Goal: Task Accomplishment & Management: Manage account settings

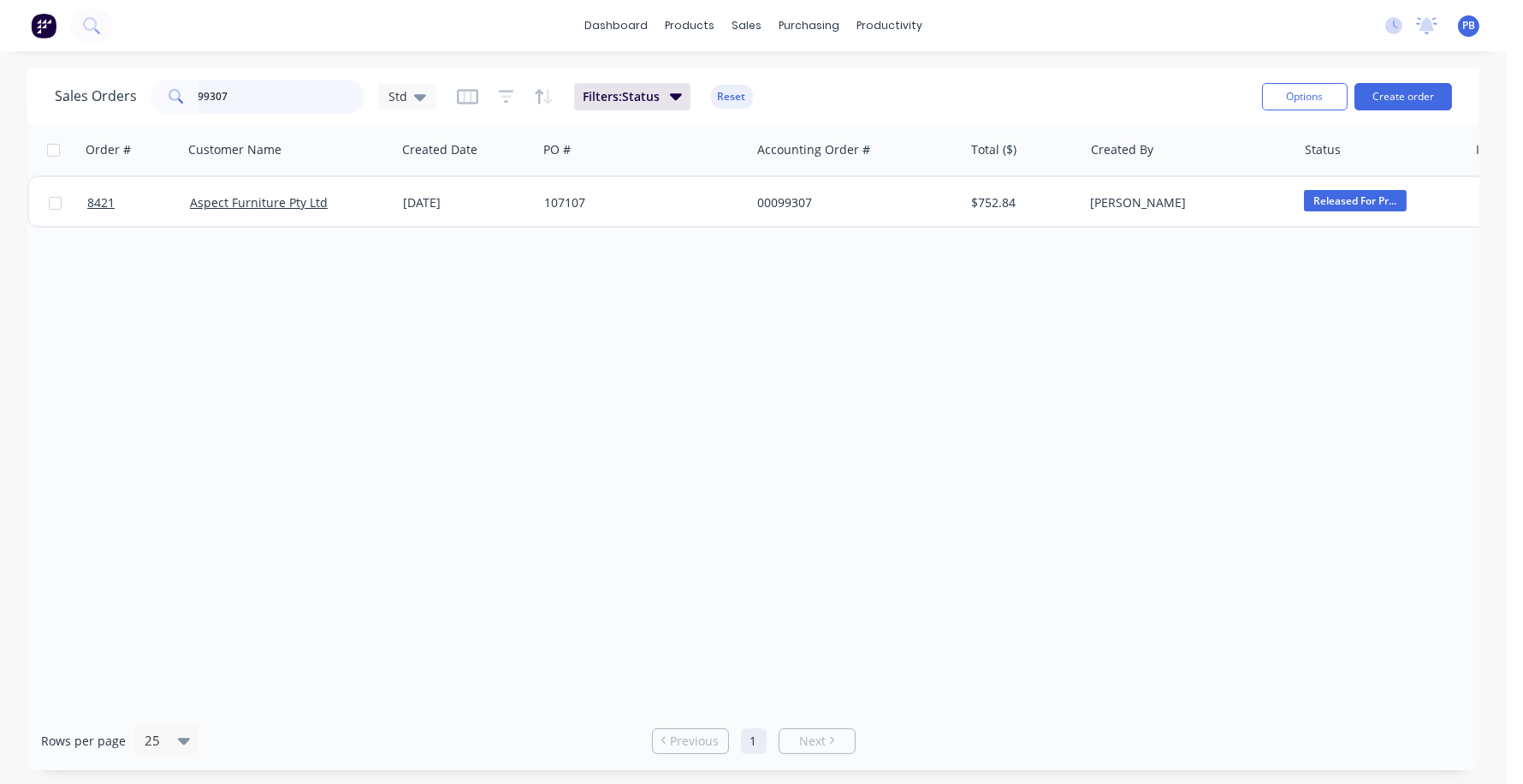
click at [244, 105] on input "99307" at bounding box center [282, 97] width 167 height 35
click at [243, 103] on input "99307" at bounding box center [282, 97] width 167 height 35
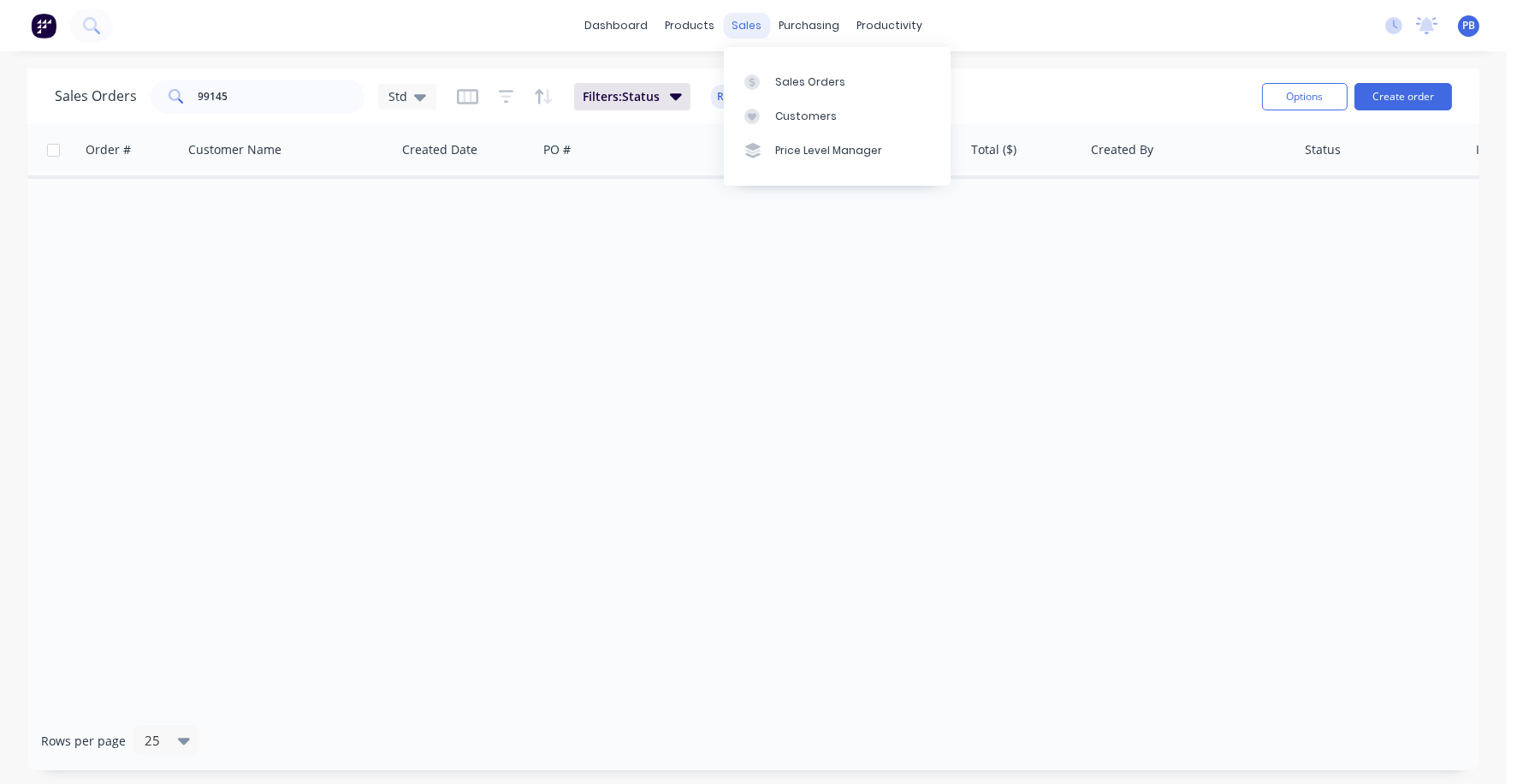
click at [742, 20] on div "sales" at bounding box center [747, 26] width 47 height 26
click at [792, 87] on div "Sales Orders" at bounding box center [810, 82] width 70 height 16
click at [792, 80] on div "Sales Orders" at bounding box center [810, 82] width 70 height 16
click at [310, 86] on input "99145" at bounding box center [282, 97] width 167 height 35
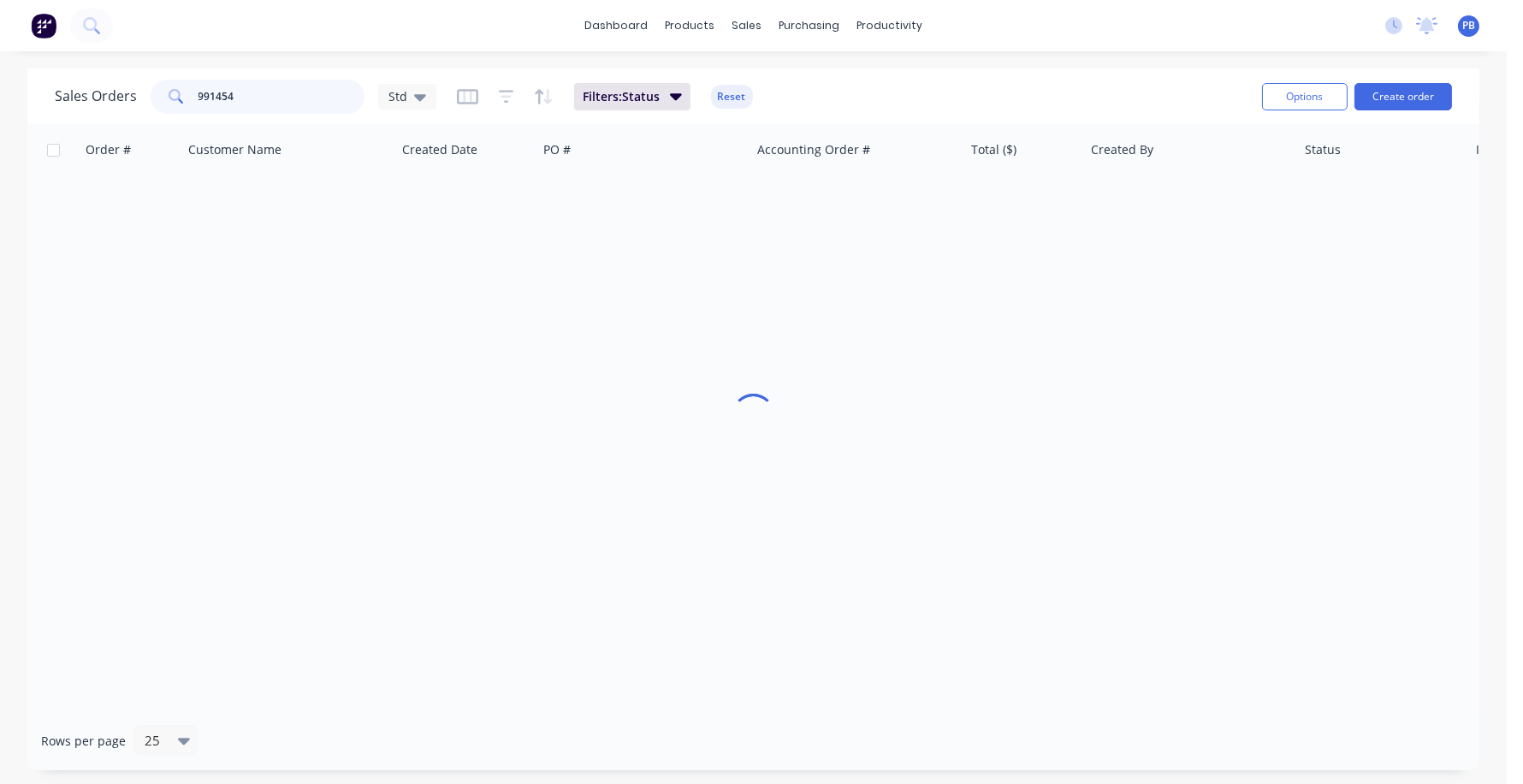
type input "99145"
click at [820, 87] on div "Sales Orders" at bounding box center [810, 82] width 70 height 16
click at [818, 75] on div "Sales Orders" at bounding box center [810, 82] width 70 height 16
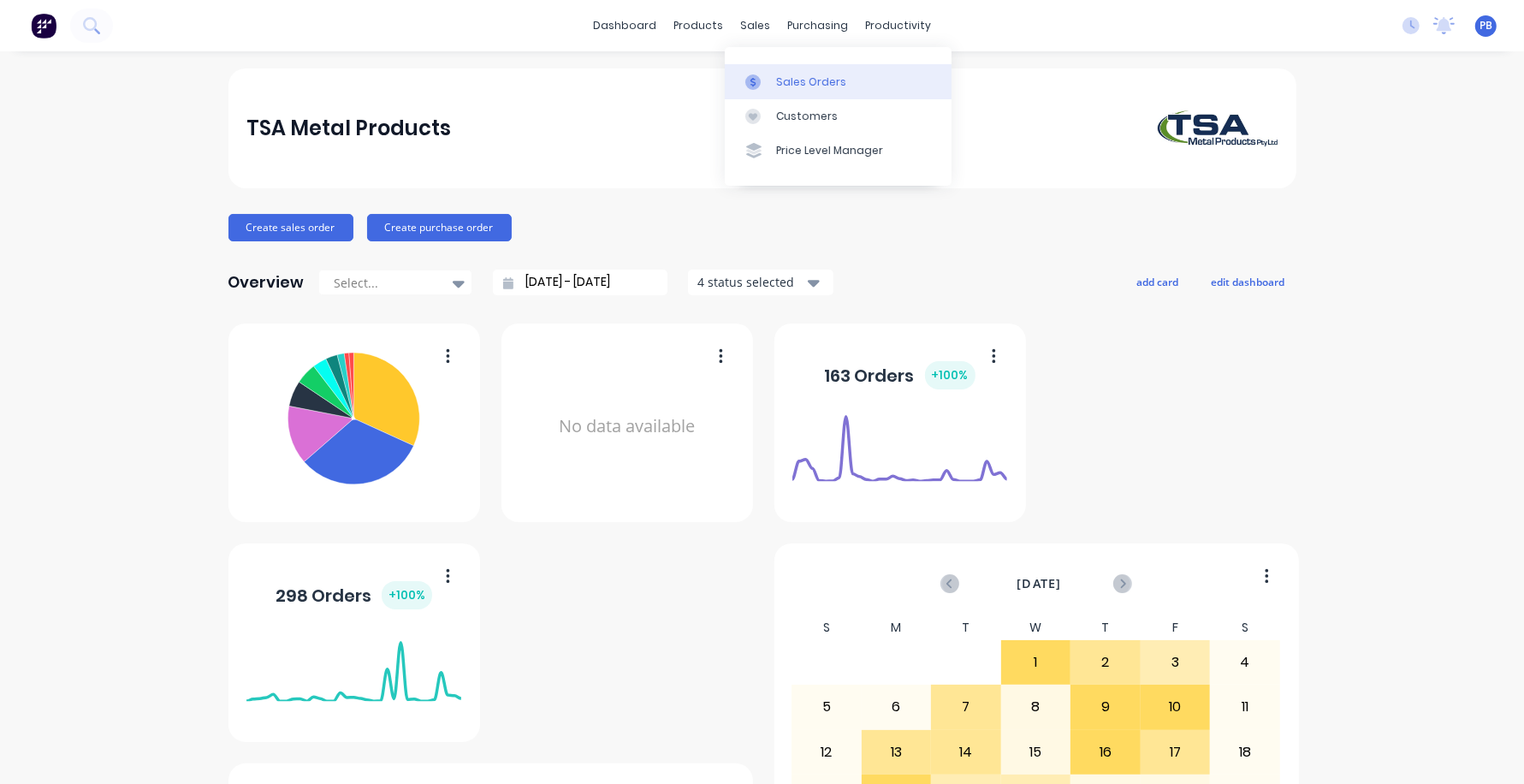
click at [789, 70] on link "Sales Orders" at bounding box center [839, 81] width 227 height 35
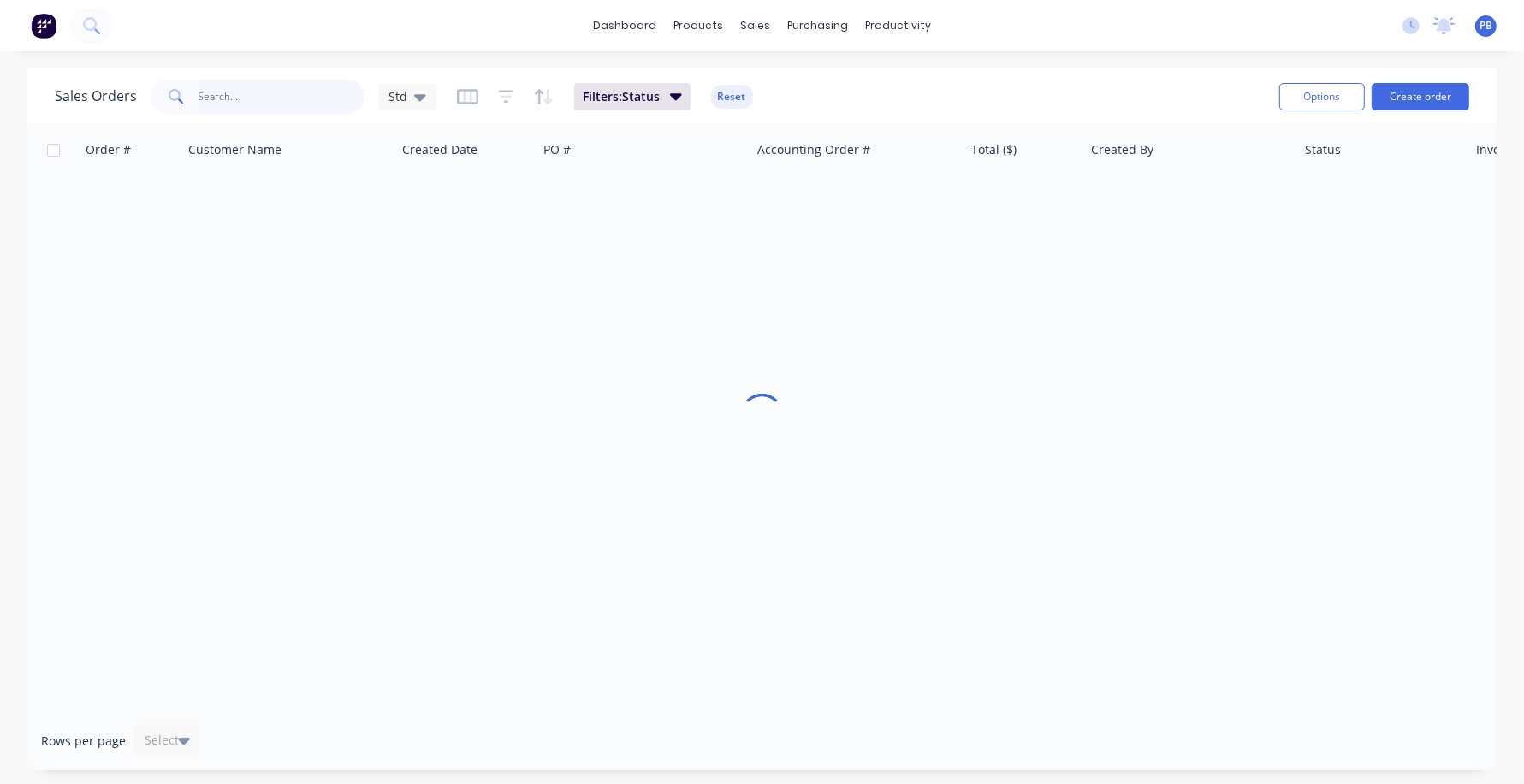
click at [226, 99] on input "text" at bounding box center [282, 97] width 167 height 35
click at [297, 98] on input "99145" at bounding box center [282, 97] width 167 height 35
type input "99183"
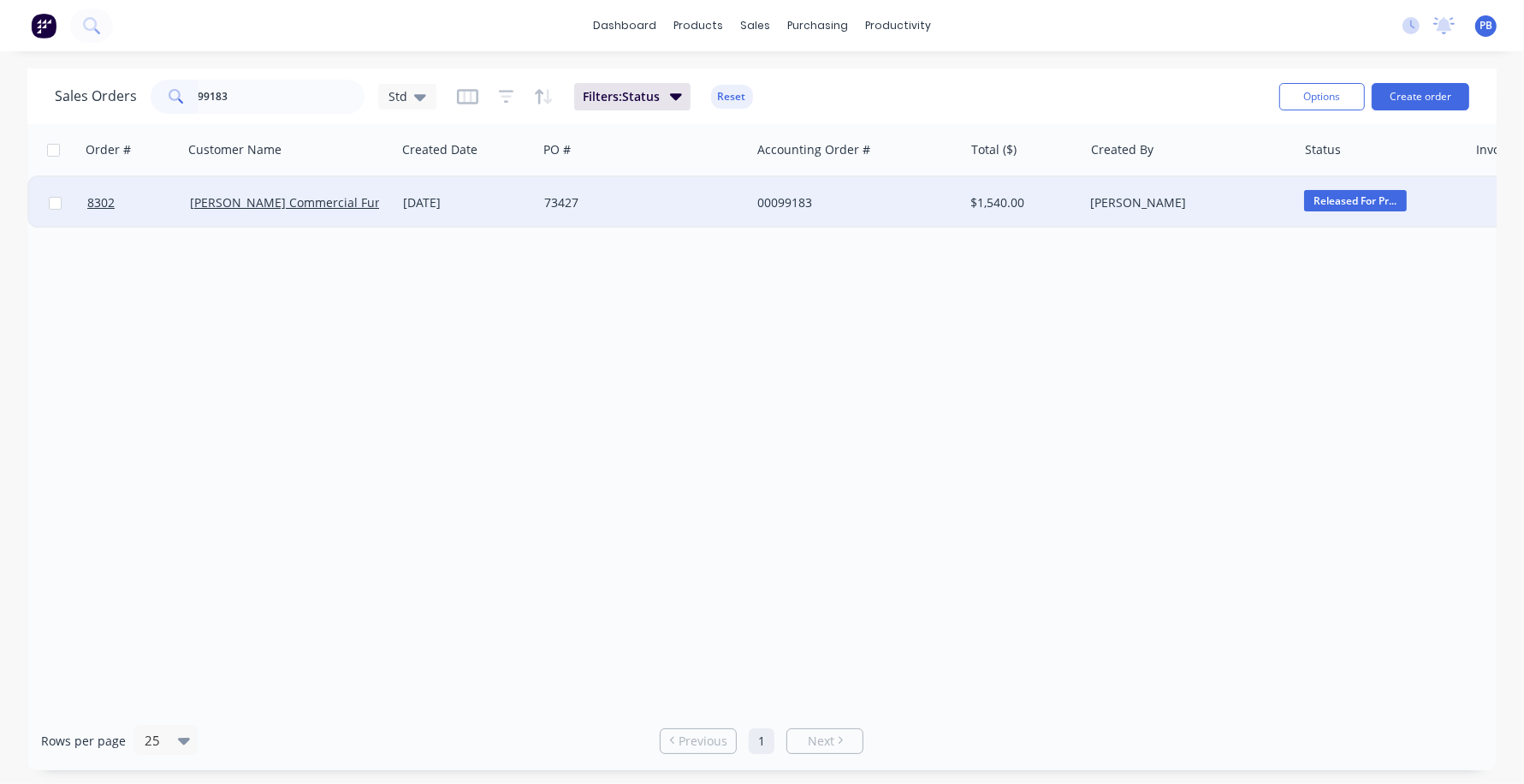
click at [784, 201] on div "00099183" at bounding box center [852, 203] width 190 height 17
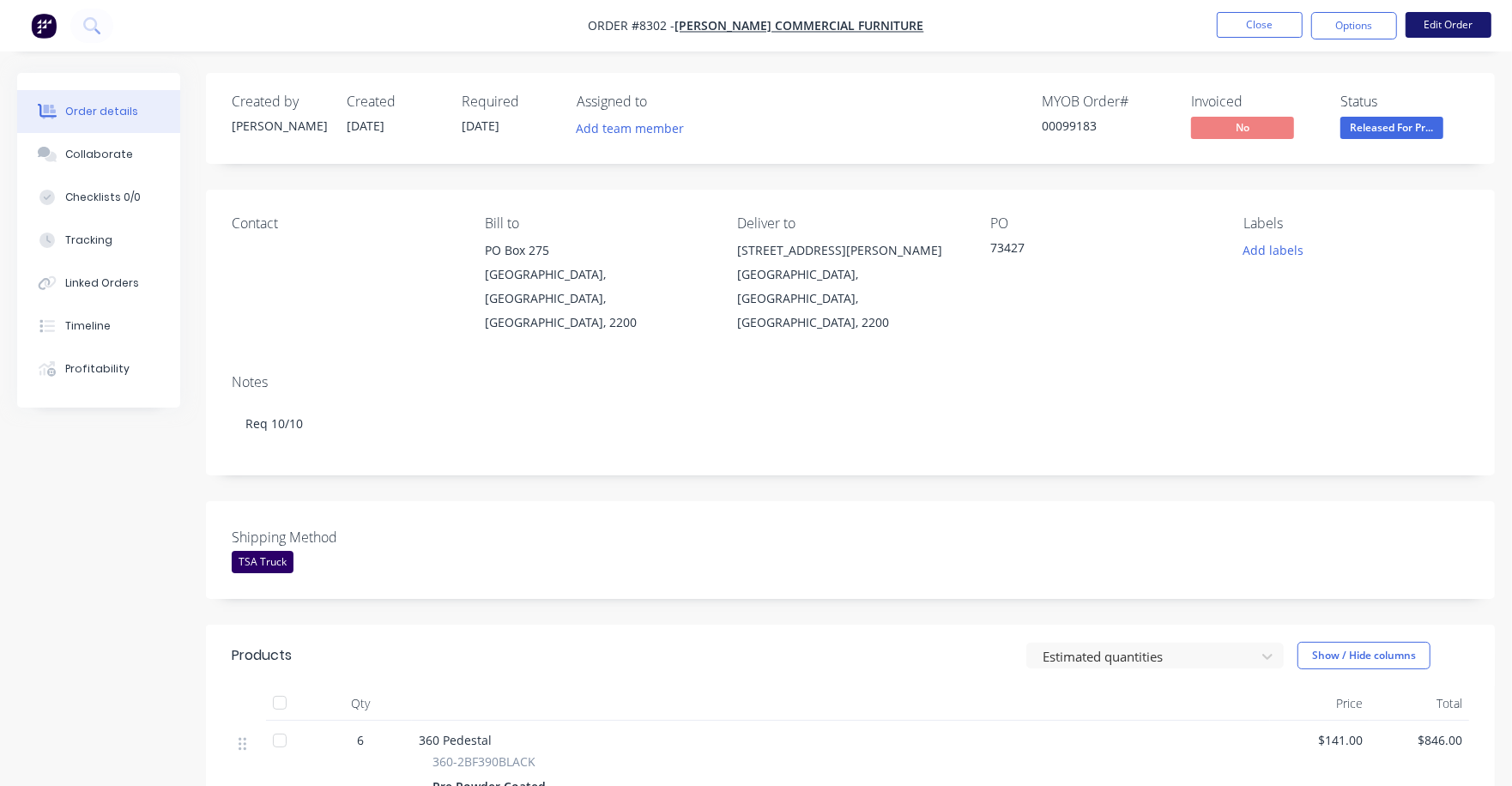
click at [1449, 25] on button "Edit Order" at bounding box center [1449, 25] width 86 height 26
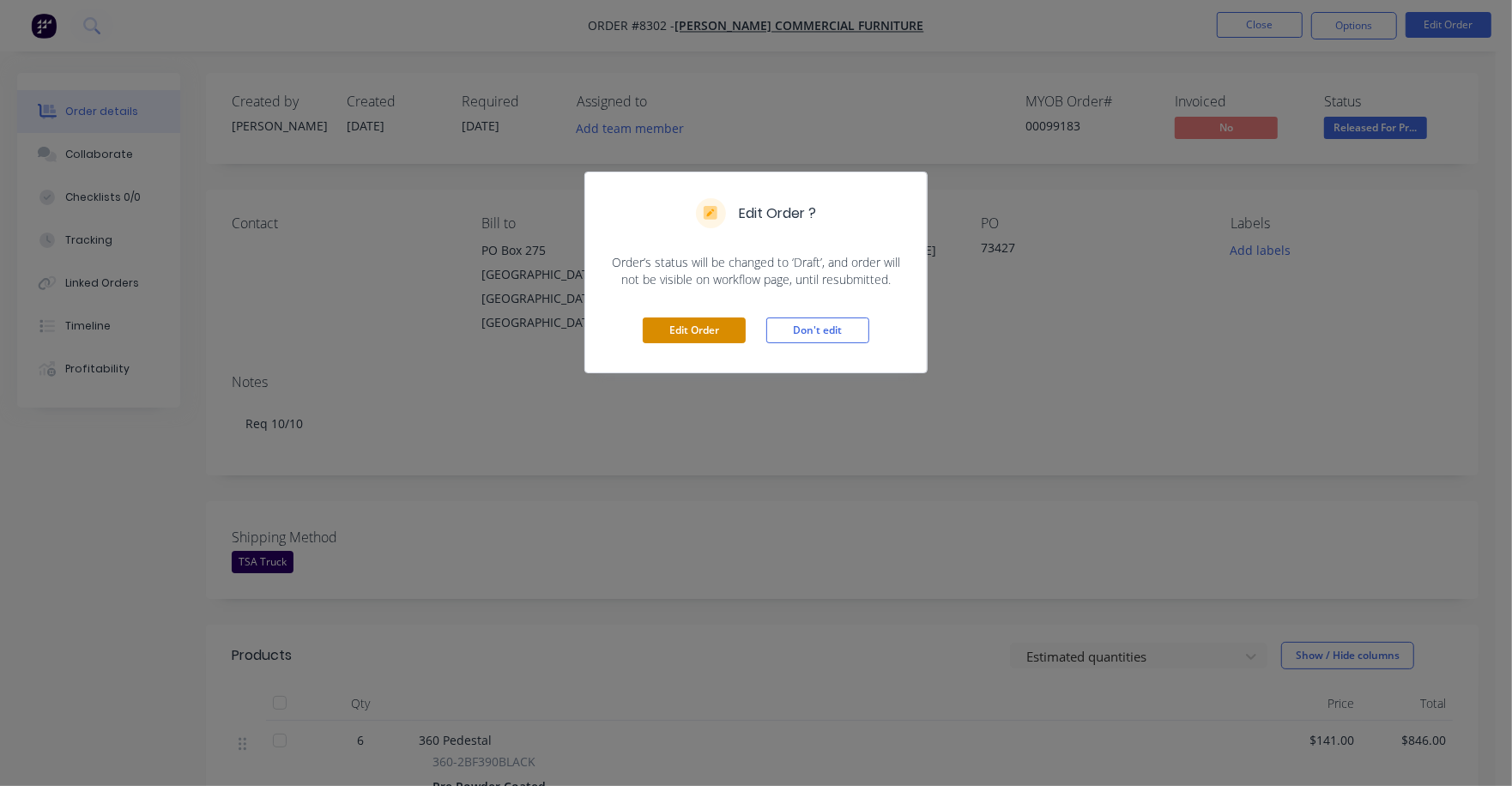
click at [710, 335] on button "Edit Order" at bounding box center [694, 330] width 103 height 26
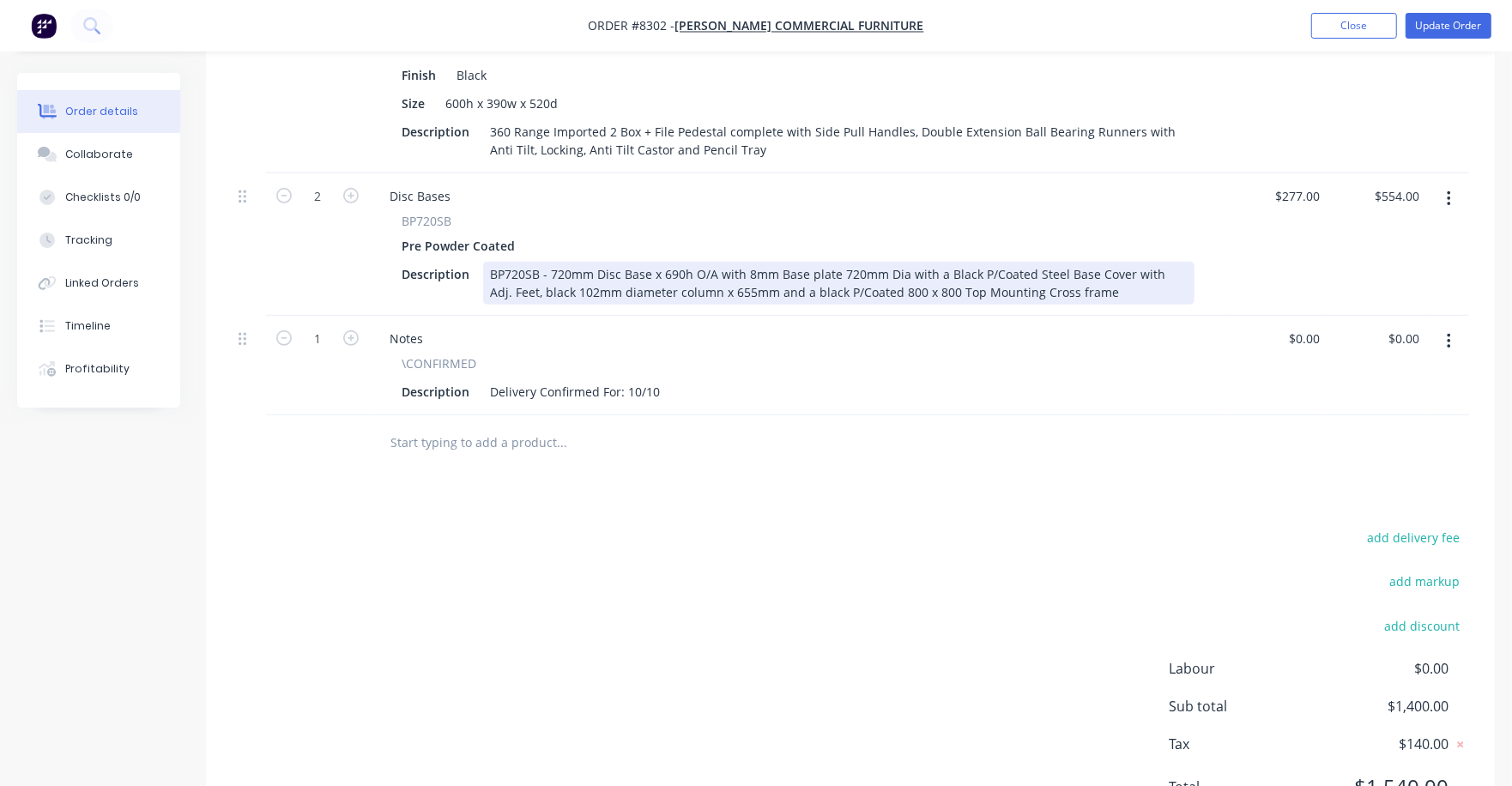
scroll to position [810, 0]
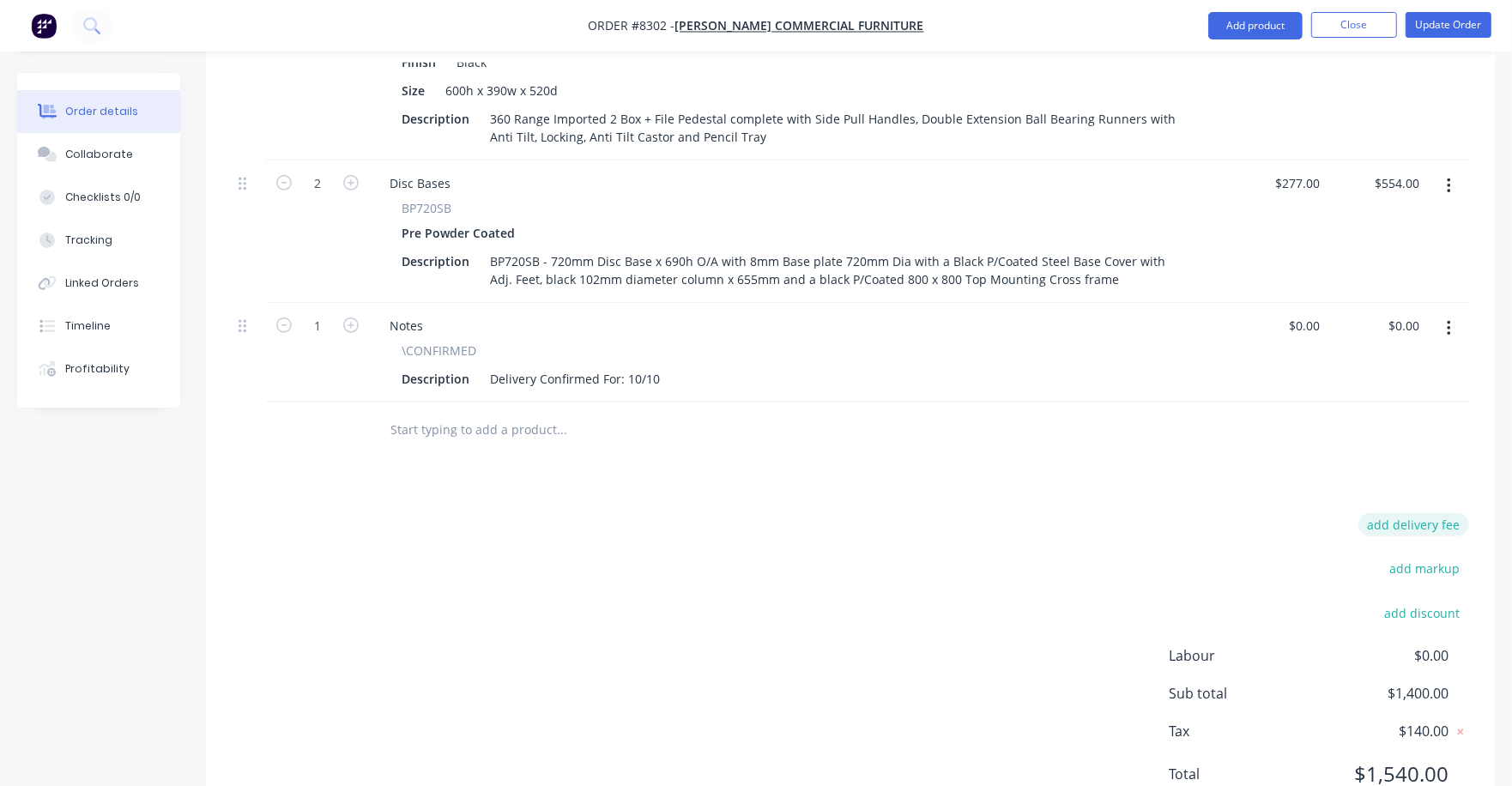
click at [1404, 513] on button "add delivery fee" at bounding box center [1414, 525] width 110 height 23
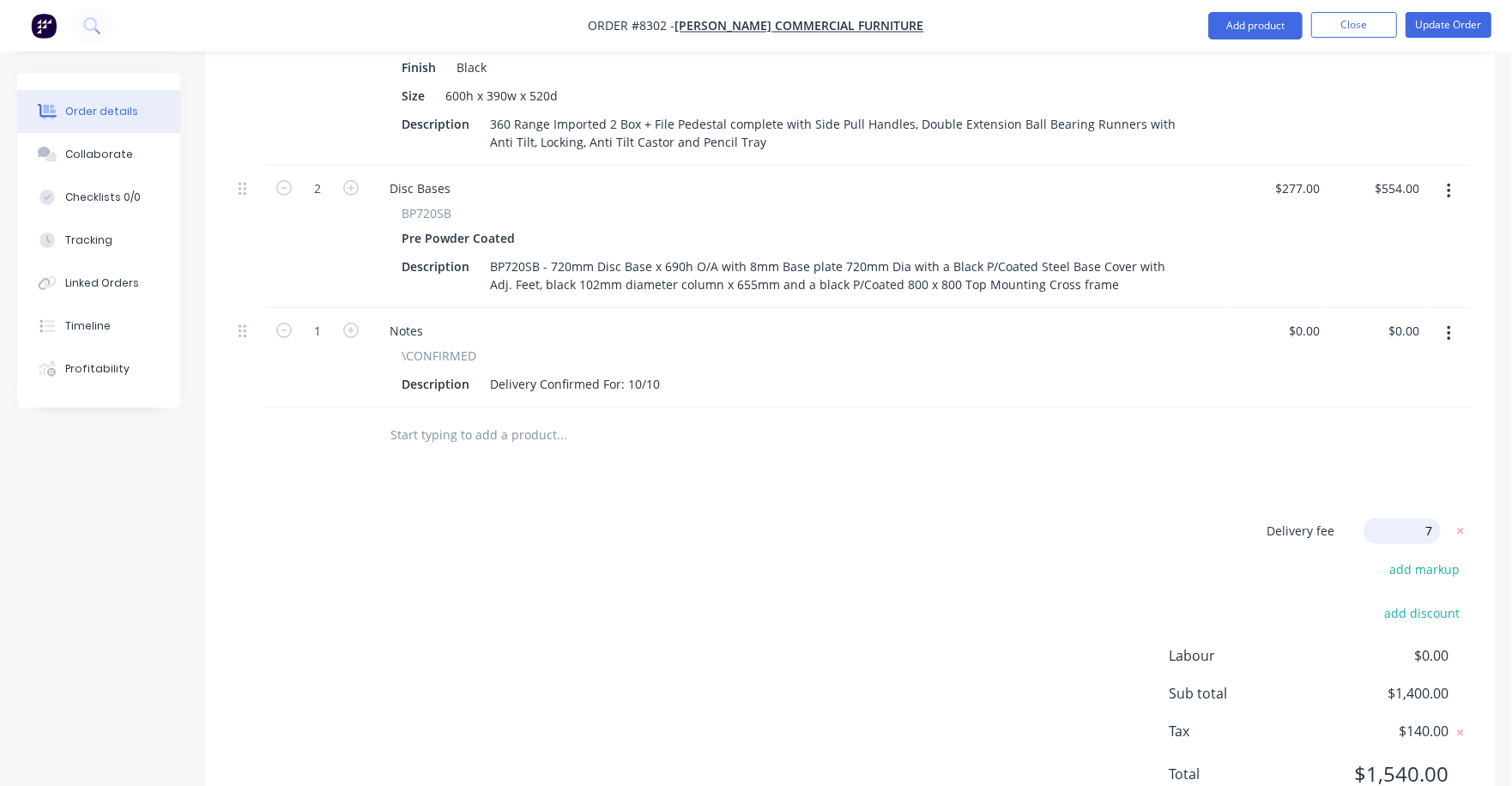
type input "75"
click input "submit" at bounding box center [0, 0] width 0 height 0
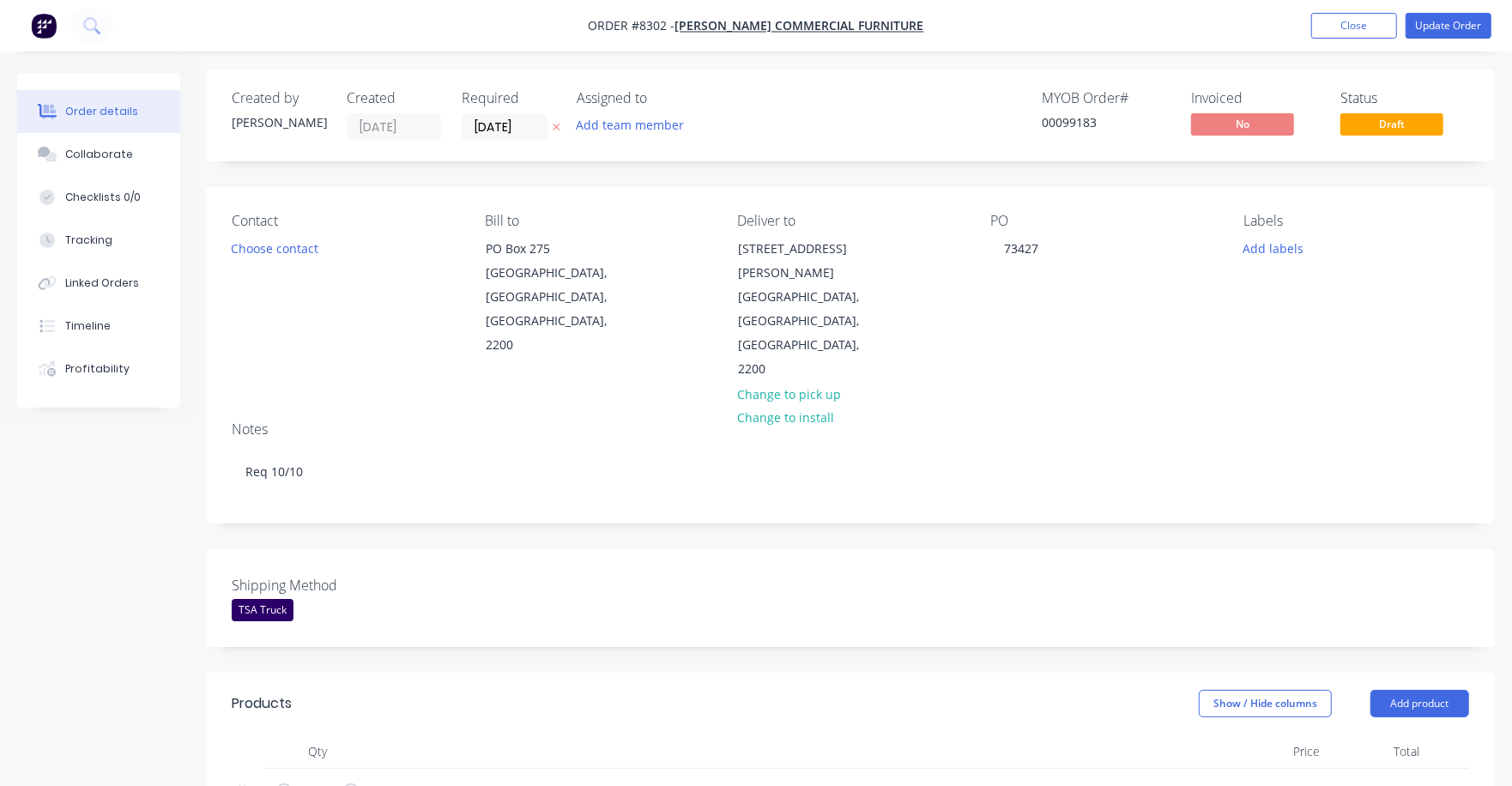
scroll to position [0, 0]
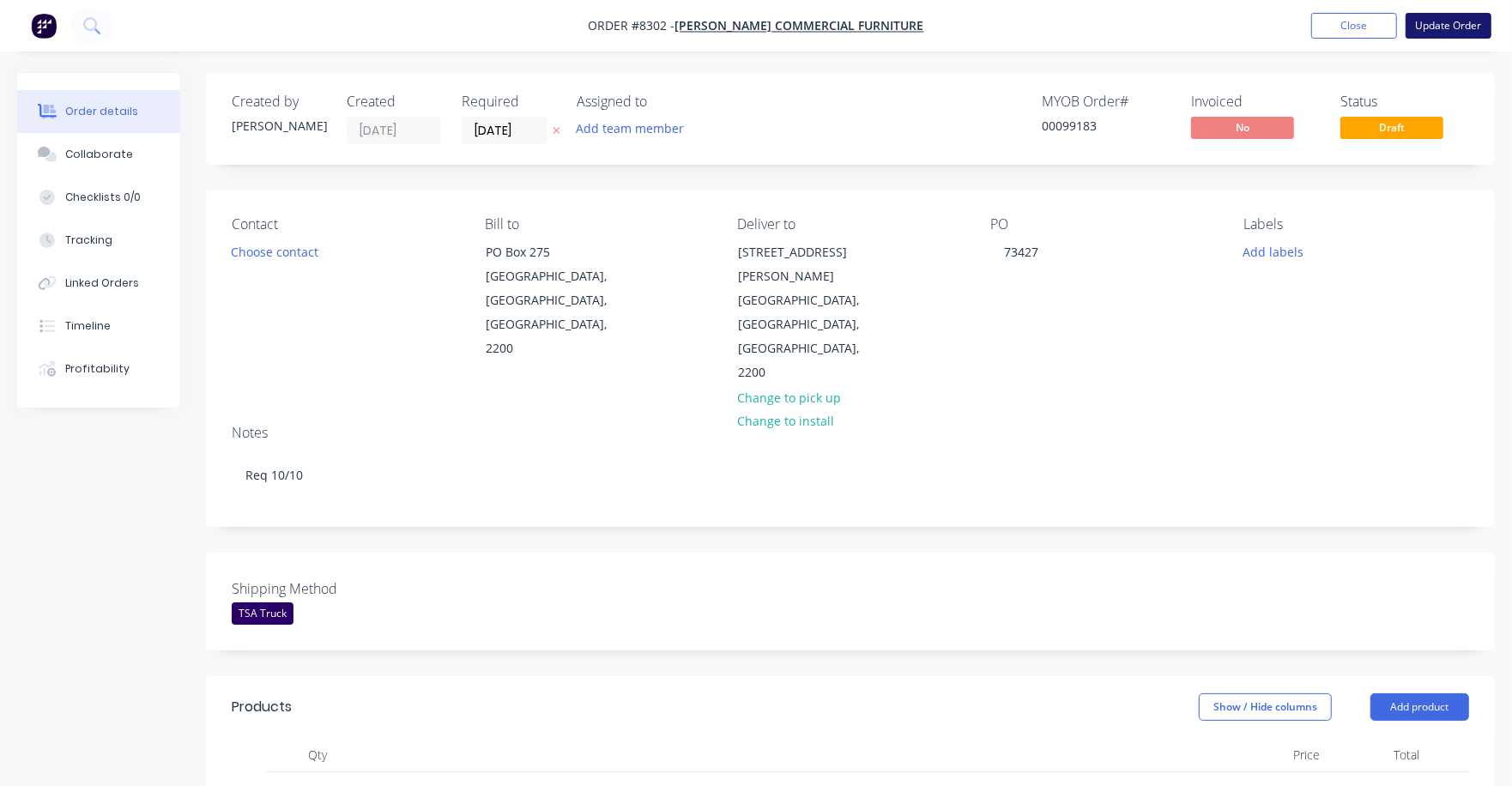
click at [1451, 30] on button "Update Order" at bounding box center [1449, 26] width 86 height 26
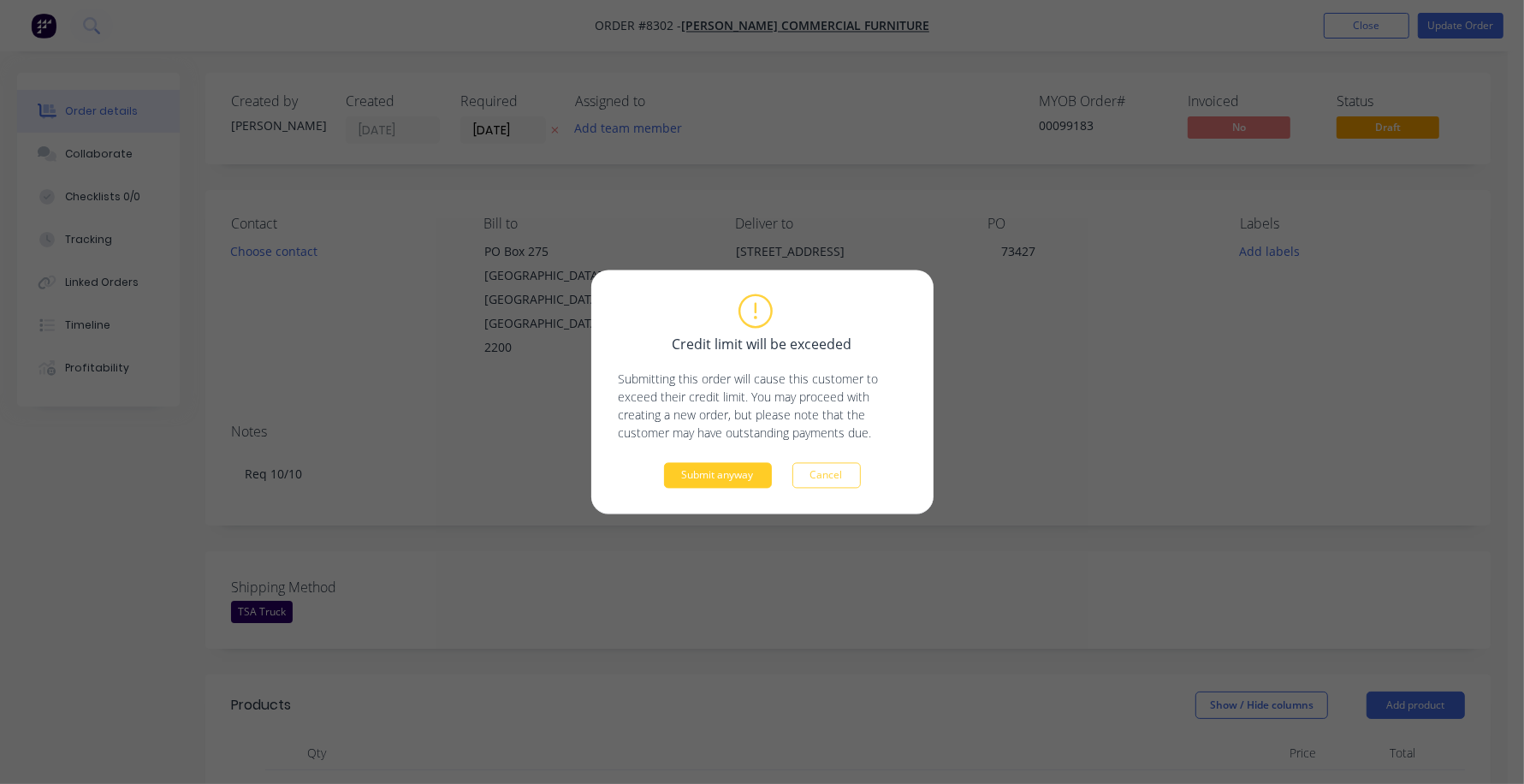
click at [729, 480] on button "Submit anyway" at bounding box center [717, 476] width 107 height 26
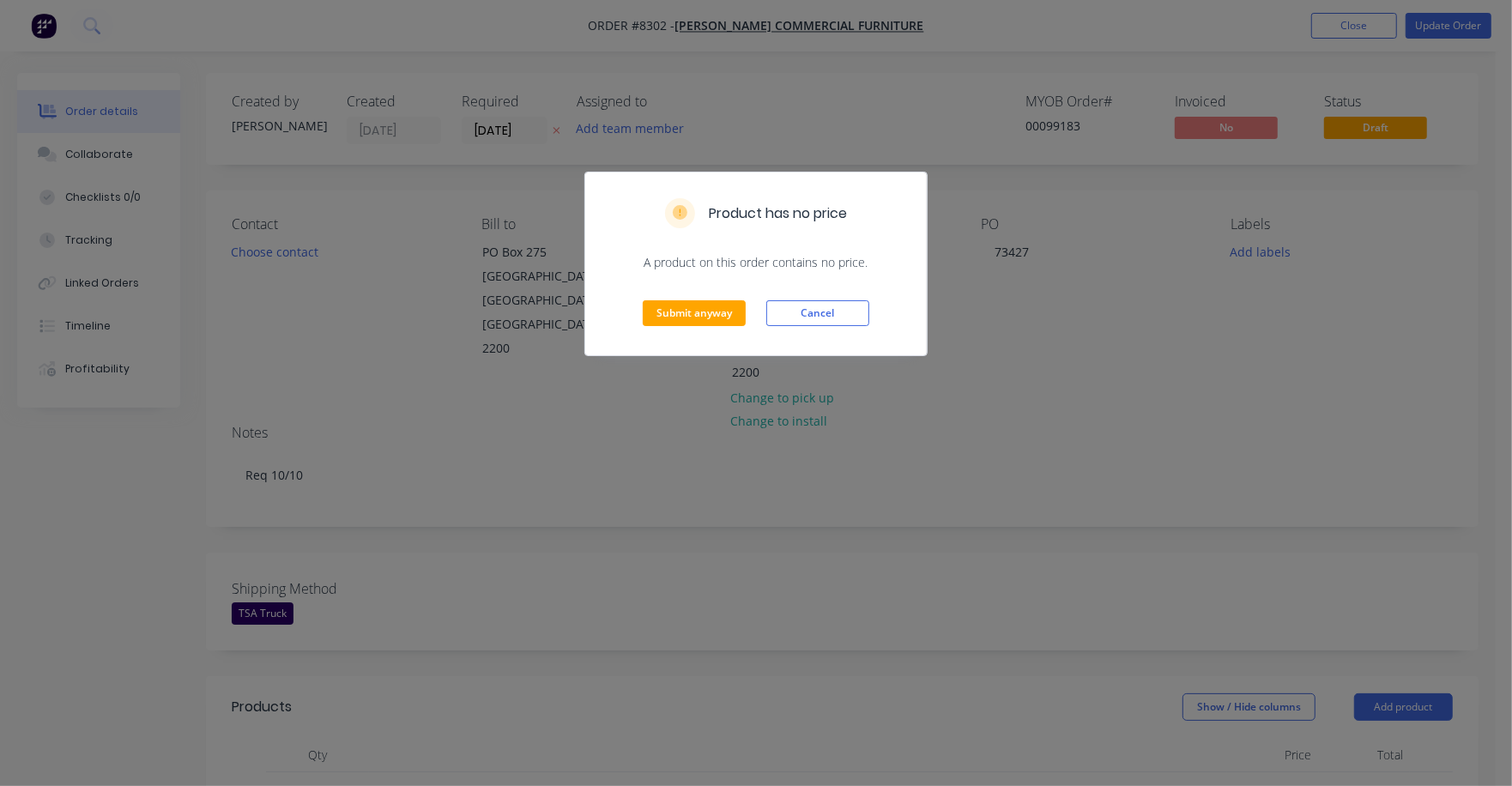
click at [686, 291] on div "Submit anyway Cancel" at bounding box center [756, 313] width 342 height 84
click at [688, 313] on button "Submit anyway" at bounding box center [694, 314] width 103 height 26
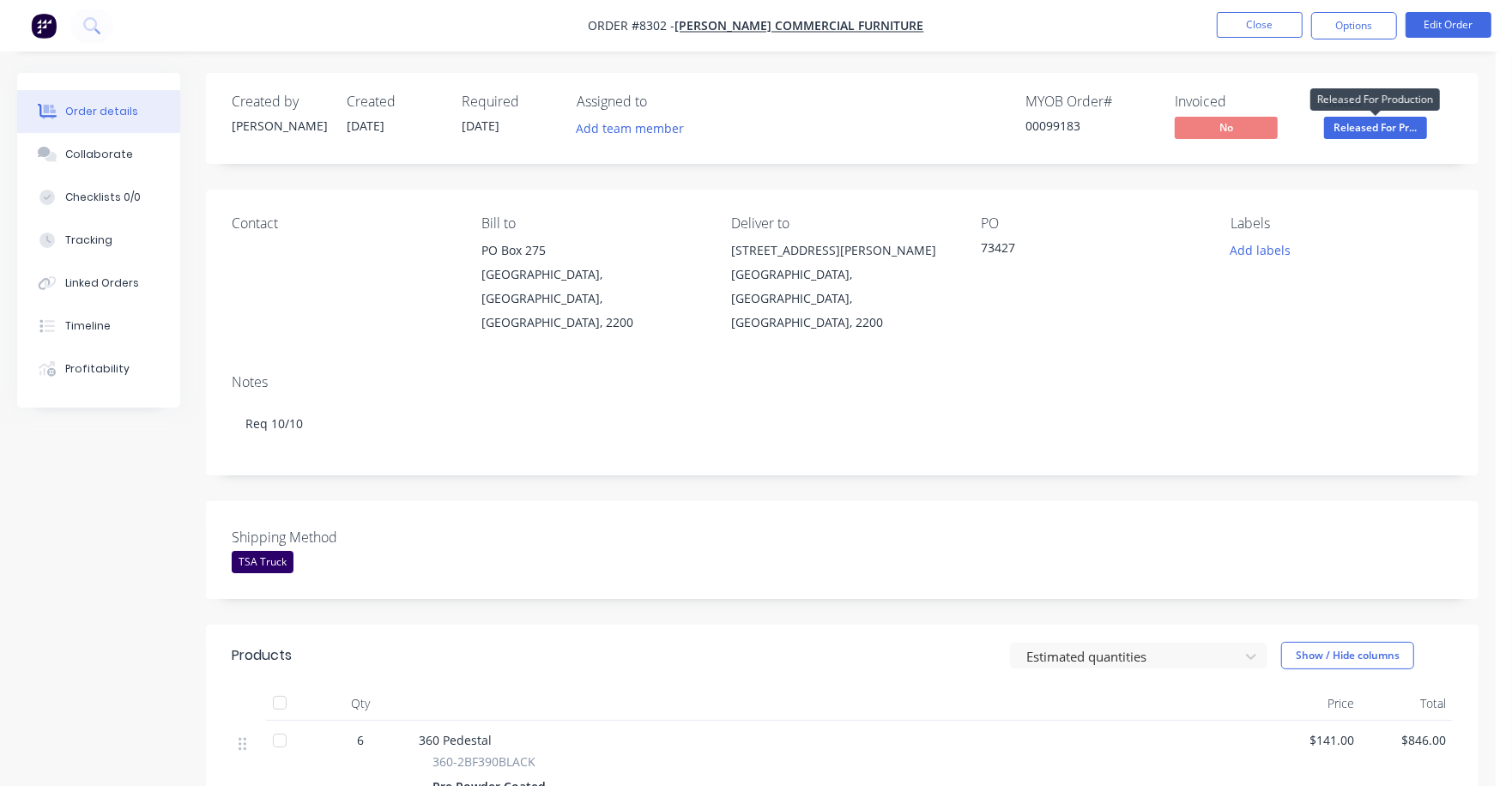
click at [1368, 126] on span "Released For Pr..." at bounding box center [1376, 127] width 103 height 22
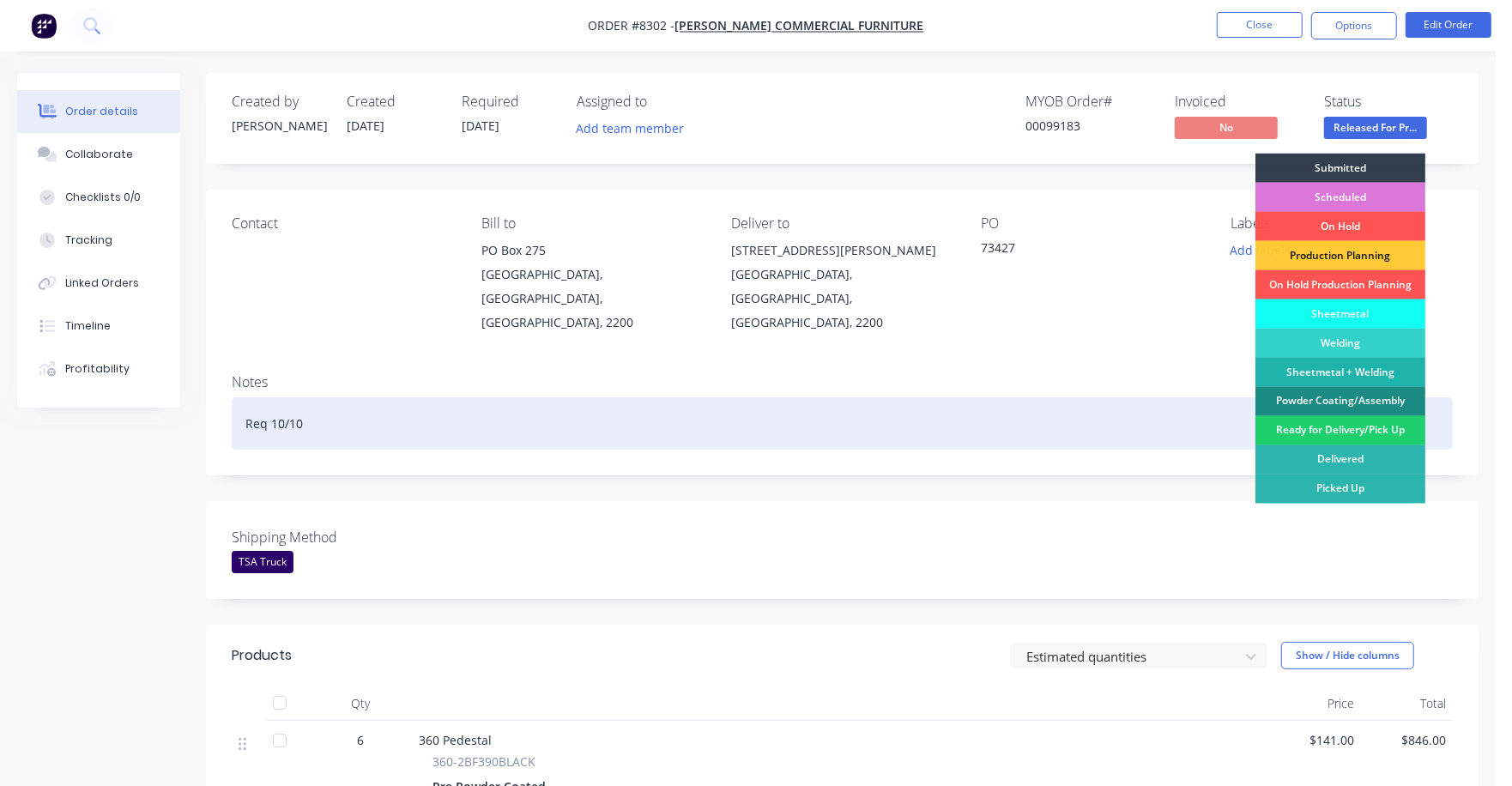
click at [1359, 426] on div "Ready for Delivery/Pick Up" at bounding box center [1341, 431] width 170 height 30
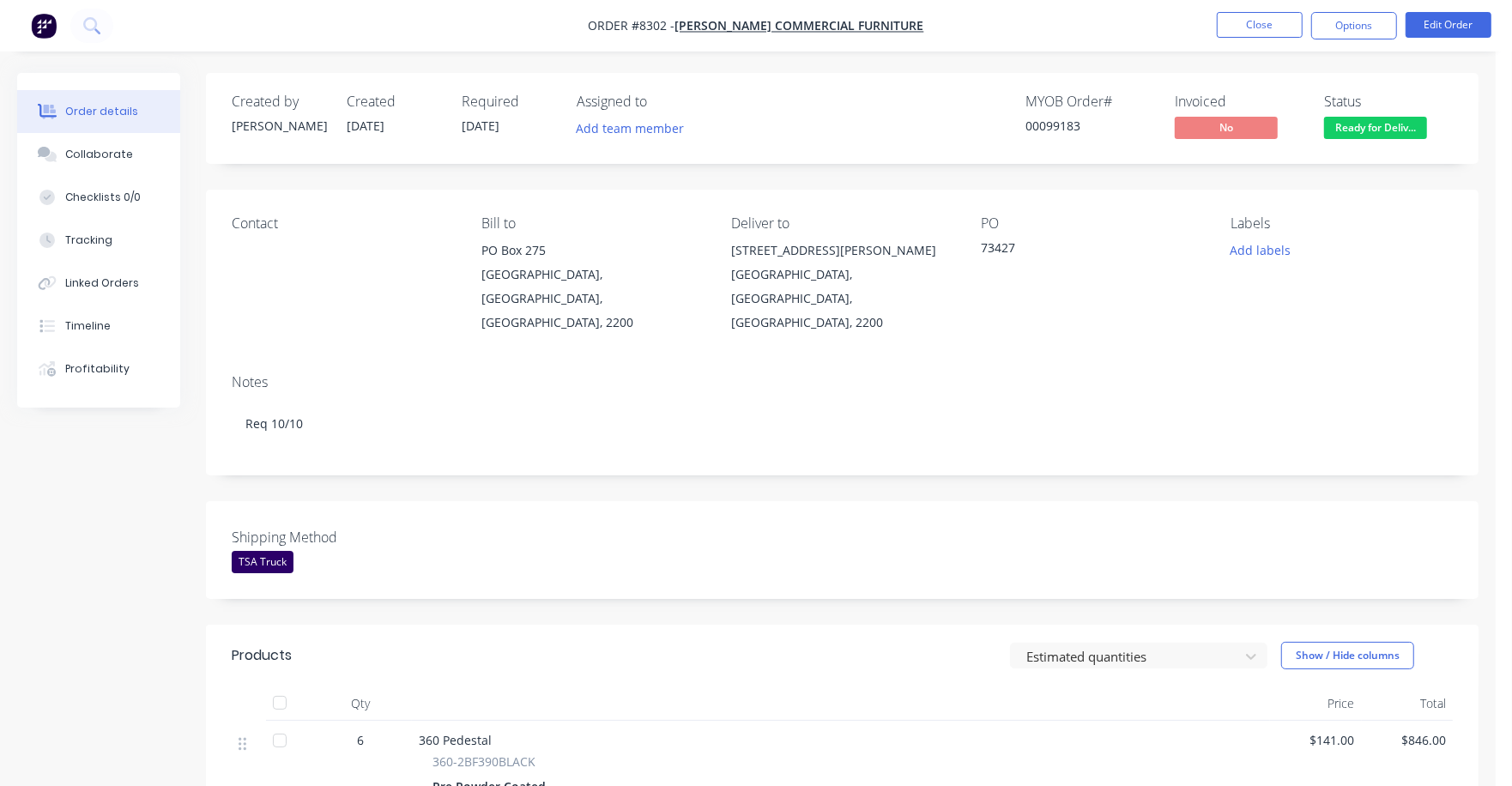
drag, startPoint x: 1356, startPoint y: 21, endPoint x: 1330, endPoint y: 44, distance: 34.7
click at [1355, 21] on button "Options" at bounding box center [1354, 26] width 86 height 28
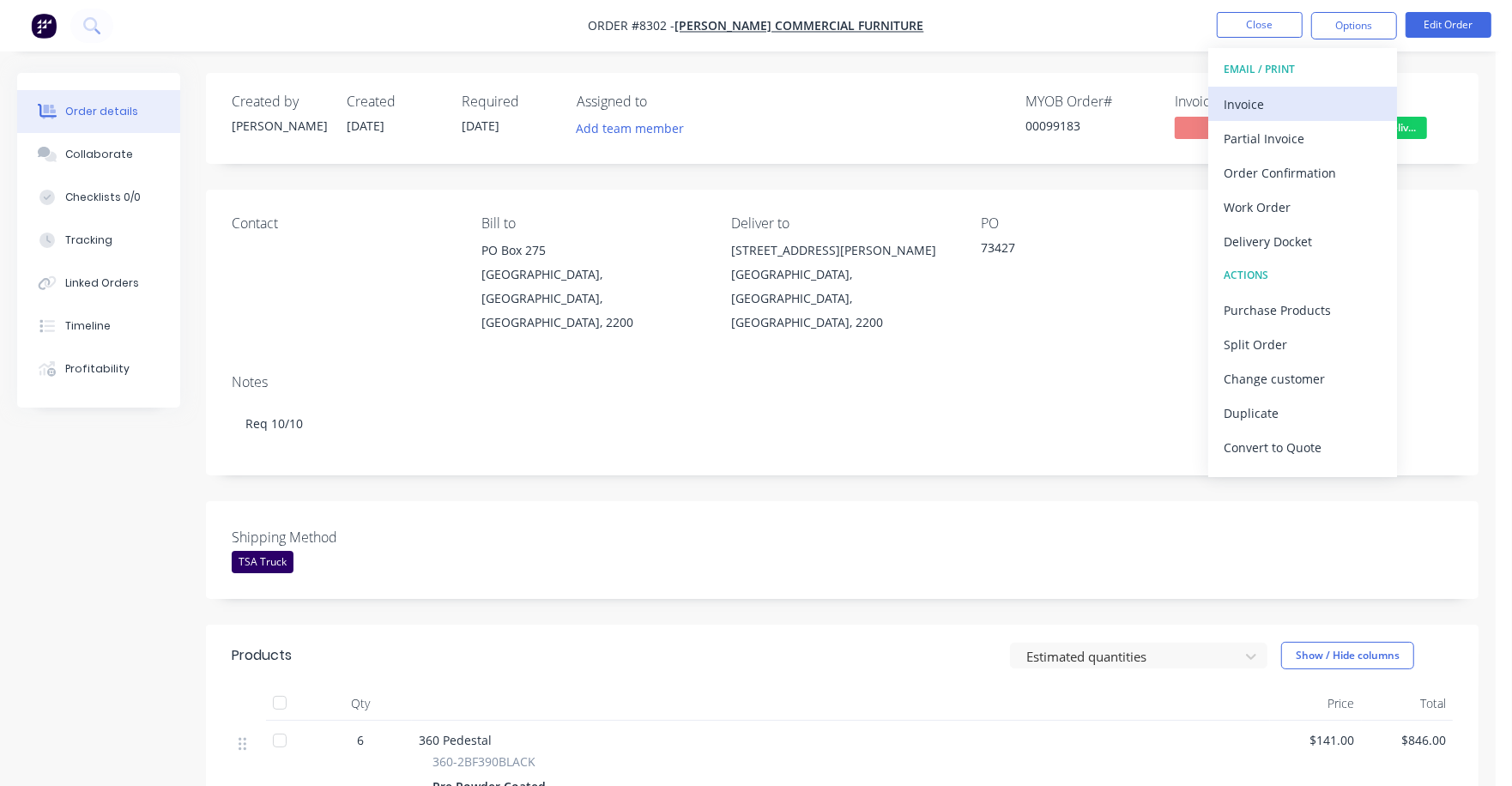
click at [1243, 97] on div "Invoice" at bounding box center [1303, 104] width 158 height 25
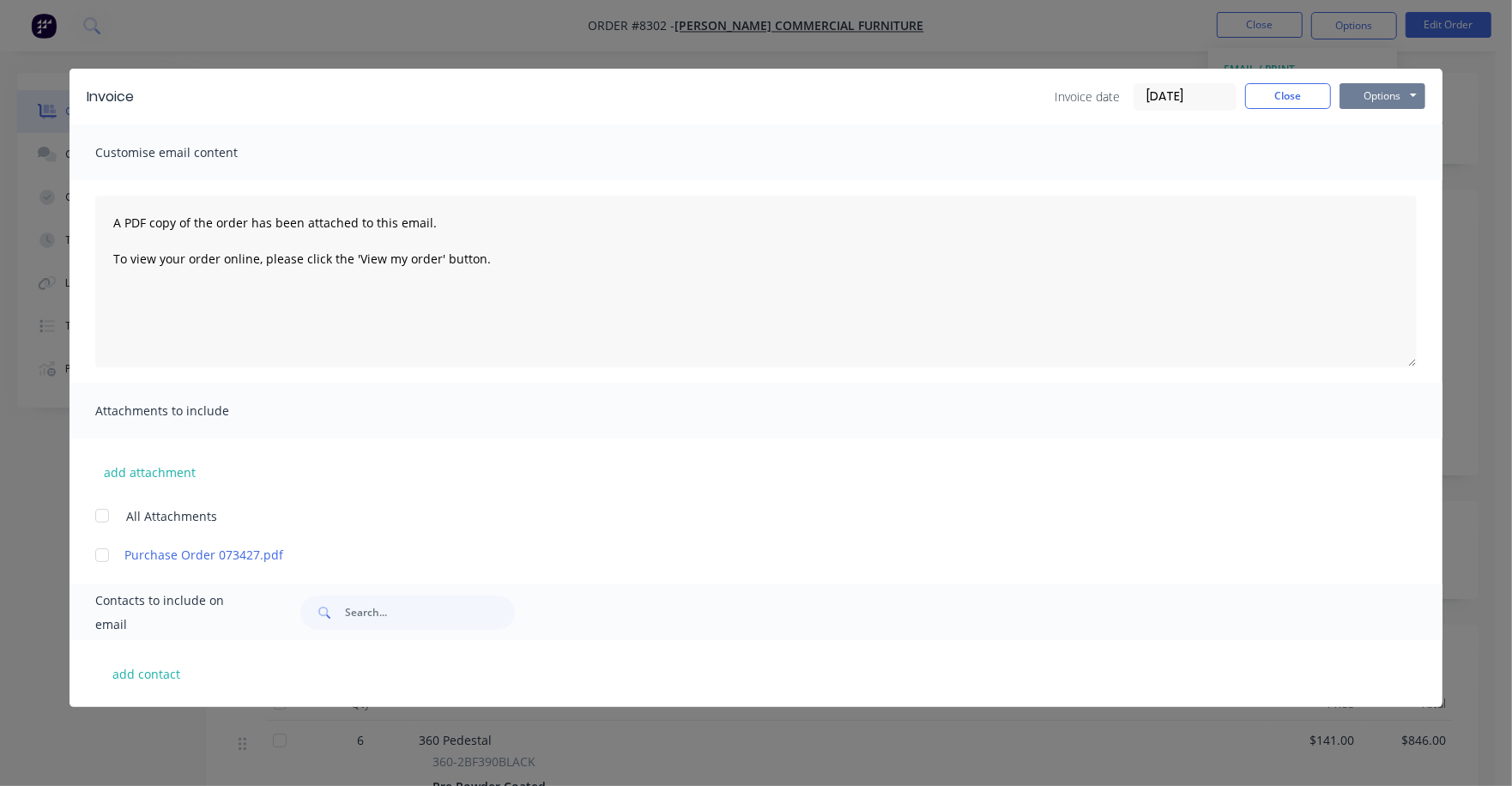
click at [1370, 90] on button "Options" at bounding box center [1383, 96] width 86 height 26
click at [1376, 146] on button "Print" at bounding box center [1395, 155] width 109 height 29
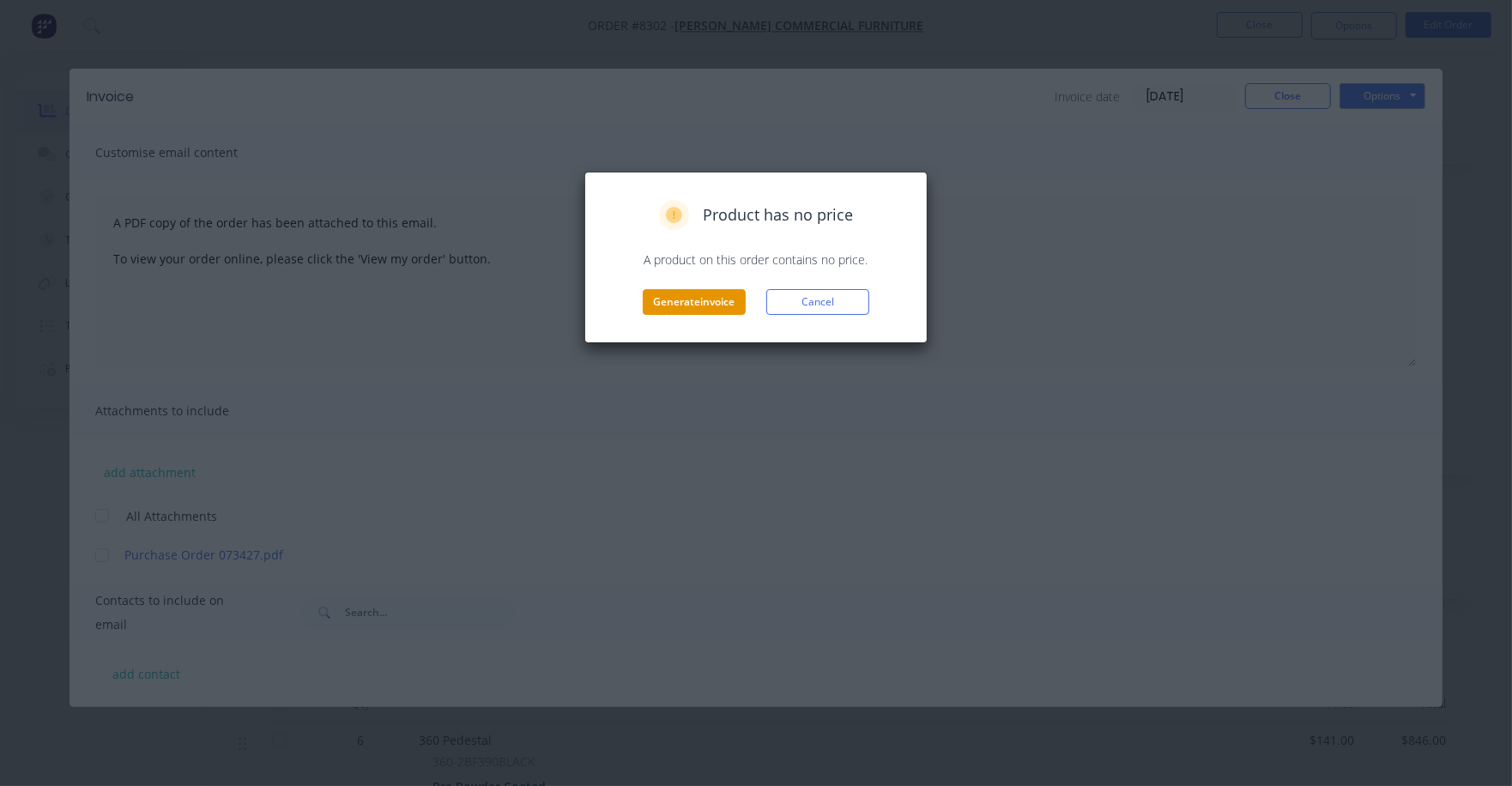
drag, startPoint x: 727, startPoint y: 316, endPoint x: 729, endPoint y: 304, distance: 12.2
click at [729, 304] on div "Product has no price A product on this order contains no price. Generate invoic…" at bounding box center [756, 258] width 343 height 172
click at [730, 302] on button "Generate invoice" at bounding box center [694, 302] width 103 height 26
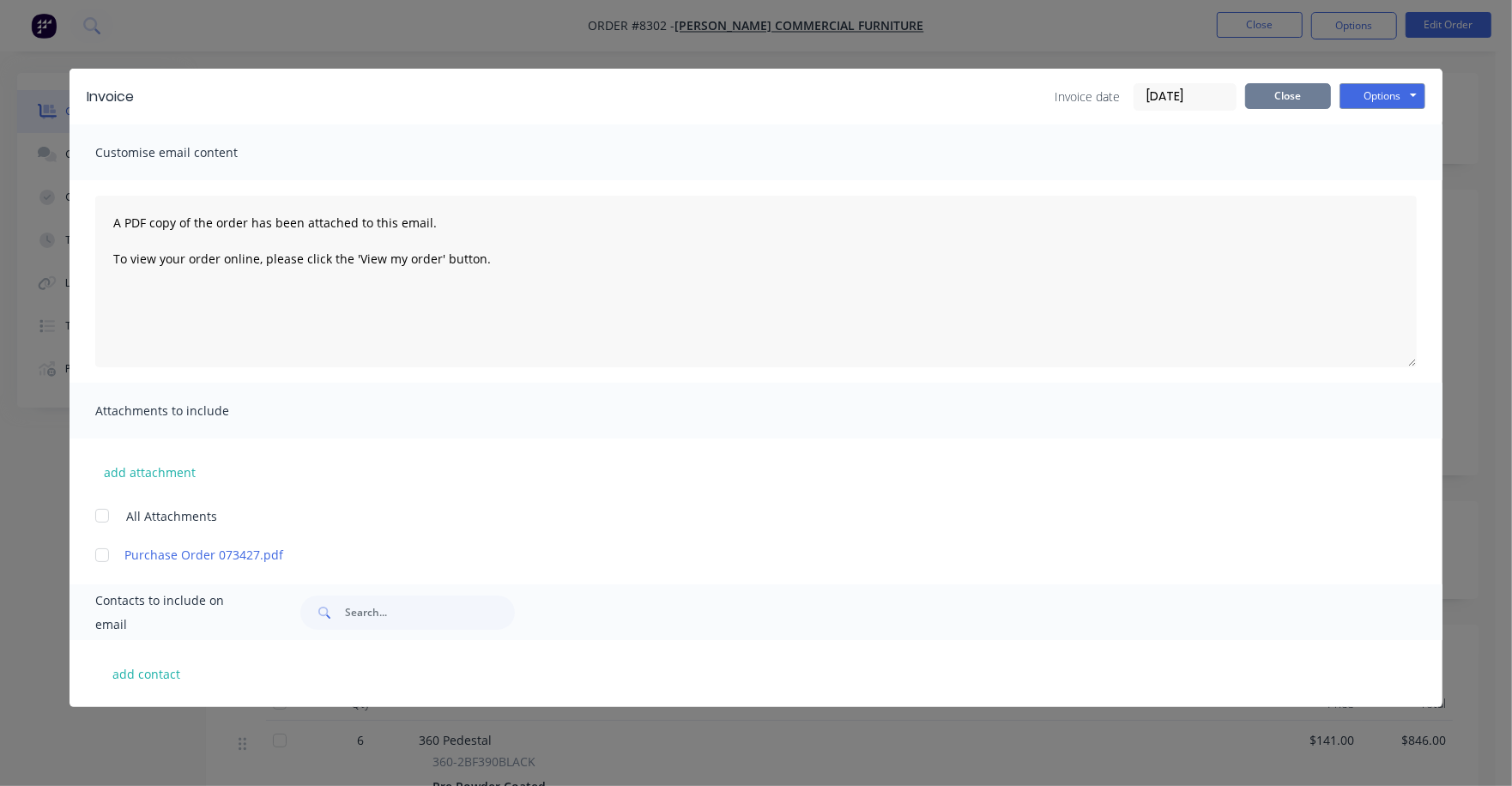
click at [1260, 96] on button "Close" at bounding box center [1288, 96] width 86 height 26
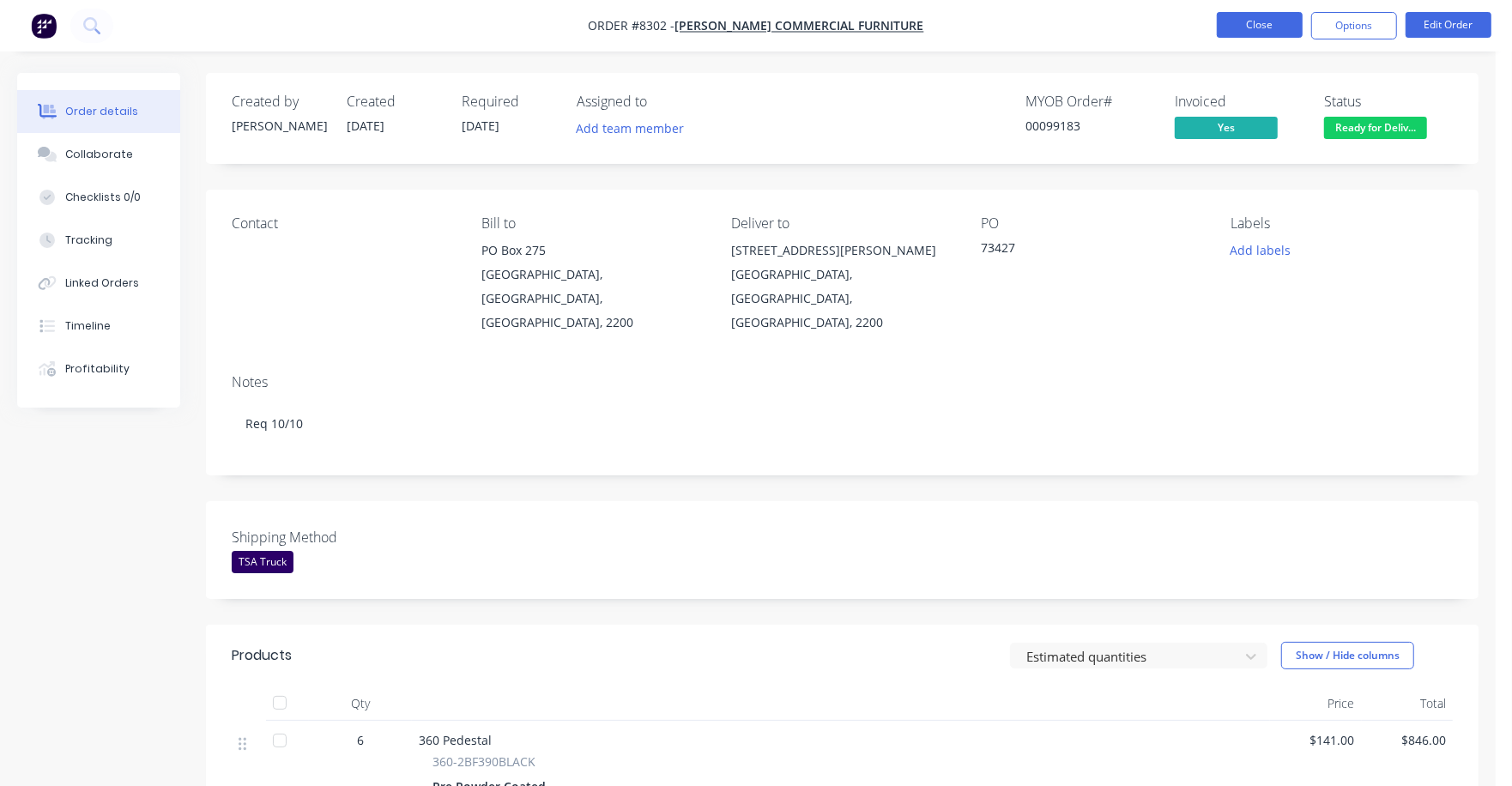
click at [1256, 23] on button "Close" at bounding box center [1260, 25] width 86 height 26
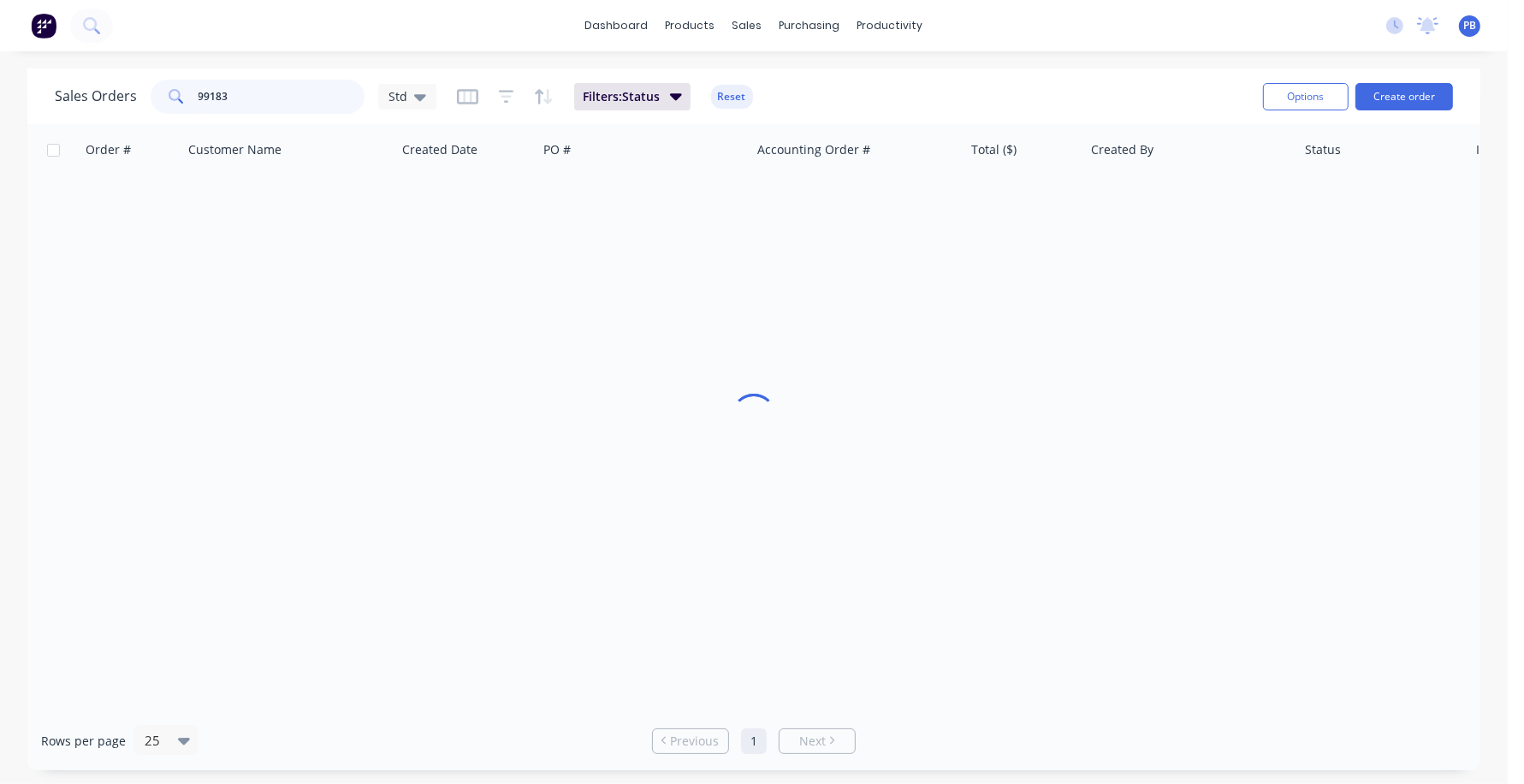
drag, startPoint x: 305, startPoint y: 99, endPoint x: 181, endPoint y: 87, distance: 124.6
click at [181, 87] on div "99183" at bounding box center [257, 97] width 214 height 35
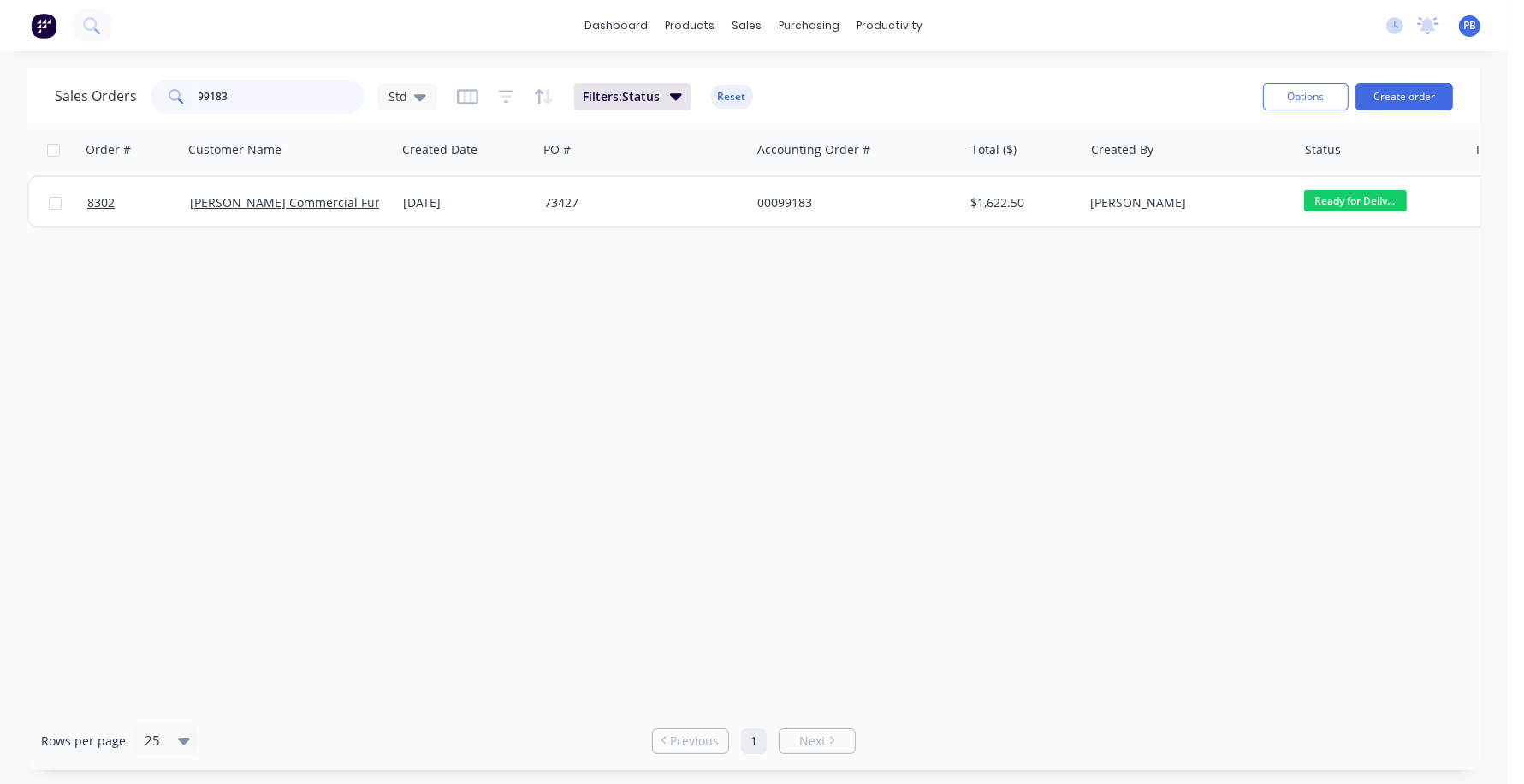
click at [269, 95] on input "99183" at bounding box center [282, 97] width 167 height 35
type input "99145"
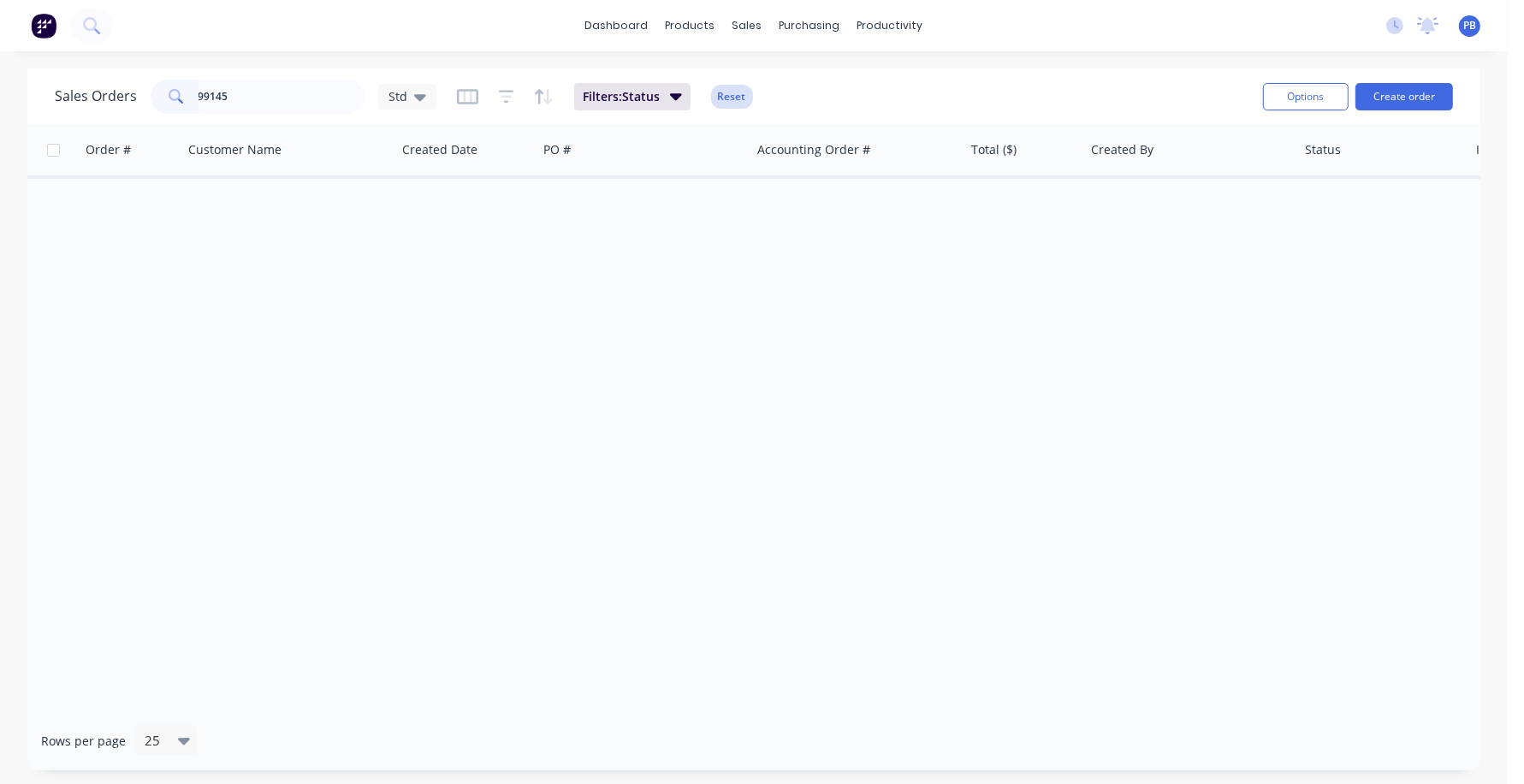
click at [725, 97] on button "Reset" at bounding box center [732, 97] width 42 height 24
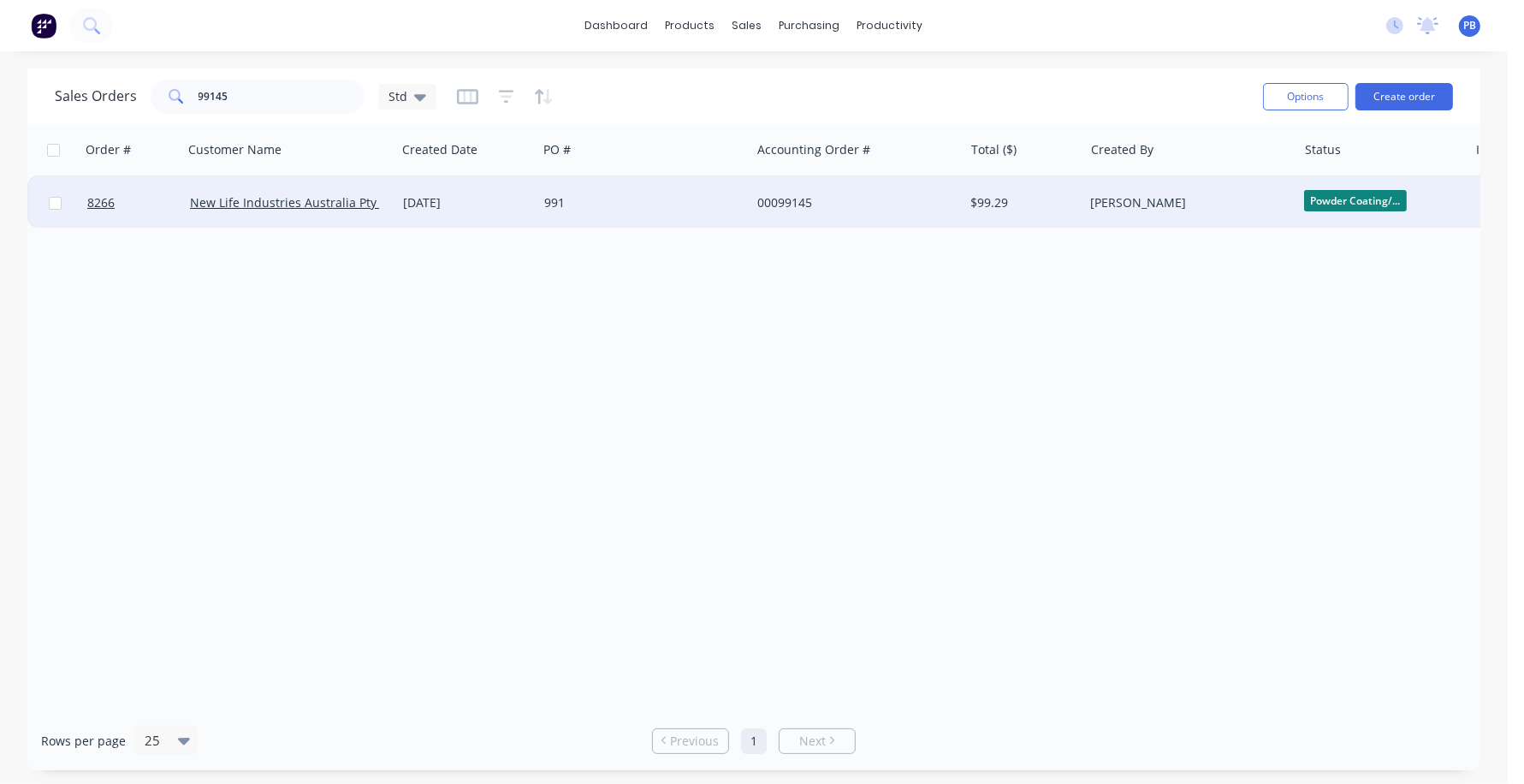
click at [791, 199] on div "00099145" at bounding box center [852, 203] width 190 height 17
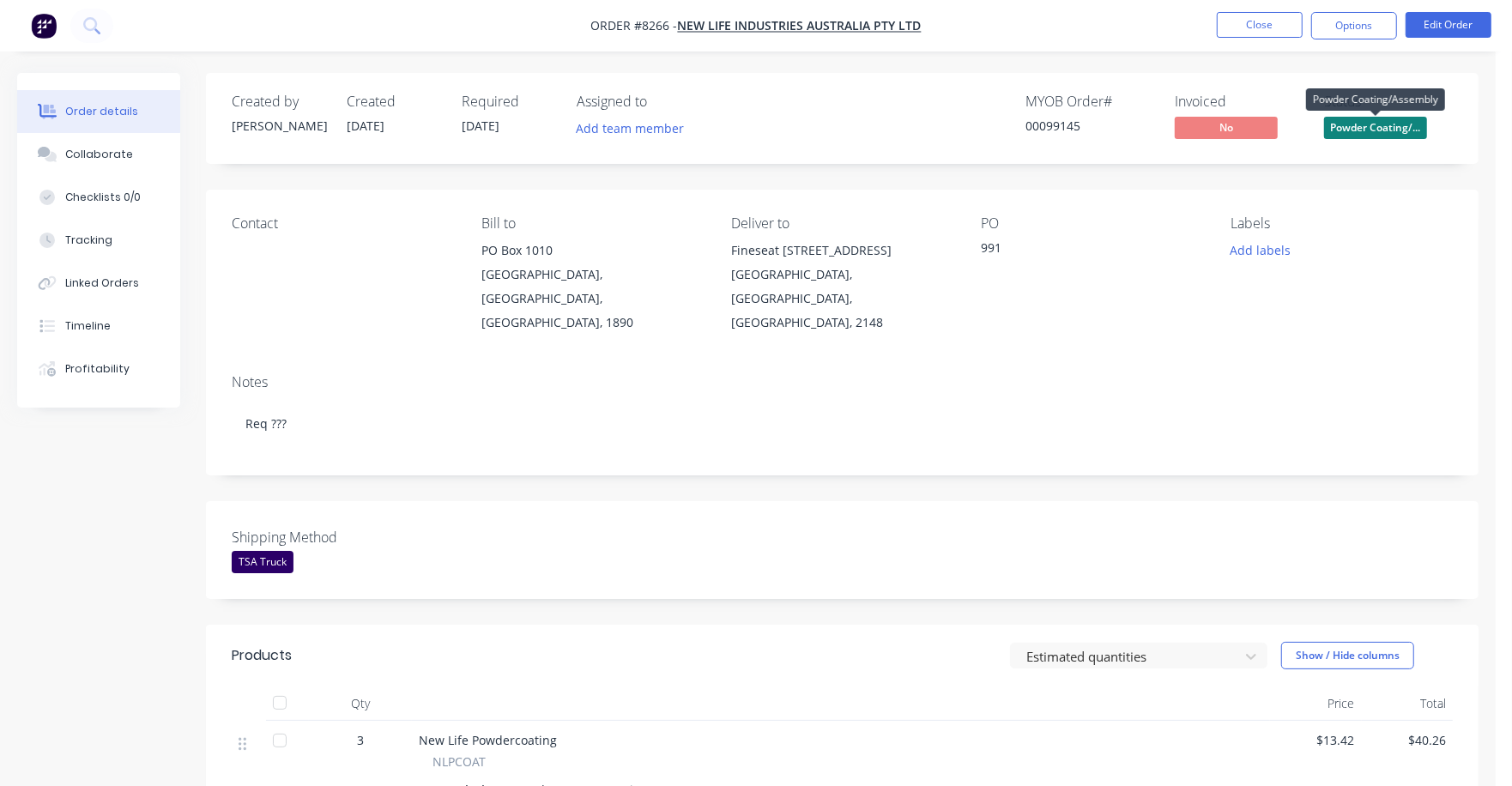
click at [1388, 128] on span "Powder Coating/..." at bounding box center [1376, 127] width 103 height 22
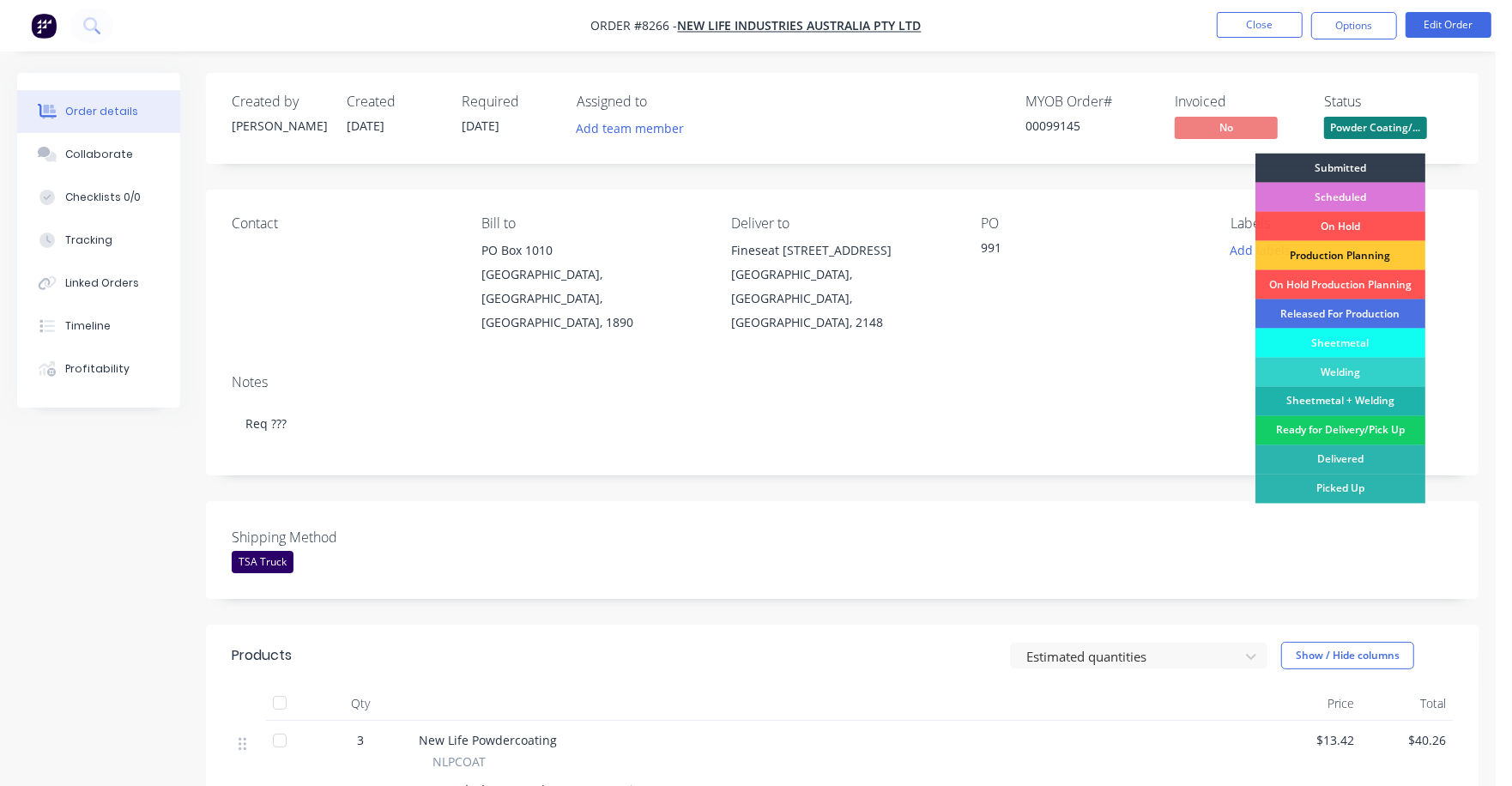
click at [1323, 432] on div "Ready for Delivery/Pick Up" at bounding box center [1341, 431] width 170 height 30
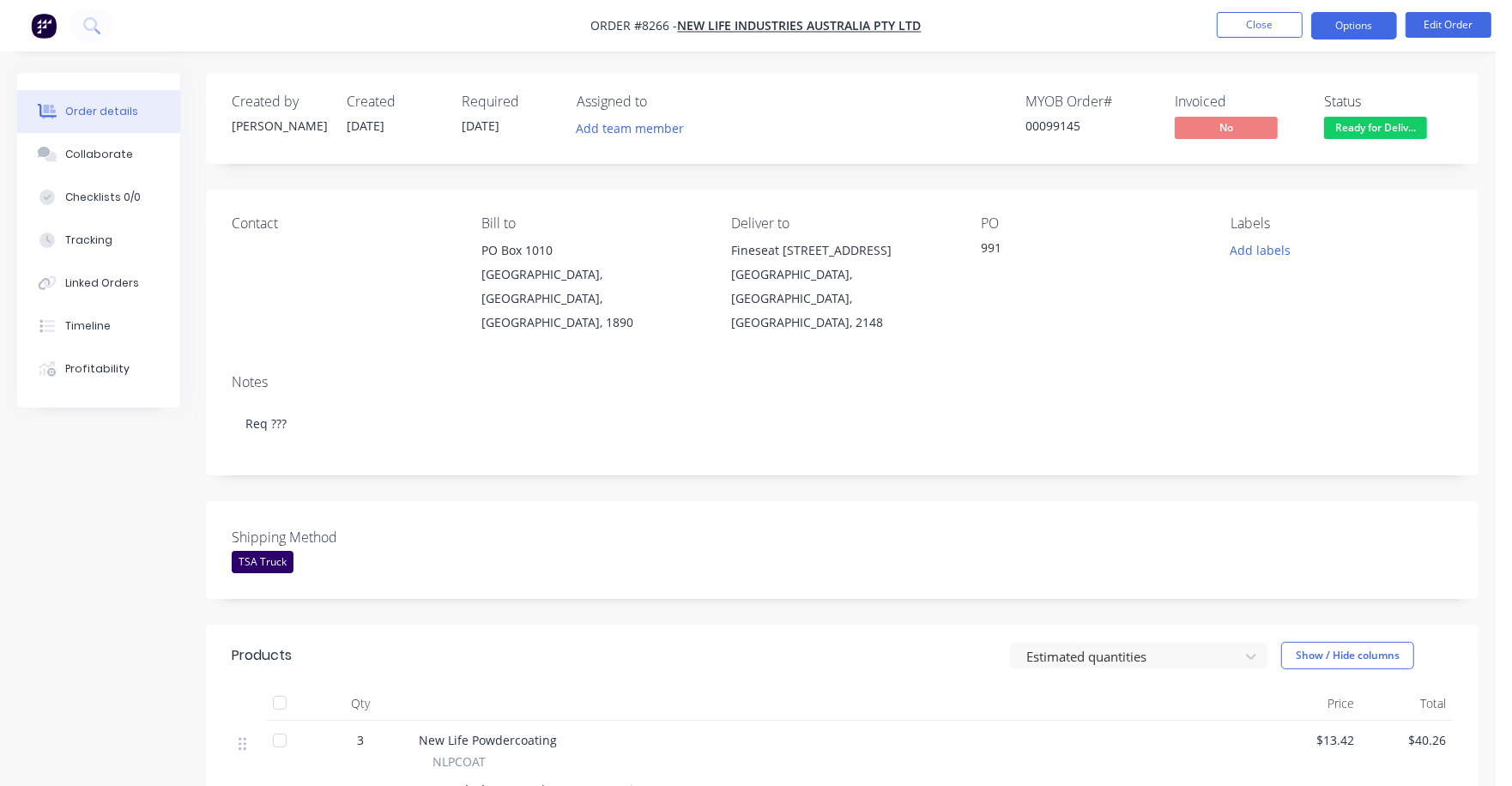
click at [1349, 27] on button "Options" at bounding box center [1354, 26] width 86 height 28
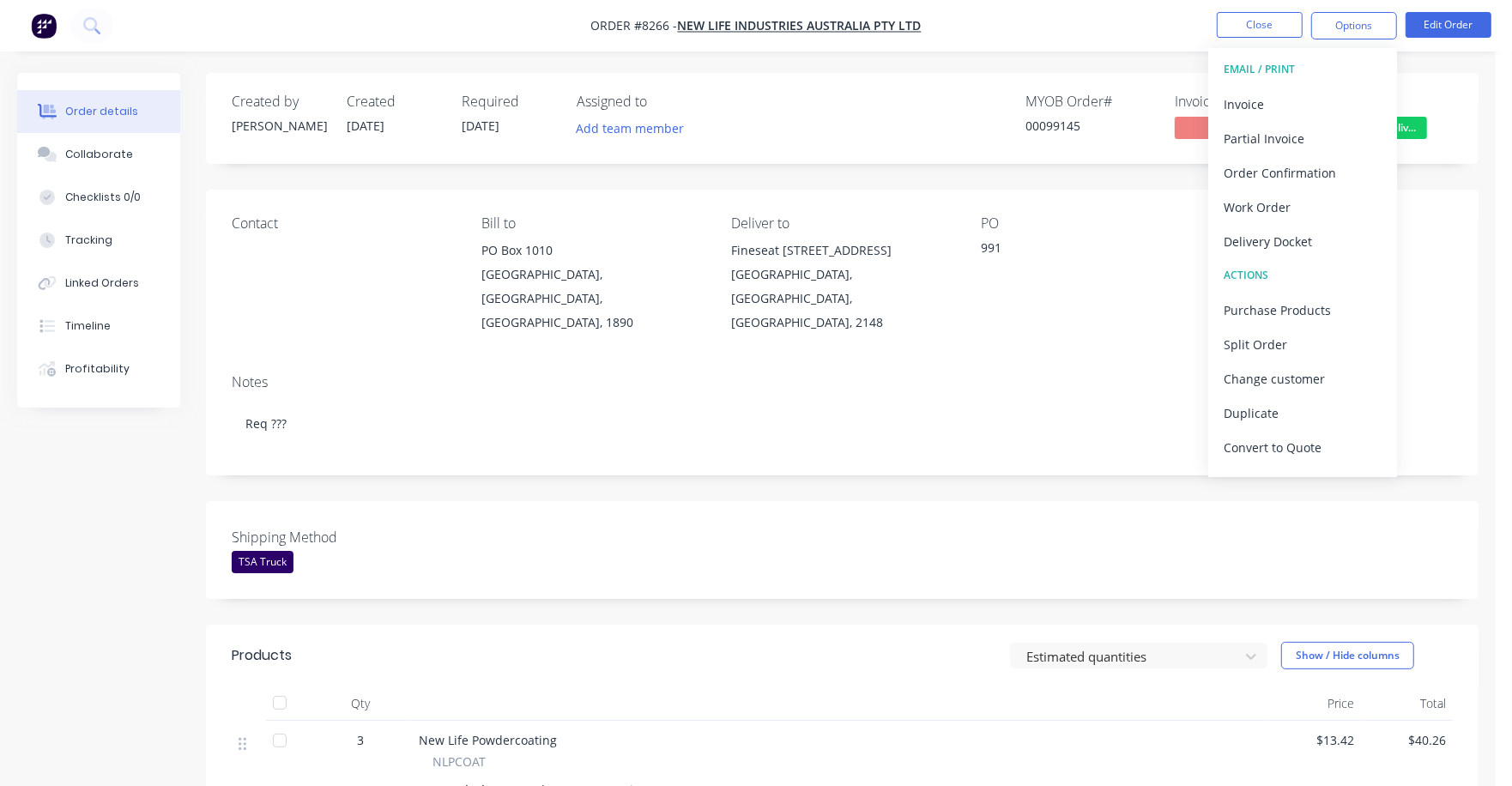
drag, startPoint x: 1250, startPoint y: 104, endPoint x: 1143, endPoint y: 323, distance: 243.7
click at [1164, 316] on div "Order #8266 - New Life Industries Australia Pty Ltd Close Options EMAIL / PRINT…" at bounding box center [748, 735] width 1496 height 1470
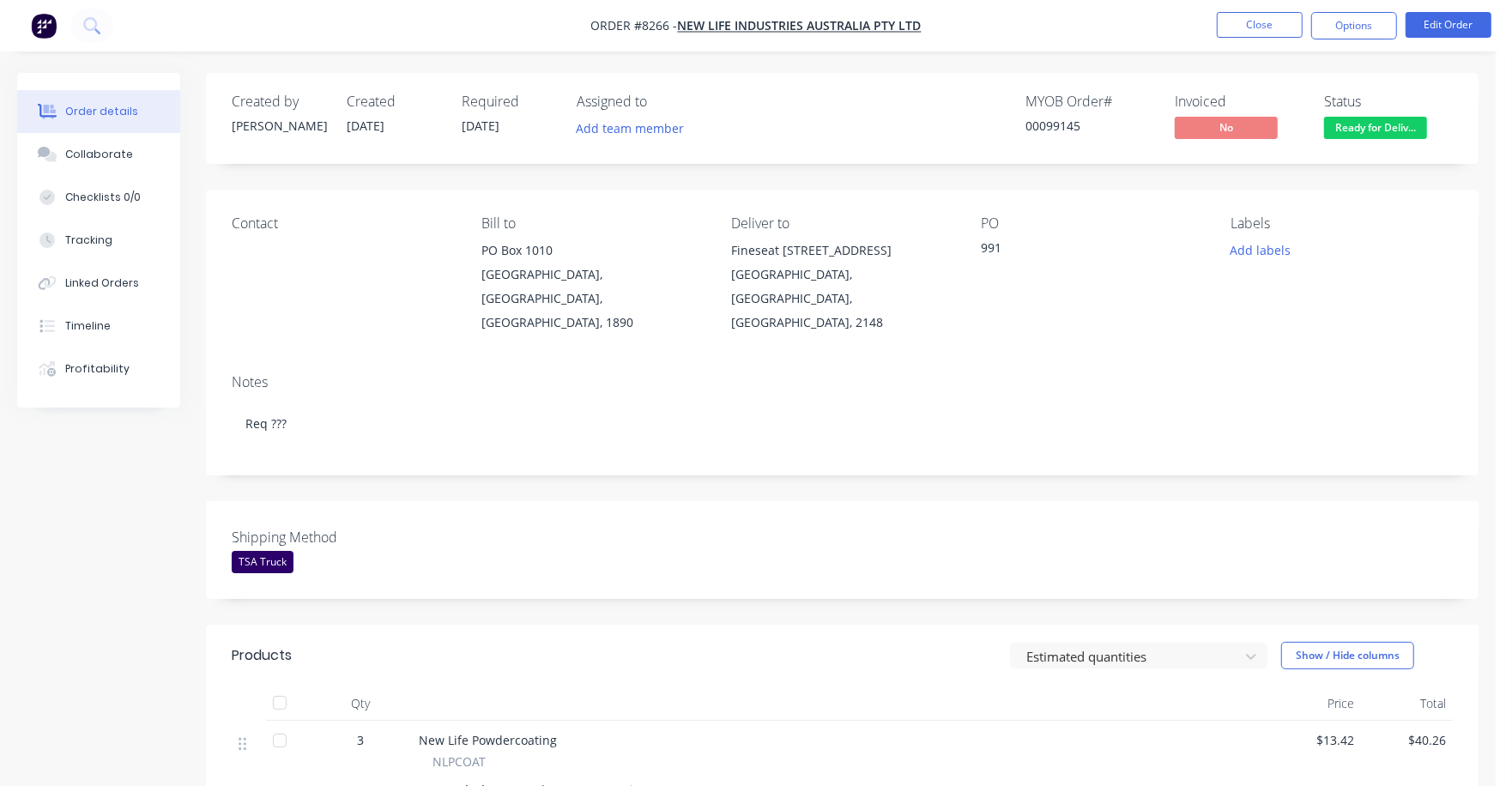
click at [1101, 327] on div "Contact Bill to PO Box 1010 Ingleburn, New South Wales, Australia, 1890 Deliver…" at bounding box center [842, 274] width 1273 height 171
click at [1459, 17] on button "Edit Order" at bounding box center [1449, 25] width 86 height 26
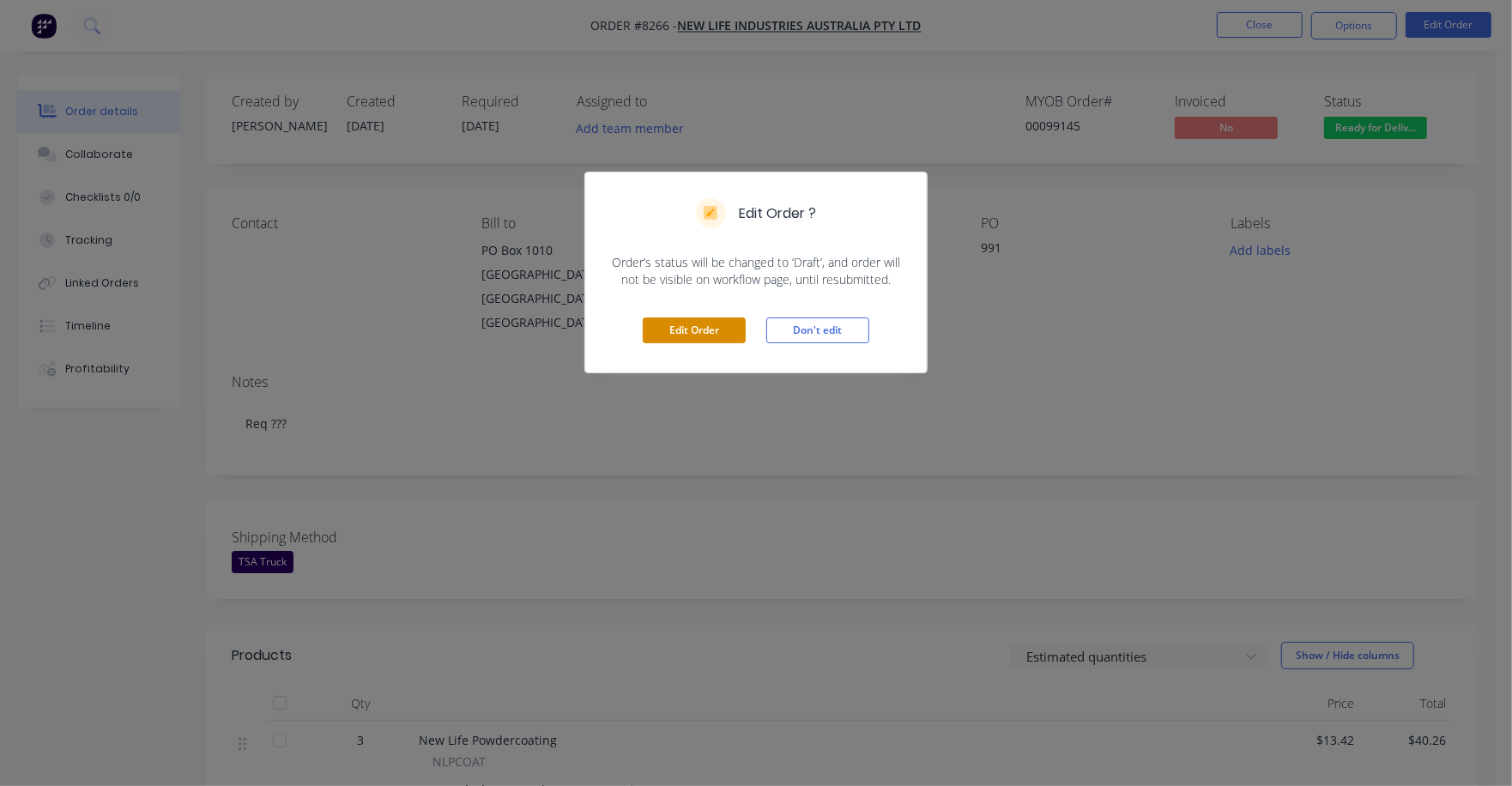
click at [690, 333] on button "Edit Order" at bounding box center [694, 330] width 103 height 26
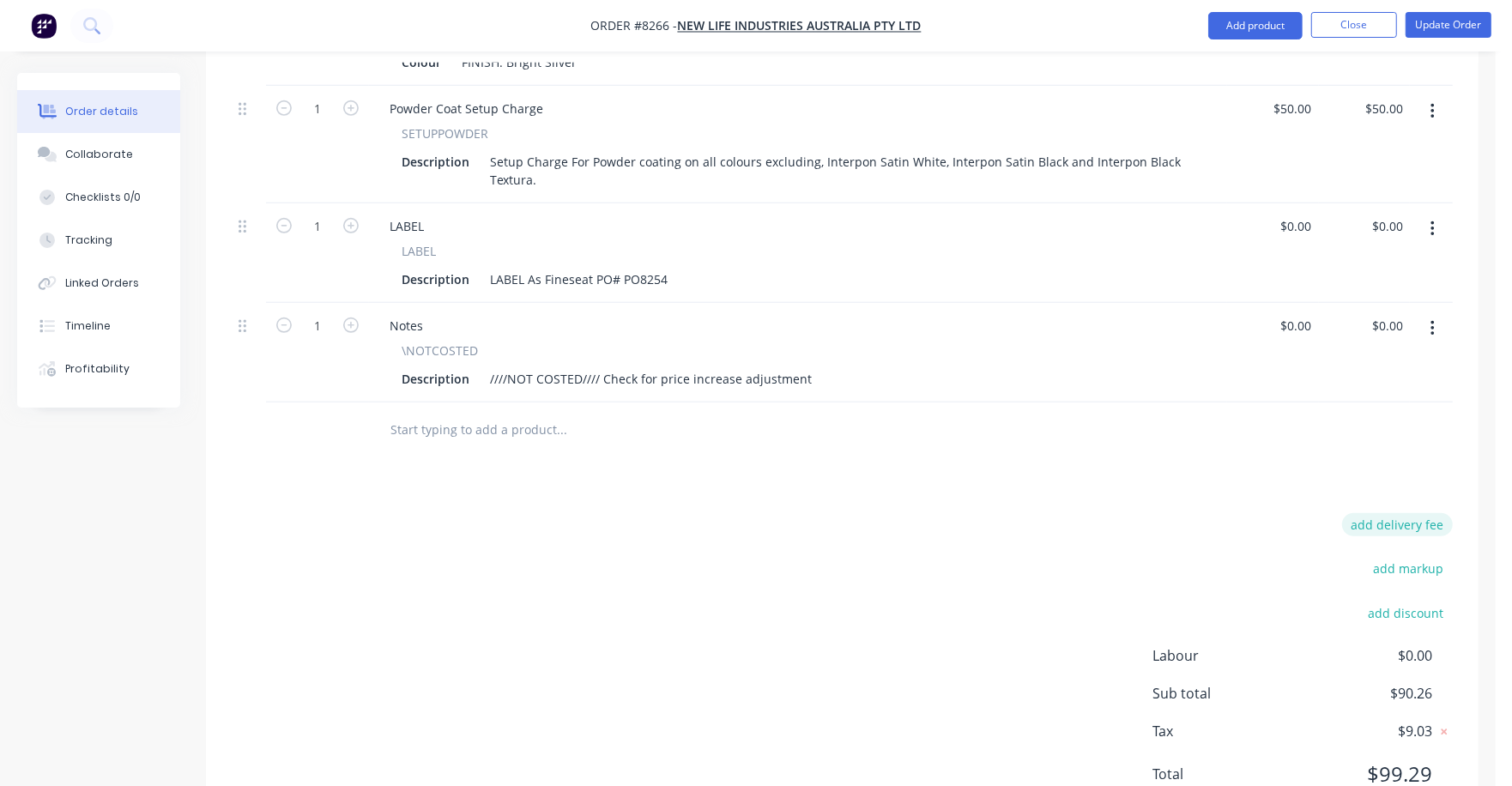
click at [1396, 513] on button "add delivery fee" at bounding box center [1397, 525] width 110 height 23
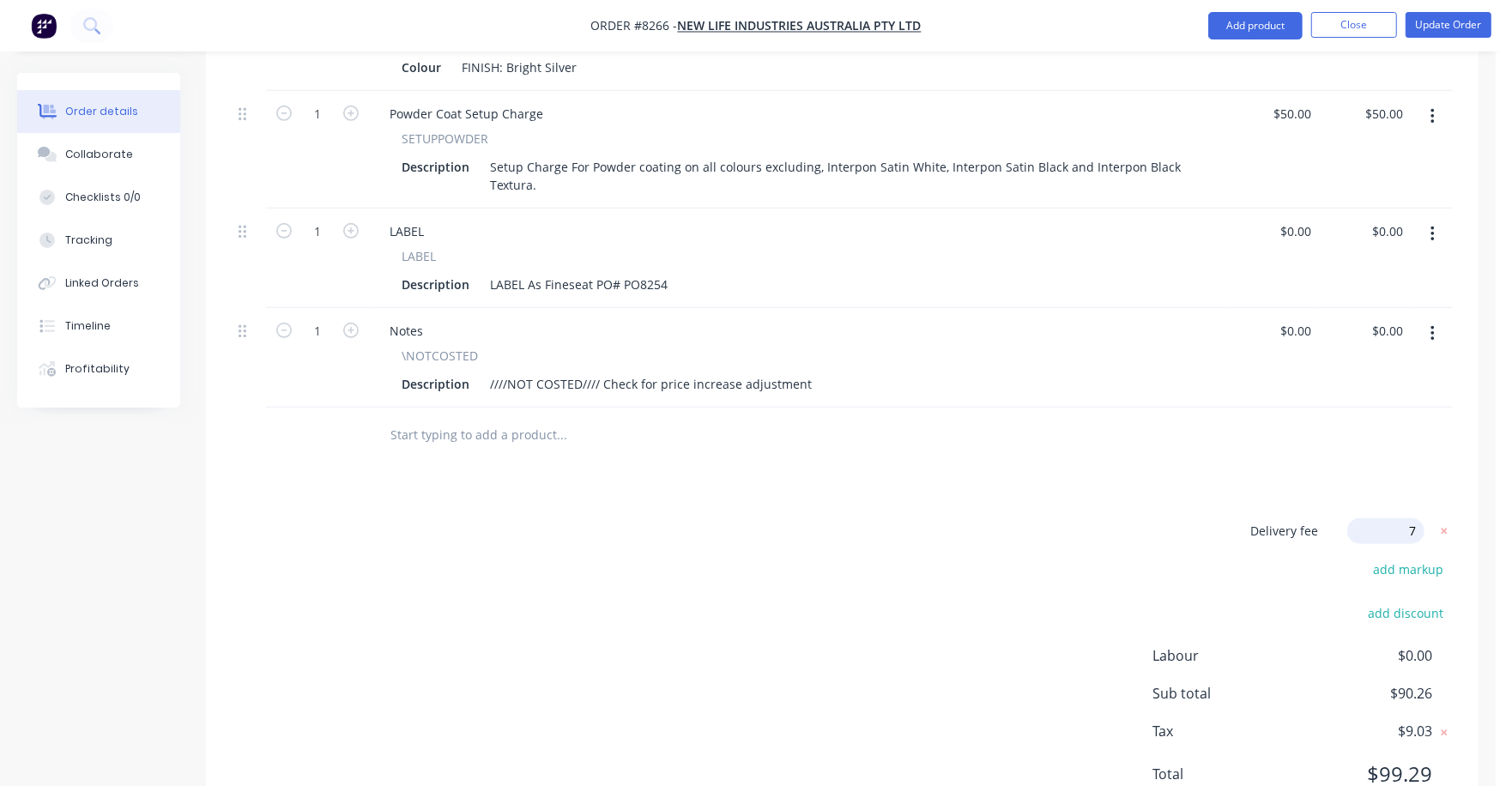
type input "75"
click input "submit" at bounding box center [0, 0] width 0 height 0
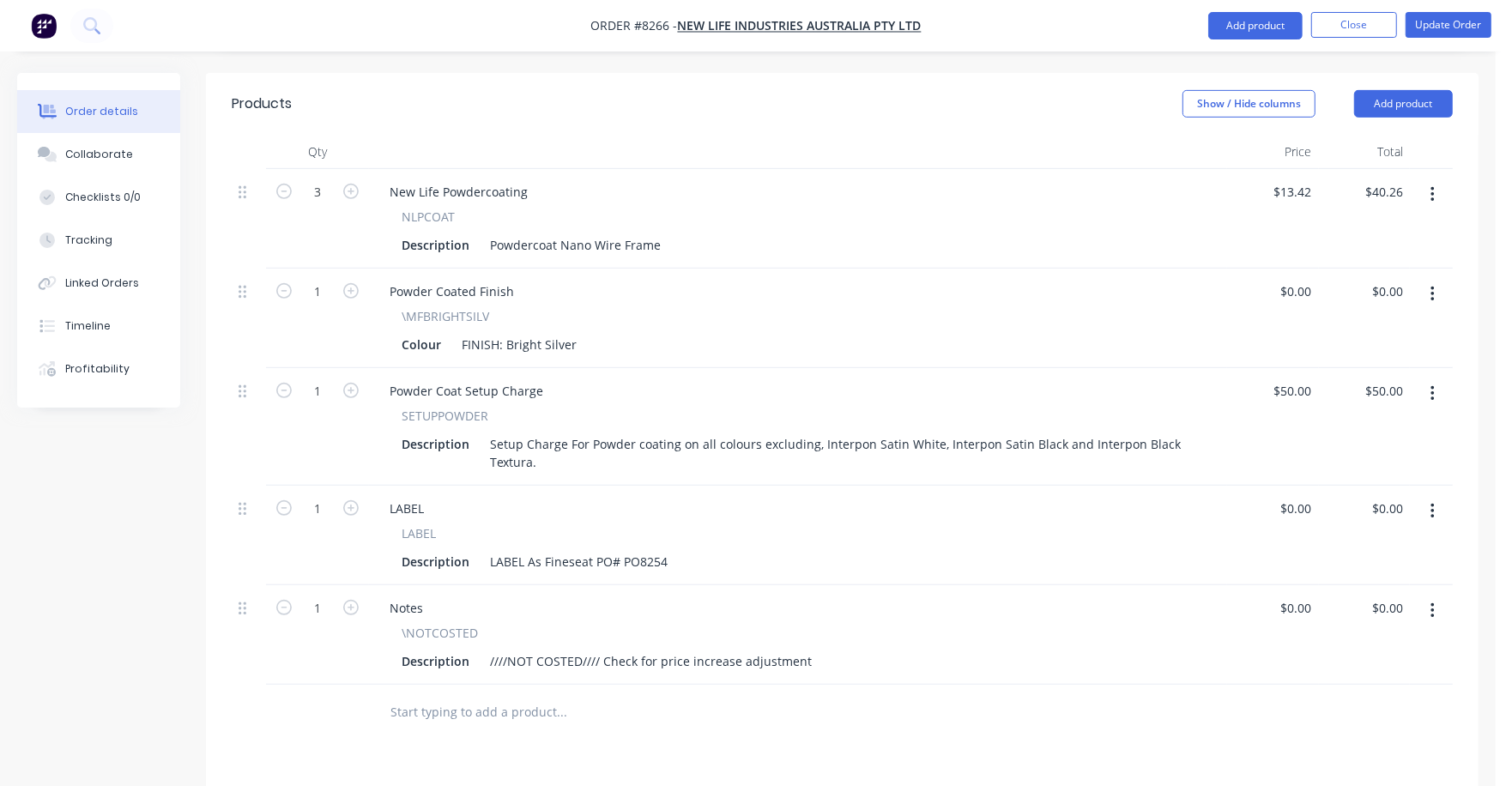
scroll to position [556, 0]
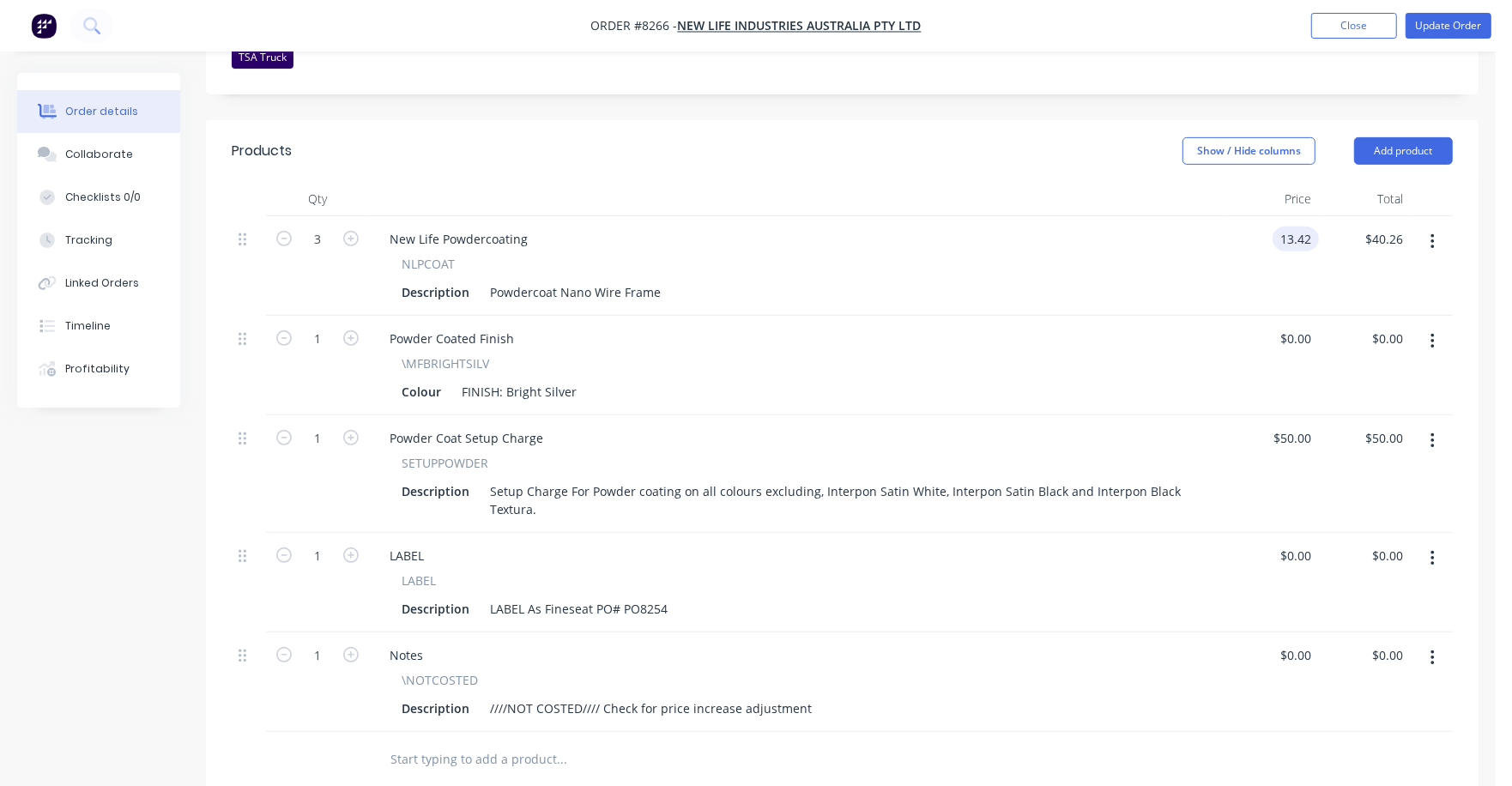
click at [1306, 227] on input "13.42" at bounding box center [1299, 239] width 39 height 25
type input "$18.00"
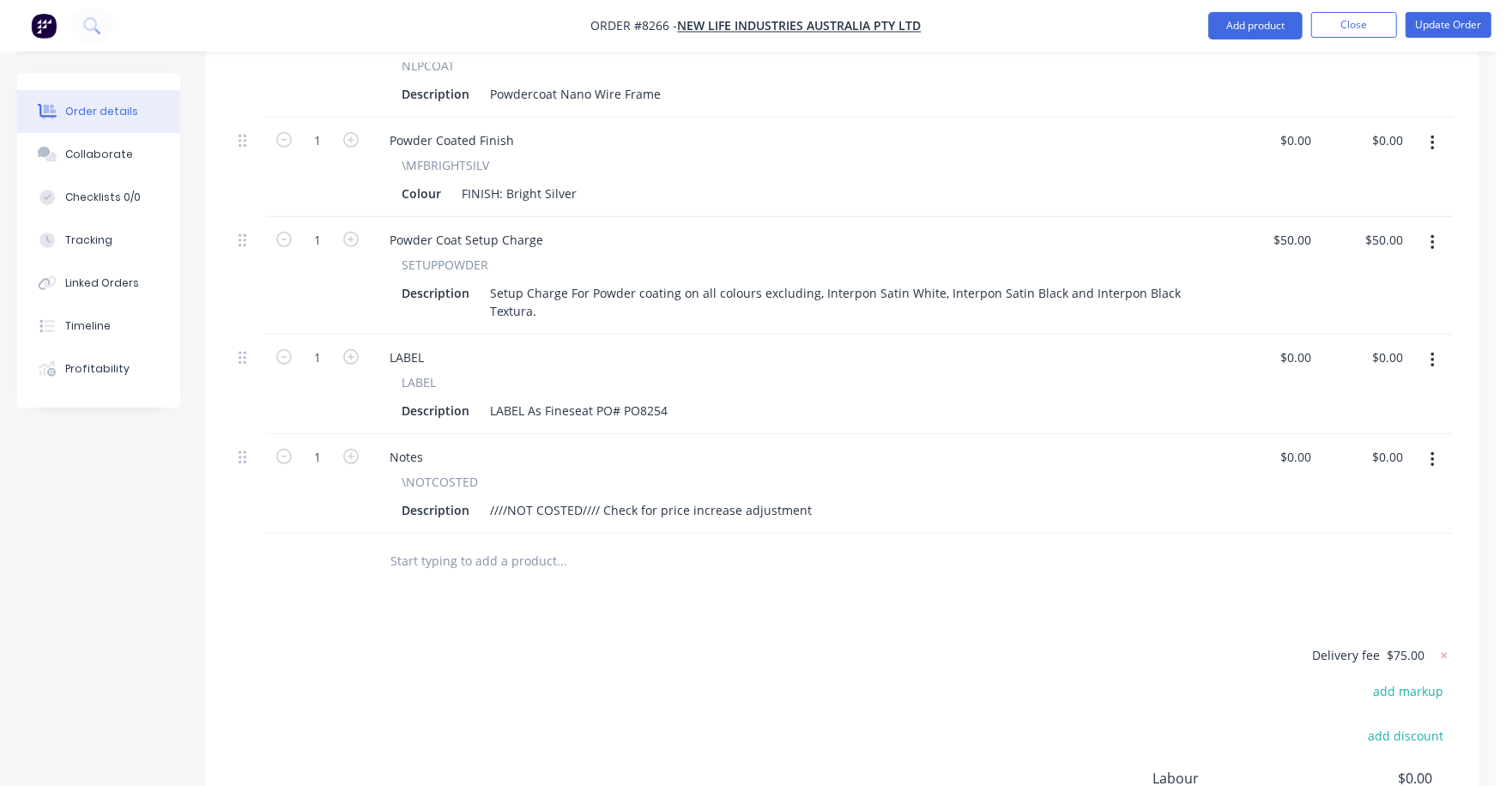
scroll to position [770, 0]
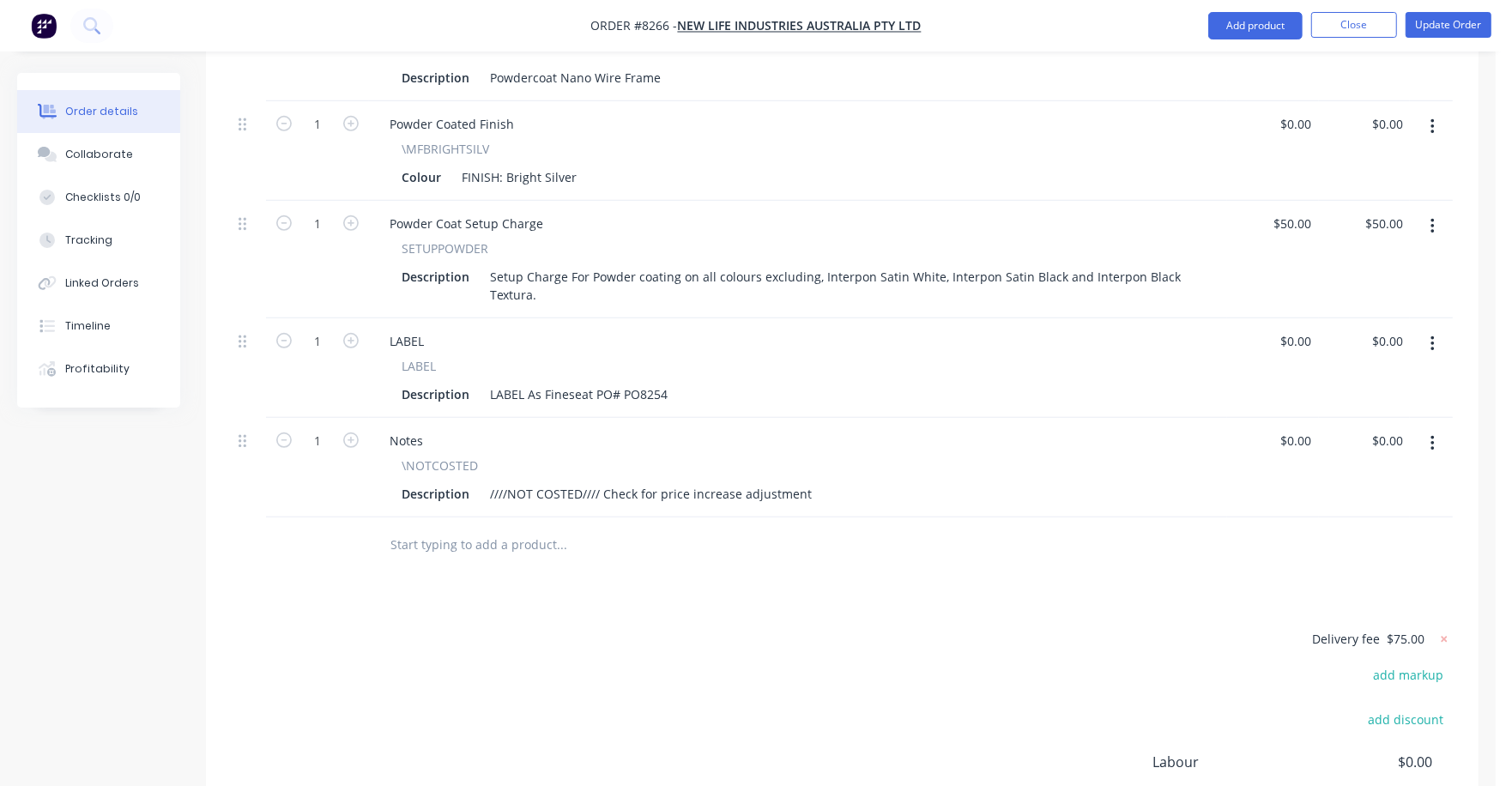
type input "$54.00"
click at [1431, 434] on icon "button" at bounding box center [1433, 444] width 4 height 19
click at [1332, 579] on div "Delete" at bounding box center [1371, 591] width 132 height 25
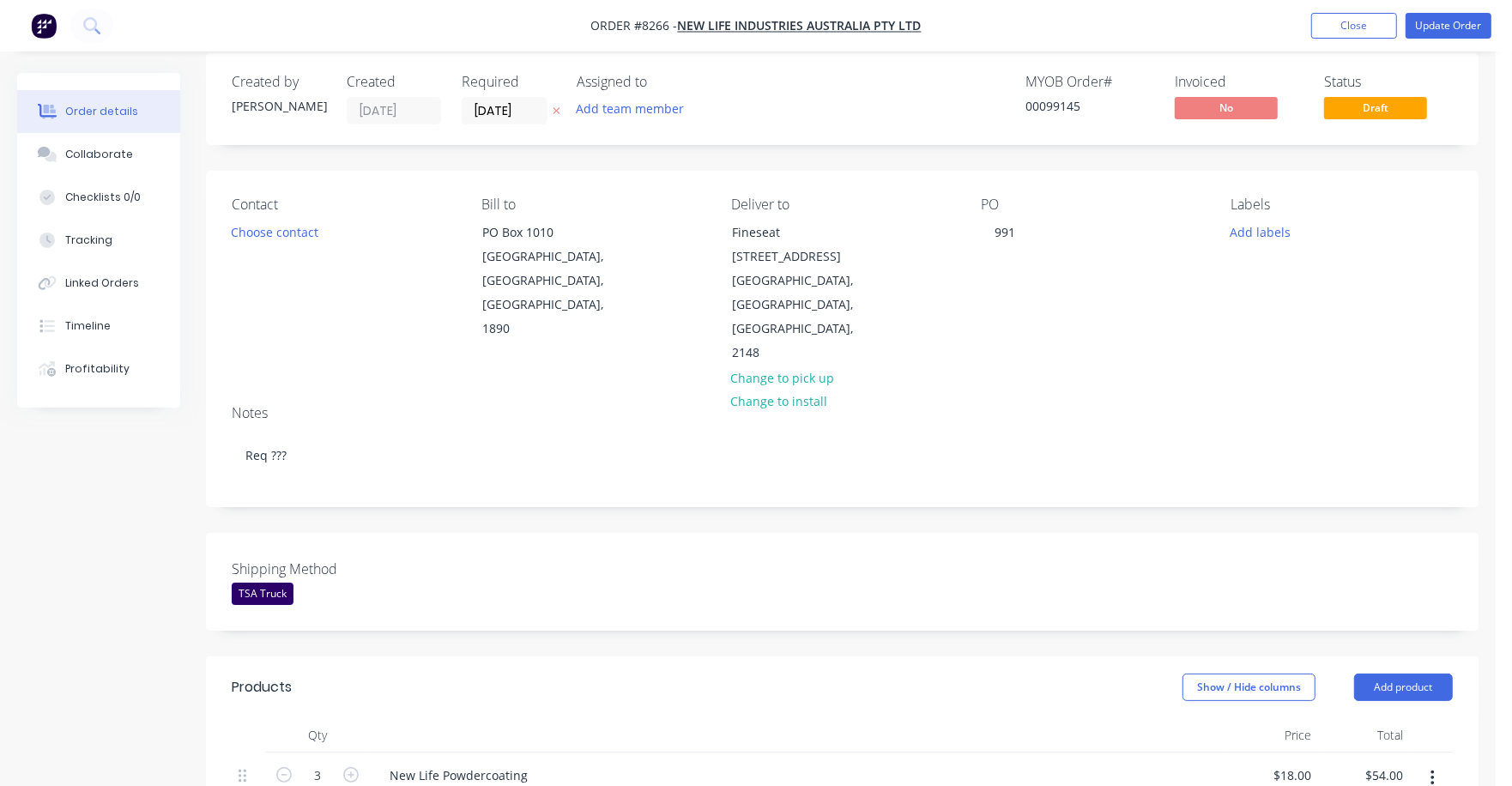
scroll to position [0, 0]
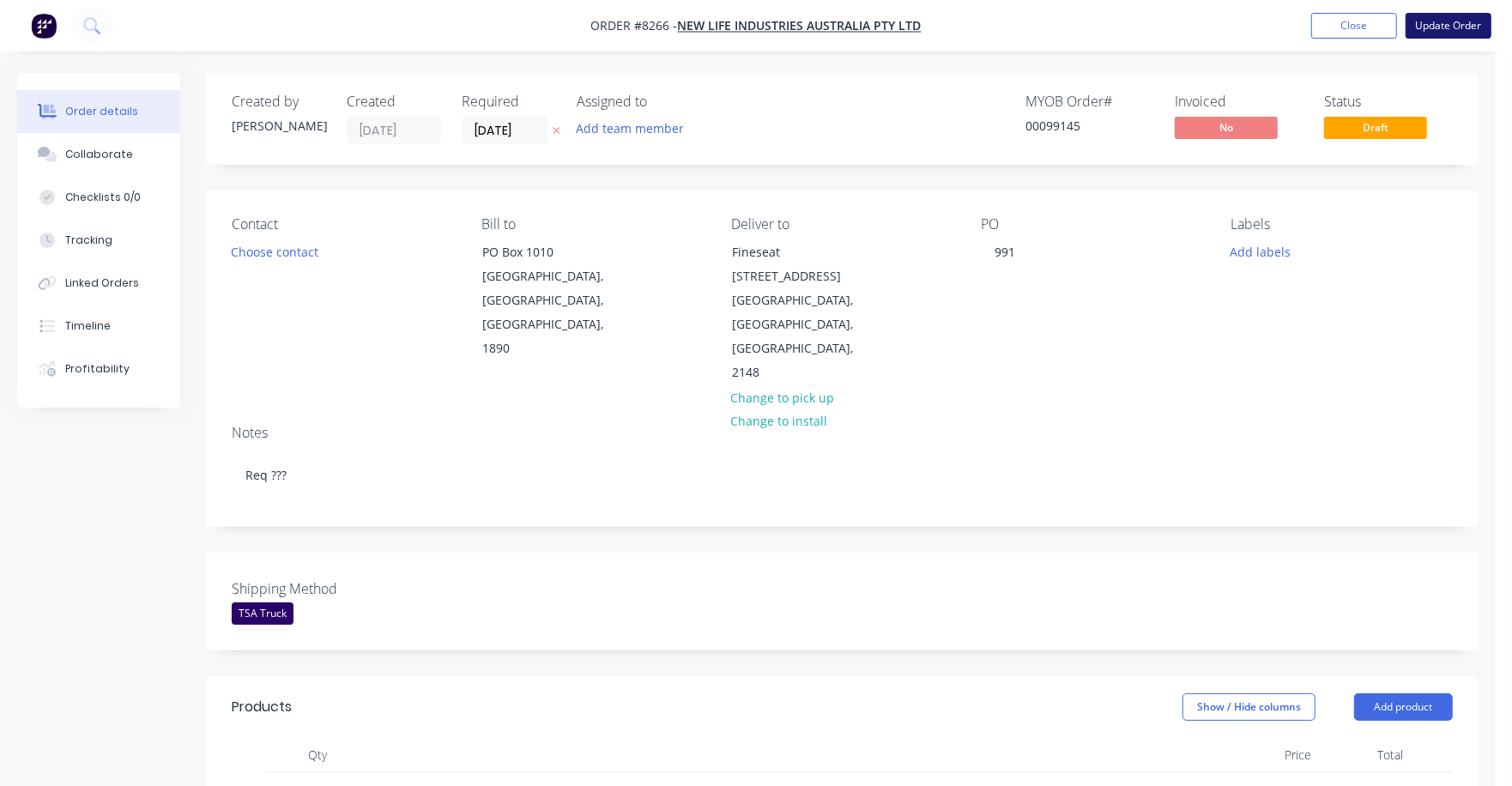
click at [1450, 27] on button "Update Order" at bounding box center [1449, 26] width 86 height 26
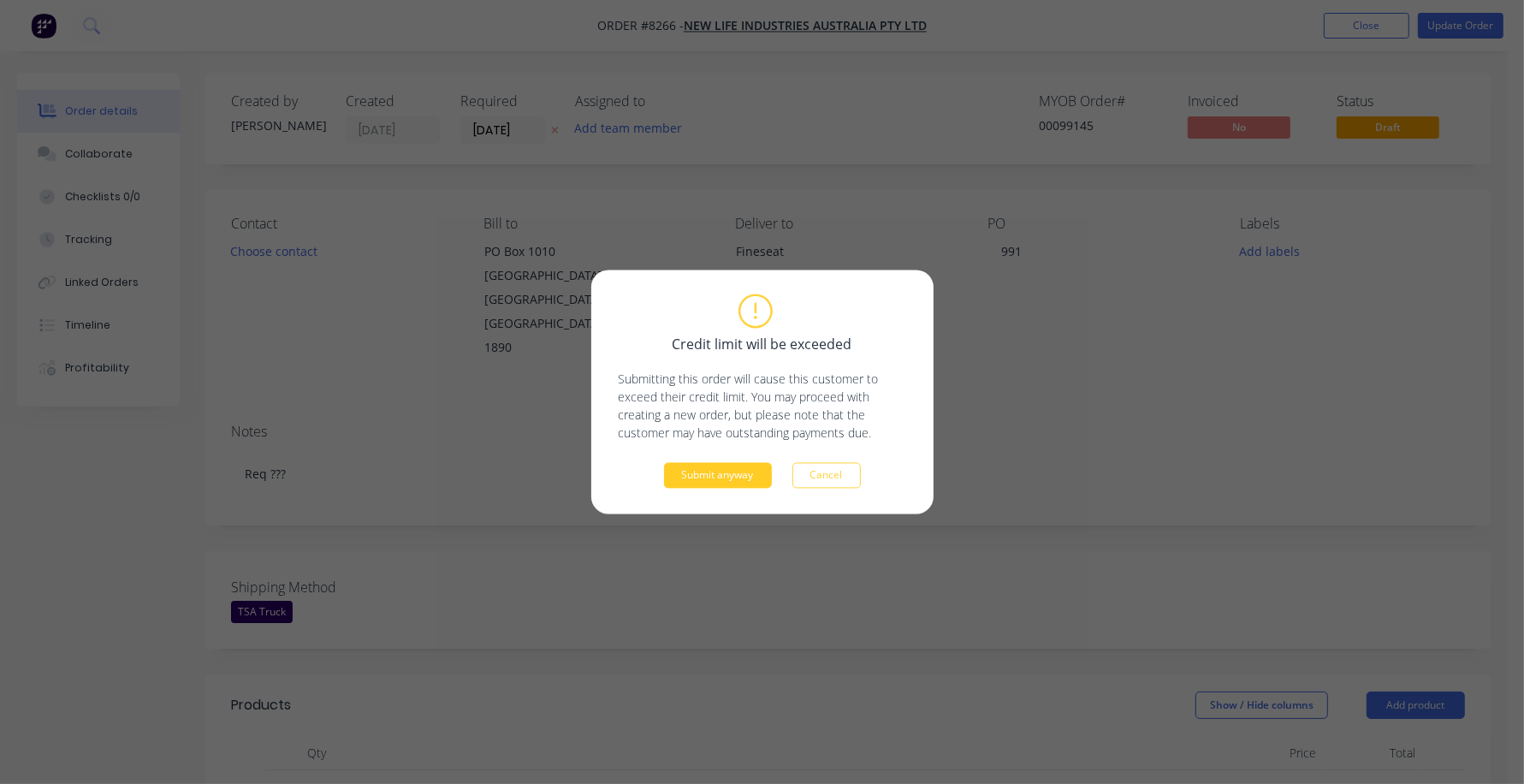
click at [723, 475] on button "Submit anyway" at bounding box center [717, 476] width 107 height 26
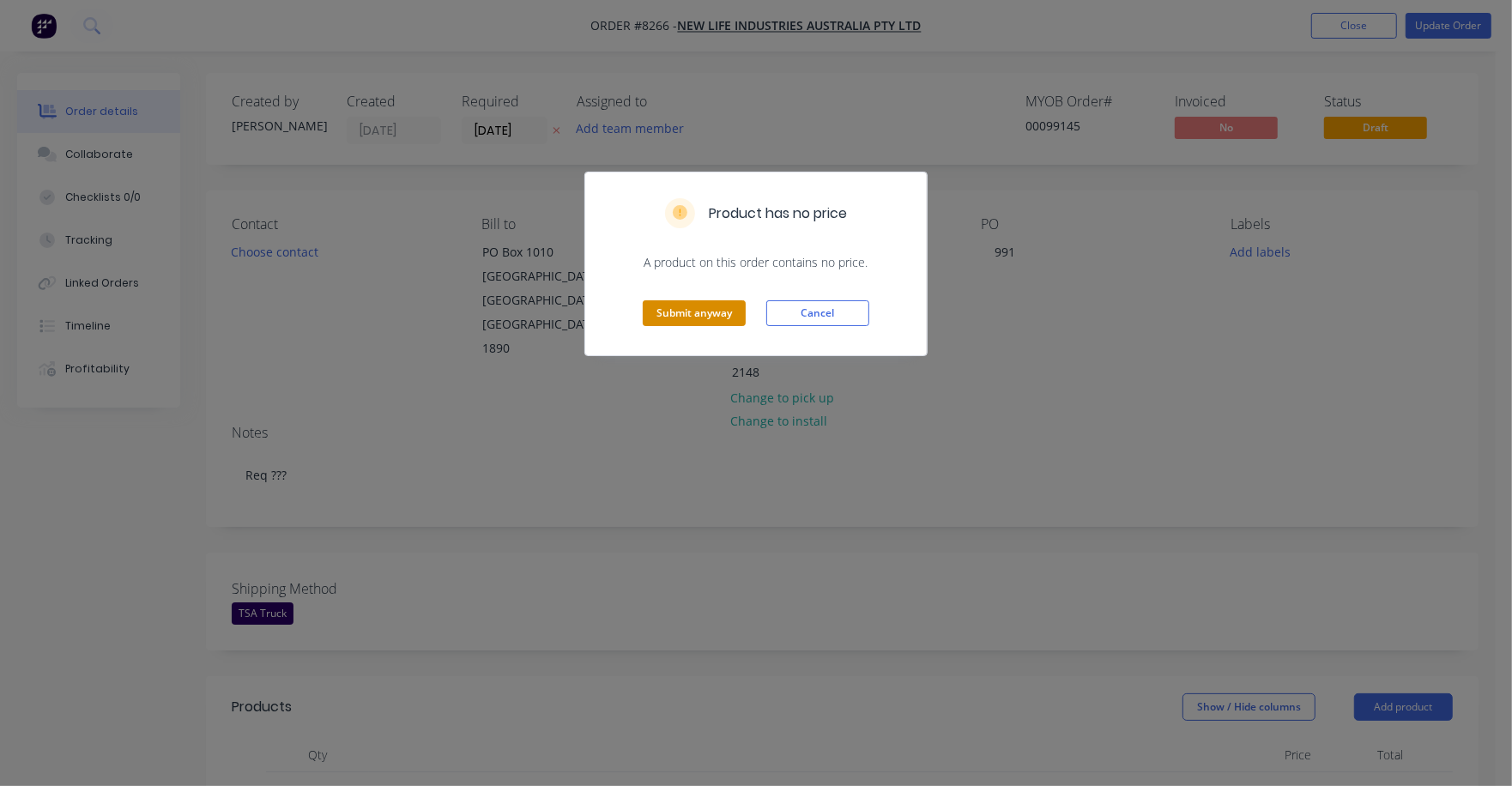
click at [699, 308] on button "Submit anyway" at bounding box center [694, 314] width 103 height 26
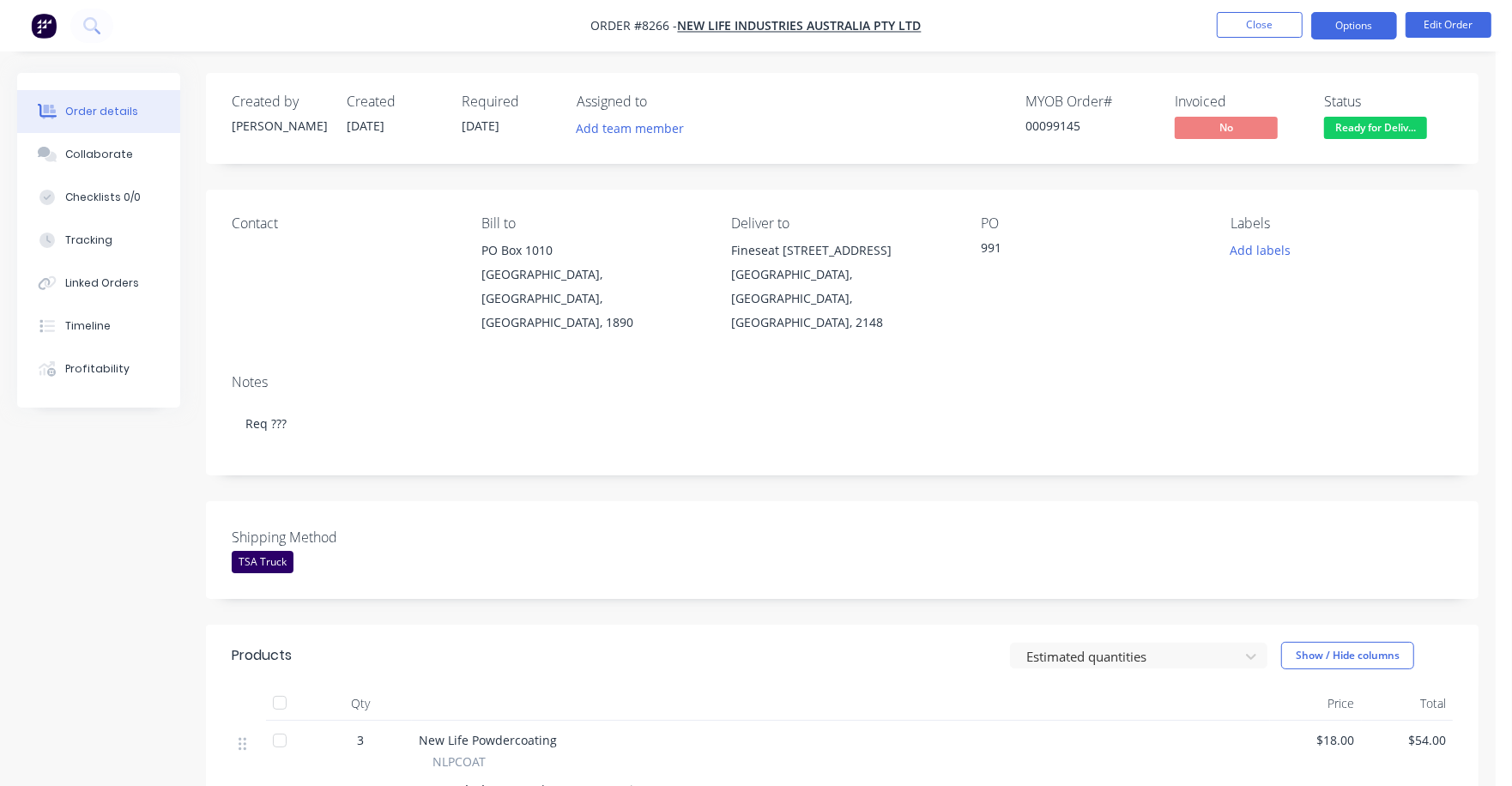
click at [1343, 23] on button "Options" at bounding box center [1354, 26] width 86 height 28
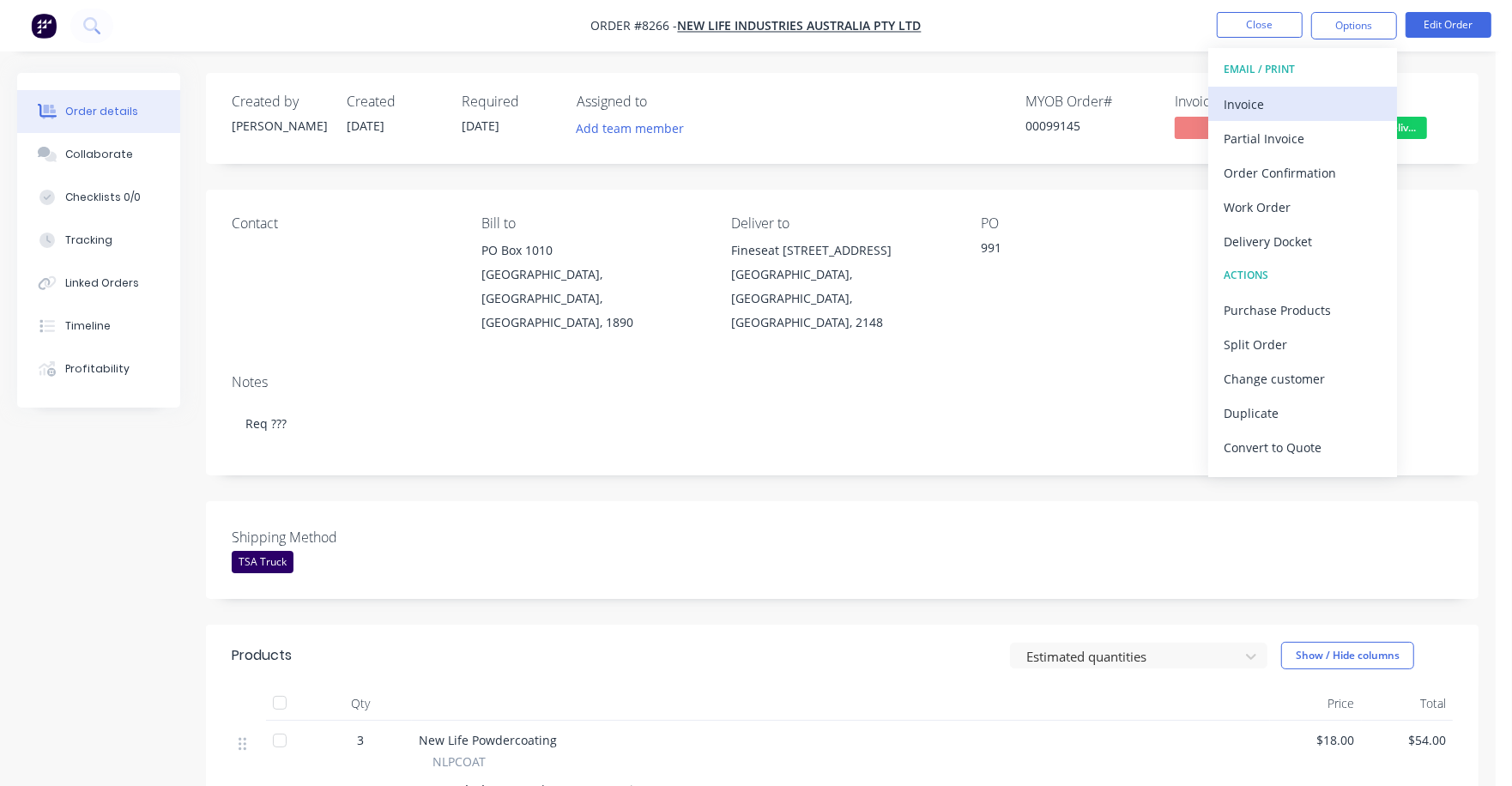
click at [1244, 102] on div "Invoice" at bounding box center [1303, 104] width 158 height 25
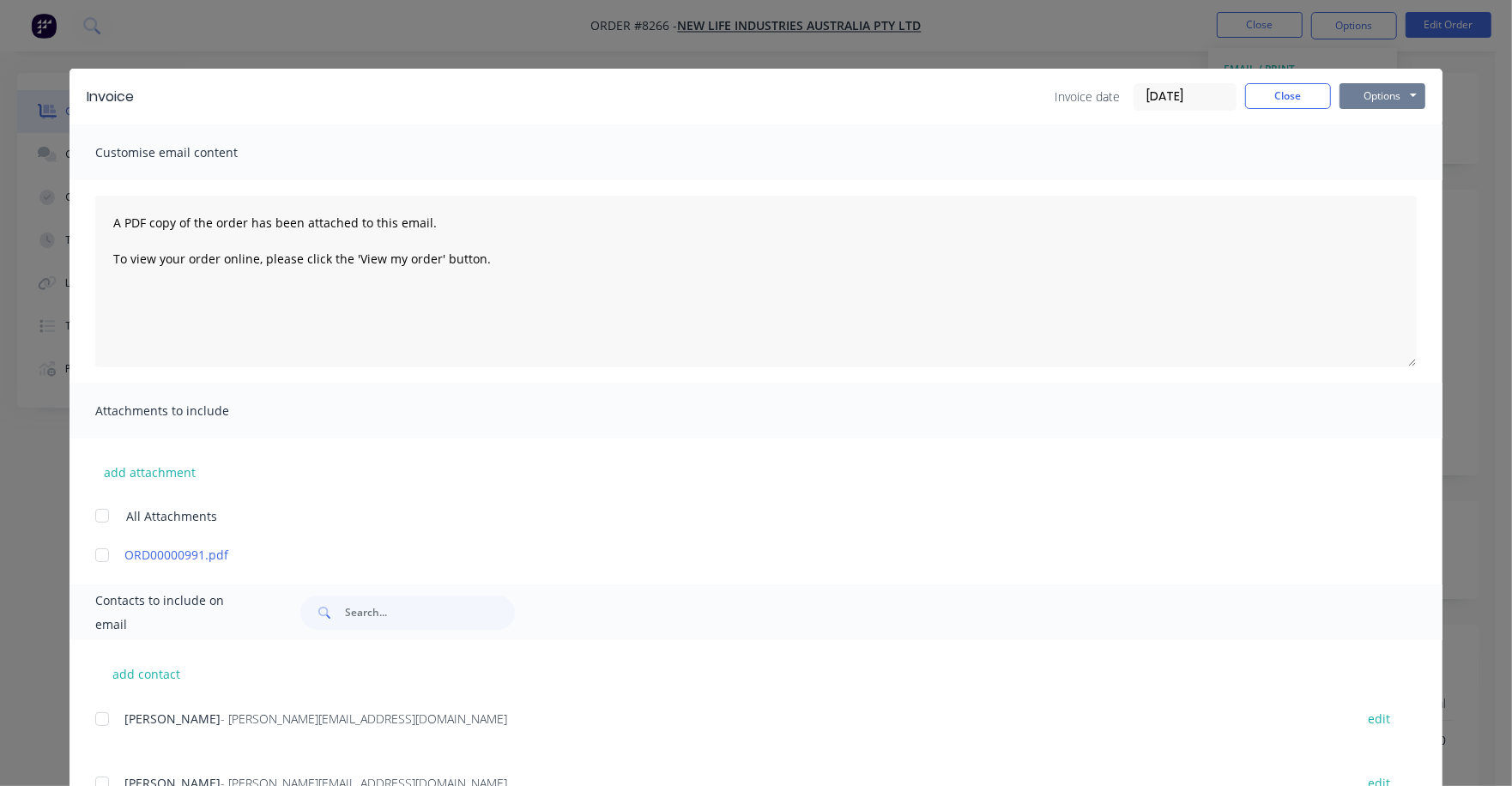
click at [1365, 91] on button "Options" at bounding box center [1383, 96] width 86 height 26
click at [1365, 154] on button "Print" at bounding box center [1395, 155] width 109 height 29
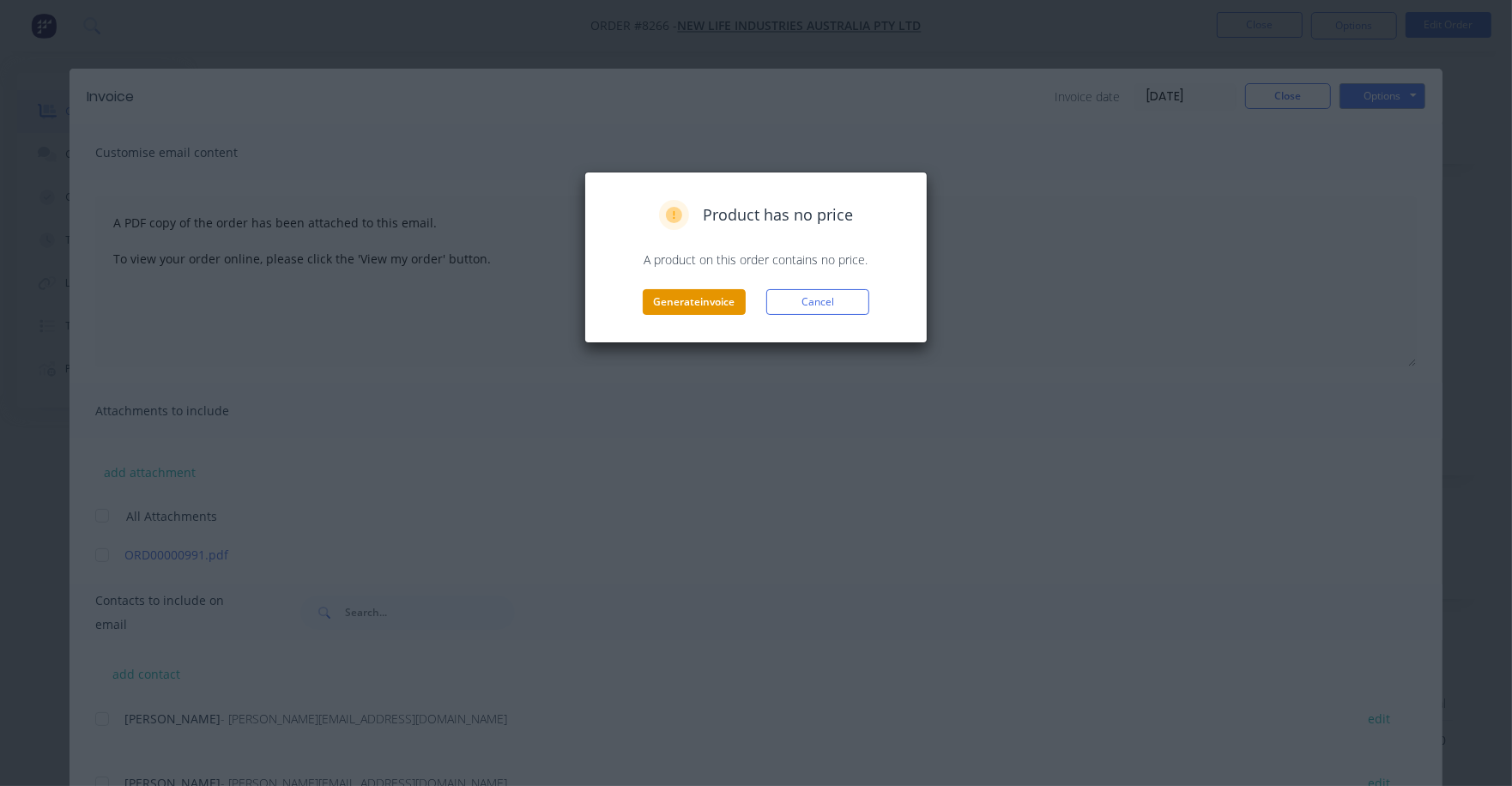
click at [702, 303] on button "Generate invoice" at bounding box center [694, 302] width 103 height 26
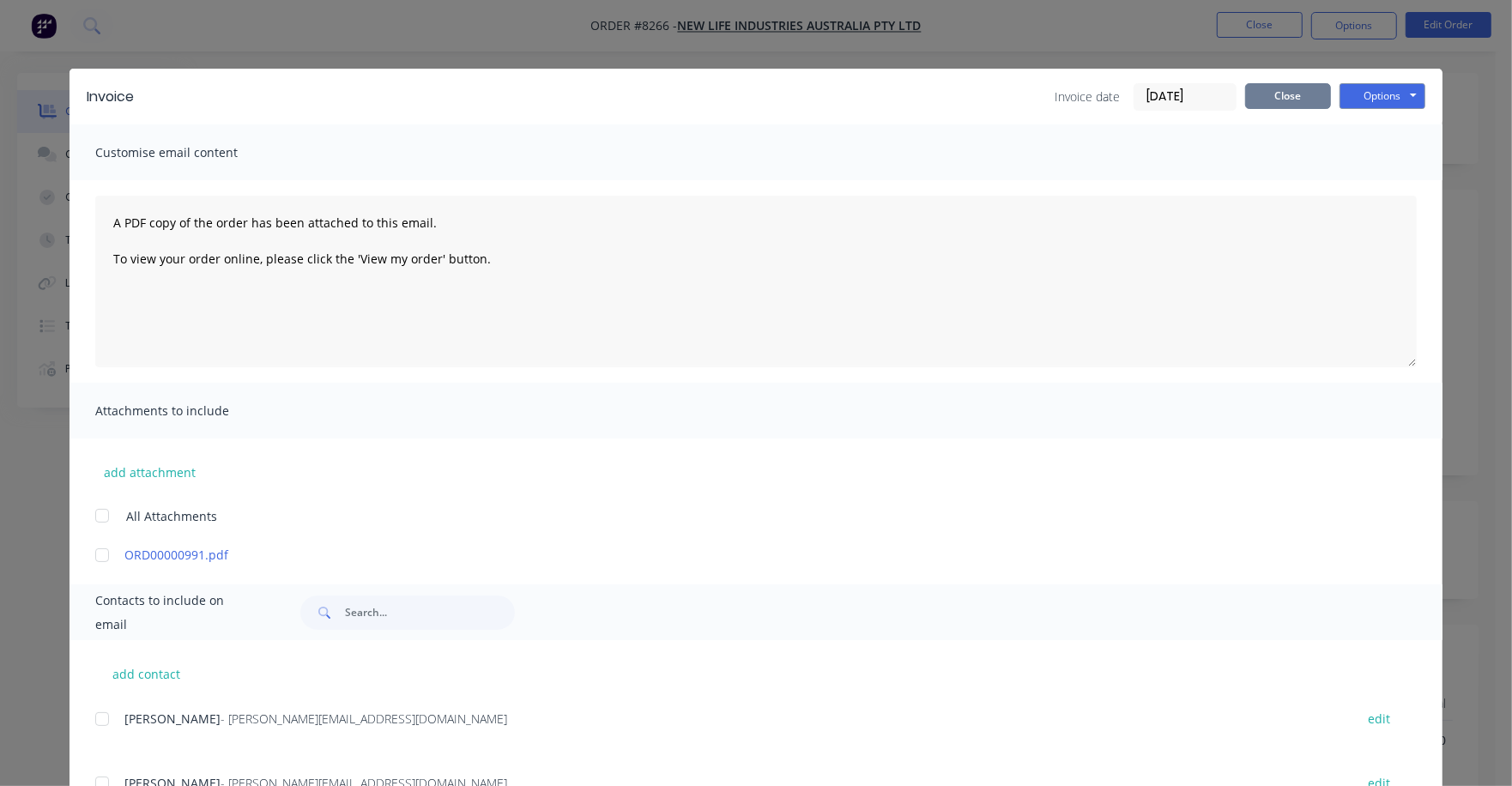
click at [1248, 95] on button "Close" at bounding box center [1288, 96] width 86 height 26
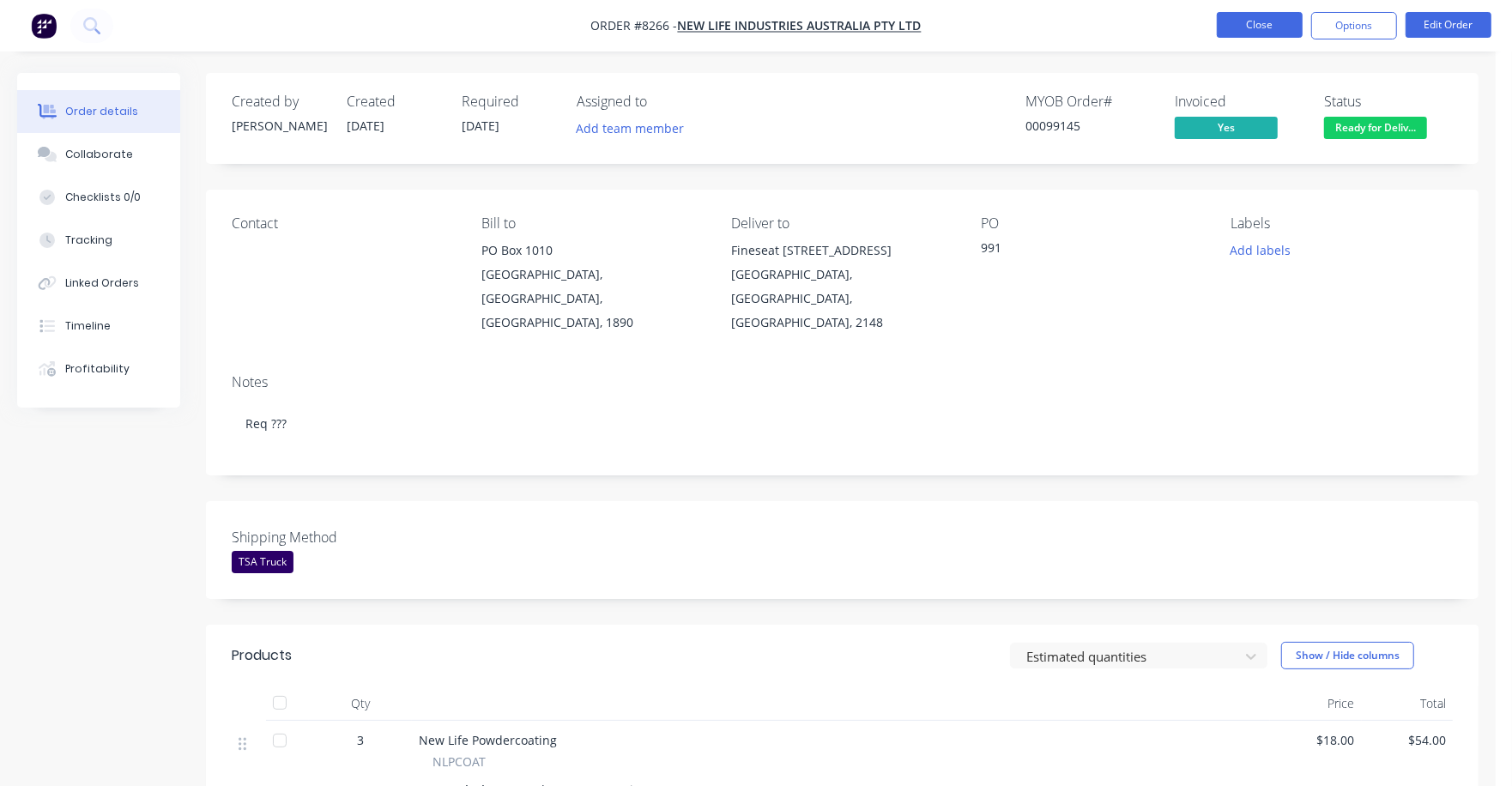
click at [1258, 21] on button "Close" at bounding box center [1260, 25] width 86 height 26
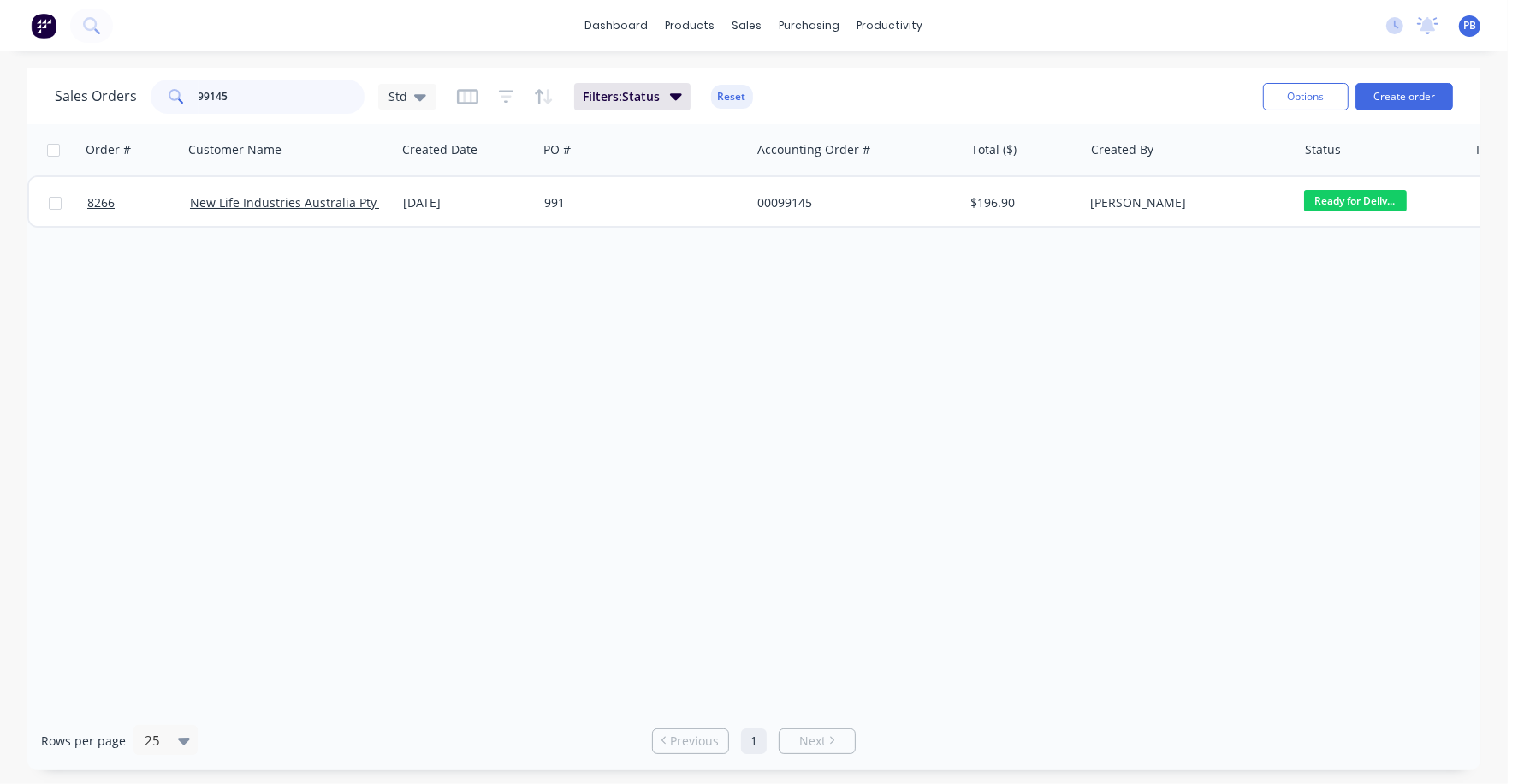
click at [234, 91] on input "99145" at bounding box center [282, 97] width 167 height 35
type input "99094"
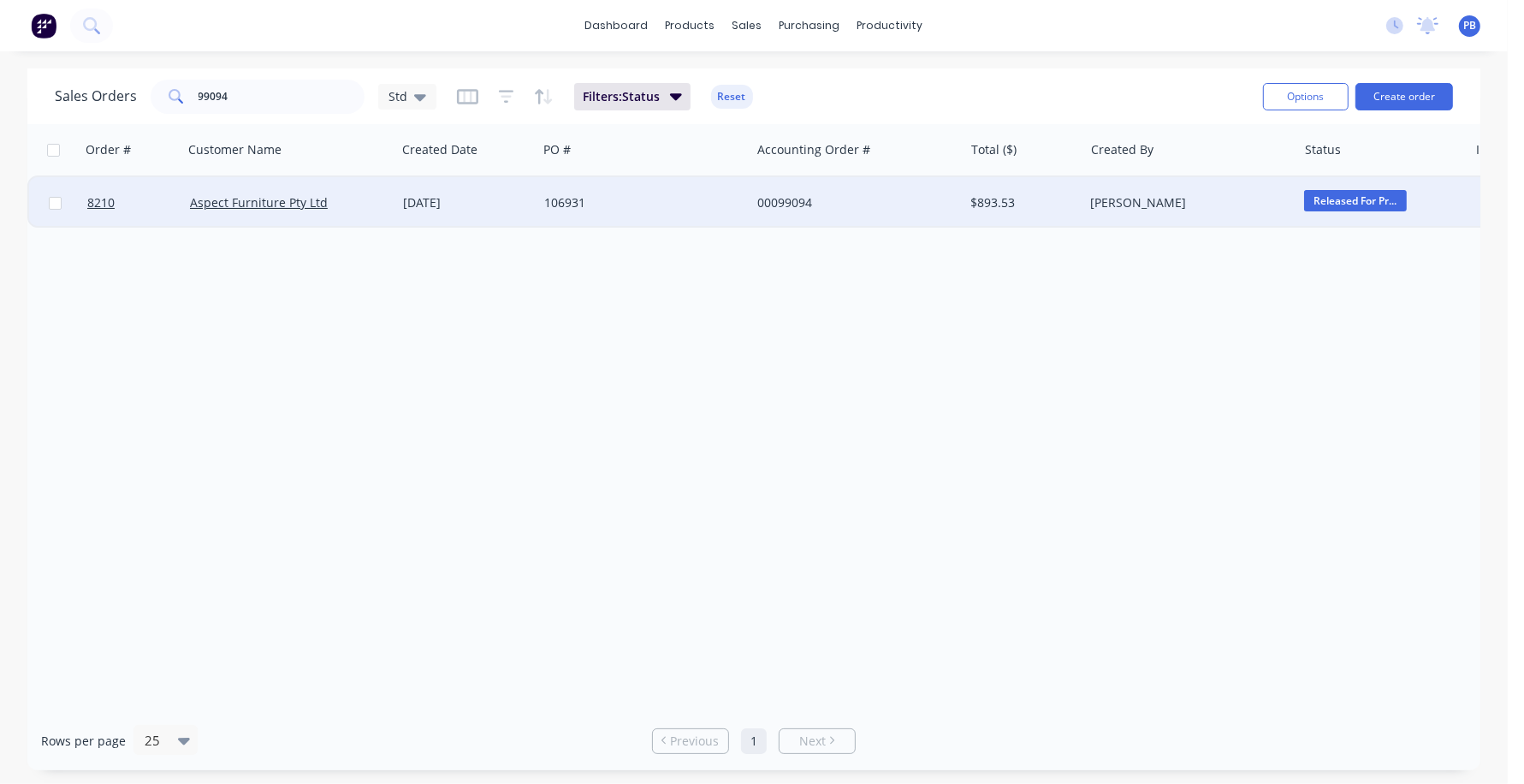
click at [794, 203] on div "00099094" at bounding box center [852, 203] width 190 height 17
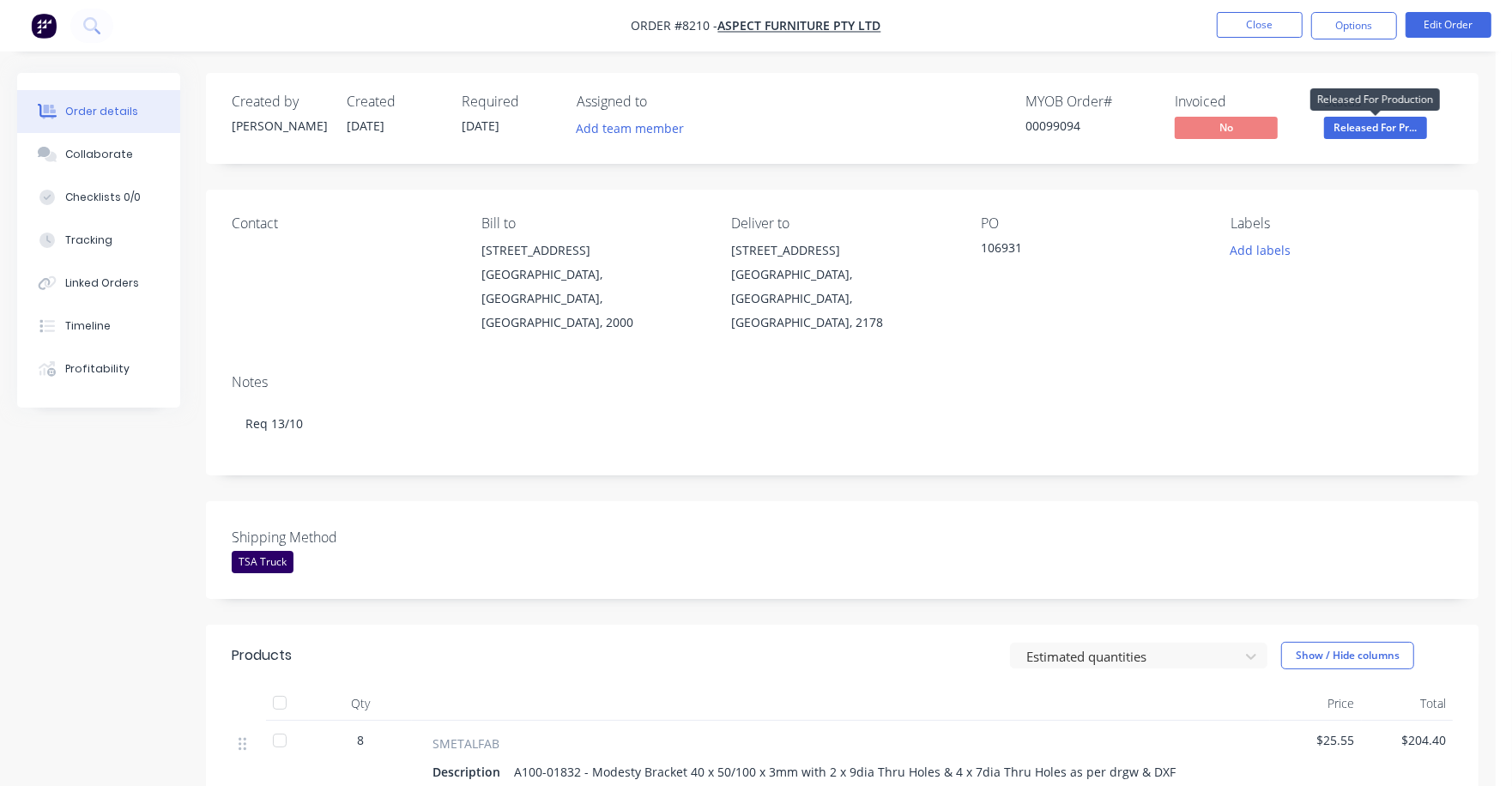
click at [1368, 135] on span "Released For Pr..." at bounding box center [1376, 127] width 103 height 22
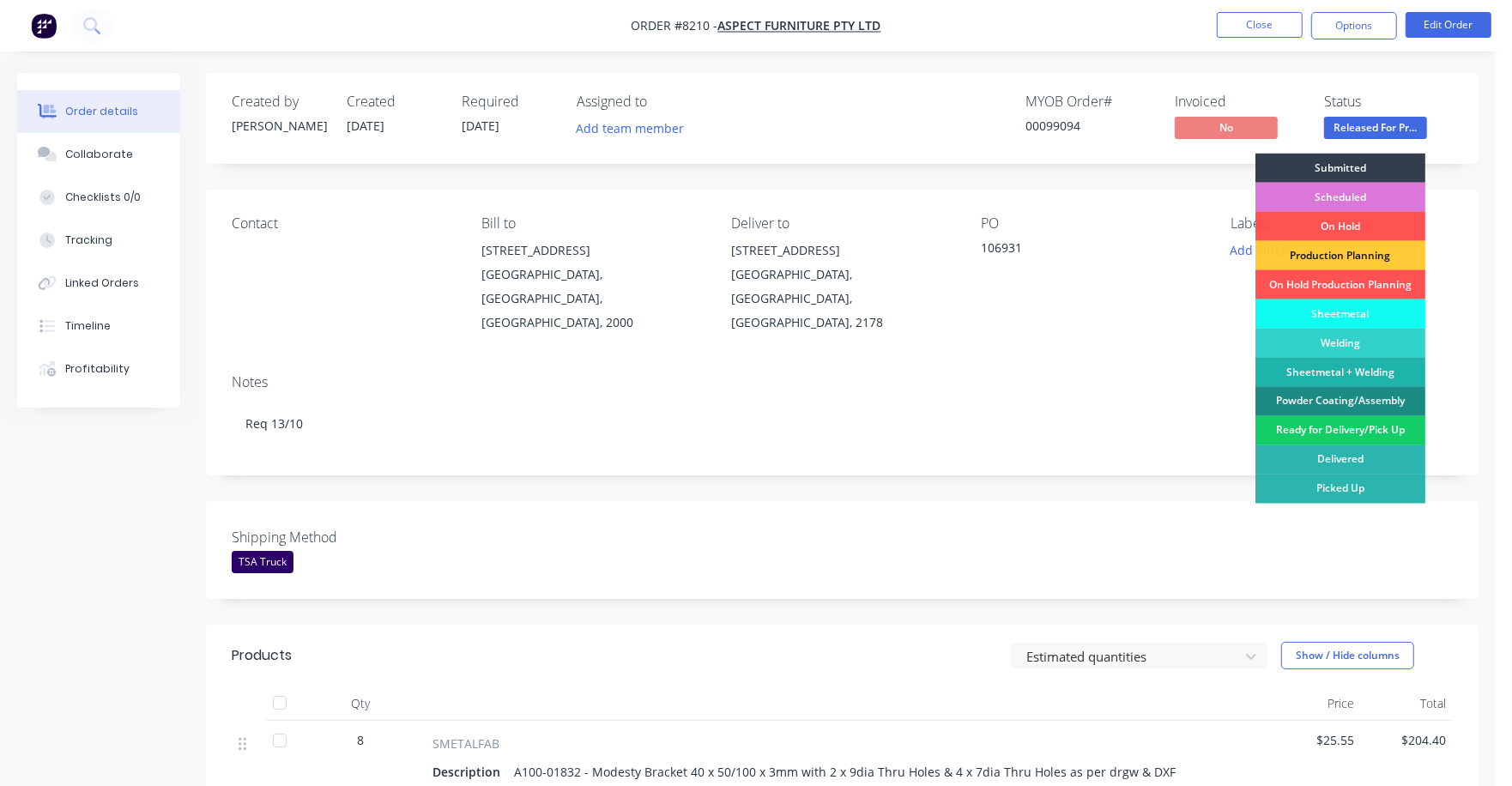
click at [1343, 436] on div "Ready for Delivery/Pick Up" at bounding box center [1341, 431] width 170 height 30
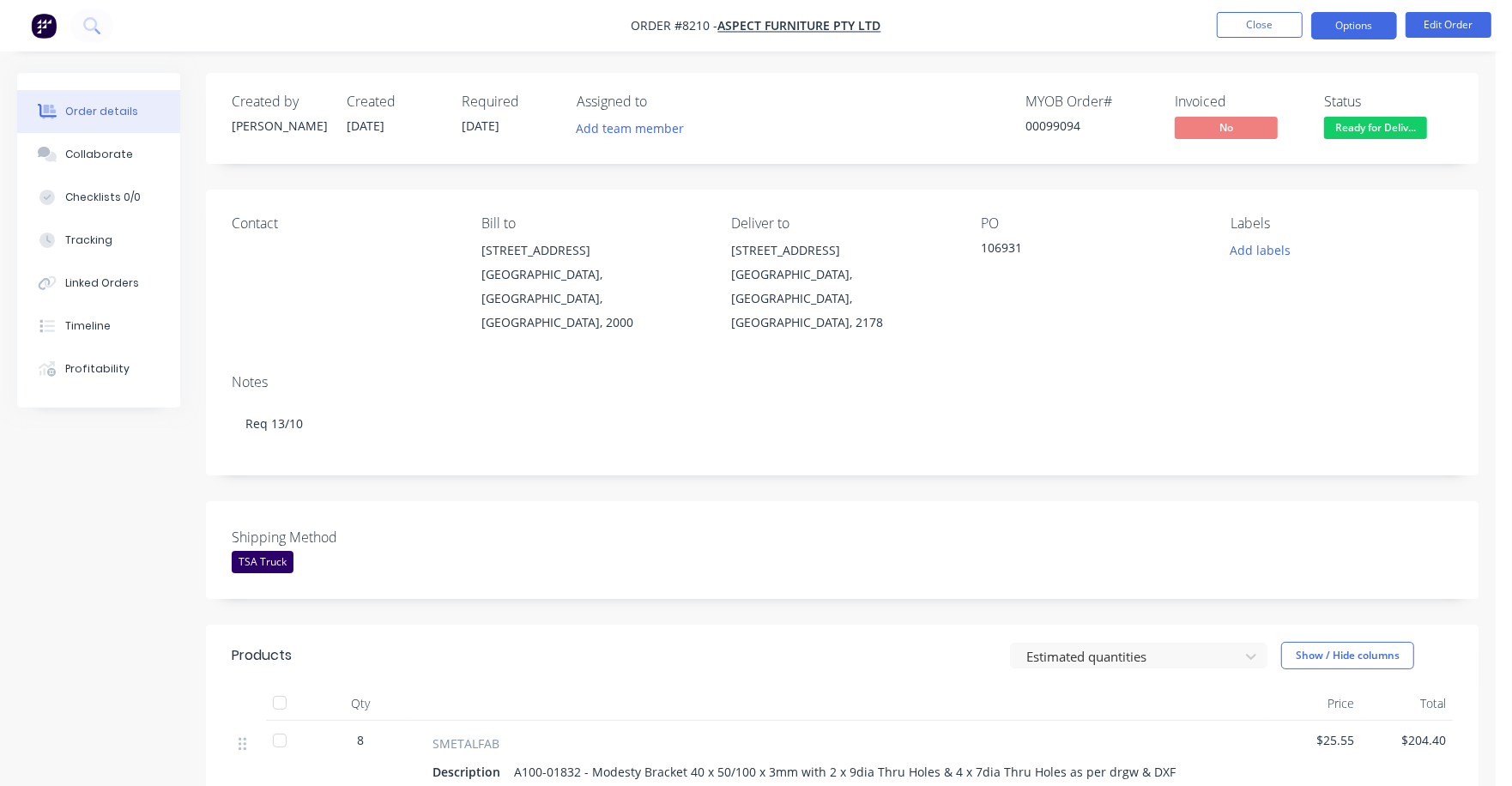
click at [1359, 23] on button "Options" at bounding box center [1354, 26] width 86 height 28
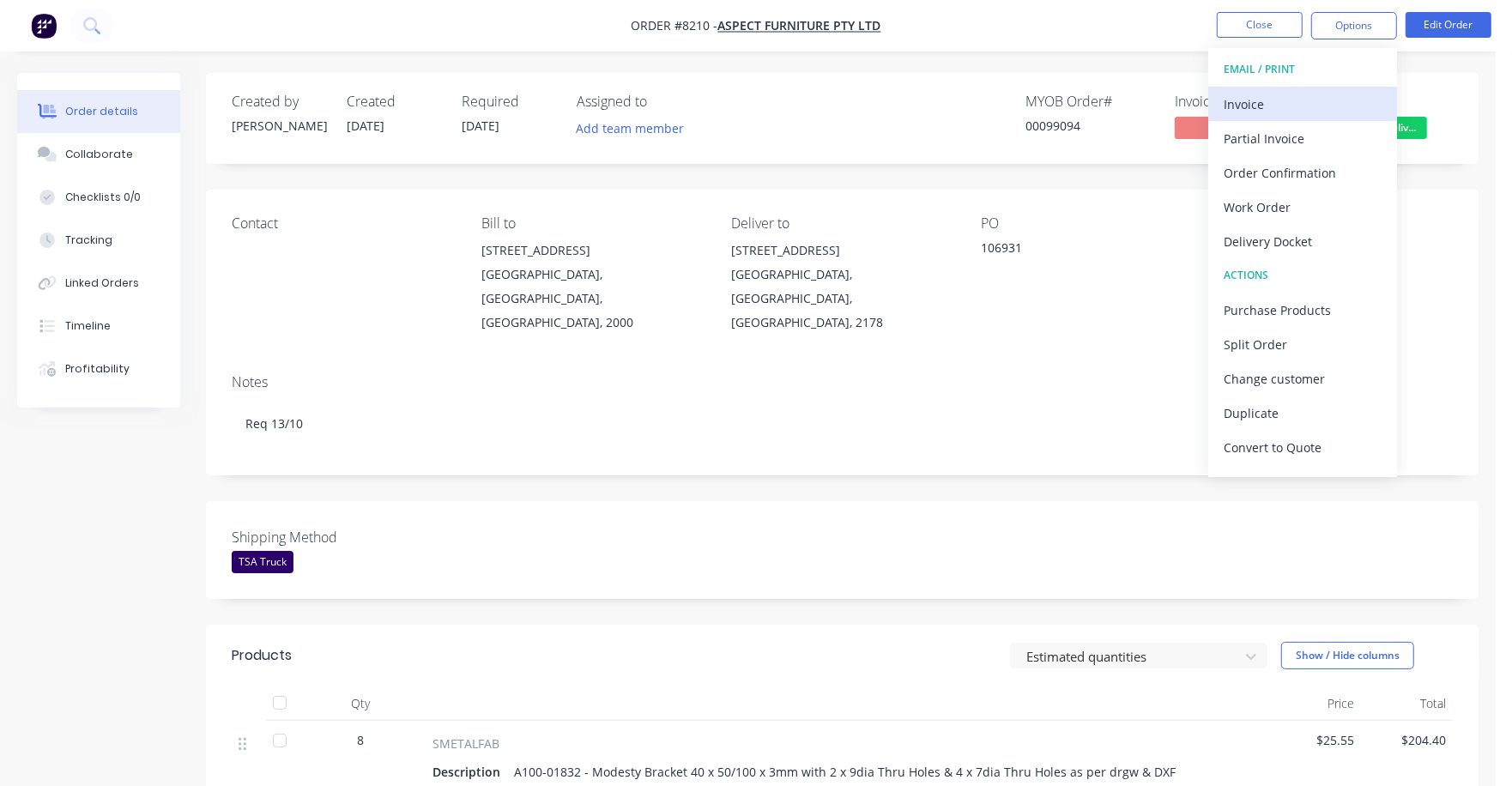
click at [1262, 105] on div "Invoice" at bounding box center [1303, 104] width 158 height 25
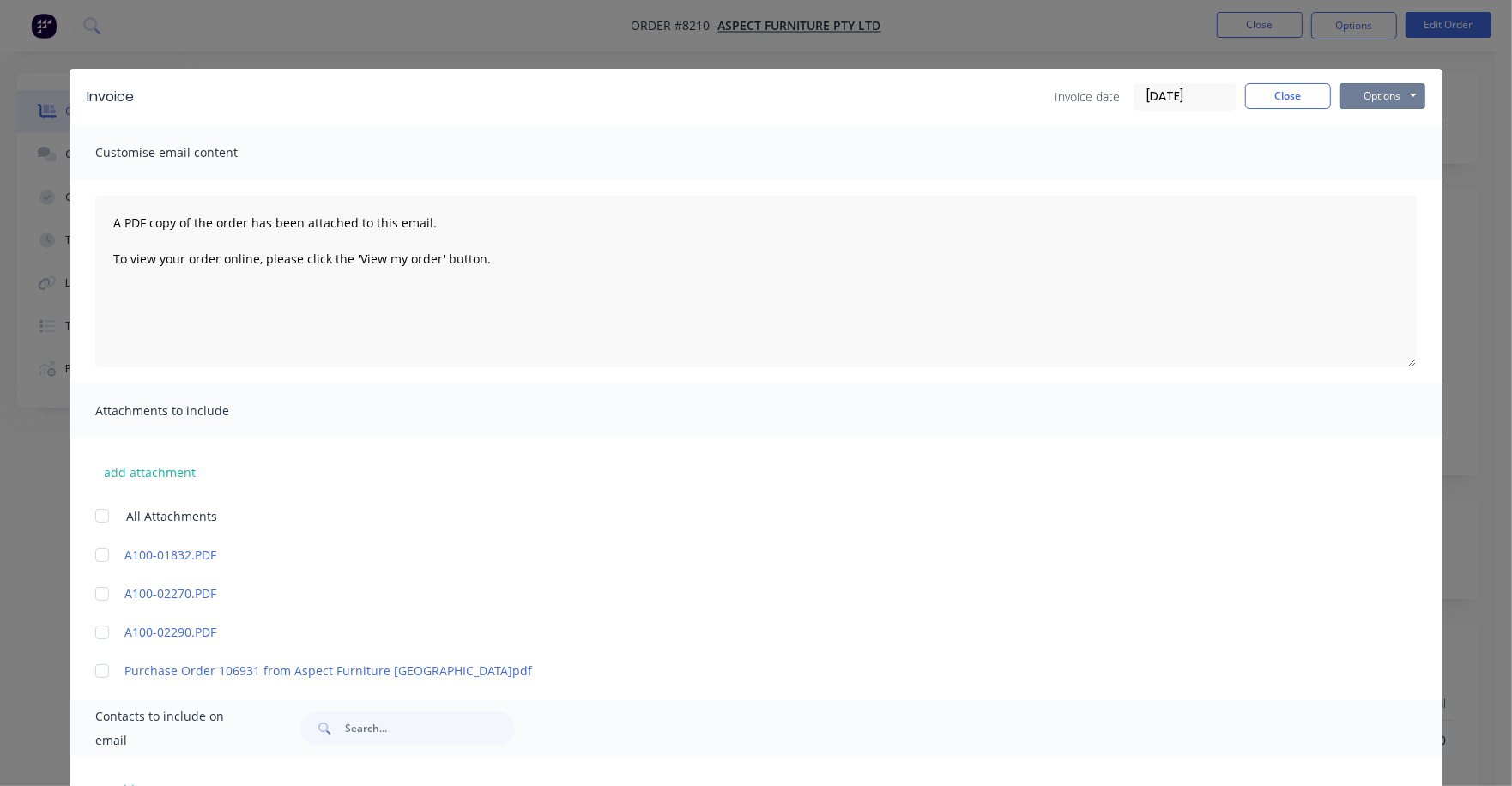
drag, startPoint x: 1346, startPoint y: 90, endPoint x: 1346, endPoint y: 111, distance: 21.0
click at [1346, 94] on button "Options" at bounding box center [1383, 96] width 86 height 26
click at [1347, 151] on button "Print" at bounding box center [1395, 155] width 109 height 29
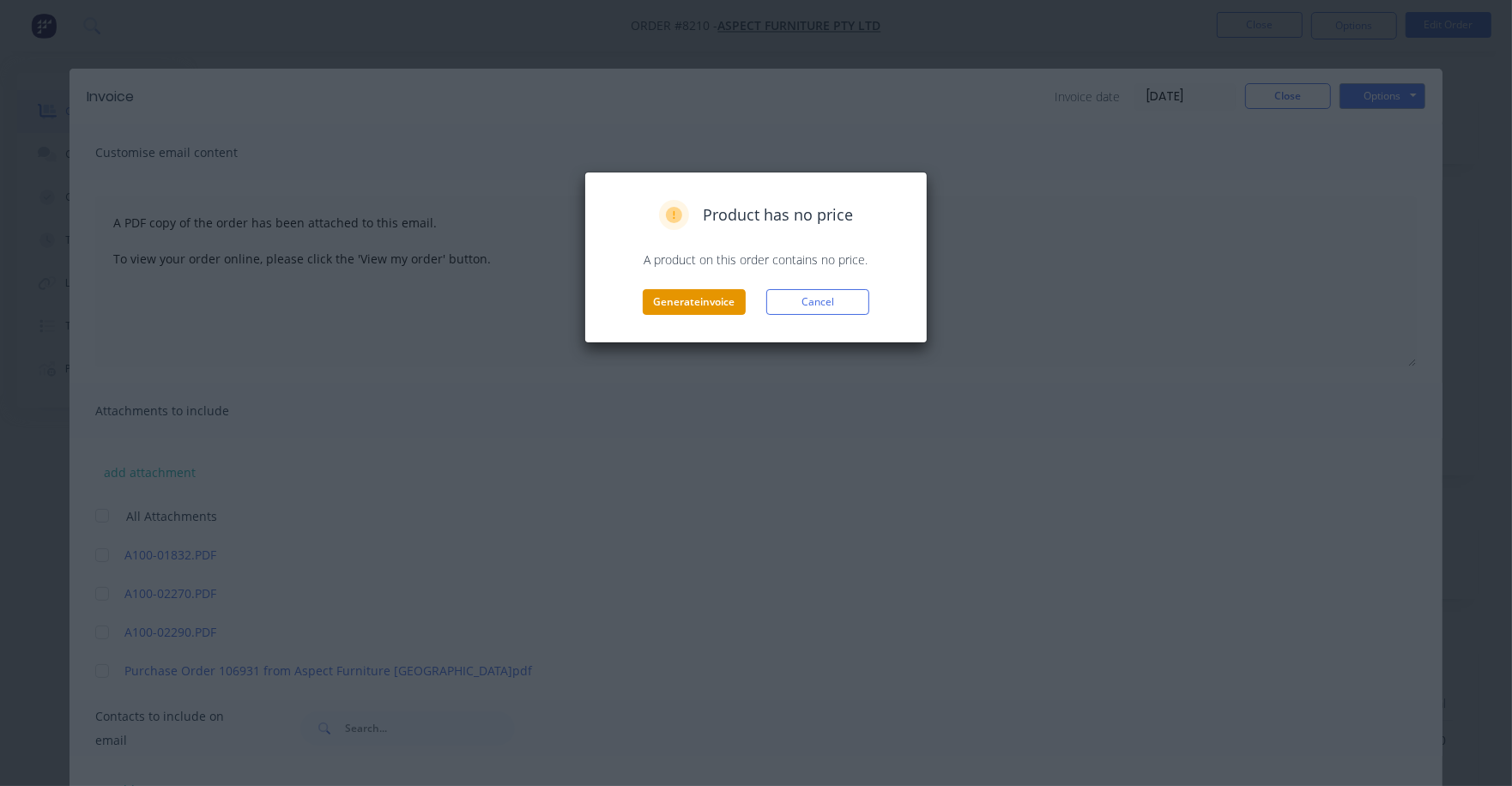
click at [743, 294] on button "Generate invoice" at bounding box center [694, 302] width 103 height 26
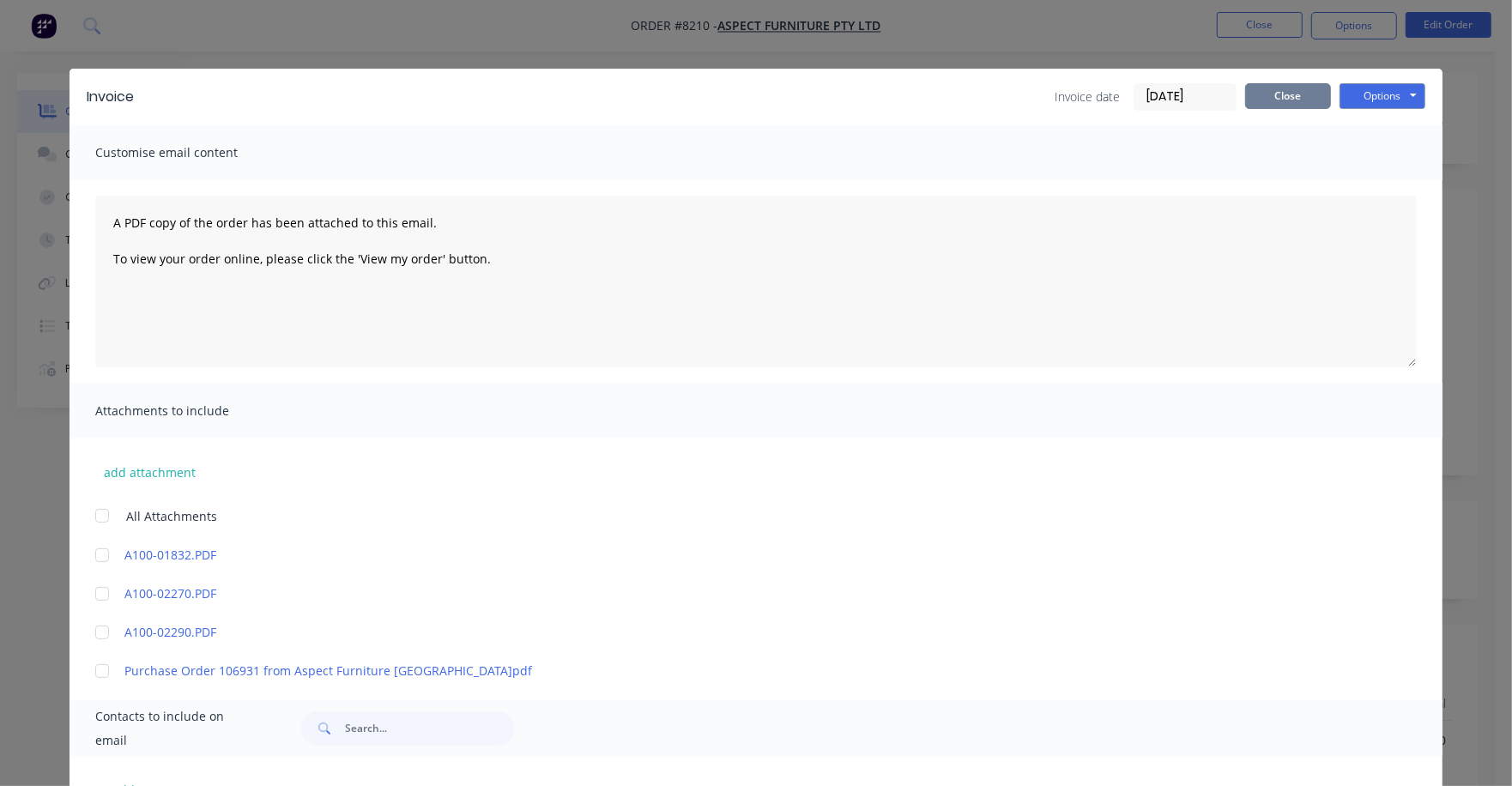
click at [1294, 94] on button "Close" at bounding box center [1288, 96] width 86 height 26
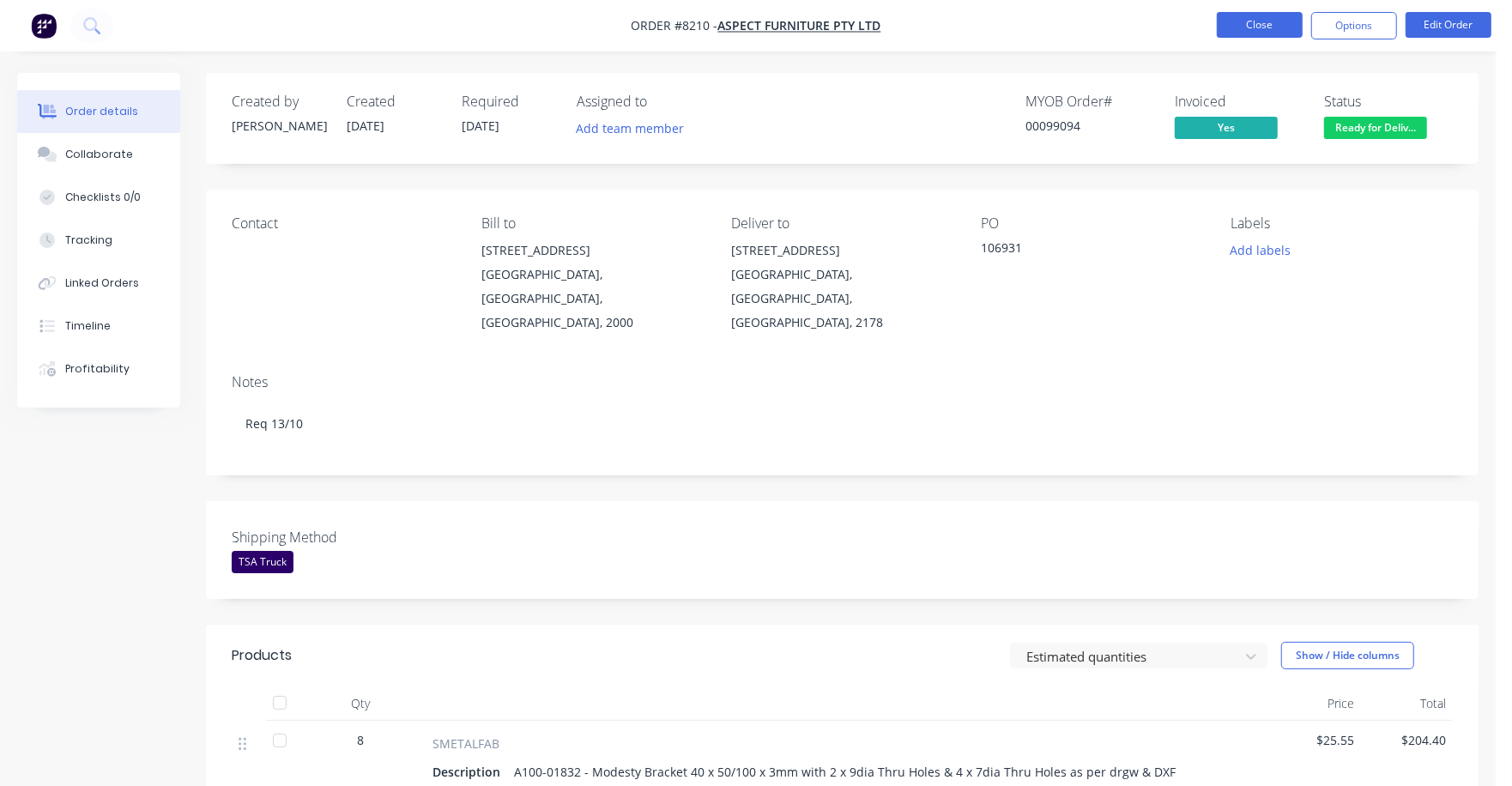
click at [1247, 20] on button "Close" at bounding box center [1260, 25] width 86 height 26
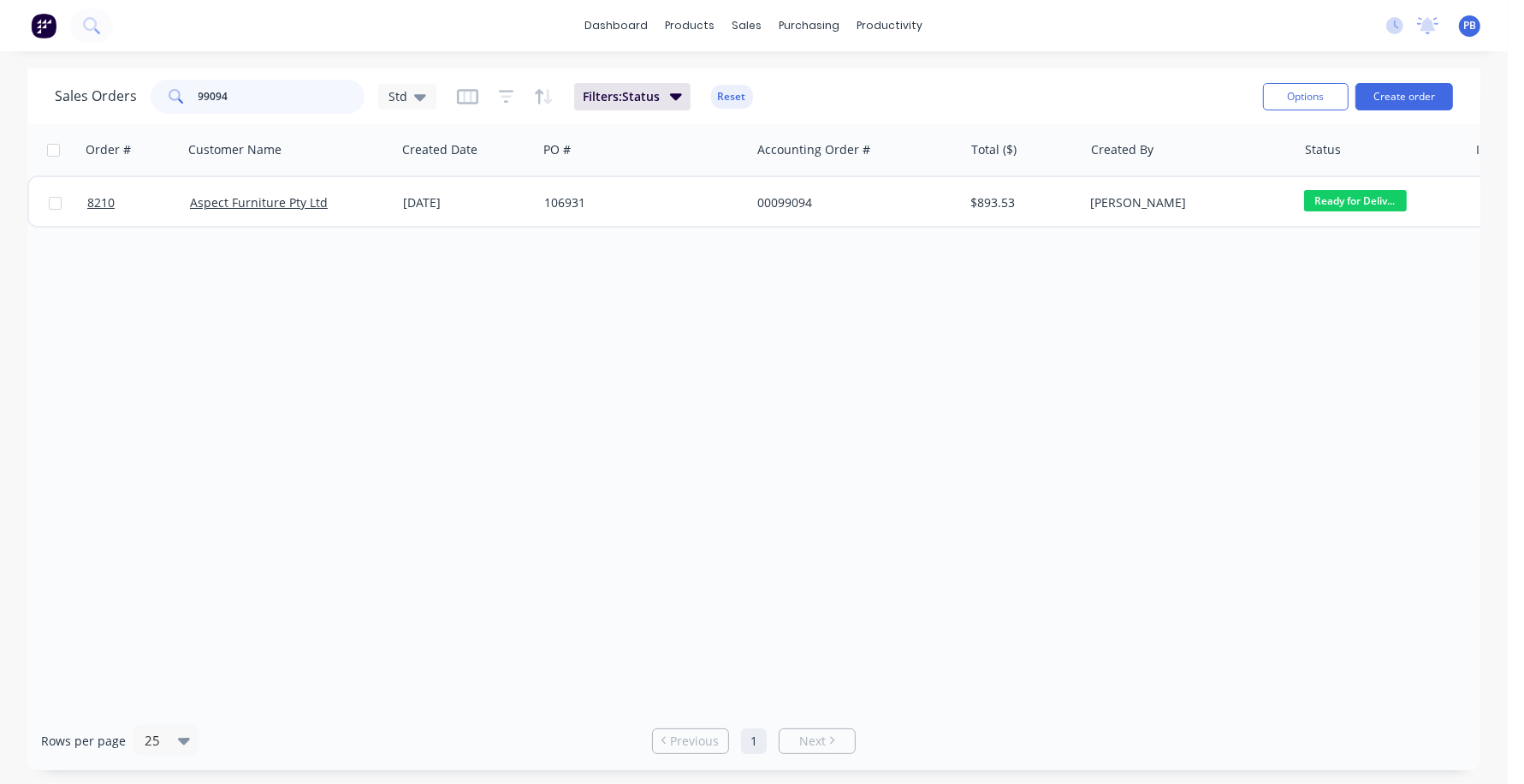
click at [282, 94] on input "99094" at bounding box center [282, 97] width 167 height 35
type input "99248"
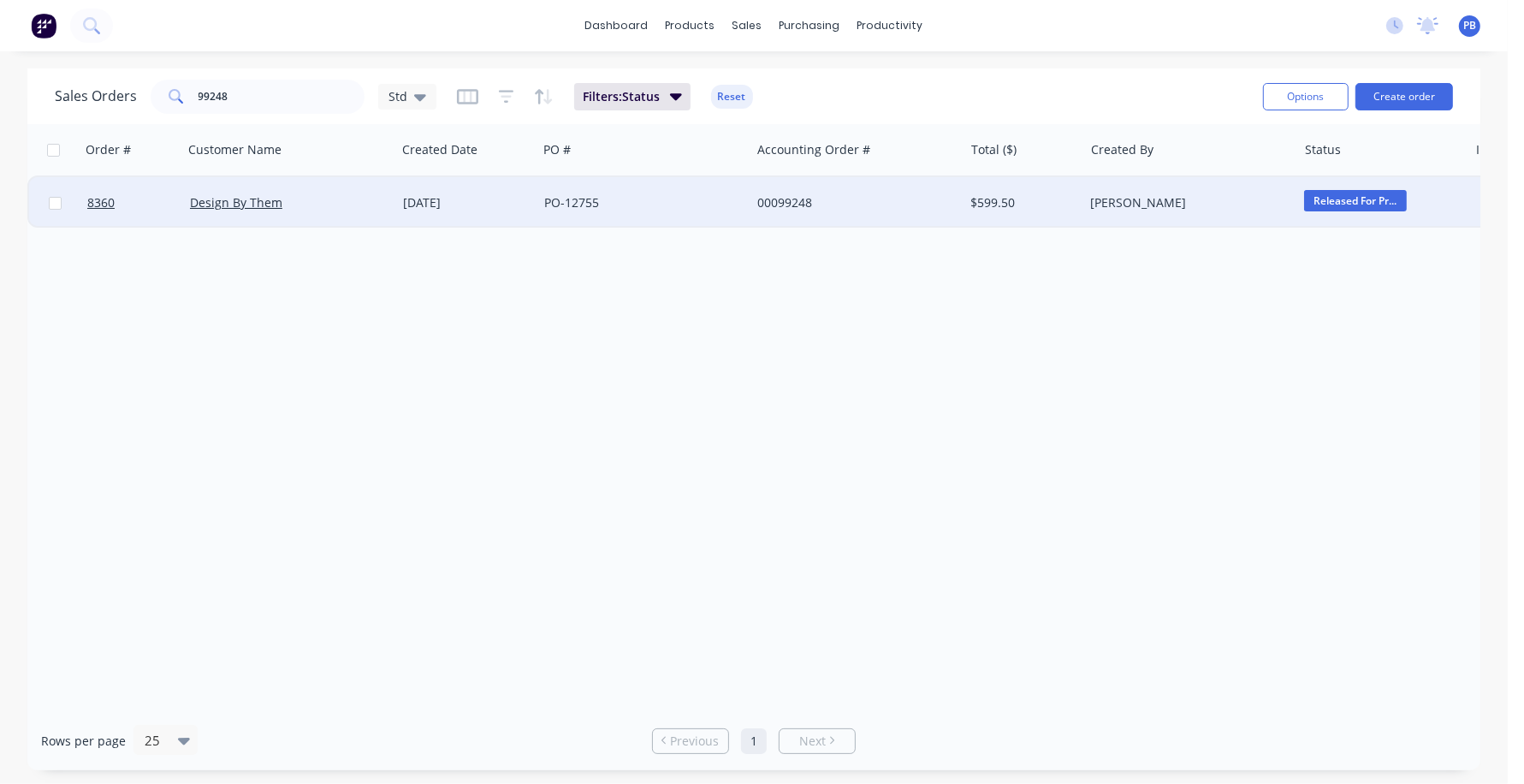
click at [796, 198] on div "00099248" at bounding box center [852, 203] width 190 height 17
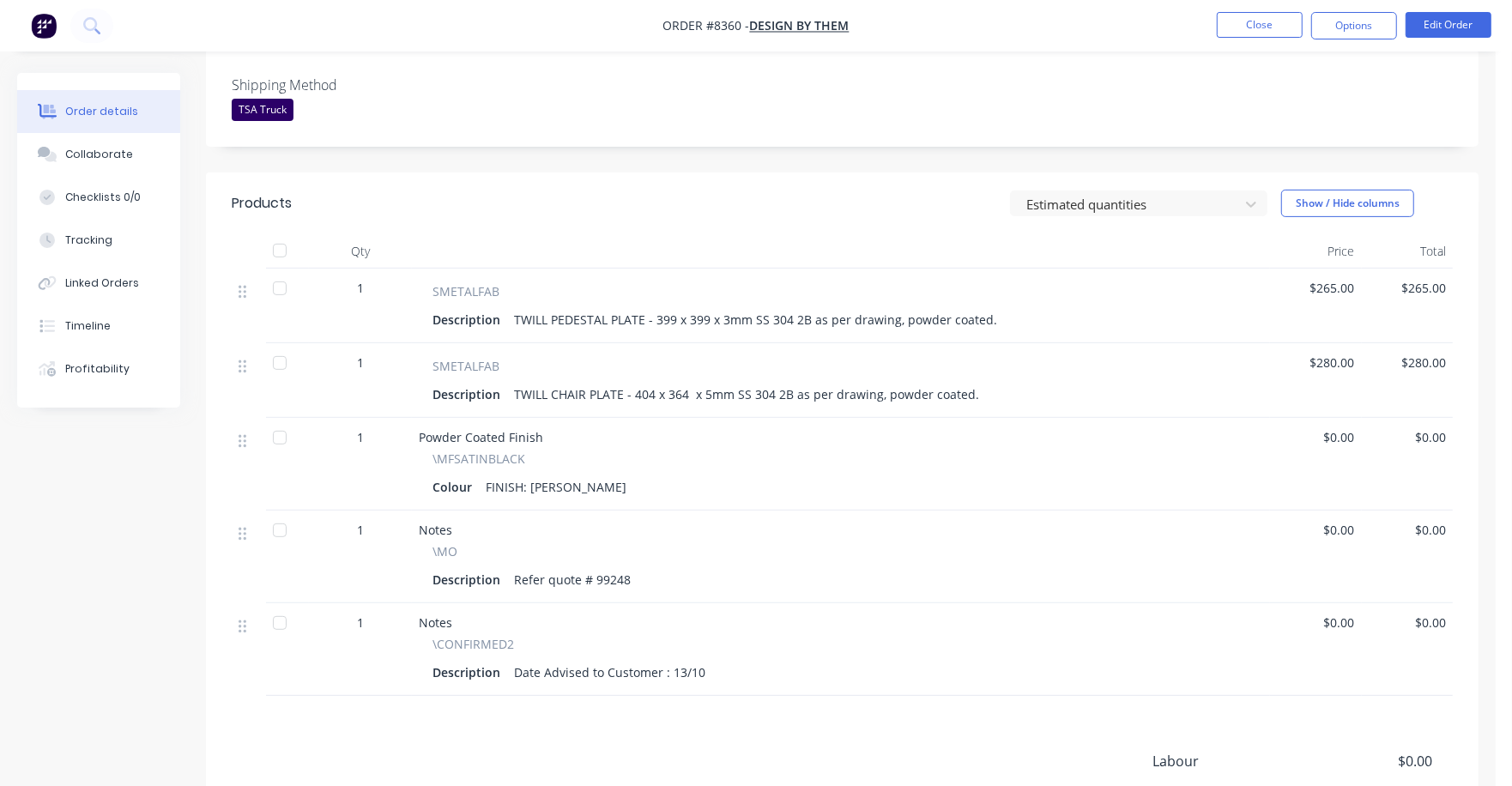
scroll to position [536, 0]
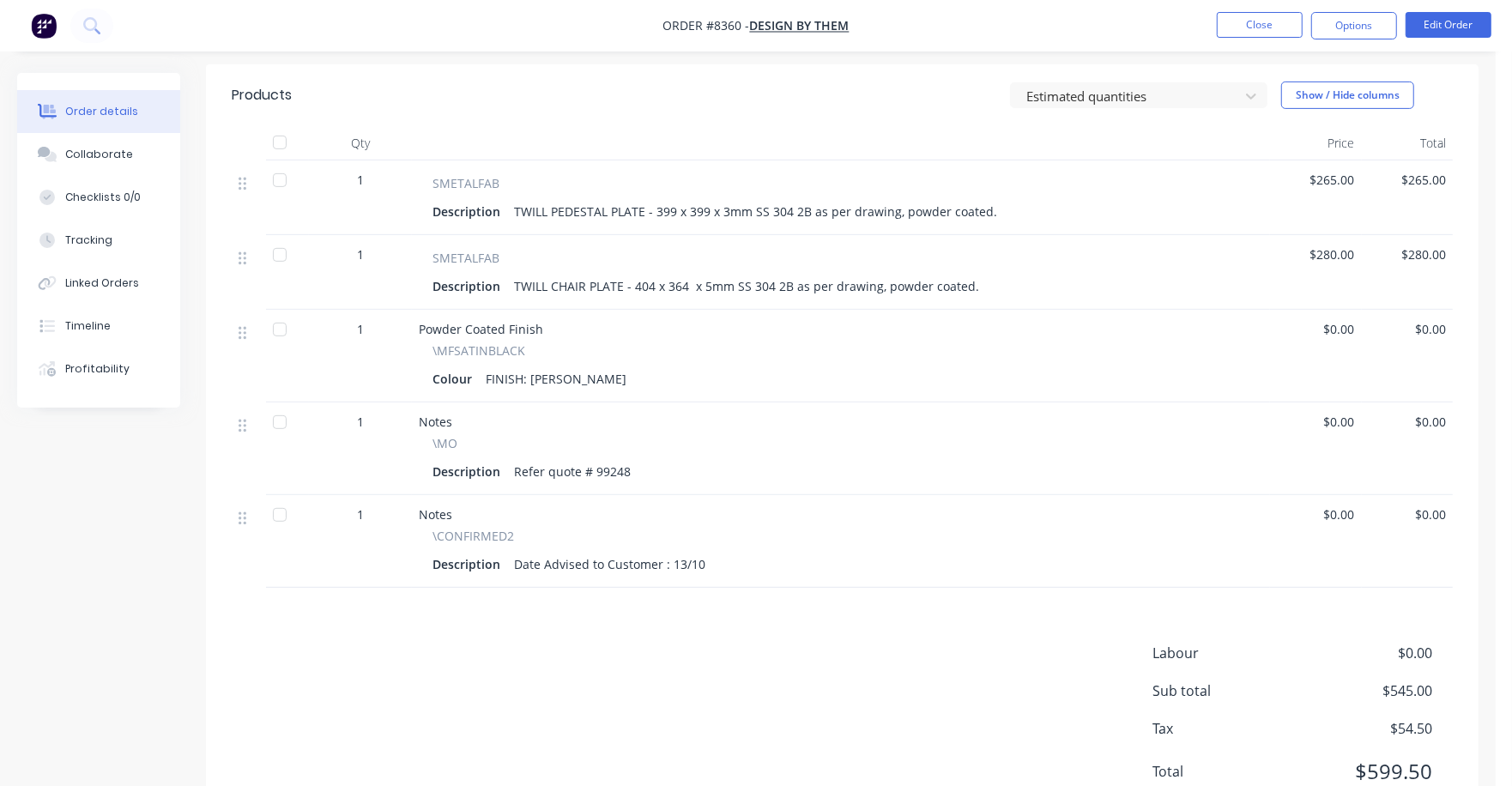
click at [1417, 656] on span "$0.00" at bounding box center [1369, 653] width 127 height 21
click at [1462, 33] on button "Edit Order" at bounding box center [1449, 25] width 86 height 26
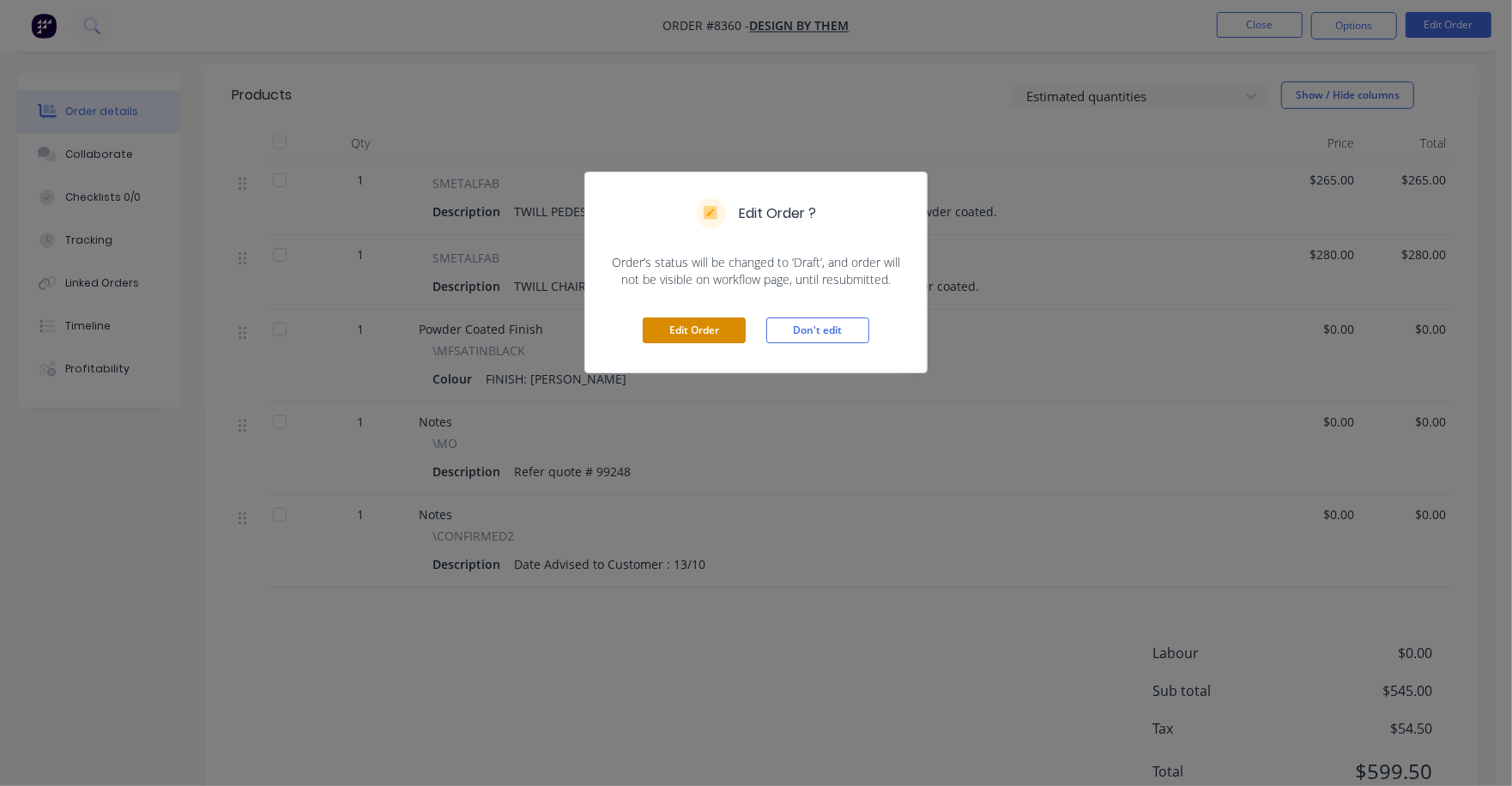
drag, startPoint x: 682, startPoint y: 317, endPoint x: 727, endPoint y: 363, distance: 64.4
click at [684, 317] on button "Edit Order" at bounding box center [694, 330] width 103 height 26
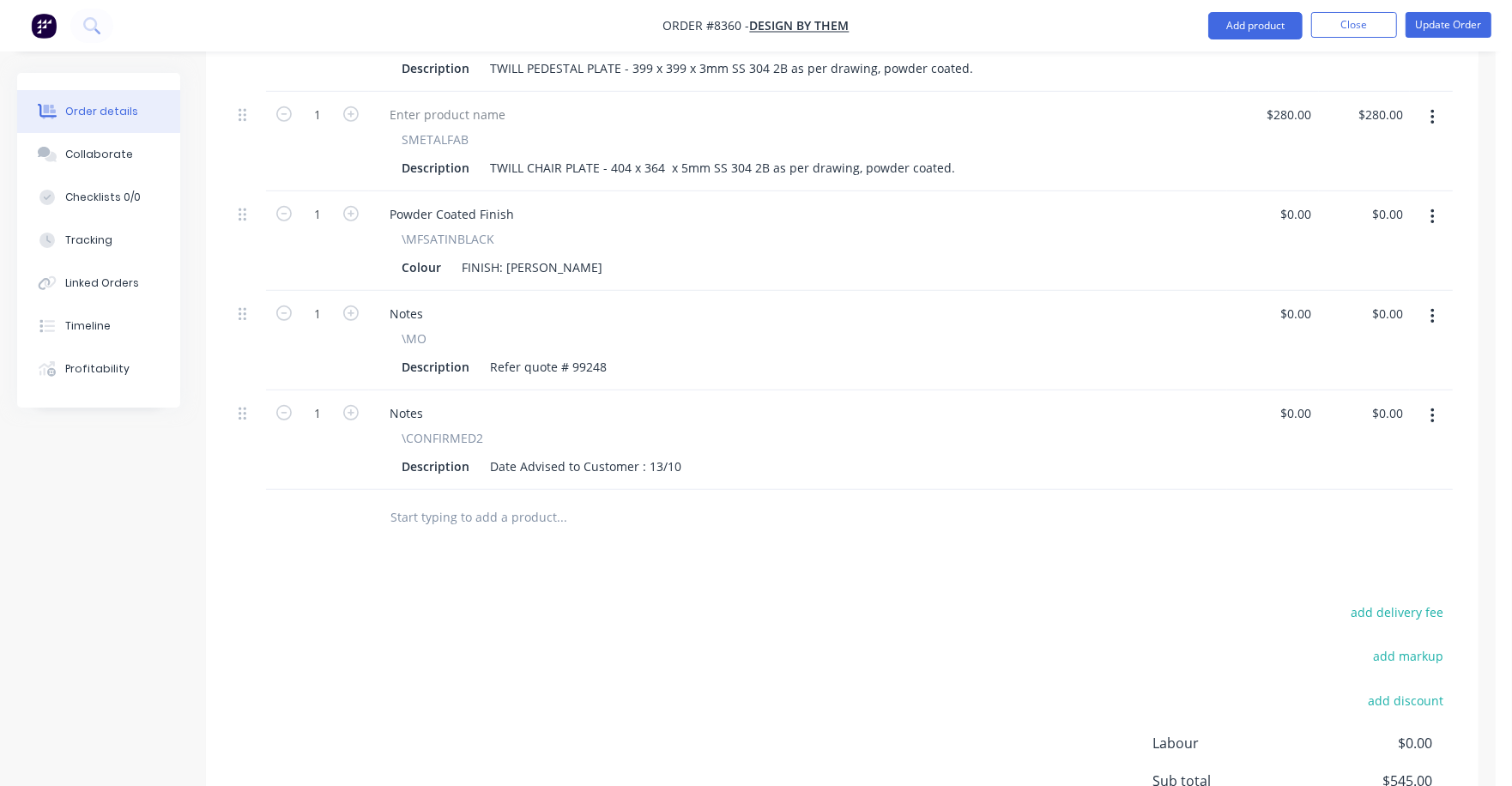
scroll to position [857, 0]
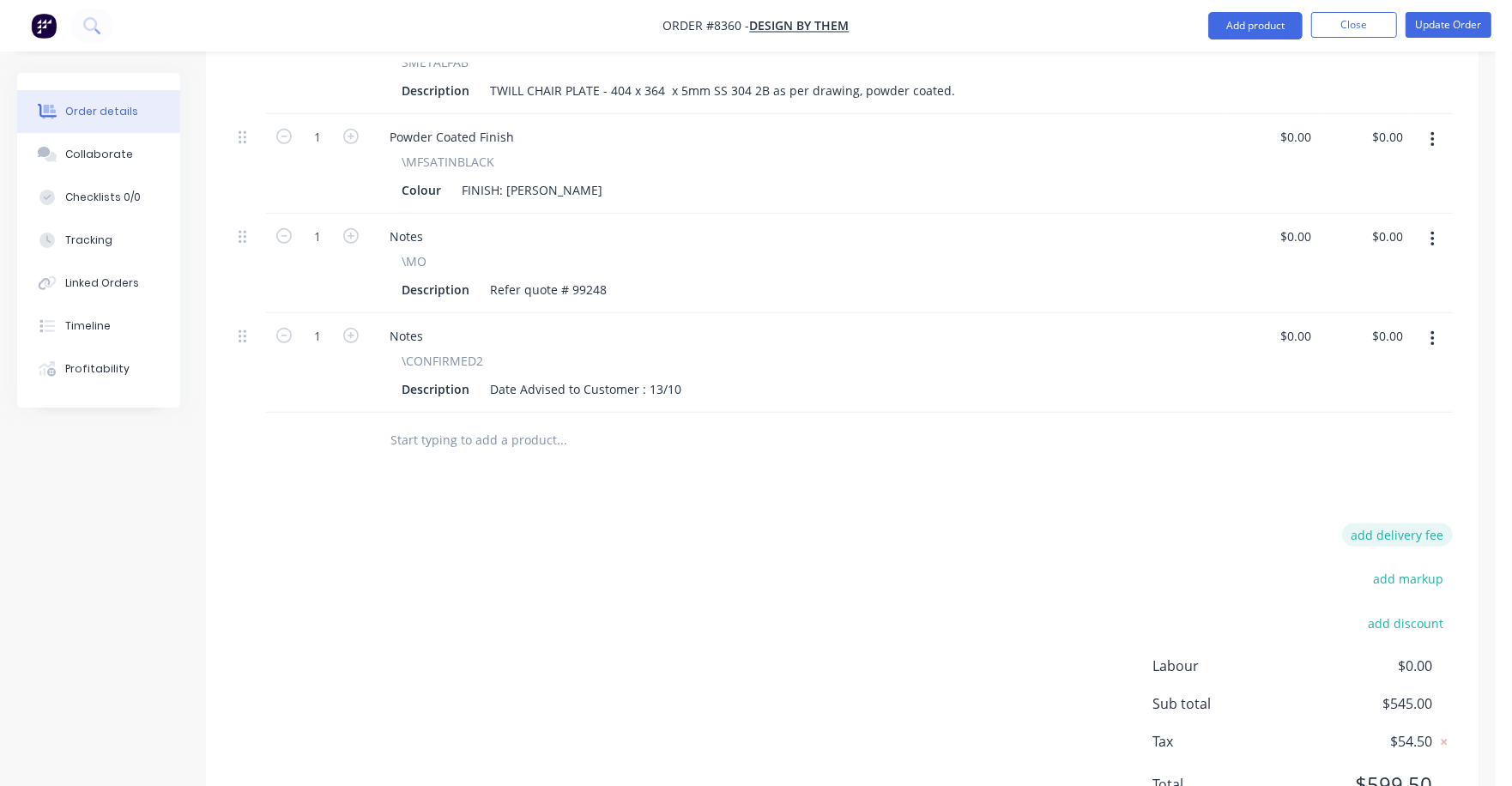
click at [1432, 524] on button "add delivery fee" at bounding box center [1397, 535] width 110 height 23
type input "75"
click input "submit" at bounding box center [0, 0] width 0 height 0
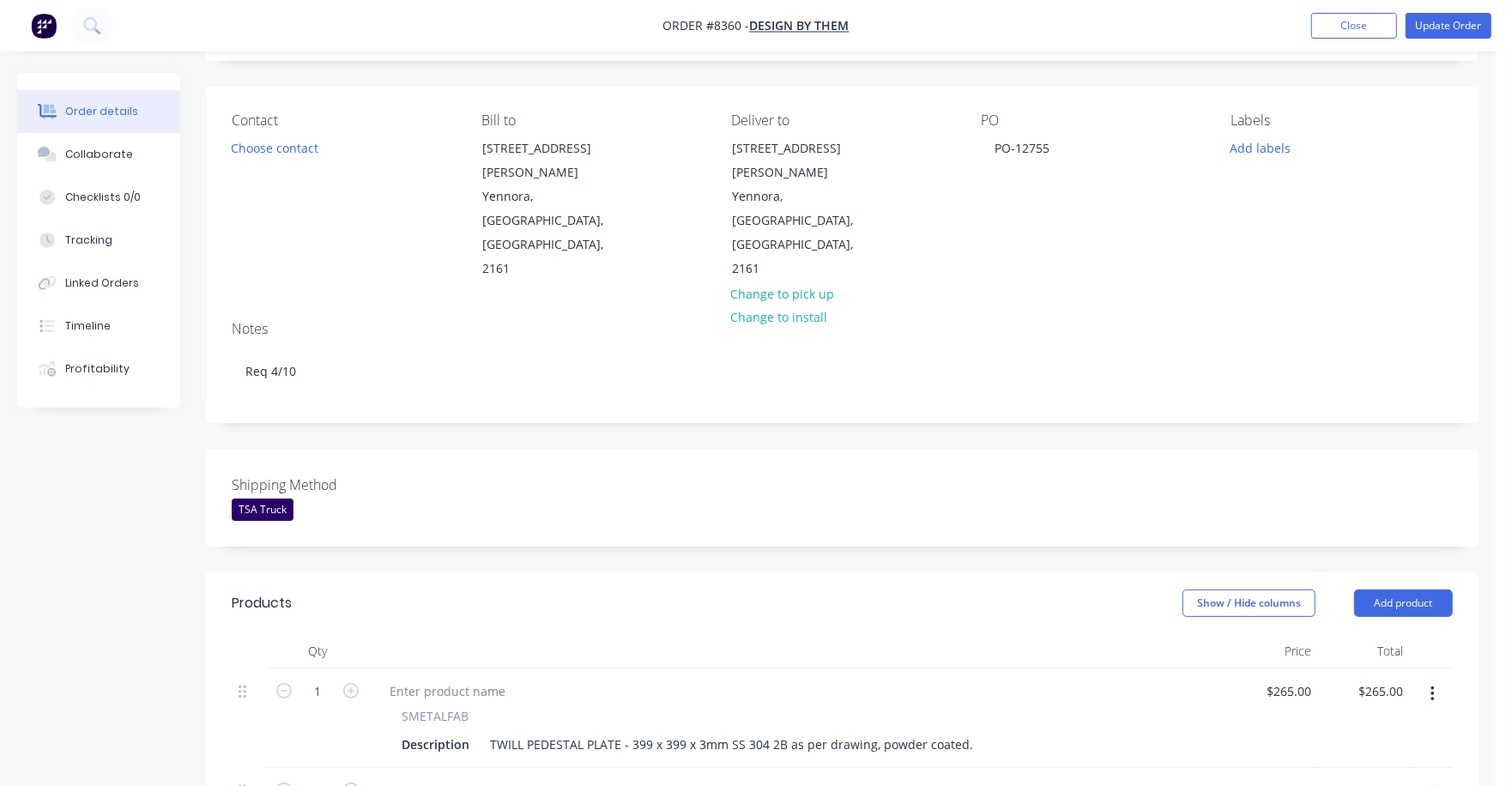
scroll to position [0, 0]
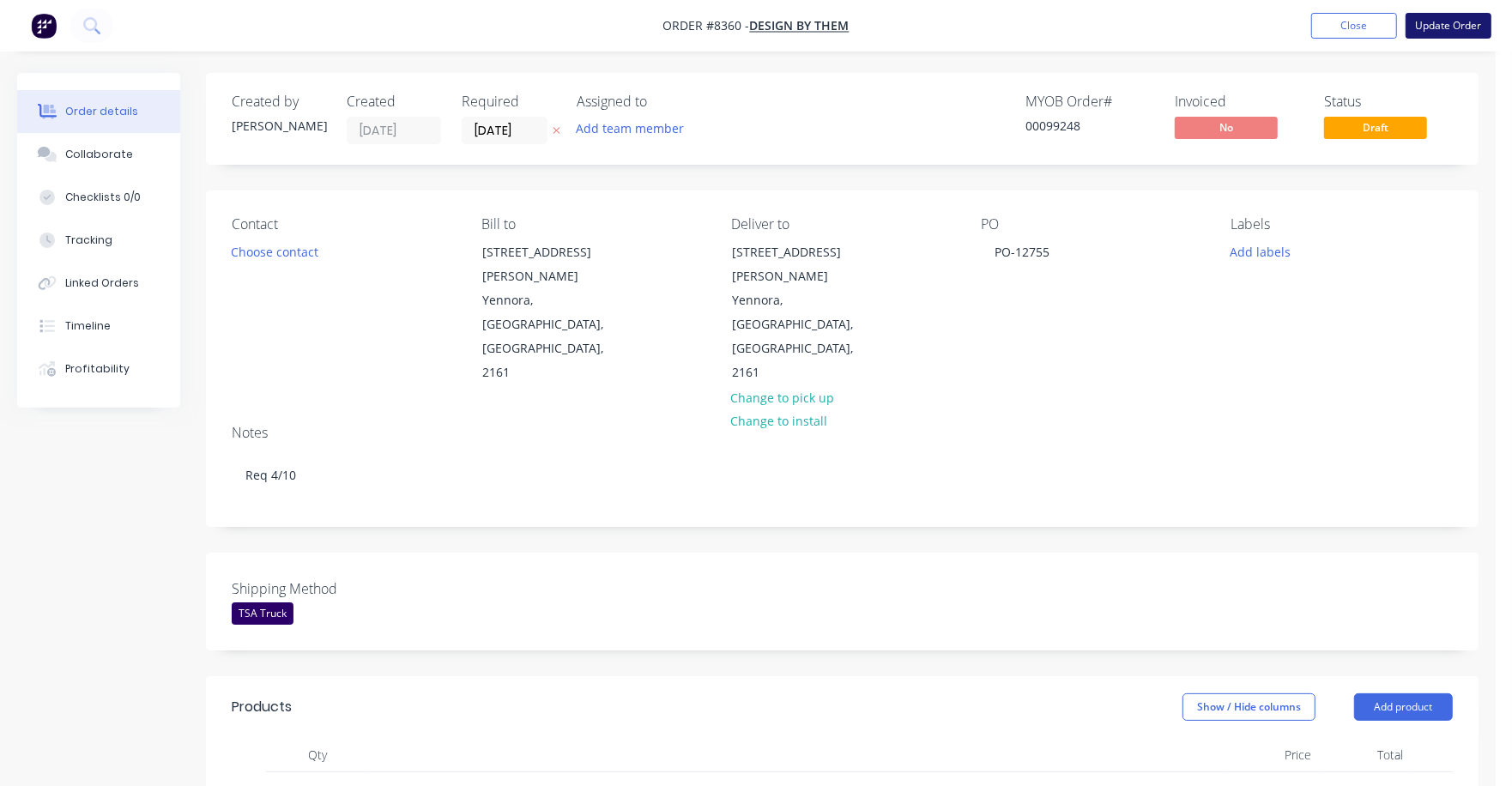
click at [1453, 30] on button "Update Order" at bounding box center [1449, 26] width 86 height 26
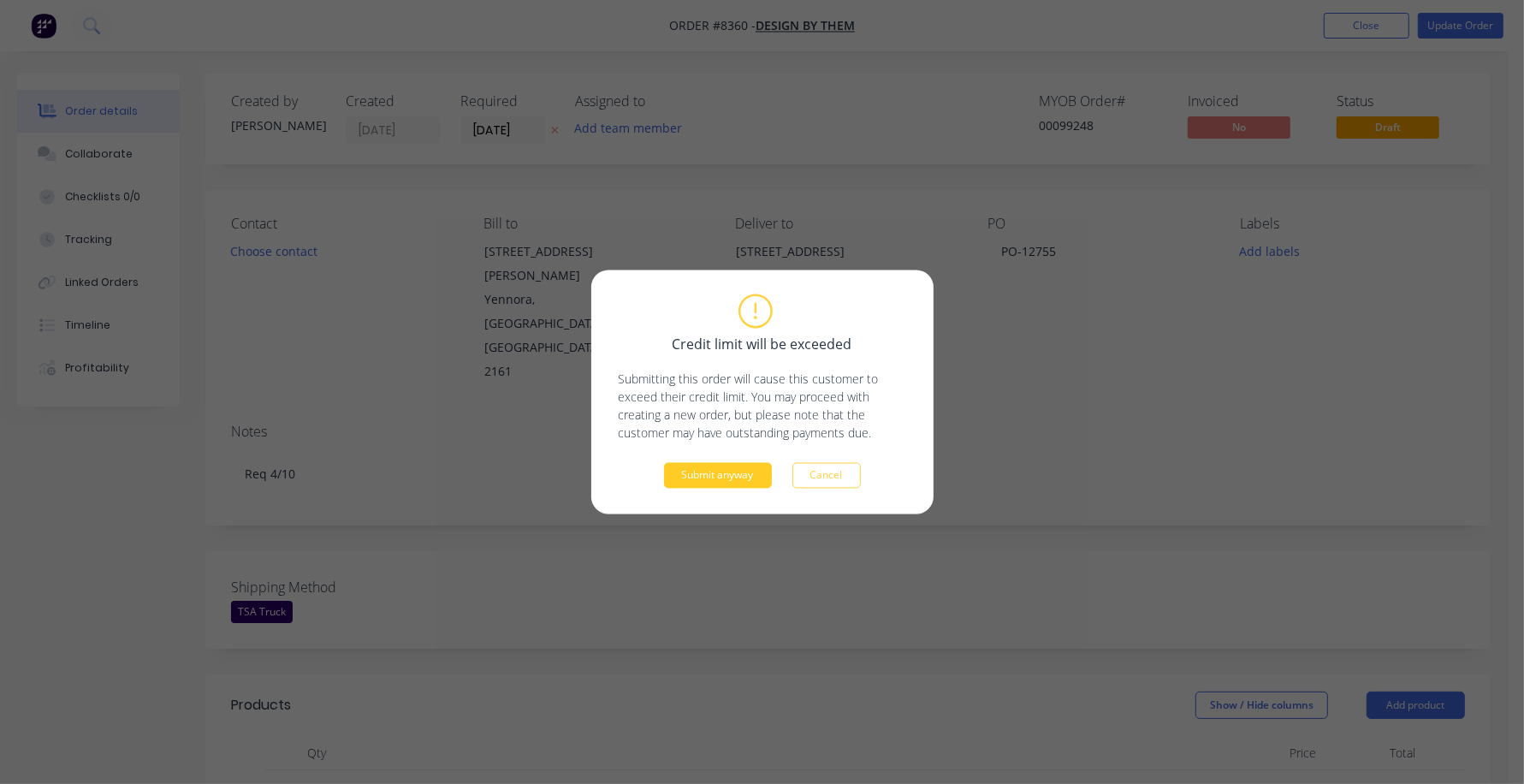
click at [709, 479] on button "Submit anyway" at bounding box center [717, 476] width 107 height 26
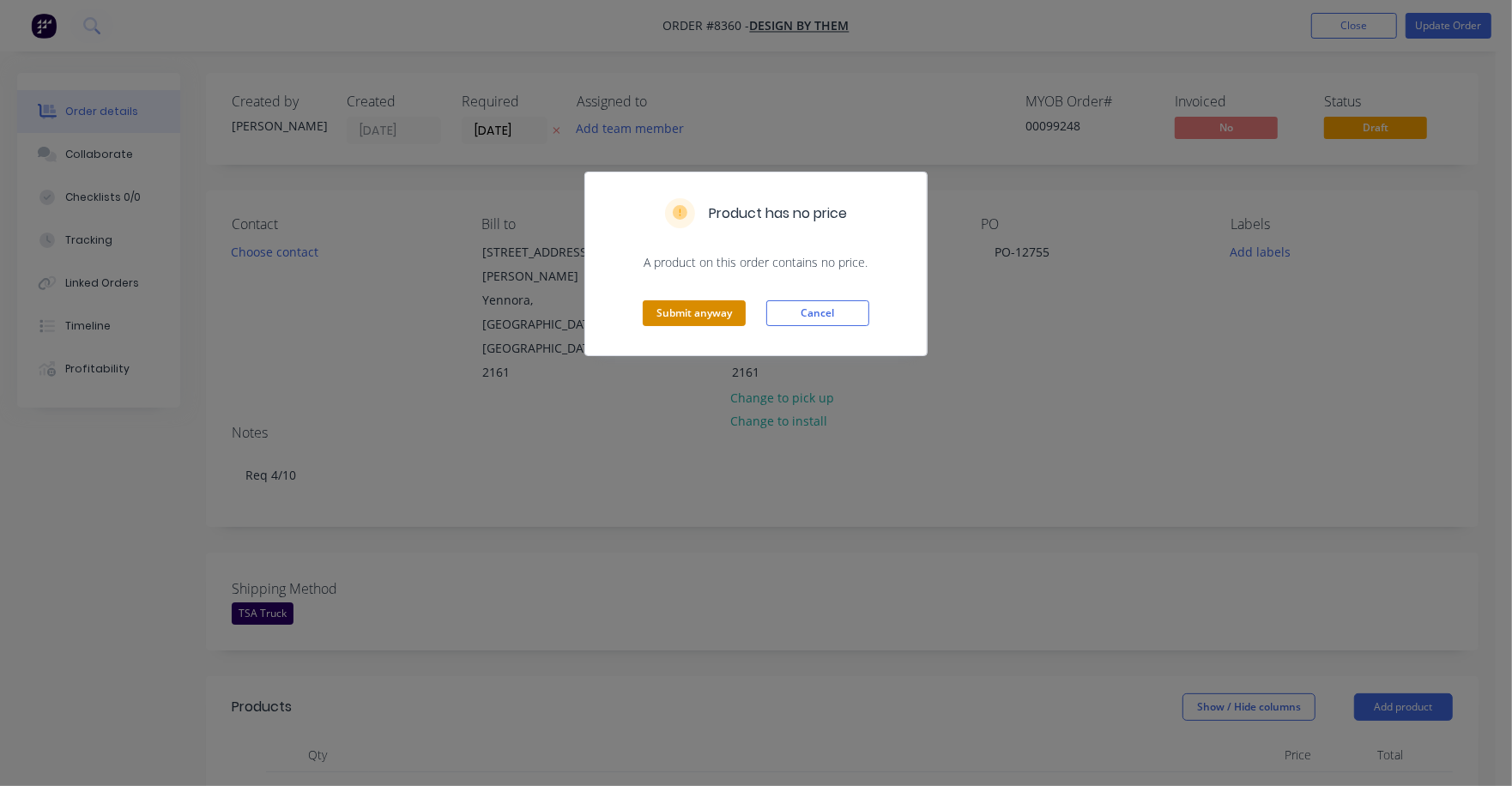
click at [716, 314] on button "Submit anyway" at bounding box center [694, 314] width 103 height 26
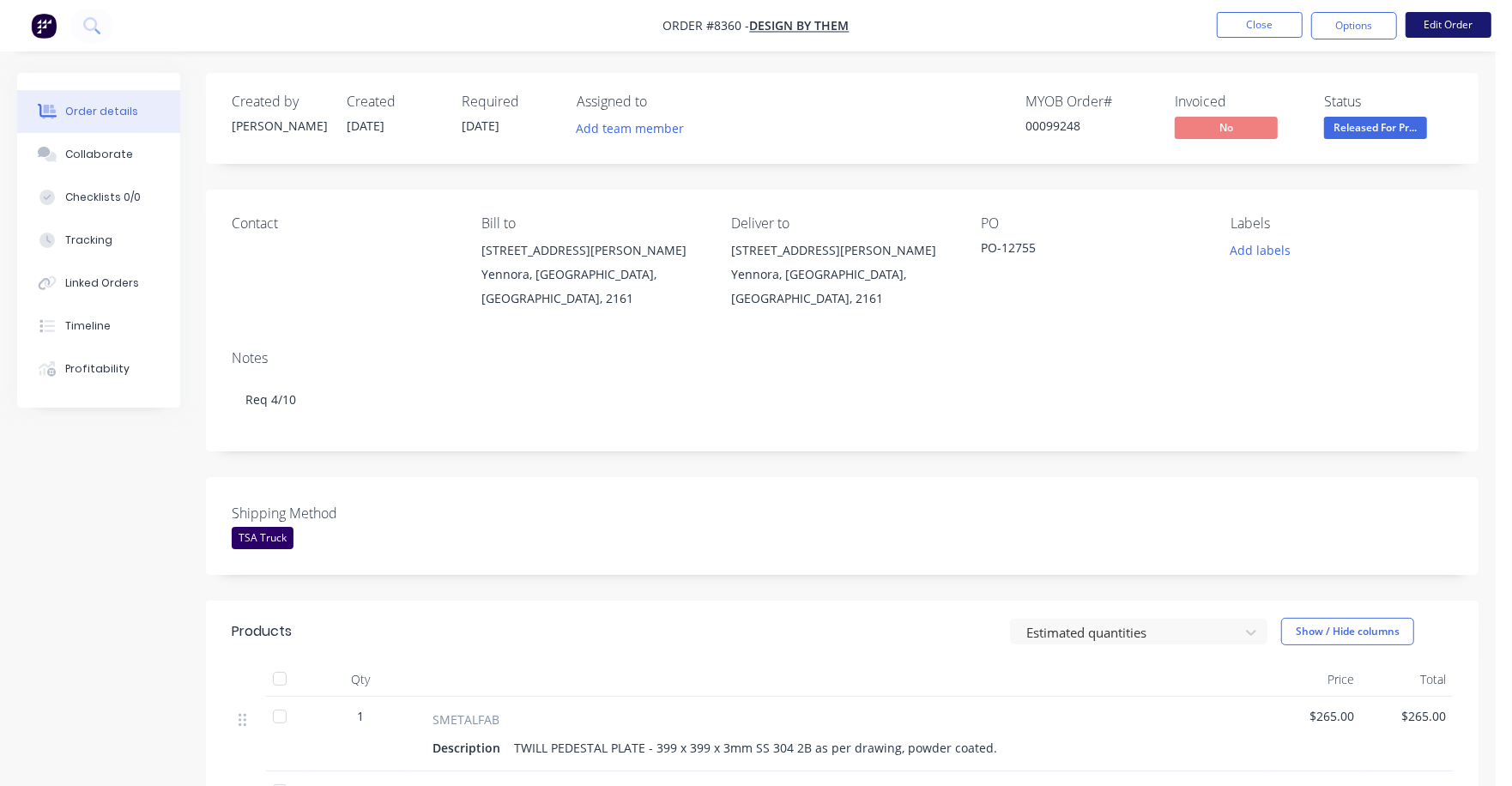
click at [1435, 22] on button "Edit Order" at bounding box center [1449, 25] width 86 height 26
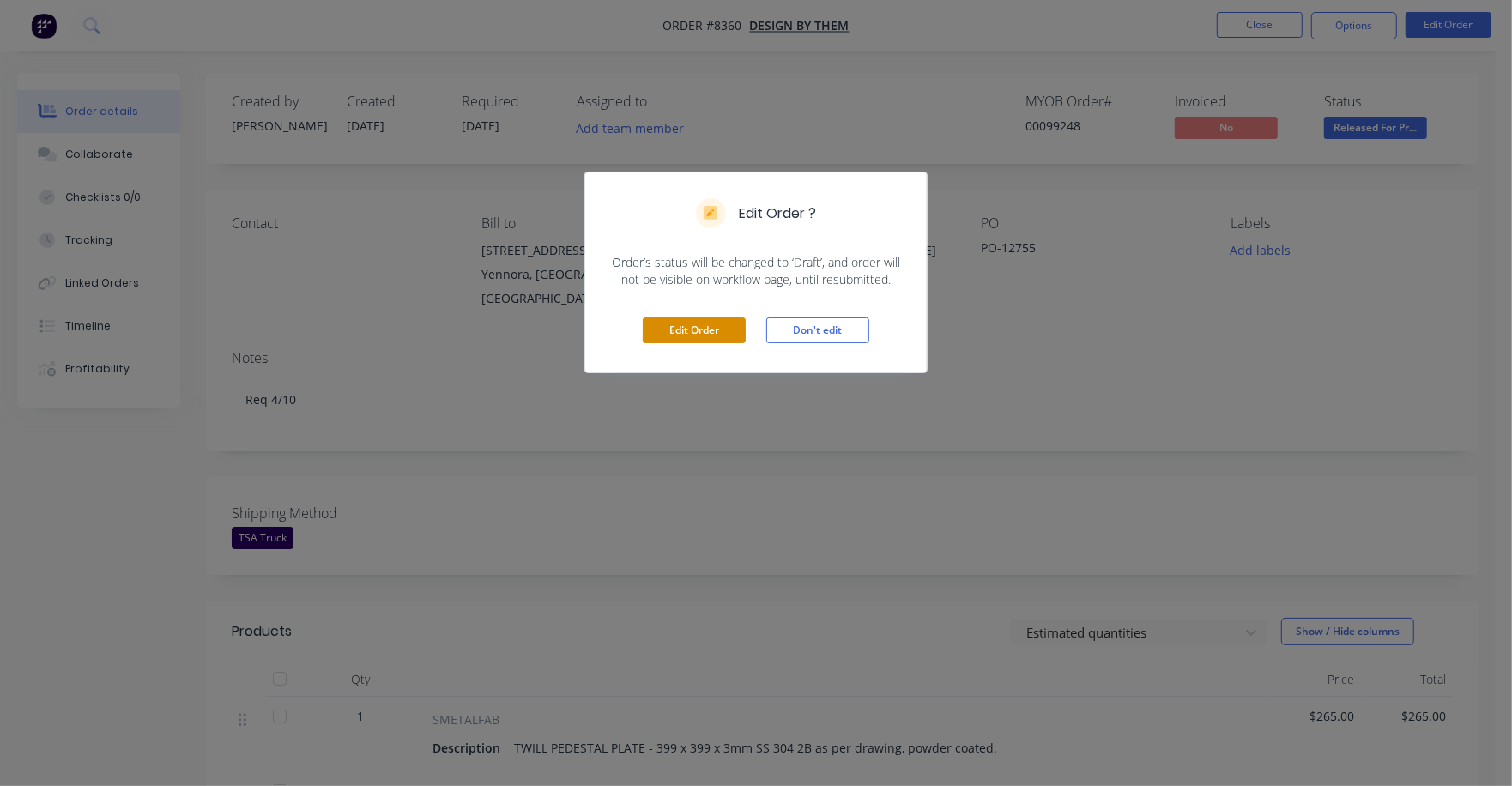
click at [724, 333] on button "Edit Order" at bounding box center [694, 330] width 103 height 26
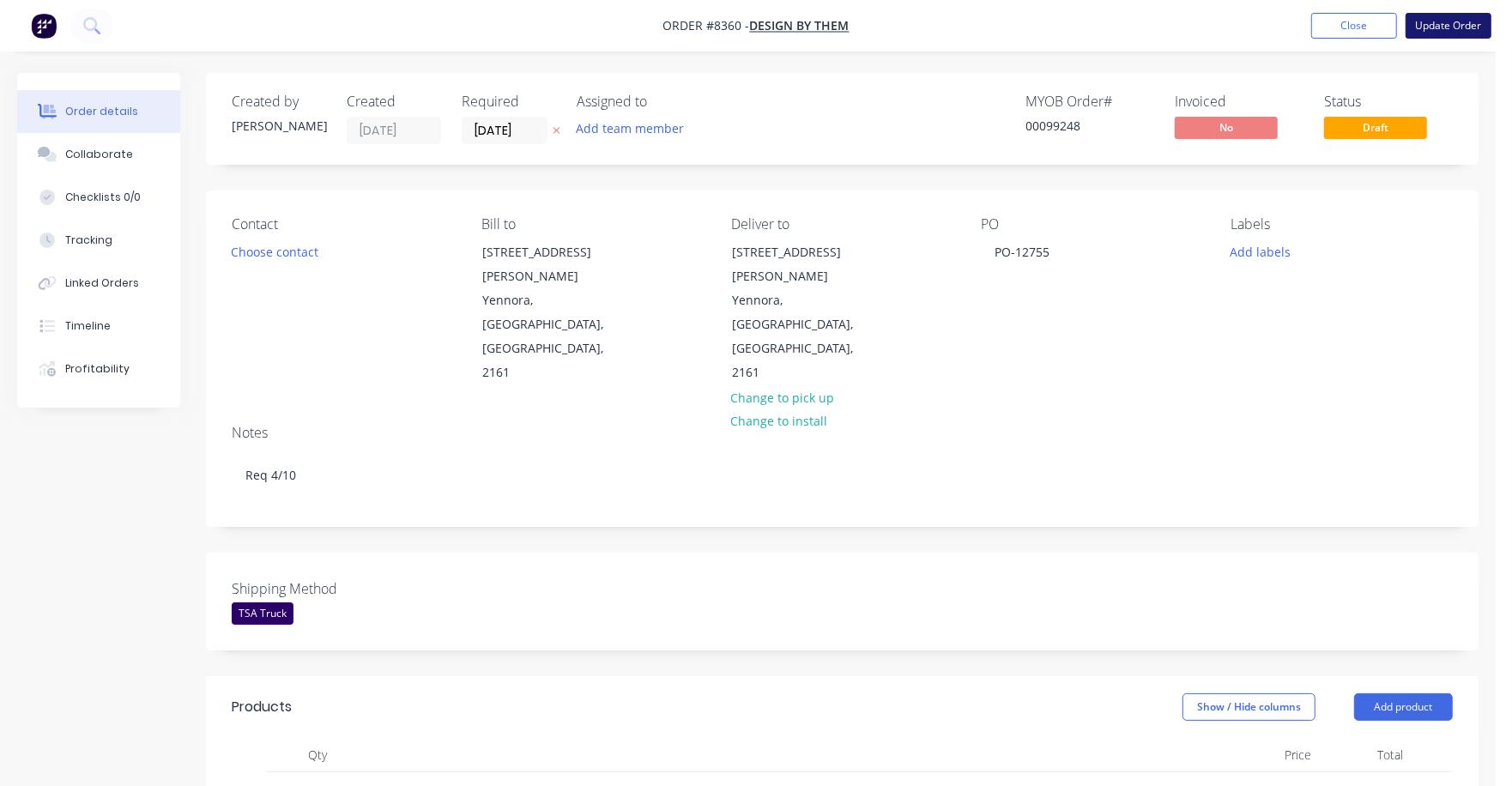
click at [1442, 22] on button "Update Order" at bounding box center [1449, 26] width 86 height 26
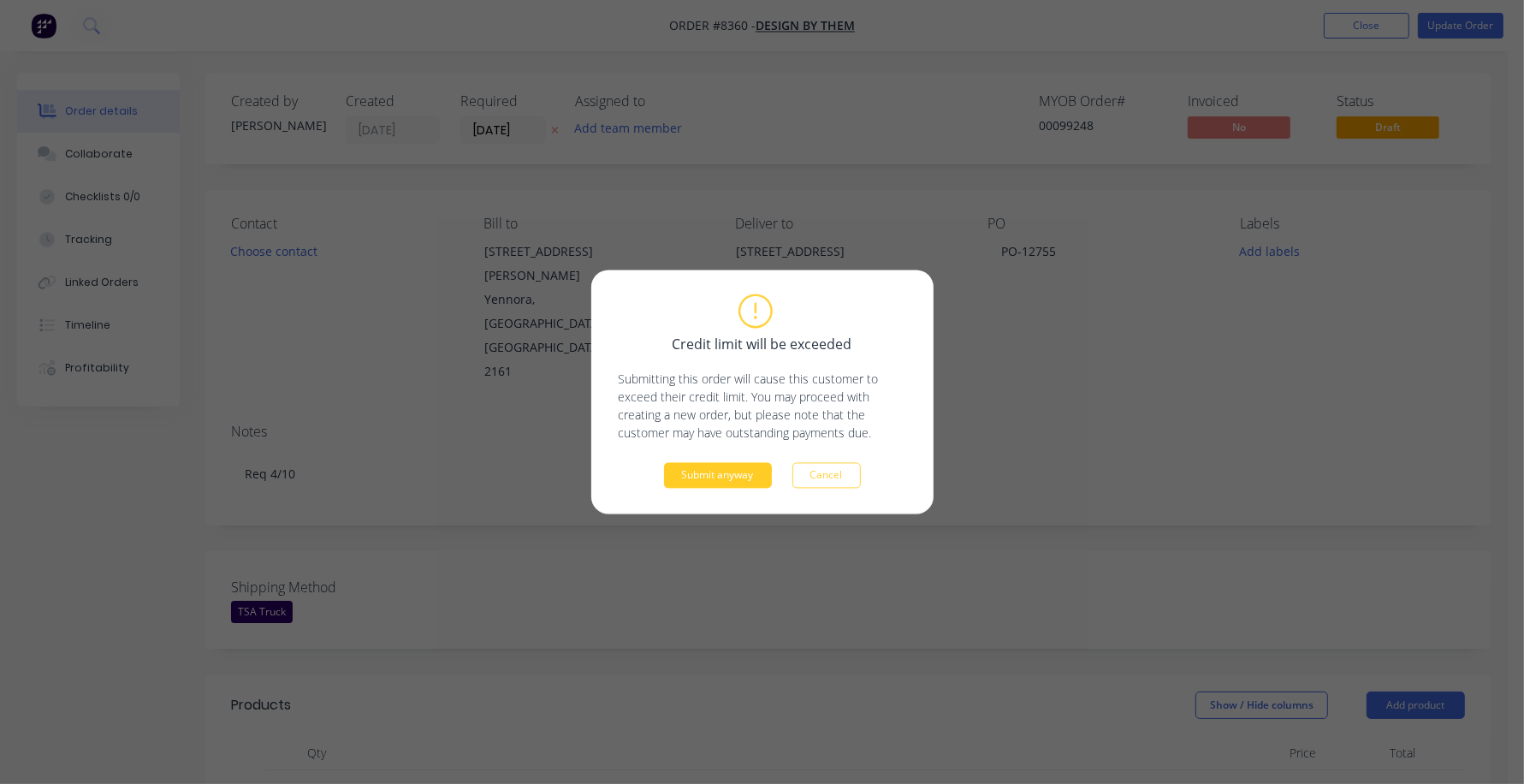
click at [737, 480] on button "Submit anyway" at bounding box center [717, 476] width 107 height 26
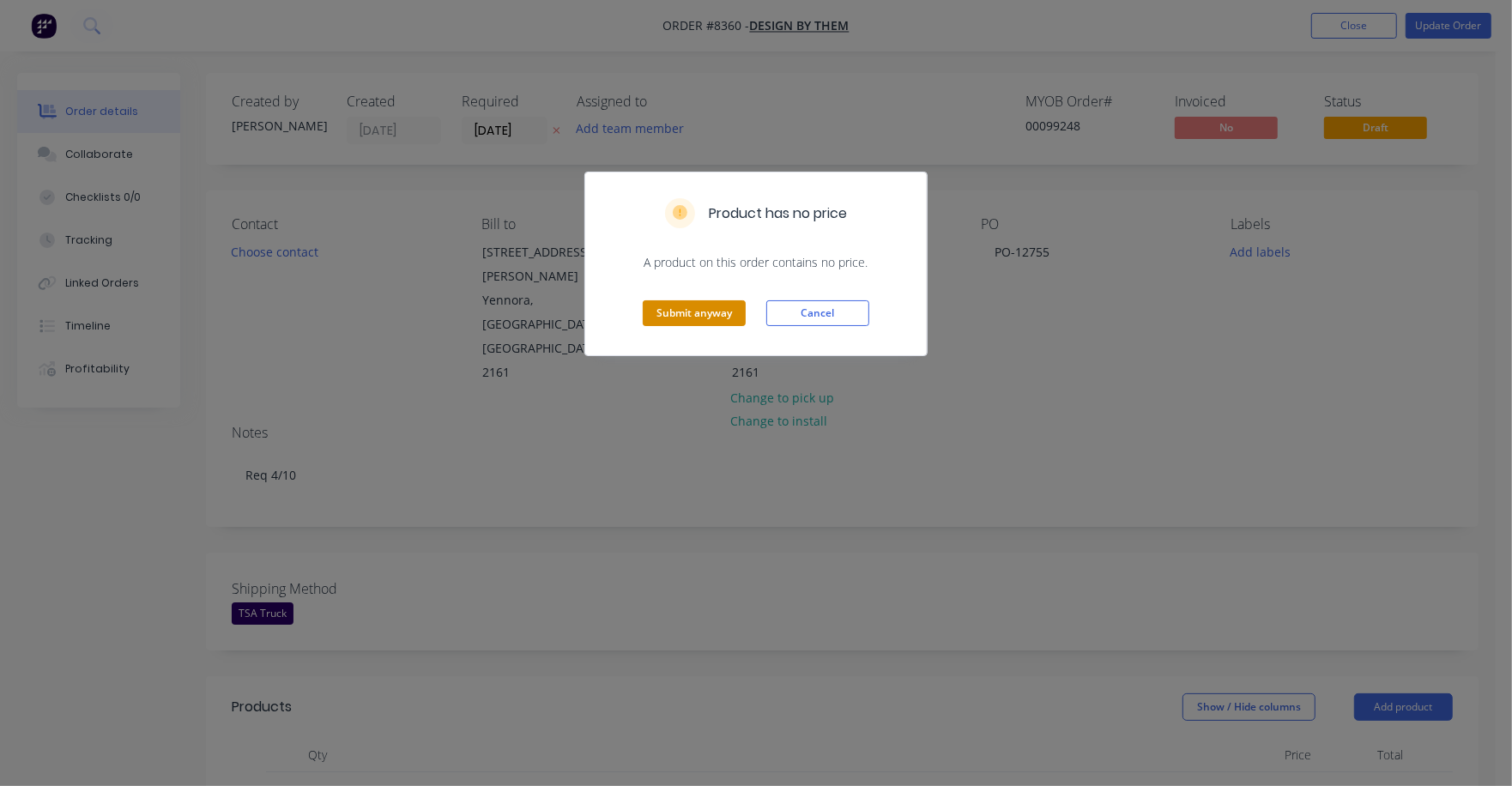
click at [700, 307] on button "Submit anyway" at bounding box center [694, 314] width 103 height 26
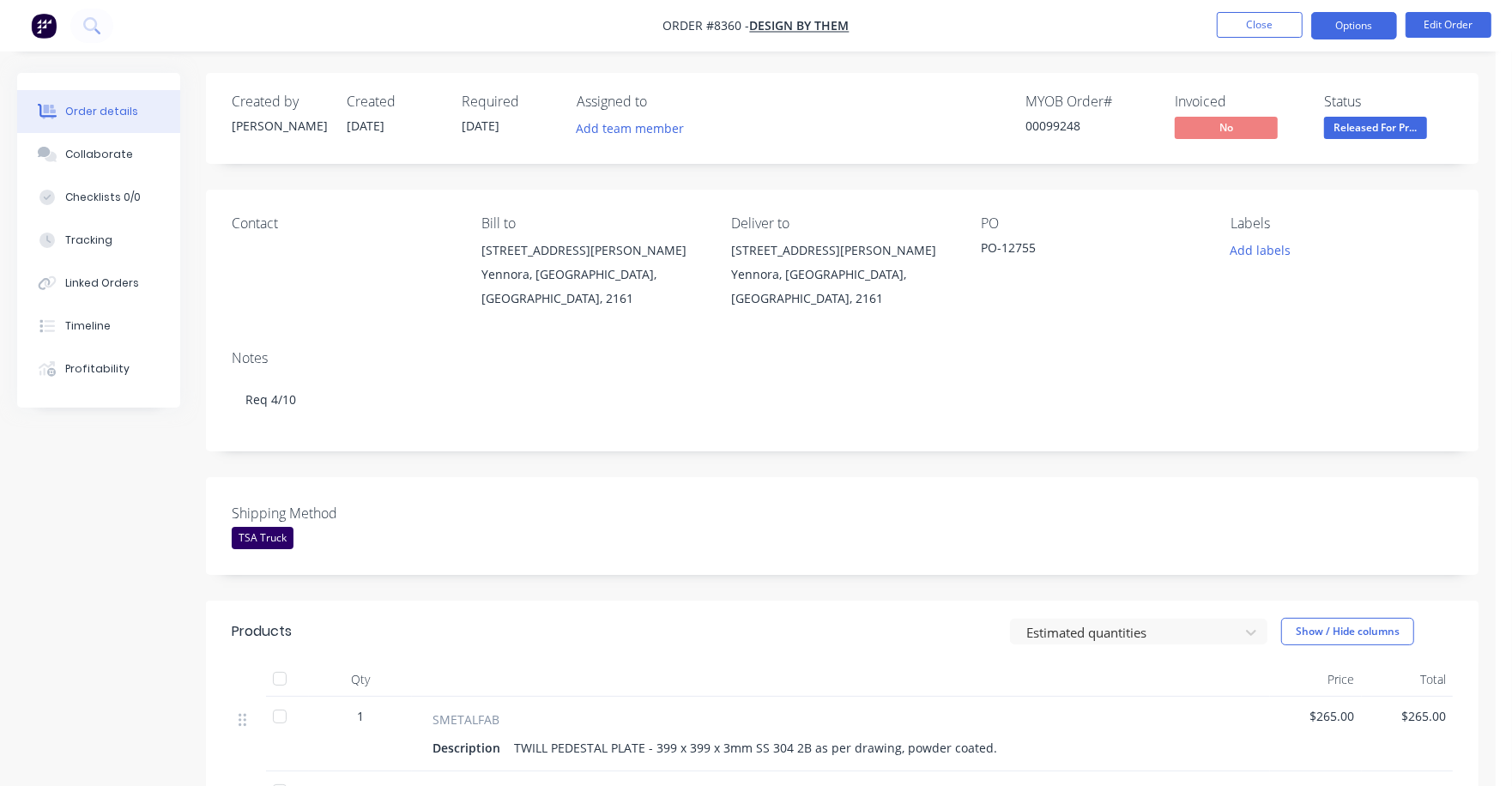
click at [1341, 27] on button "Options" at bounding box center [1354, 26] width 86 height 28
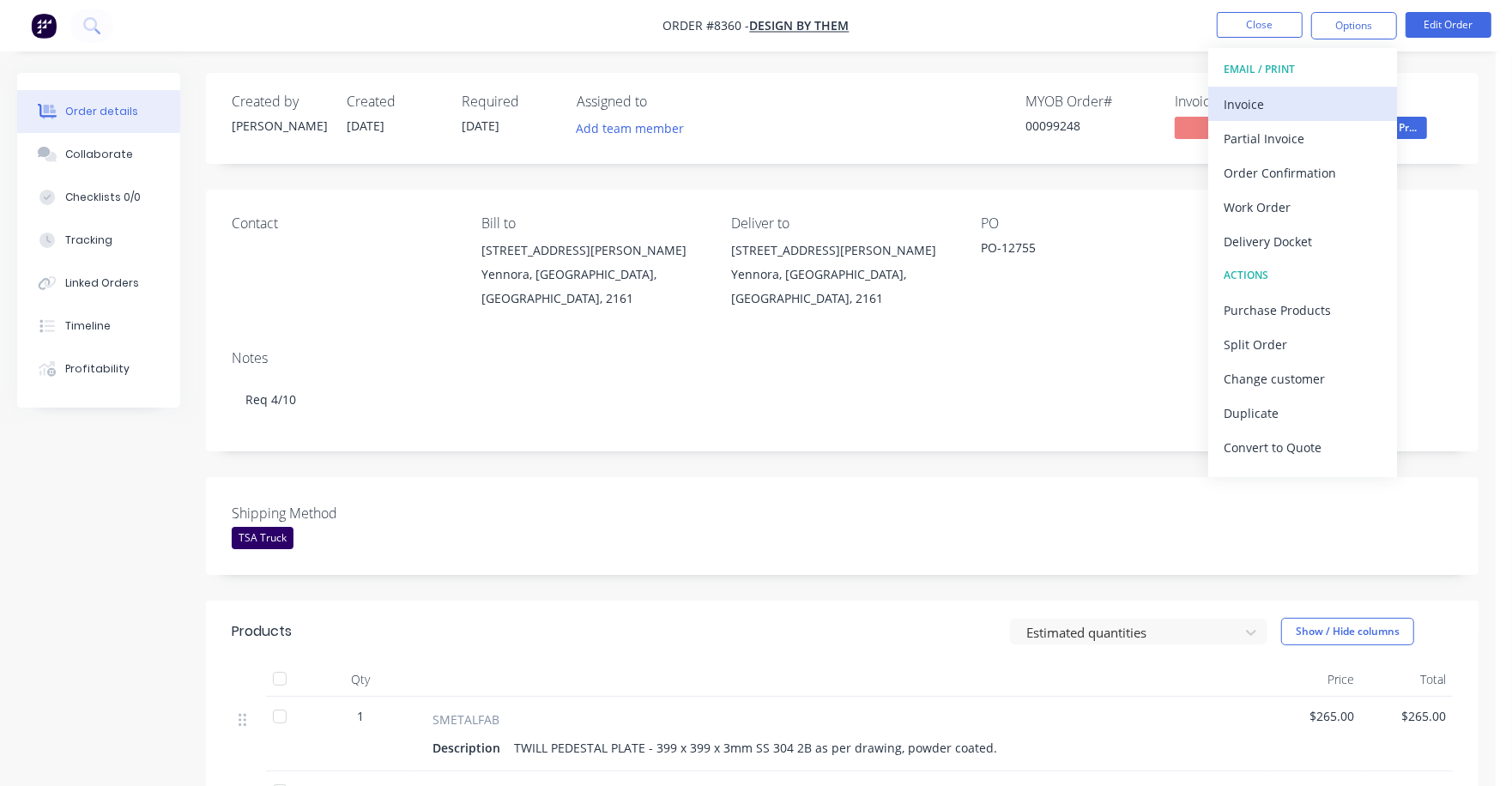
click at [1239, 97] on div "Invoice" at bounding box center [1303, 104] width 158 height 25
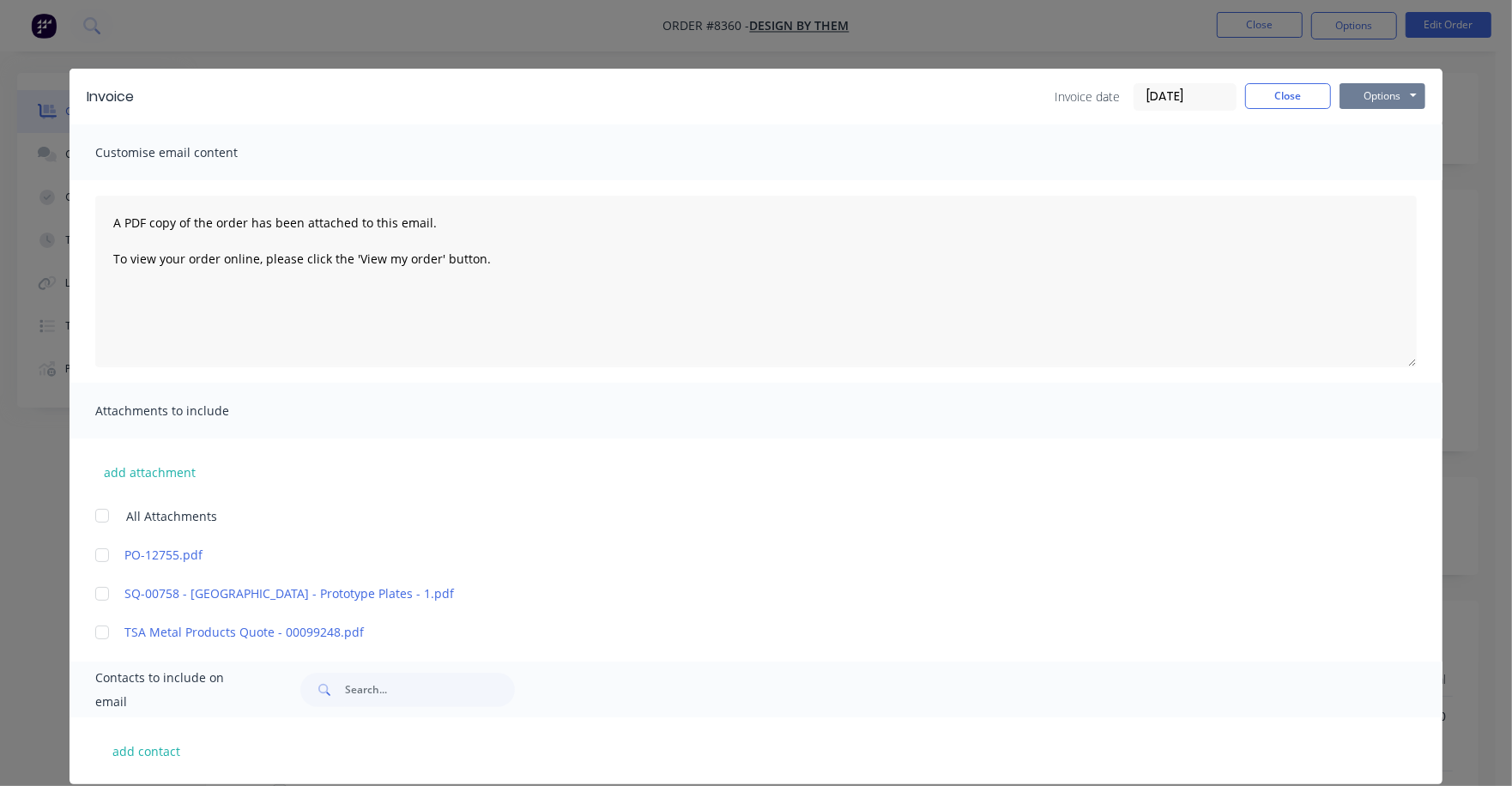
click at [1348, 100] on button "Options" at bounding box center [1383, 96] width 86 height 26
click at [1367, 147] on button "Print" at bounding box center [1395, 155] width 109 height 29
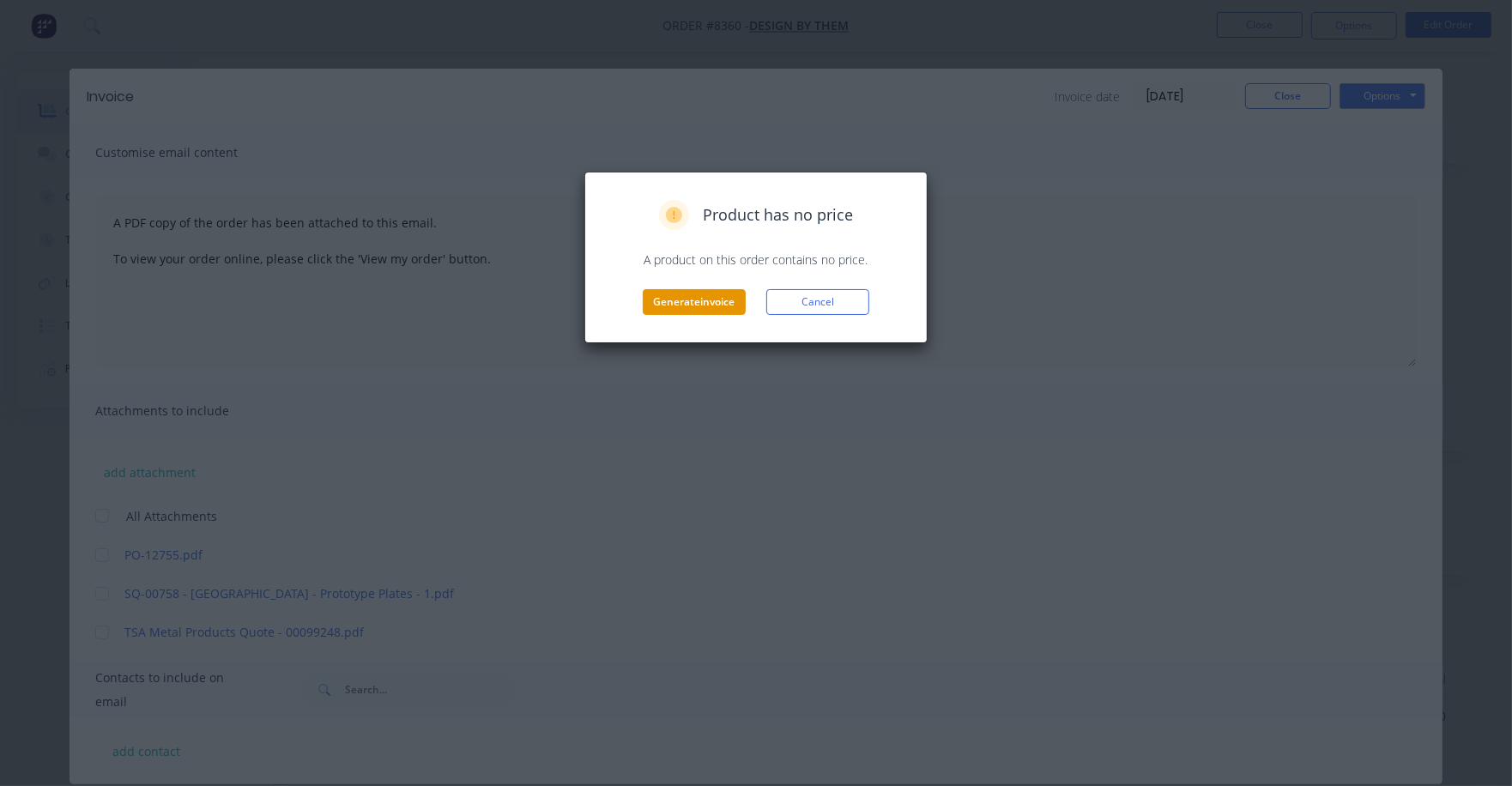
click at [708, 301] on button "Generate invoice" at bounding box center [694, 302] width 103 height 26
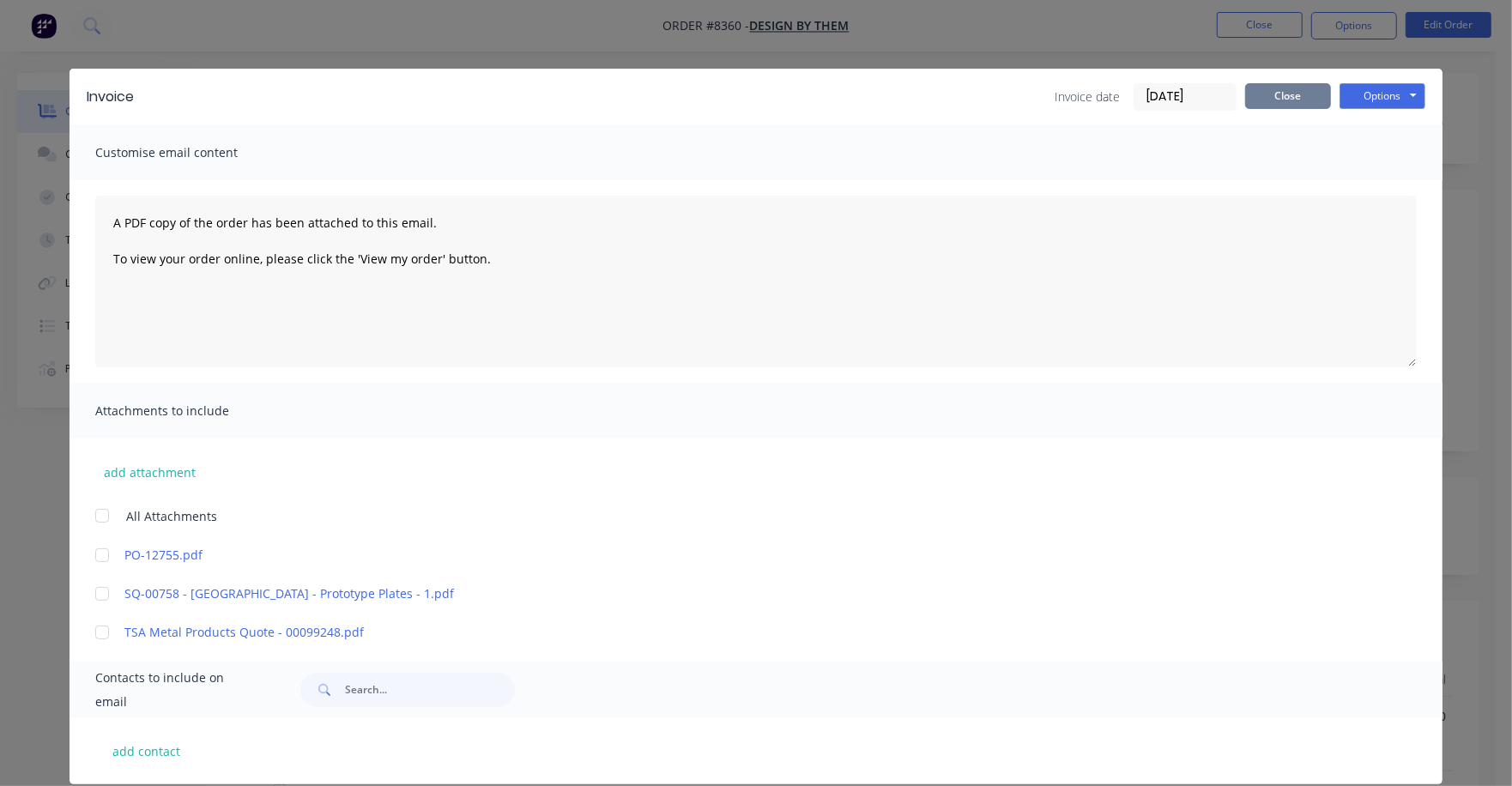
click at [1285, 96] on button "Close" at bounding box center [1288, 96] width 86 height 26
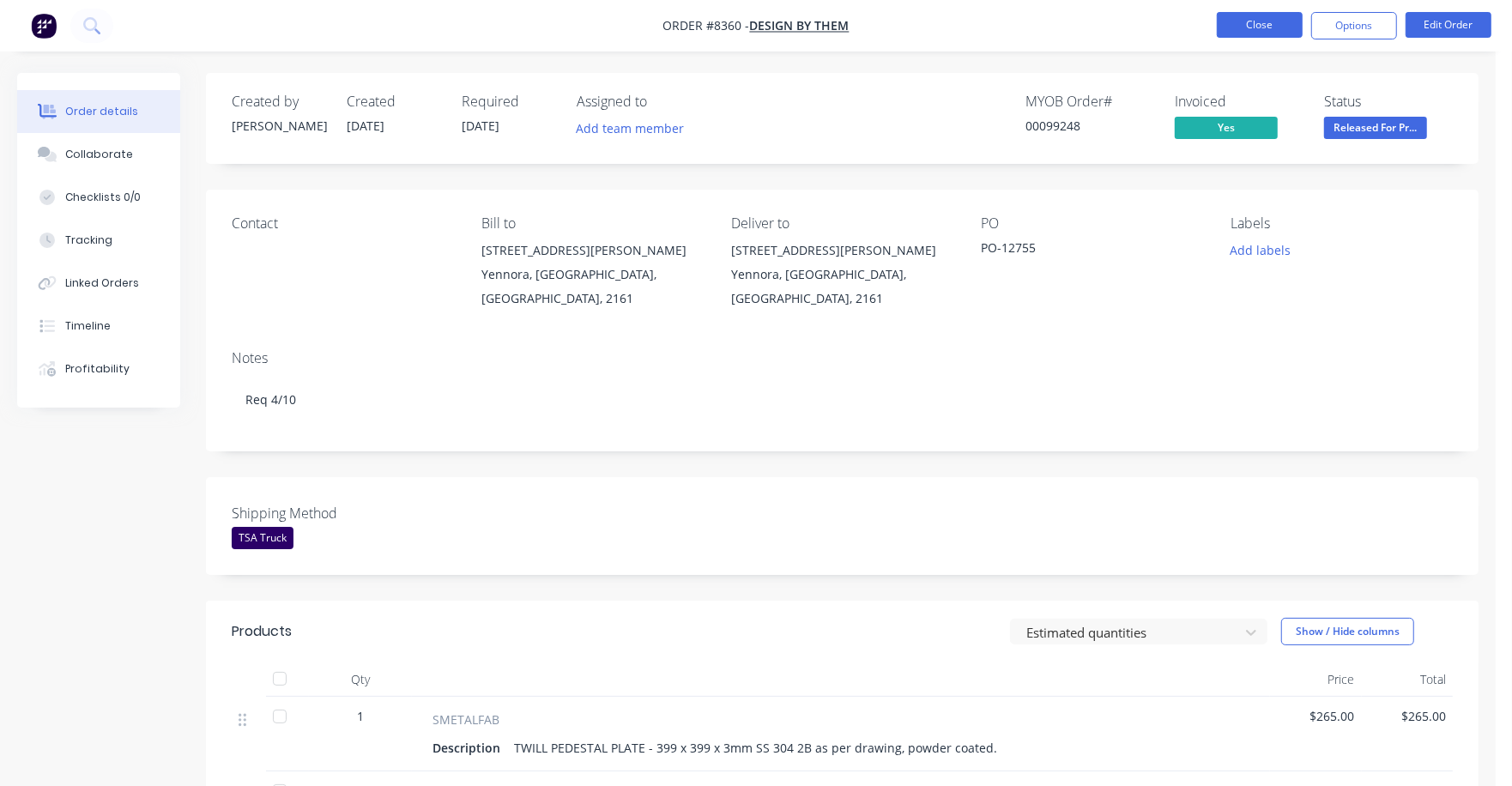
click at [1242, 25] on button "Close" at bounding box center [1260, 25] width 86 height 26
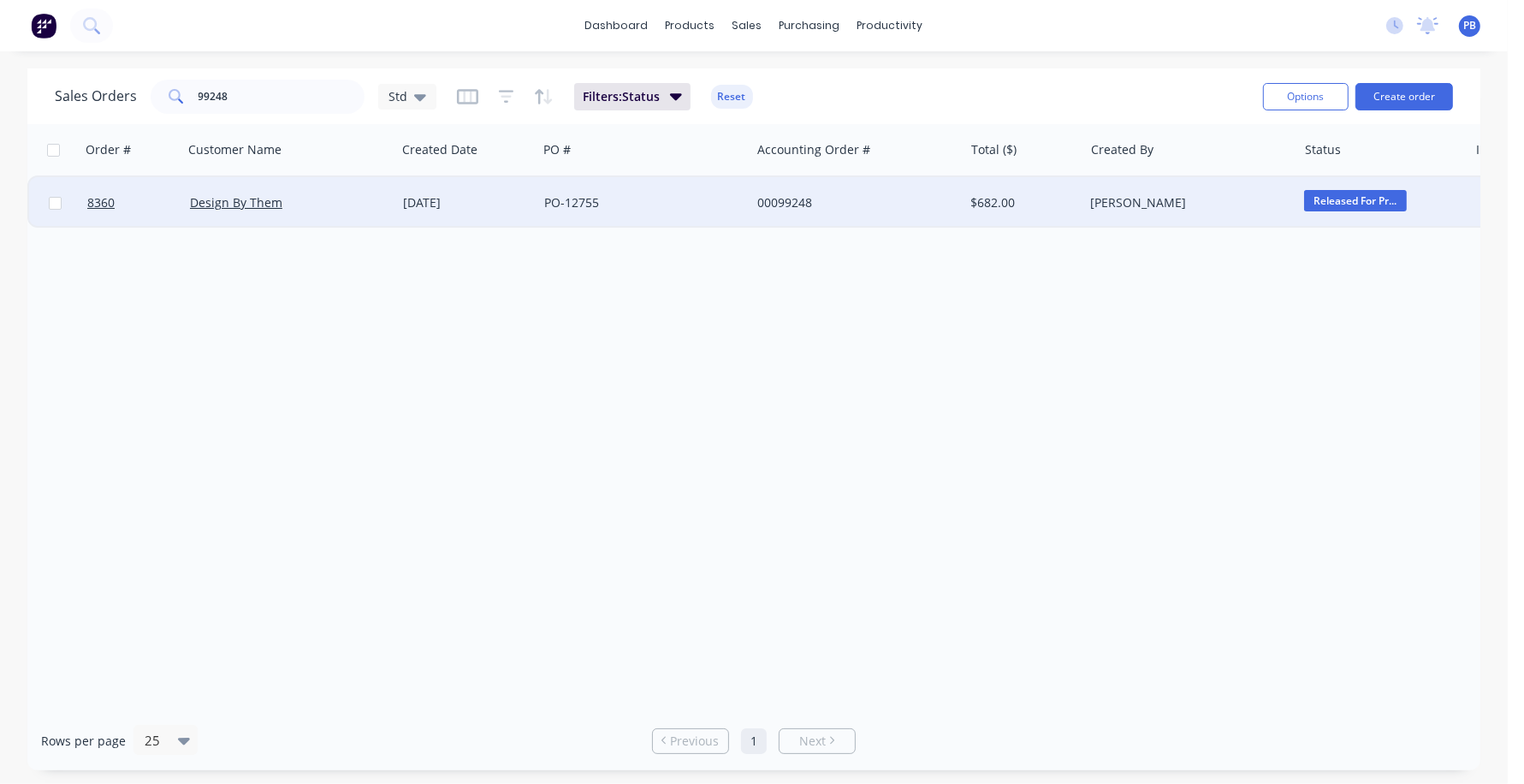
click at [1360, 198] on span "Released For Pr..." at bounding box center [1355, 200] width 103 height 22
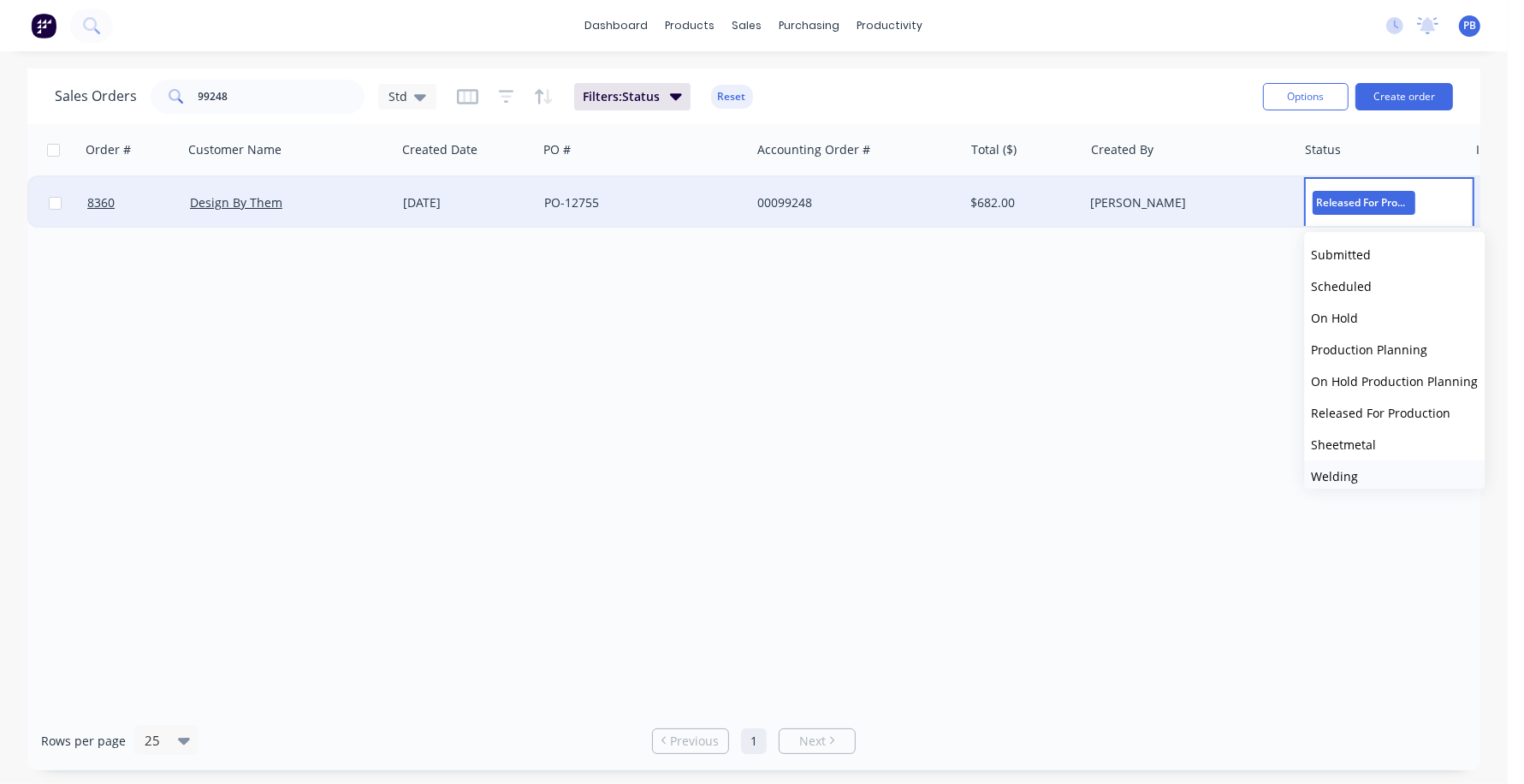
drag, startPoint x: 1359, startPoint y: 409, endPoint x: 1379, endPoint y: 470, distance: 64.2
click at [1379, 470] on div "Submitted Scheduled On Hold Production Planning On Hold Production Planning Rel…" at bounding box center [1395, 360] width 180 height 256
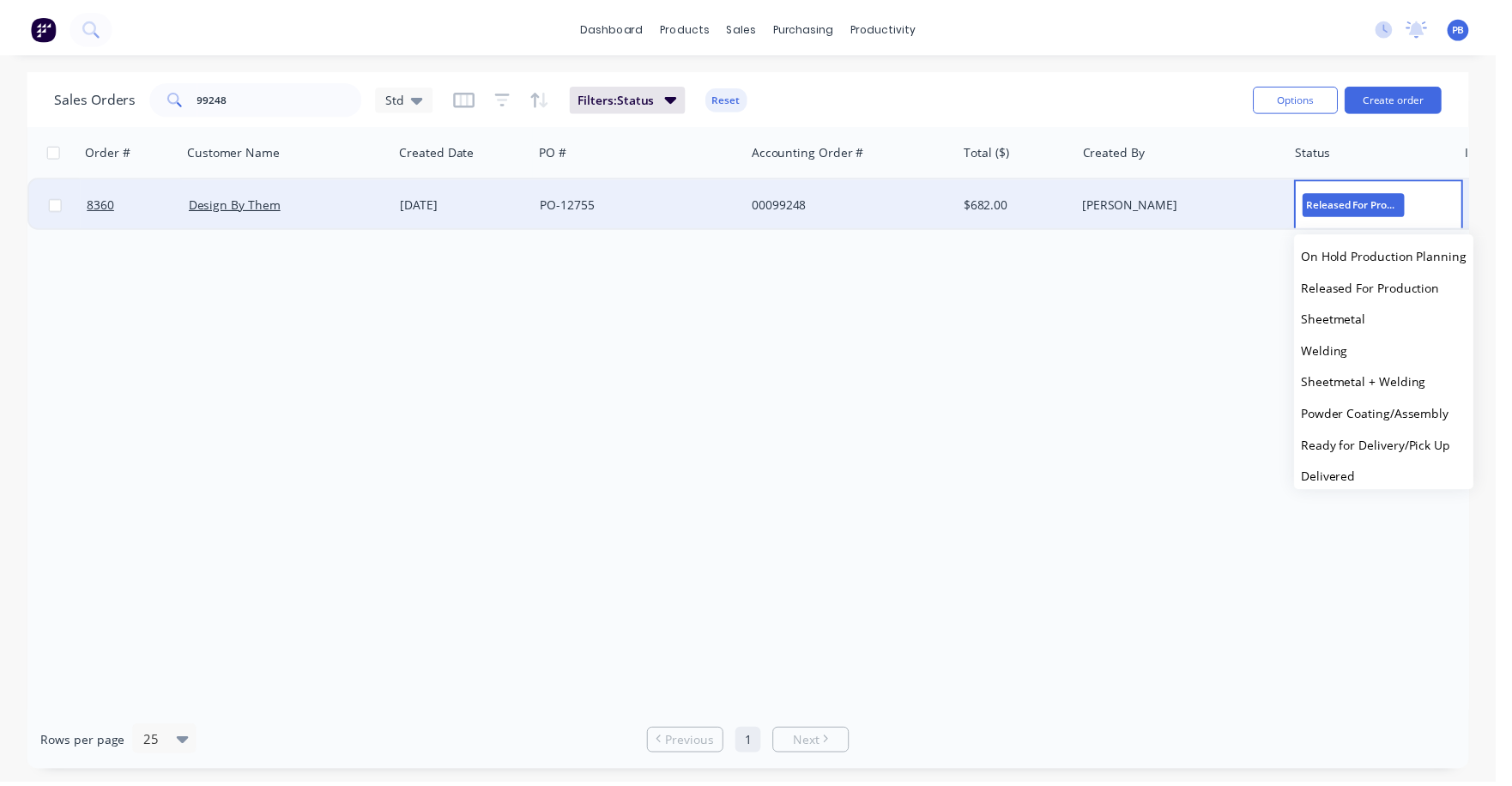
scroll to position [168, 0]
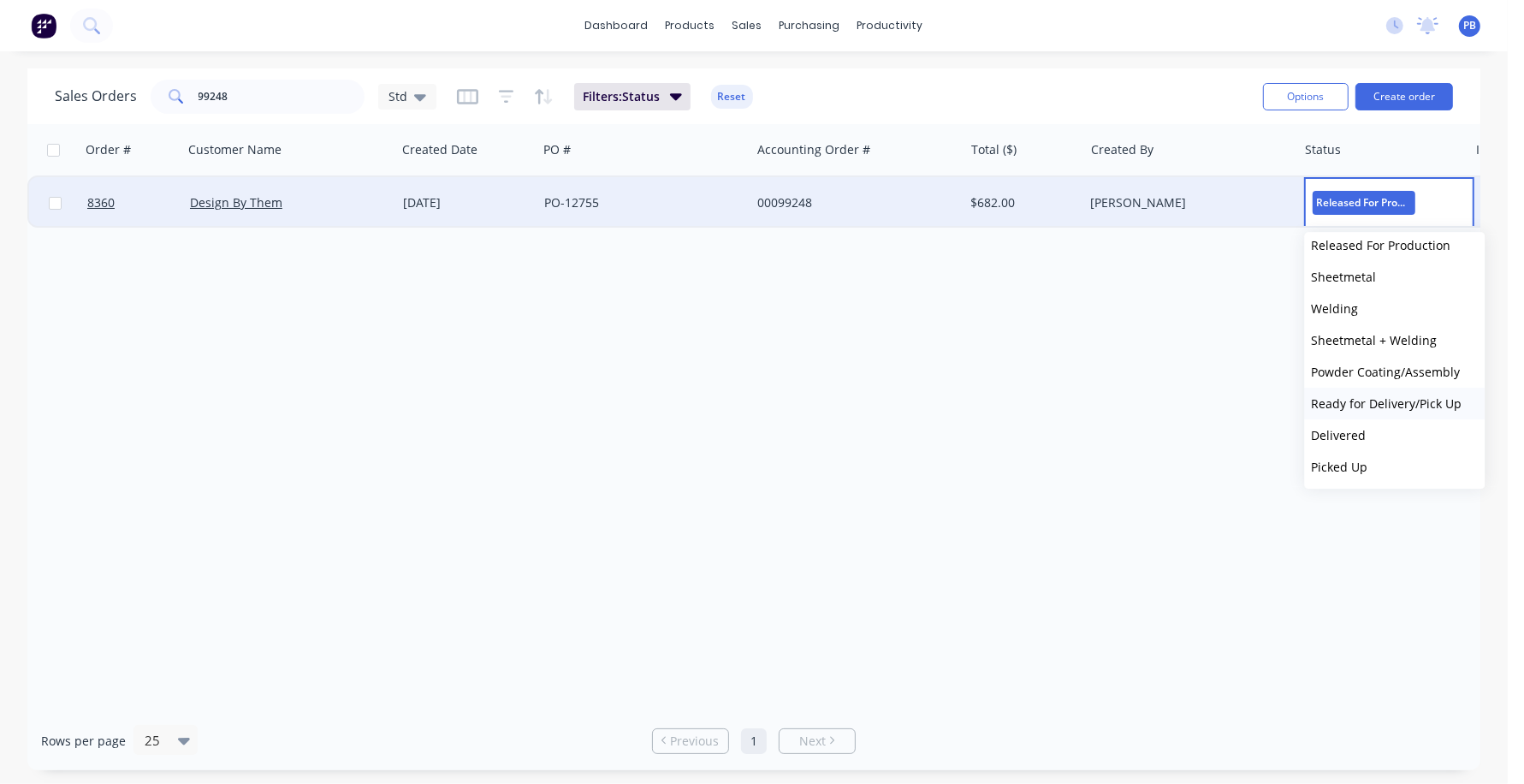
click at [1392, 405] on span "Ready for Delivery/Pick Up" at bounding box center [1387, 403] width 151 height 16
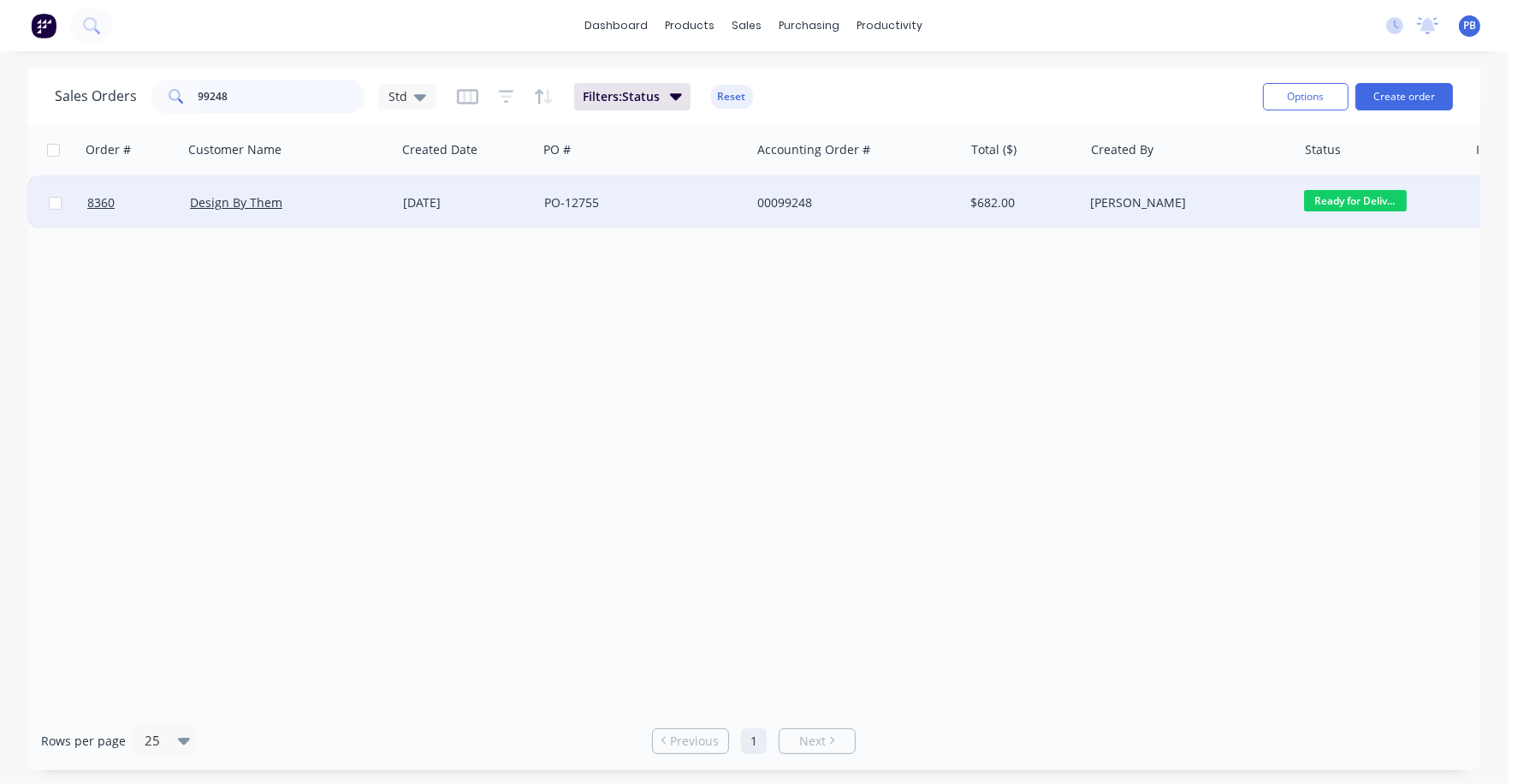
click at [256, 94] on input "99248" at bounding box center [282, 97] width 167 height 35
click at [256, 94] on input "99248" at bounding box center [282, 97] width 167 height 35
type input "99167"
click at [796, 198] on div "00099167" at bounding box center [852, 203] width 190 height 17
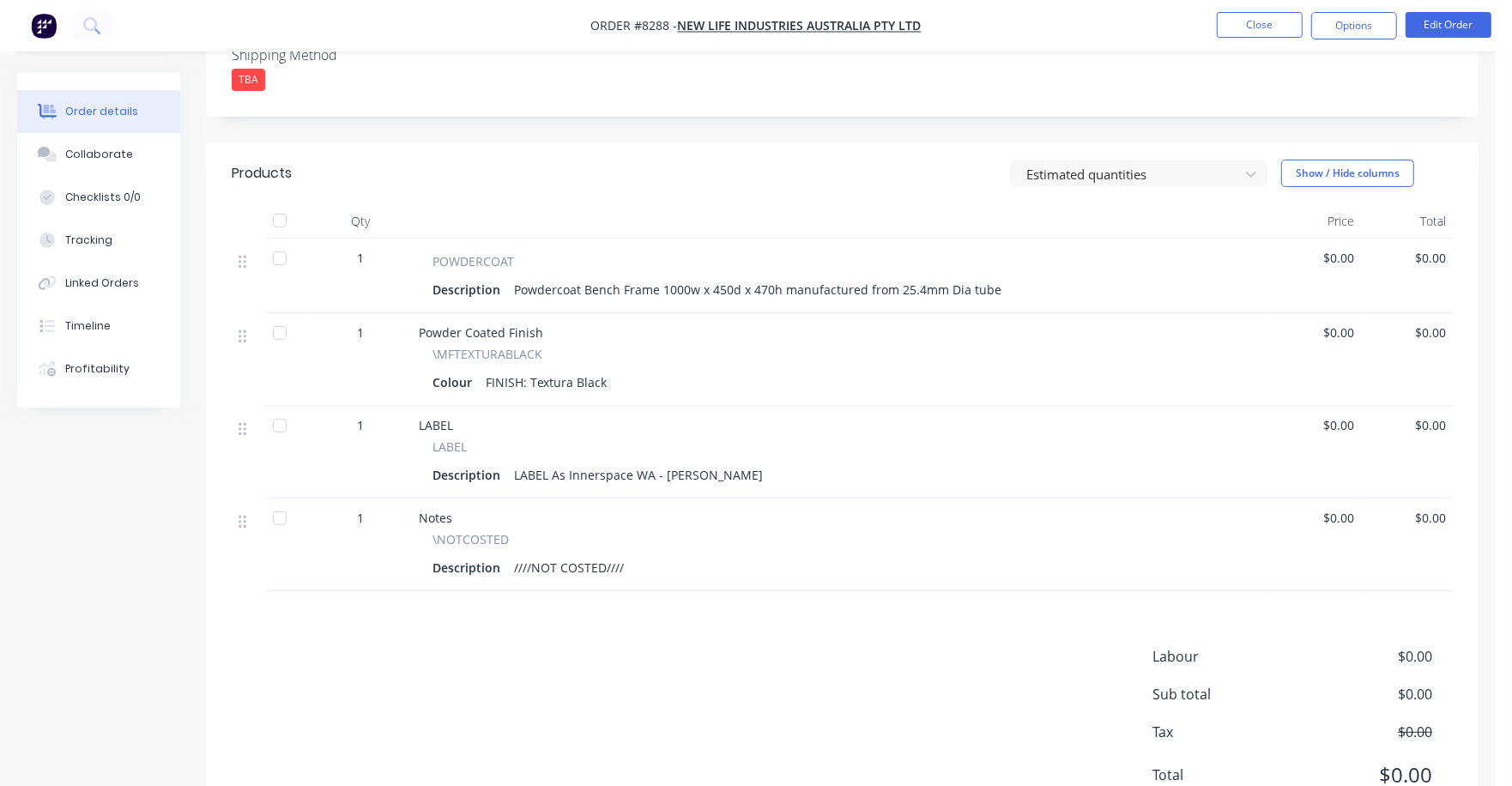
scroll to position [425, 0]
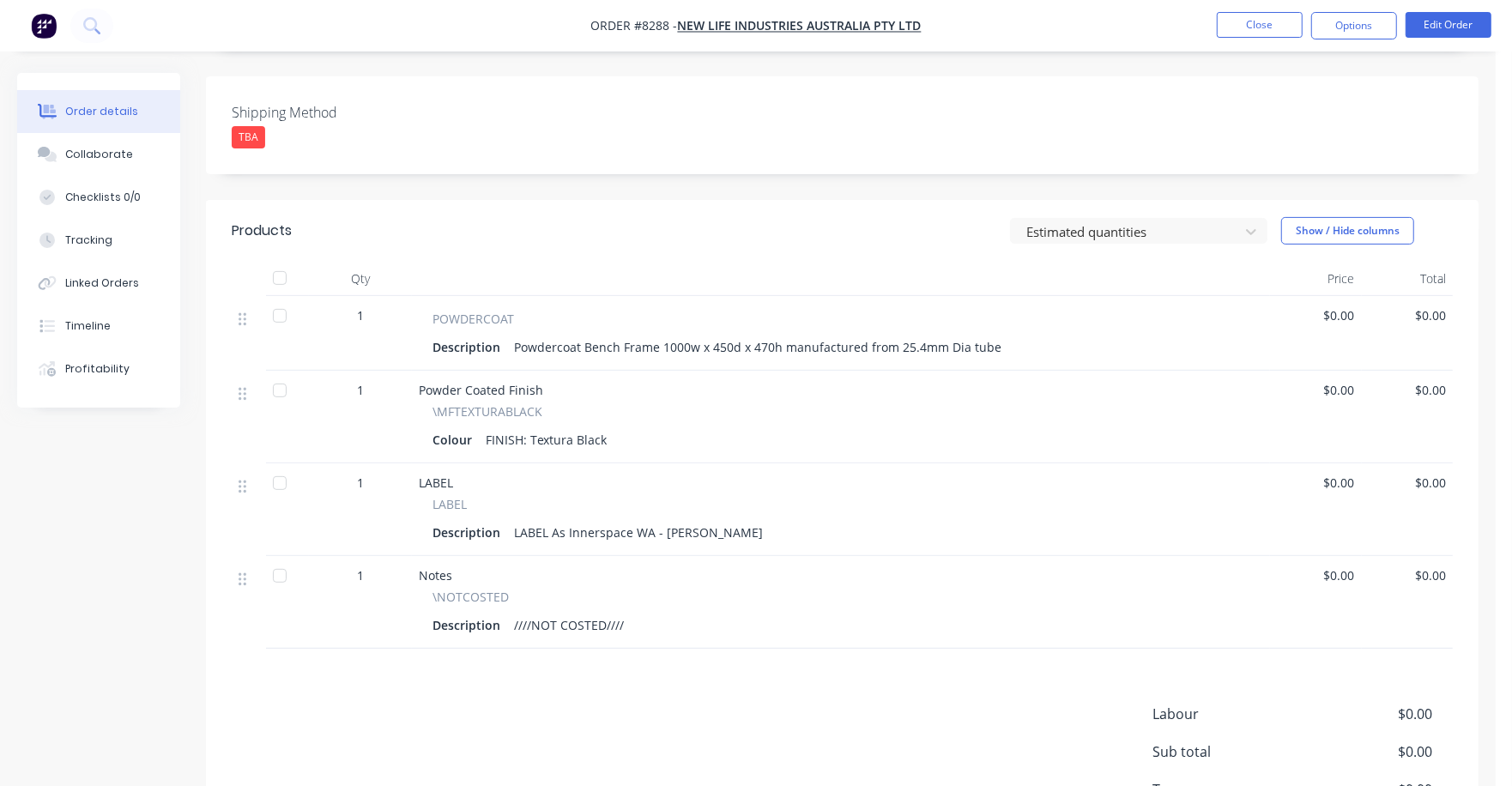
click at [1337, 307] on span "$0.00" at bounding box center [1316, 315] width 78 height 18
click at [1342, 307] on span "$0.00" at bounding box center [1316, 315] width 78 height 18
click at [1458, 10] on nav "Order #8288 - New Life Industries Australia Pty Ltd Close Options Edit Order" at bounding box center [756, 25] width 1512 height 51
click at [1439, 34] on button "Edit Order" at bounding box center [1449, 25] width 86 height 26
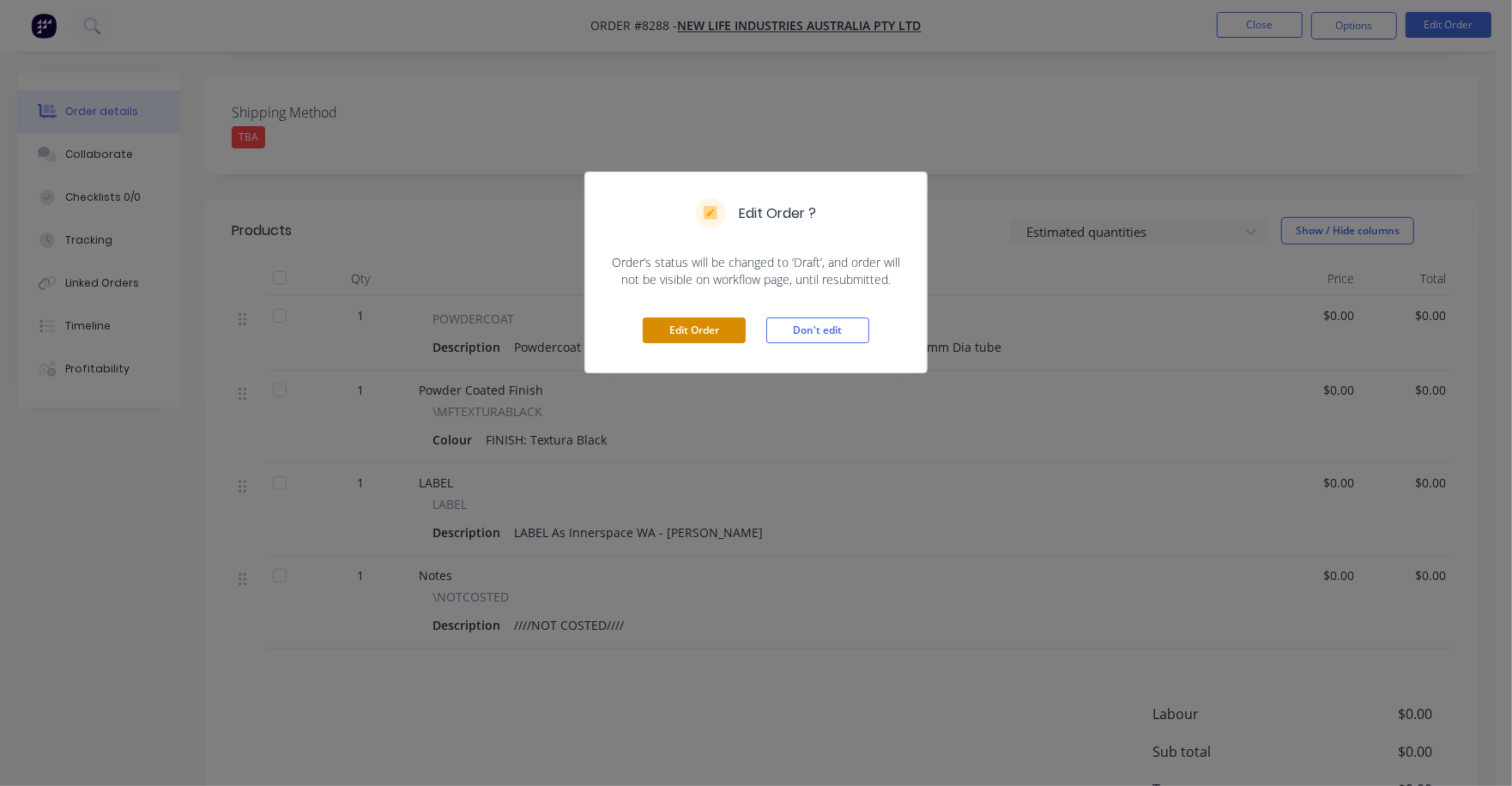
click at [682, 335] on button "Edit Order" at bounding box center [694, 330] width 103 height 26
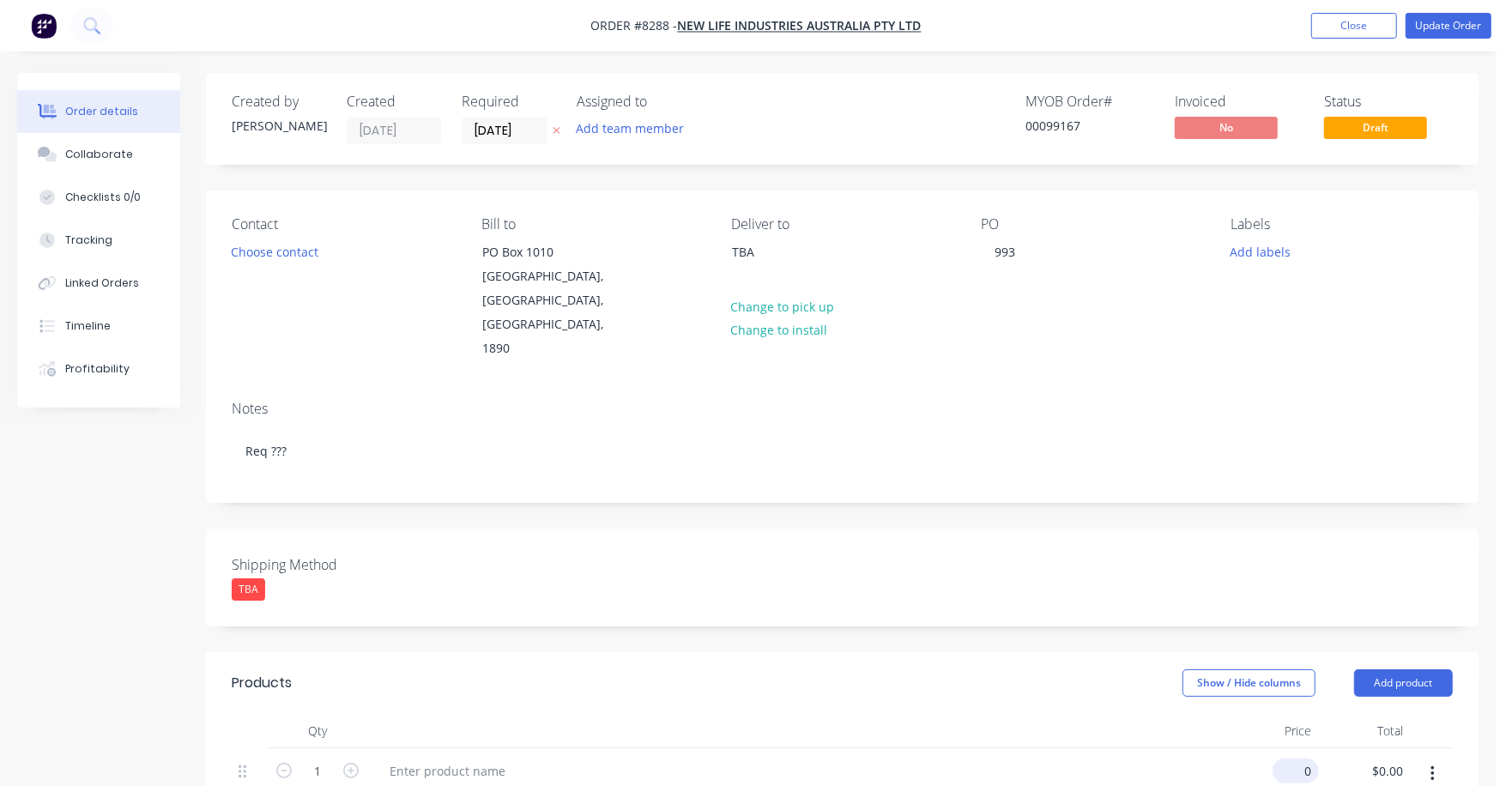
click at [1300, 758] on input "0" at bounding box center [1299, 770] width 39 height 25
type input "$32.00"
click at [1193, 714] on div at bounding box center [799, 731] width 859 height 35
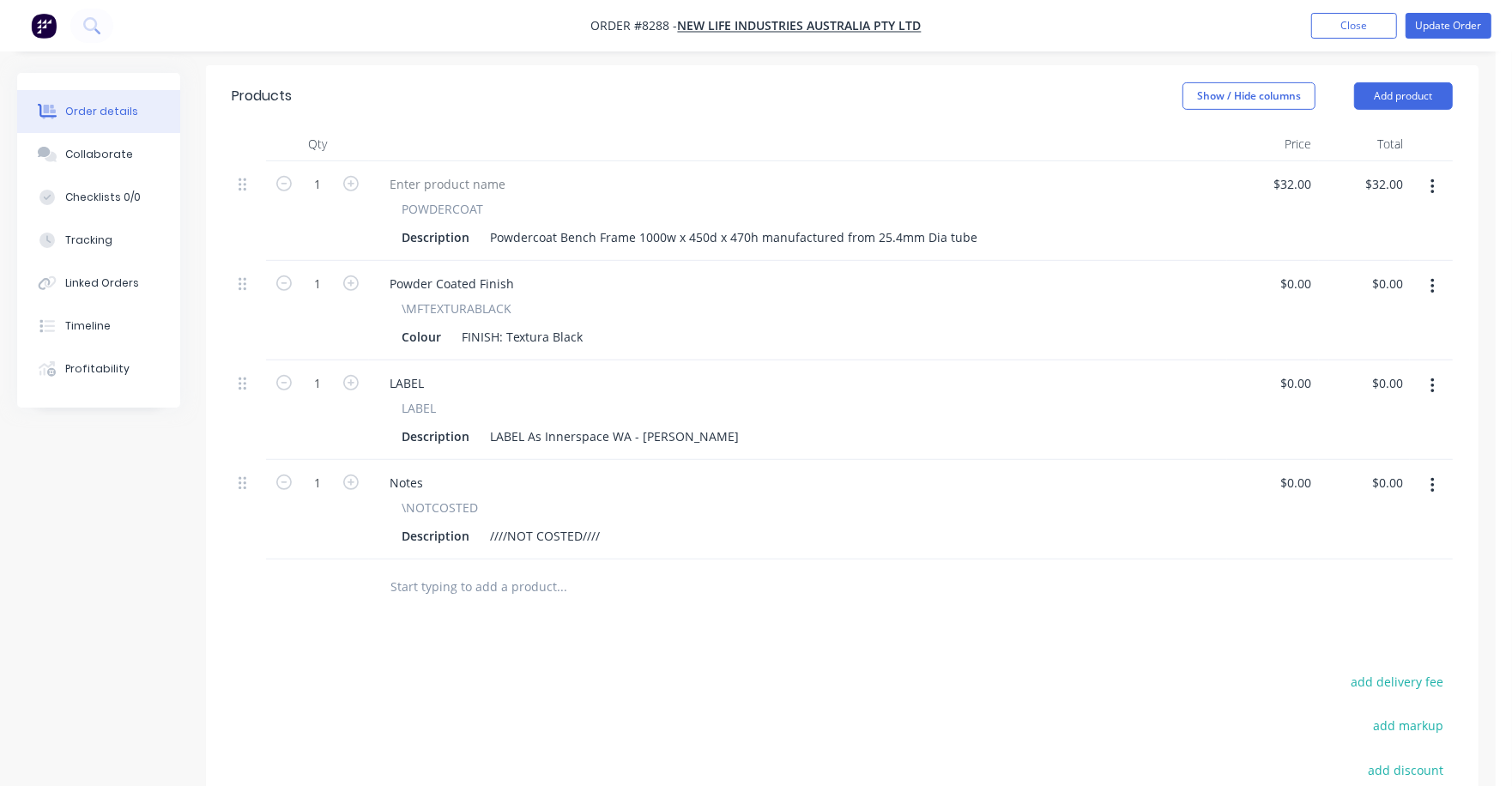
scroll to position [644, 0]
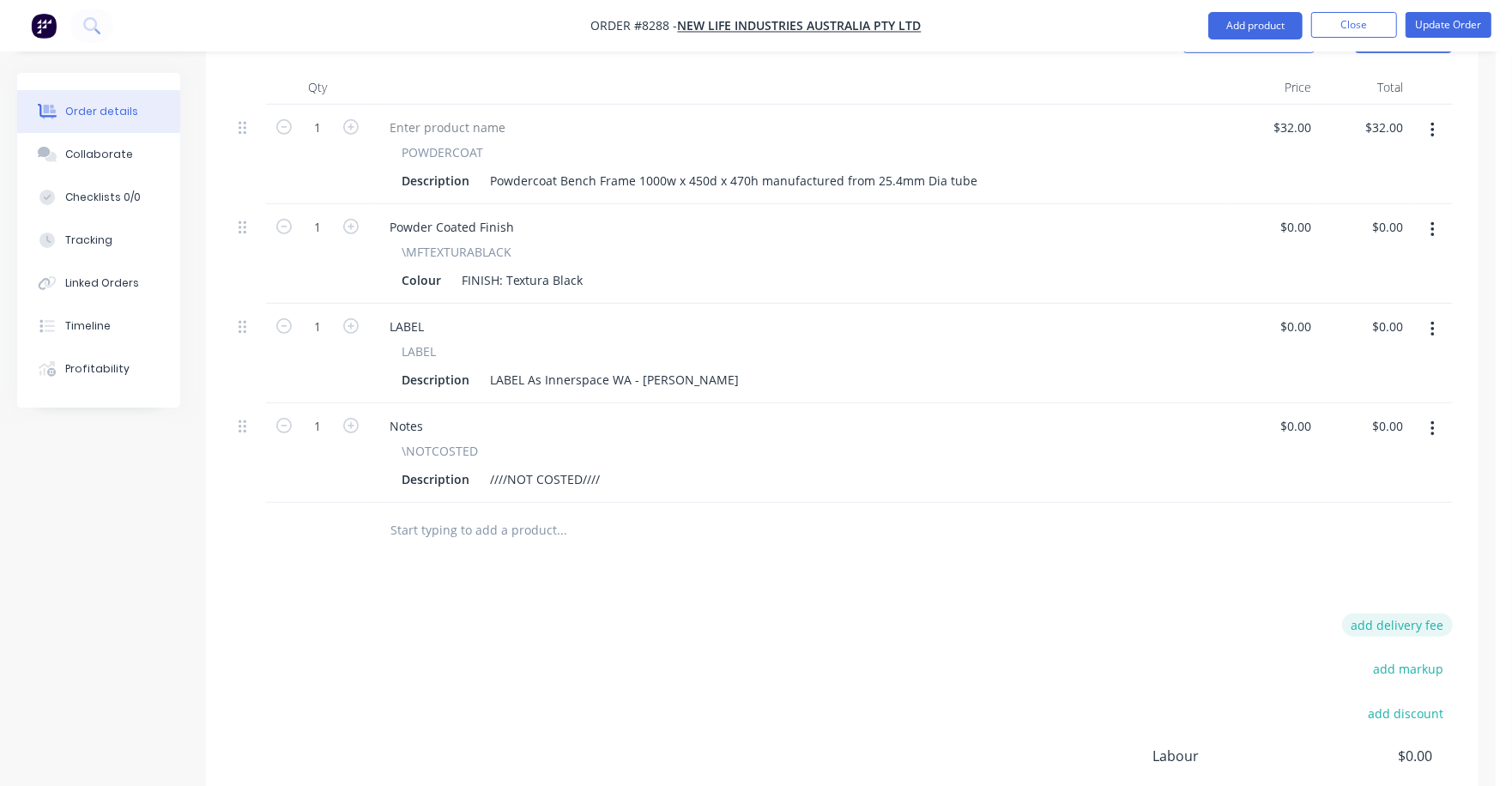
click at [1403, 613] on button "add delivery fee" at bounding box center [1397, 624] width 110 height 23
click at [1243, 503] on div at bounding box center [843, 531] width 1222 height 56
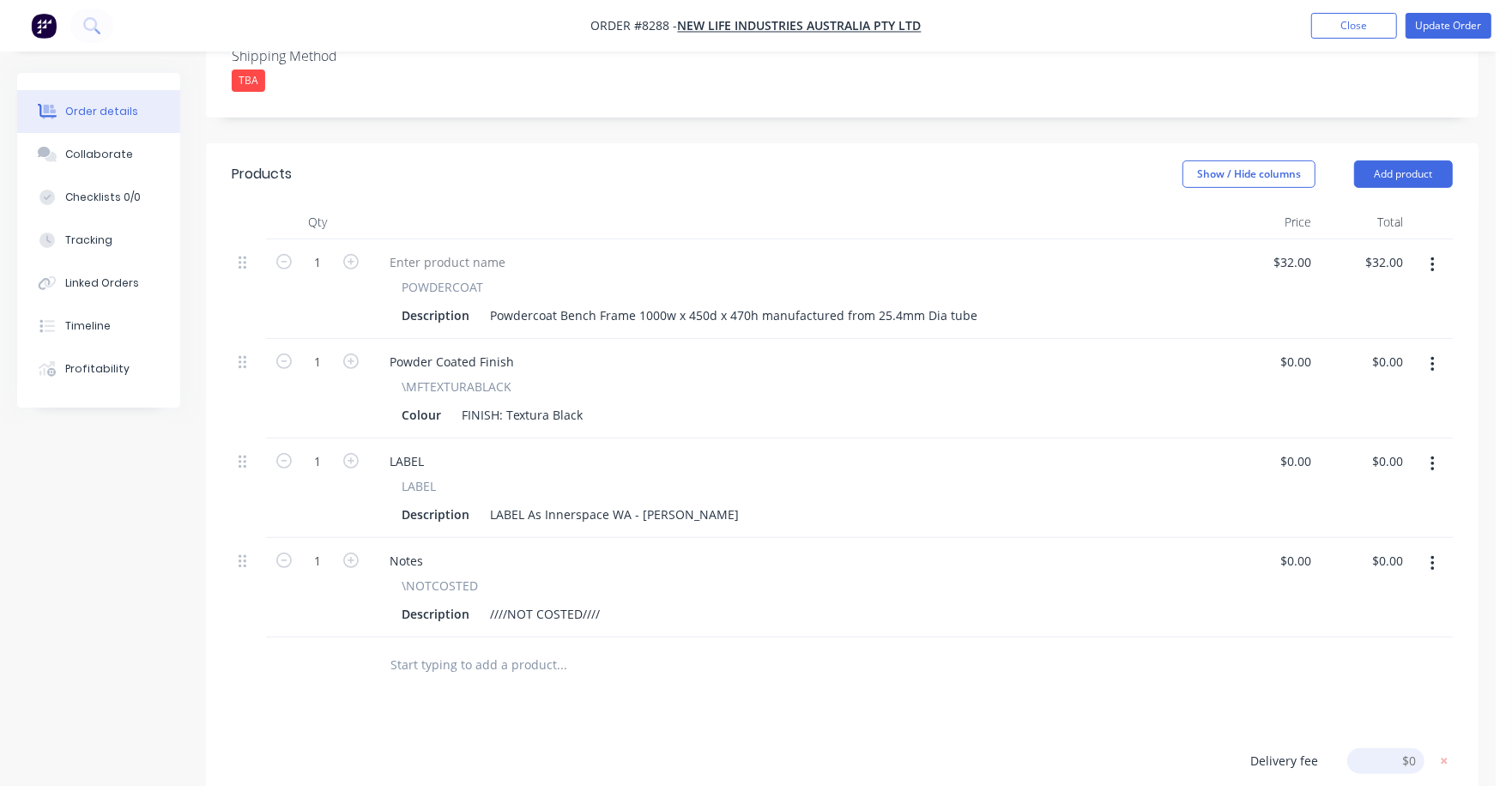
scroll to position [536, 0]
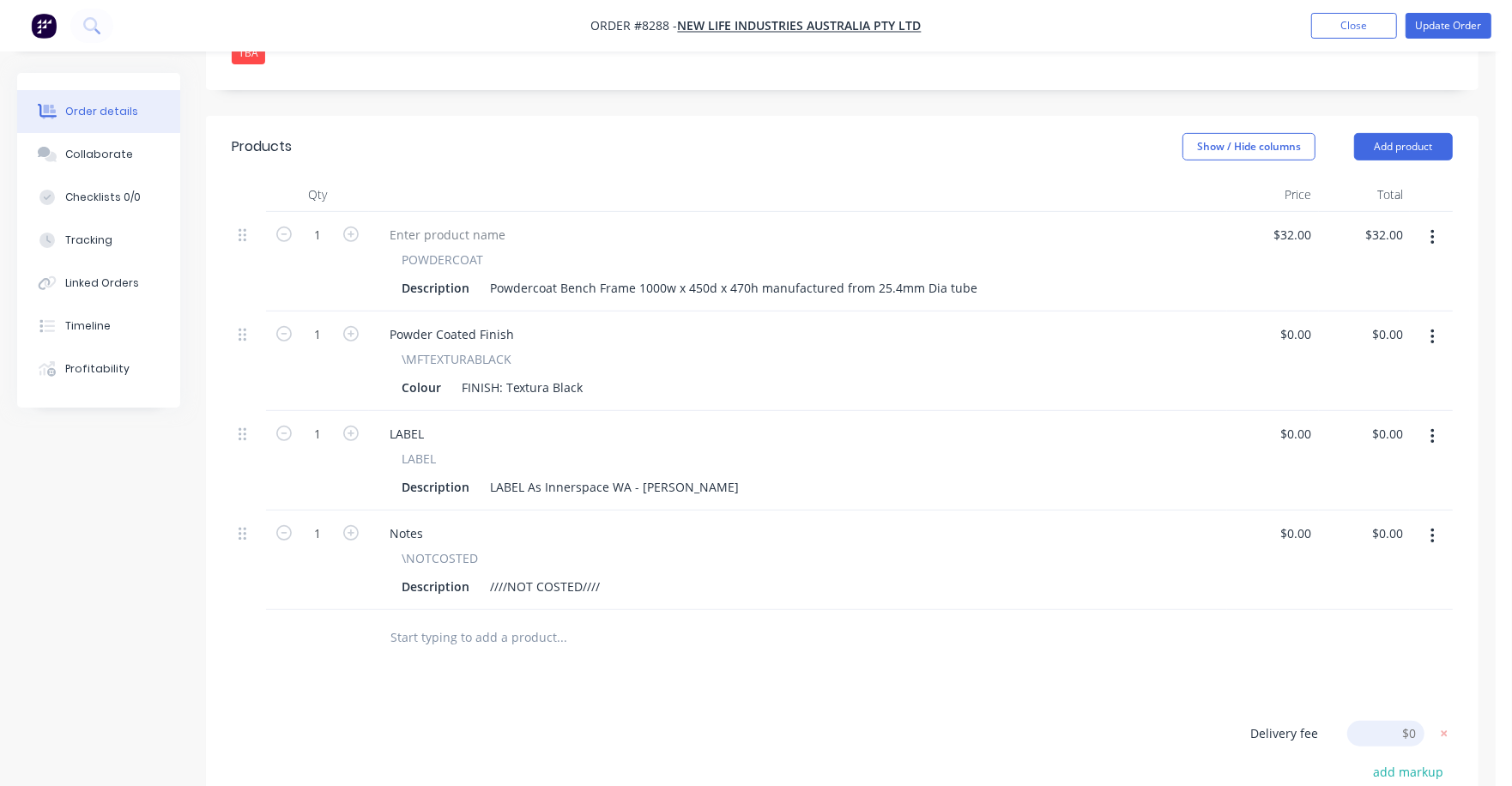
click at [1432, 526] on icon "button" at bounding box center [1433, 536] width 4 height 19
click at [1363, 671] on div "Delete" at bounding box center [1371, 684] width 132 height 25
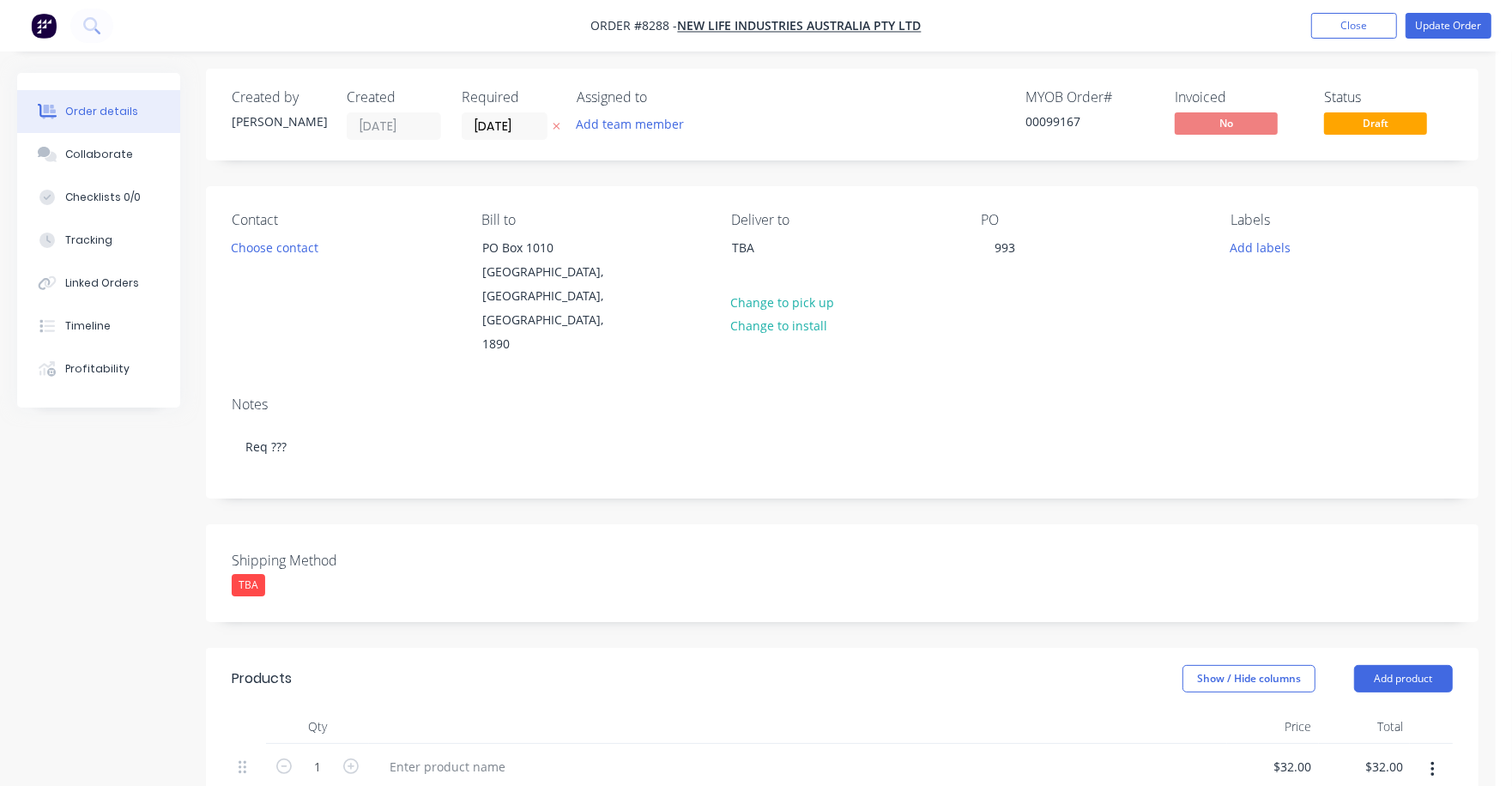
scroll to position [0, 0]
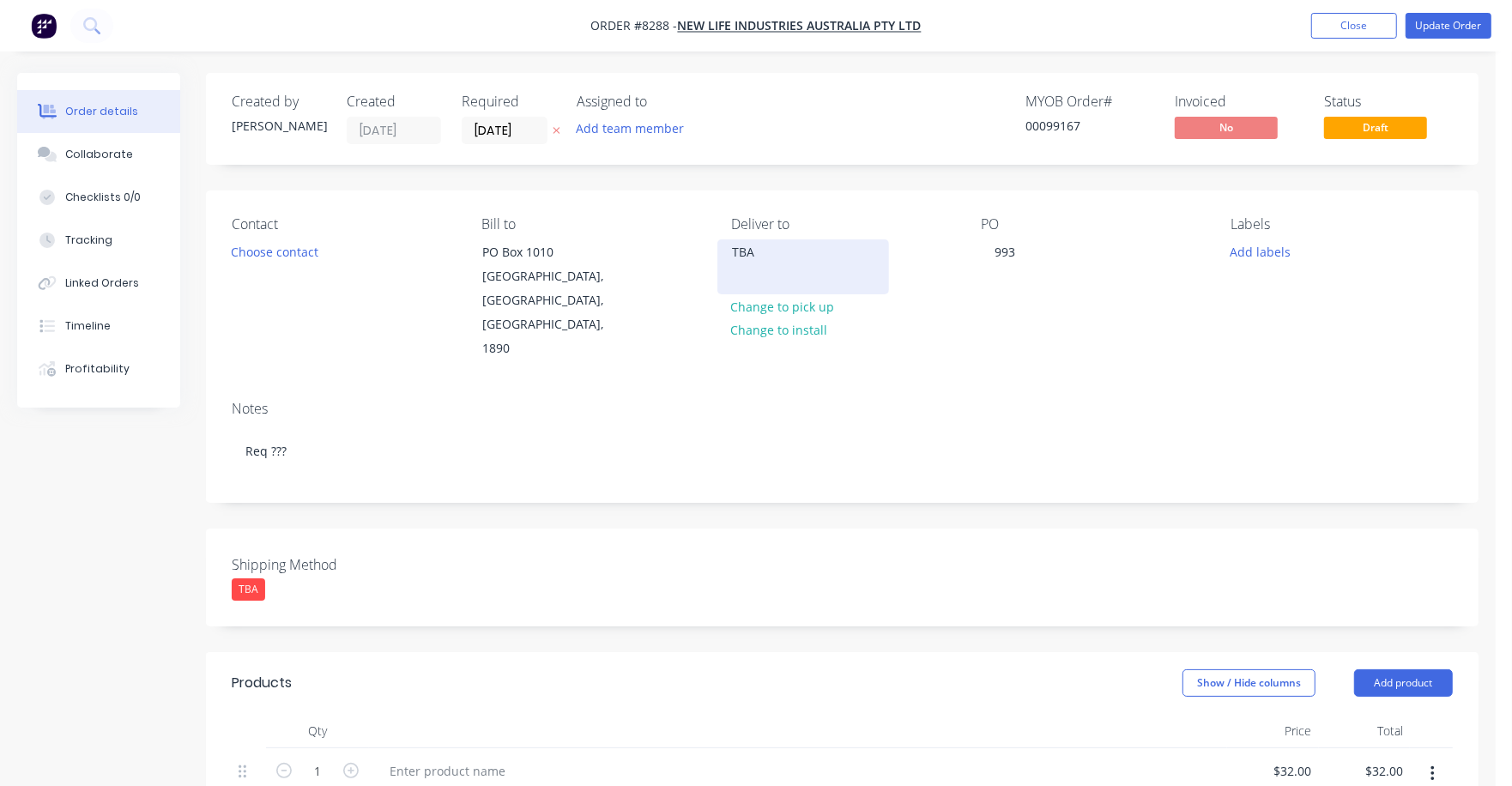
click at [758, 249] on div "TBA" at bounding box center [804, 253] width 143 height 24
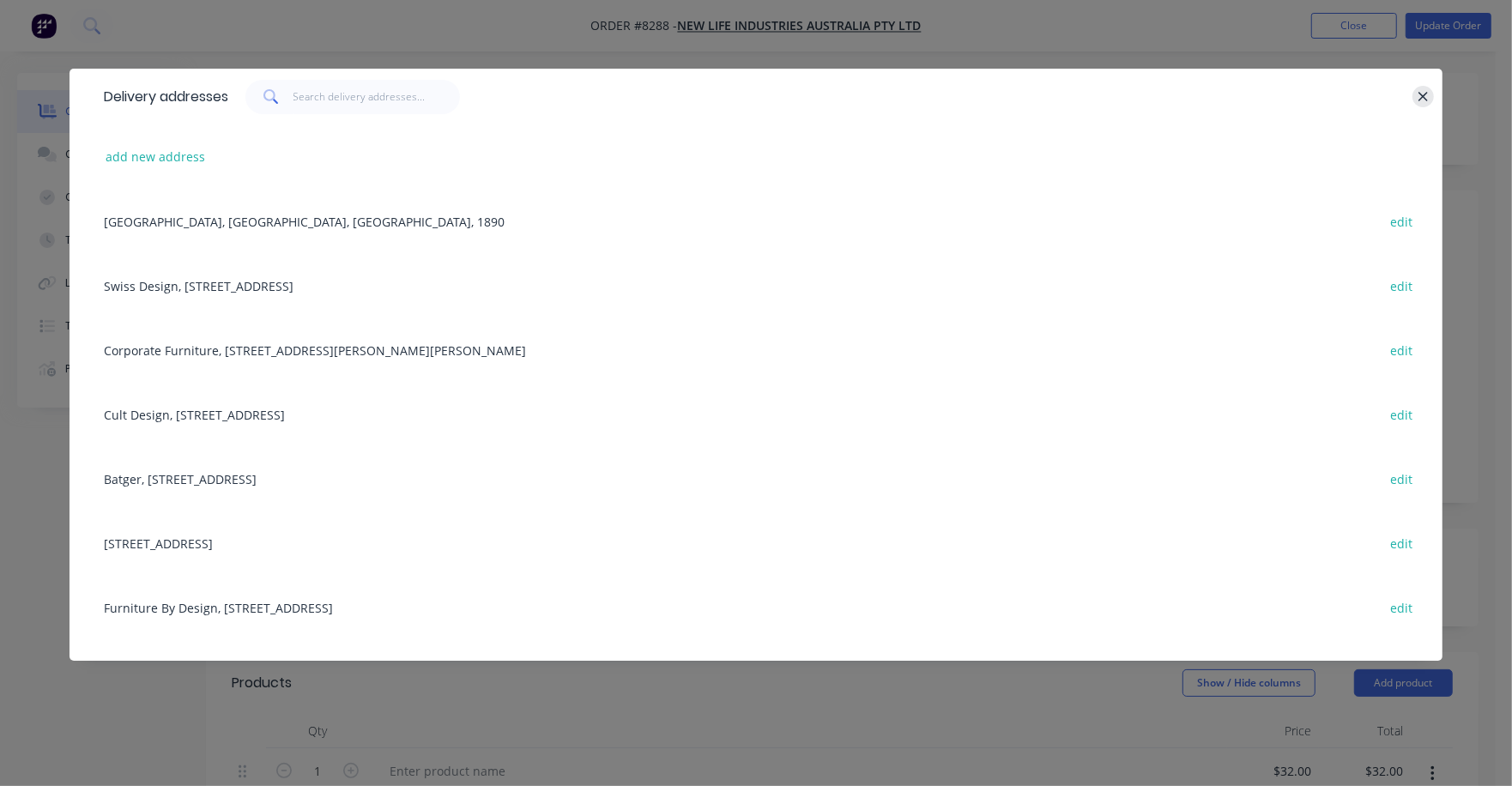
click at [1424, 97] on icon "button" at bounding box center [1423, 96] width 10 height 10
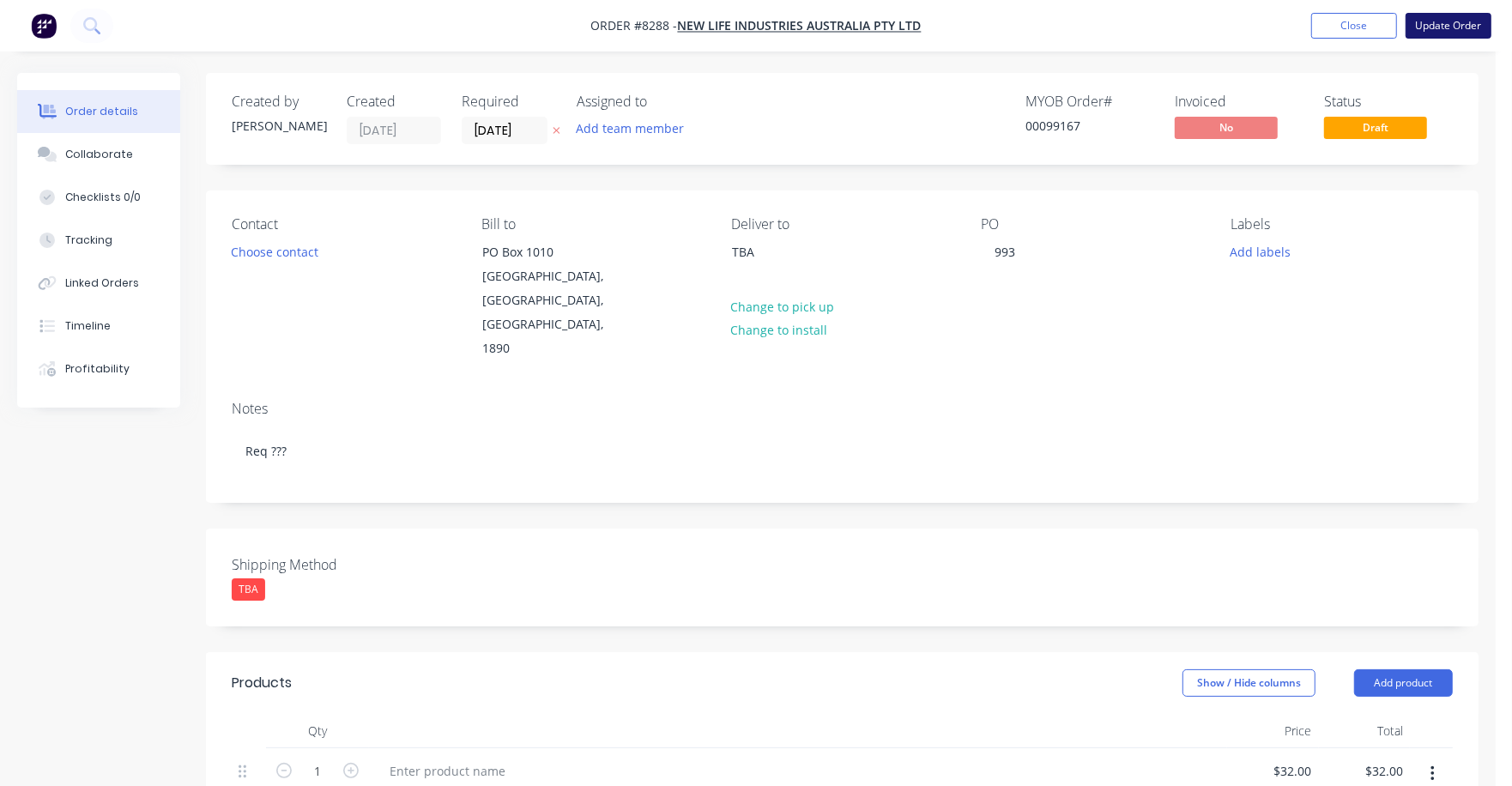
click at [1434, 19] on button "Update Order" at bounding box center [1449, 26] width 86 height 26
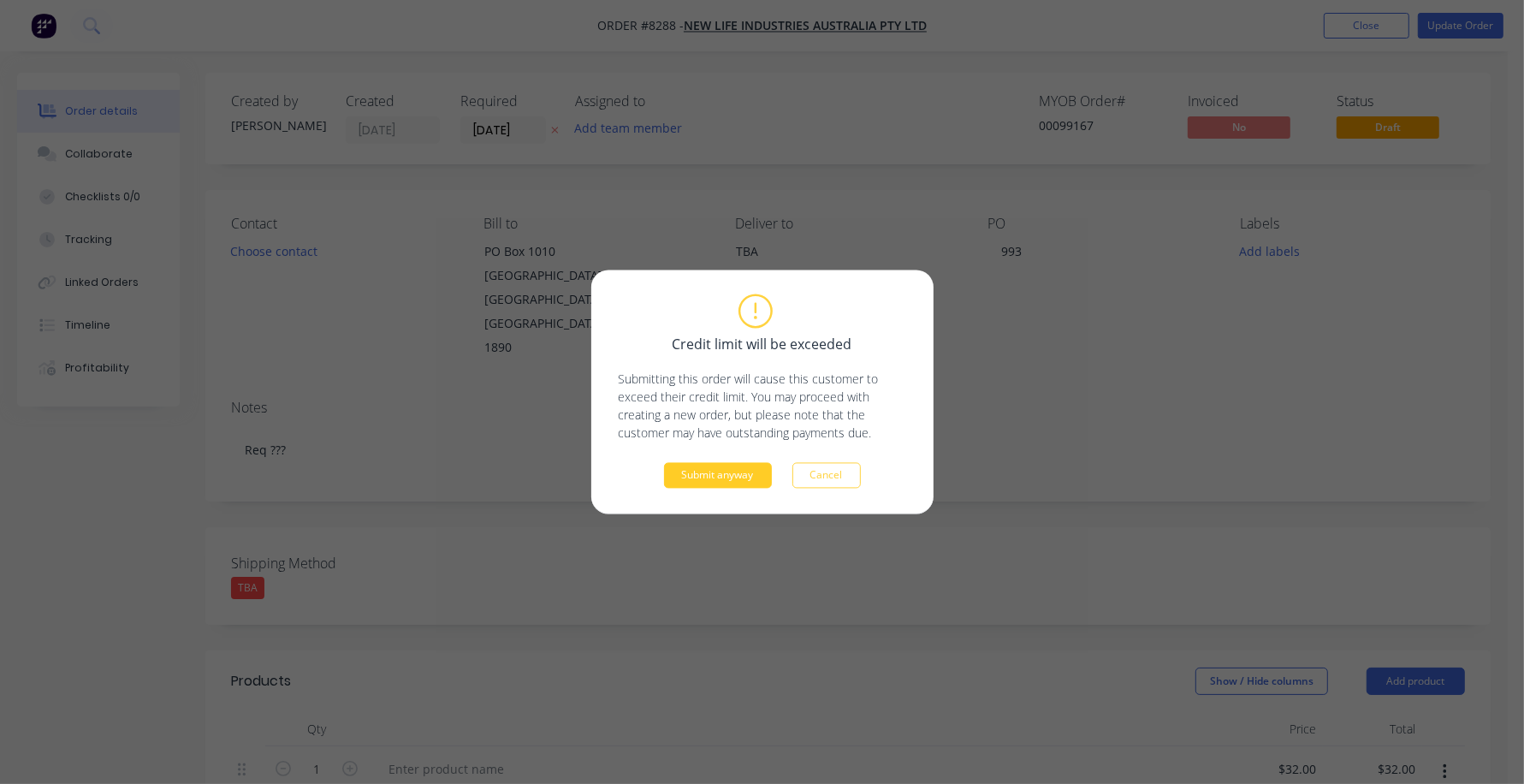
click at [717, 481] on button "Submit anyway" at bounding box center [717, 476] width 107 height 26
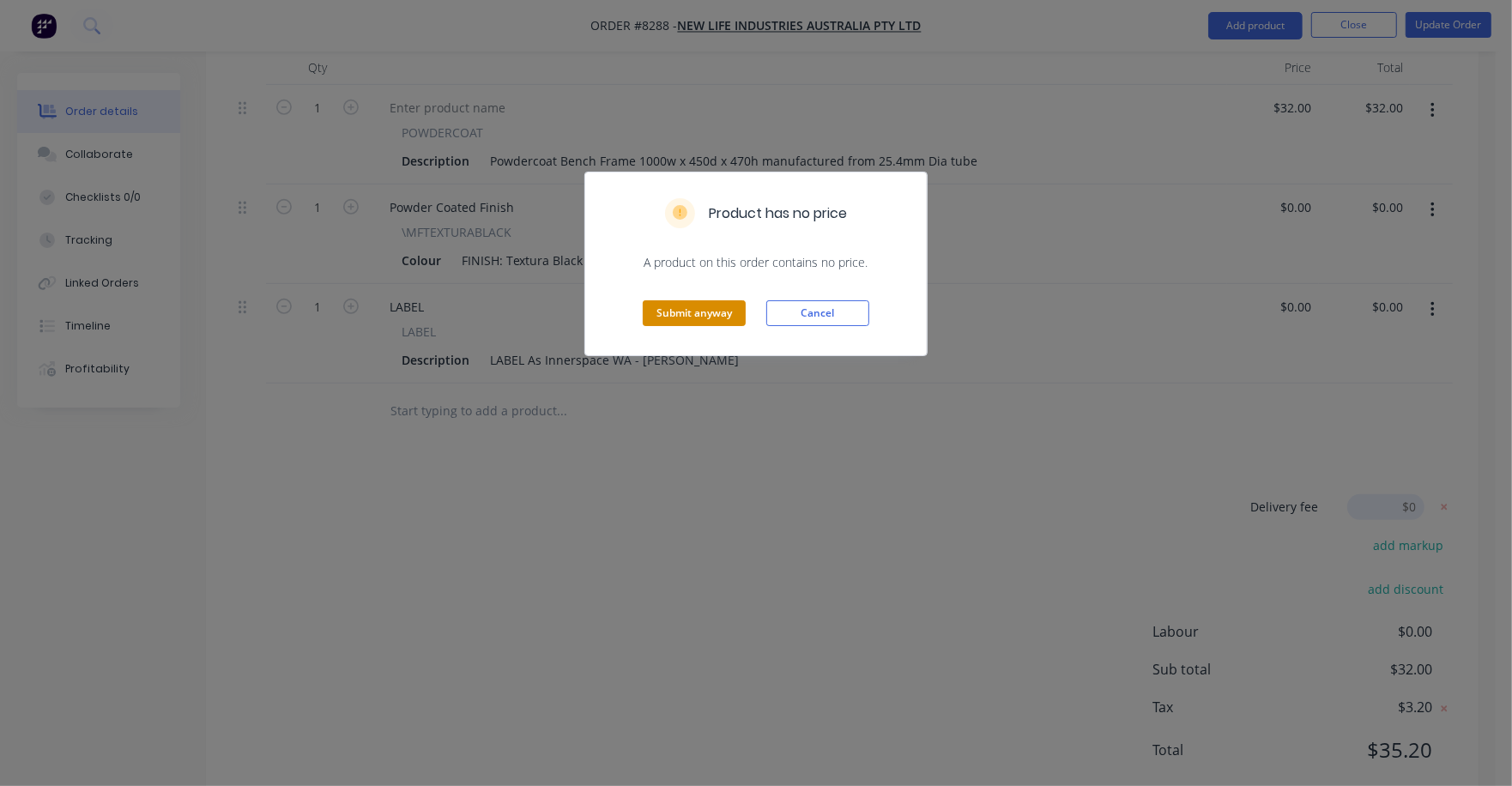
click at [703, 314] on button "Submit anyway" at bounding box center [694, 314] width 103 height 26
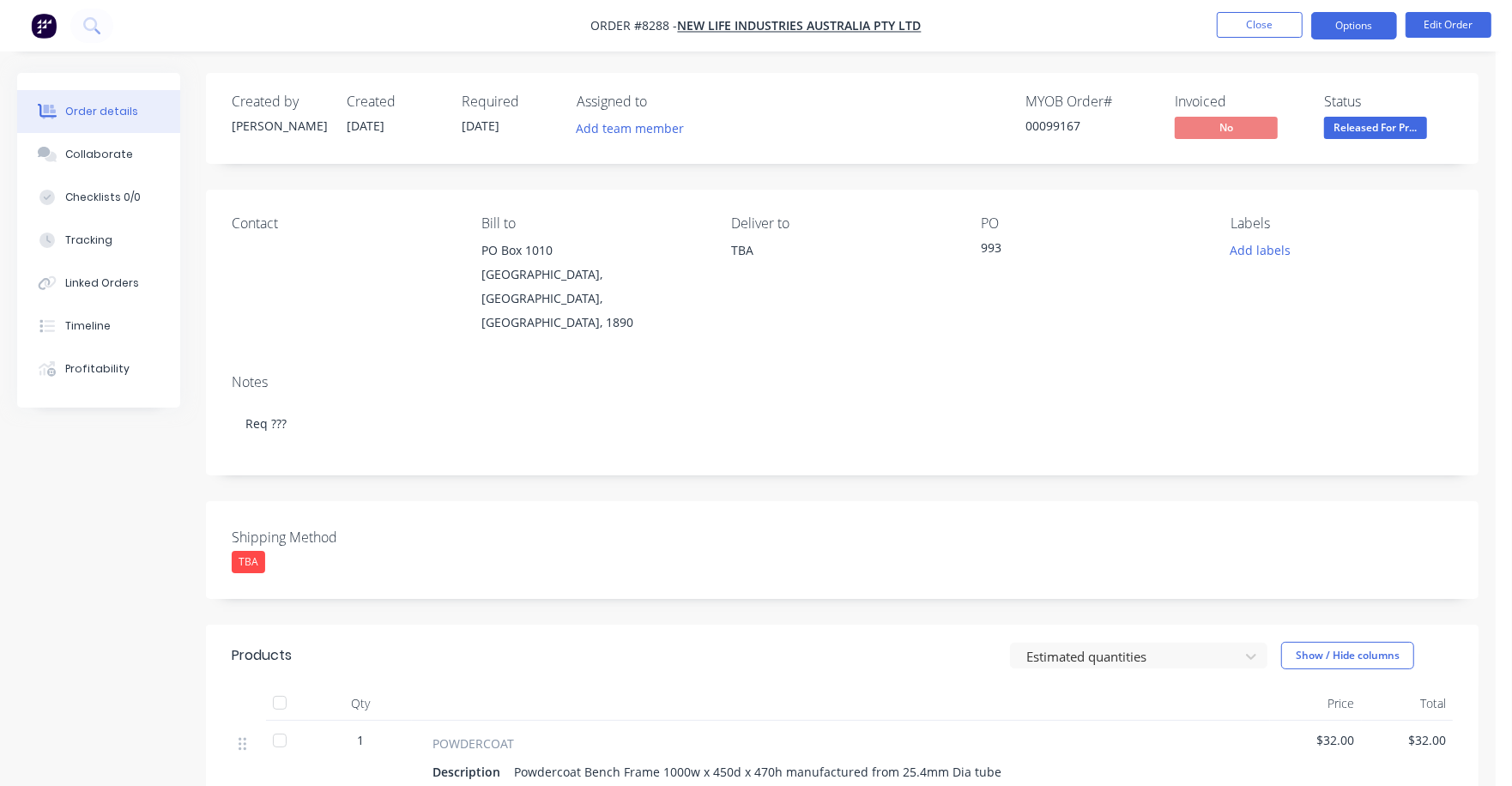
click at [1343, 25] on button "Options" at bounding box center [1354, 26] width 86 height 28
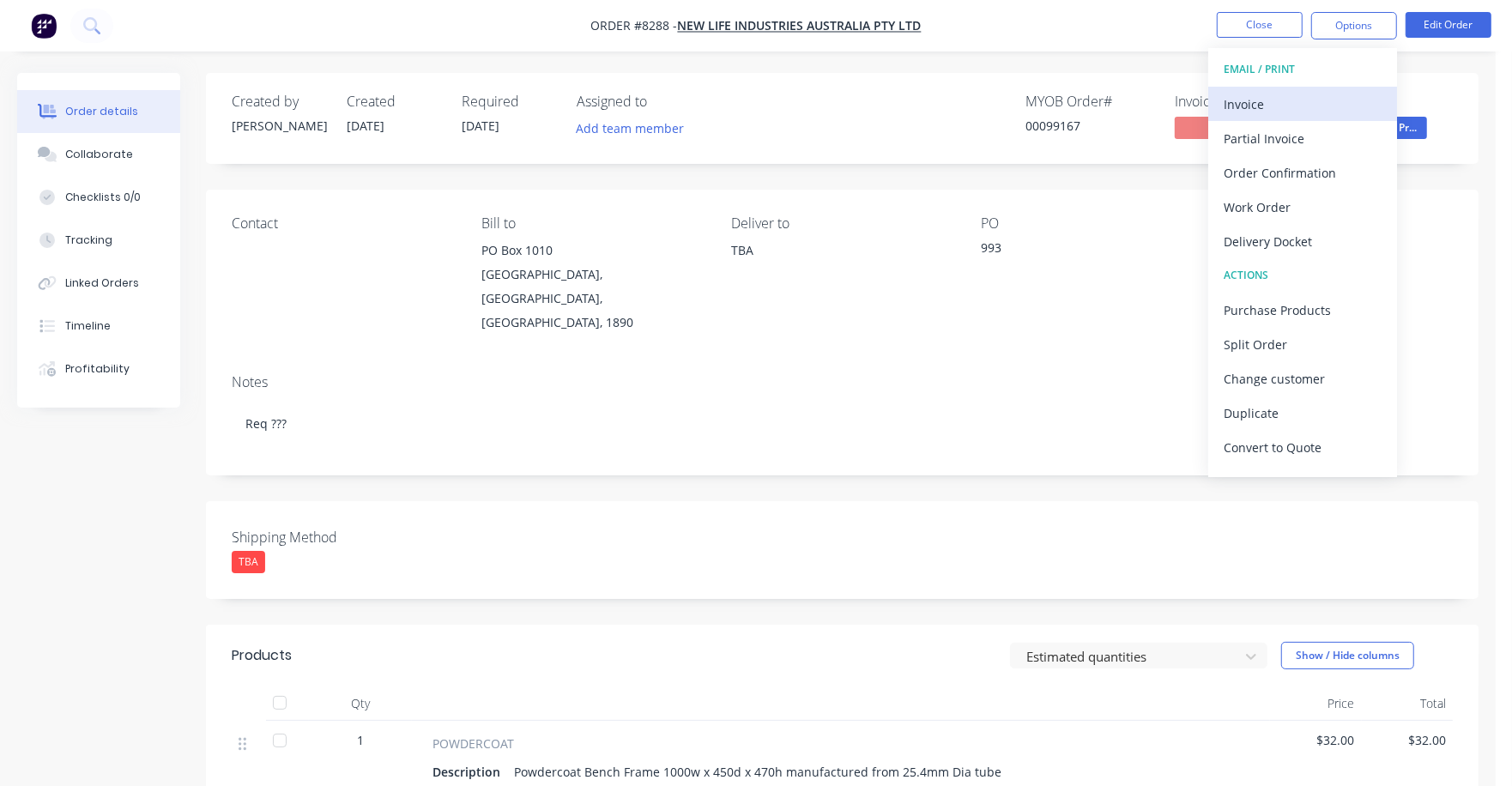
click at [1253, 106] on div "Invoice" at bounding box center [1303, 104] width 158 height 25
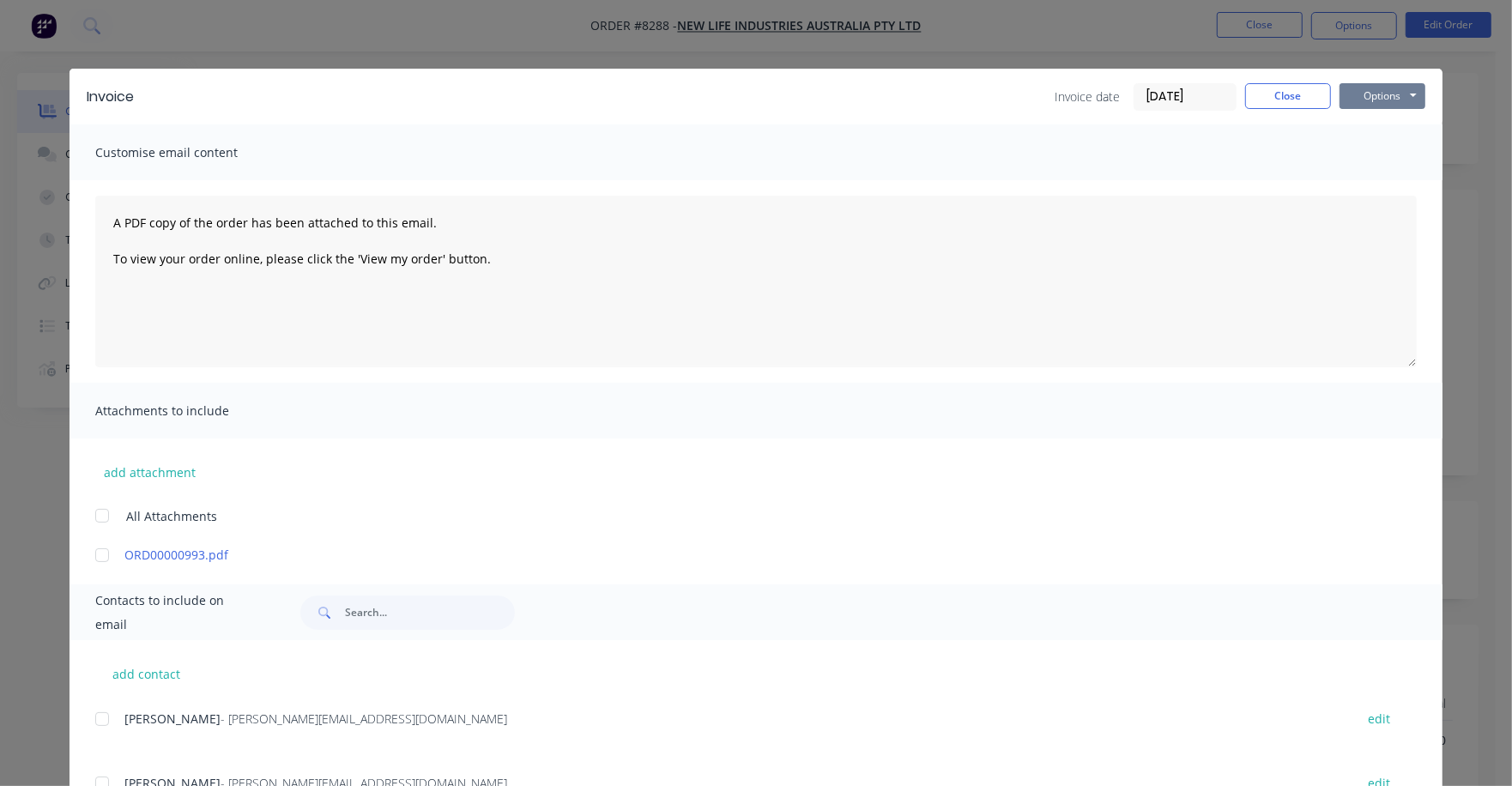
click at [1358, 100] on button "Options" at bounding box center [1383, 96] width 86 height 26
click at [1354, 153] on button "Print" at bounding box center [1395, 155] width 109 height 29
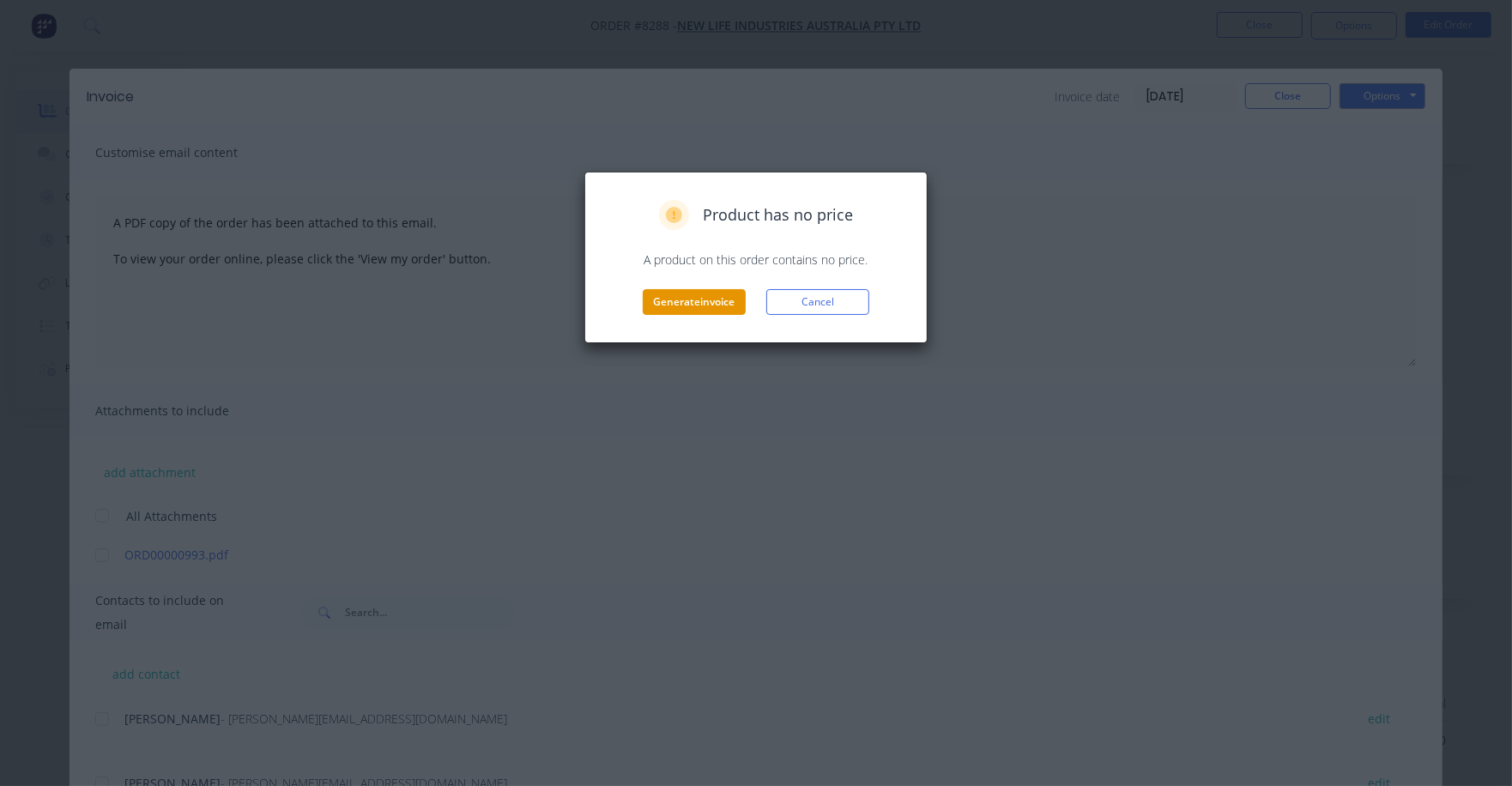
click at [659, 309] on button "Generate invoice" at bounding box center [694, 302] width 103 height 26
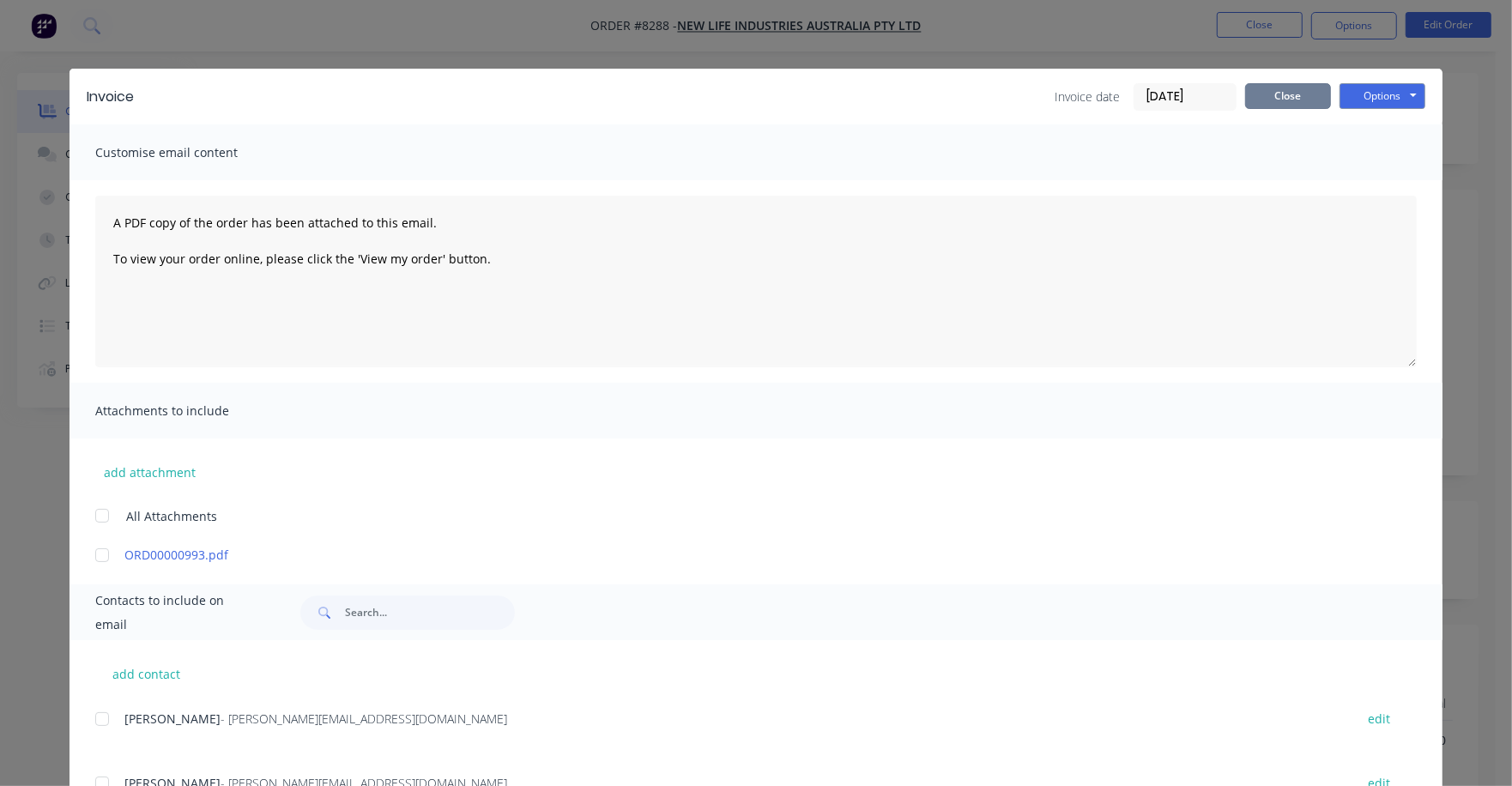
drag, startPoint x: 1276, startPoint y: 96, endPoint x: 1268, endPoint y: 104, distance: 11.3
click at [1272, 96] on button "Close" at bounding box center [1288, 96] width 86 height 26
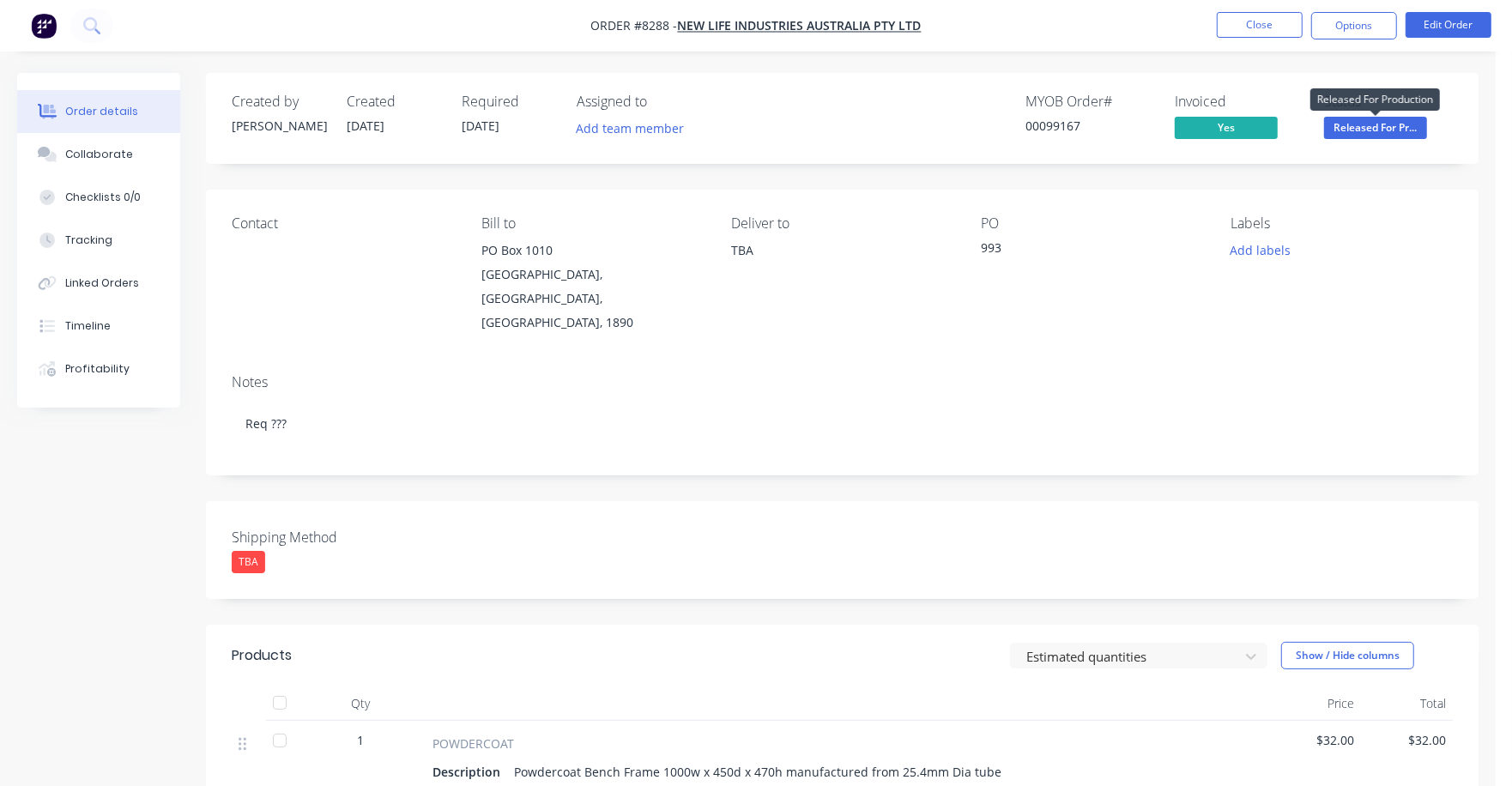
click at [1350, 127] on span "Released For Pr..." at bounding box center [1376, 127] width 103 height 22
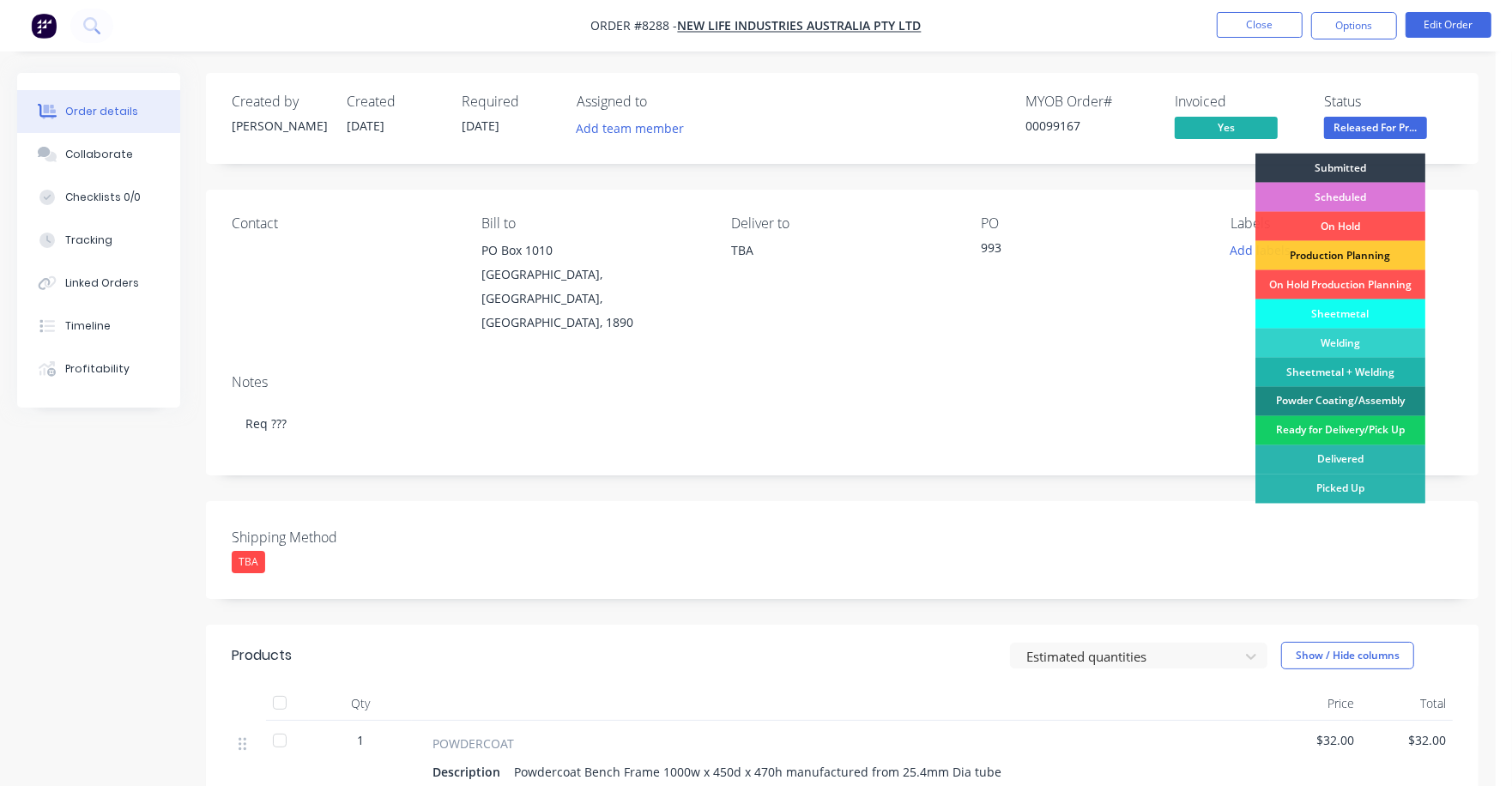
click at [1347, 427] on div "Ready for Delivery/Pick Up" at bounding box center [1341, 431] width 170 height 30
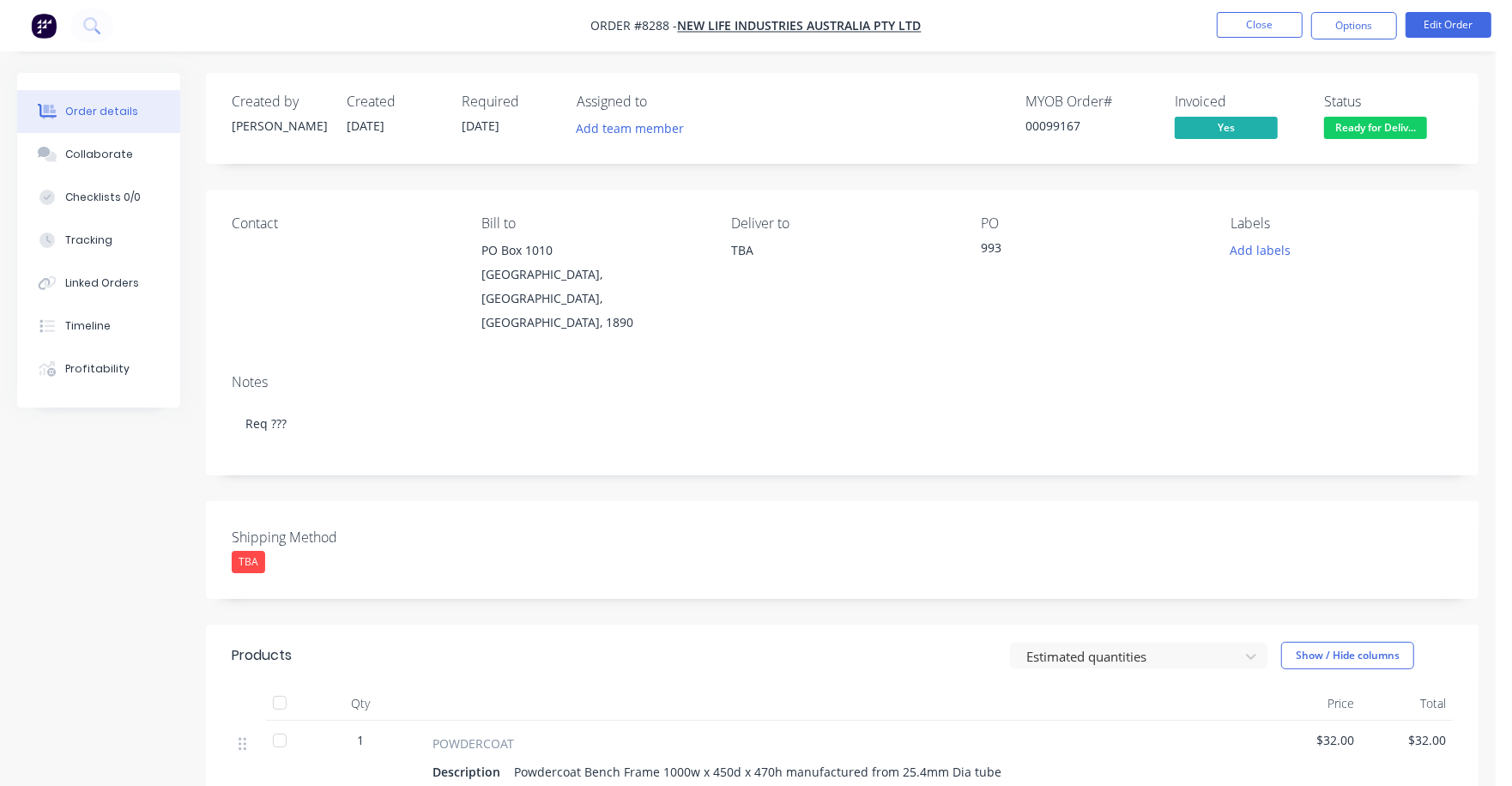
click at [1264, 10] on nav "Order #8288 - New Life Industries Australia Pty Ltd Close Options Edit Order" at bounding box center [756, 25] width 1512 height 51
click at [1247, 24] on button "Close" at bounding box center [1260, 25] width 86 height 26
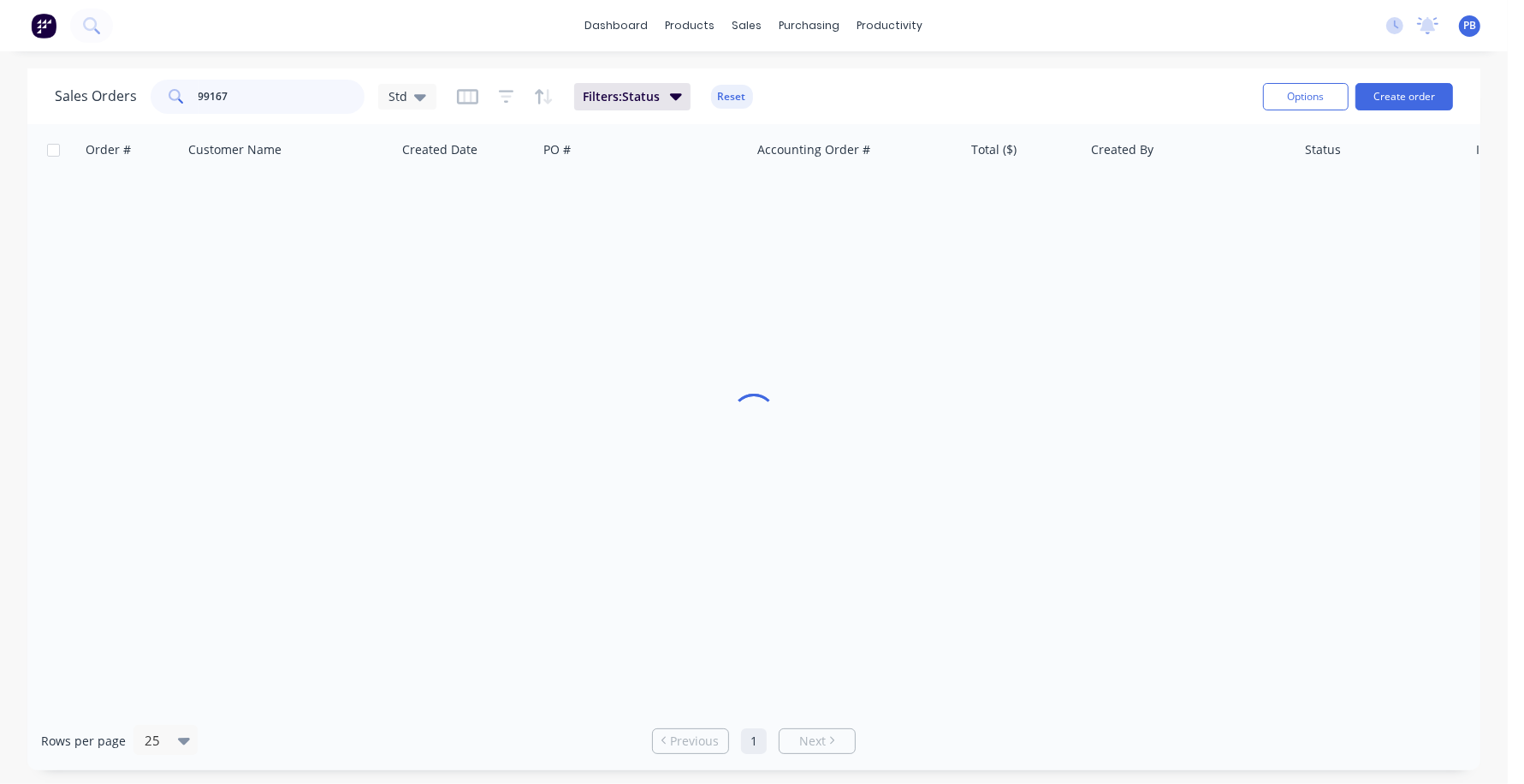
drag, startPoint x: 298, startPoint y: 86, endPoint x: 178, endPoint y: 87, distance: 120.0
click at [179, 87] on div "99167" at bounding box center [257, 97] width 214 height 35
type input "99138"
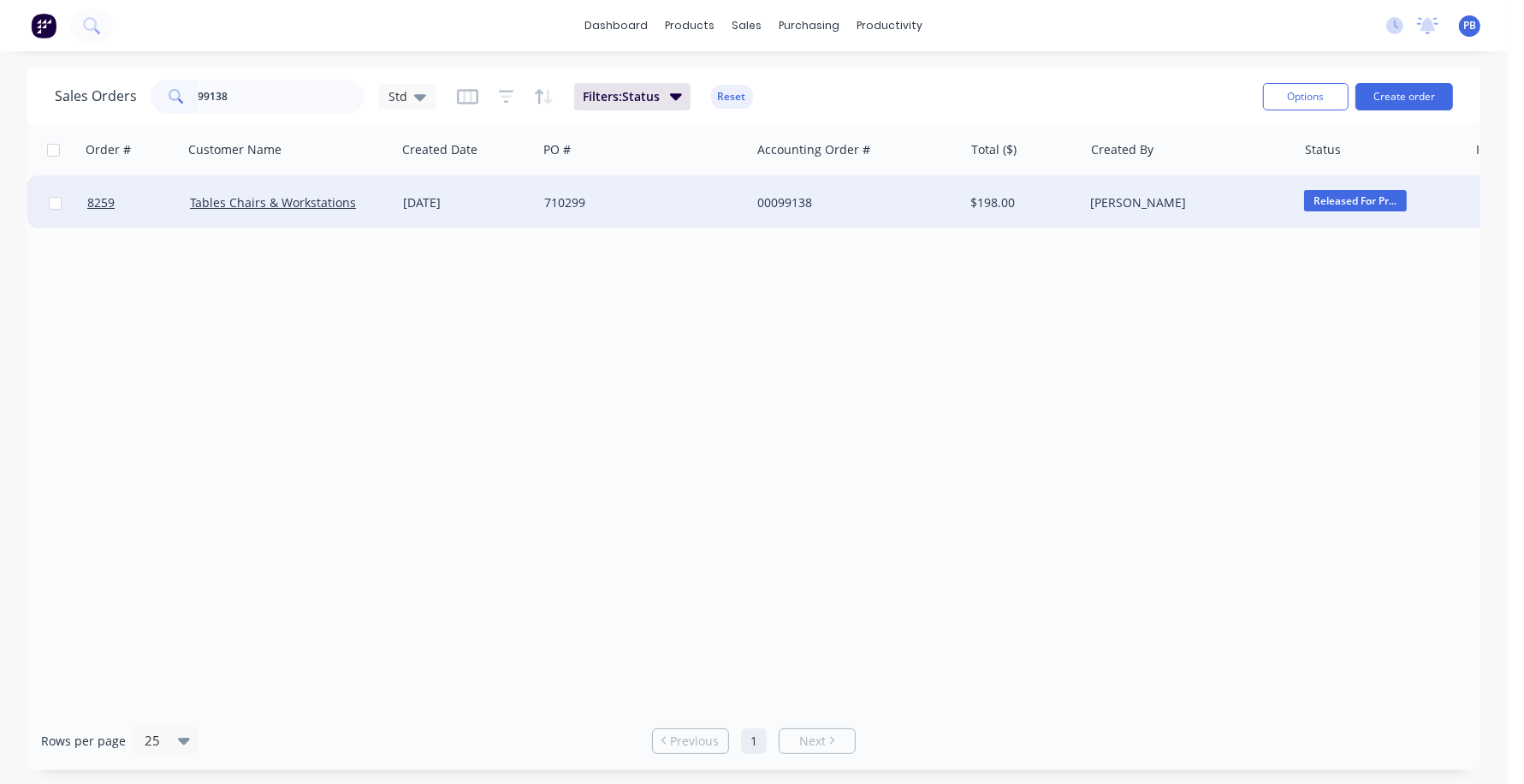
click at [794, 194] on div "00099138" at bounding box center [852, 203] width 190 height 17
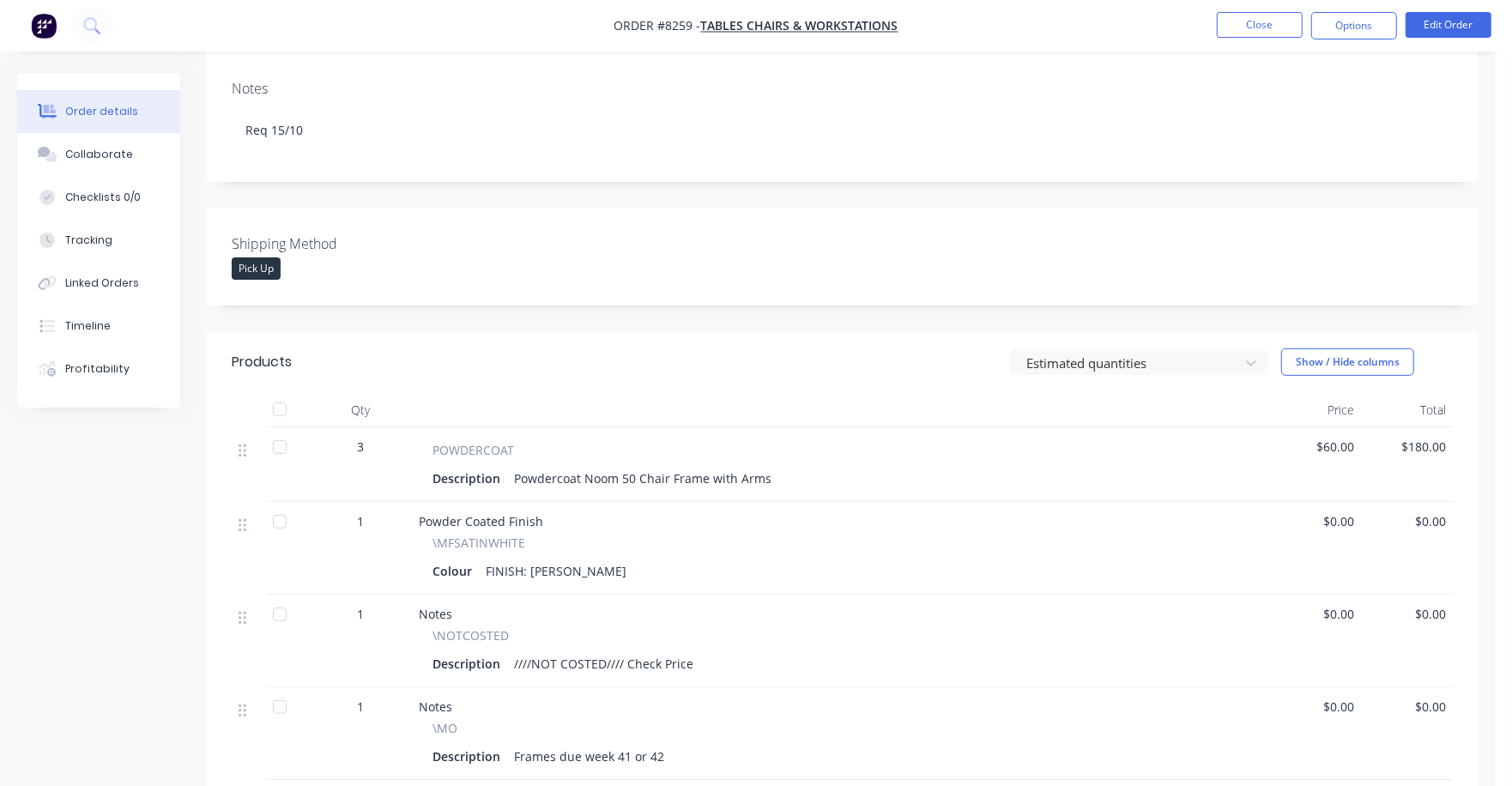
scroll to position [321, 0]
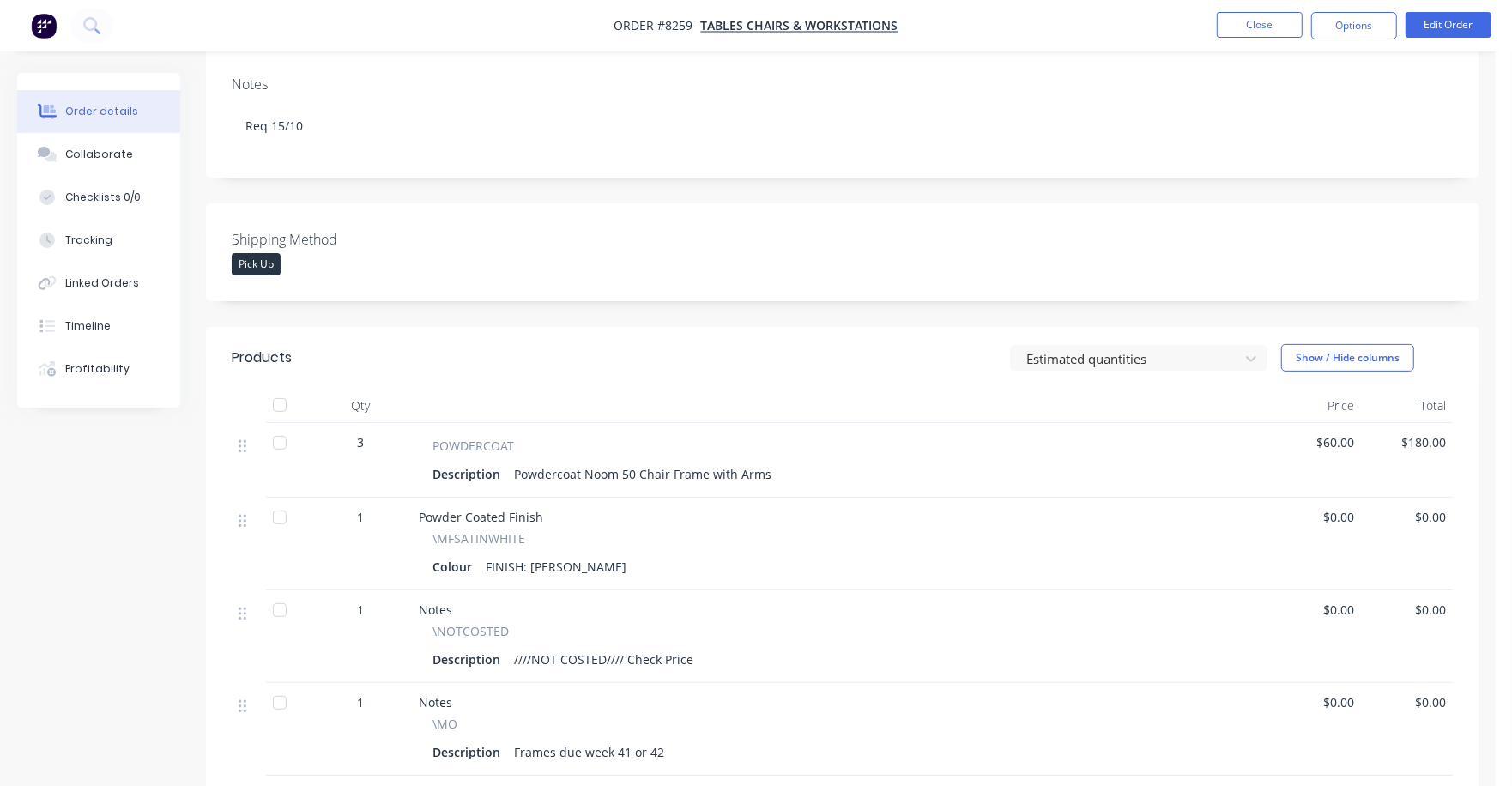
click at [1328, 423] on div "$60.00" at bounding box center [1316, 460] width 92 height 75
click at [1334, 433] on span "$60.00" at bounding box center [1316, 442] width 78 height 18
click at [1442, 34] on button "Edit Order" at bounding box center [1449, 25] width 86 height 26
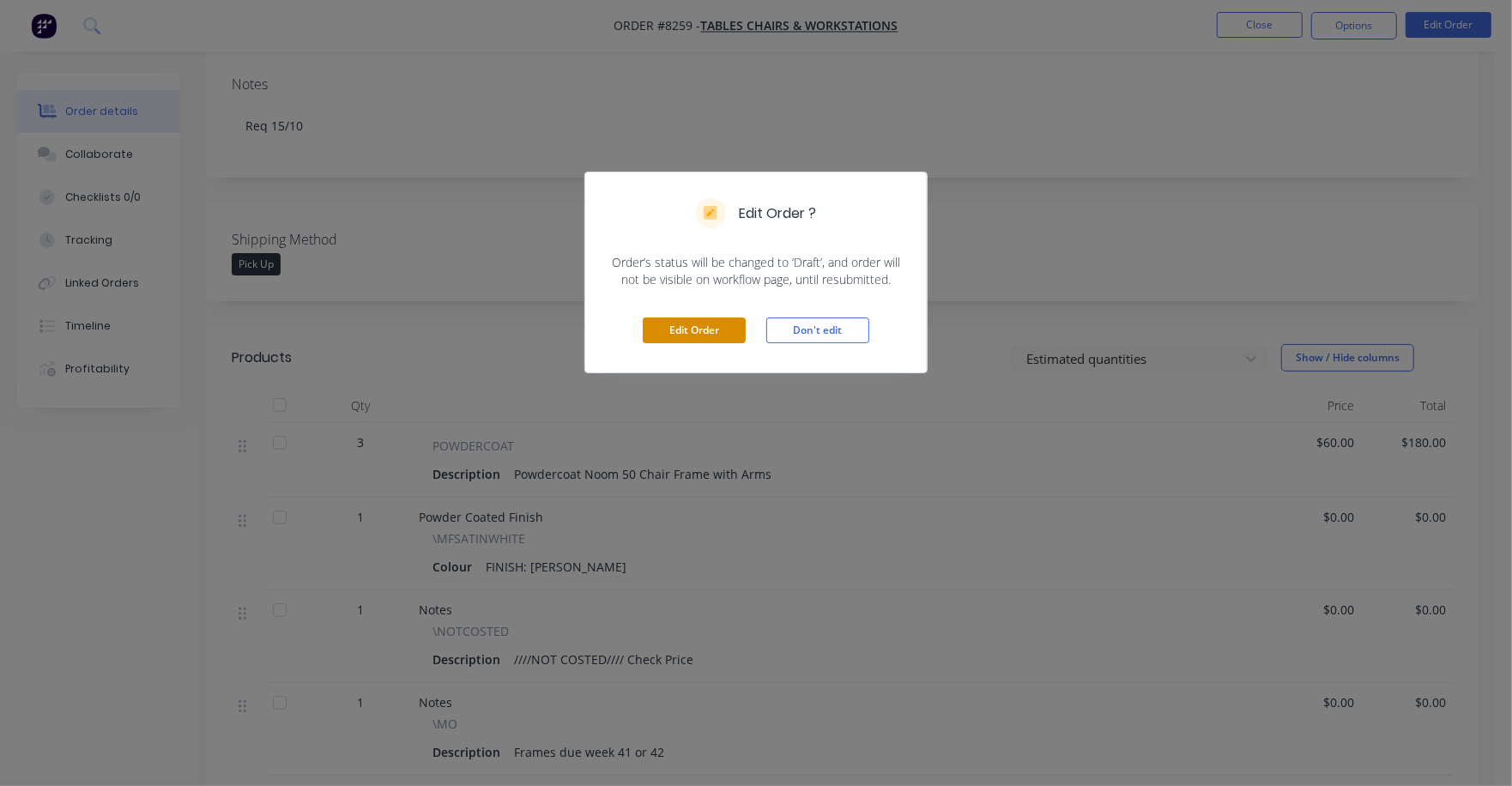
click at [686, 334] on button "Edit Order" at bounding box center [694, 330] width 103 height 26
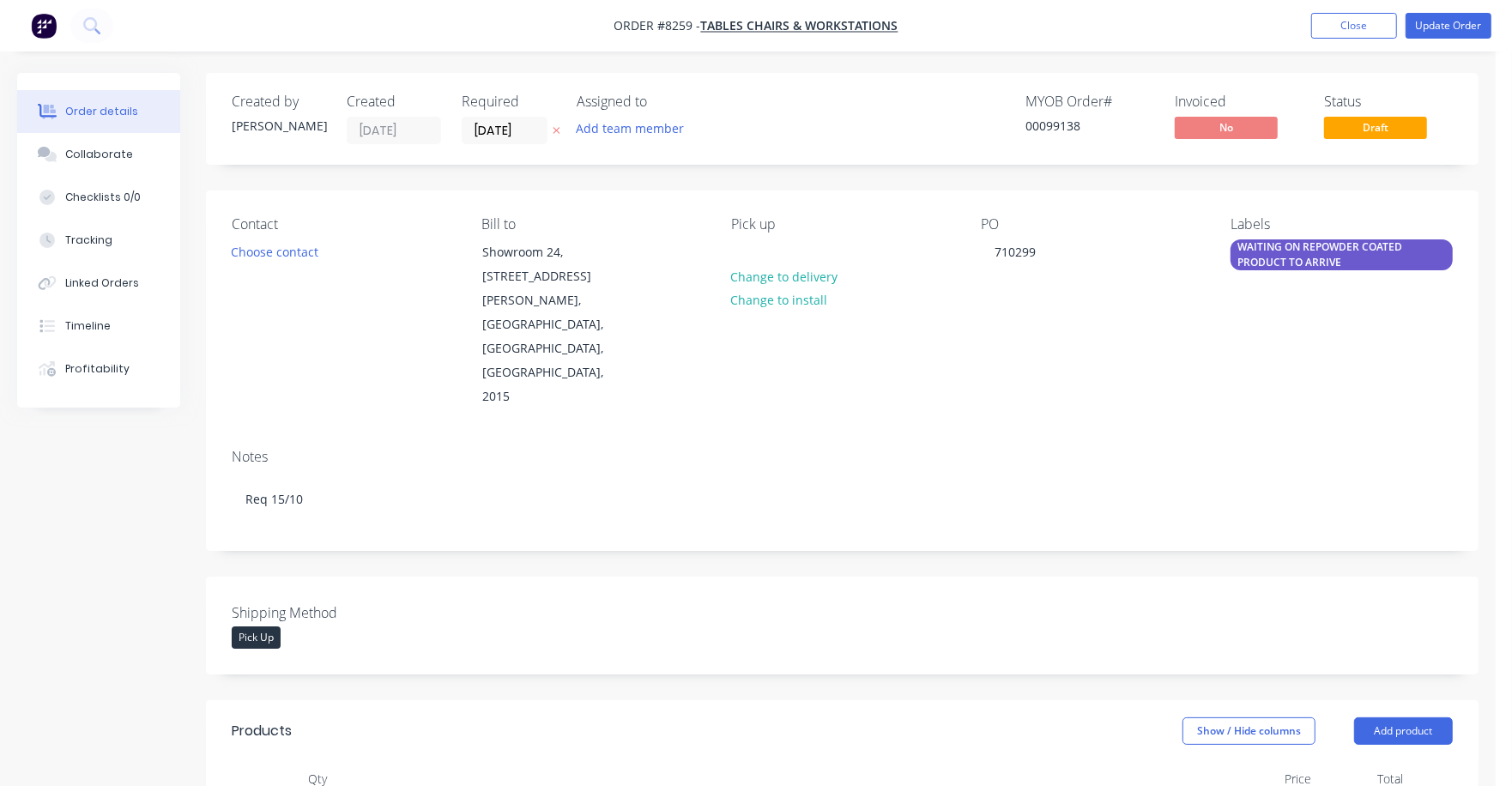
type input "$58.00"
type input "$174.00"
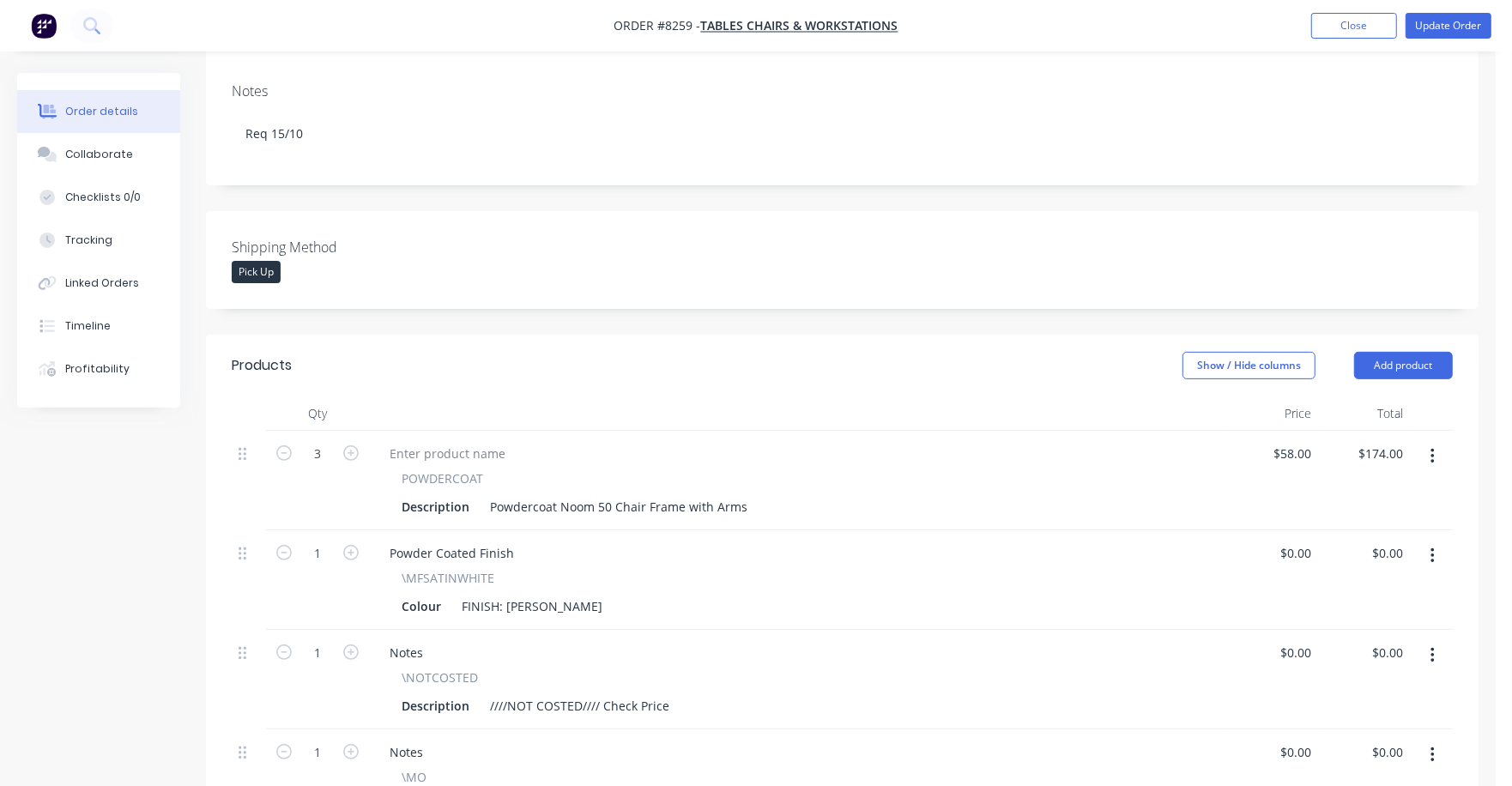
scroll to position [428, 0]
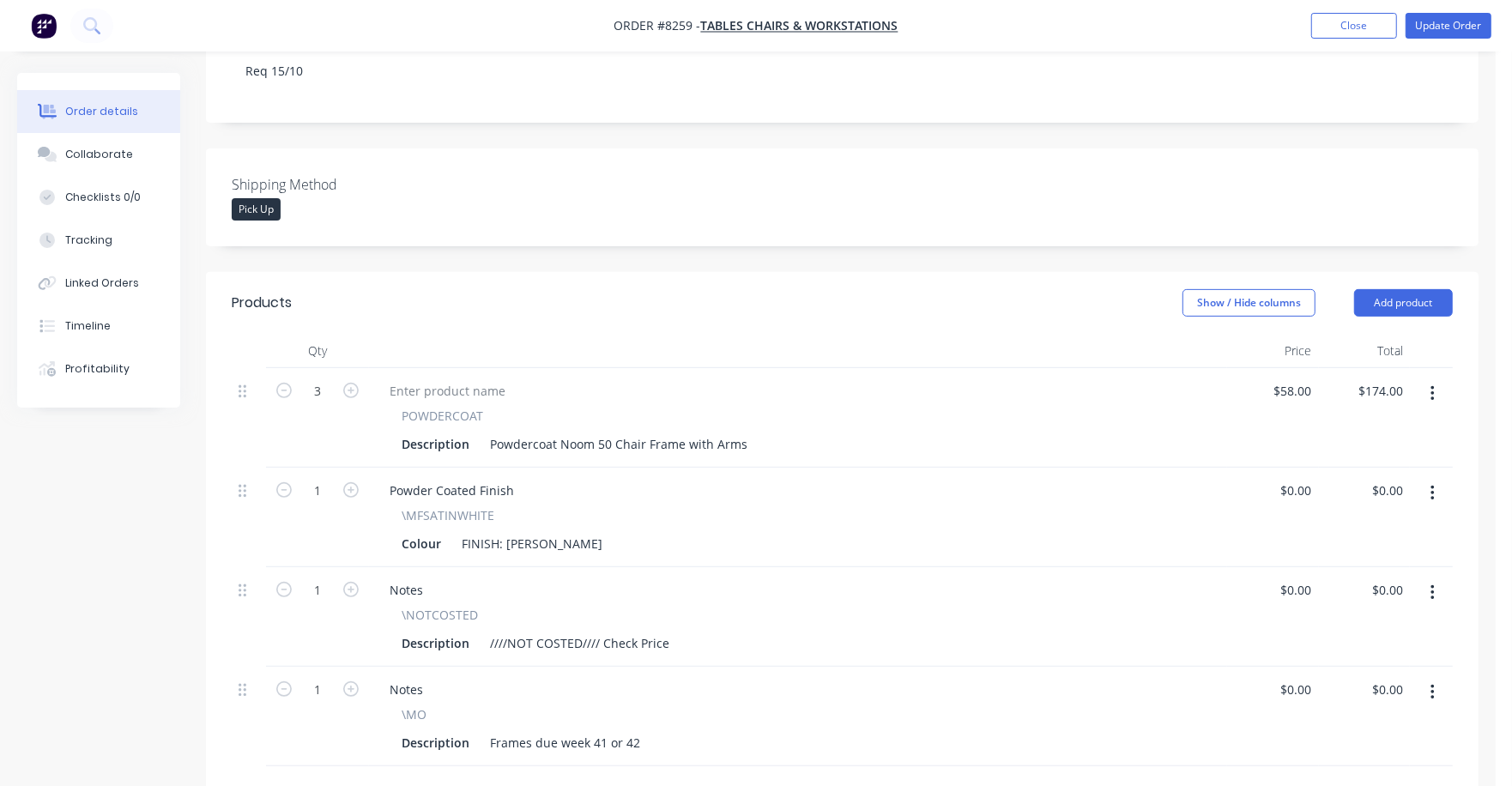
click at [1431, 584] on icon "button" at bounding box center [1433, 593] width 4 height 19
click at [1331, 729] on div "Delete" at bounding box center [1371, 741] width 132 height 25
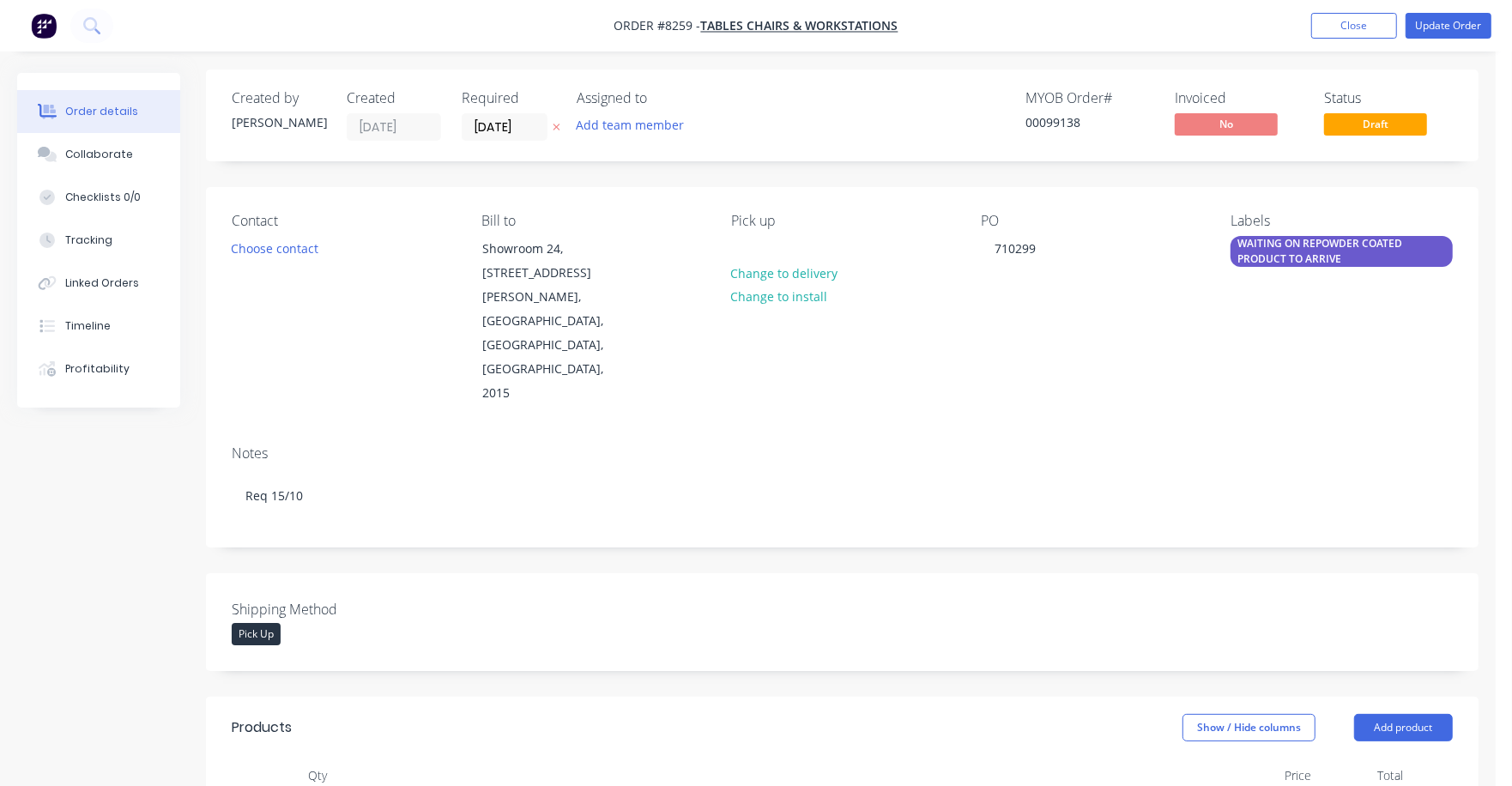
scroll to position [0, 0]
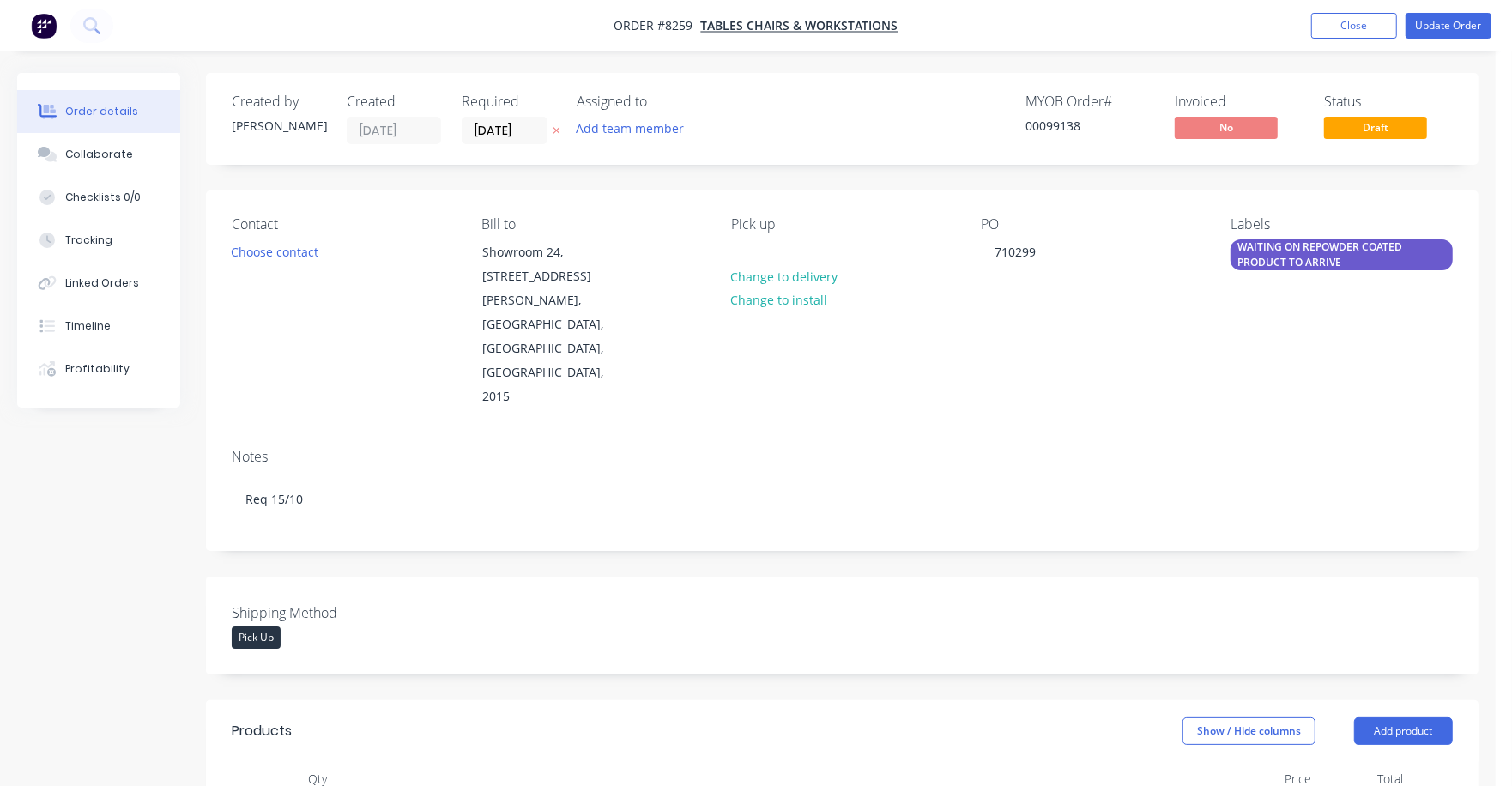
click at [1384, 255] on div "WAITING ON REPOWDER COATED PRODUCT TO ARRIVE" at bounding box center [1342, 255] width 222 height 31
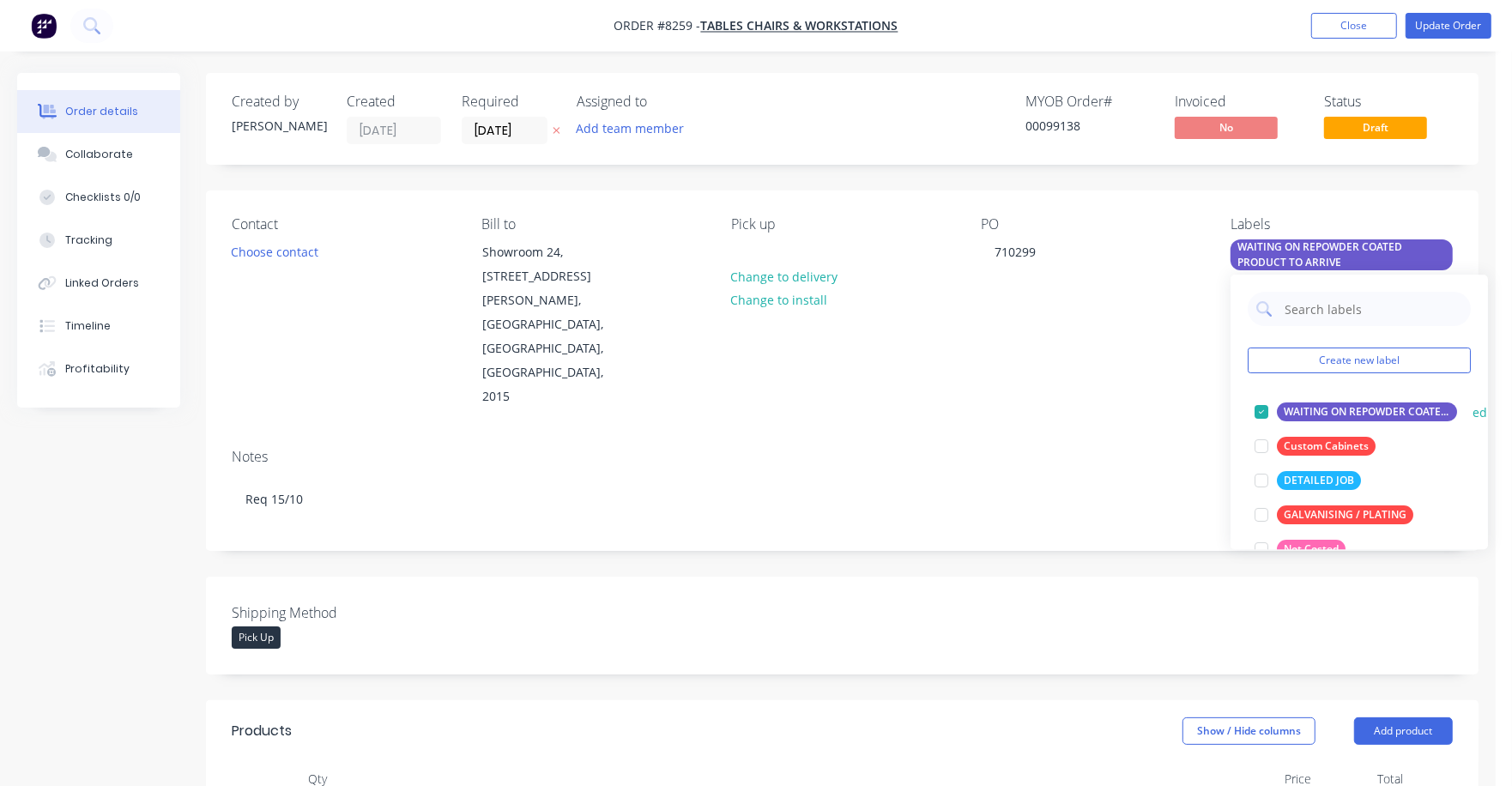
click at [1275, 411] on button "WAITING ON REPOWDER COATED PRODUCT TO ARRIVE" at bounding box center [1356, 412] width 216 height 24
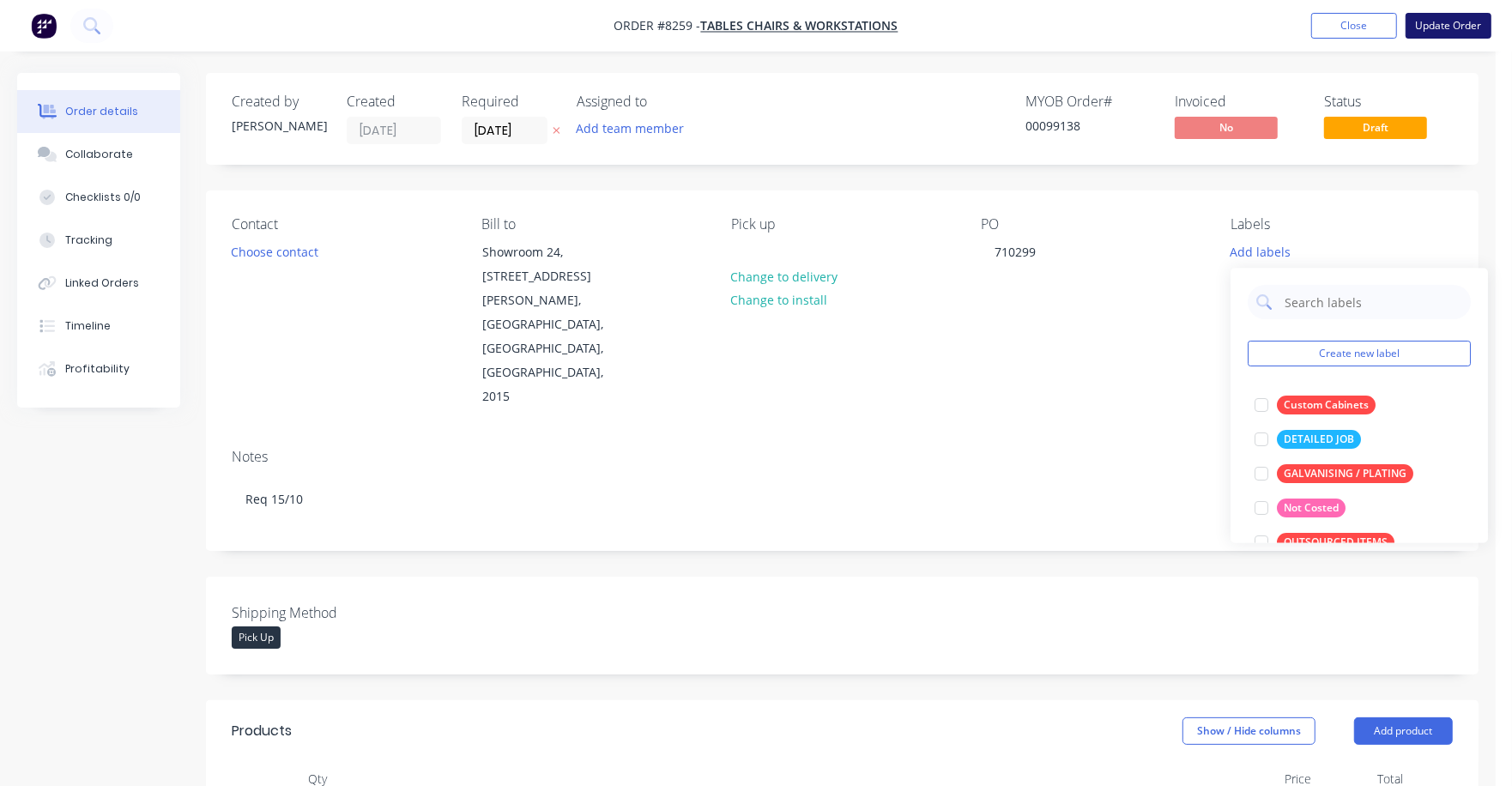
click at [1444, 19] on button "Update Order" at bounding box center [1449, 26] width 86 height 26
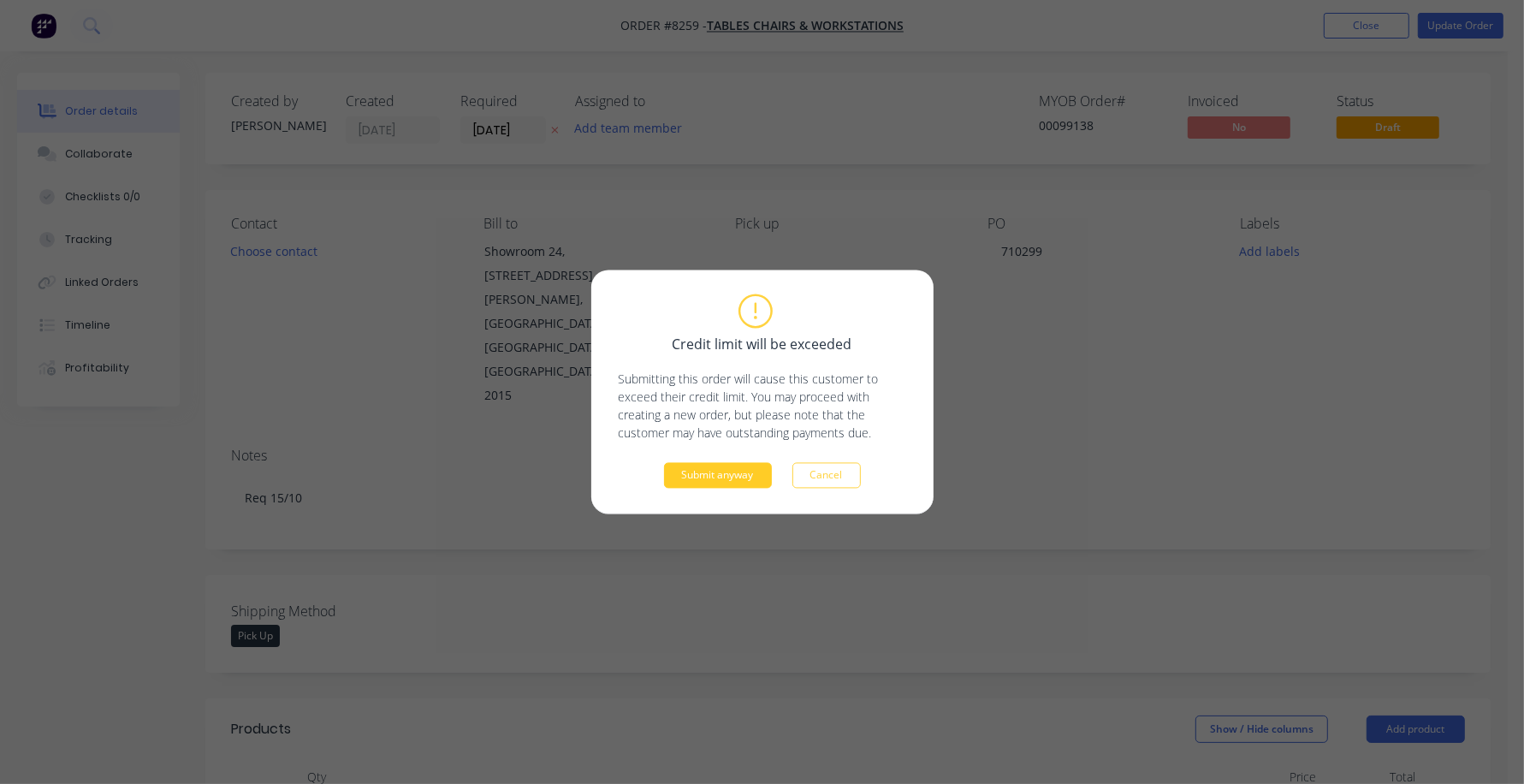
click at [743, 481] on button "Submit anyway" at bounding box center [717, 476] width 107 height 26
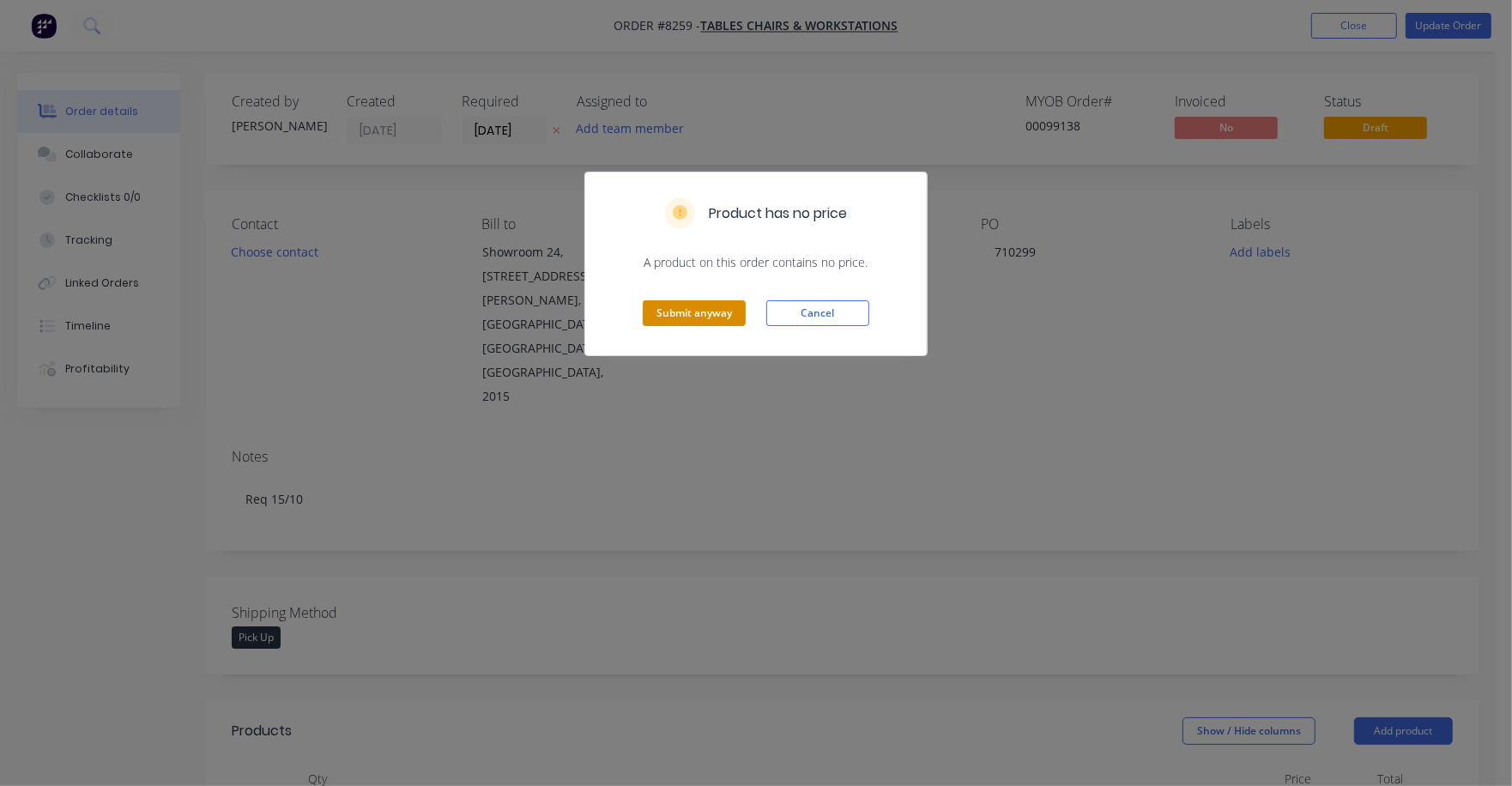
click at [689, 305] on button "Submit anyway" at bounding box center [694, 314] width 103 height 26
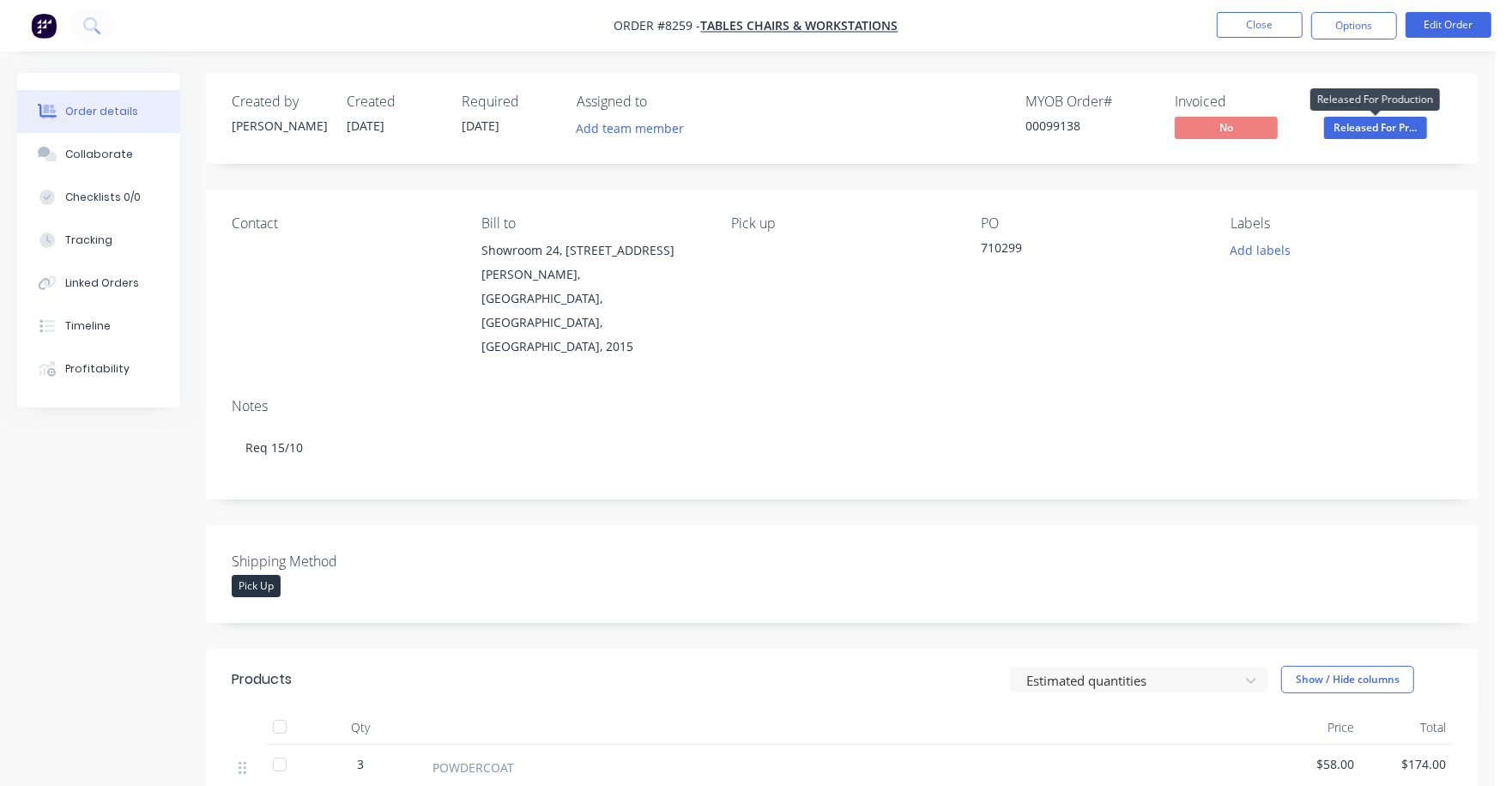
click at [1384, 135] on span "Released For Pr..." at bounding box center [1376, 127] width 103 height 22
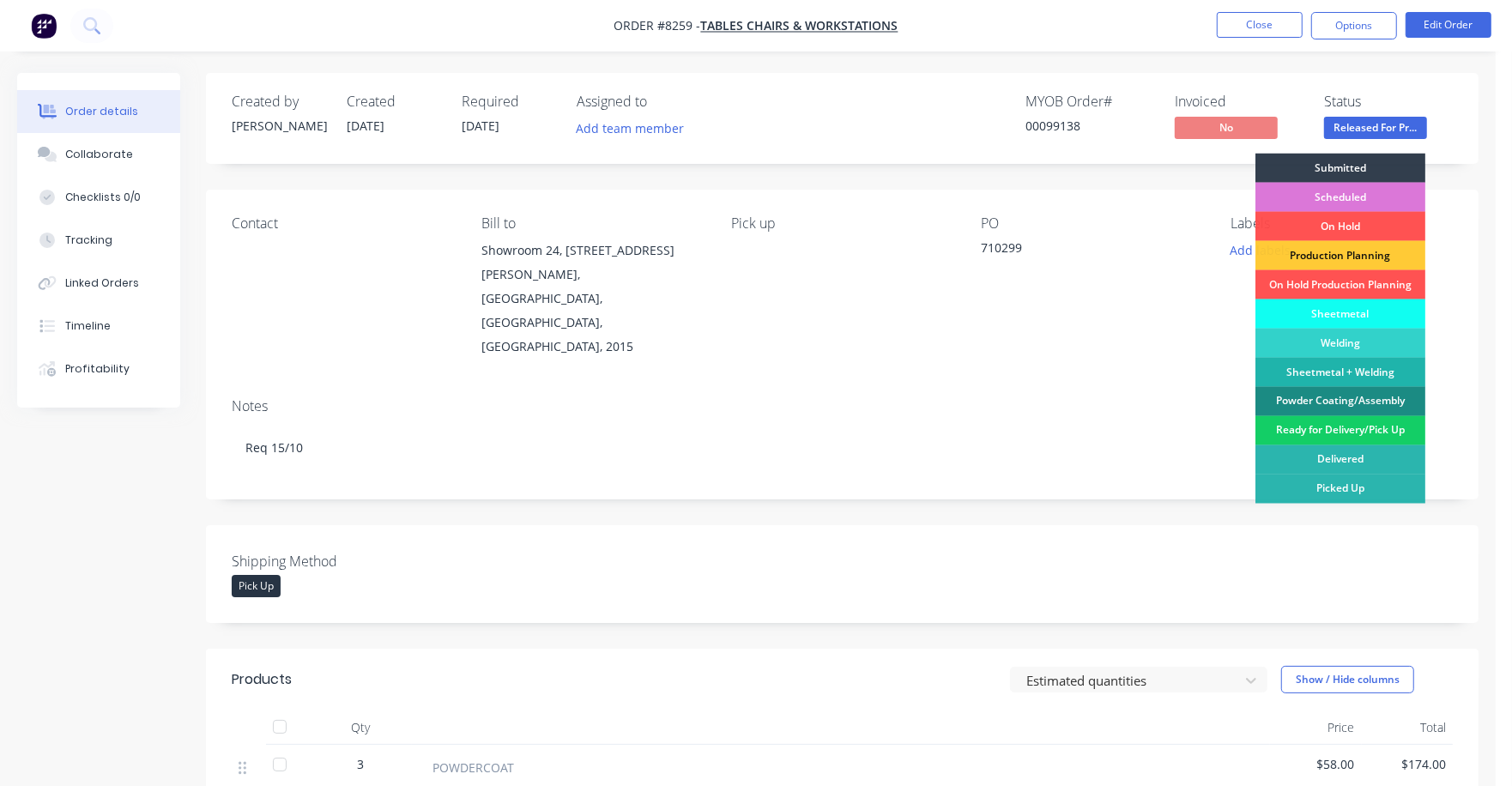
click at [1375, 436] on div "Ready for Delivery/Pick Up" at bounding box center [1341, 431] width 170 height 30
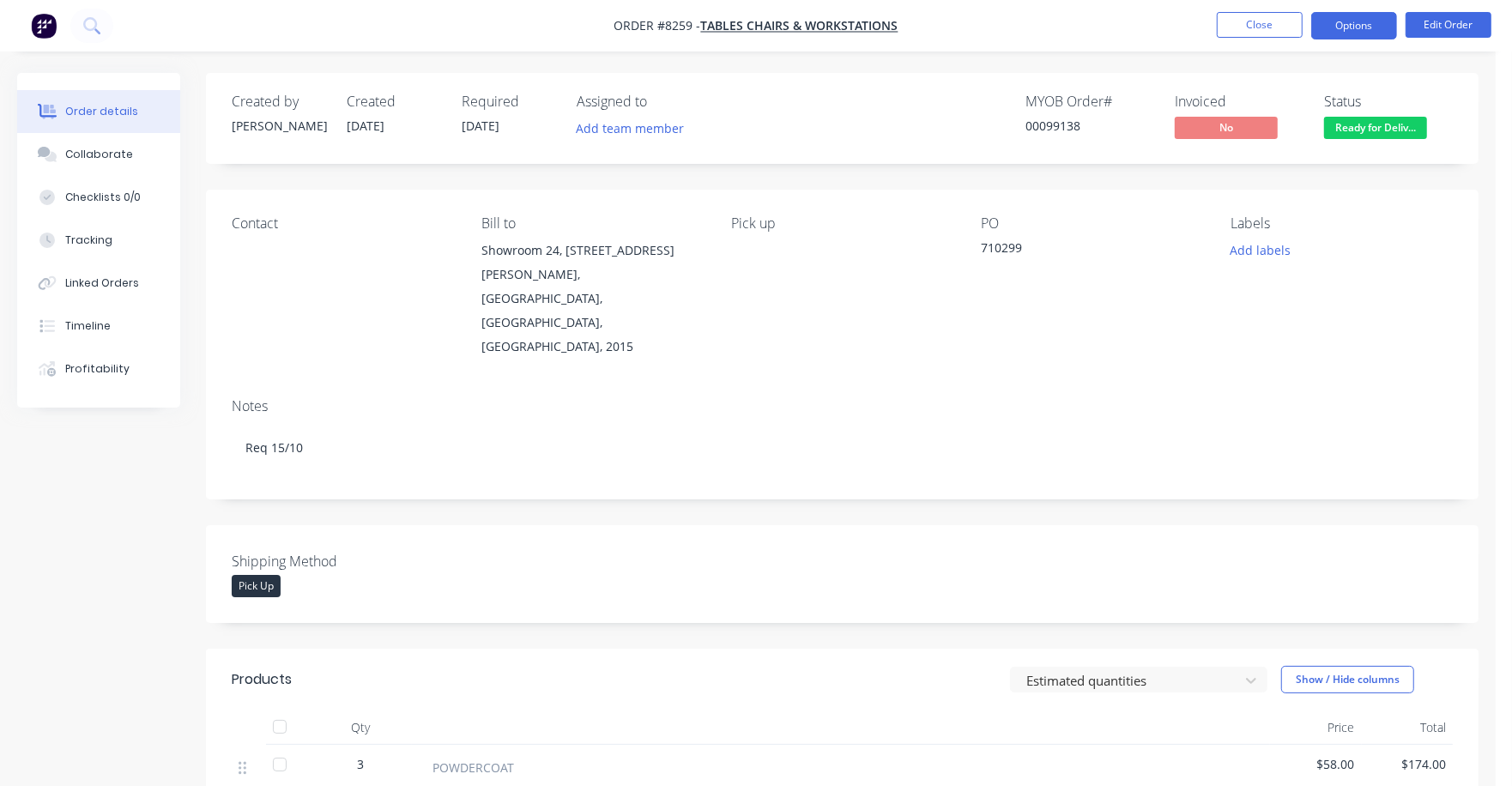
click at [1344, 25] on button "Options" at bounding box center [1354, 26] width 86 height 28
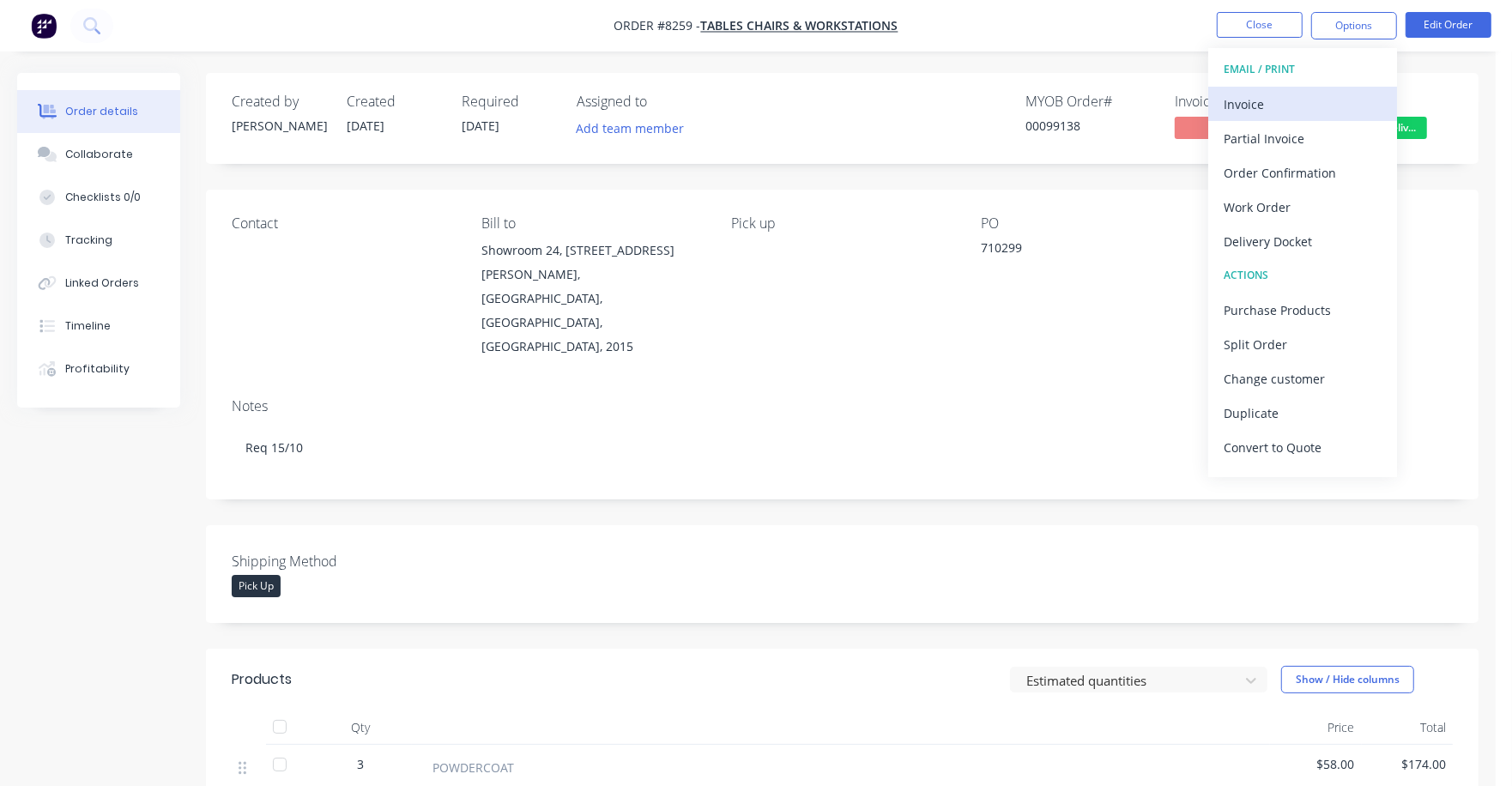
click at [1264, 110] on div "Invoice" at bounding box center [1303, 104] width 158 height 25
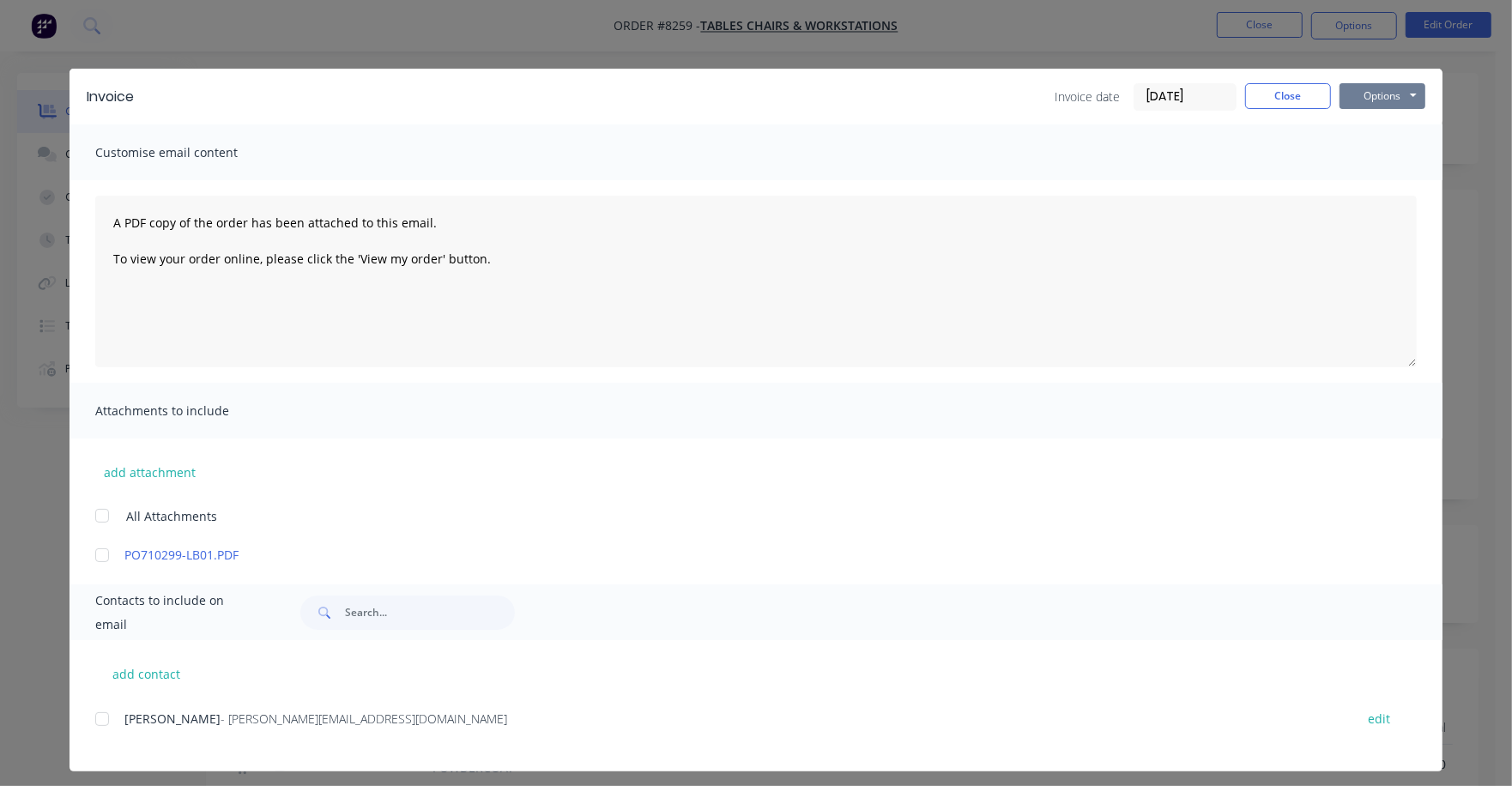
click at [1364, 94] on button "Options" at bounding box center [1383, 96] width 86 height 26
click at [1360, 149] on button "Print" at bounding box center [1395, 155] width 109 height 29
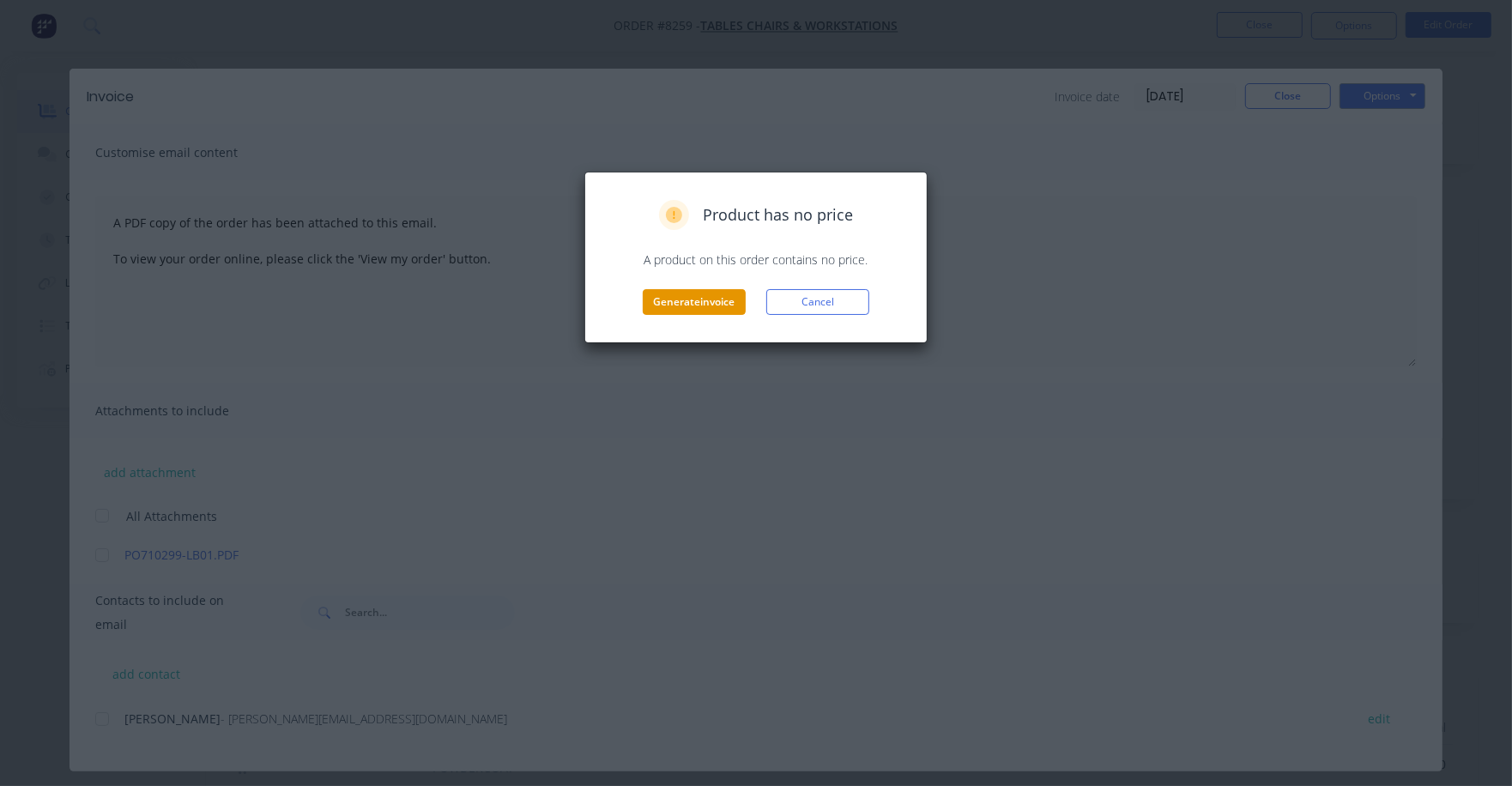
click at [719, 295] on button "Generate invoice" at bounding box center [694, 302] width 103 height 26
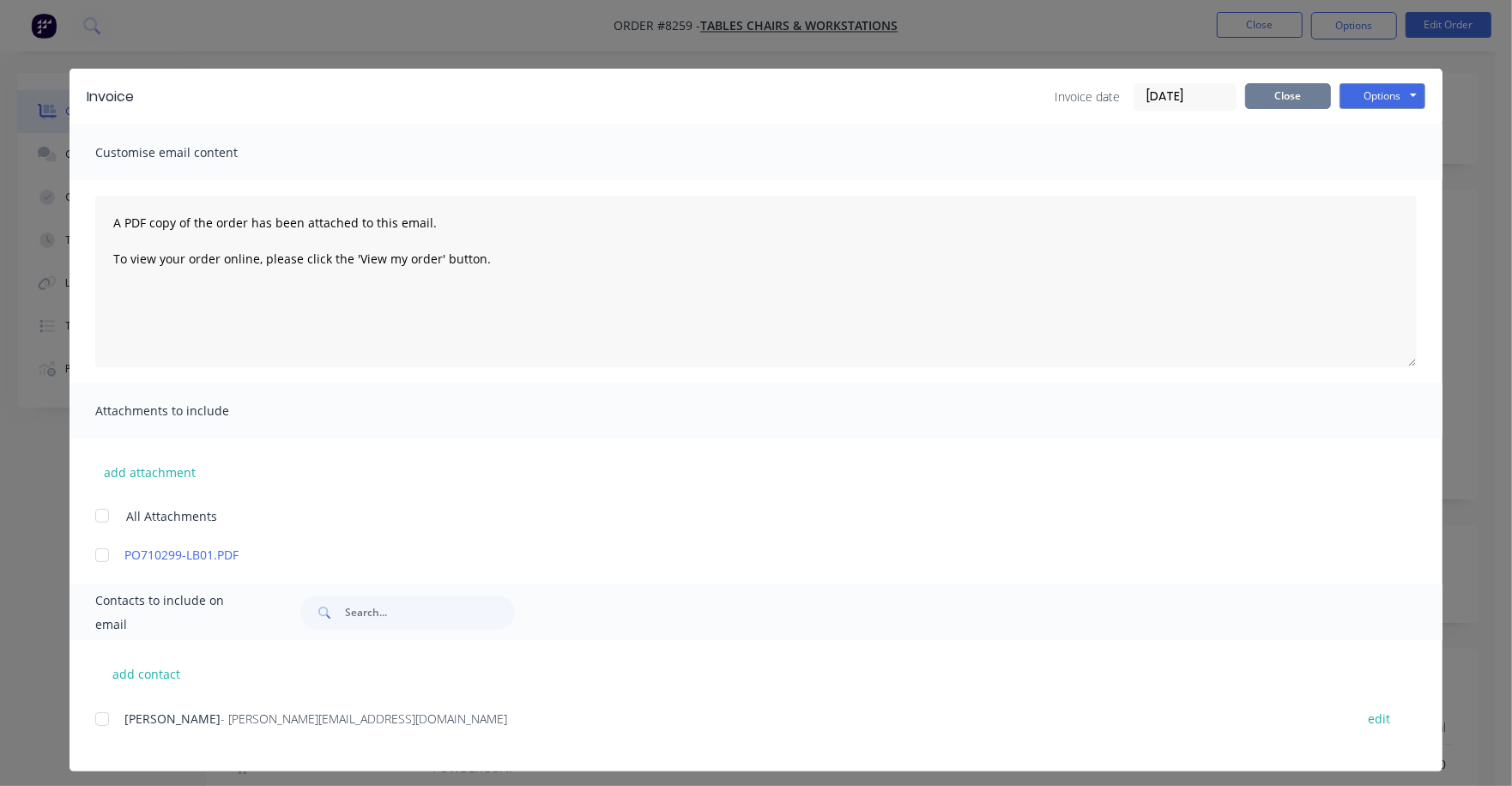
click at [1263, 88] on button "Close" at bounding box center [1288, 96] width 86 height 26
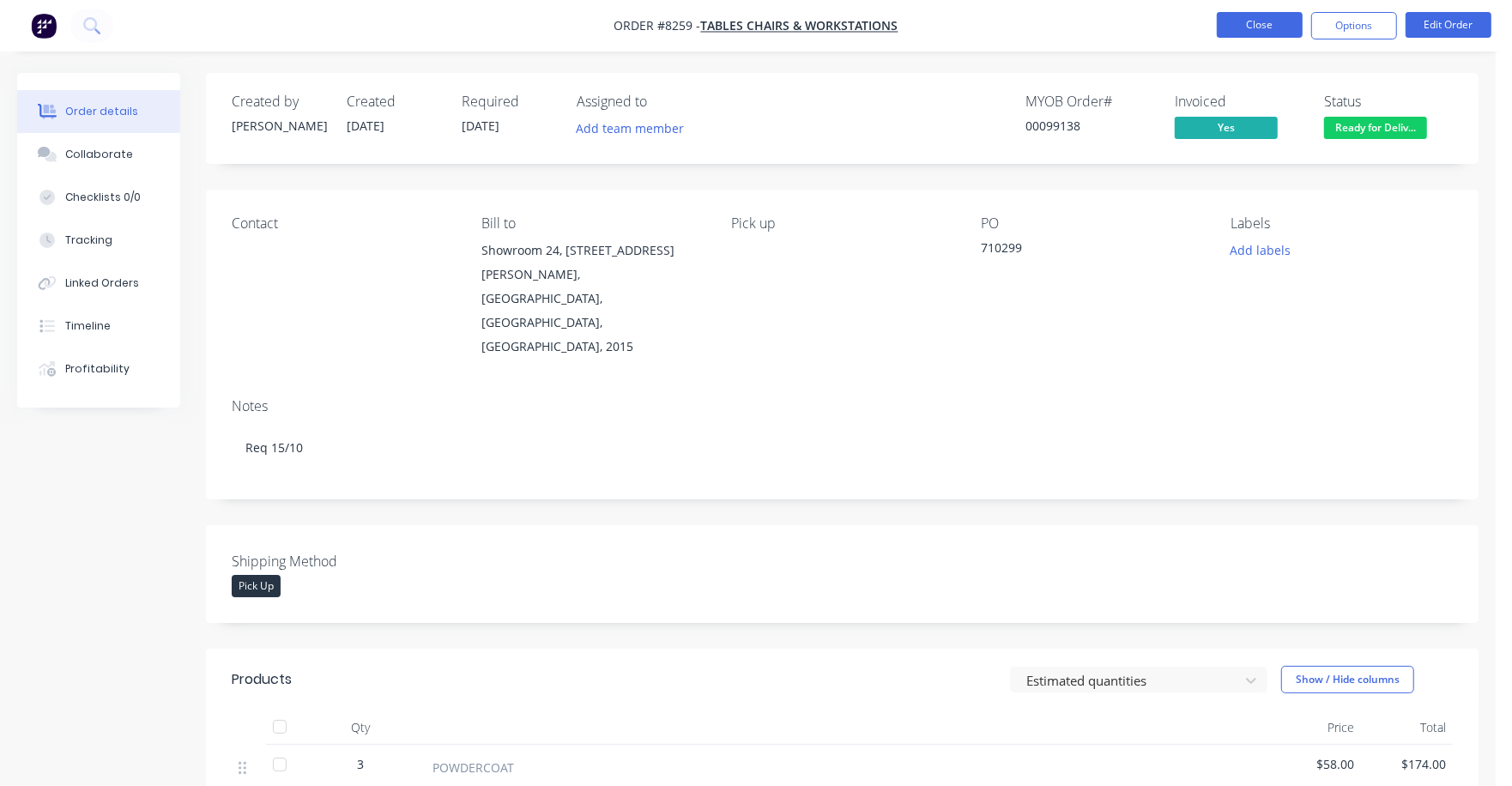
click at [1259, 30] on button "Close" at bounding box center [1260, 25] width 86 height 26
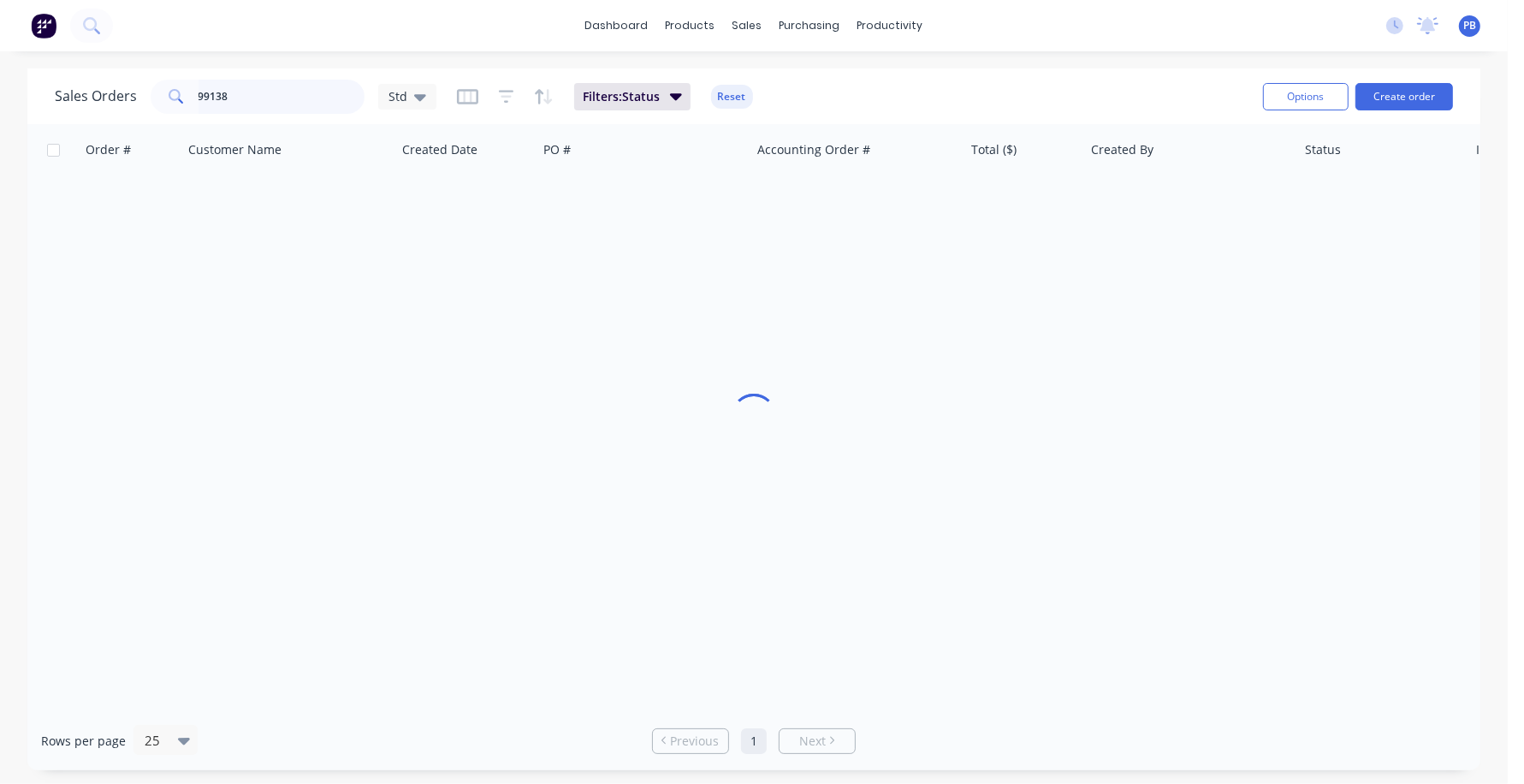
click at [320, 95] on input "99138" at bounding box center [282, 97] width 167 height 35
type input "99085"
click at [745, 97] on button "Reset" at bounding box center [732, 97] width 42 height 24
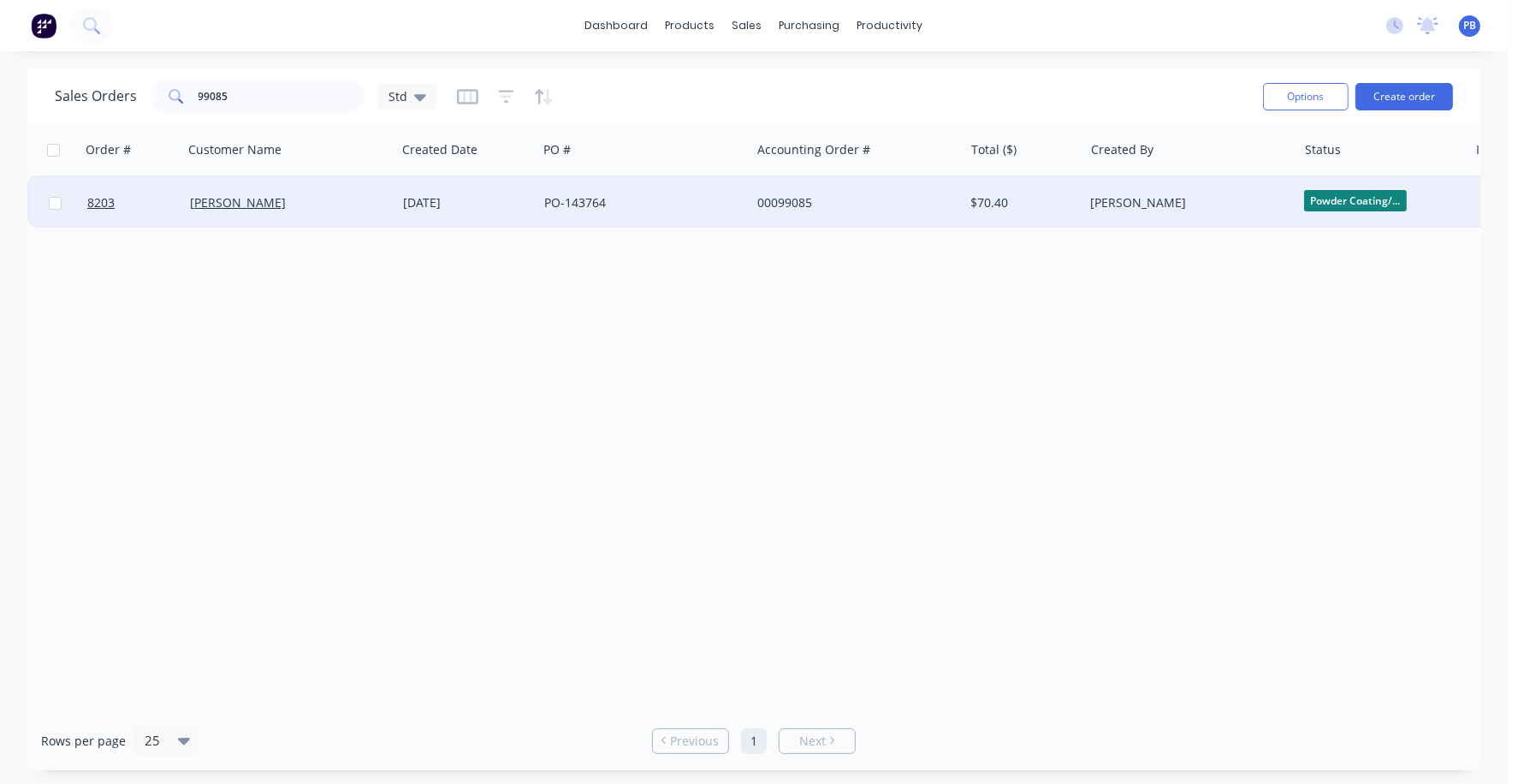
click at [986, 199] on div "$70.40" at bounding box center [1021, 203] width 101 height 17
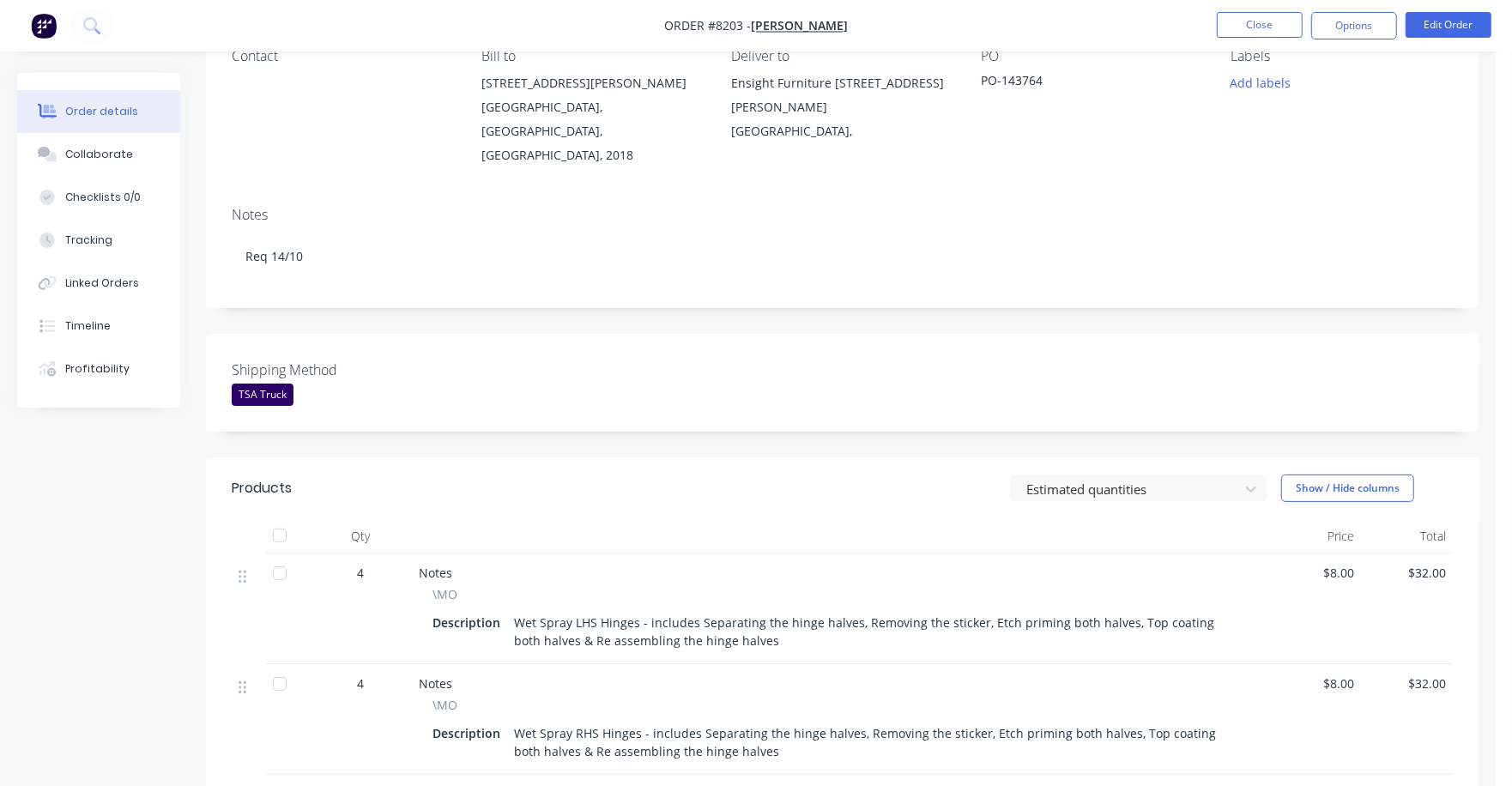
scroll to position [492, 0]
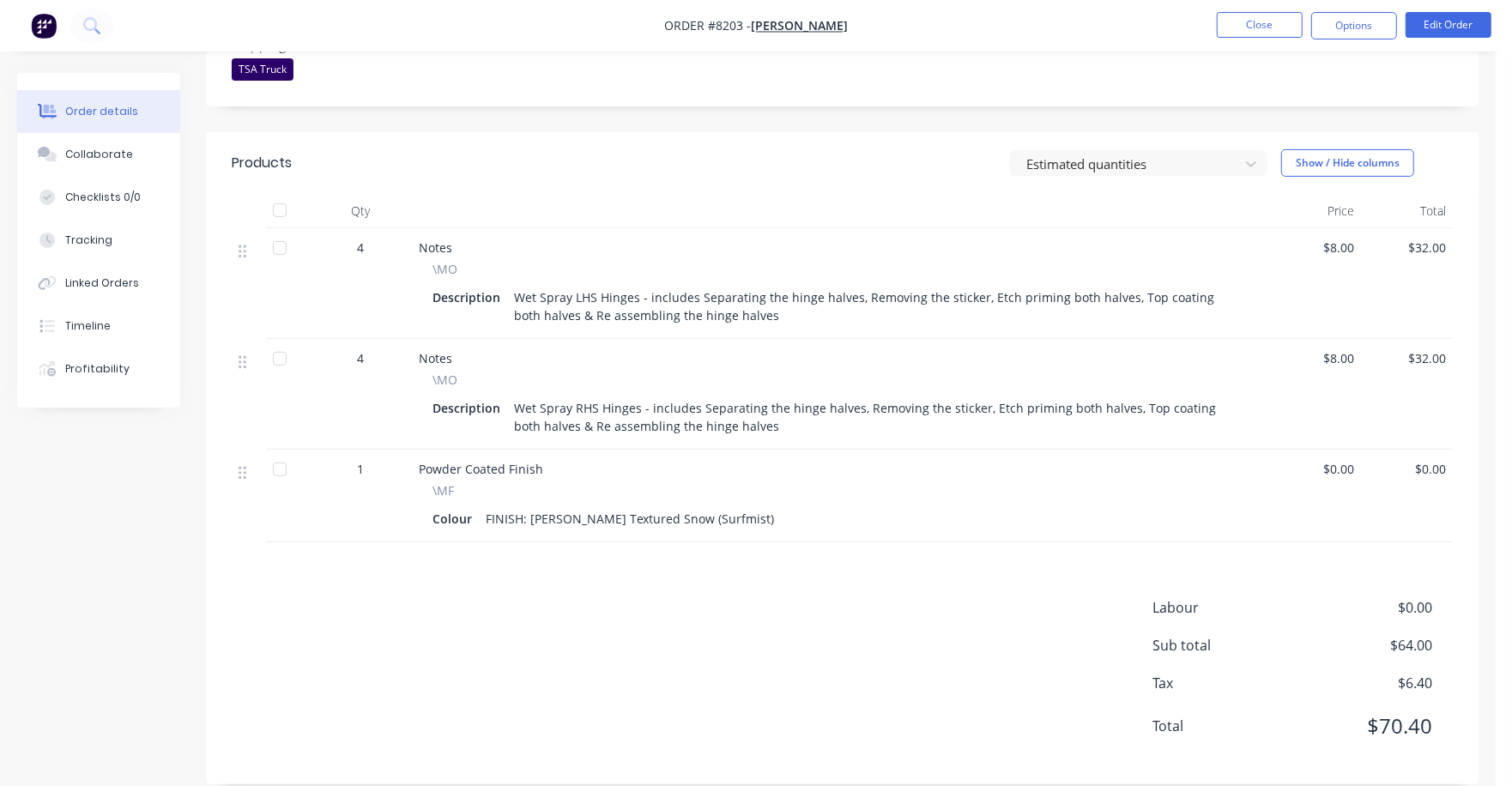
click at [1418, 597] on span "$0.00" at bounding box center [1369, 607] width 127 height 21
click at [1470, 30] on button "Edit Order" at bounding box center [1449, 25] width 86 height 26
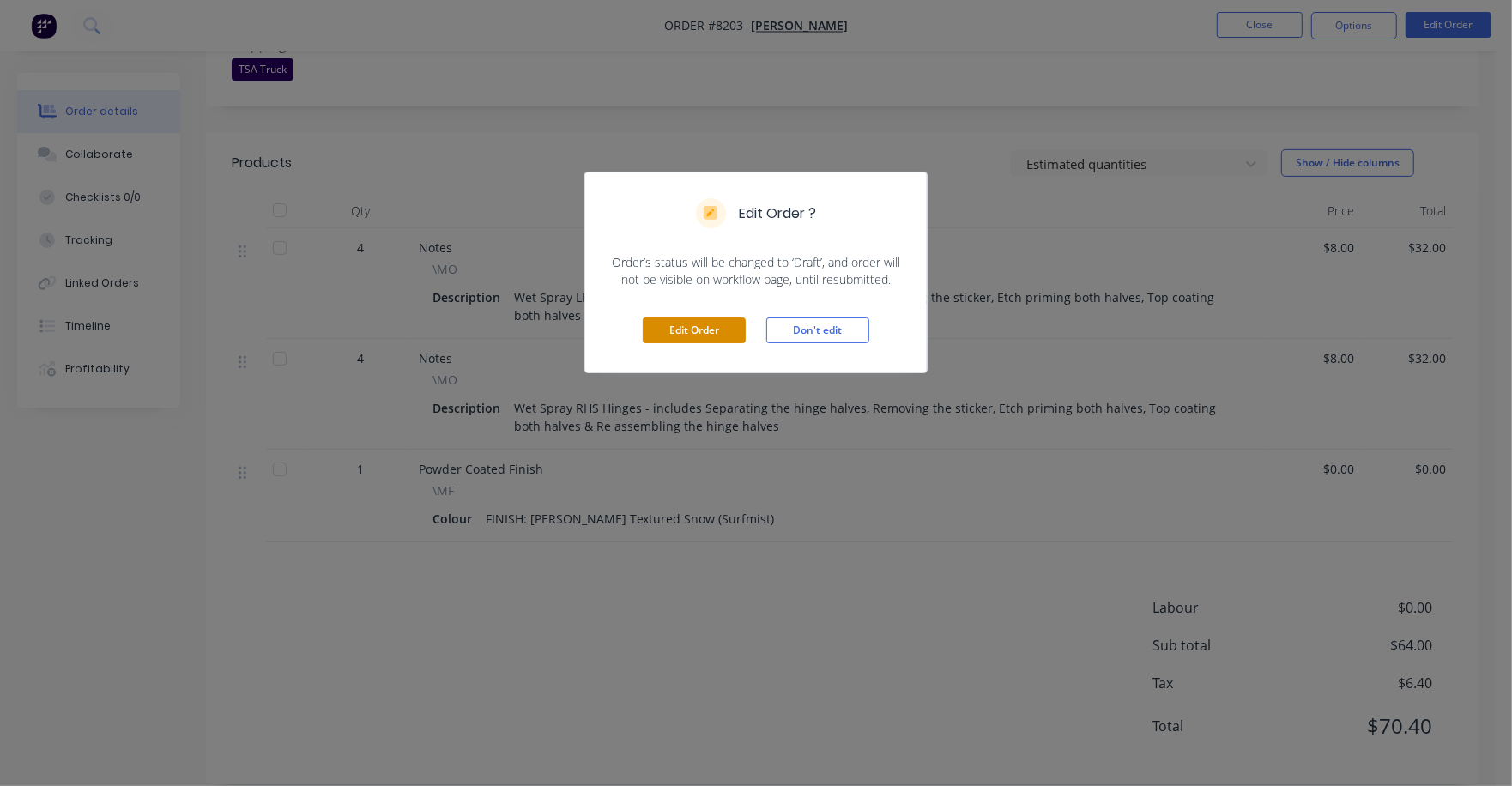
click at [717, 336] on button "Edit Order" at bounding box center [694, 330] width 103 height 26
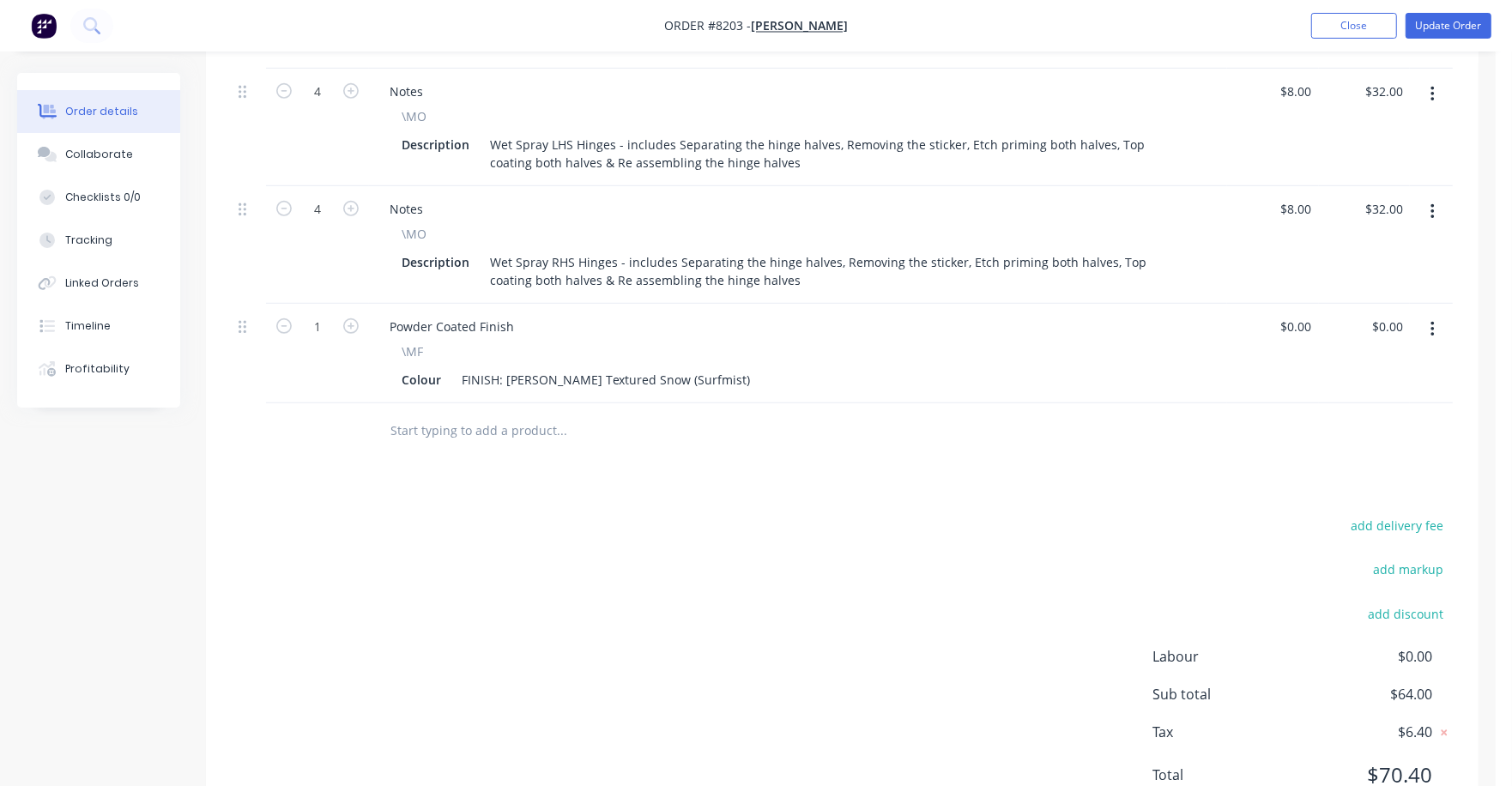
scroll to position [704, 0]
drag, startPoint x: 1388, startPoint y: 440, endPoint x: 1434, endPoint y: 452, distance: 47.5
click at [1393, 445] on div "Products Show / Hide columns Add product Qty Price Total 4 Notes \MO Descriptio…" at bounding box center [842, 401] width 1273 height 861
click at [1434, 513] on button "add delivery fee" at bounding box center [1397, 525] width 110 height 23
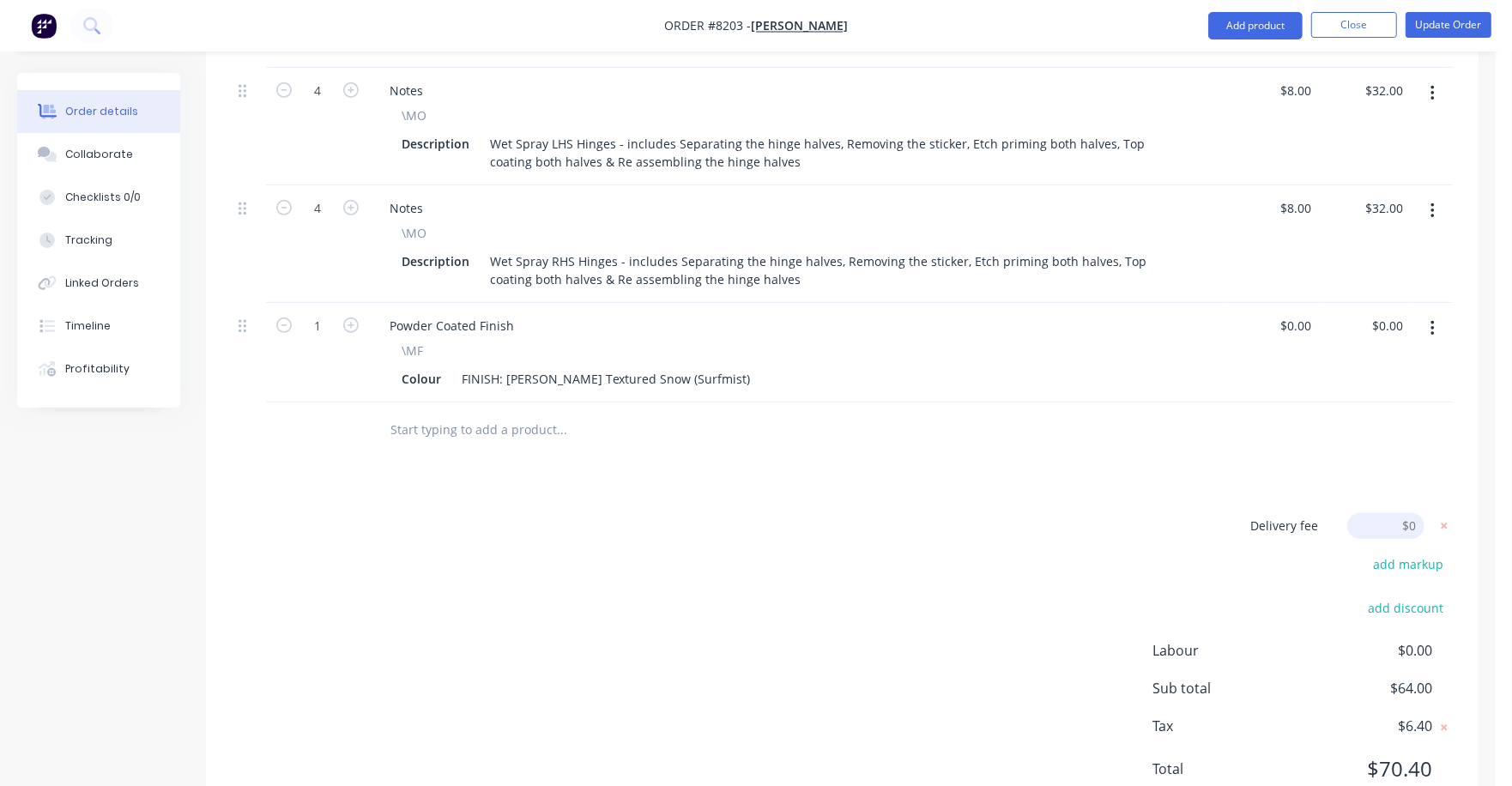
scroll to position [699, 0]
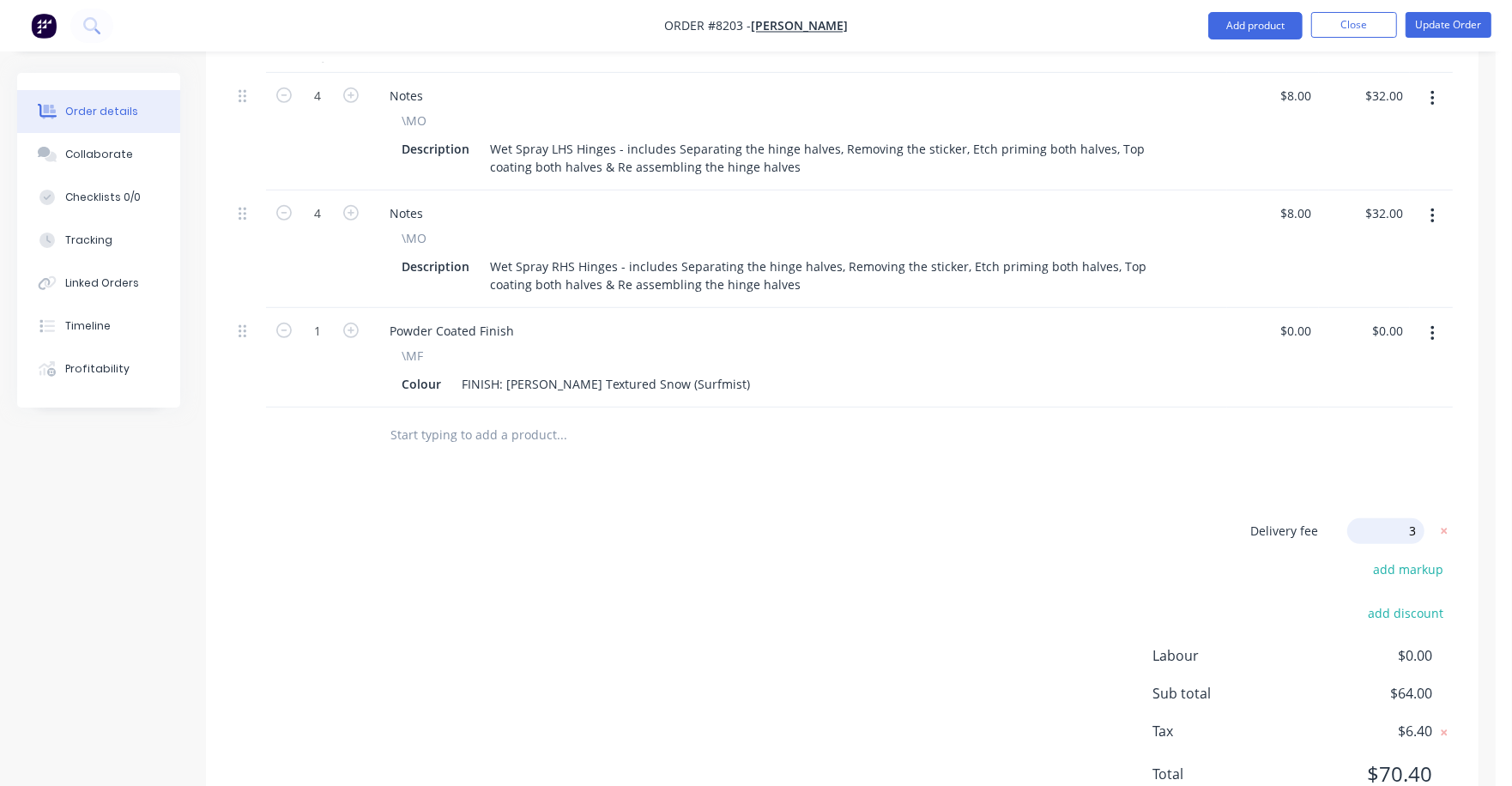
type input "30"
click input "submit" at bounding box center [0, 0] width 0 height 0
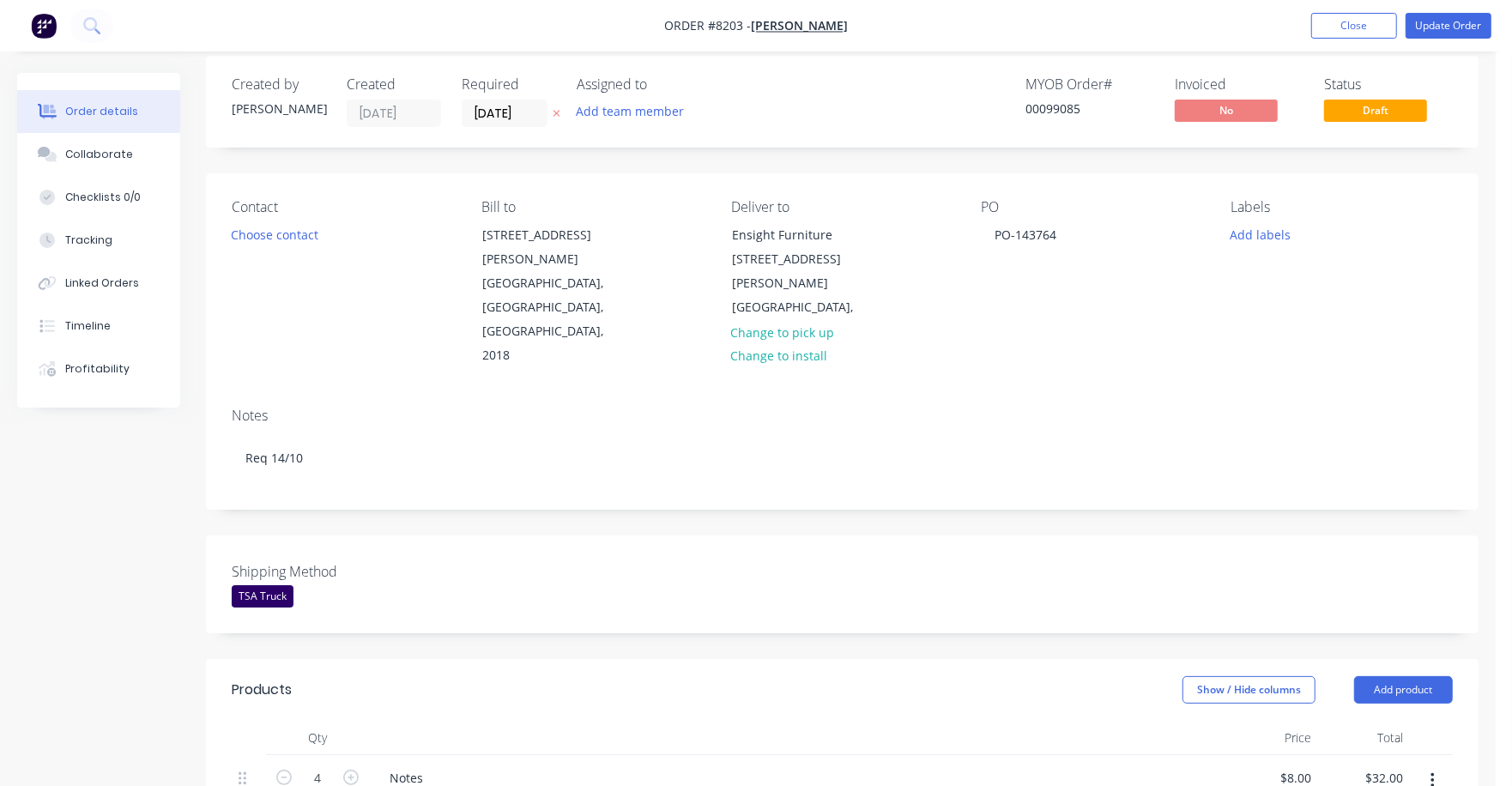
scroll to position [0, 0]
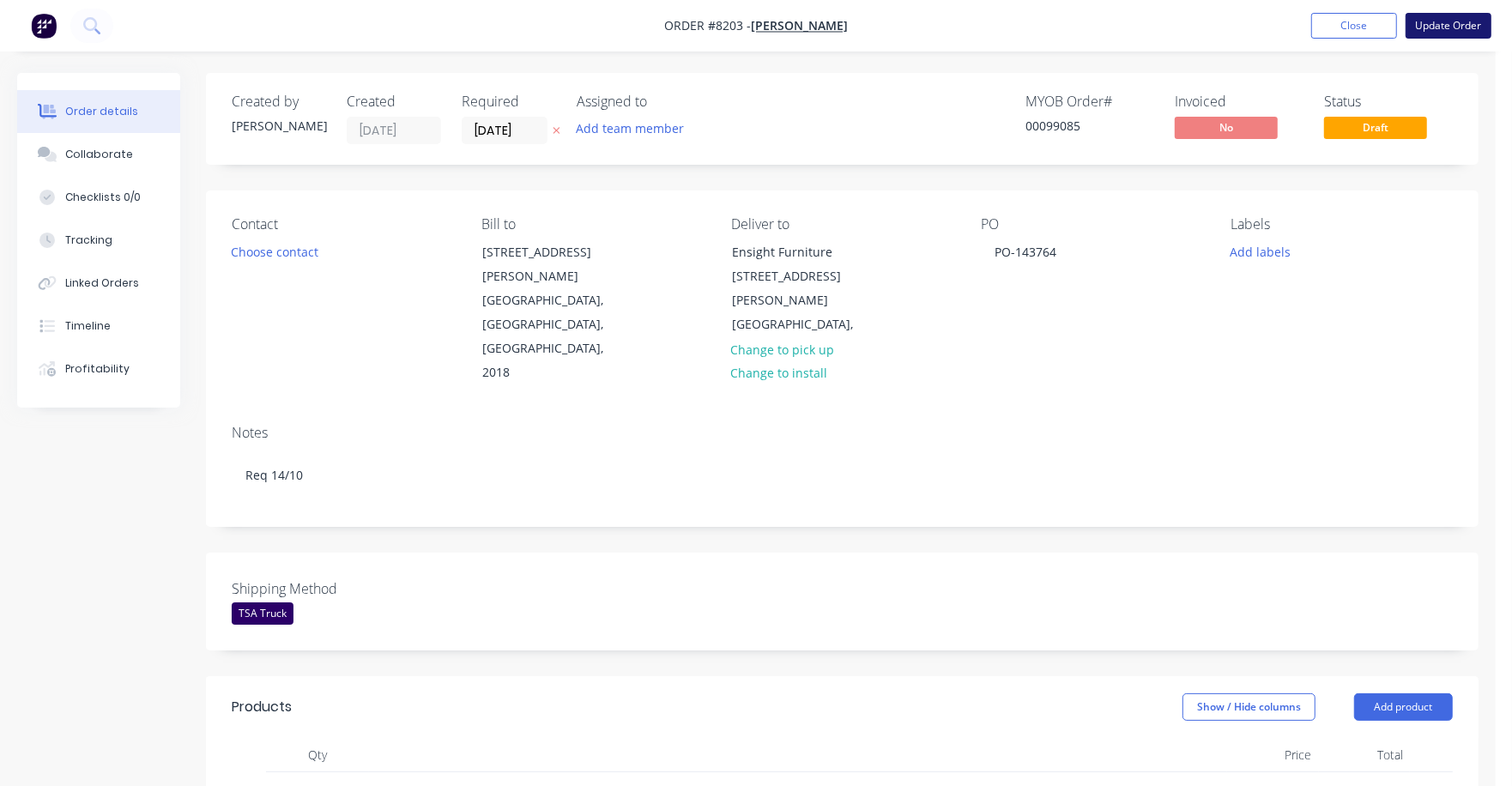
click at [1454, 25] on button "Update Order" at bounding box center [1449, 26] width 86 height 26
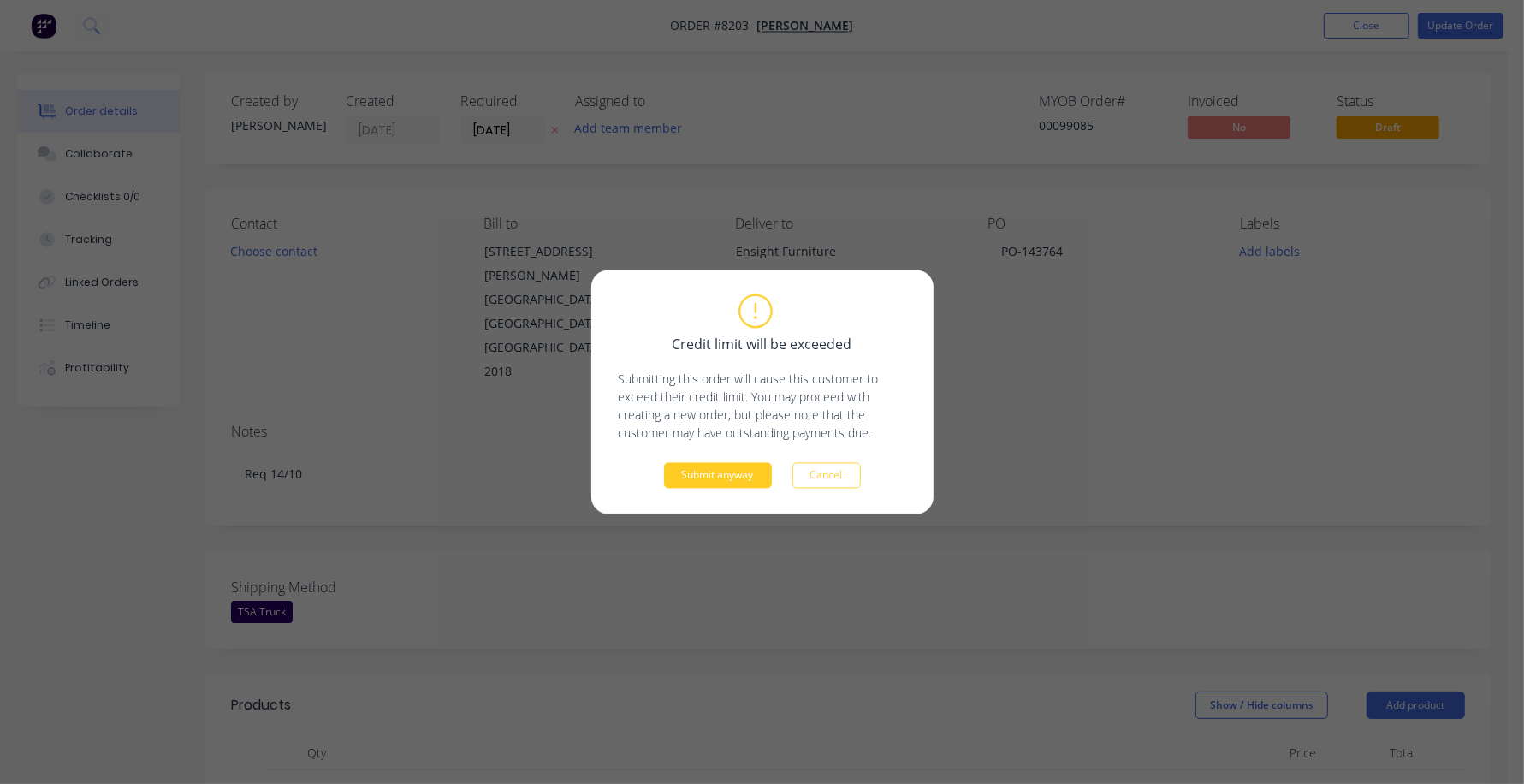
click at [718, 476] on button "Submit anyway" at bounding box center [717, 476] width 107 height 26
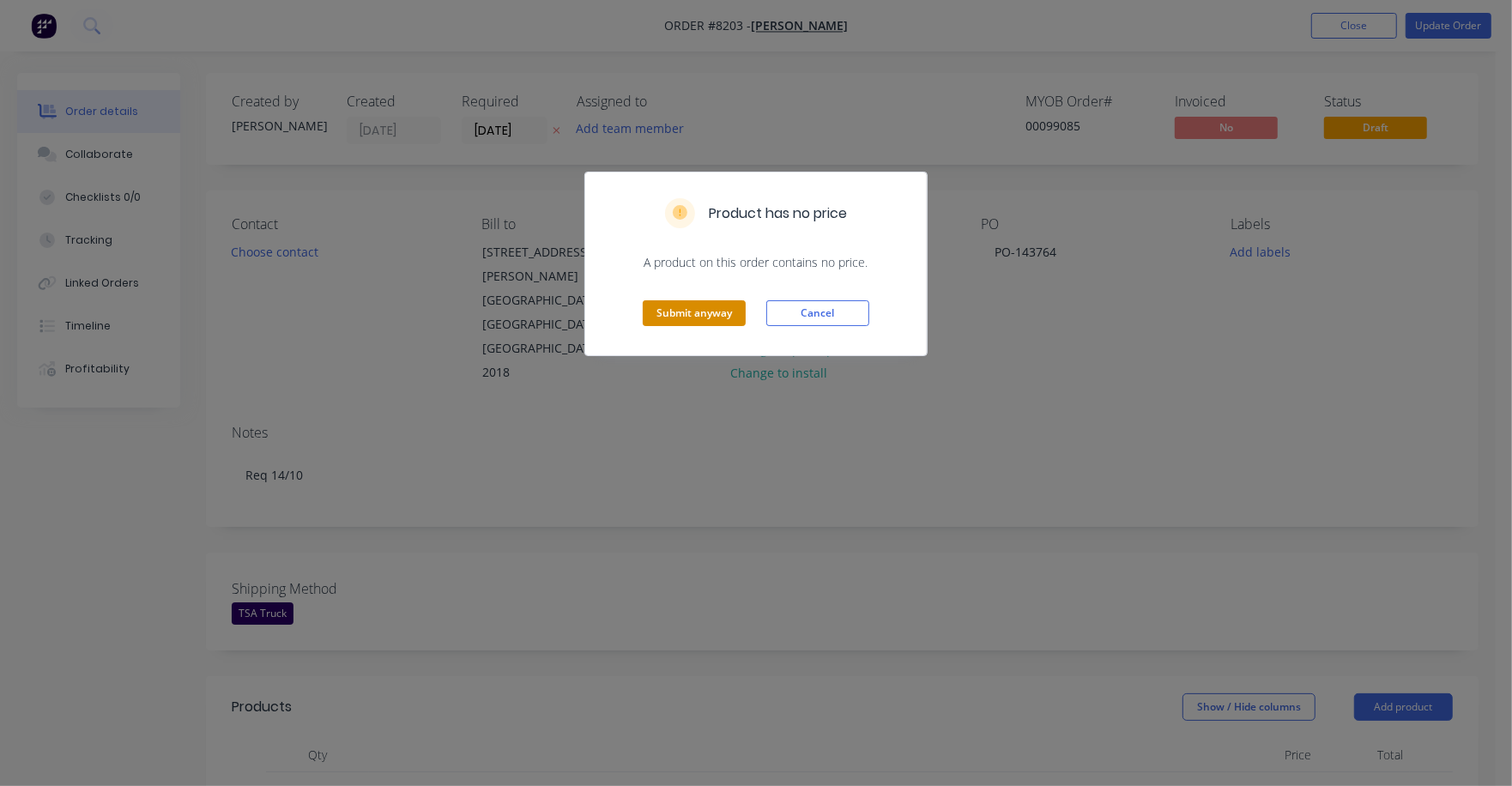
click at [714, 314] on button "Submit anyway" at bounding box center [694, 314] width 103 height 26
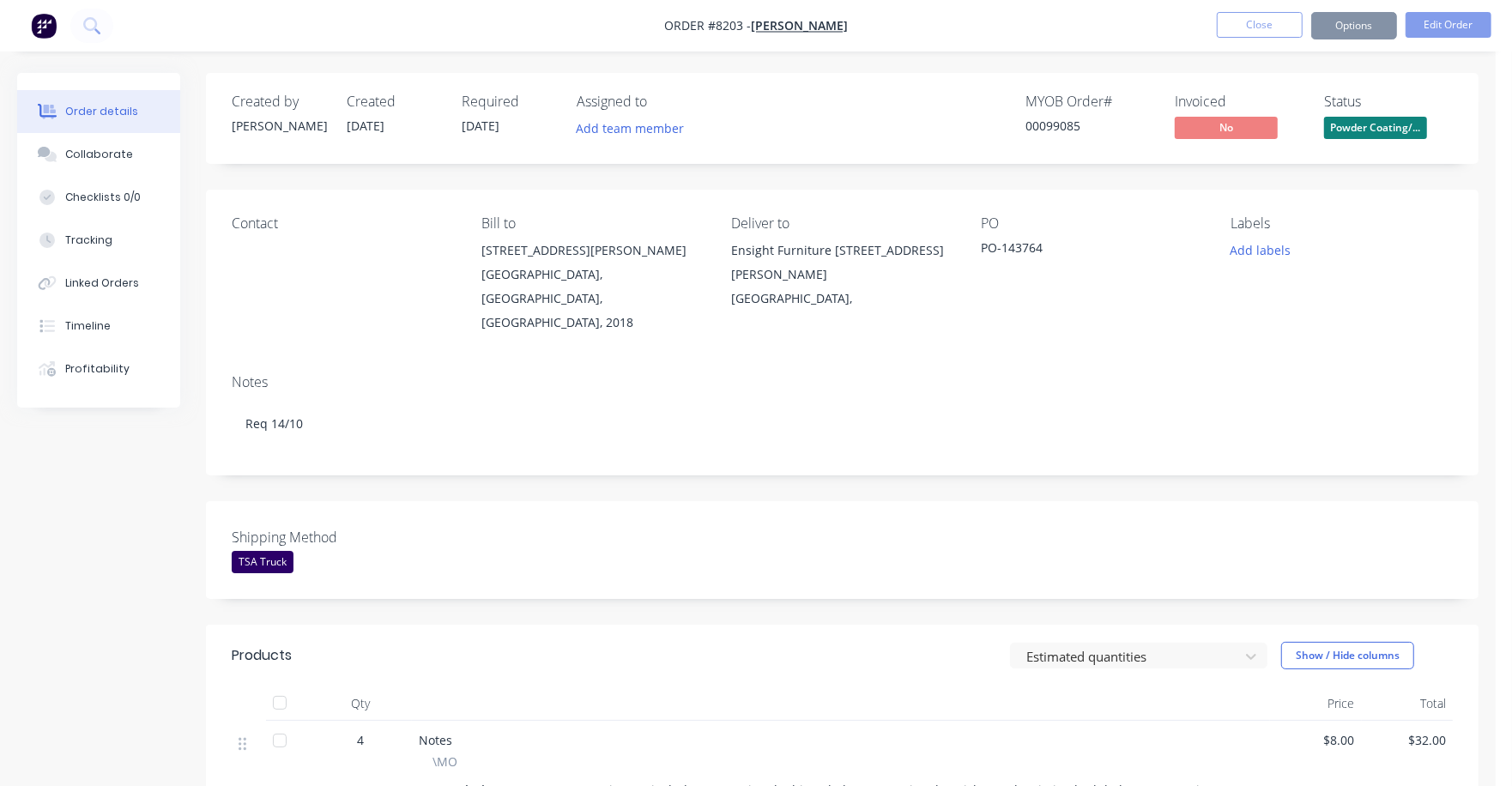
click at [271, 551] on div "TSA Truck" at bounding box center [262, 562] width 62 height 23
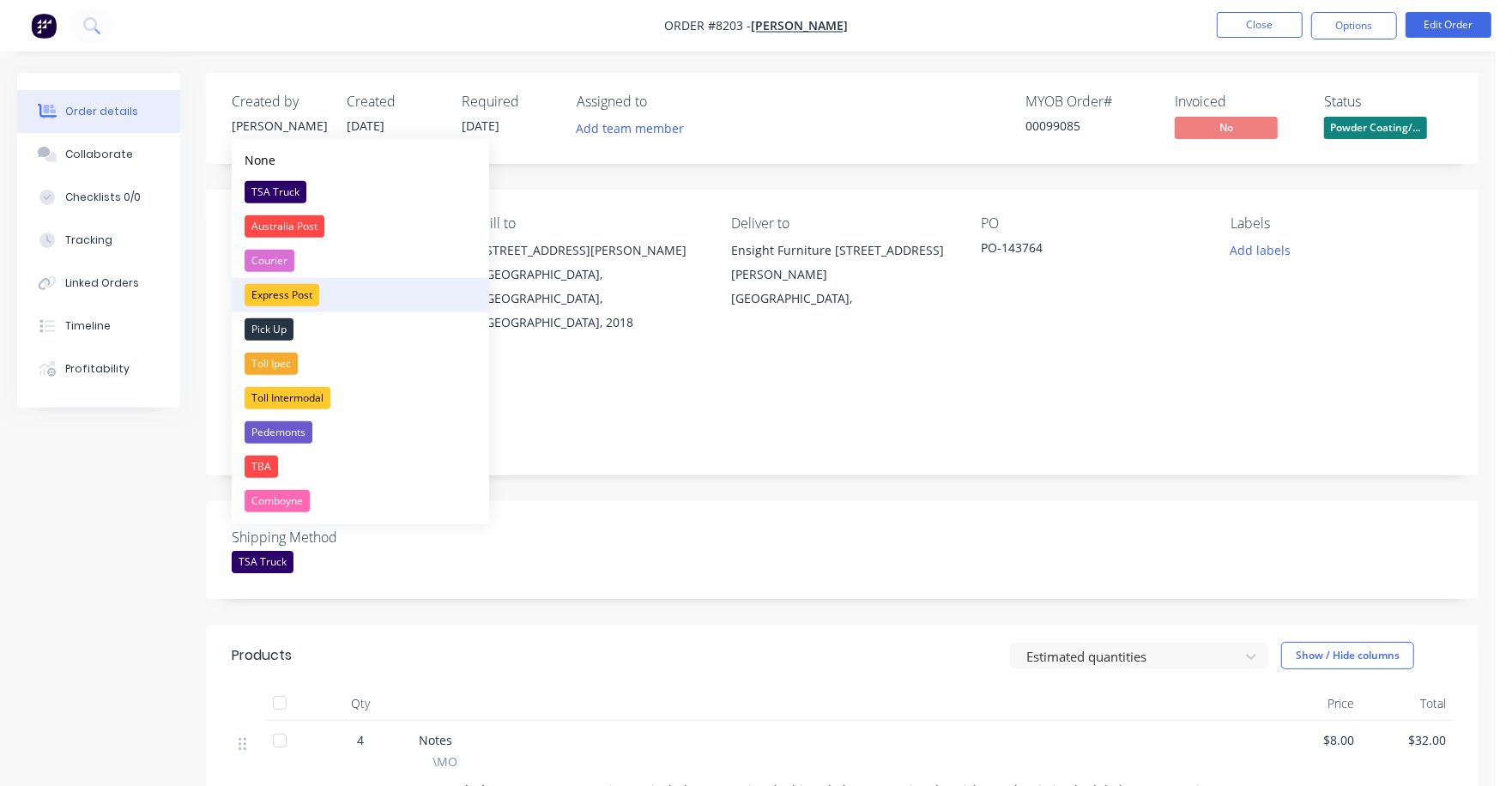
click at [298, 293] on div "Express Post" at bounding box center [282, 295] width 75 height 23
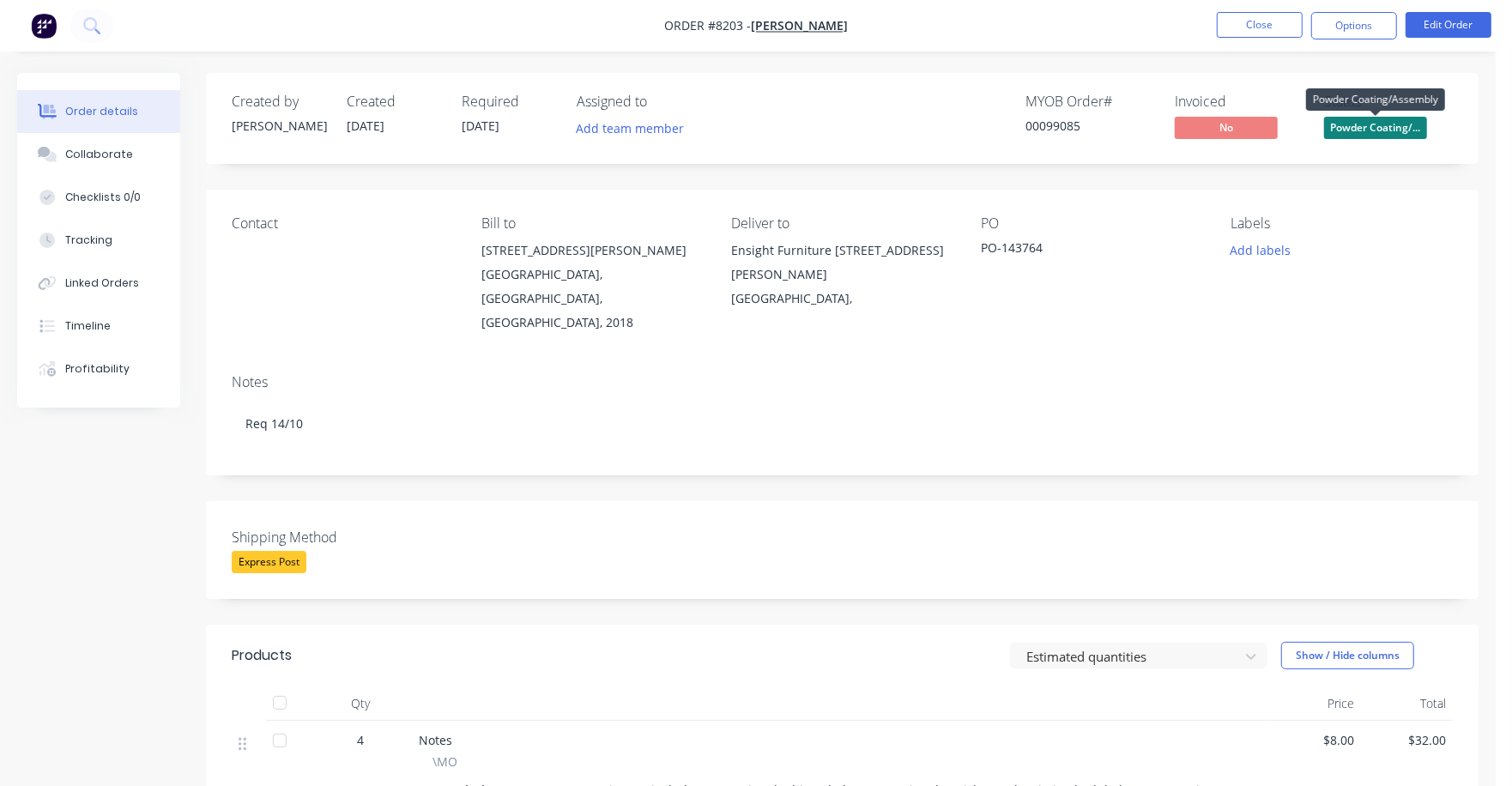
click at [1370, 128] on span "Powder Coating/..." at bounding box center [1376, 127] width 103 height 22
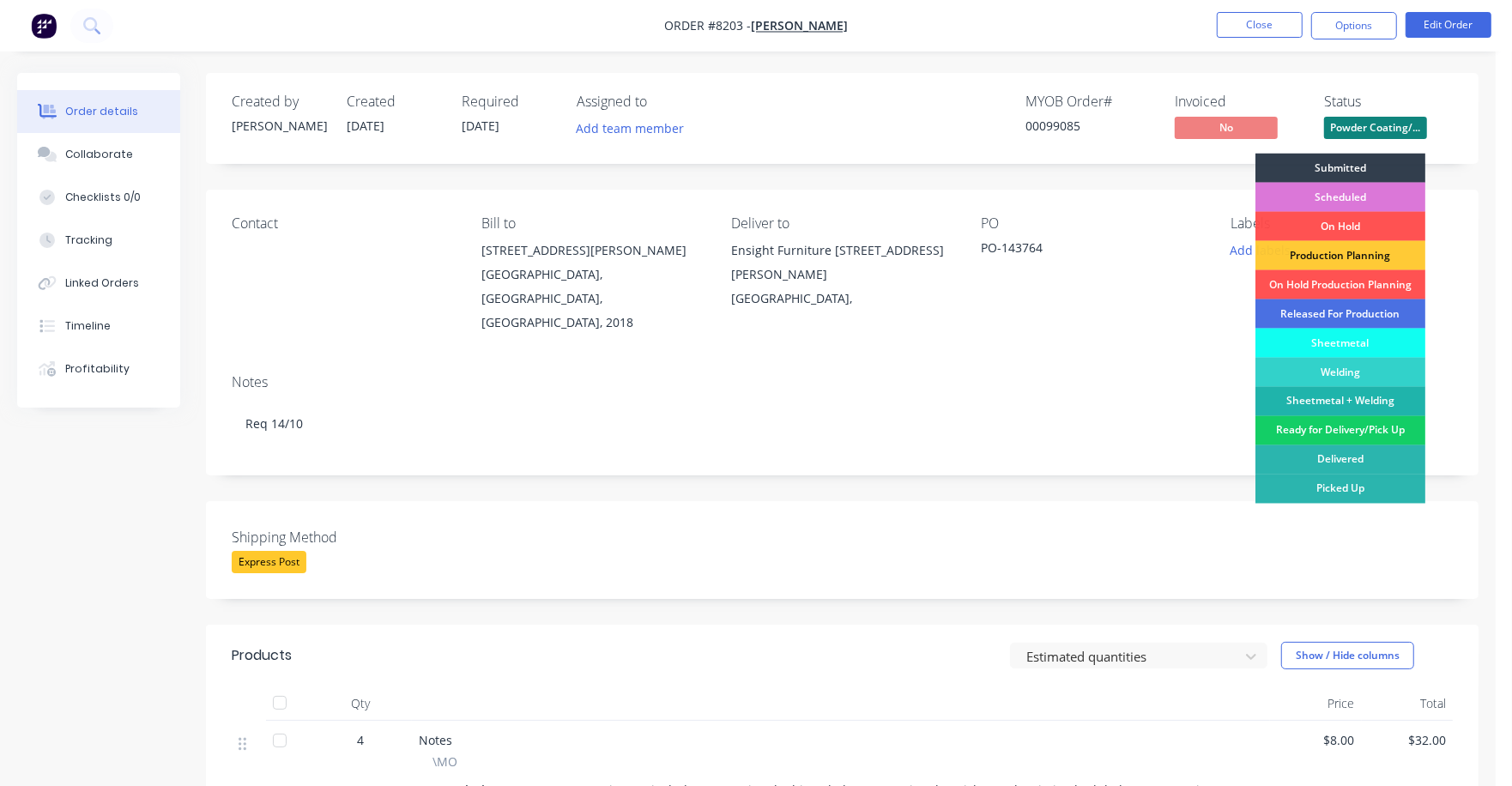
click at [1359, 421] on div "Ready for Delivery/Pick Up" at bounding box center [1341, 431] width 170 height 30
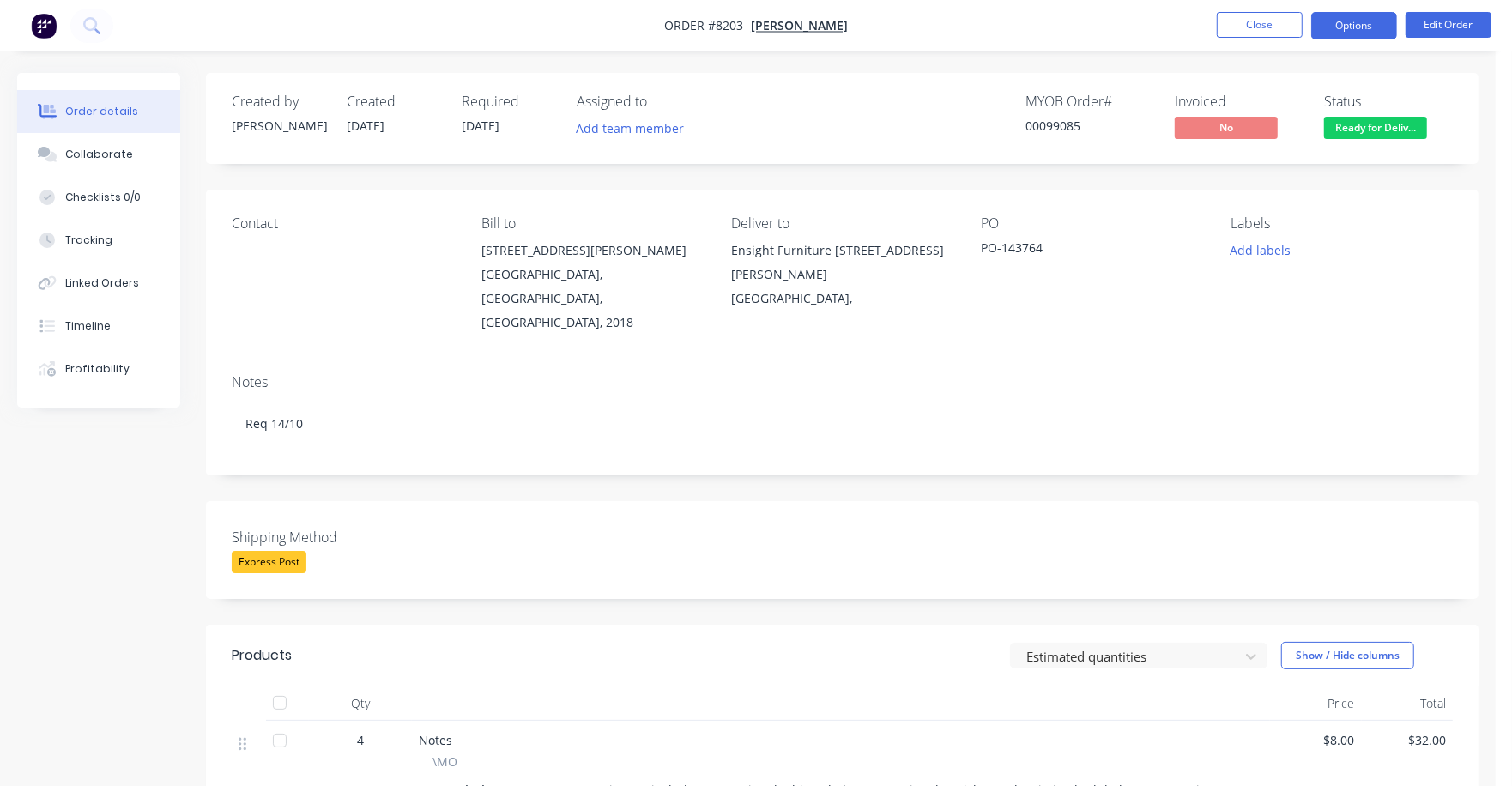
click at [1346, 17] on button "Options" at bounding box center [1354, 26] width 86 height 28
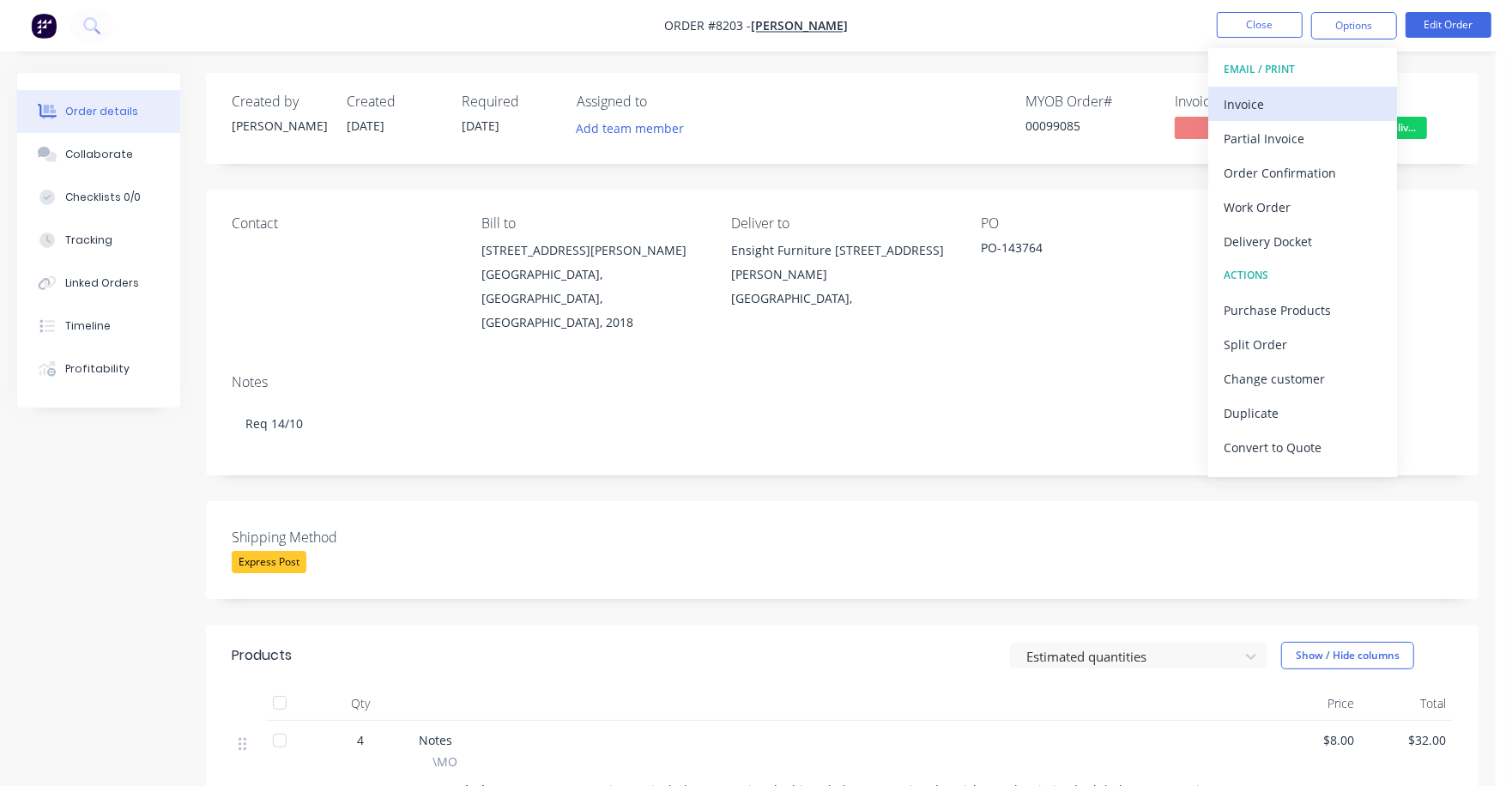
click at [1250, 98] on div "Invoice" at bounding box center [1303, 104] width 158 height 25
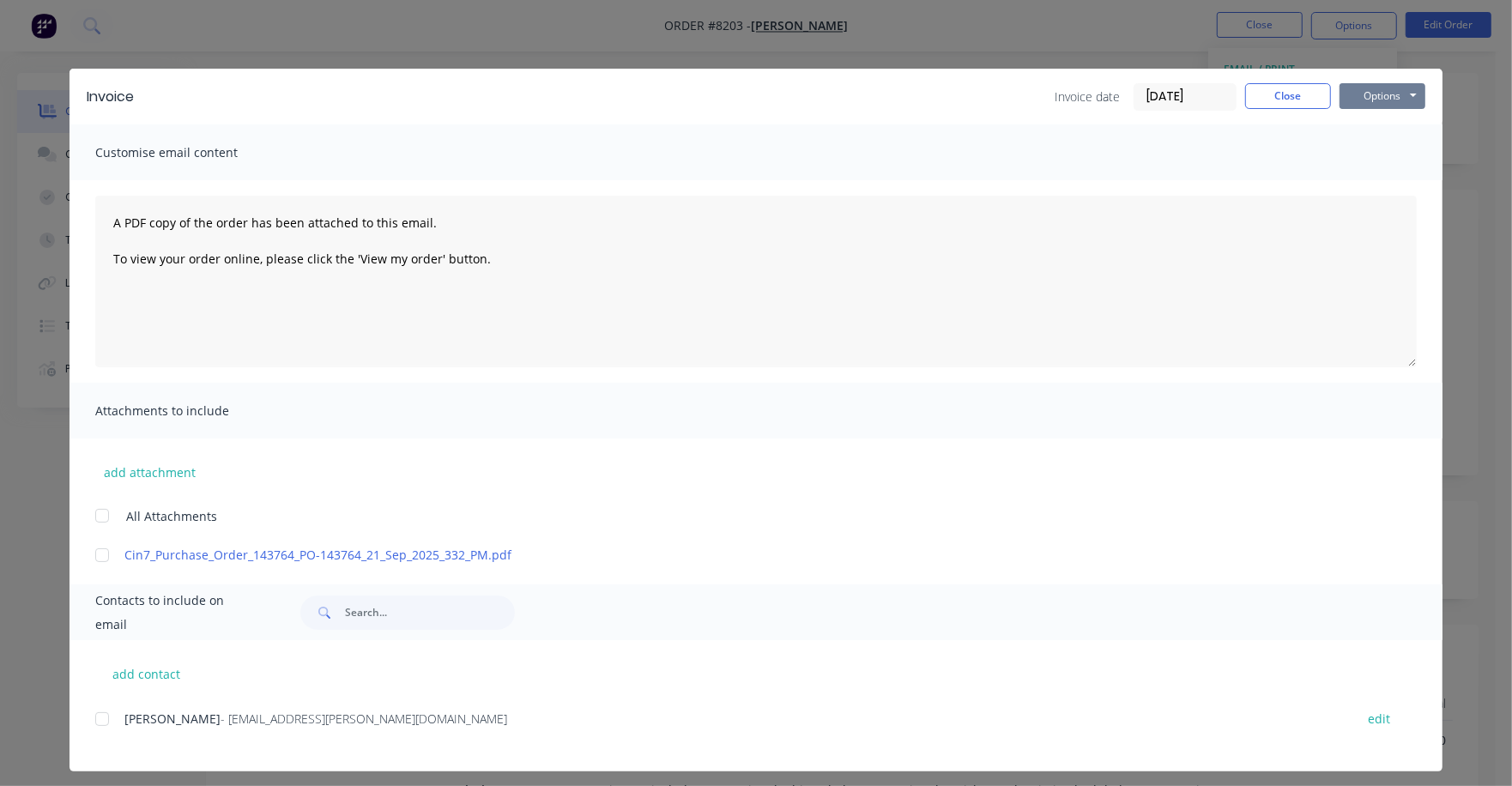
click at [1365, 94] on button "Options" at bounding box center [1383, 96] width 86 height 26
click at [1350, 155] on button "Print" at bounding box center [1395, 155] width 109 height 29
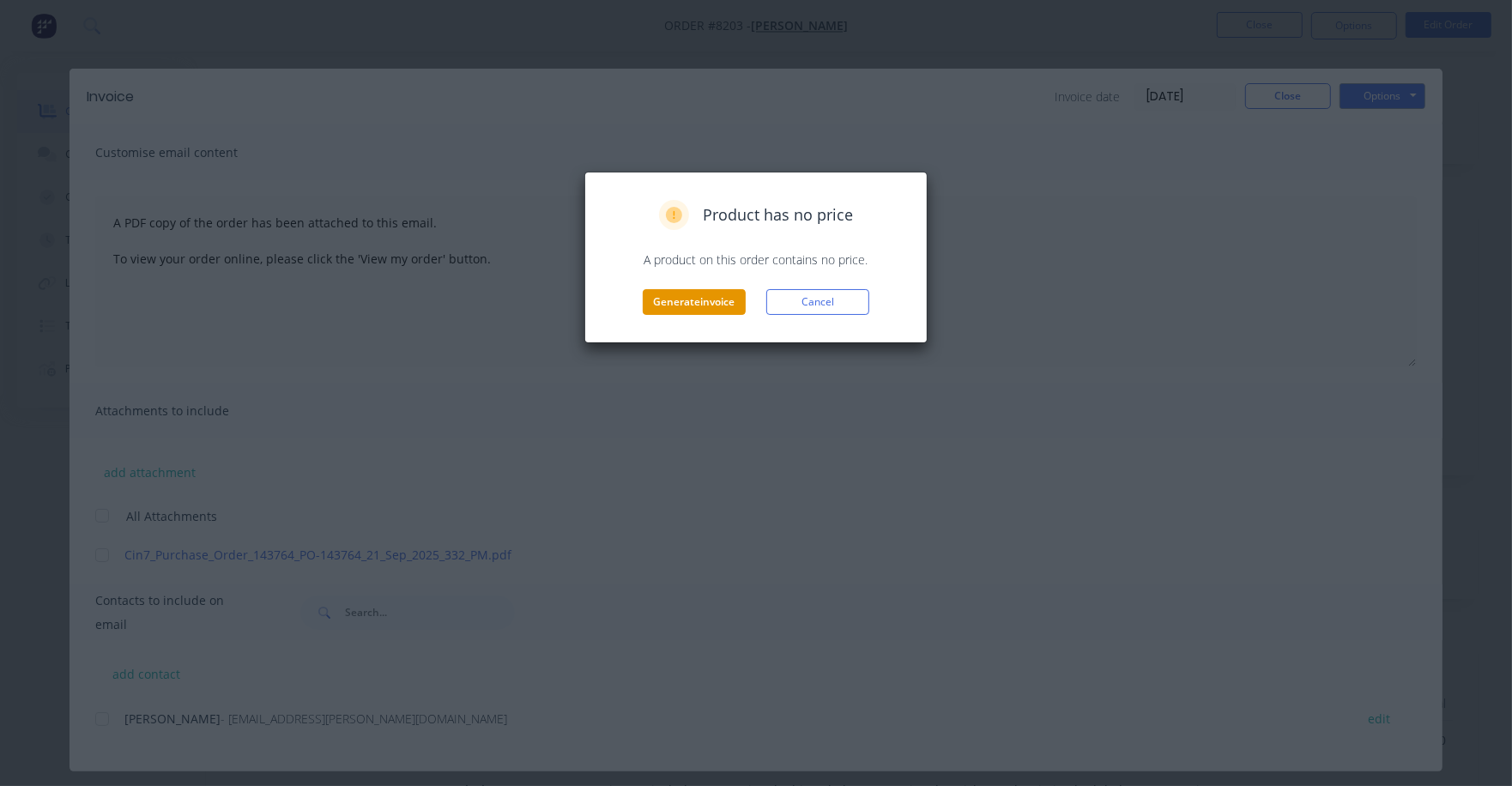
click at [699, 295] on button "Generate invoice" at bounding box center [694, 302] width 103 height 26
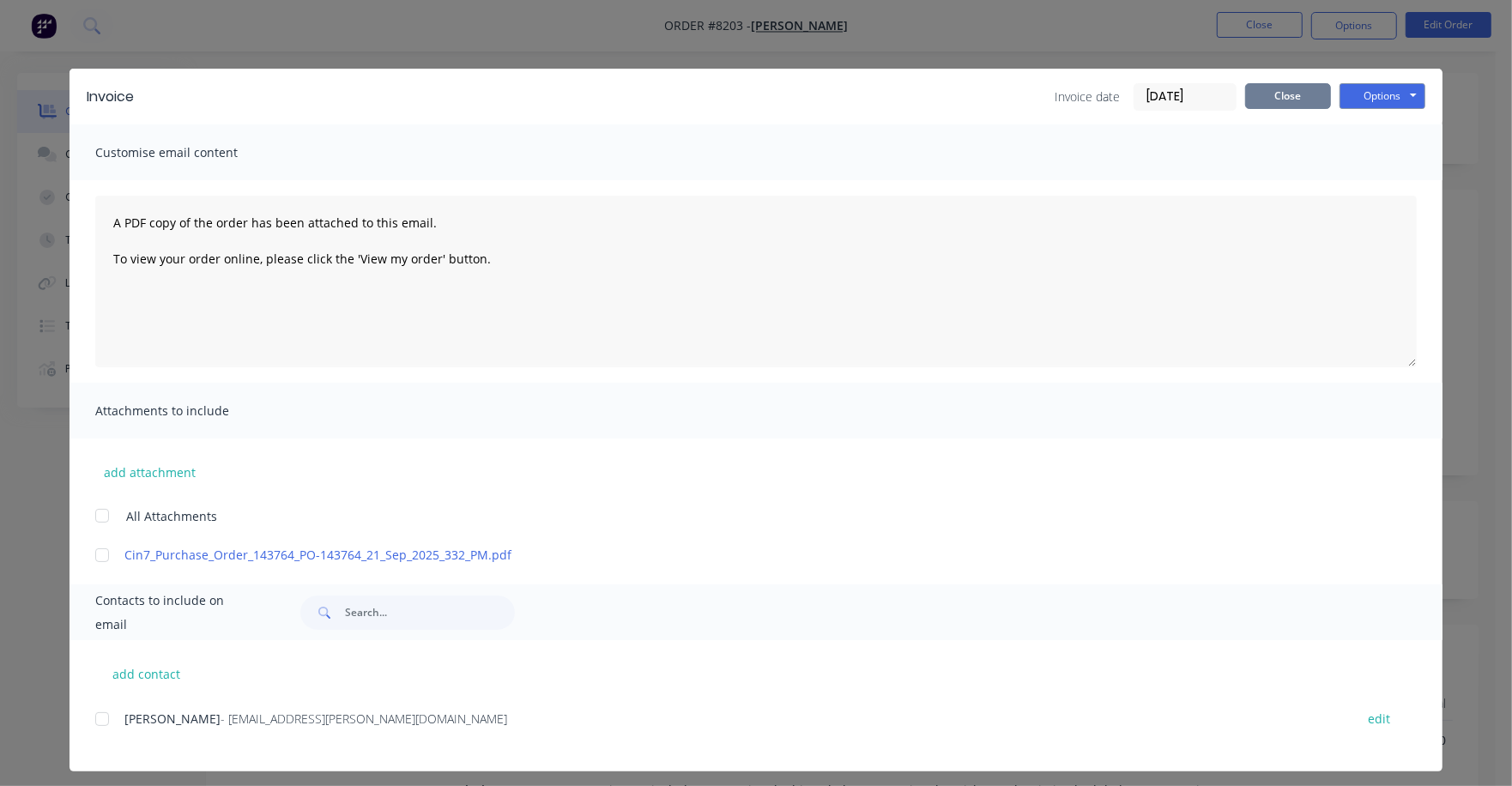
click at [1273, 93] on button "Close" at bounding box center [1288, 96] width 86 height 26
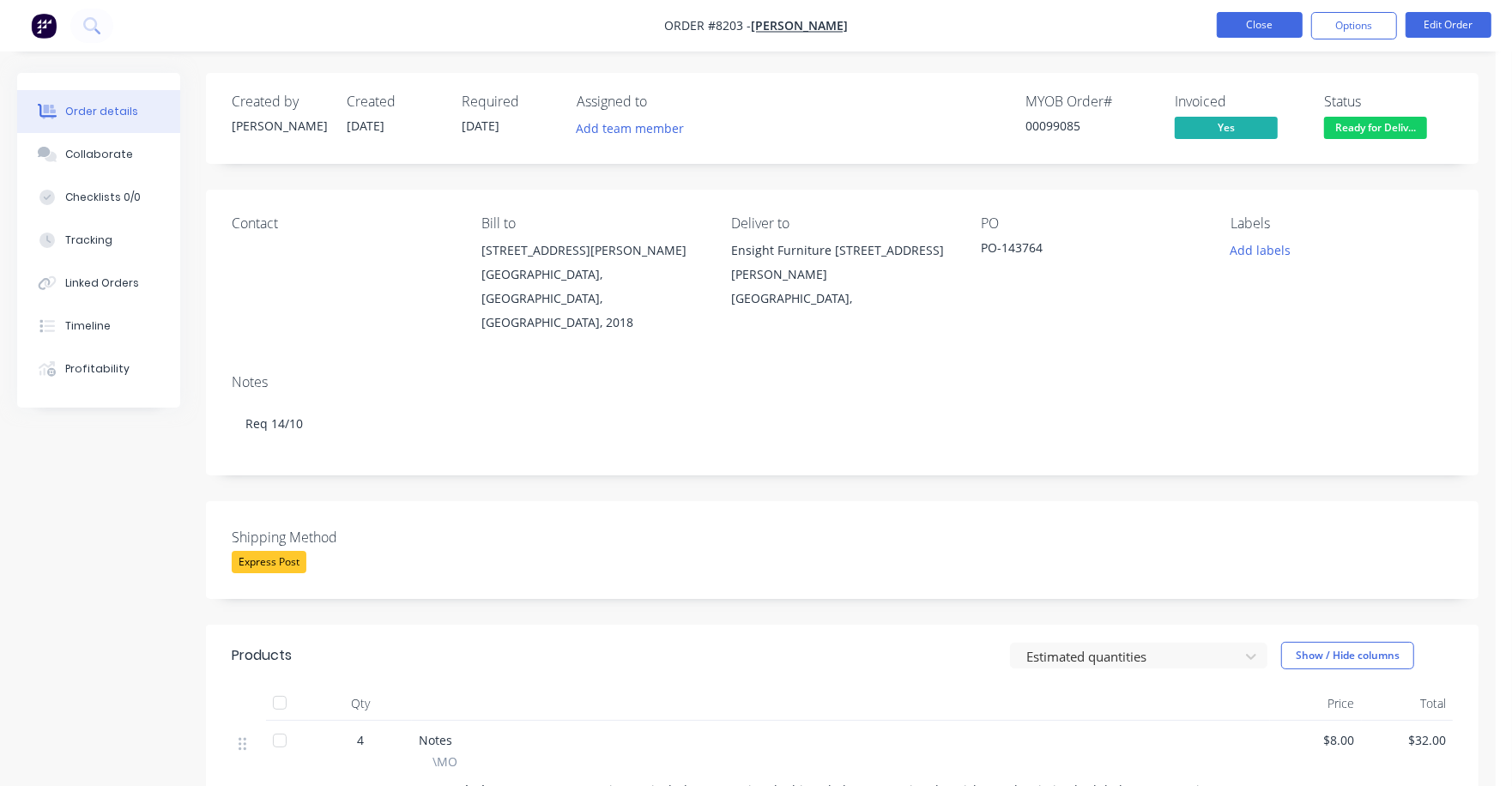
click at [1258, 28] on button "Close" at bounding box center [1260, 25] width 86 height 26
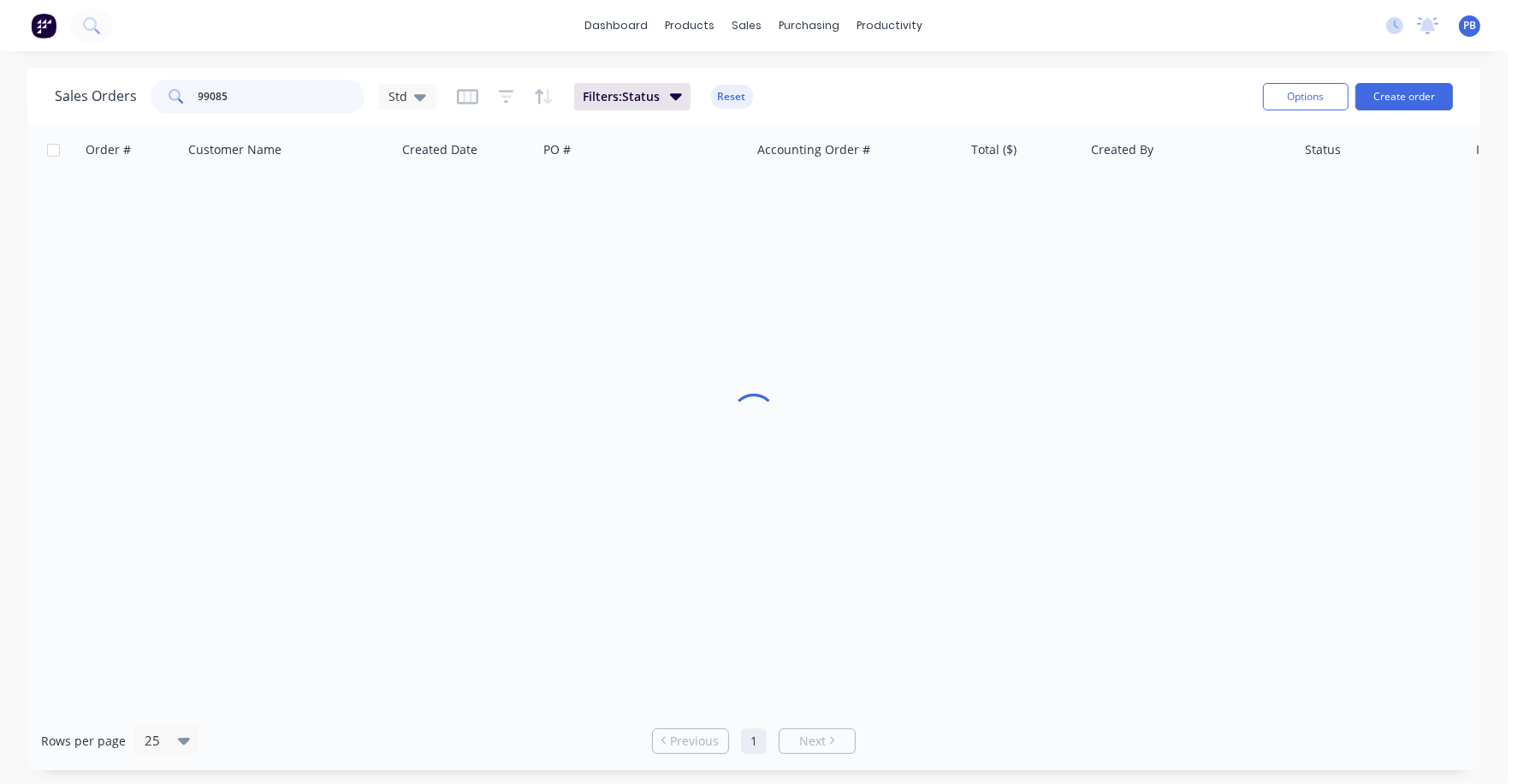
drag, startPoint x: 301, startPoint y: 87, endPoint x: 145, endPoint y: 79, distance: 156.2
click at [145, 80] on div "Sales Orders 99085 Std" at bounding box center [245, 97] width 382 height 35
type input "98088"
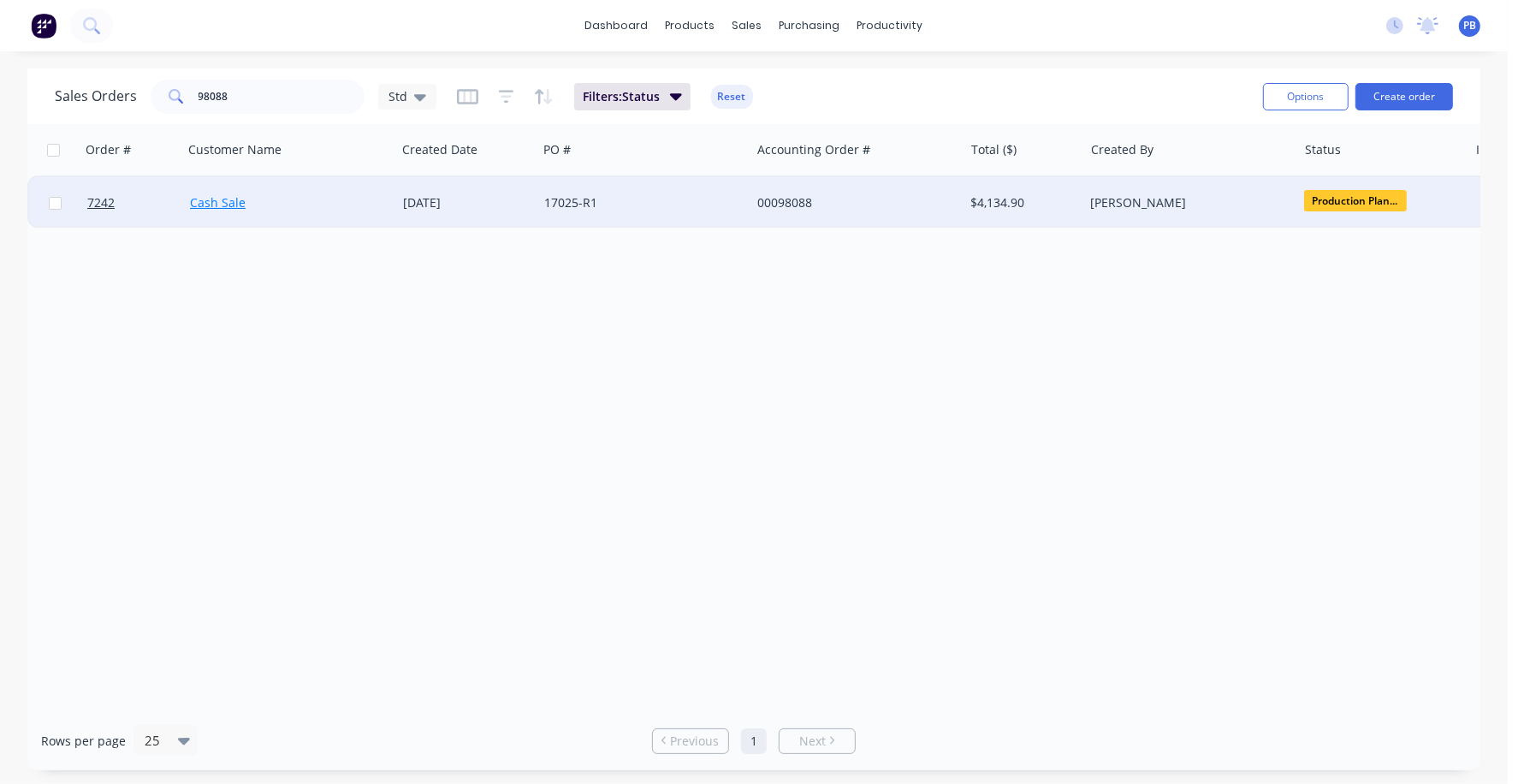
click at [225, 208] on link "Cash Sale" at bounding box center [217, 202] width 55 height 16
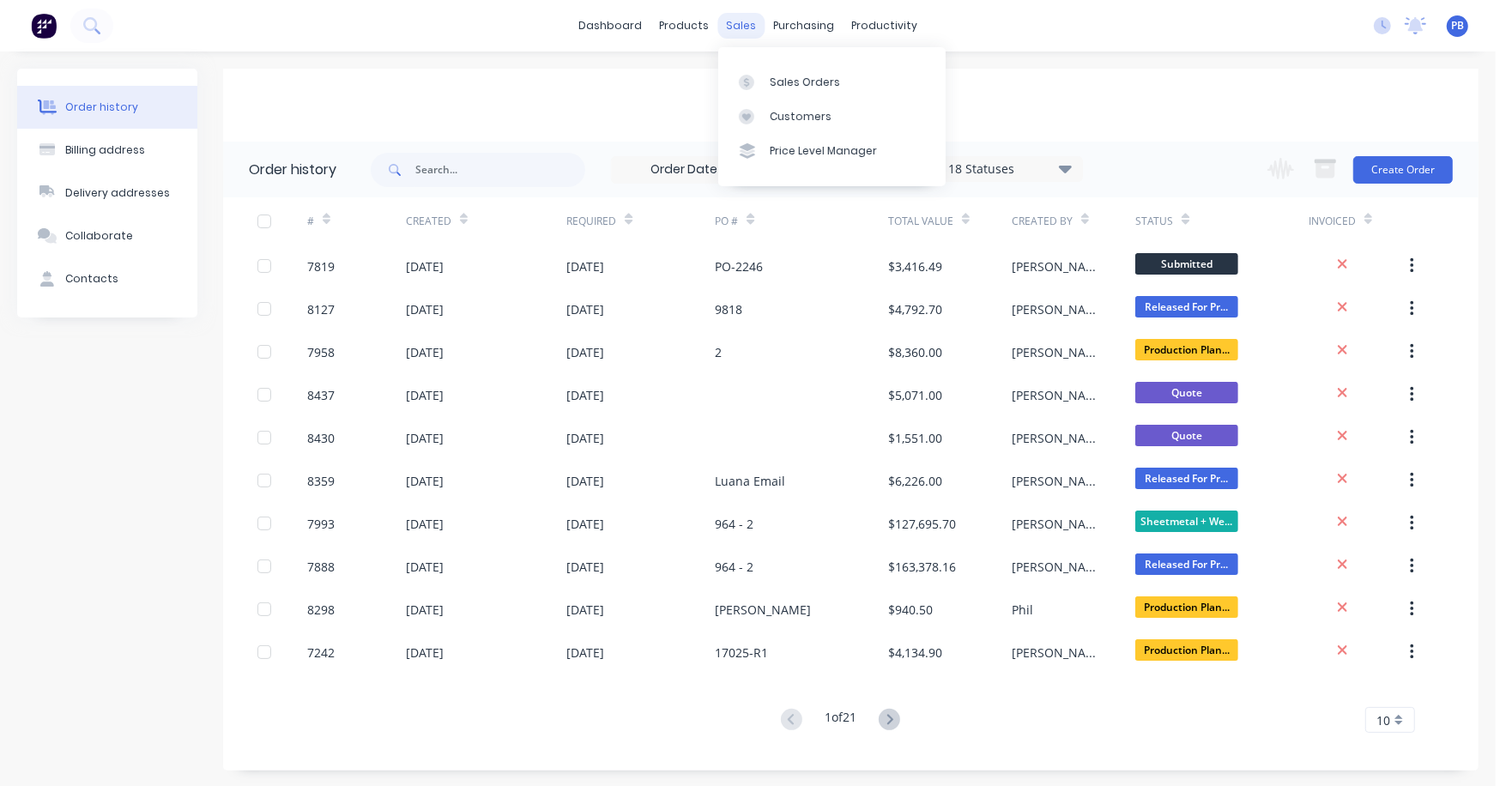
click at [735, 19] on div "sales" at bounding box center [741, 26] width 47 height 26
click at [798, 81] on div "Sales Orders" at bounding box center [805, 83] width 70 height 16
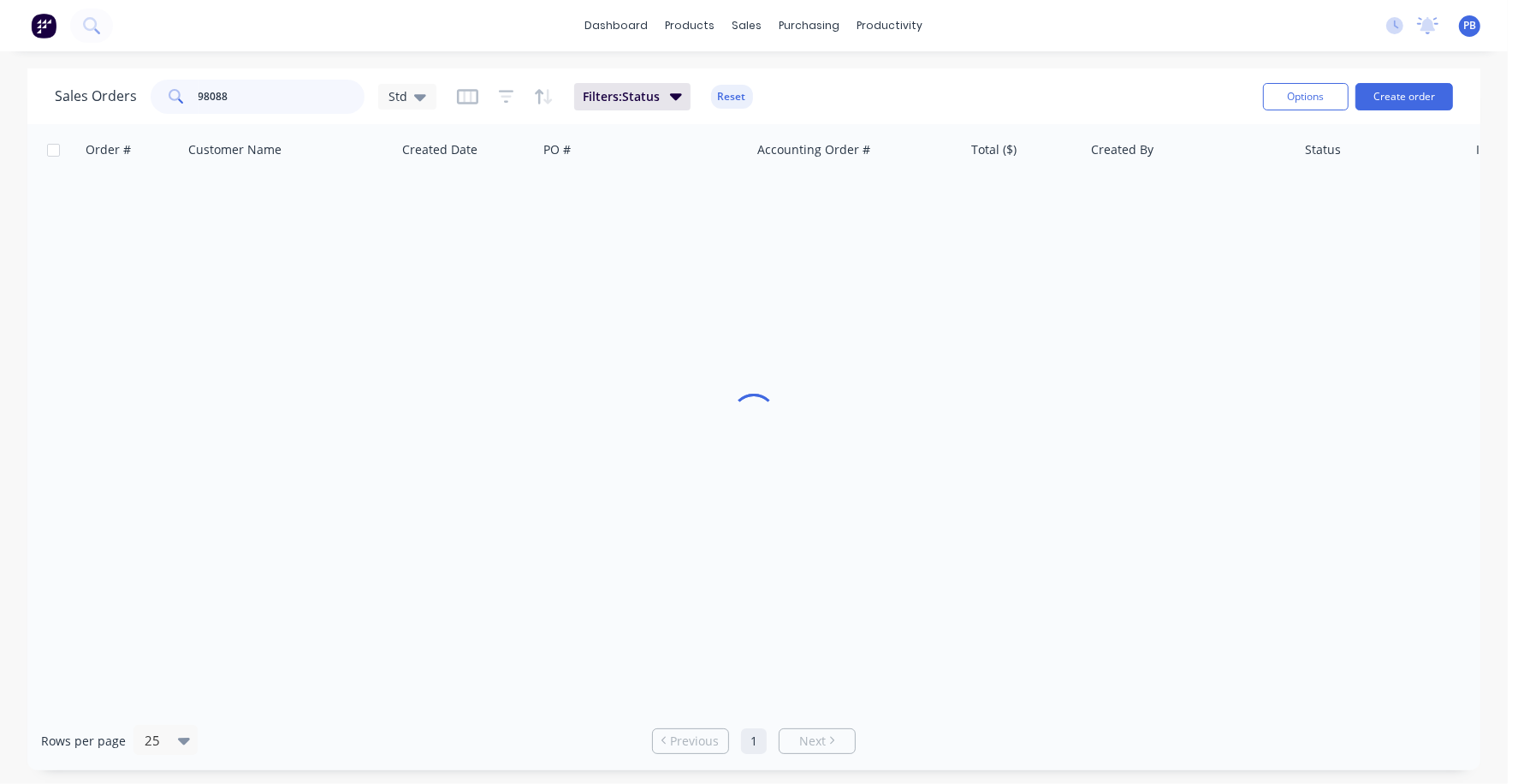
click at [126, 95] on div "Sales Orders 98088 Std" at bounding box center [245, 97] width 382 height 35
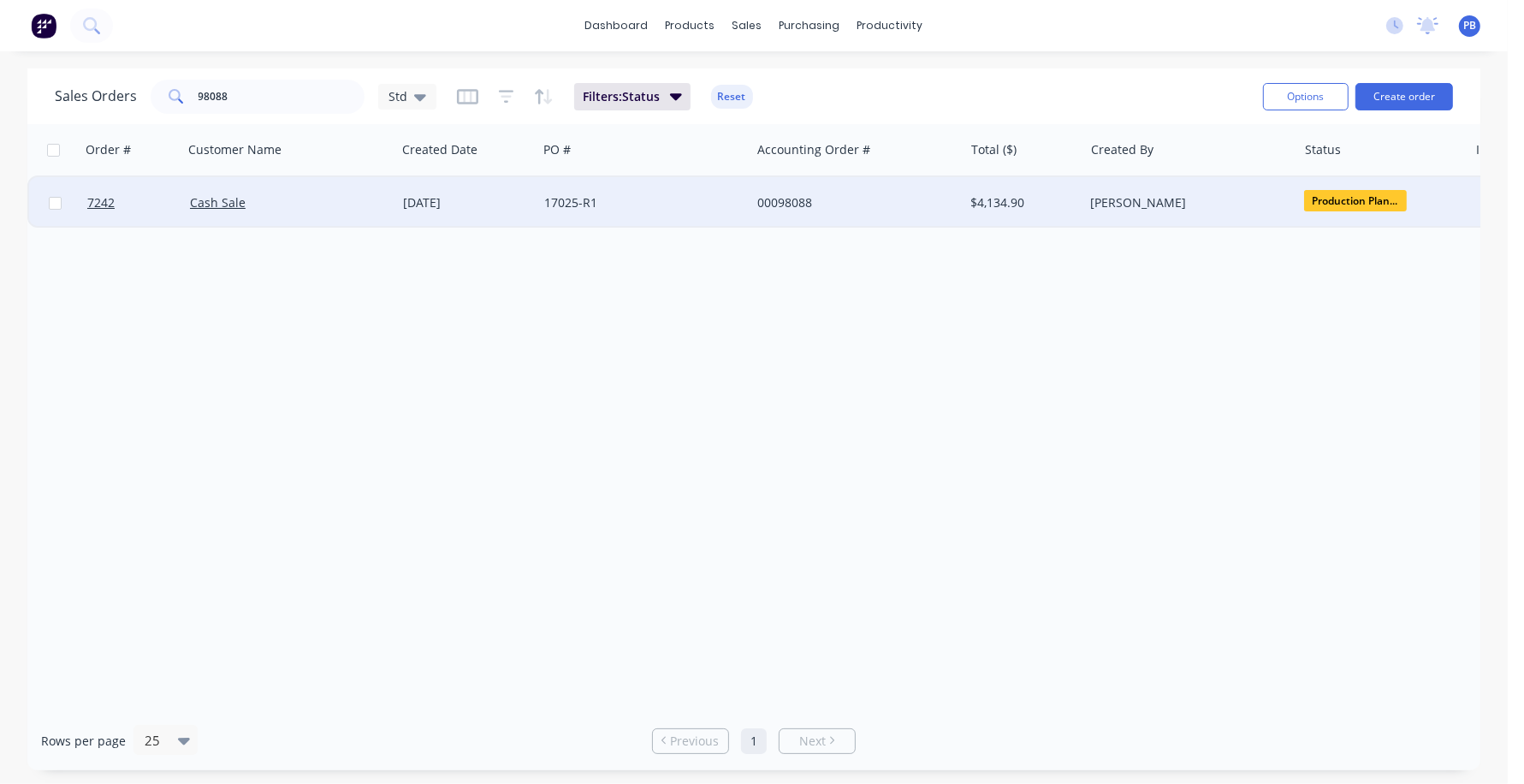
click at [787, 197] on div "00098088" at bounding box center [852, 203] width 190 height 17
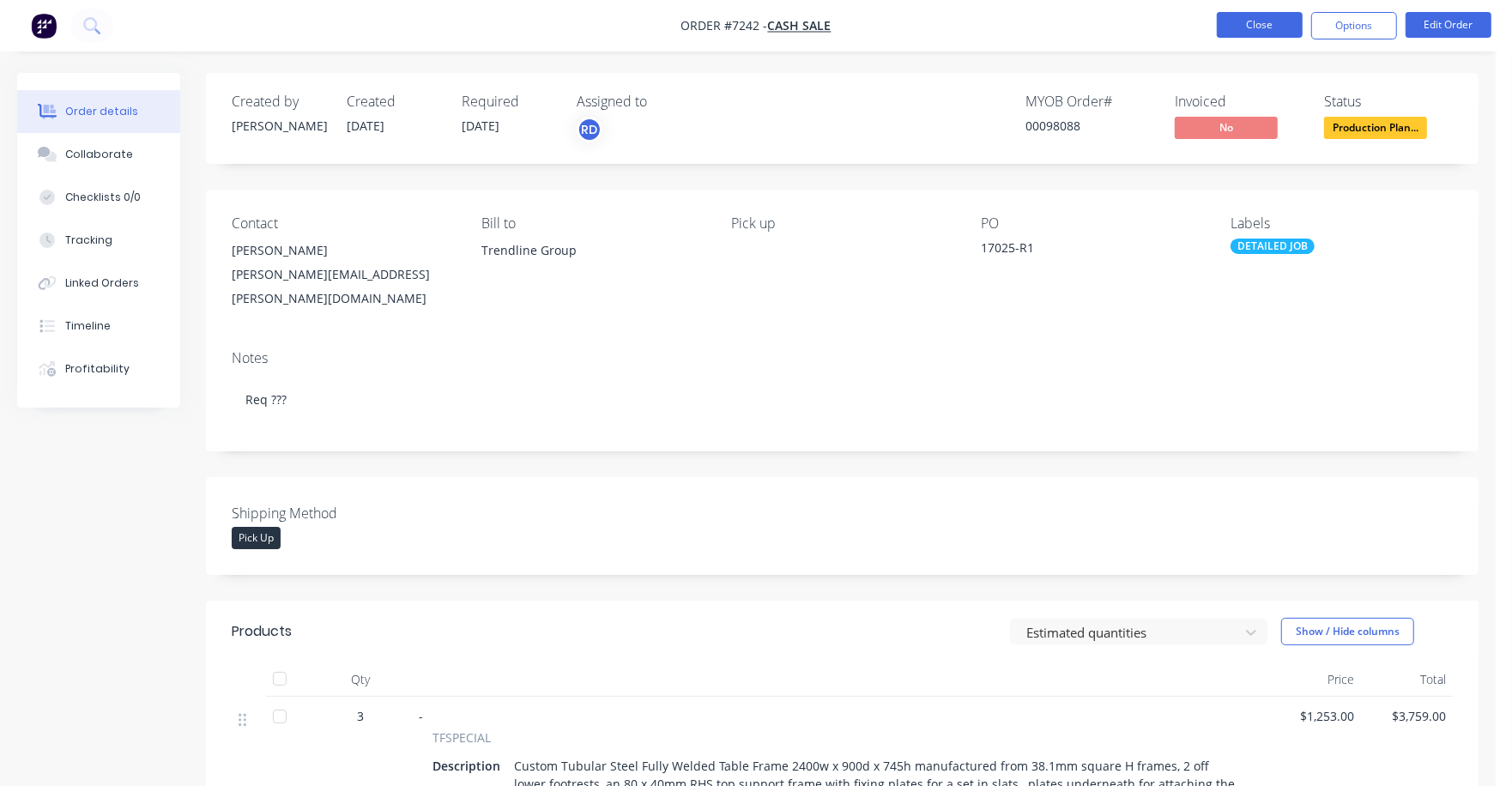
click at [1256, 30] on button "Close" at bounding box center [1260, 25] width 86 height 26
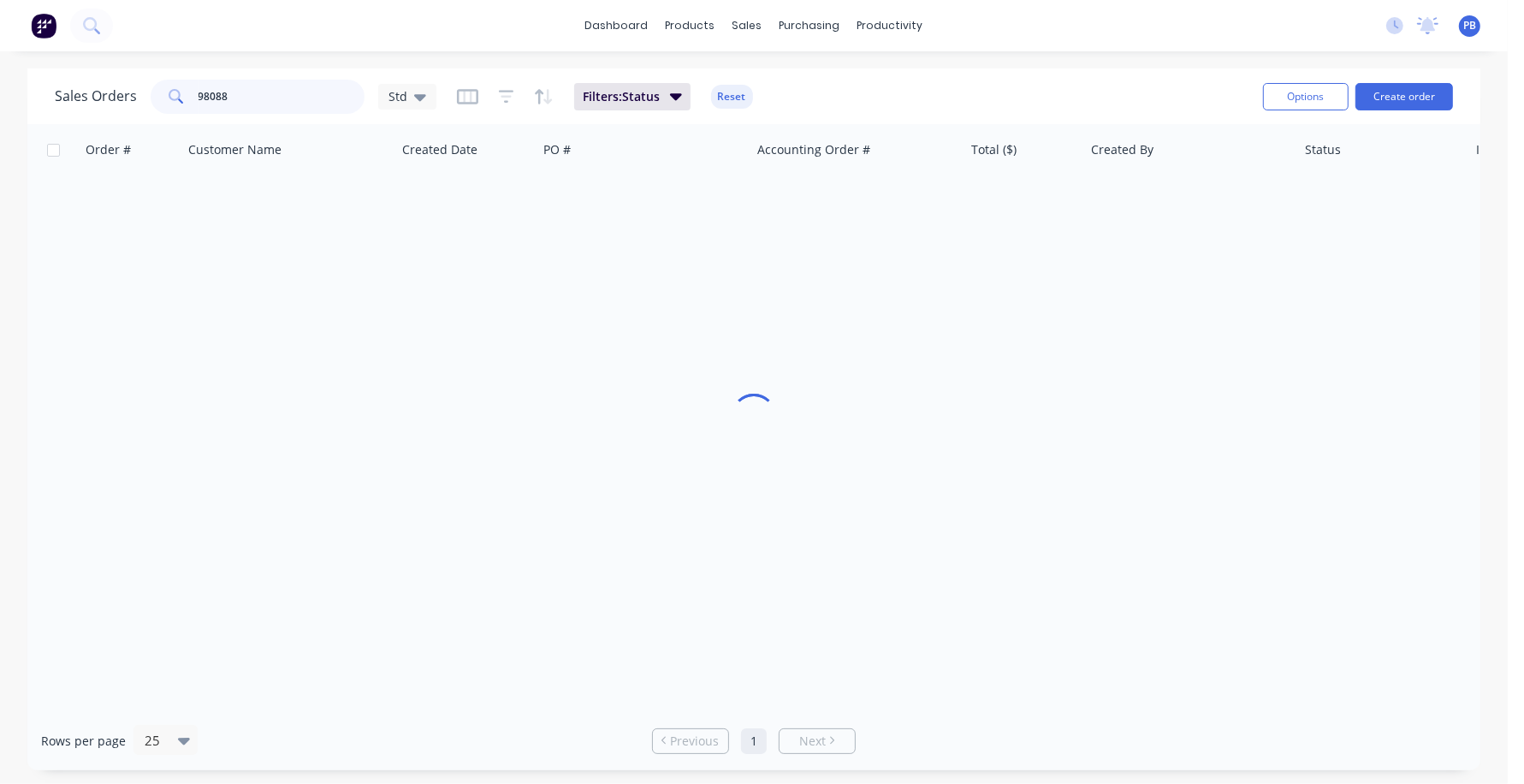
drag, startPoint x: 268, startPoint y: 100, endPoint x: 185, endPoint y: 96, distance: 83.1
click at [185, 96] on div "98088" at bounding box center [257, 97] width 214 height 35
click at [243, 91] on input "98088" at bounding box center [282, 97] width 167 height 35
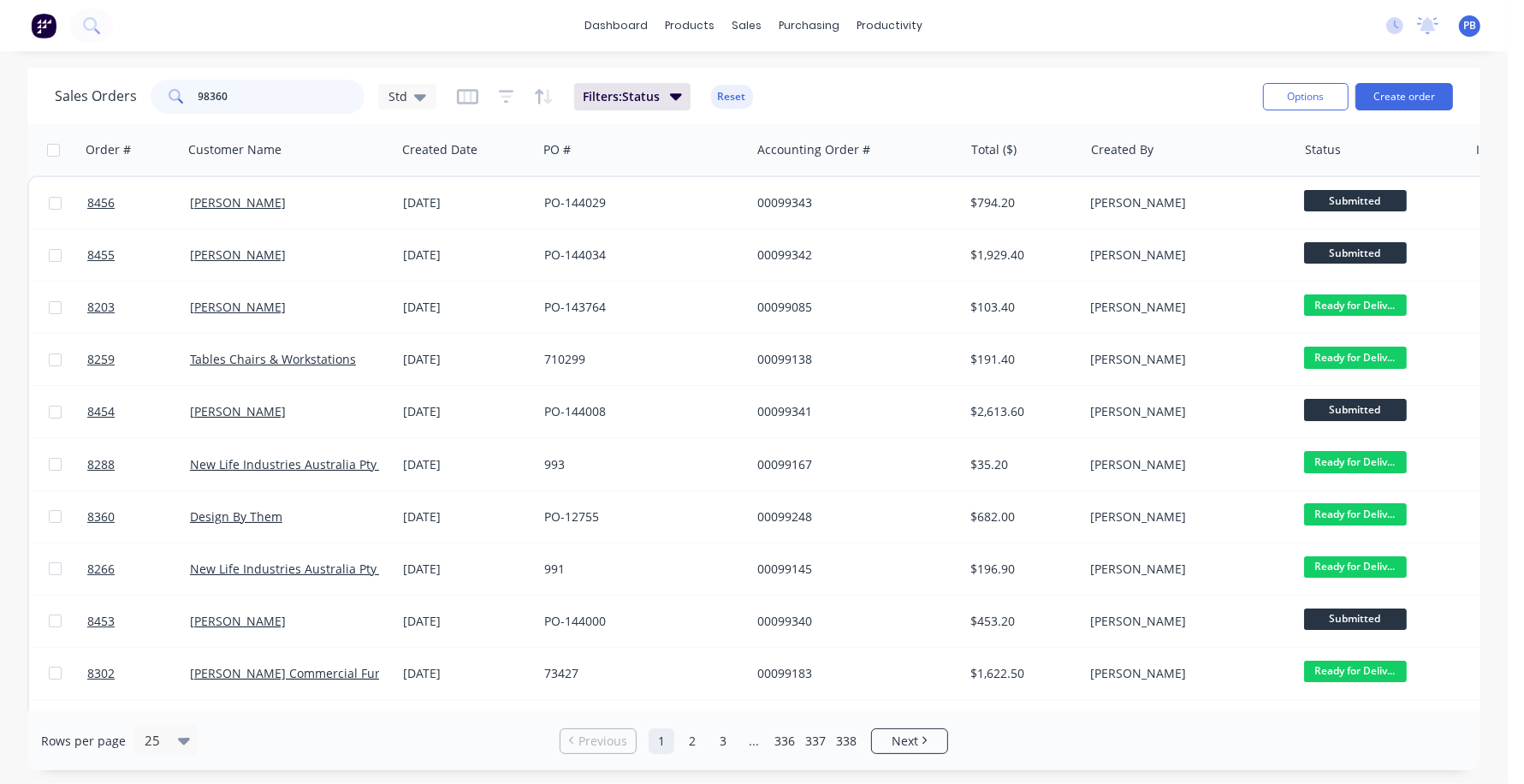
type input "98360"
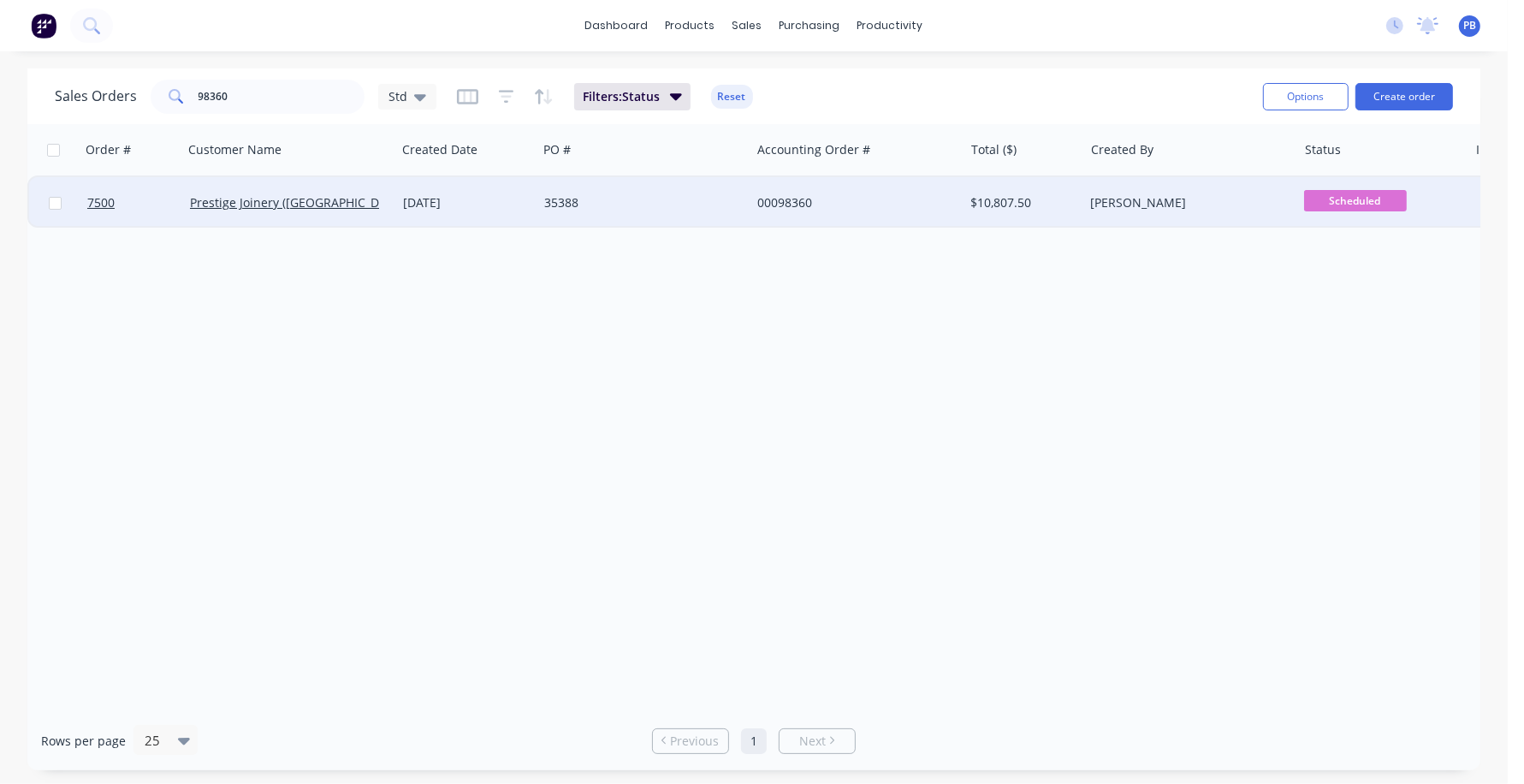
click at [791, 195] on div "00098360" at bounding box center [852, 203] width 190 height 17
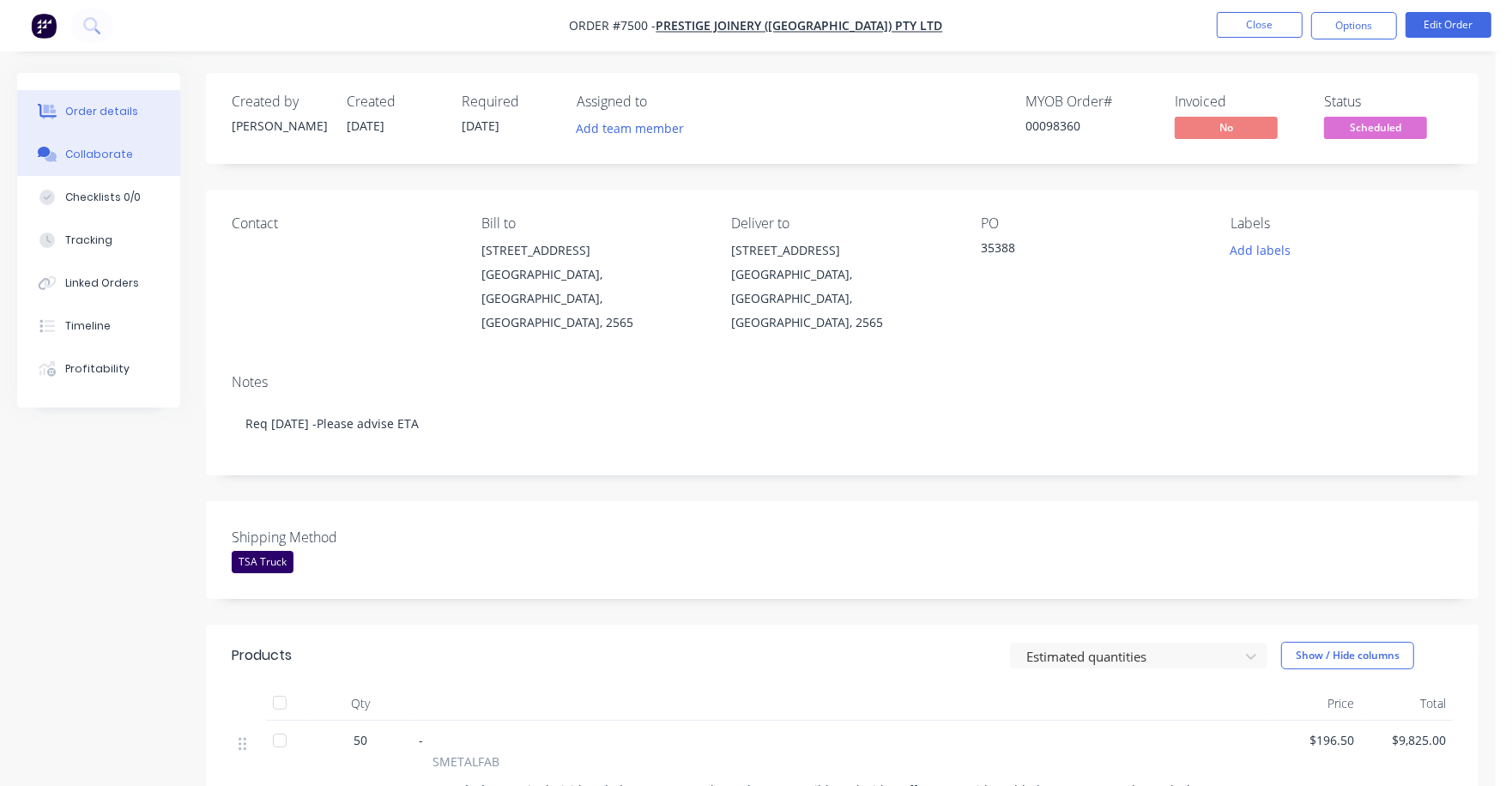
click at [86, 155] on div "Collaborate" at bounding box center [99, 155] width 68 height 16
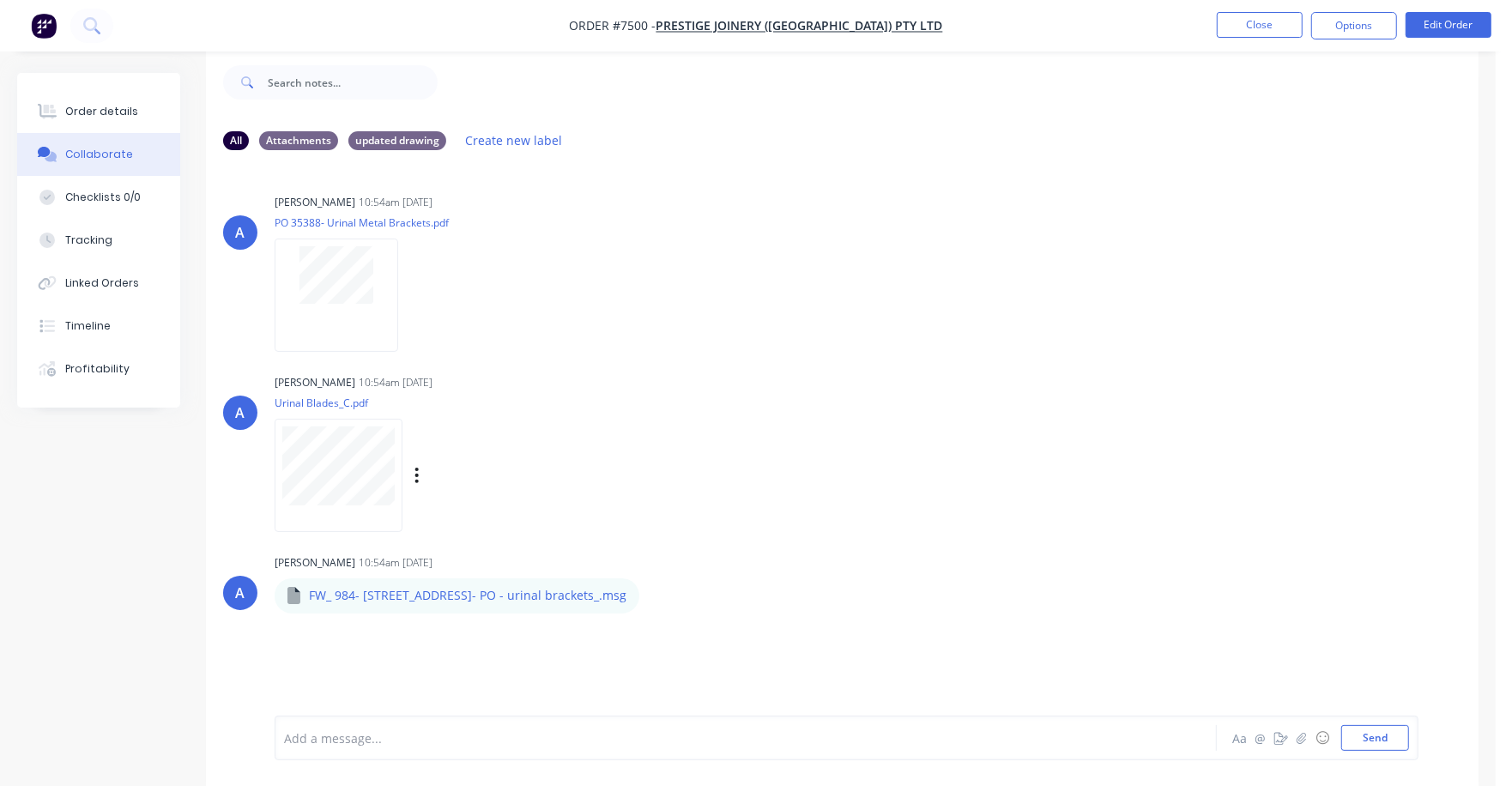
scroll to position [27, 0]
click at [110, 113] on div "Order details" at bounding box center [102, 112] width 73 height 16
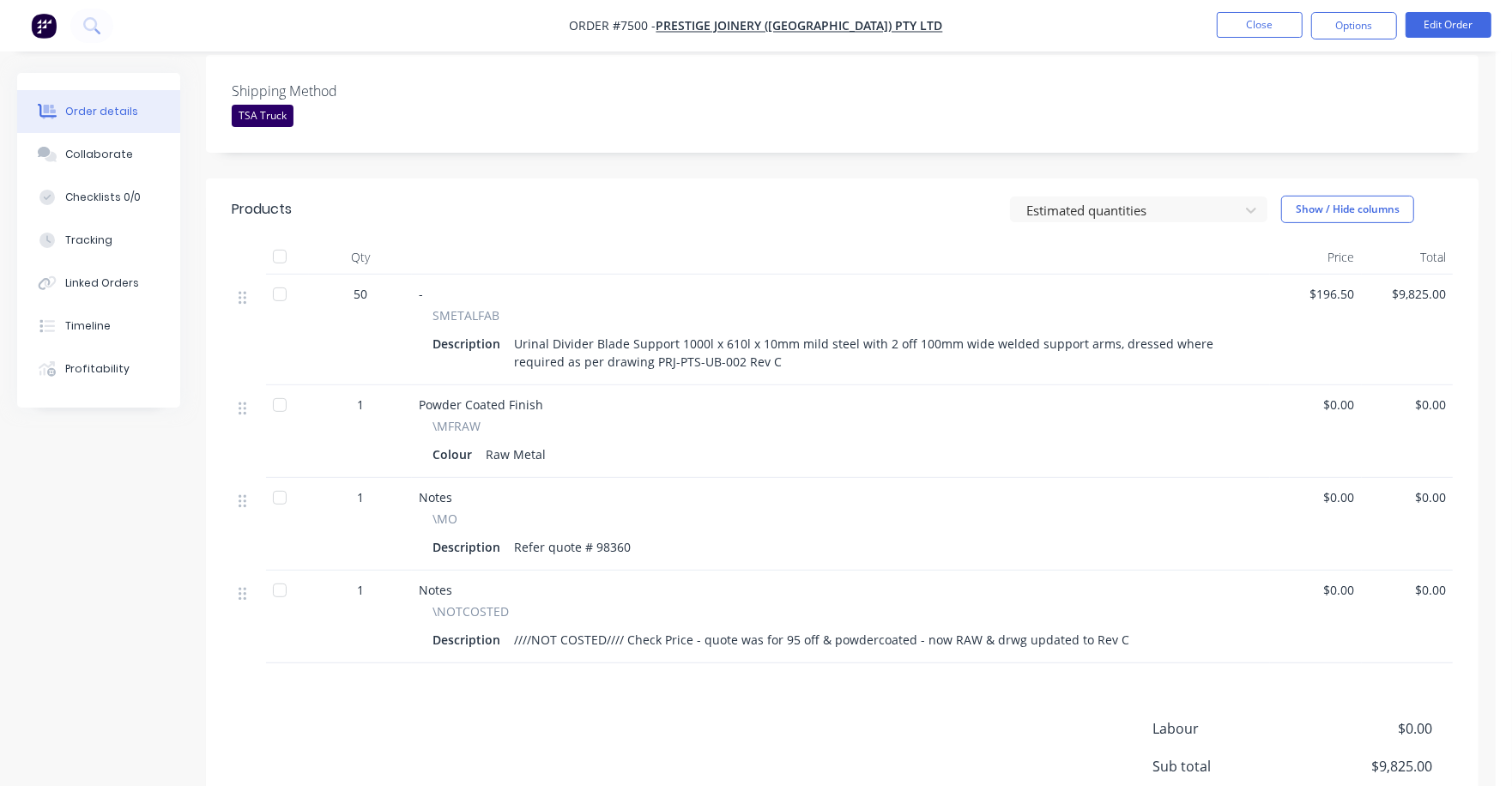
scroll to position [455, 0]
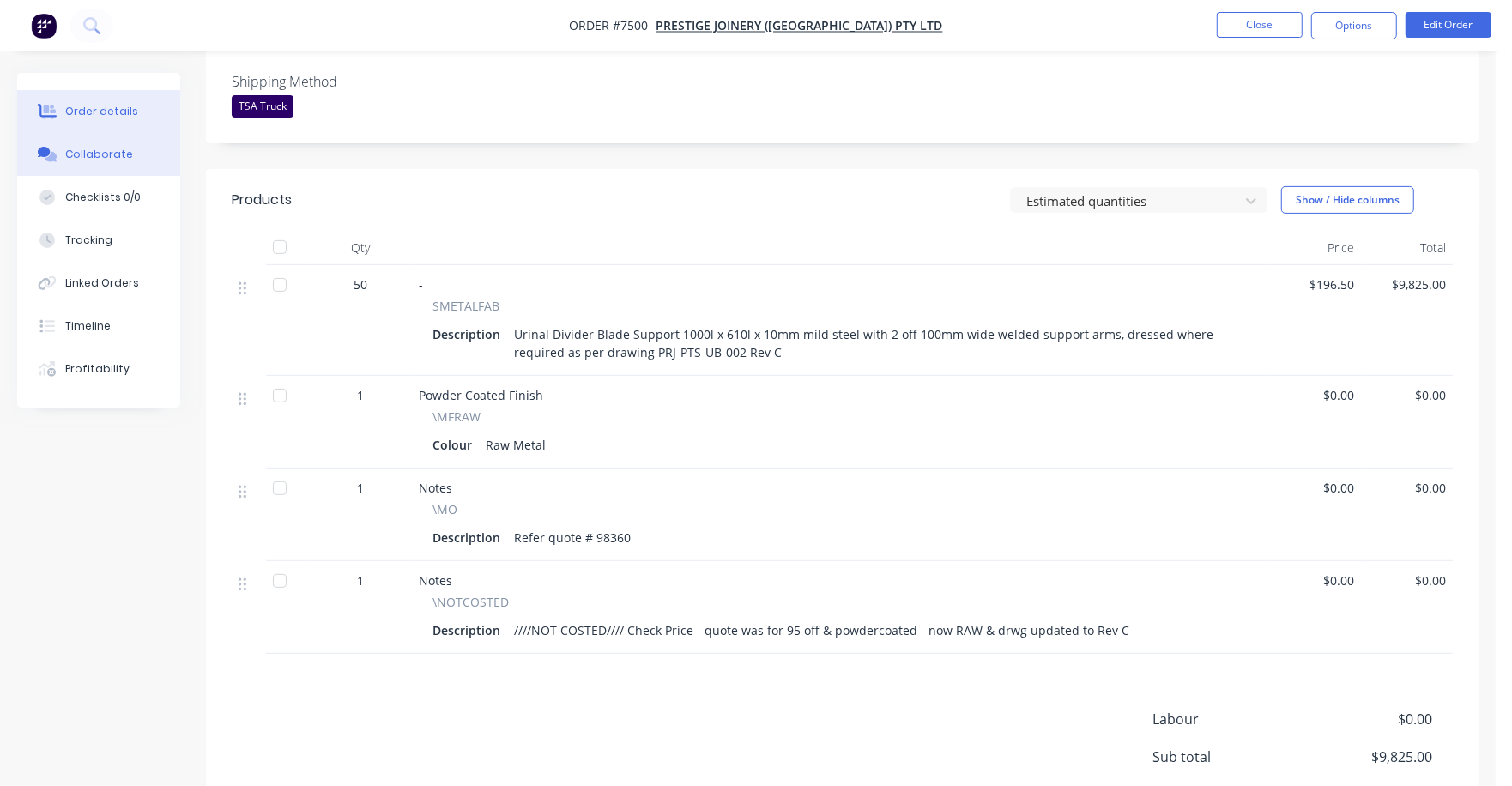
click at [101, 144] on button "Collaborate" at bounding box center [99, 154] width 163 height 43
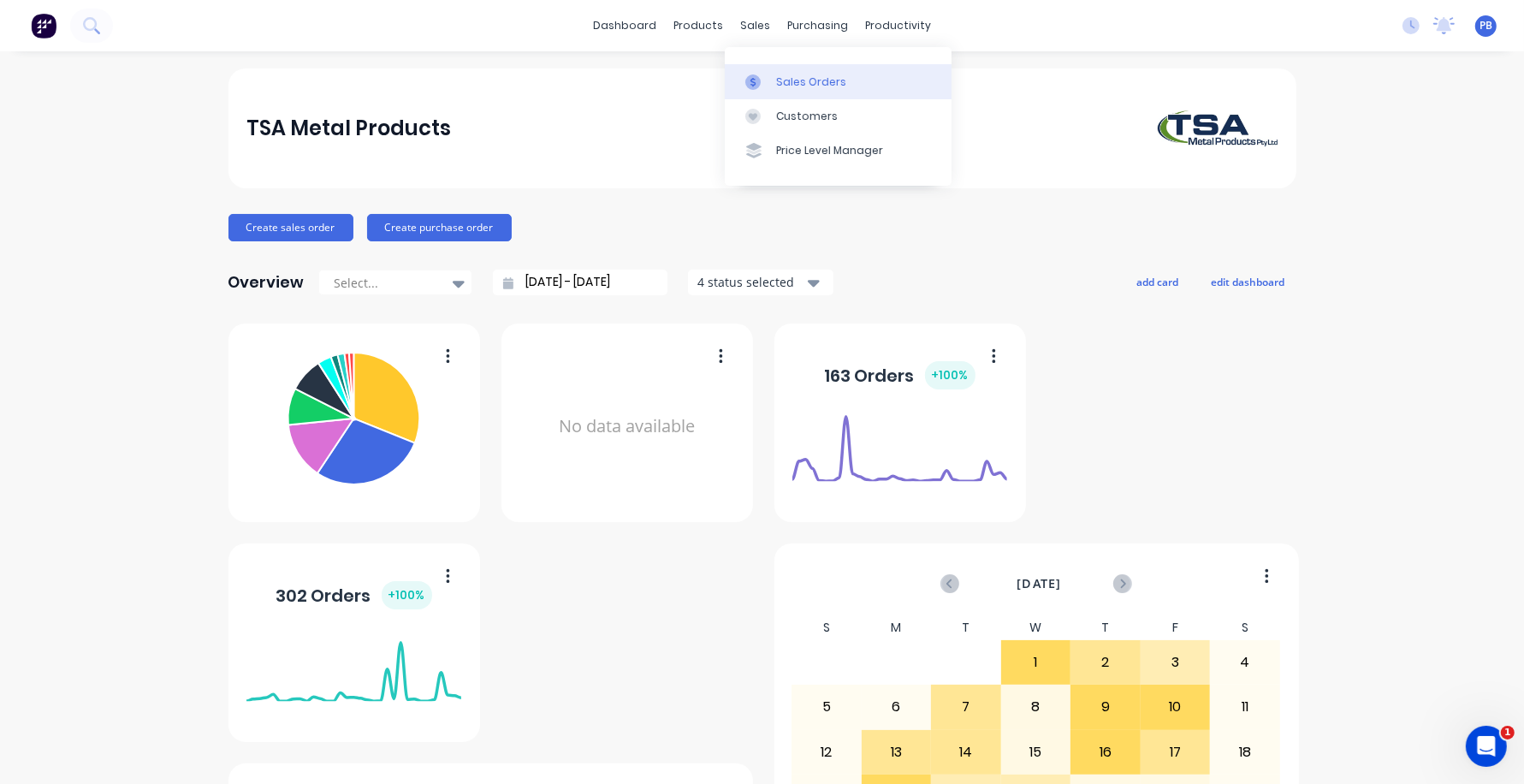
click at [807, 77] on div "Sales Orders" at bounding box center [811, 82] width 70 height 16
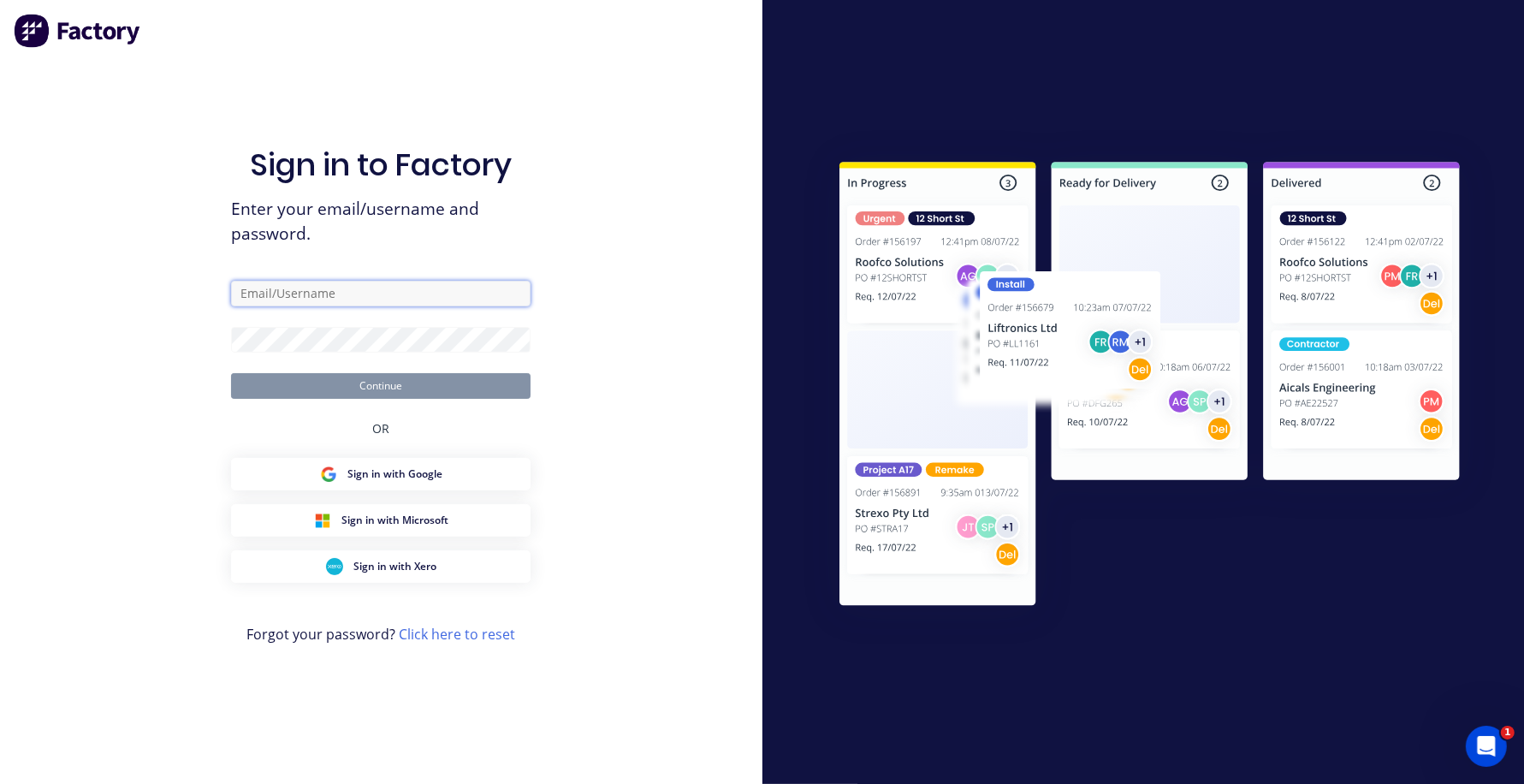
type input "[EMAIL_ADDRESS][DOMAIN_NAME]"
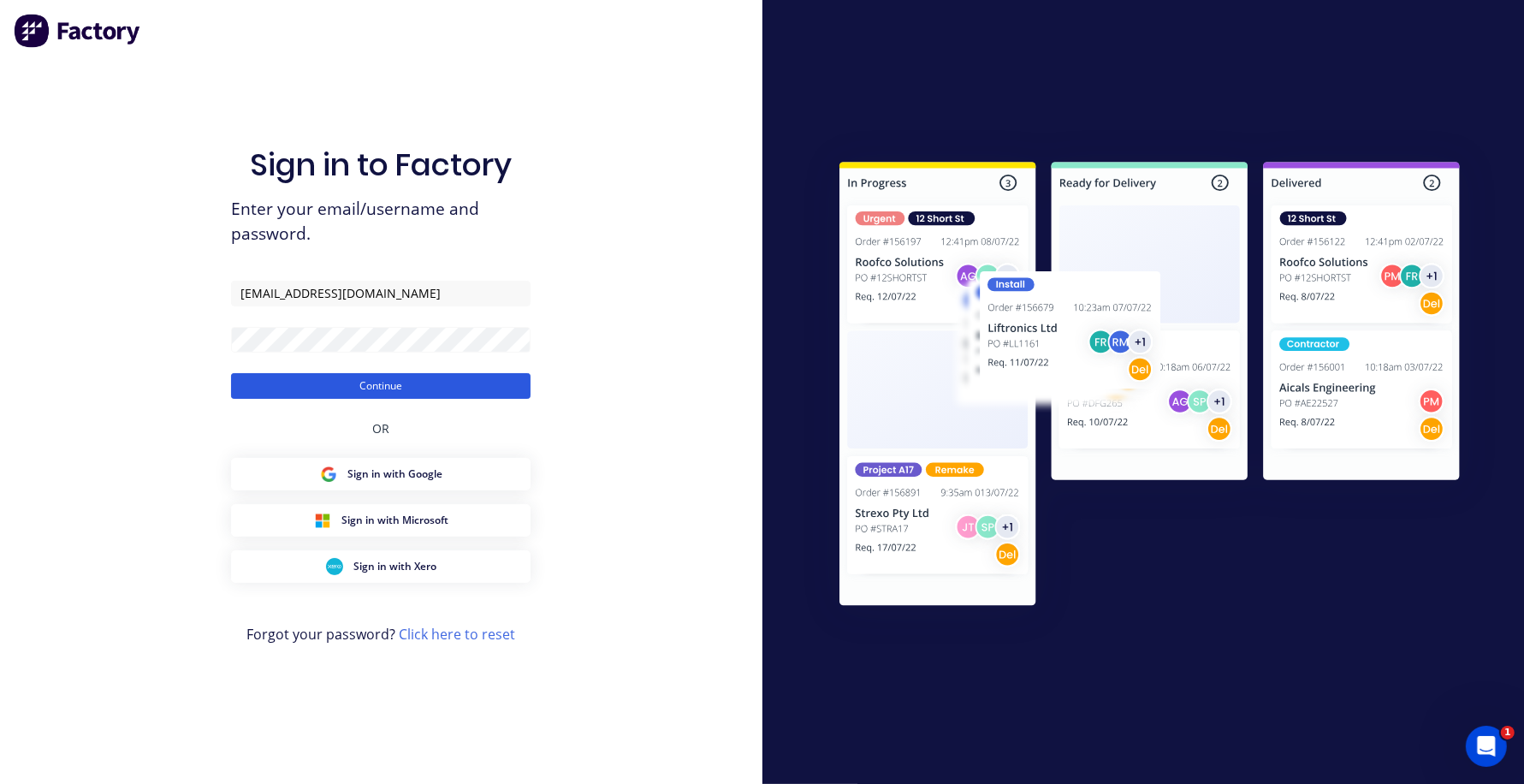
click at [348, 392] on button "Continue" at bounding box center [381, 386] width 300 height 26
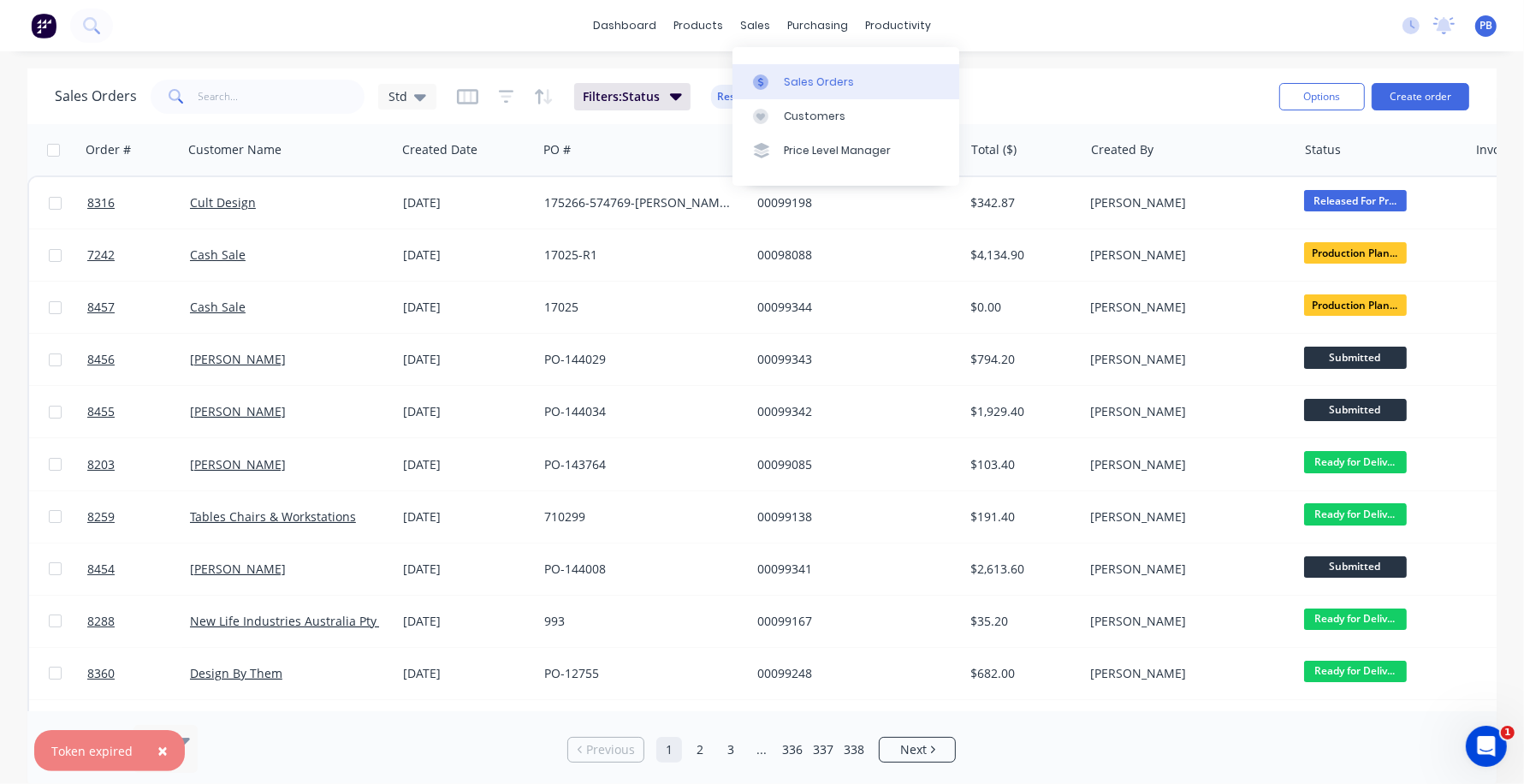
click at [812, 75] on div "Sales Orders" at bounding box center [819, 82] width 70 height 16
click at [274, 97] on input "text" at bounding box center [282, 97] width 167 height 35
type input "99174"
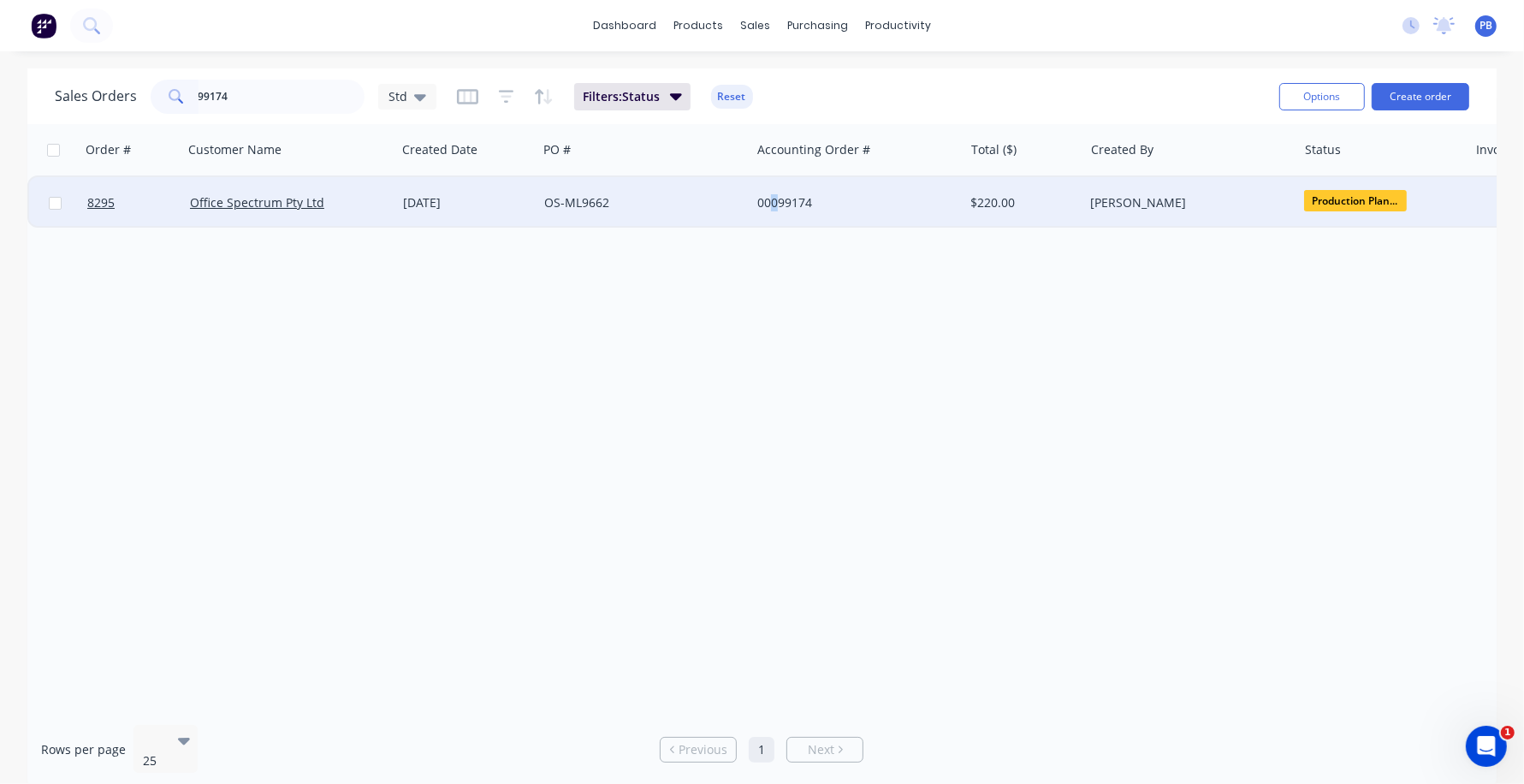
click at [775, 199] on div "00099174" at bounding box center [852, 203] width 190 height 17
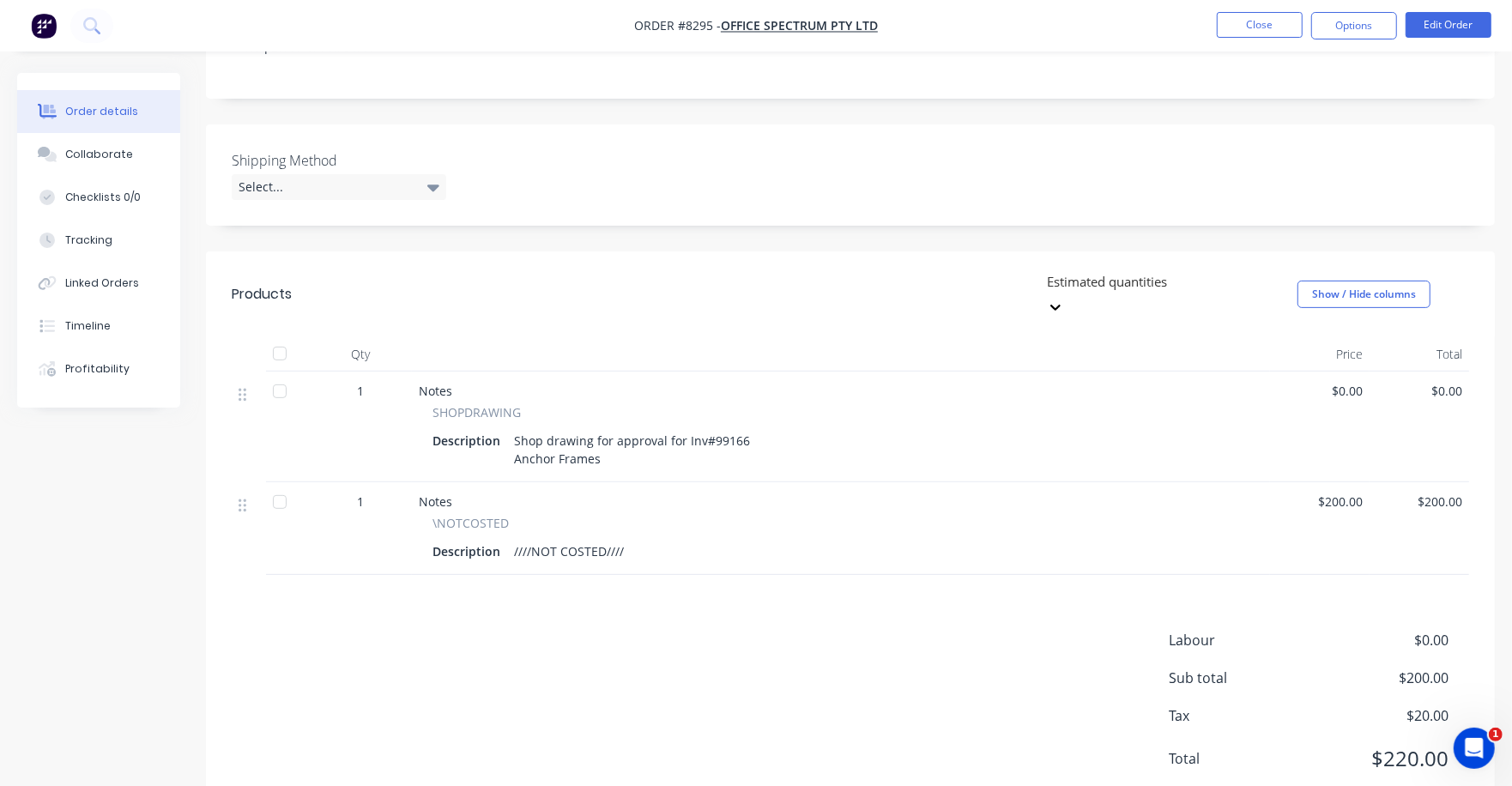
scroll to position [385, 0]
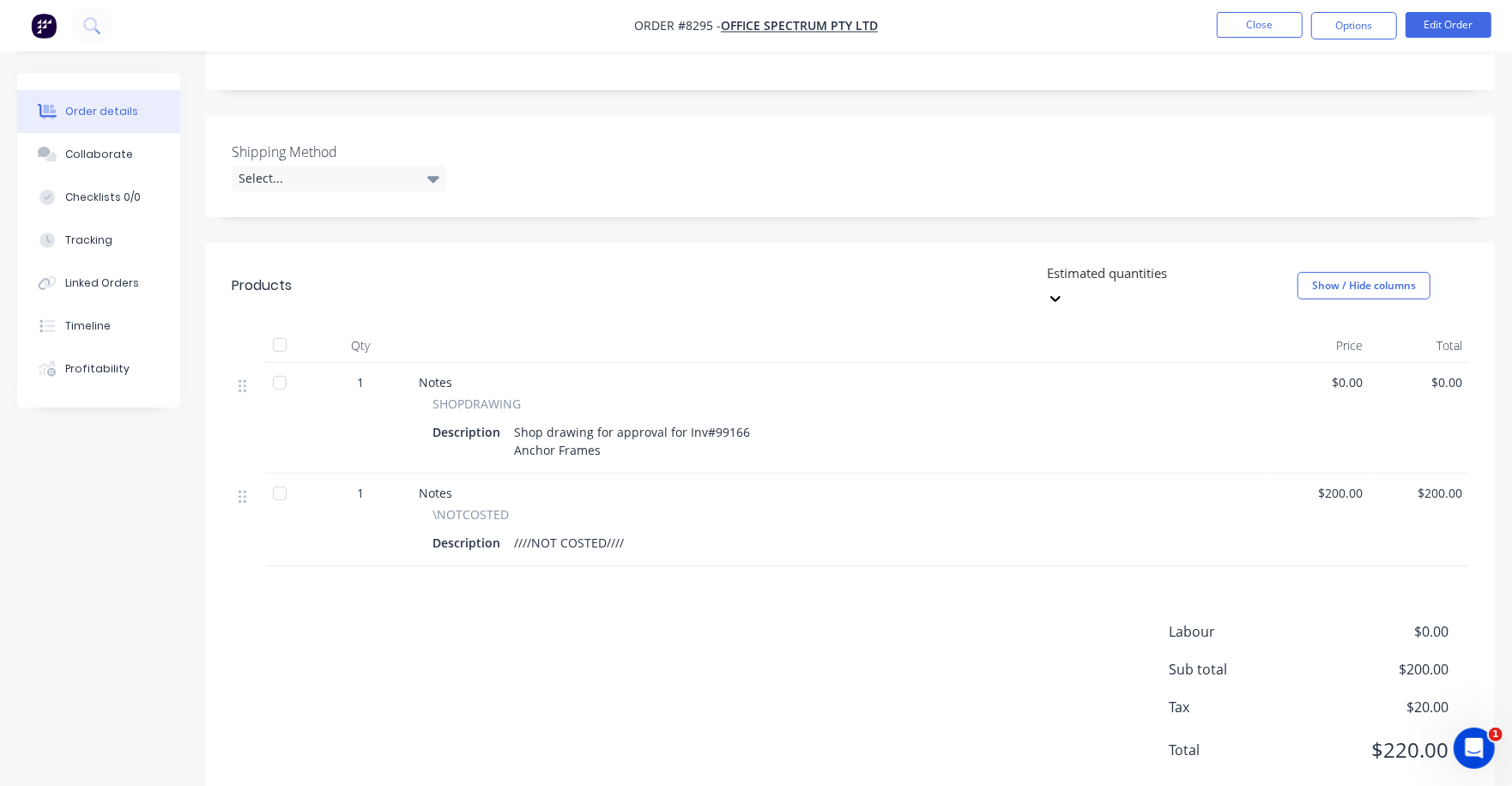
click at [627, 419] on div "Shop drawing for approval for Inv#99166 Anchor Frames" at bounding box center [632, 440] width 249 height 43
click at [1431, 17] on button "Edit Order" at bounding box center [1449, 25] width 86 height 26
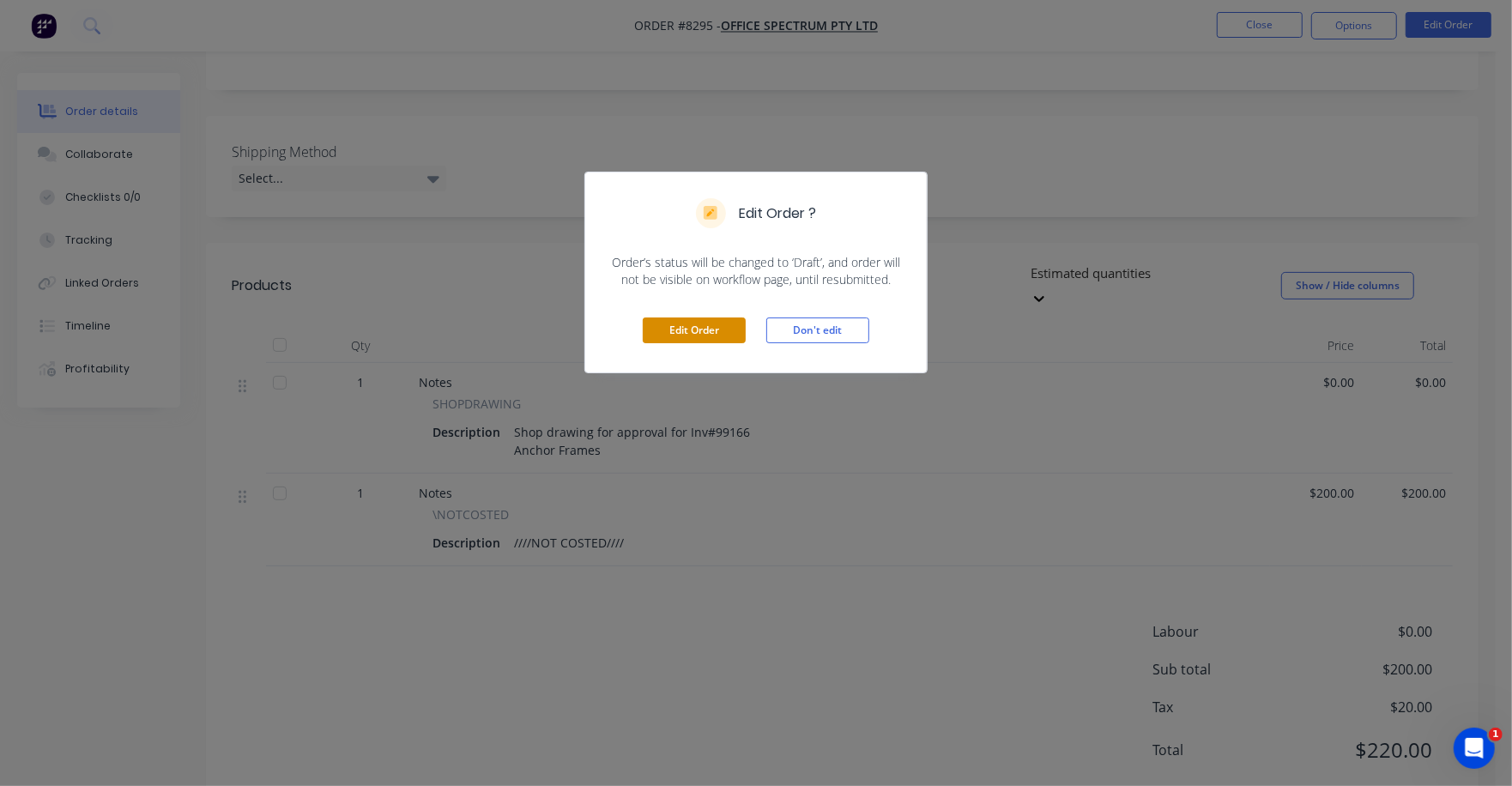
click at [712, 338] on button "Edit Order" at bounding box center [694, 330] width 103 height 26
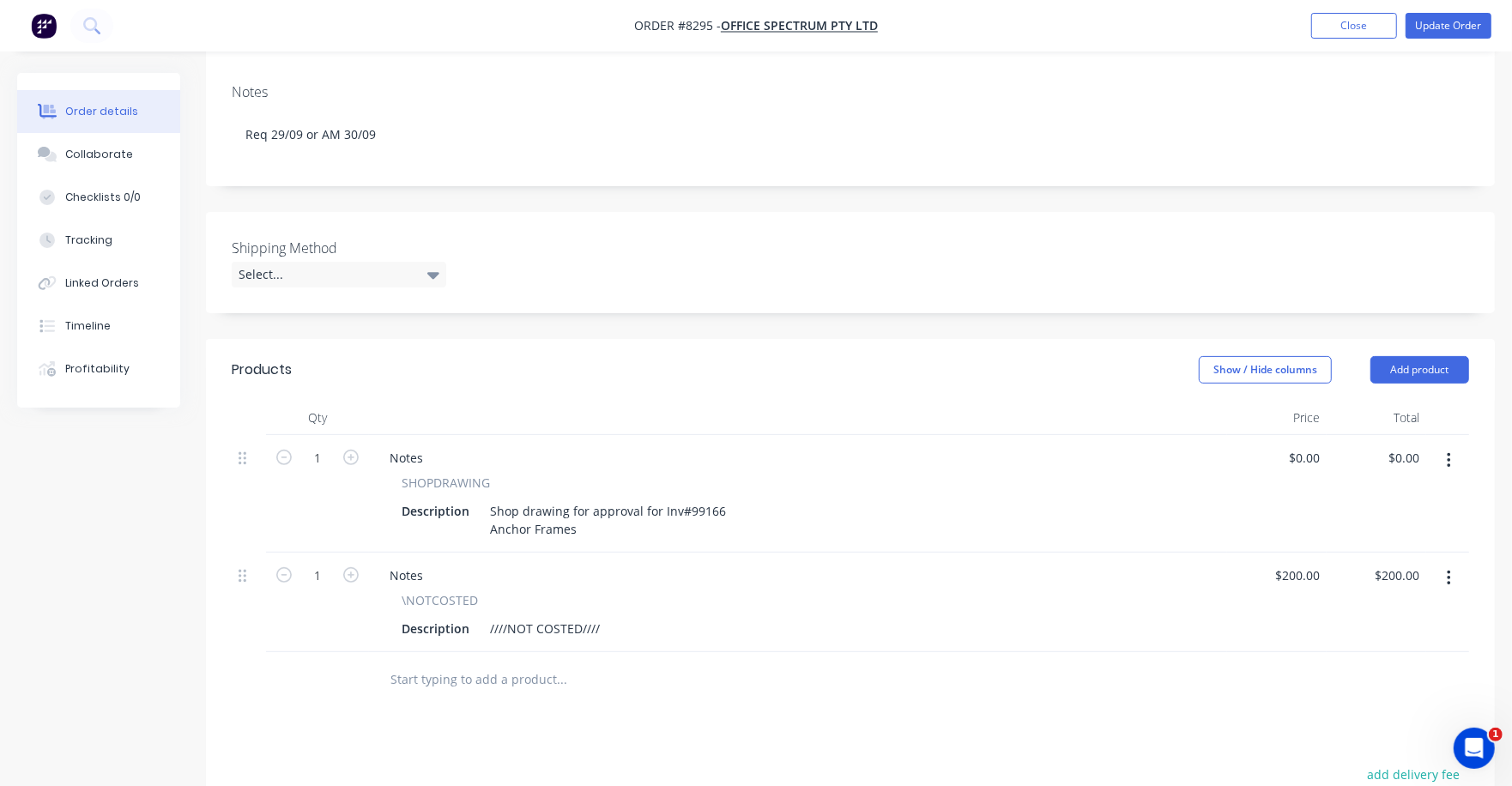
scroll to position [321, 0]
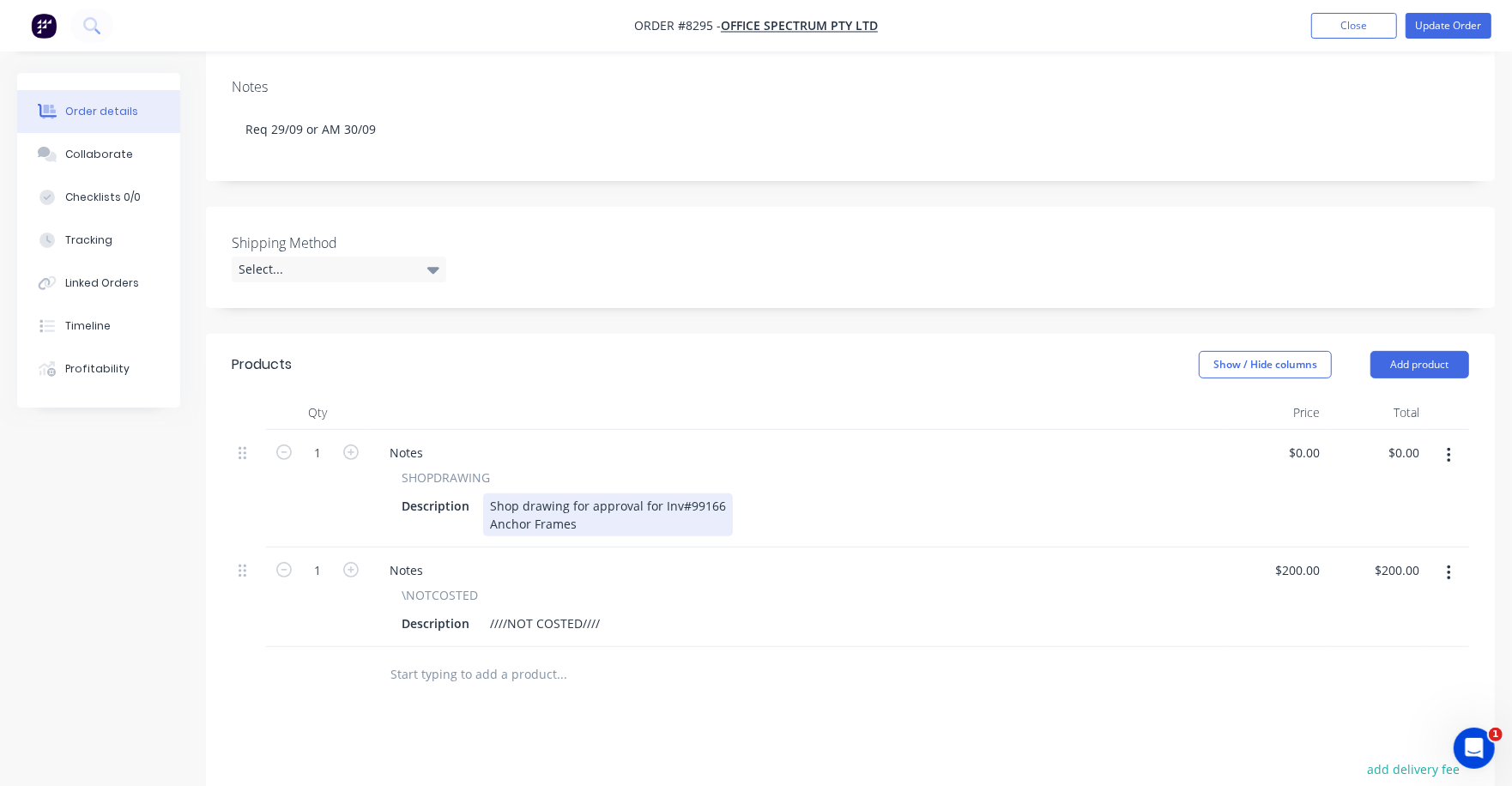
click at [595, 493] on div "Shop drawing for approval for Inv#99166 Anchor Frames" at bounding box center [607, 514] width 249 height 43
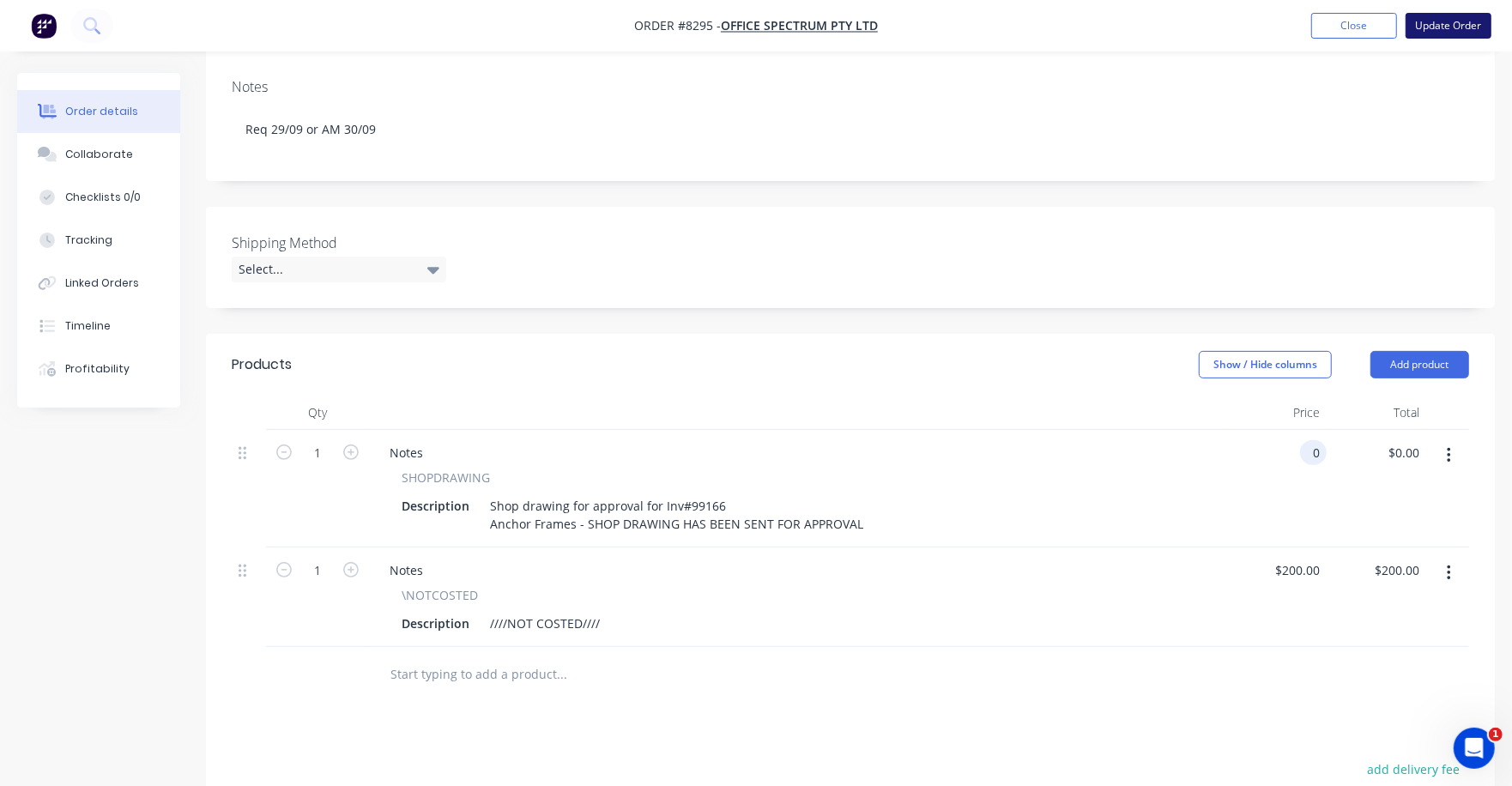
type input "$0.00"
click at [1459, 21] on button "Update Order" at bounding box center [1449, 26] width 86 height 26
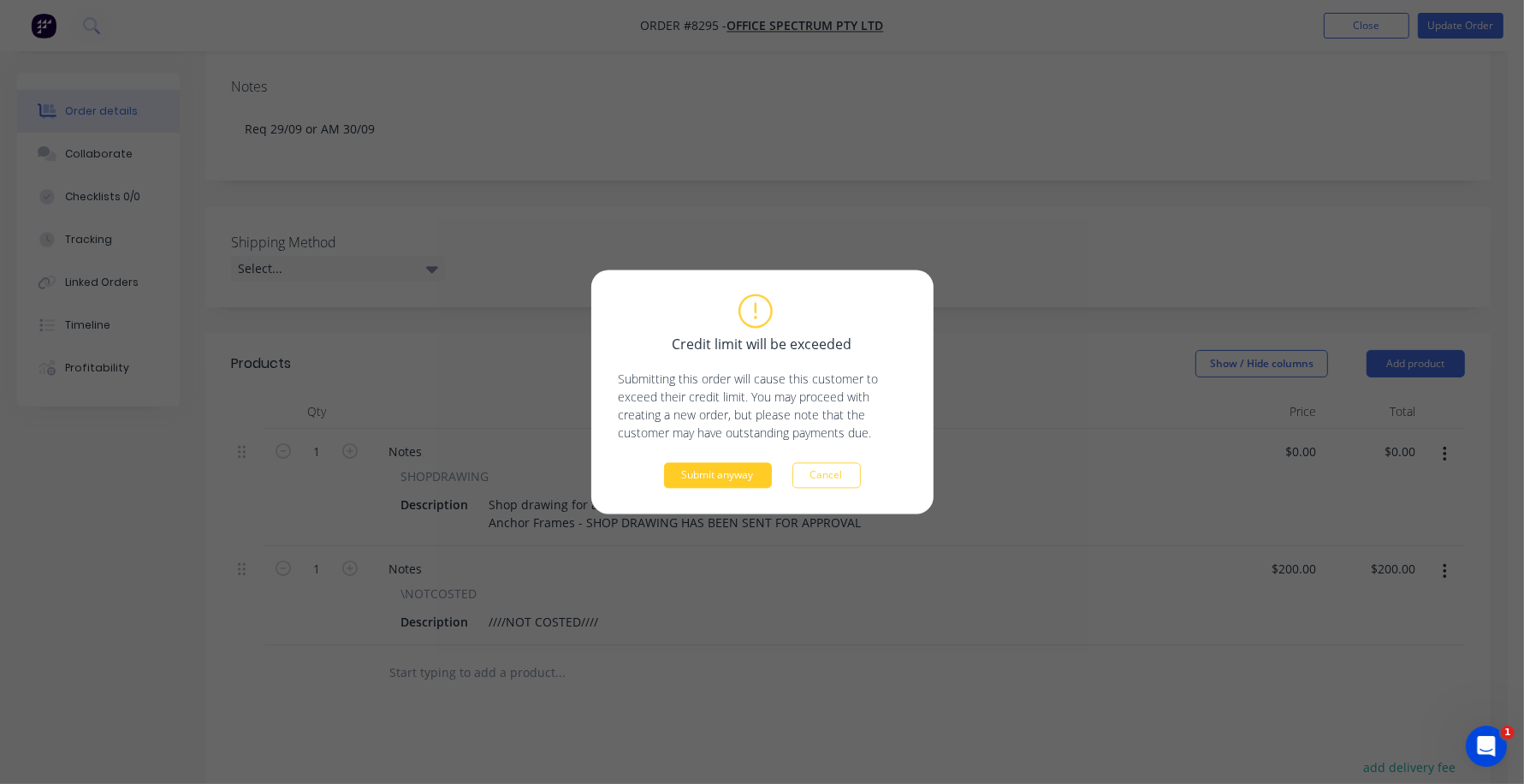
click at [702, 489] on div "Credit limit will be exceeded Submitting this order will cause this customer to…" at bounding box center [762, 392] width 342 height 244
click at [713, 483] on button "Submit anyway" at bounding box center [717, 476] width 107 height 26
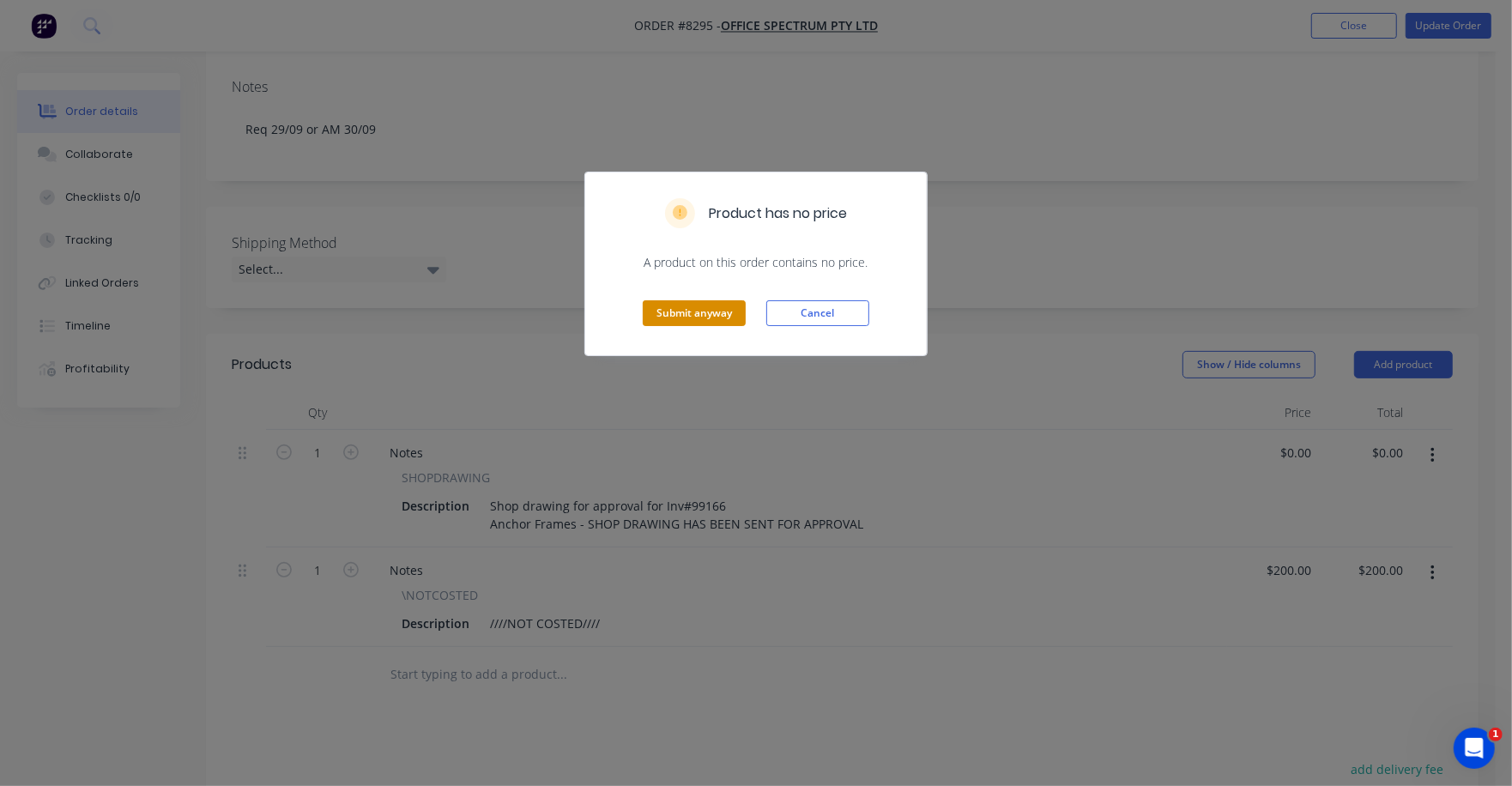
click at [705, 321] on button "Submit anyway" at bounding box center [694, 314] width 103 height 26
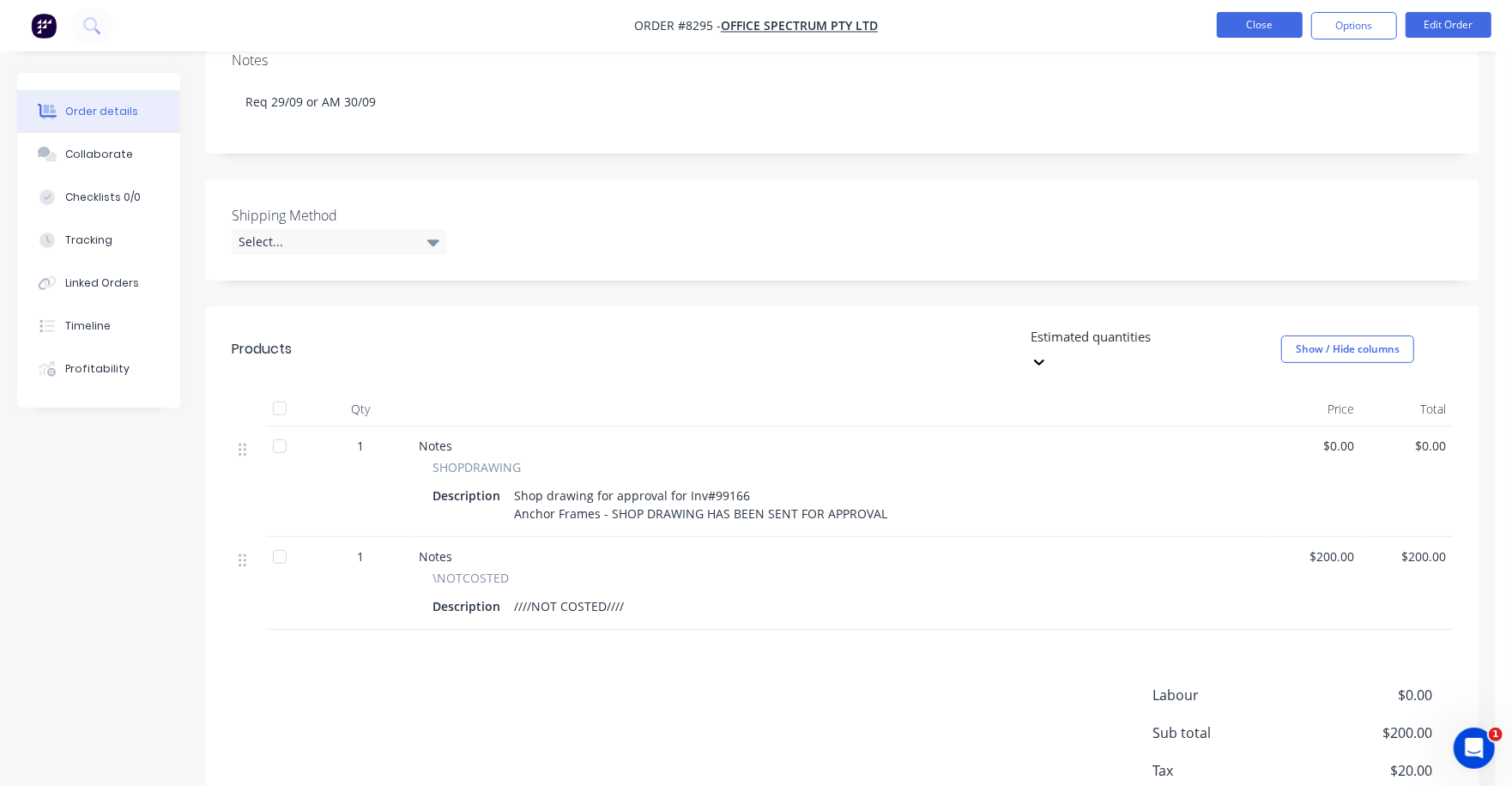
click at [1267, 21] on button "Close" at bounding box center [1260, 25] width 86 height 26
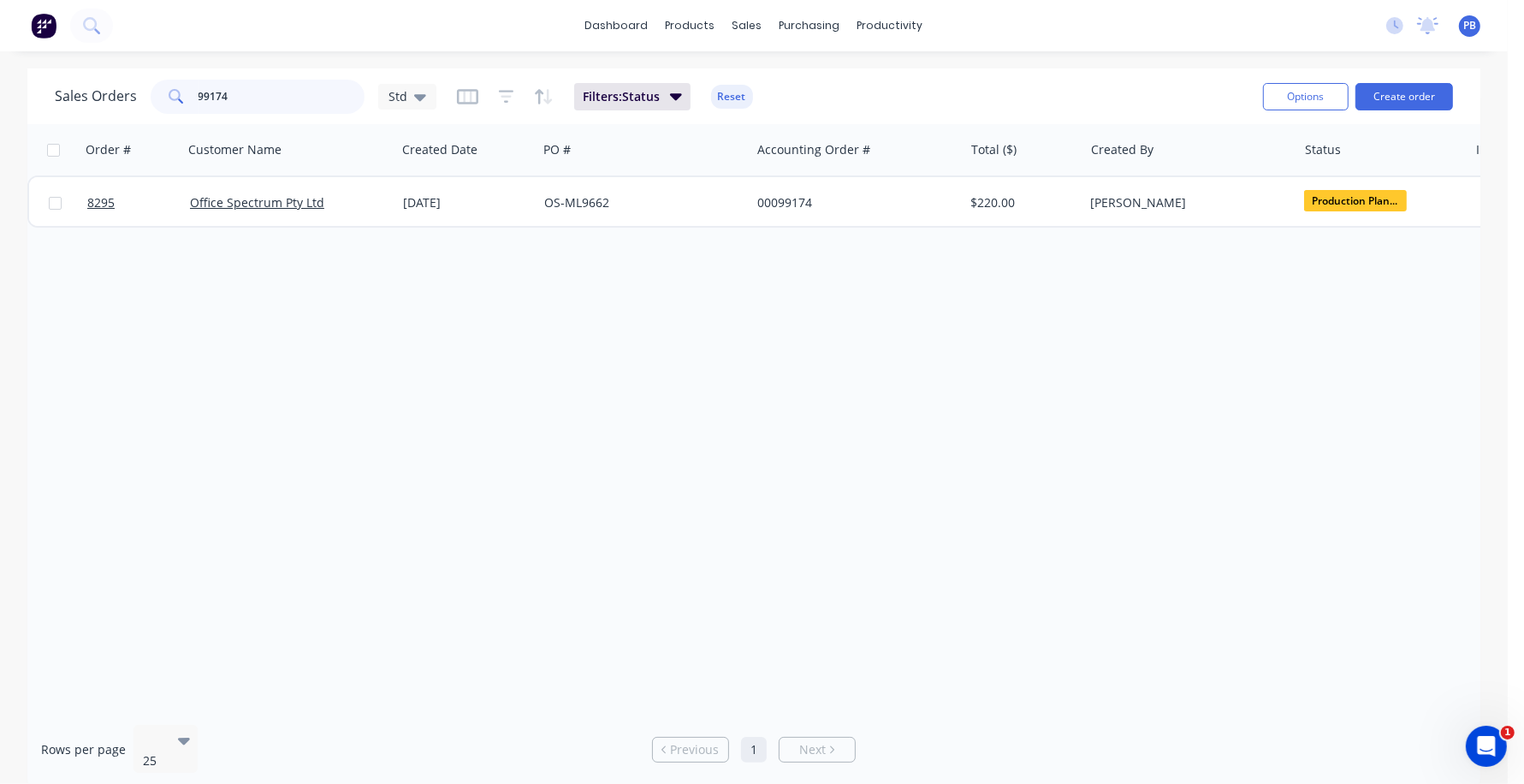
drag, startPoint x: 249, startPoint y: 89, endPoint x: 173, endPoint y: 89, distance: 76.0
click at [173, 89] on div "99174" at bounding box center [257, 97] width 214 height 35
type input "99108"
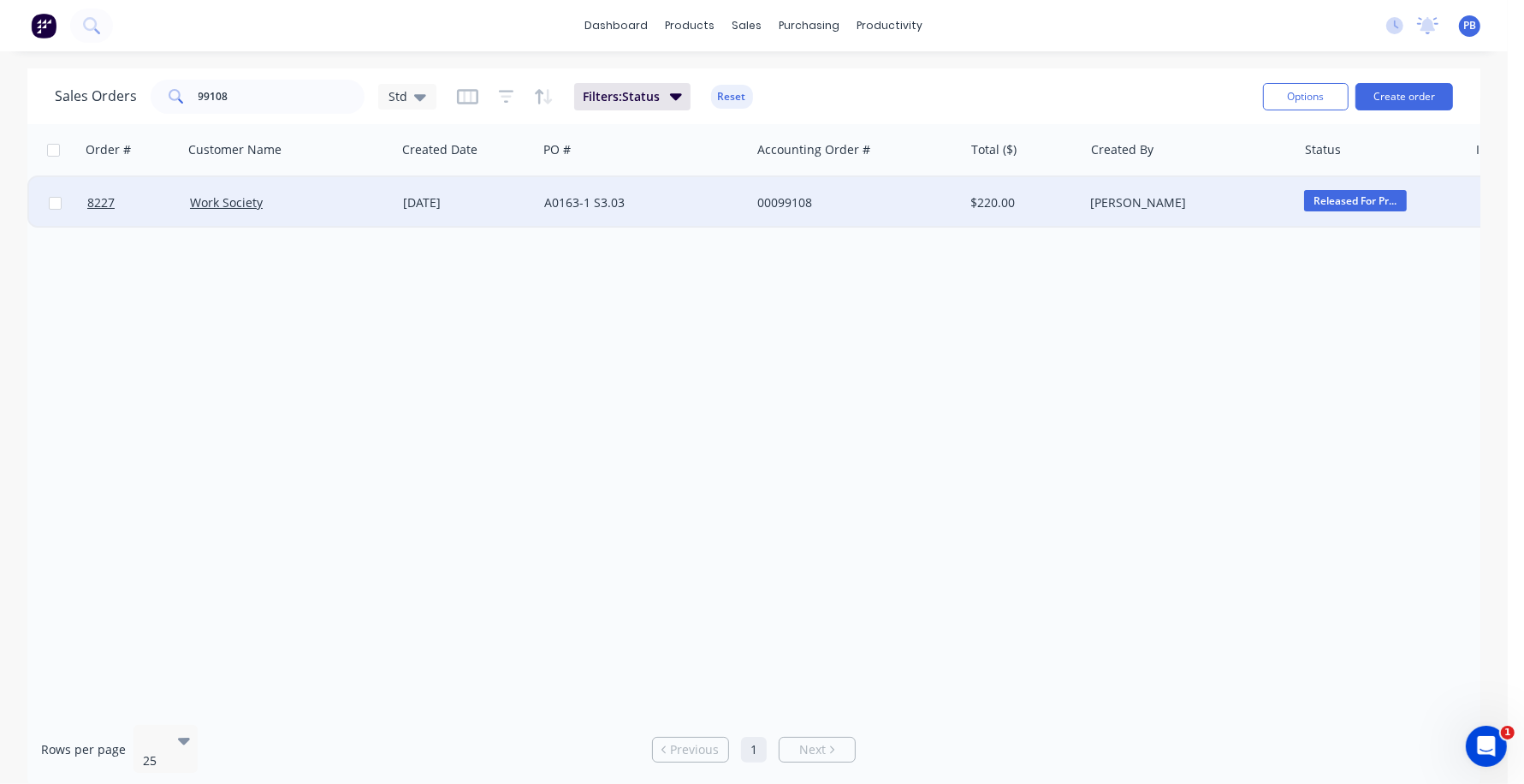
click at [800, 201] on div "00099108" at bounding box center [852, 203] width 190 height 17
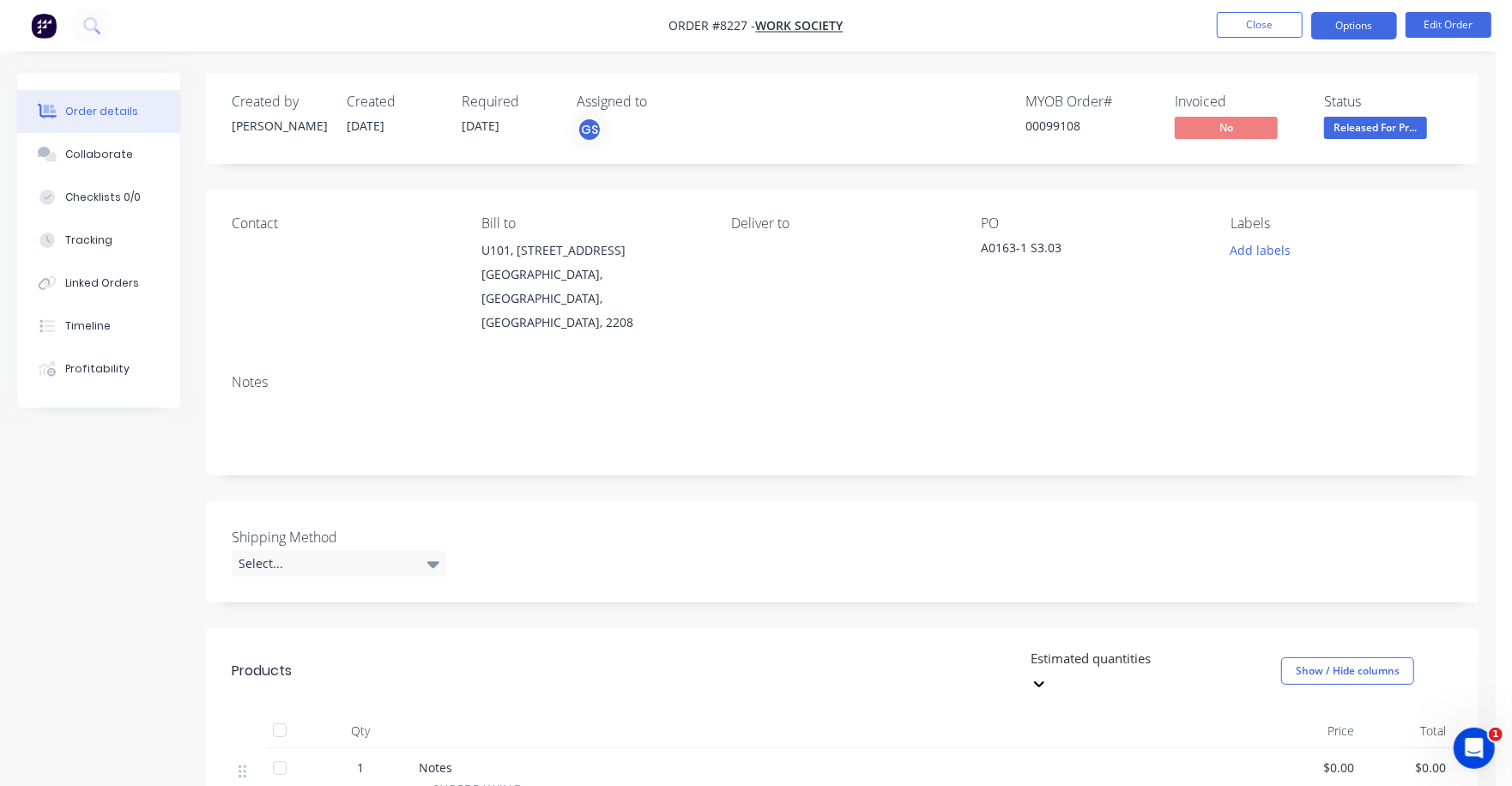
click at [1358, 22] on button "Options" at bounding box center [1354, 26] width 86 height 28
click at [1476, 195] on div "Contact Bill to [STREET_ADDRESS] Deliver to PO A0163-1 S3.03 Labels Add labels" at bounding box center [842, 274] width 1273 height 171
click at [1357, 122] on span "Released For Pr..." at bounding box center [1376, 127] width 103 height 22
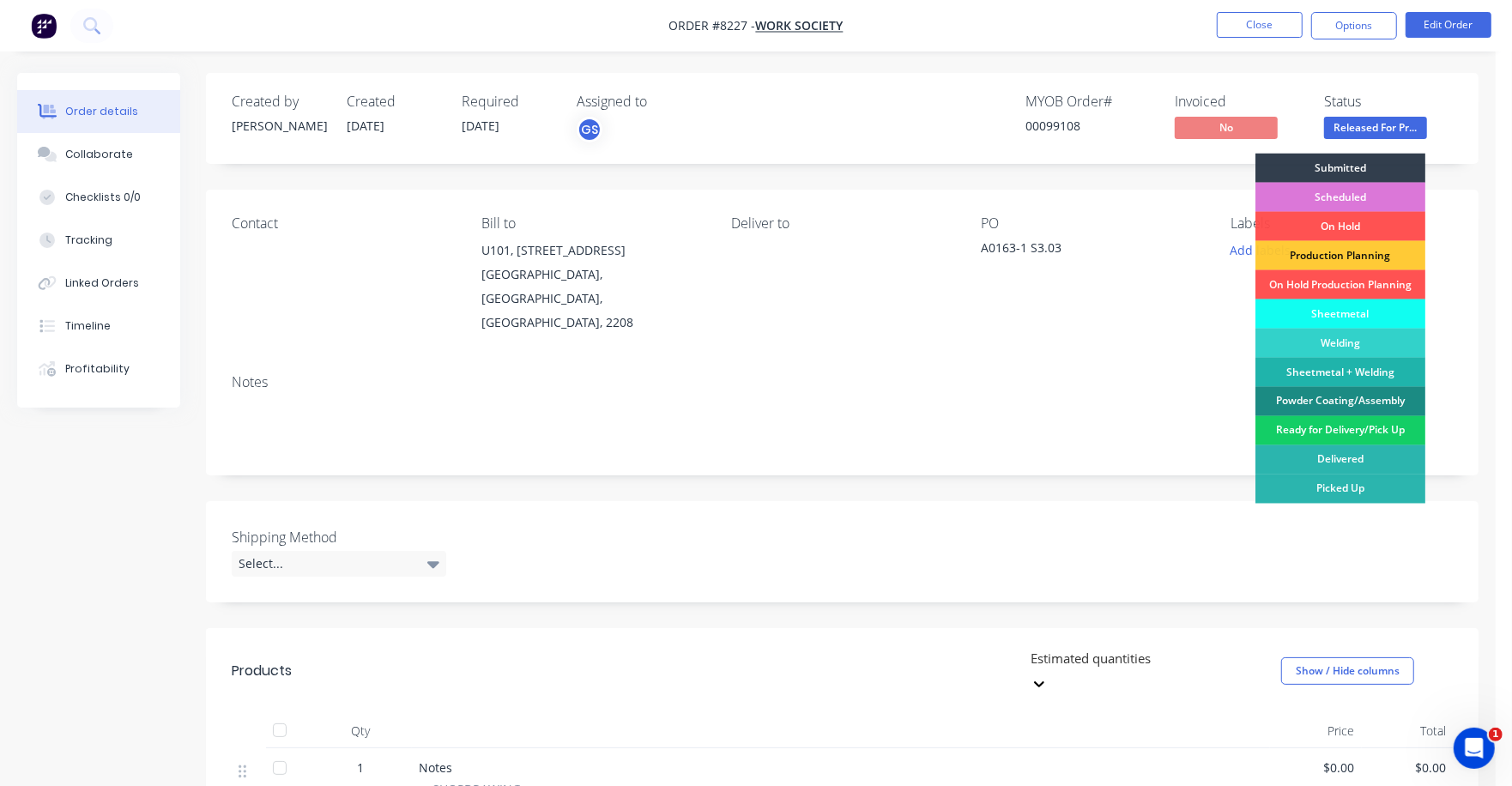
click at [1372, 425] on div "Ready for Delivery/Pick Up" at bounding box center [1341, 431] width 170 height 30
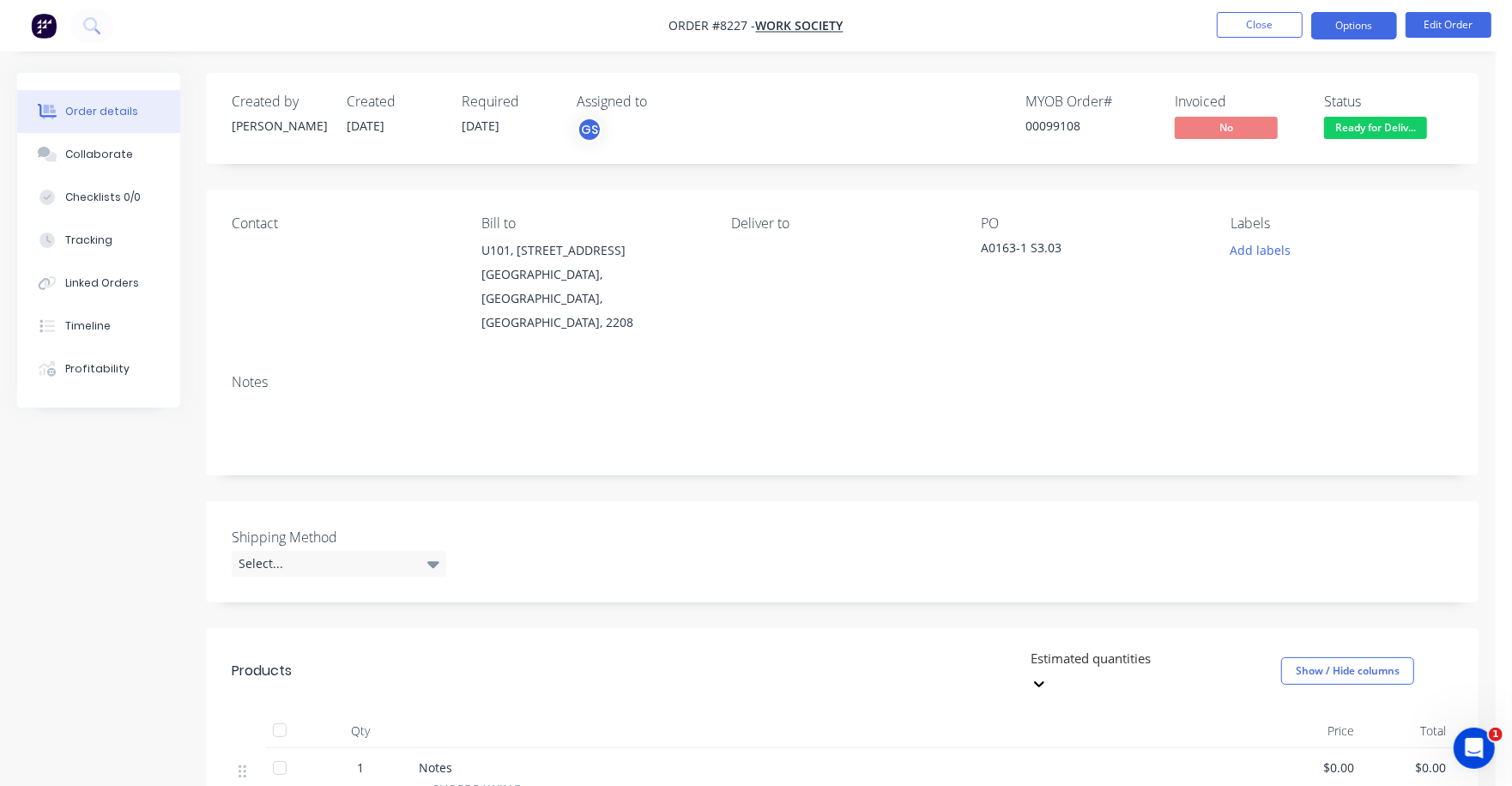
click at [1347, 29] on button "Options" at bounding box center [1354, 26] width 86 height 28
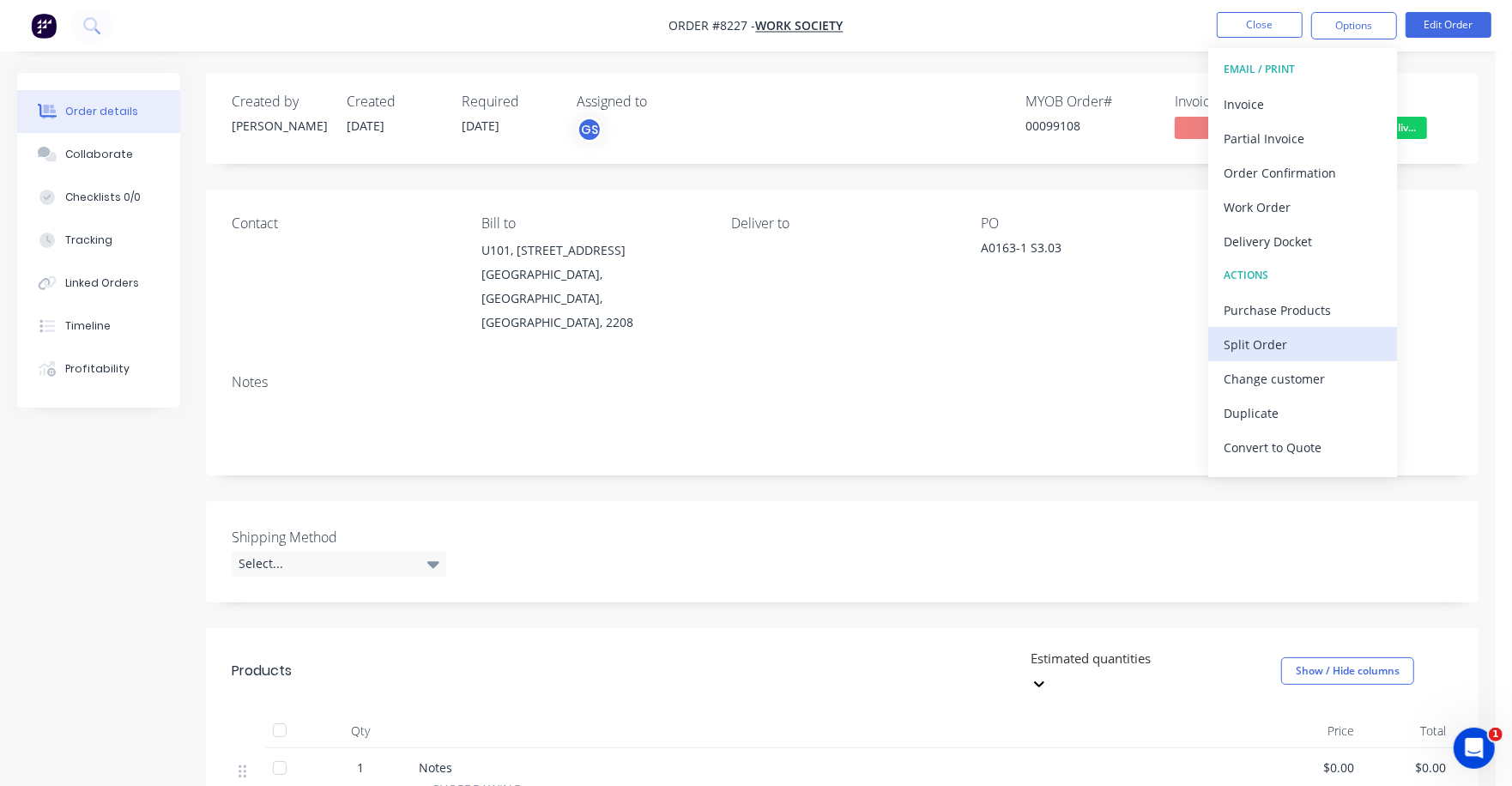
scroll to position [26, 0]
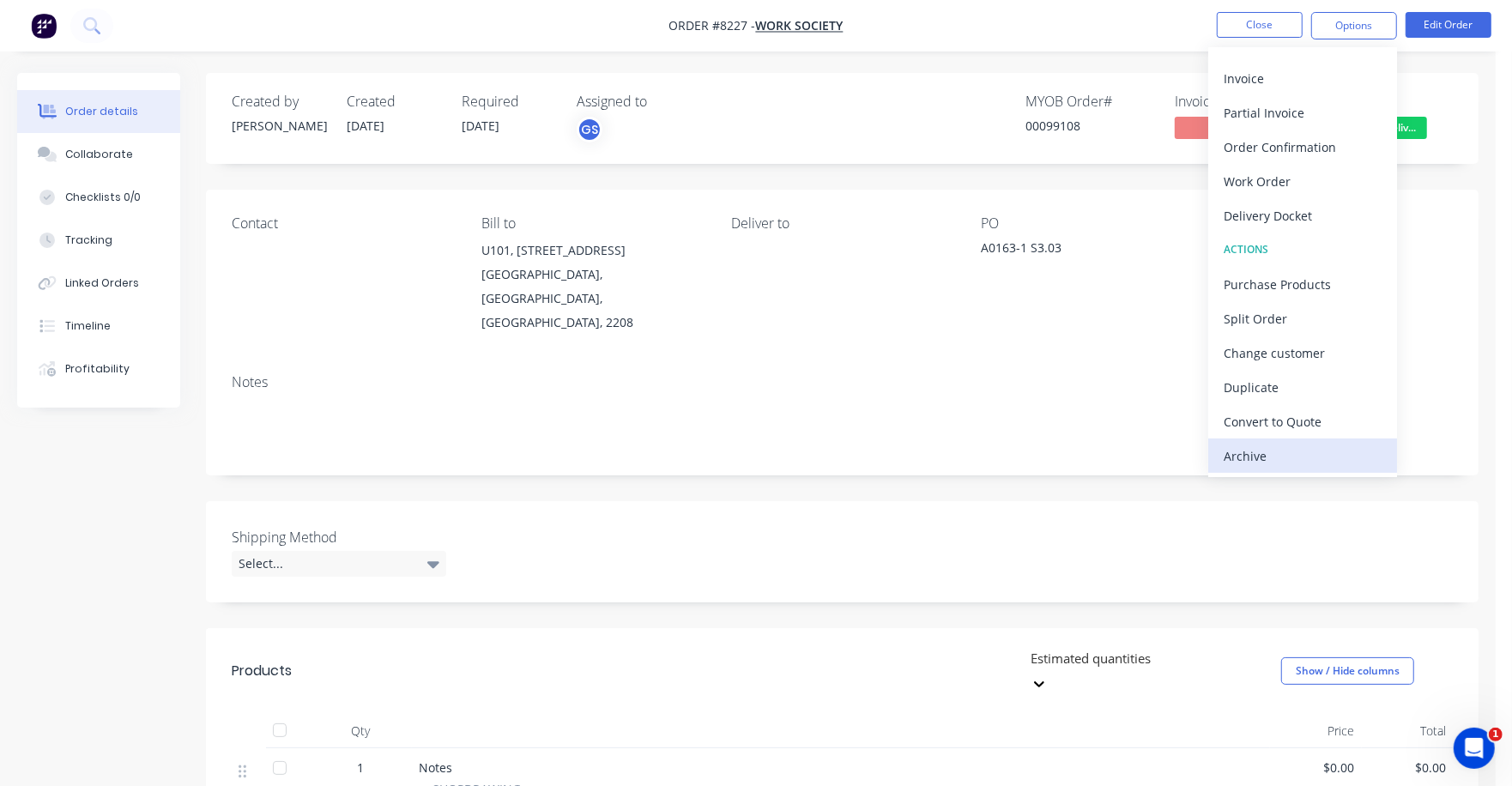
click at [1243, 455] on div "Archive" at bounding box center [1303, 456] width 158 height 25
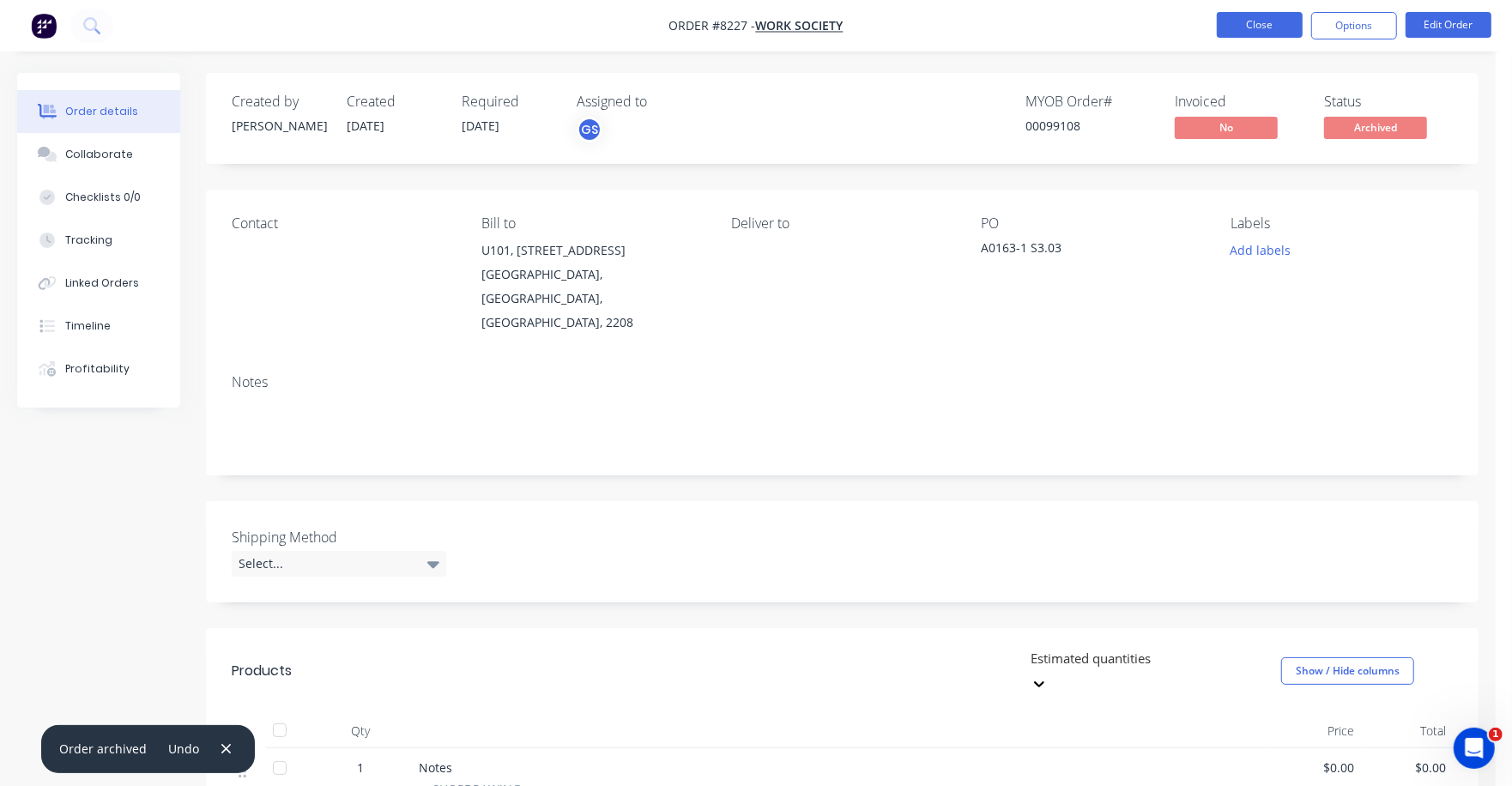
click at [1253, 27] on button "Close" at bounding box center [1260, 25] width 86 height 26
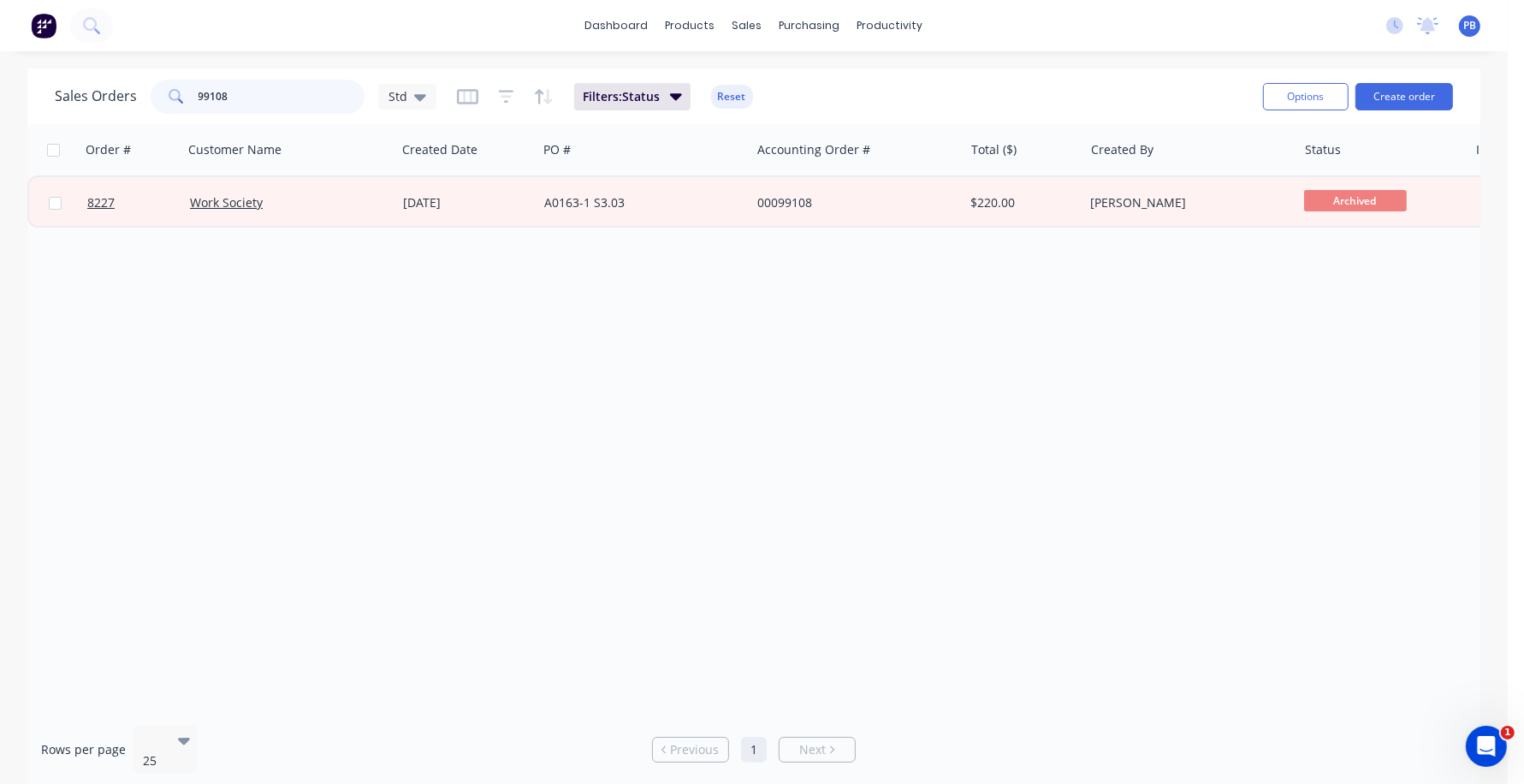
click at [263, 89] on input "99108" at bounding box center [282, 97] width 167 height 35
type input "98986"
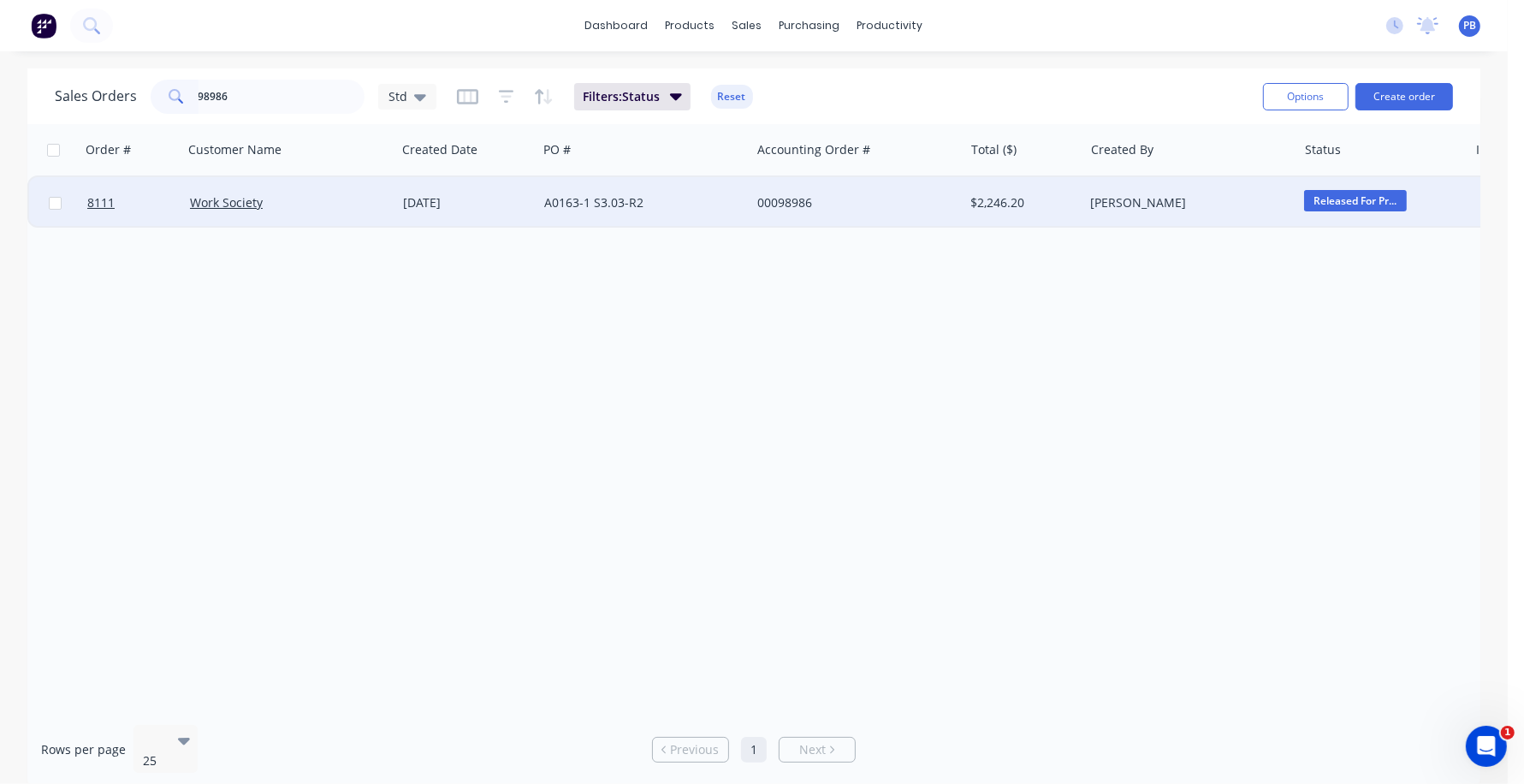
click at [787, 192] on div "00098986" at bounding box center [857, 202] width 213 height 51
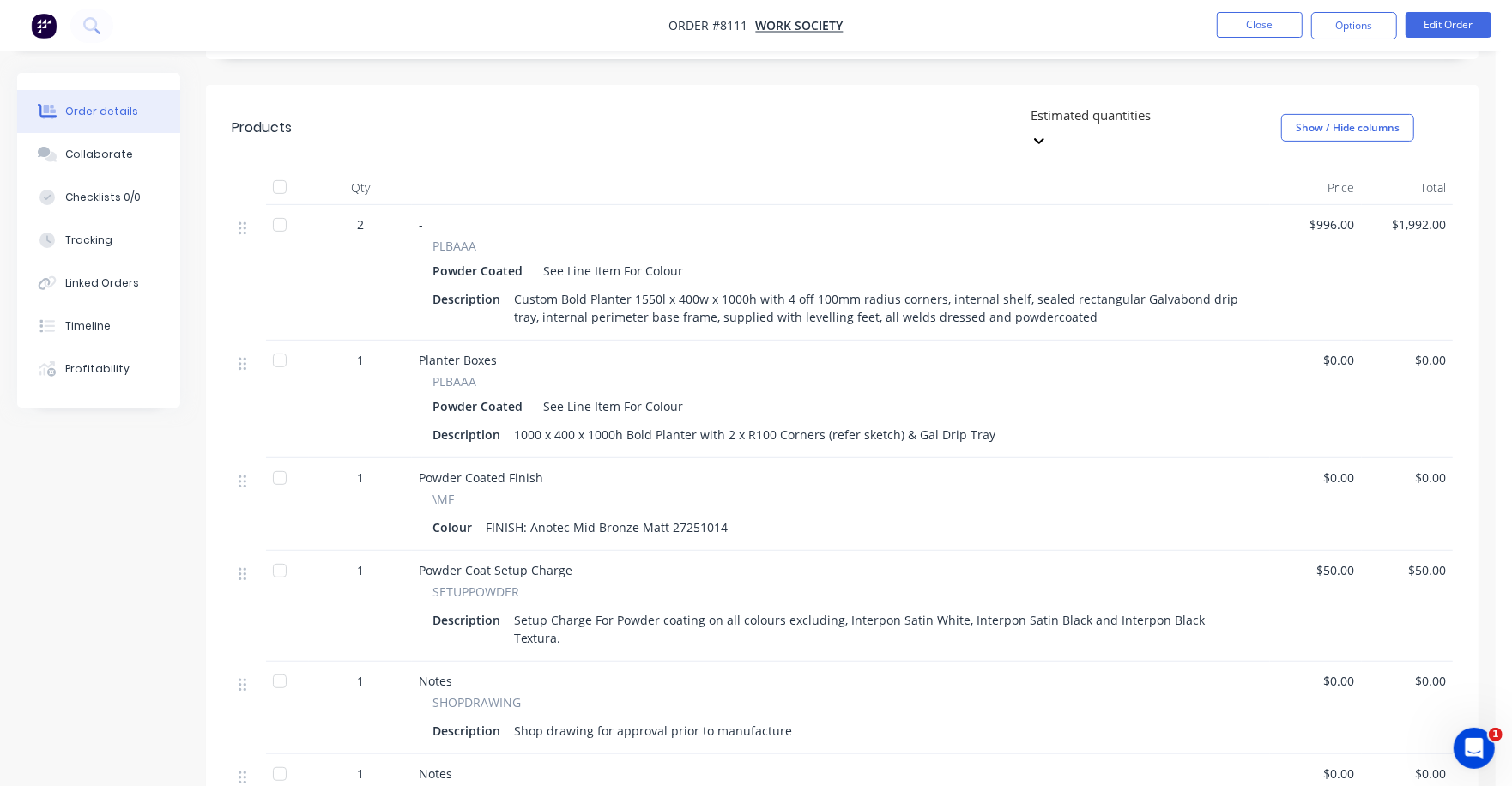
scroll to position [644, 0]
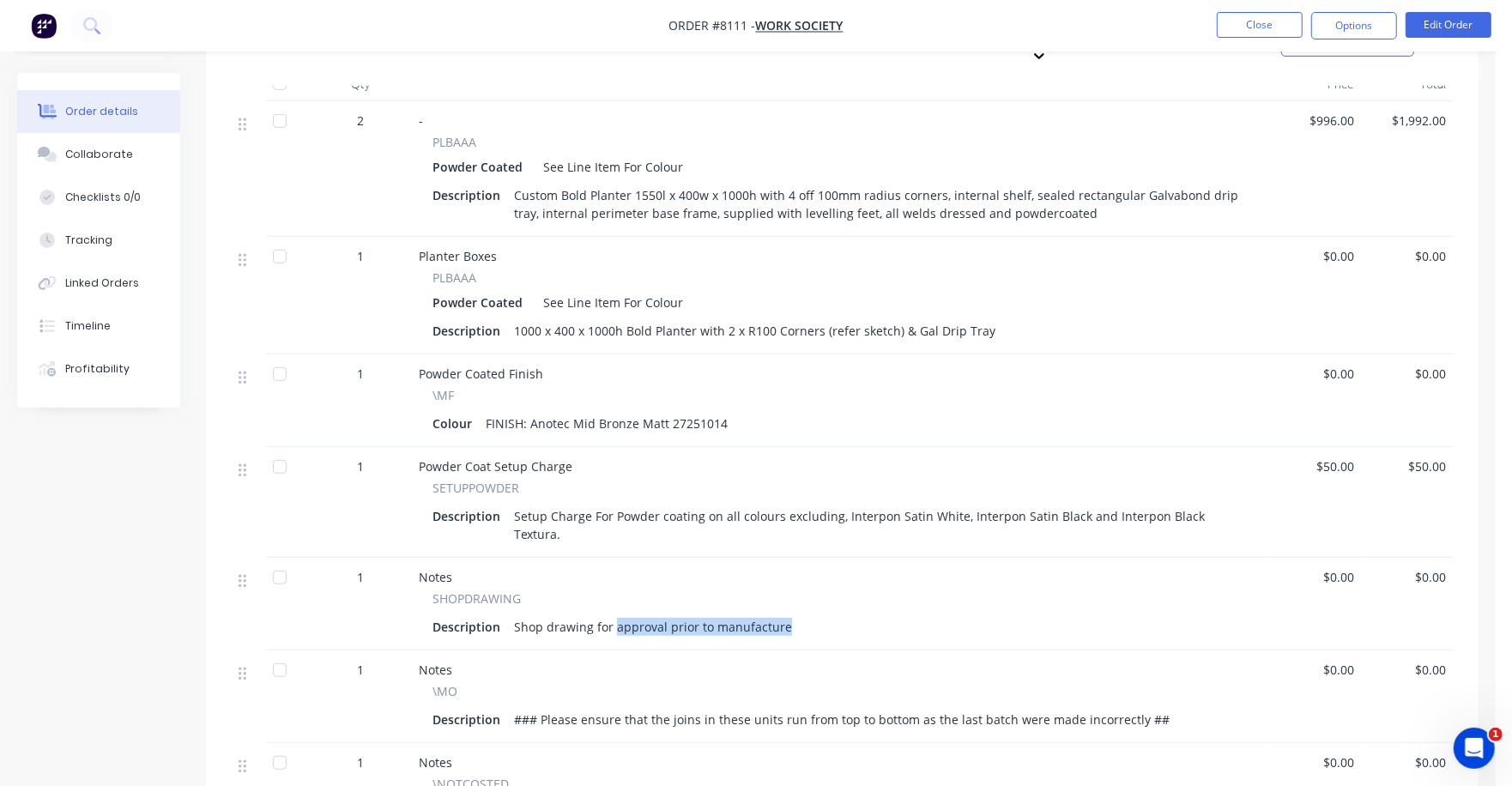
drag, startPoint x: 614, startPoint y: 561, endPoint x: 789, endPoint y: 561, distance: 175.0
click at [789, 614] on div "Description Shop drawing for approval prior to manufacture" at bounding box center [841, 626] width 817 height 25
click at [1483, 20] on button "Edit Order" at bounding box center [1449, 25] width 86 height 26
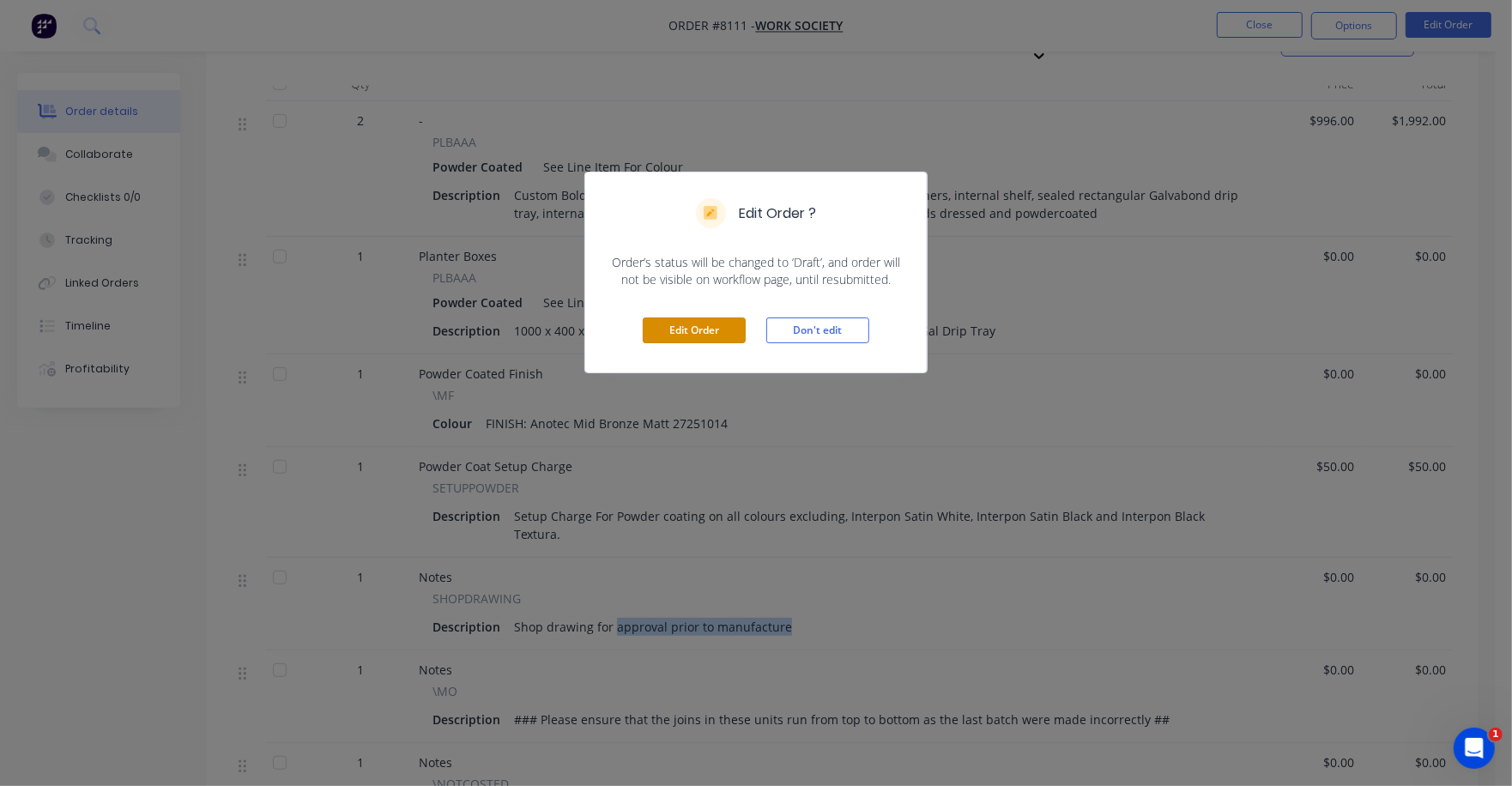
drag, startPoint x: 686, startPoint y: 321, endPoint x: 757, endPoint y: 348, distance: 76.0
click at [687, 321] on button "Edit Order" at bounding box center [694, 330] width 103 height 26
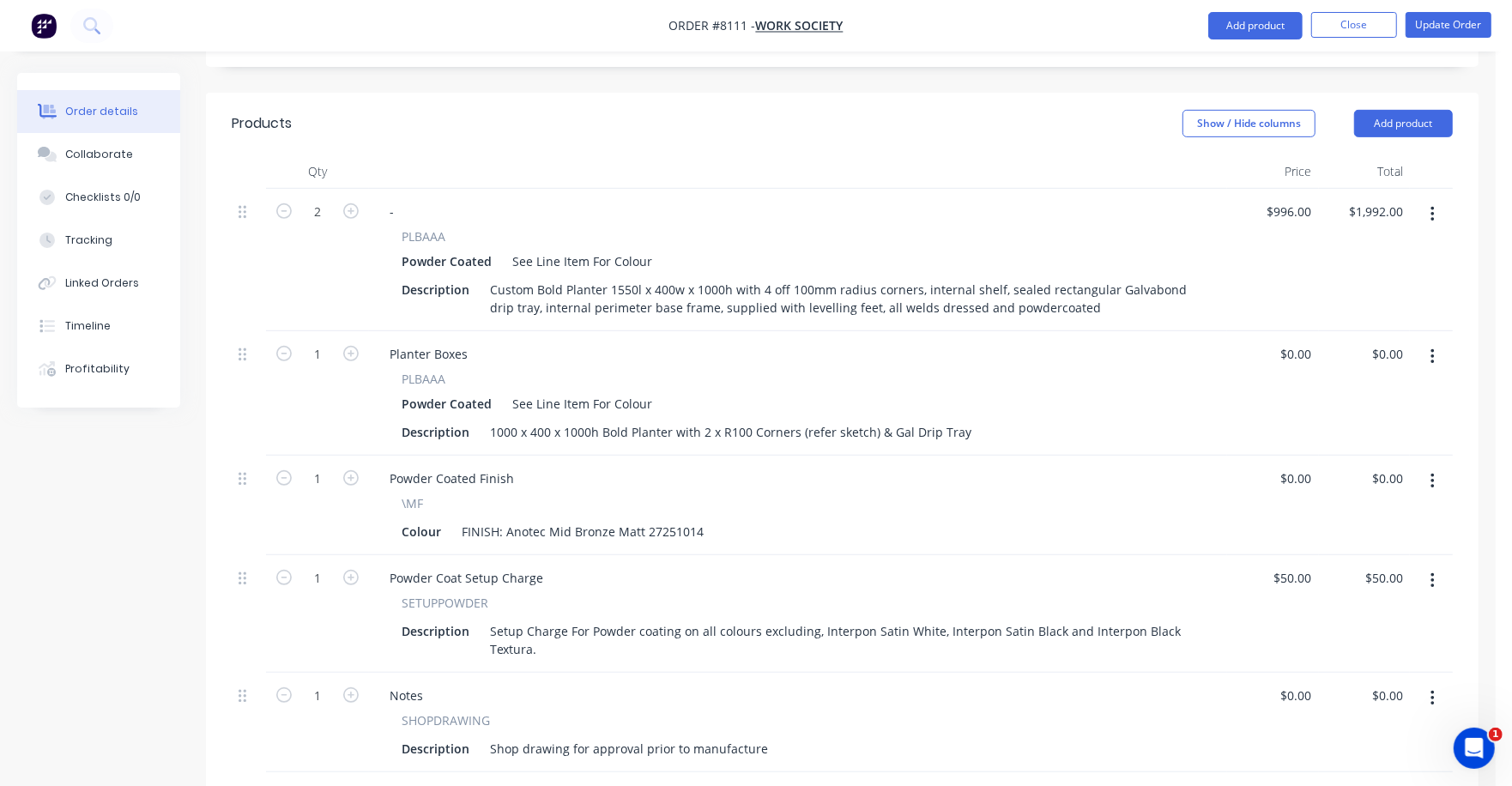
scroll to position [750, 0]
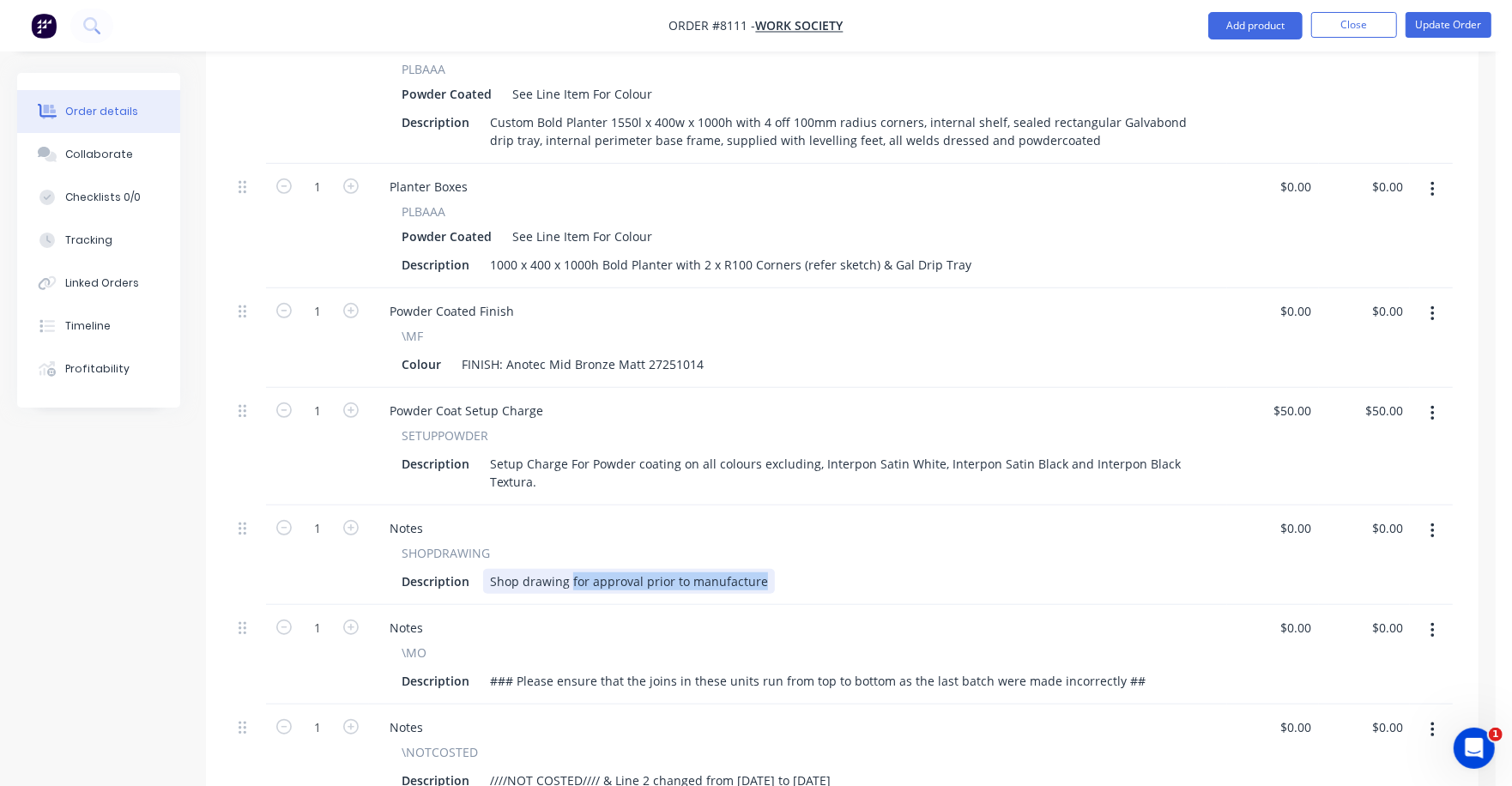
drag, startPoint x: 570, startPoint y: 508, endPoint x: 795, endPoint y: 511, distance: 225.0
click at [795, 569] on div "Description Shop drawing for approval prior to manufacture" at bounding box center [794, 581] width 800 height 25
click at [1444, 24] on button "Update Order" at bounding box center [1449, 25] width 86 height 26
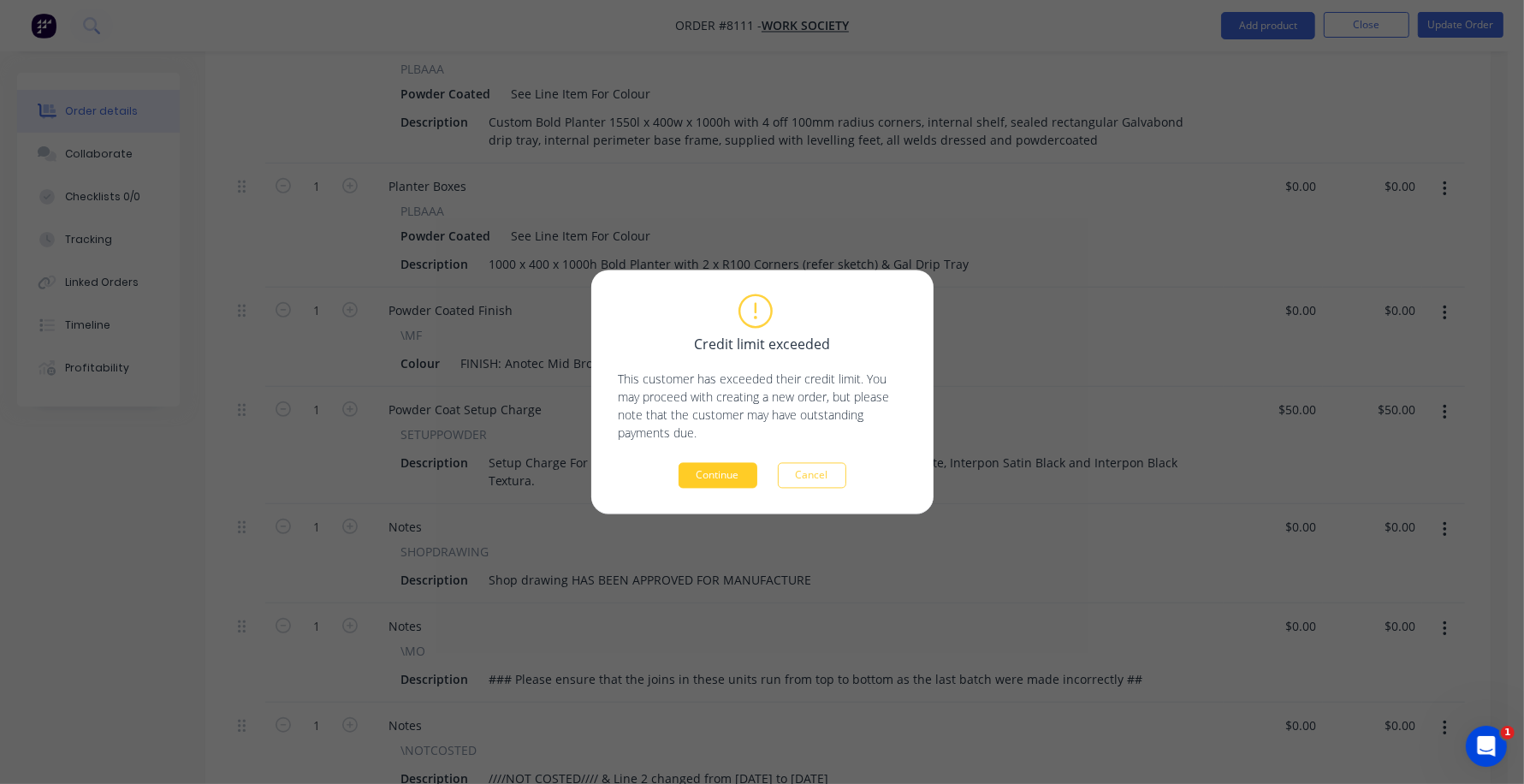
drag, startPoint x: 748, startPoint y: 456, endPoint x: 738, endPoint y: 464, distance: 12.8
click at [739, 464] on div "Credit limit exceeded This customer has exceeded their credit limit. You may pr…" at bounding box center [762, 392] width 288 height 192
click at [728, 474] on button "Continue" at bounding box center [717, 476] width 79 height 26
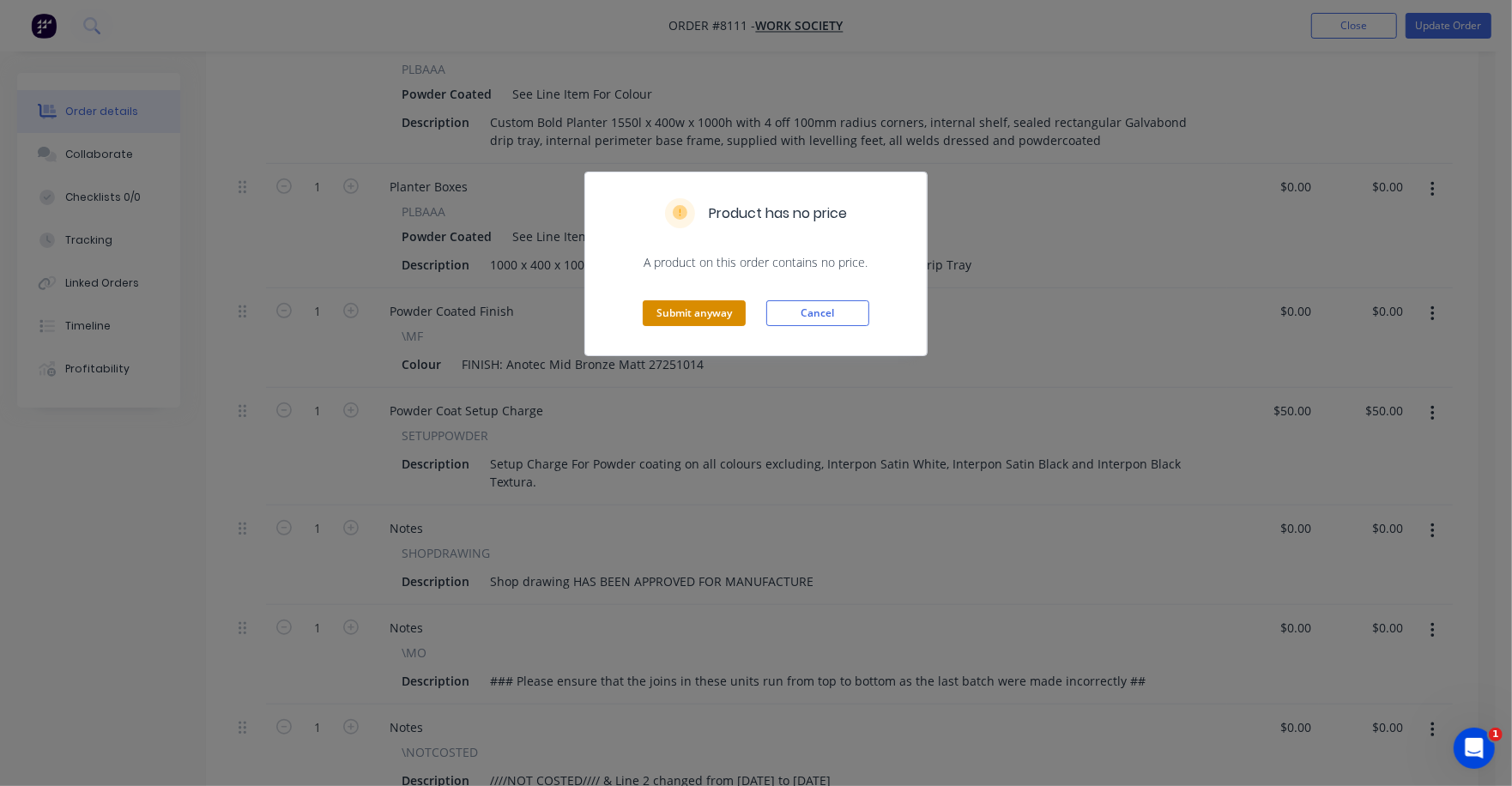
click at [716, 307] on button "Submit anyway" at bounding box center [694, 314] width 103 height 26
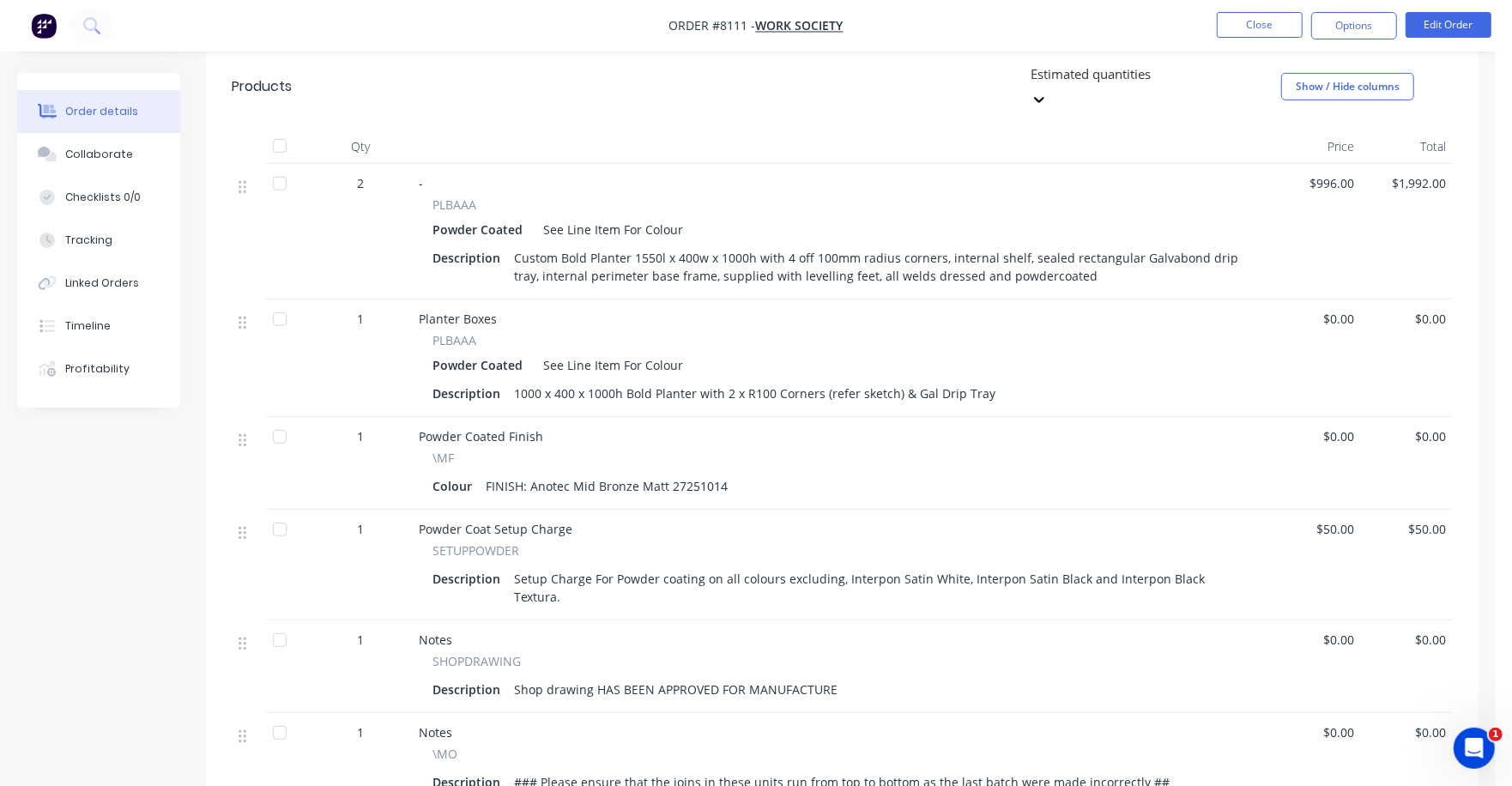
scroll to position [533, 0]
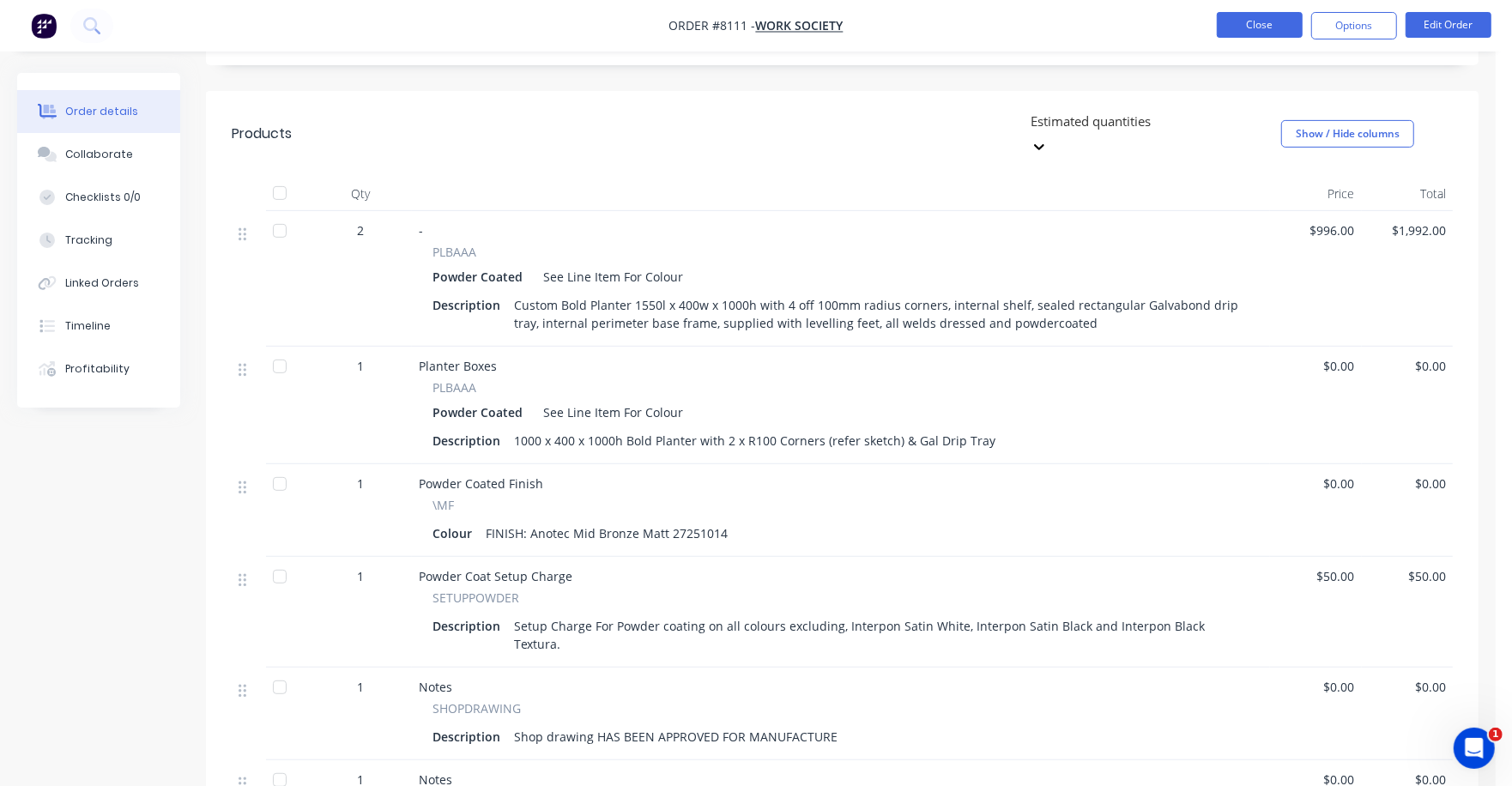
click at [1239, 20] on button "Close" at bounding box center [1260, 25] width 86 height 26
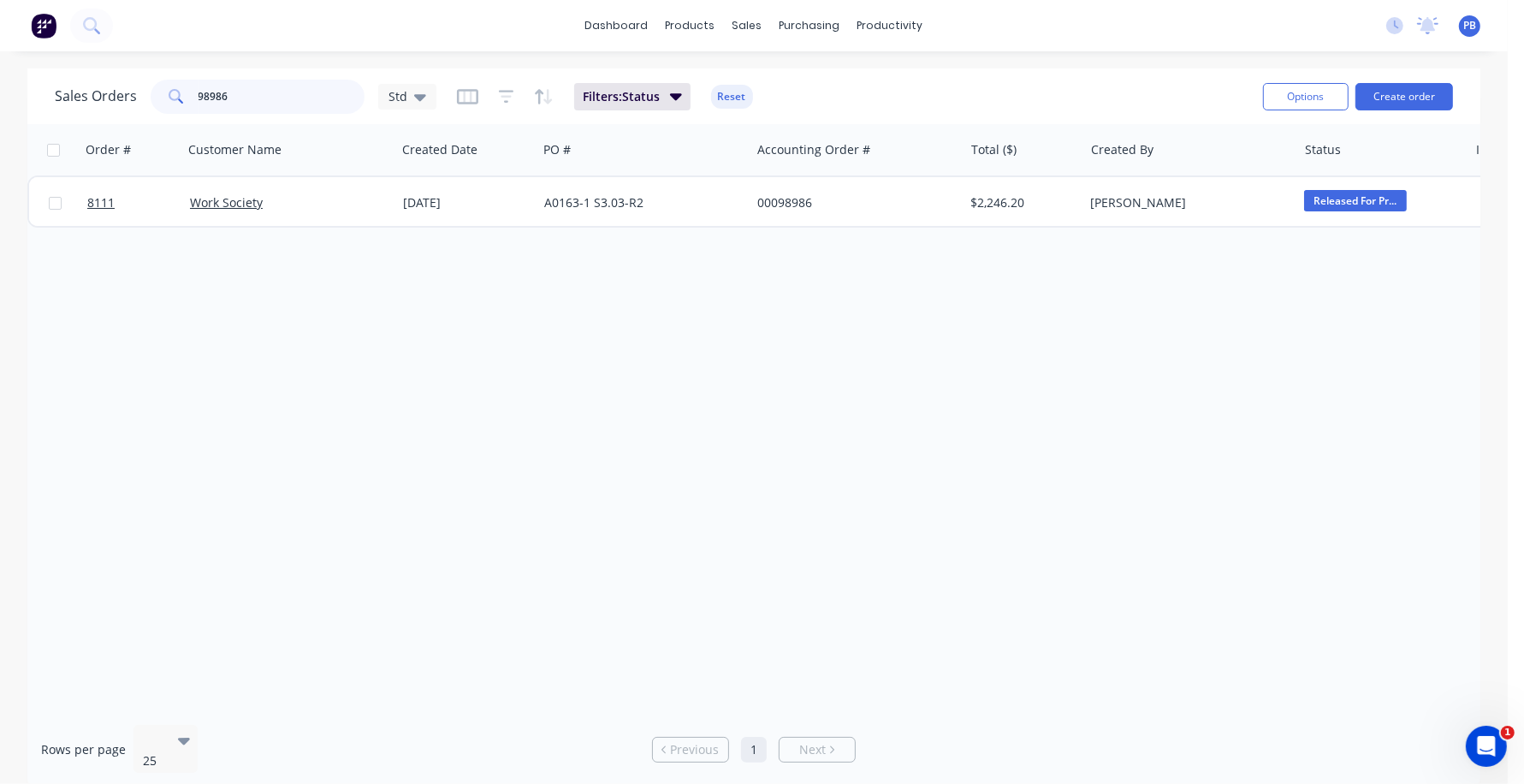
drag, startPoint x: 234, startPoint y: 95, endPoint x: 154, endPoint y: 82, distance: 81.0
click at [154, 82] on div "98986" at bounding box center [257, 97] width 214 height 35
type input "99003"
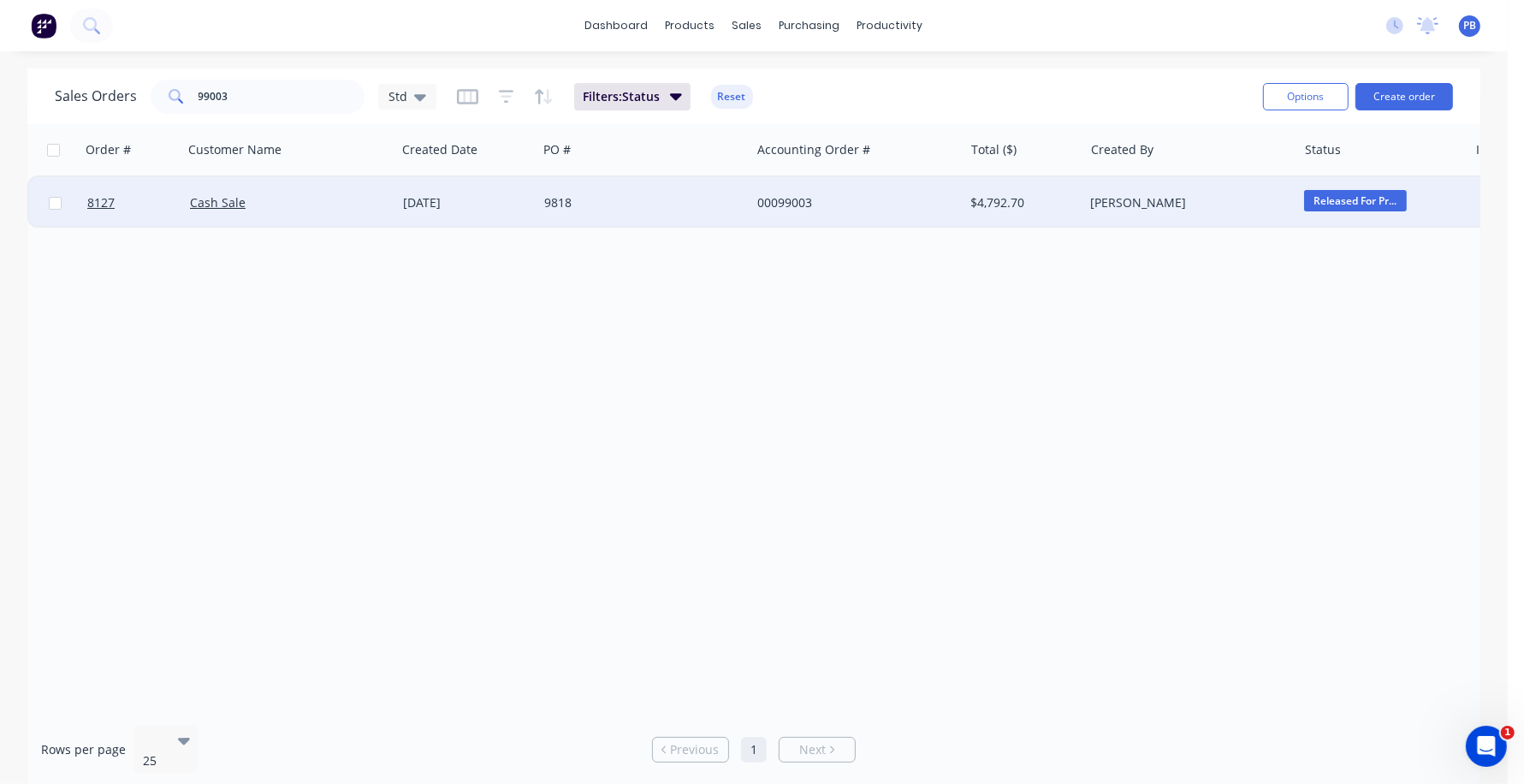
click at [777, 199] on div "00099003" at bounding box center [852, 203] width 190 height 17
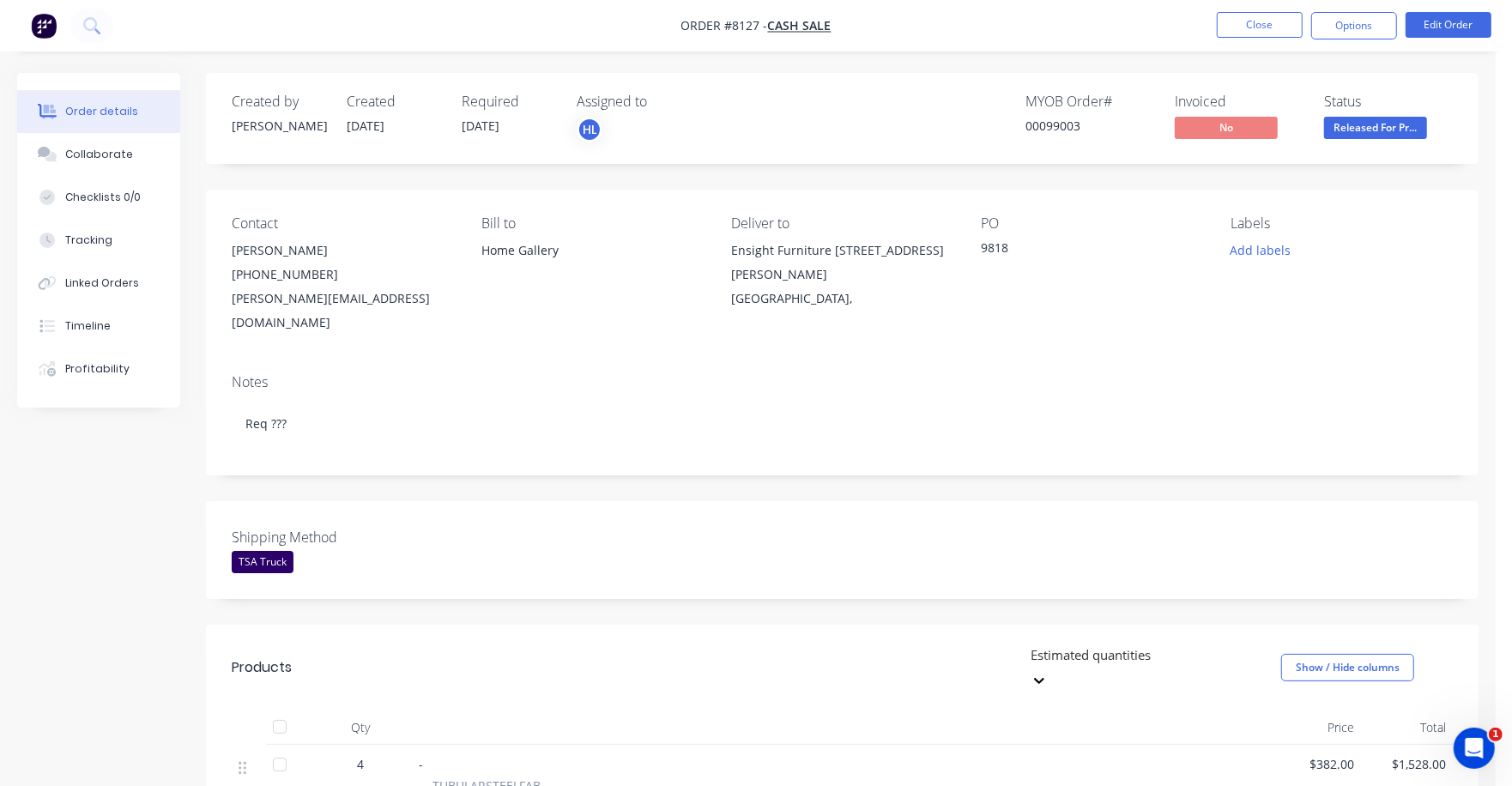
click at [1363, 129] on span "Released For Pr..." at bounding box center [1376, 127] width 103 height 22
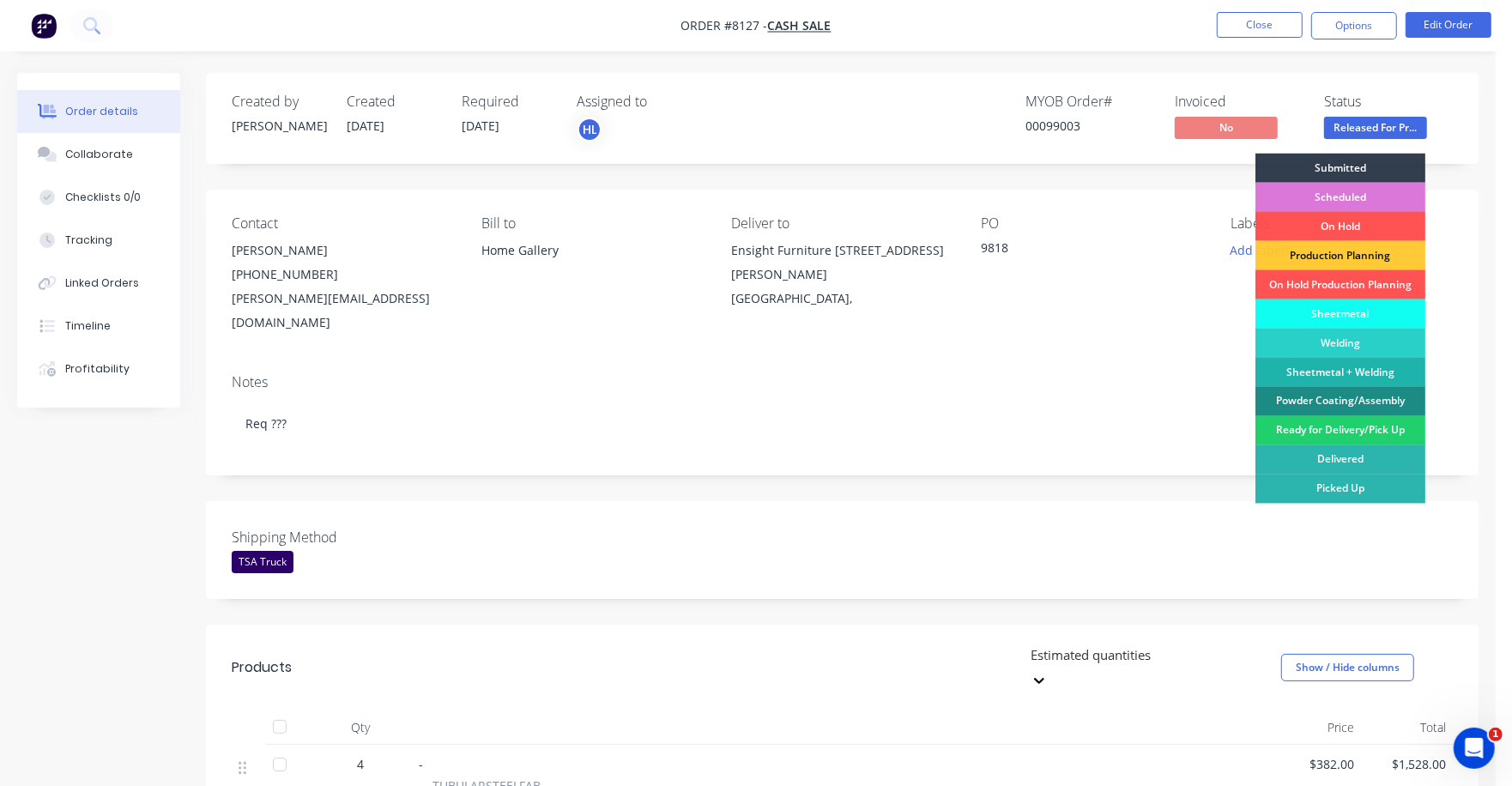
click at [1350, 346] on div "Welding" at bounding box center [1341, 343] width 170 height 30
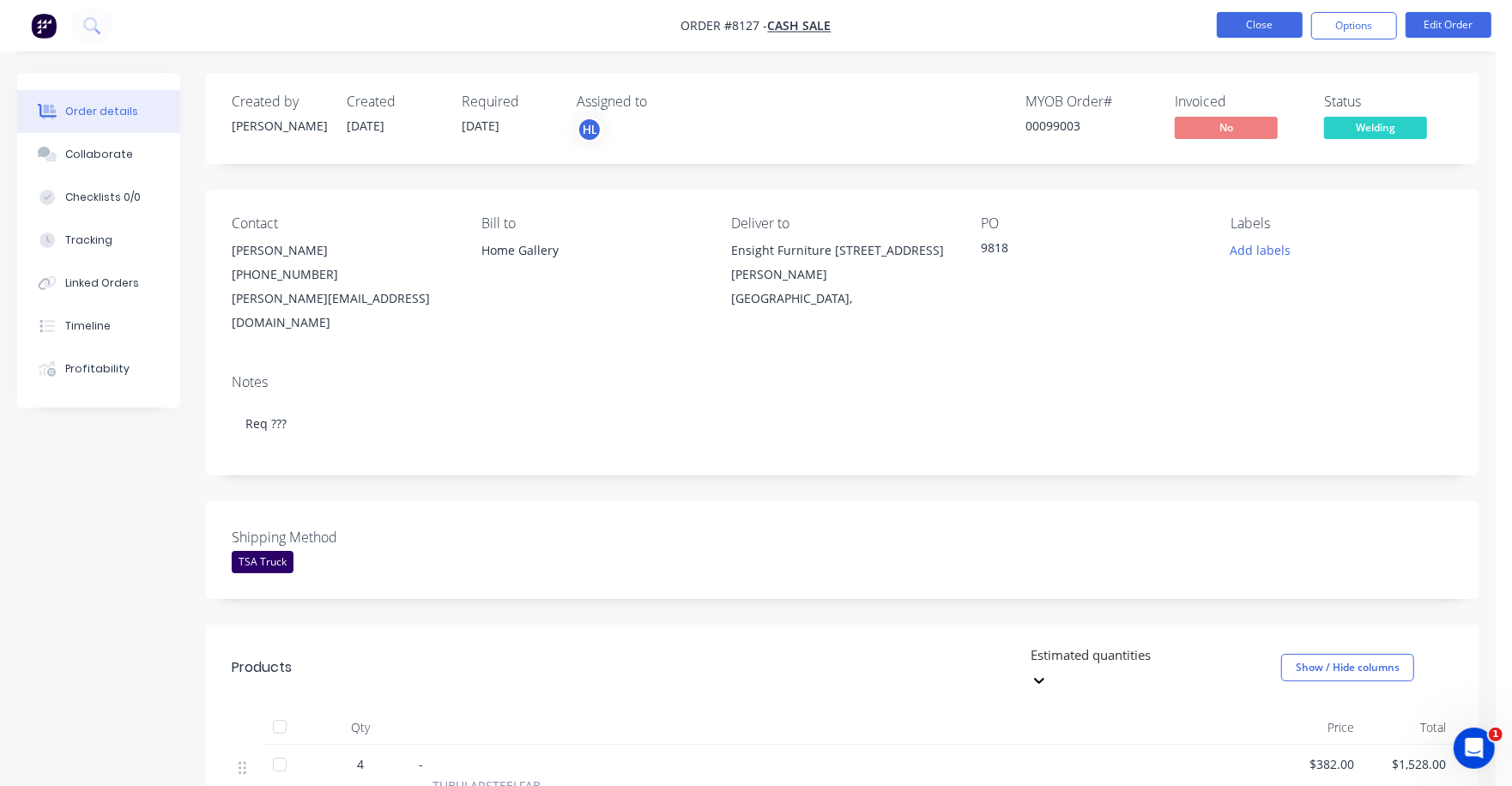
click at [1268, 17] on button "Close" at bounding box center [1260, 25] width 86 height 26
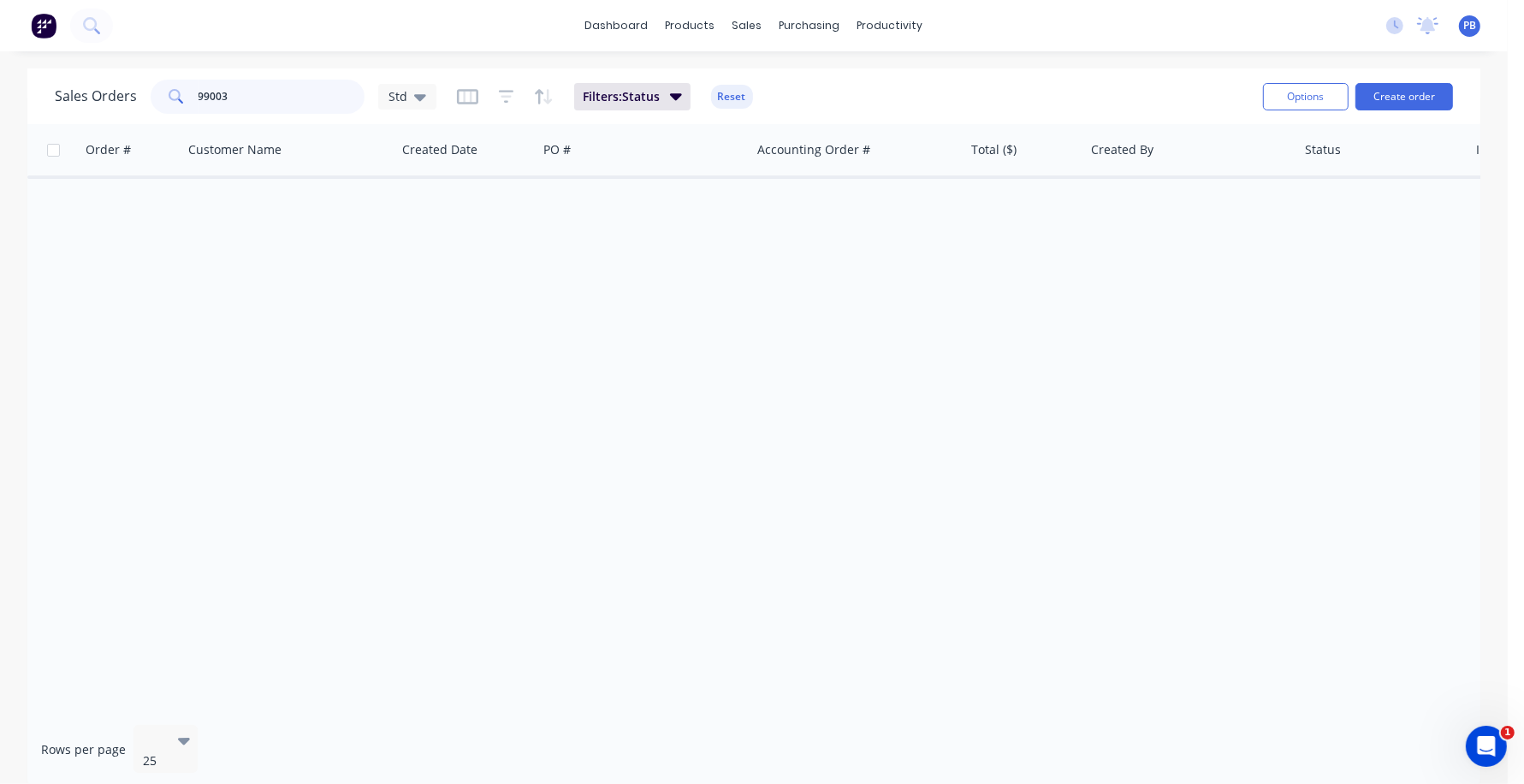
drag, startPoint x: 248, startPoint y: 98, endPoint x: 172, endPoint y: 81, distance: 77.9
click at [172, 81] on div "99003" at bounding box center [257, 97] width 214 height 35
click at [731, 95] on button "Reset" at bounding box center [732, 97] width 42 height 24
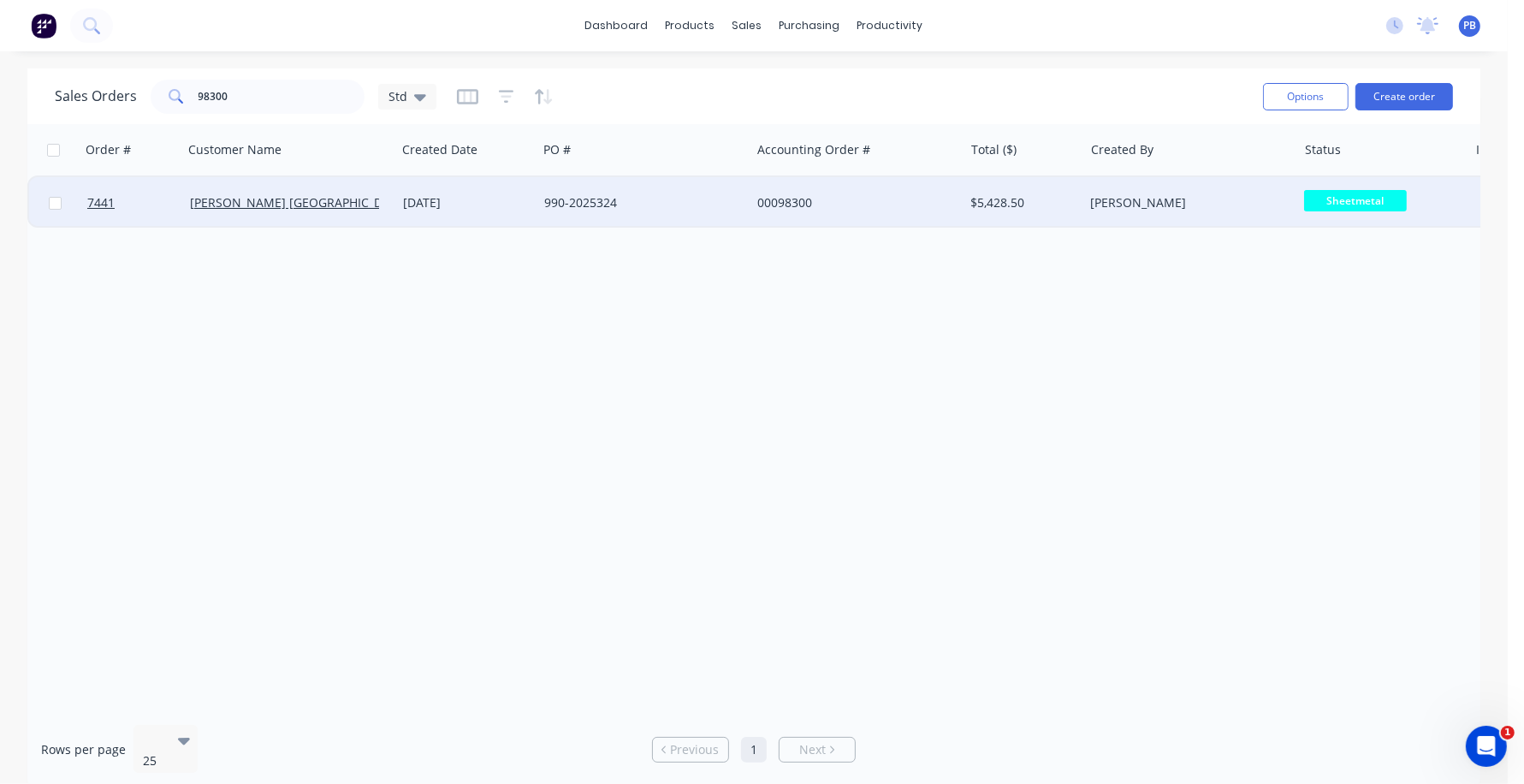
click at [1336, 203] on span "Sheetmetal" at bounding box center [1355, 200] width 103 height 22
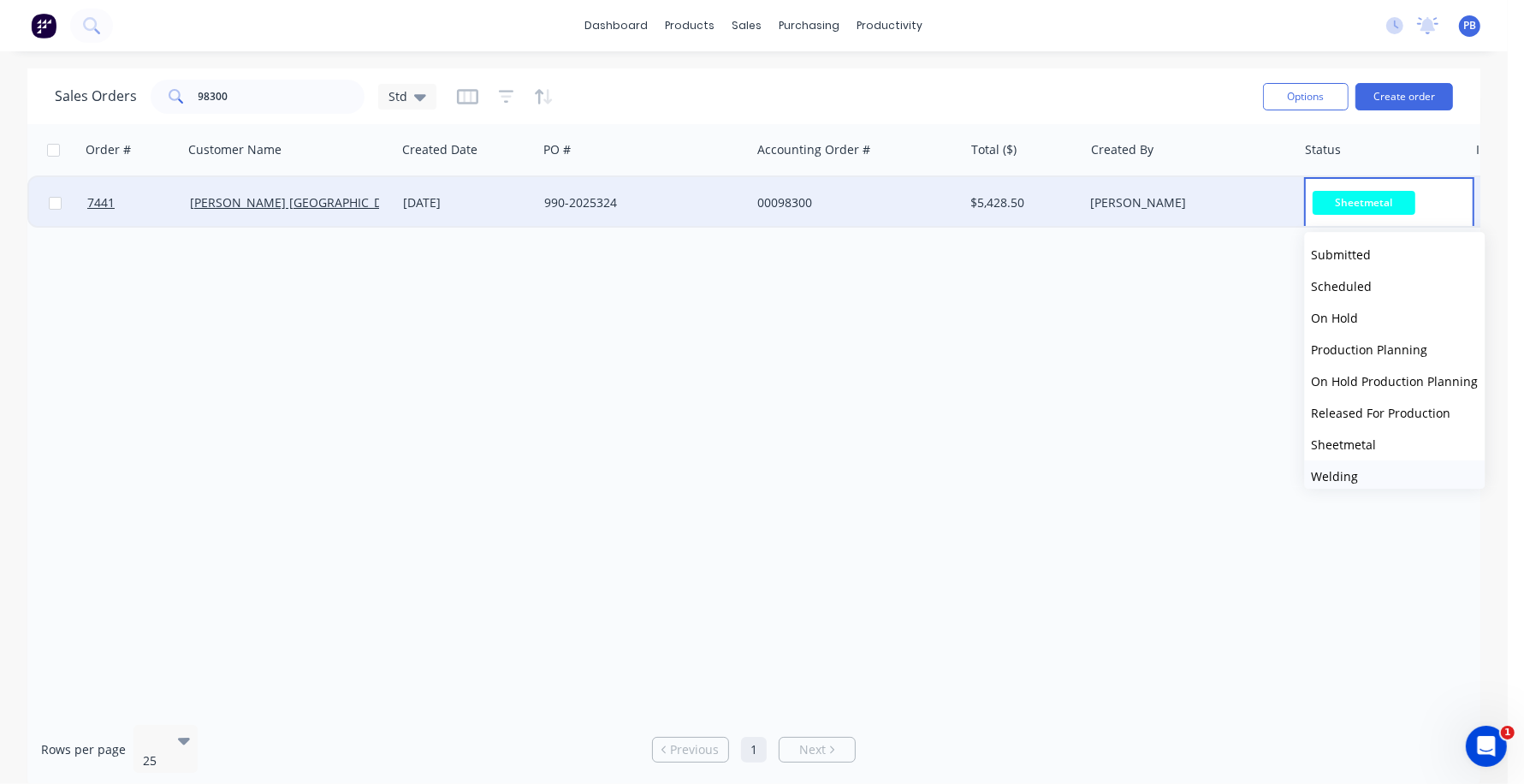
click at [1345, 476] on span "Welding" at bounding box center [1335, 476] width 47 height 16
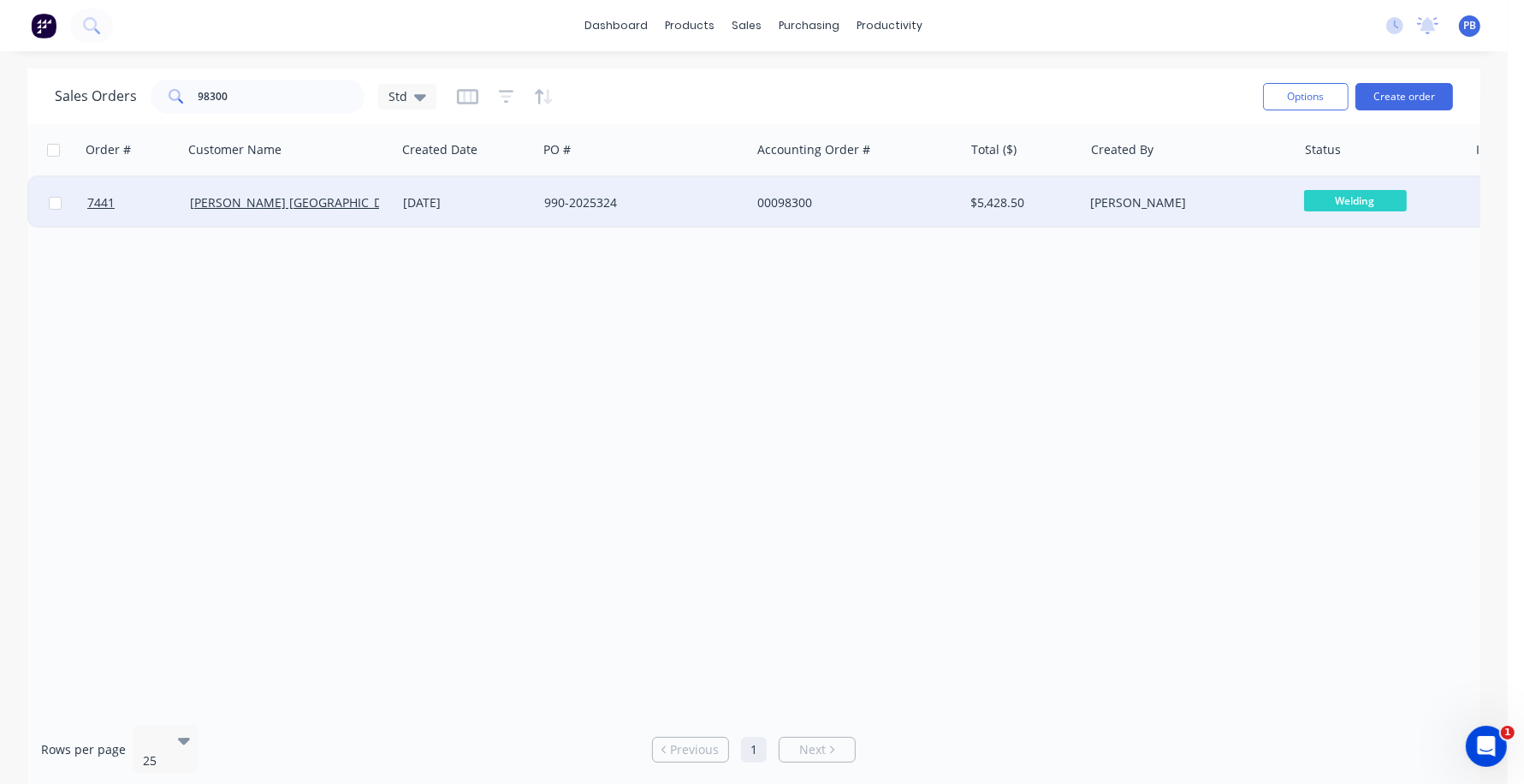
click at [1040, 300] on div "Order # Customer Name Created Date PO # Accounting Order # Total ($) Created By…" at bounding box center [754, 418] width 1453 height 587
drag, startPoint x: 252, startPoint y: 98, endPoint x: 154, endPoint y: 90, distance: 98.3
click at [154, 90] on div "98300" at bounding box center [257, 97] width 214 height 35
type input "99124"
click at [792, 204] on div "00099124" at bounding box center [852, 203] width 190 height 17
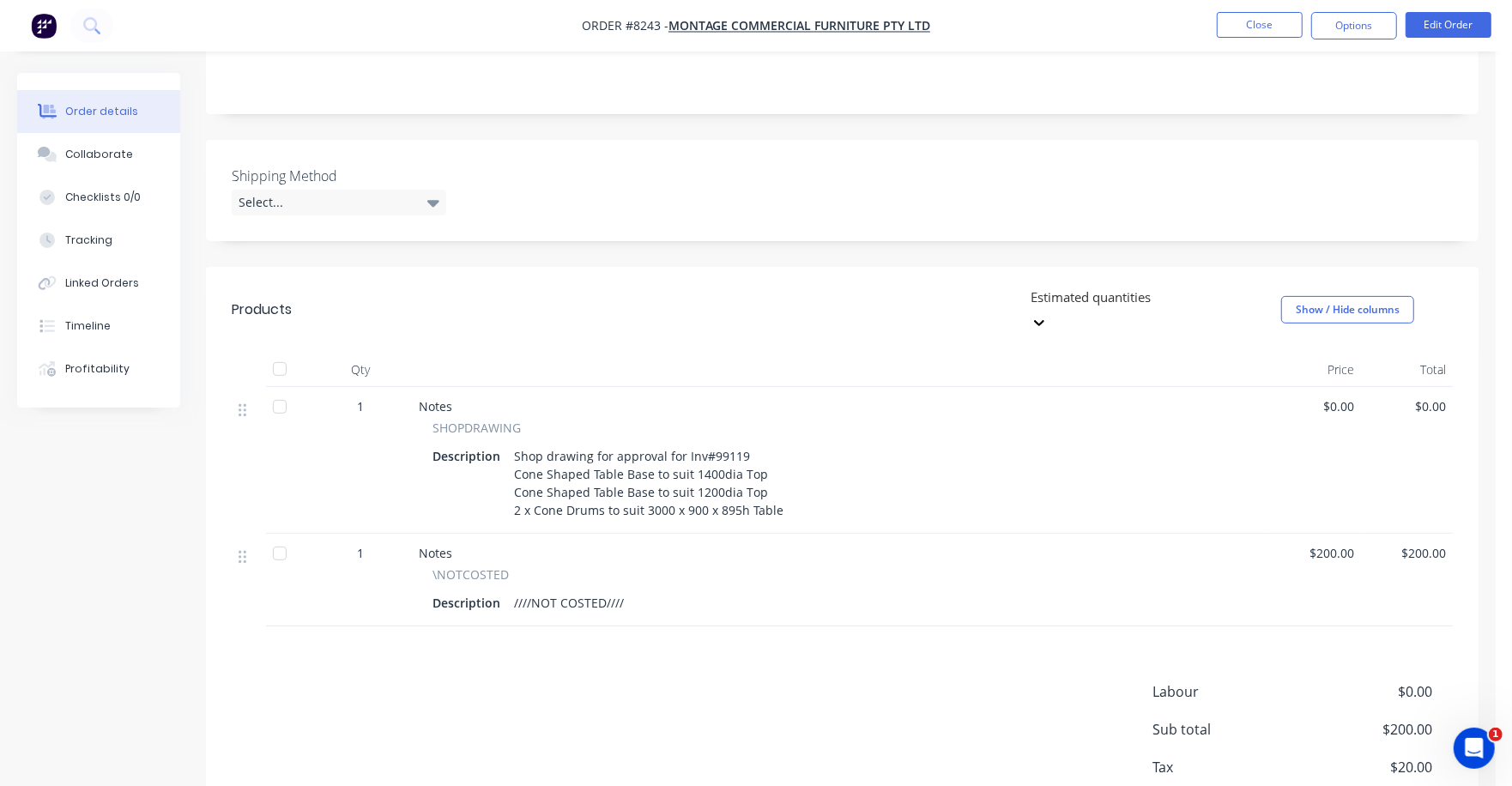
scroll to position [314, 0]
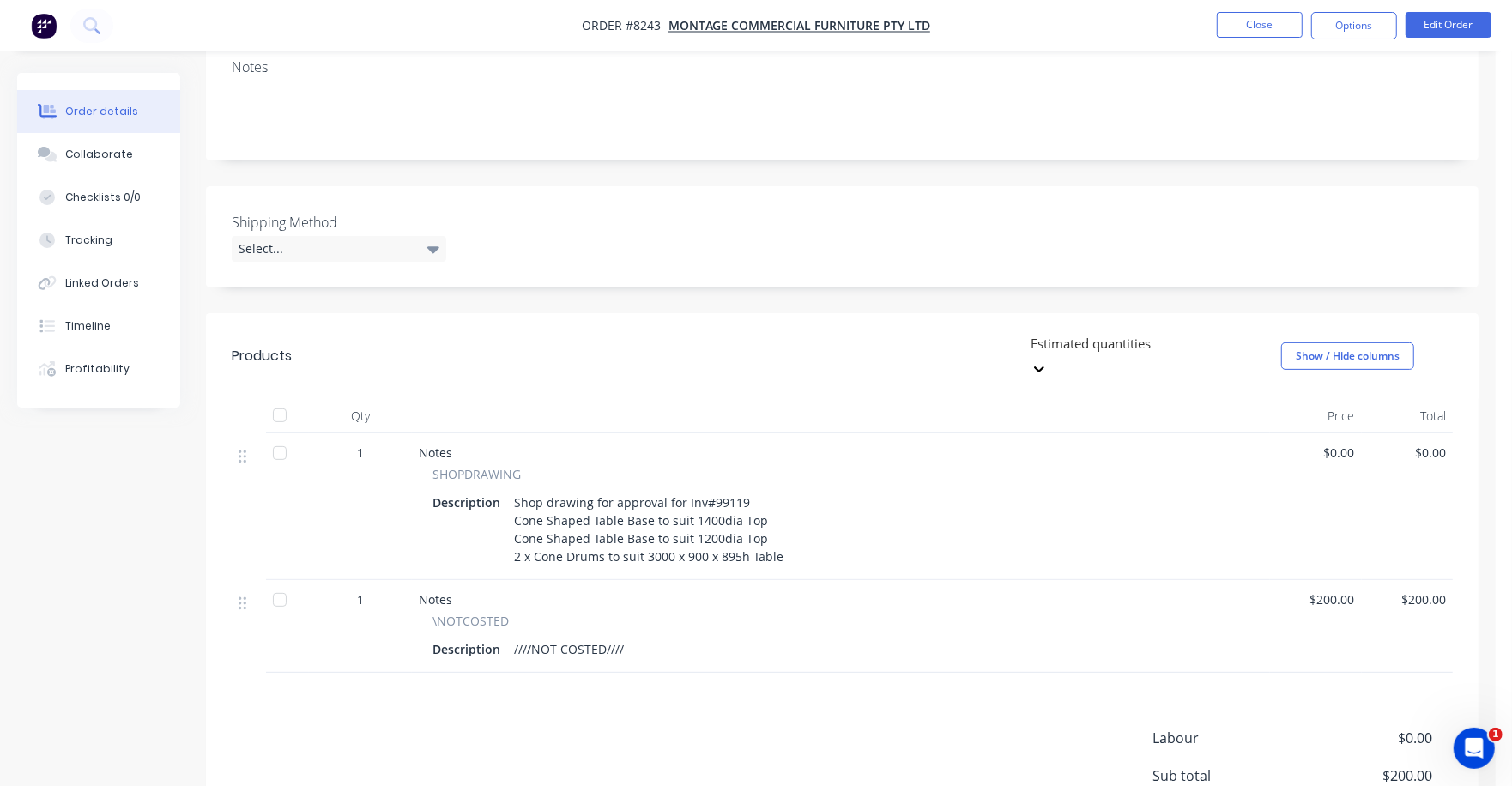
click at [786, 510] on div "Description Shop drawing for approval for Inv#99119 Cone Shaped Table Base to s…" at bounding box center [841, 529] width 817 height 79
click at [783, 508] on div "Shop drawing for approval for Inv#99119 Cone Shaped Table Base to suit 1400dia …" at bounding box center [649, 529] width 283 height 79
click at [1438, 24] on button "Edit Order" at bounding box center [1449, 25] width 86 height 26
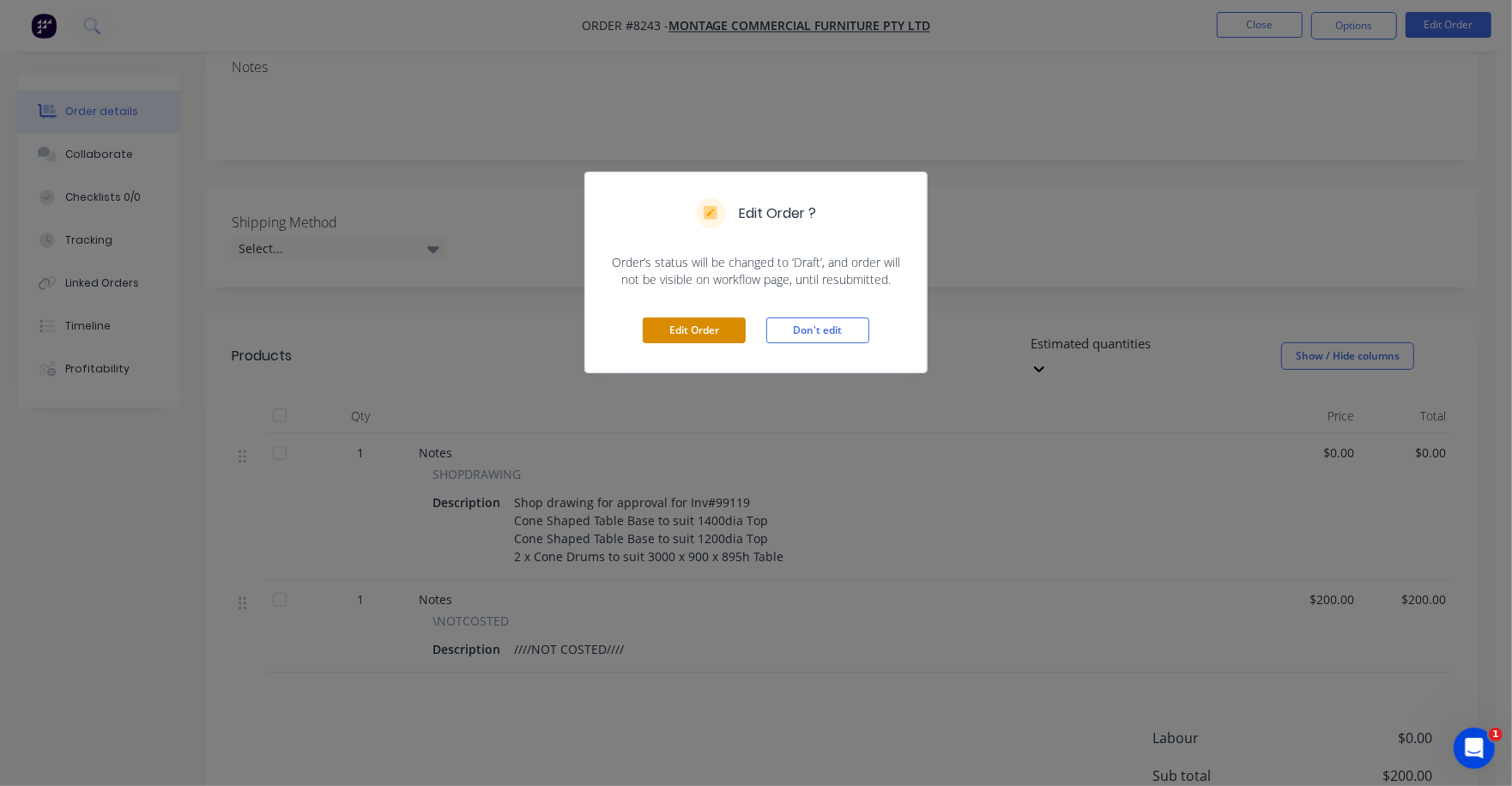
click at [716, 334] on button "Edit Order" at bounding box center [694, 330] width 103 height 26
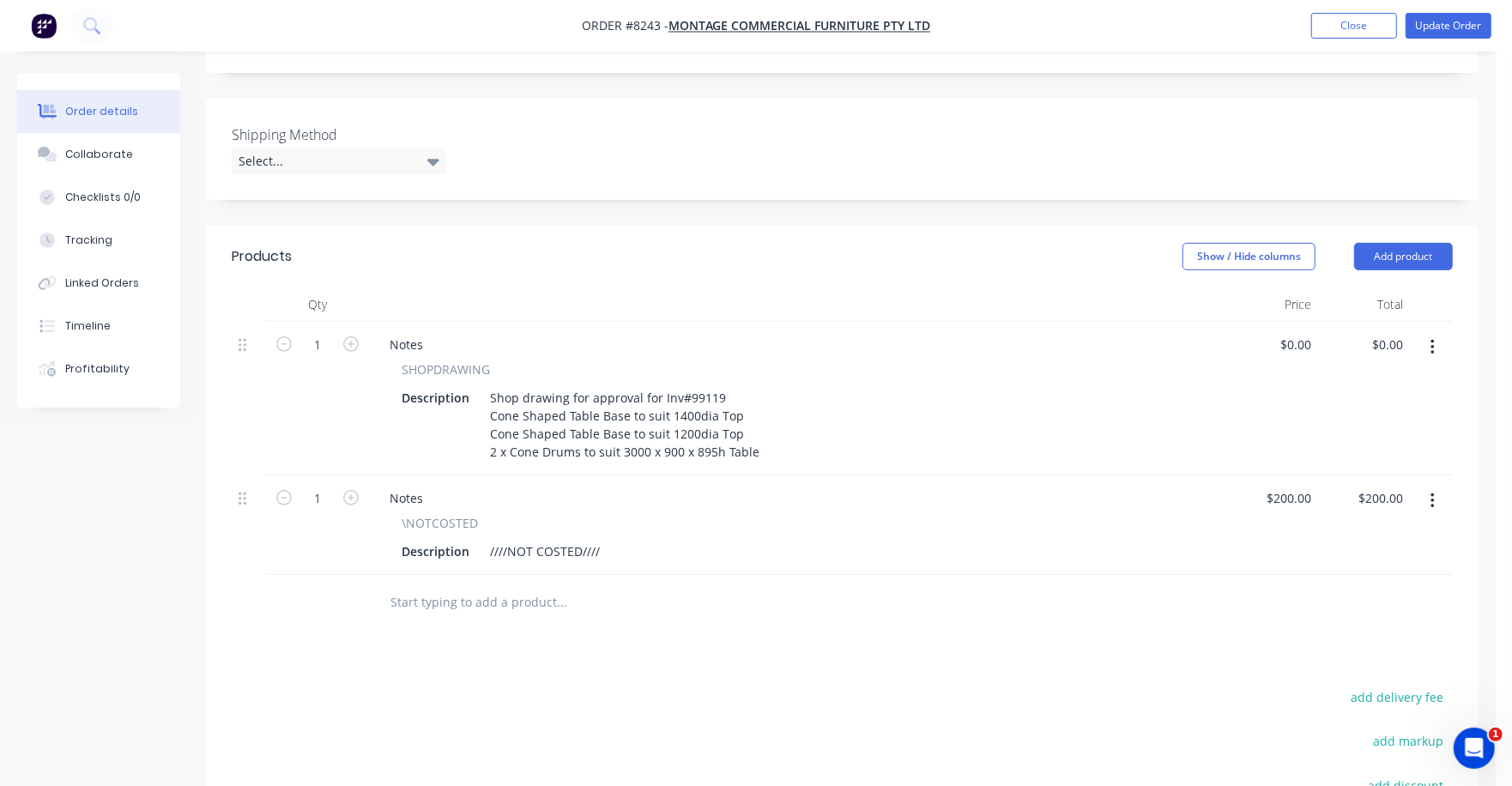
scroll to position [536, 0]
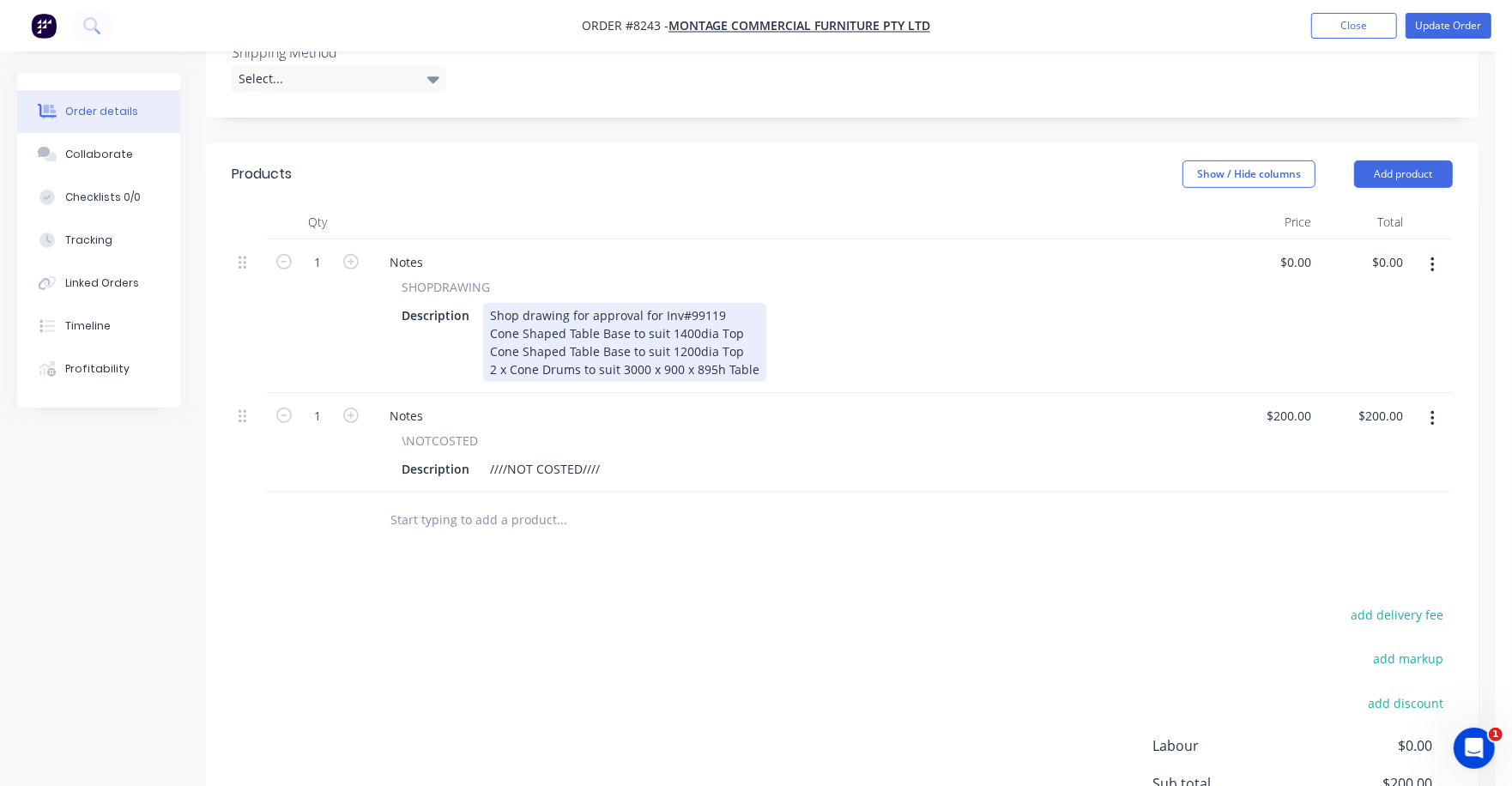
click at [763, 303] on div "Description Shop drawing for approval for Inv#99119 Cone Shaped Table Base to s…" at bounding box center [794, 342] width 800 height 79
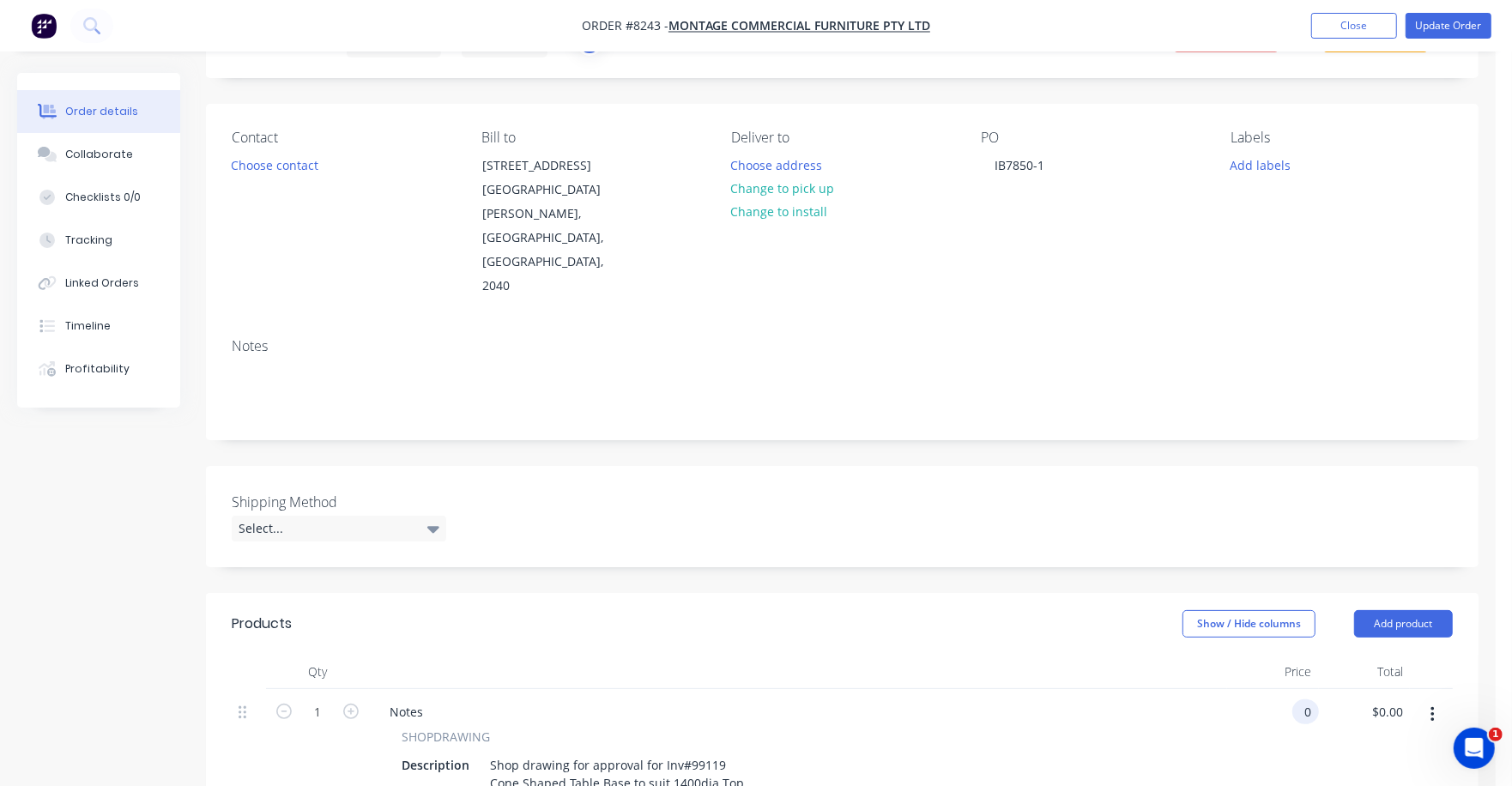
scroll to position [0, 0]
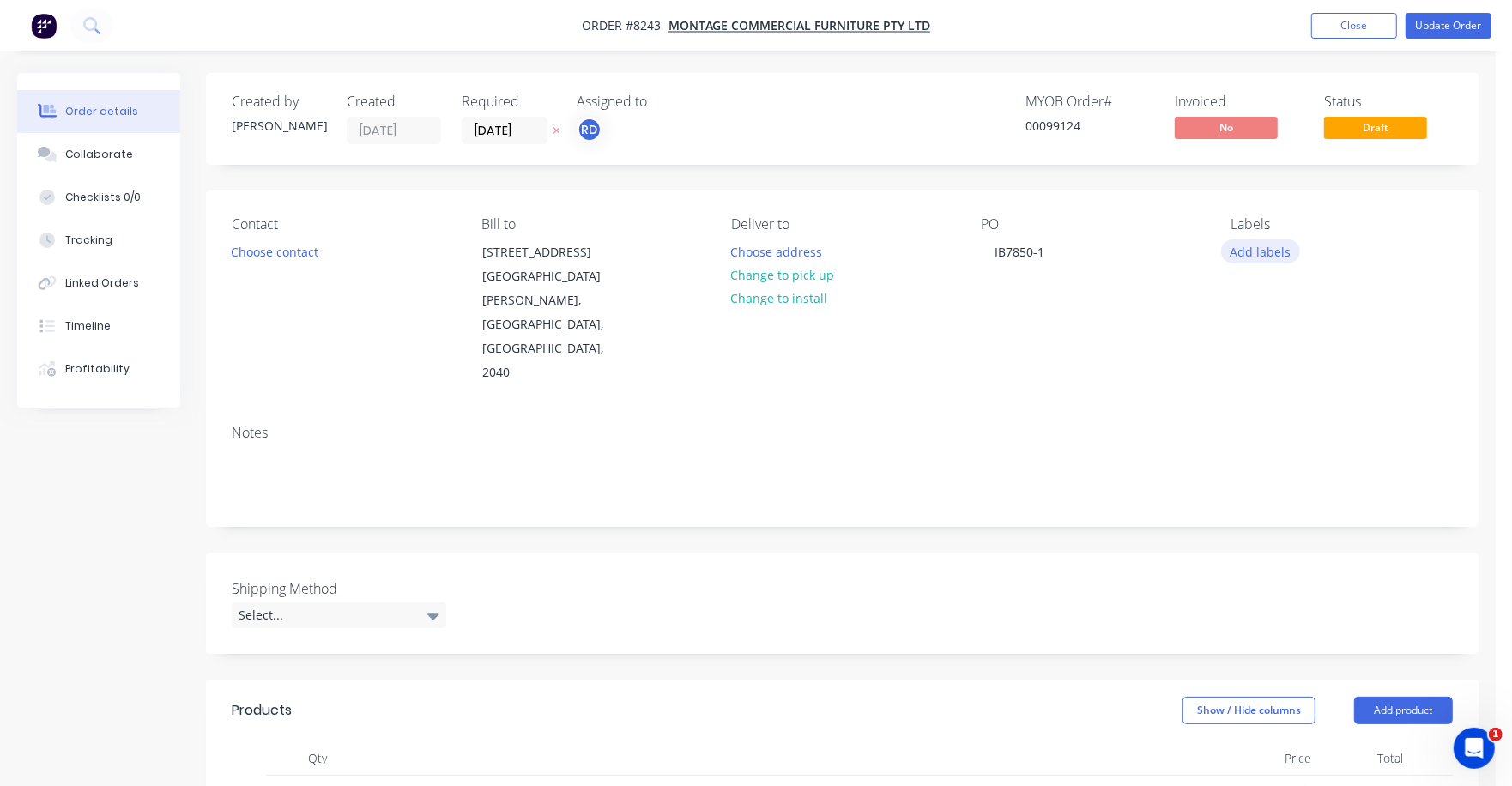
type input "$0.00"
click at [1270, 248] on button "Add labels" at bounding box center [1261, 251] width 79 height 23
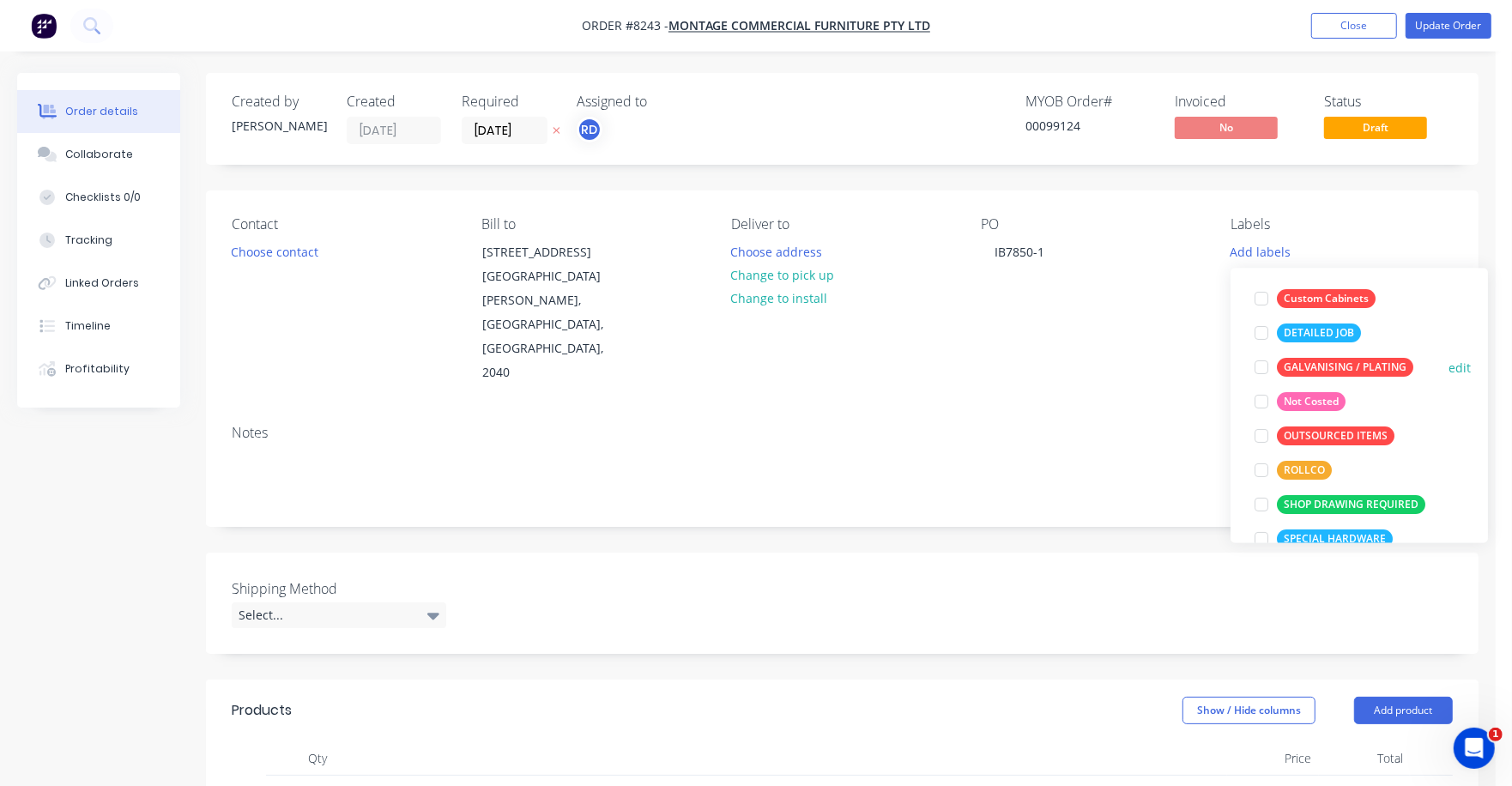
scroll to position [214, 0]
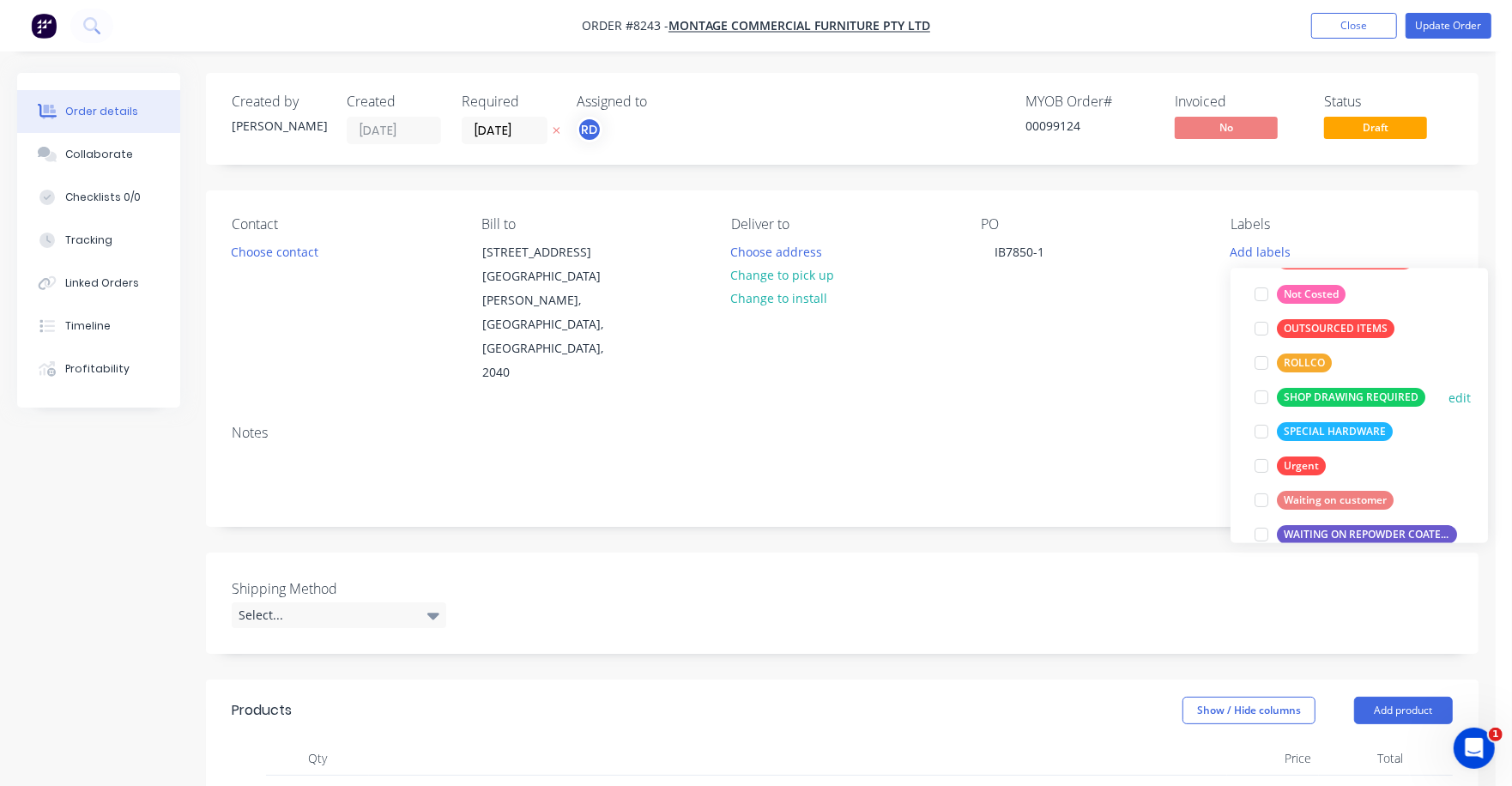
click at [1348, 394] on div "SHOP DRAWING REQUIRED" at bounding box center [1351, 398] width 149 height 19
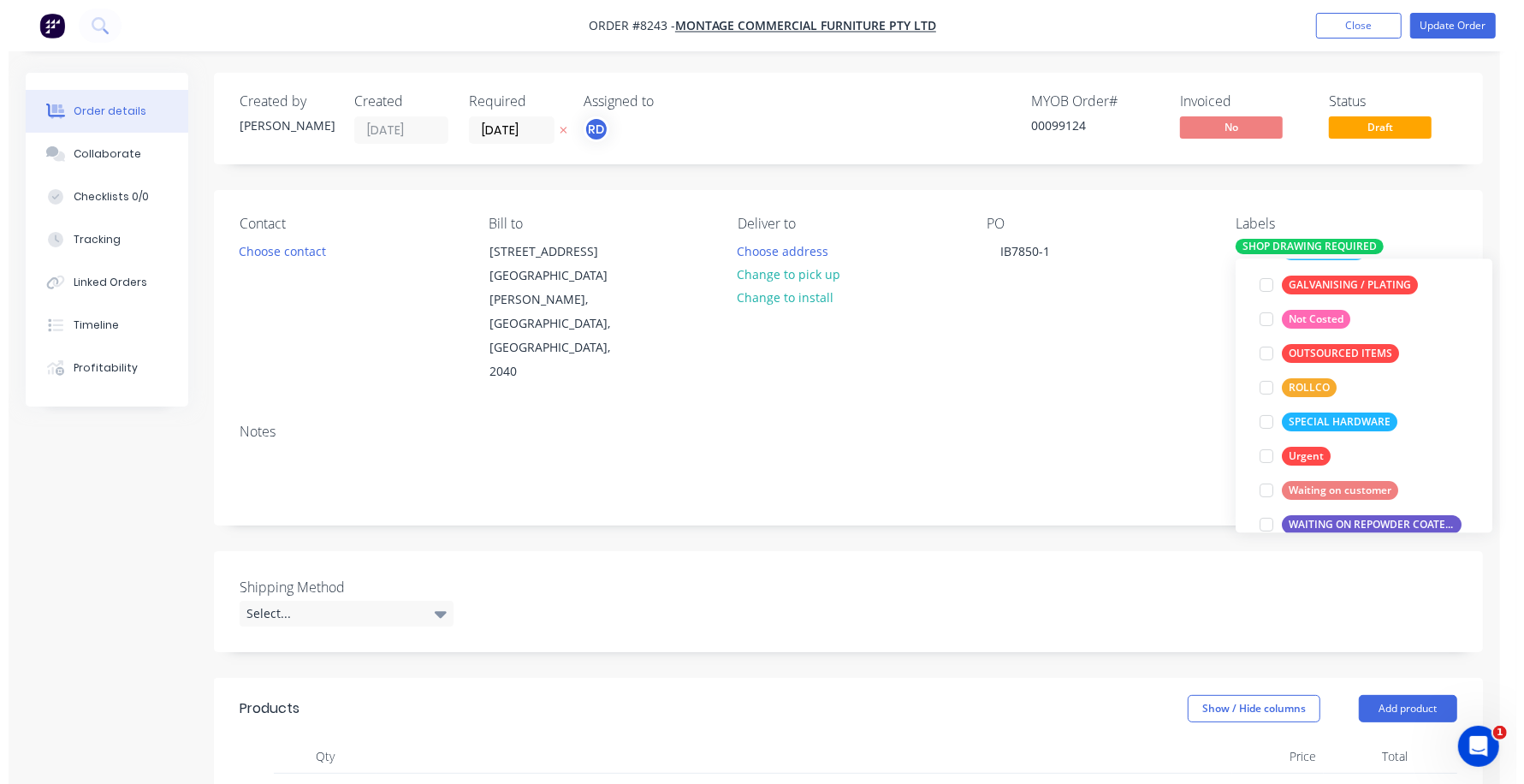
scroll to position [9, 0]
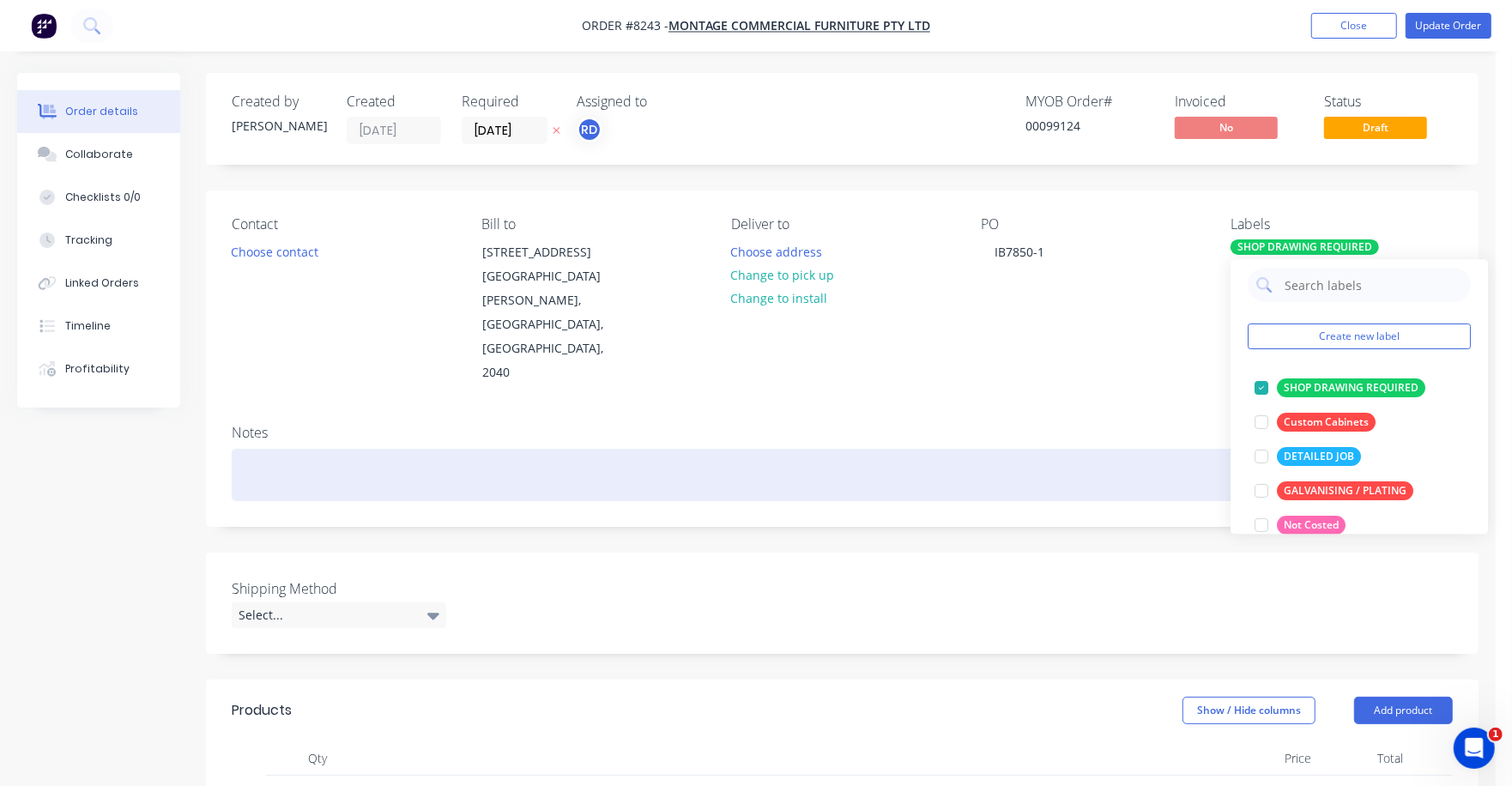
click at [1090, 449] on div at bounding box center [843, 475] width 1222 height 52
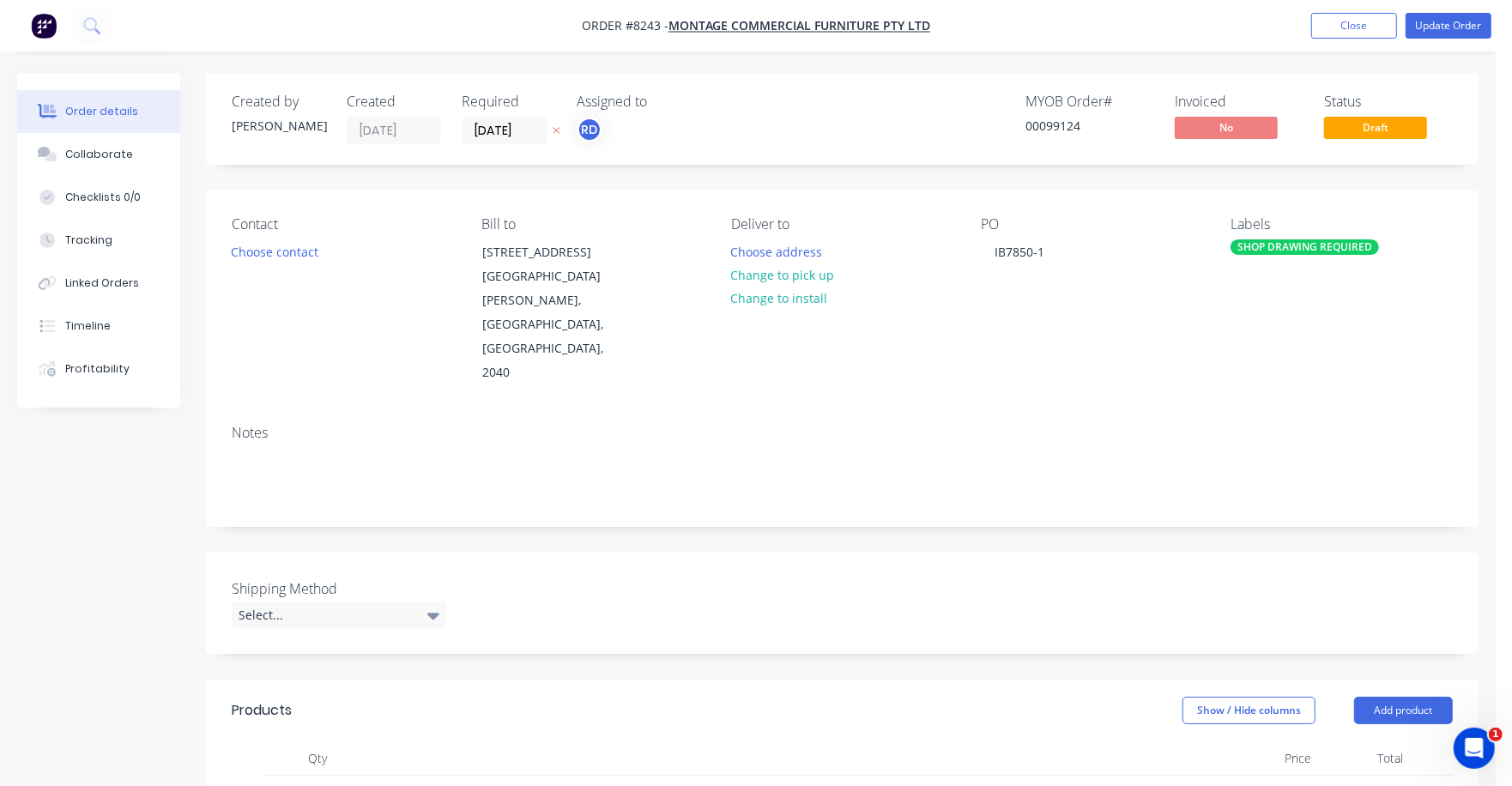
drag, startPoint x: 1356, startPoint y: 27, endPoint x: 1416, endPoint y: 53, distance: 65.4
click at [1414, 54] on div "Order #8243 - Montage Commercial Furniture Pty Ltd Add product Close Update Ord…" at bounding box center [748, 760] width 1496 height 1520
click at [1461, 23] on button "Update Order" at bounding box center [1449, 26] width 86 height 26
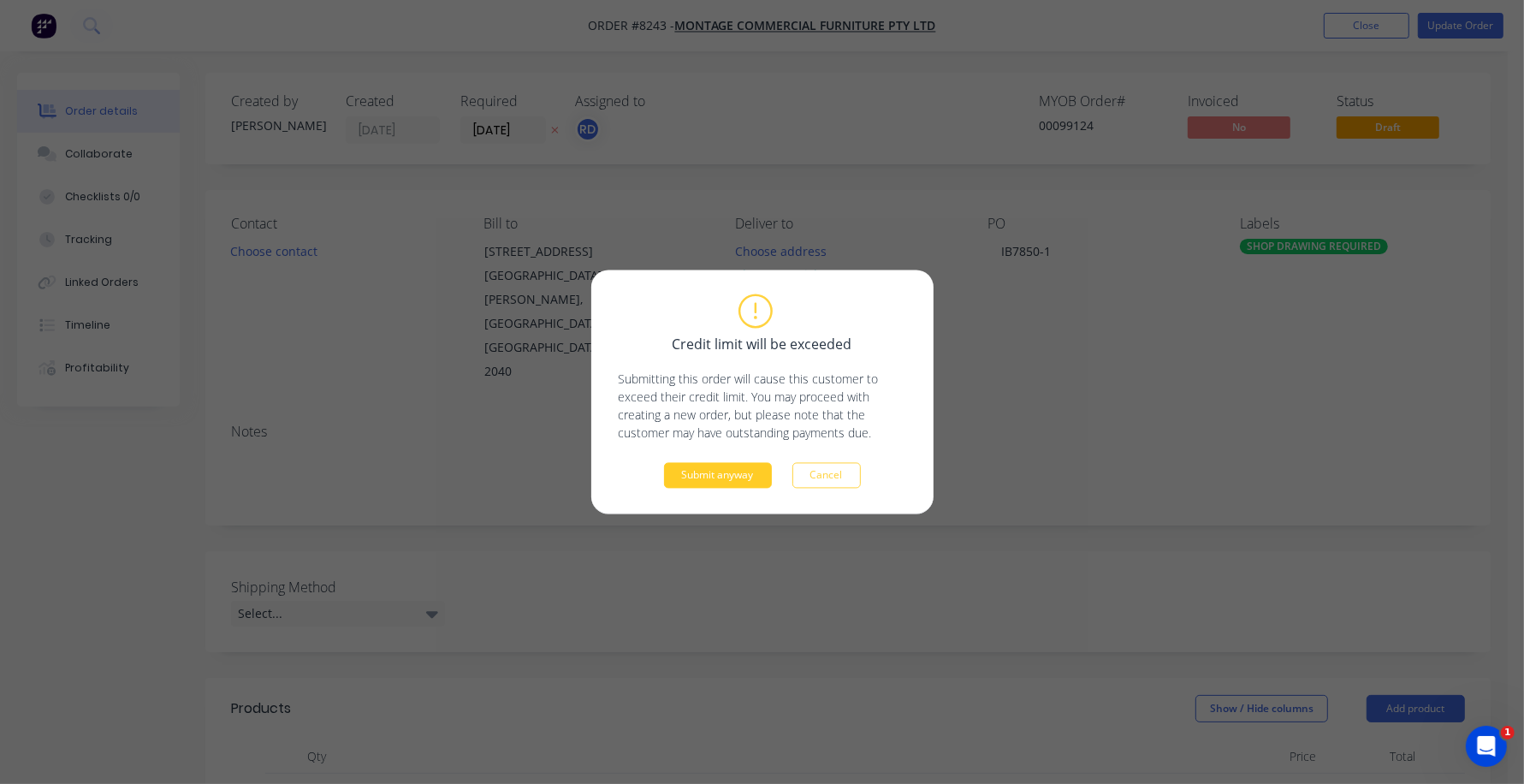
click at [713, 484] on button "Submit anyway" at bounding box center [717, 476] width 107 height 26
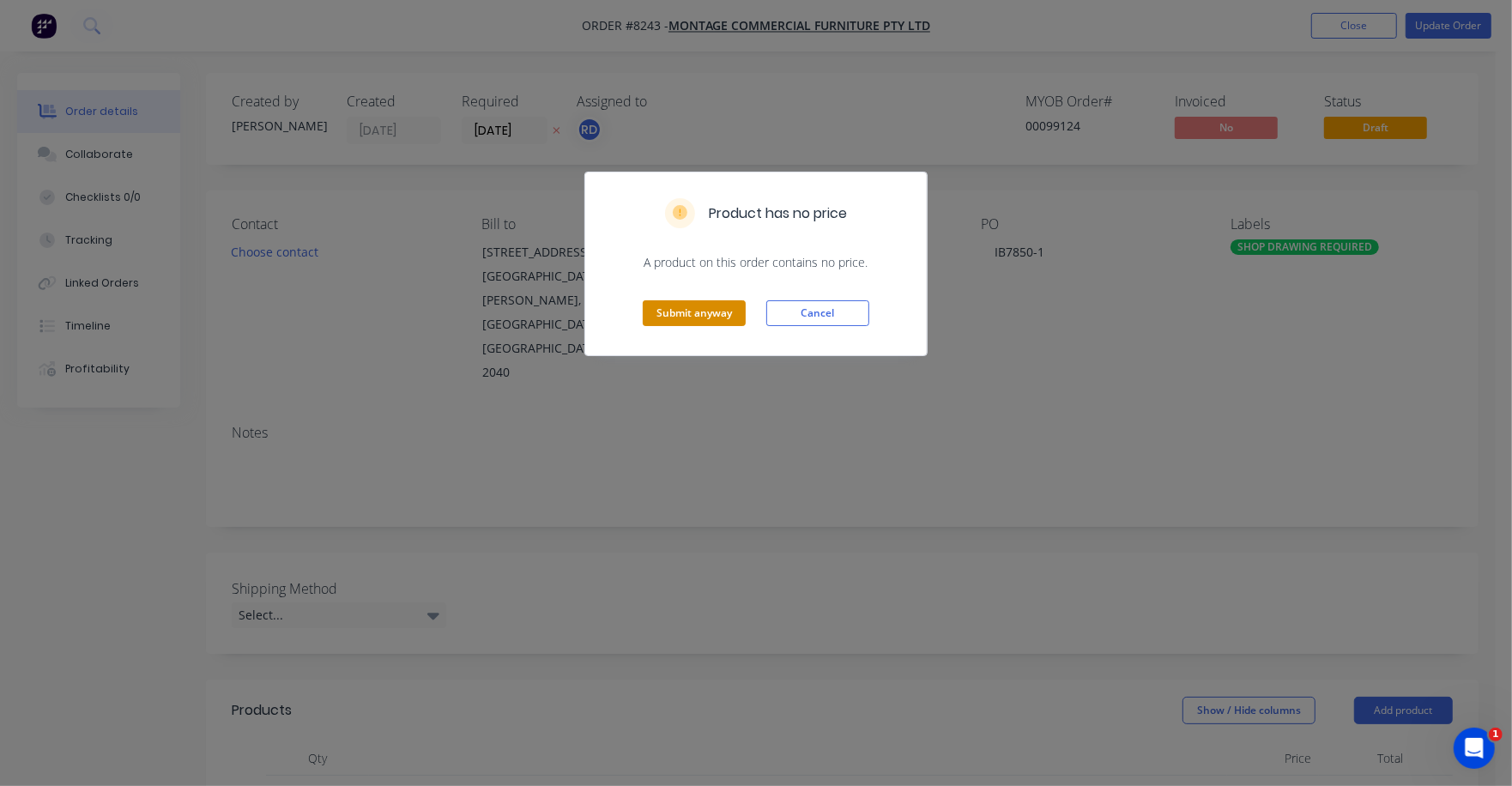
click at [698, 306] on button "Submit anyway" at bounding box center [694, 314] width 103 height 26
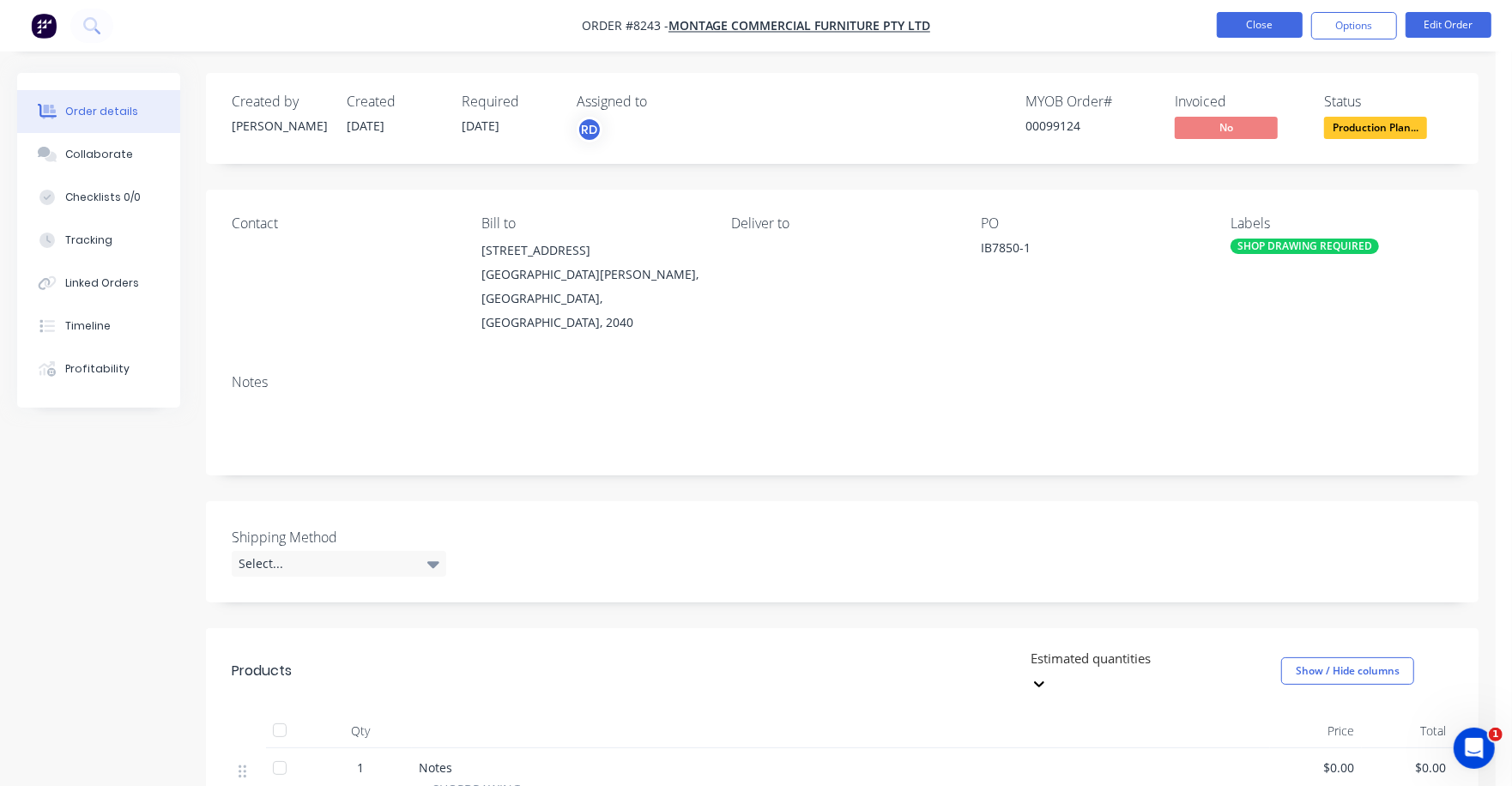
click at [1257, 21] on button "Close" at bounding box center [1260, 25] width 86 height 26
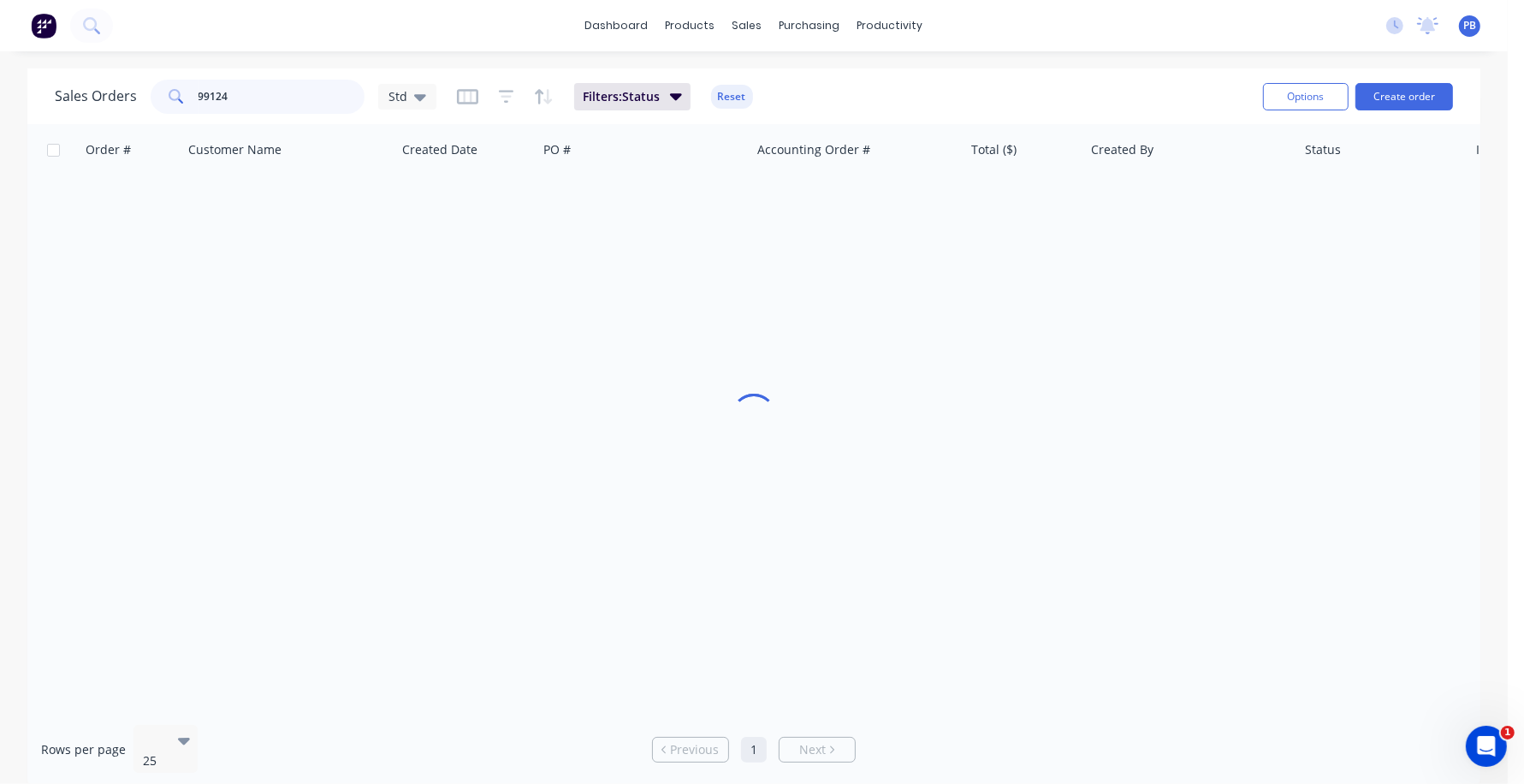
click at [168, 88] on div "99124" at bounding box center [257, 97] width 214 height 35
click at [743, 99] on button "Reset" at bounding box center [732, 97] width 42 height 24
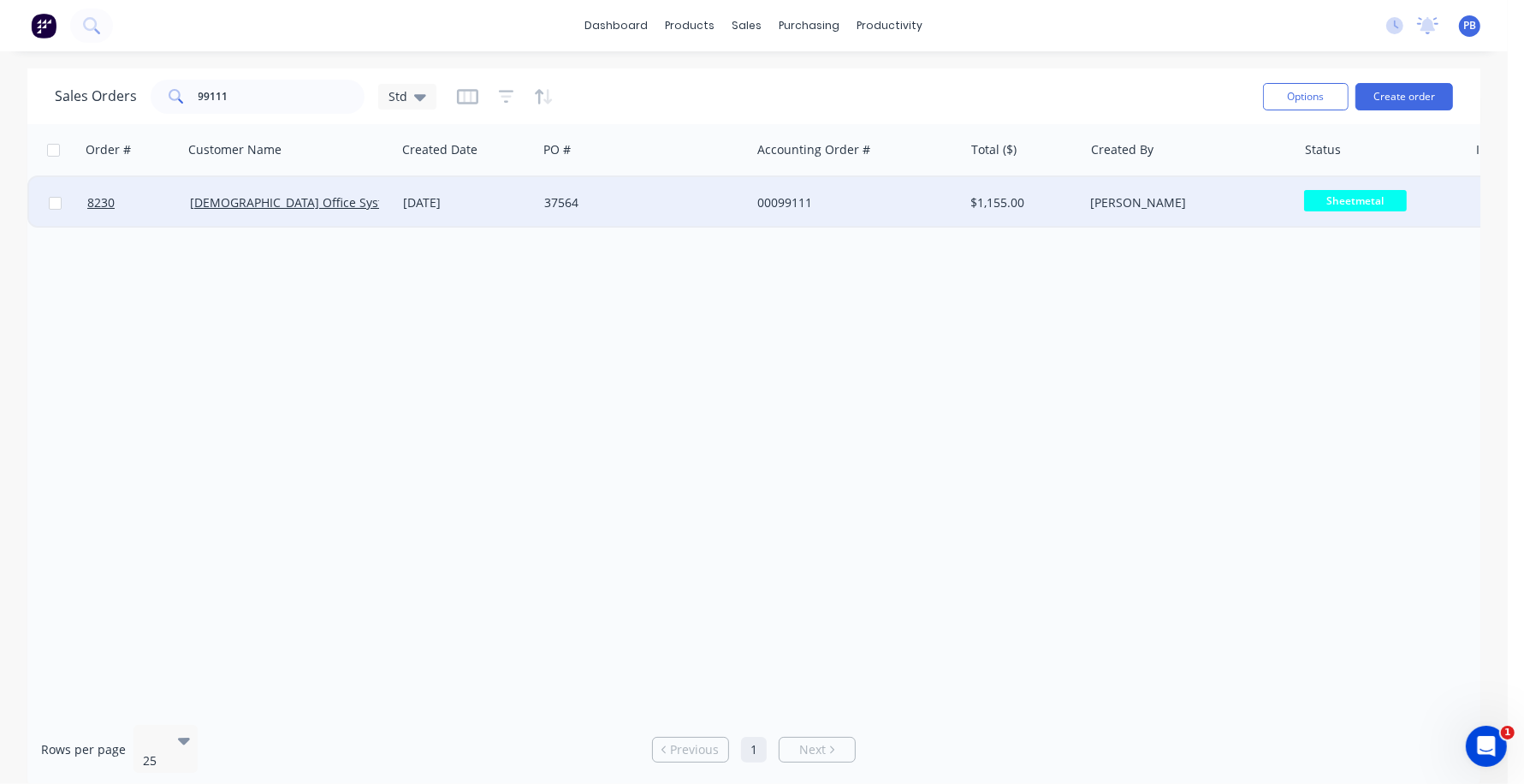
click at [1352, 197] on span "Sheetmetal" at bounding box center [1355, 200] width 103 height 22
click at [1022, 336] on div "Order # Customer Name Created Date PO # Accounting Order # Total ($) Created By…" at bounding box center [754, 418] width 1453 height 587
click at [1313, 105] on button "Options" at bounding box center [1306, 97] width 86 height 28
drag, startPoint x: 262, startPoint y: 93, endPoint x: 165, endPoint y: 83, distance: 97.5
click at [165, 83] on div "99111" at bounding box center [257, 97] width 214 height 35
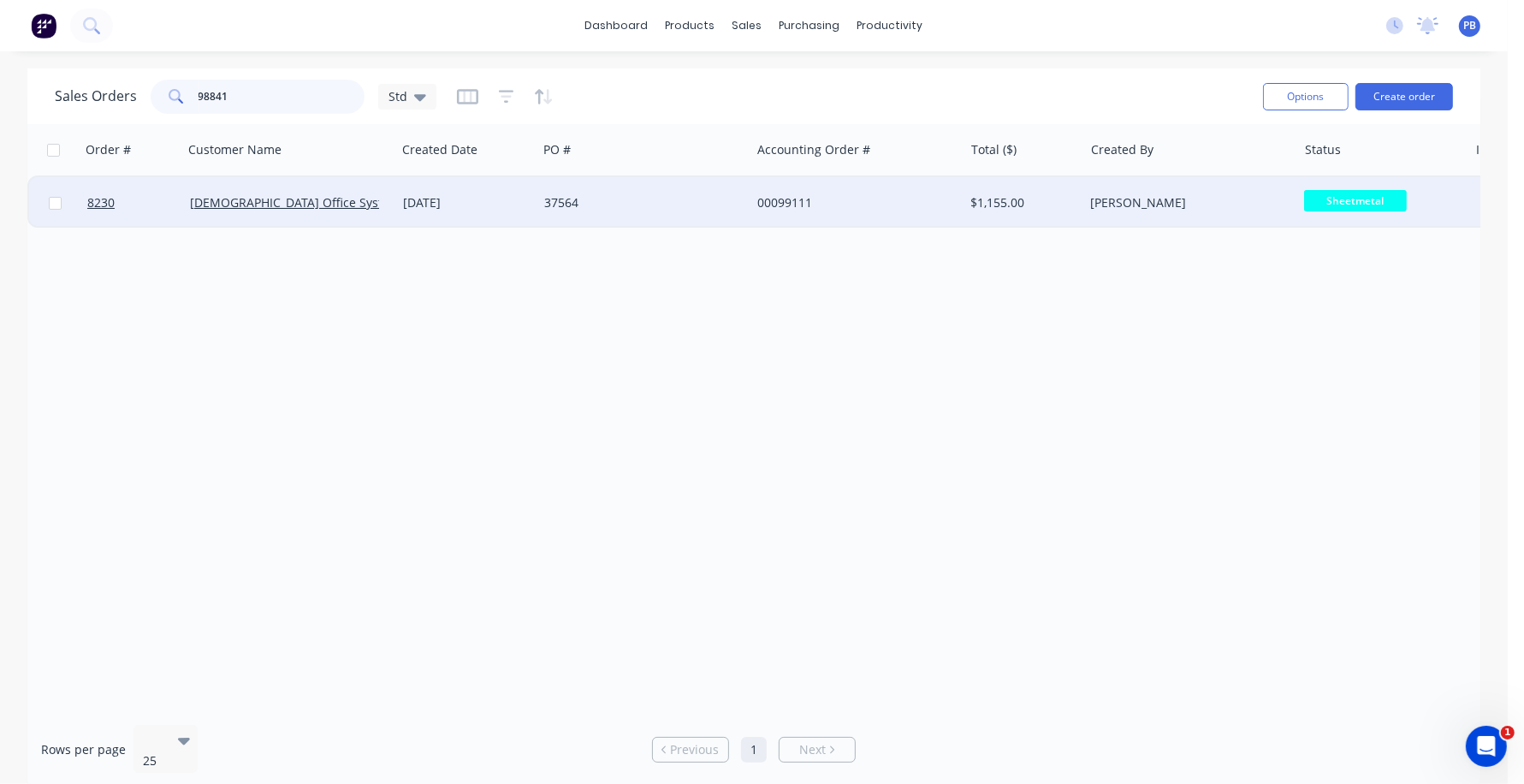
type input "98841"
click at [789, 203] on div "00098841" at bounding box center [852, 203] width 190 height 17
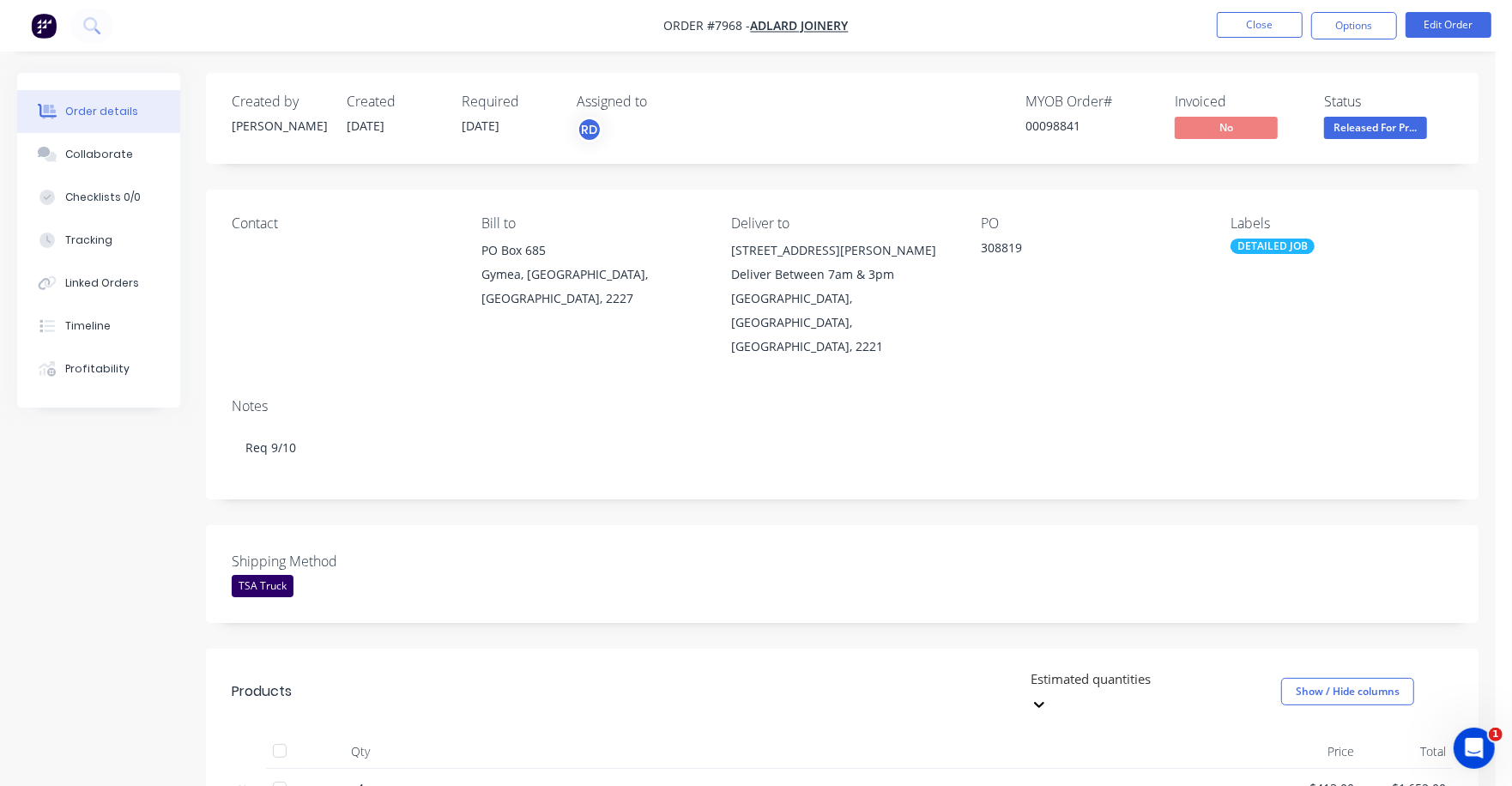
click at [1355, 129] on span "Released For Pr..." at bounding box center [1376, 127] width 103 height 22
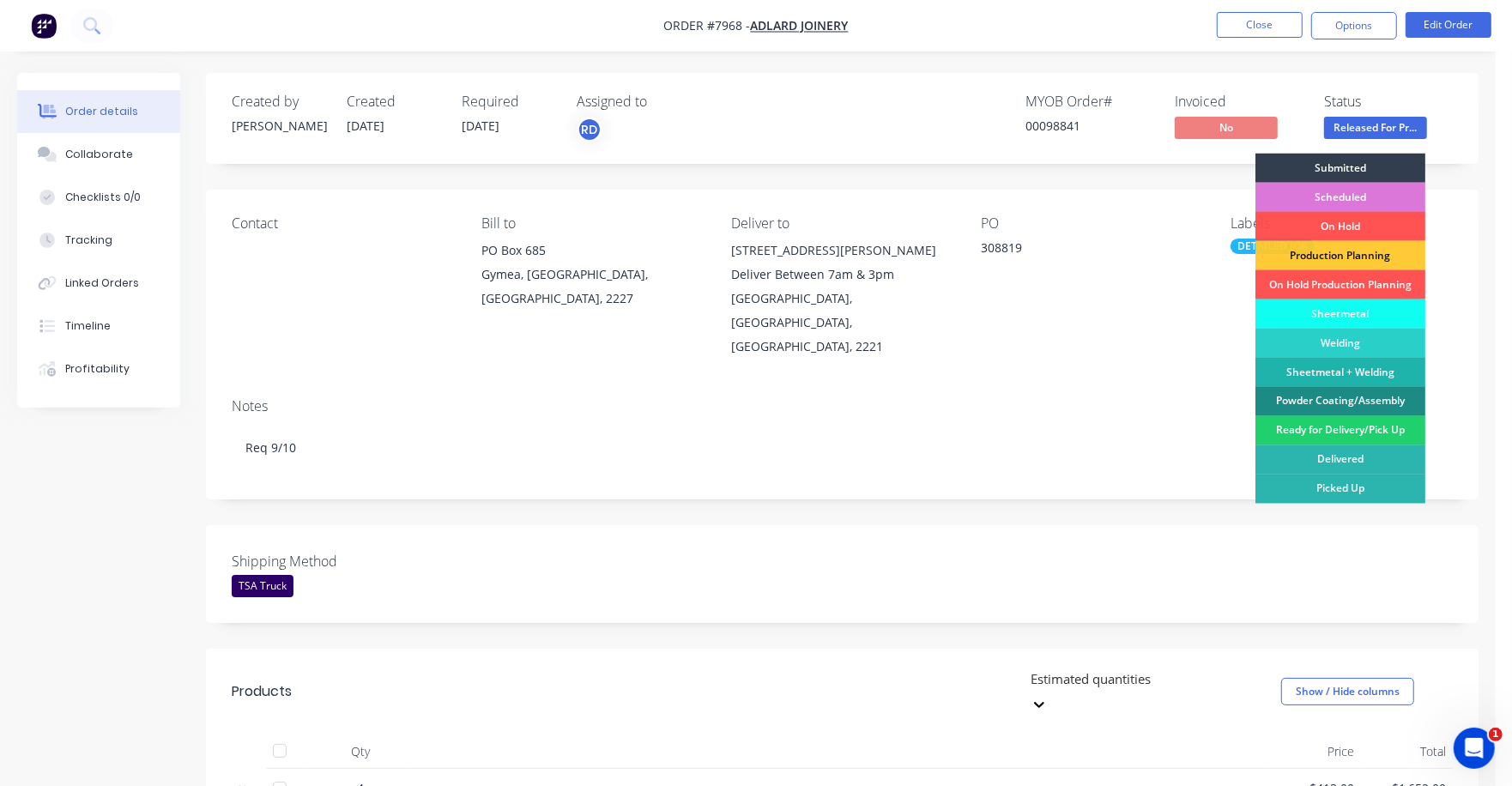
click at [1348, 329] on div "Welding" at bounding box center [1341, 343] width 170 height 30
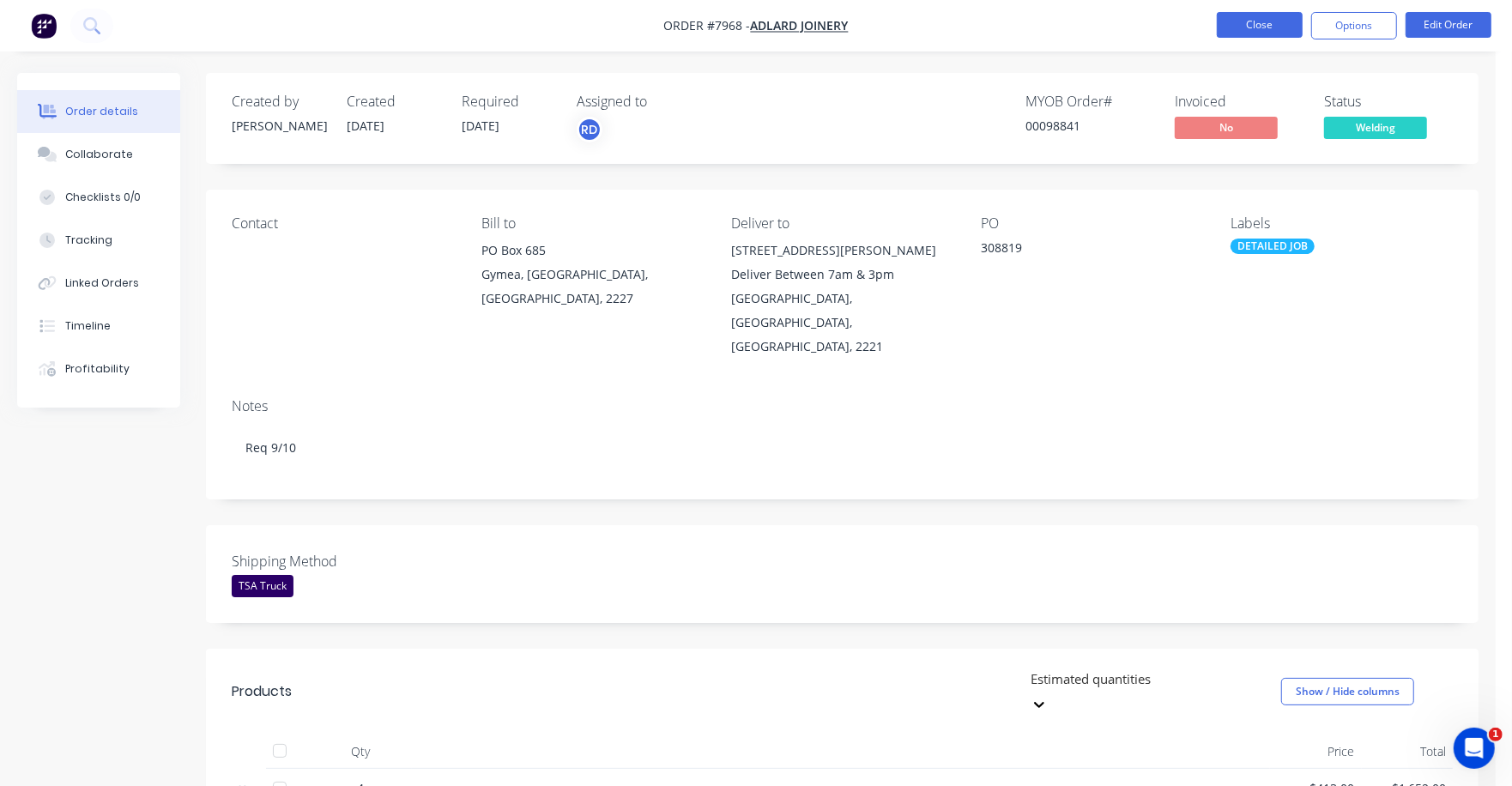
click at [1253, 25] on button "Close" at bounding box center [1260, 25] width 86 height 26
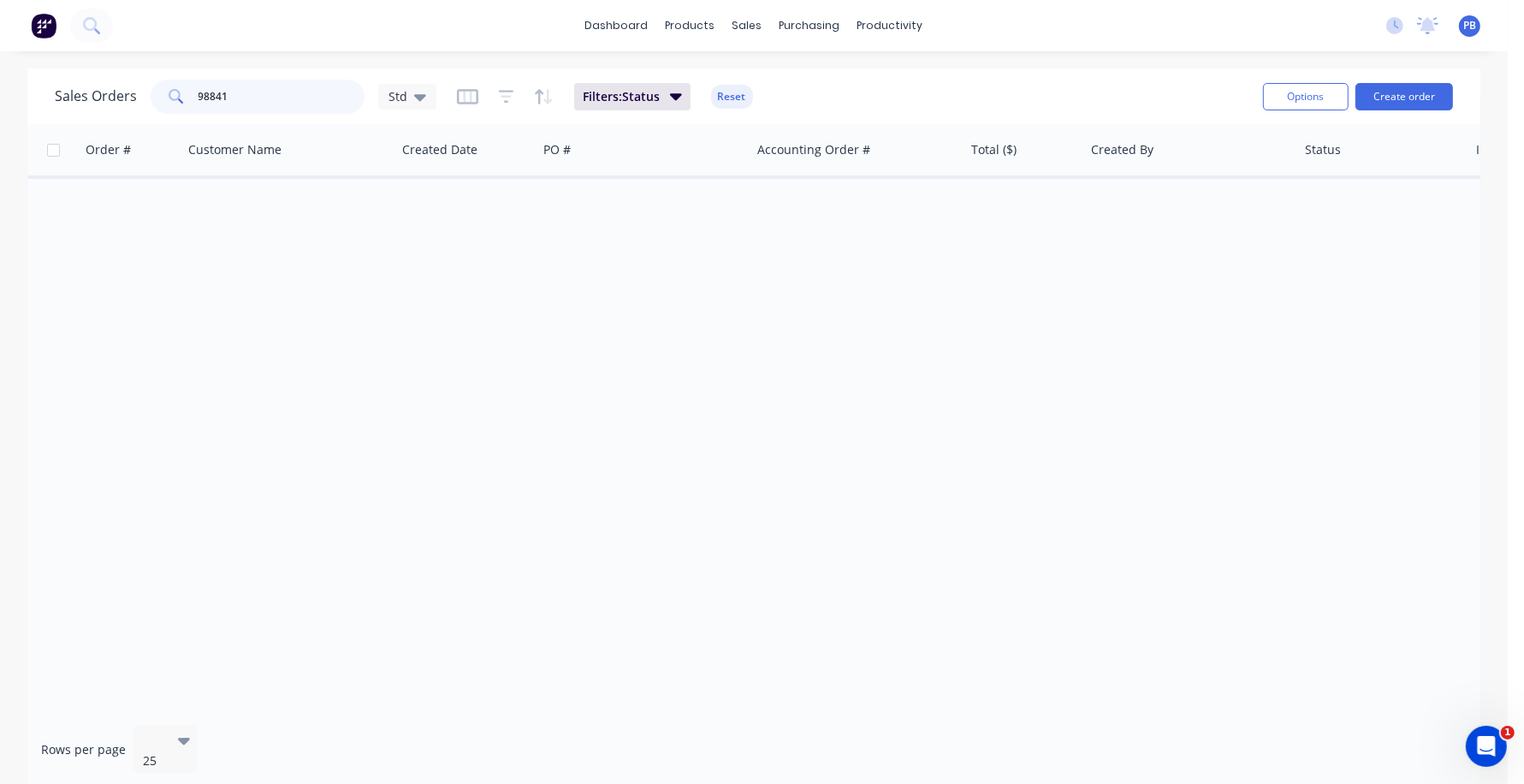
drag, startPoint x: 200, startPoint y: 100, endPoint x: 169, endPoint y: 95, distance: 31.4
click at [169, 95] on div "98841" at bounding box center [257, 97] width 214 height 35
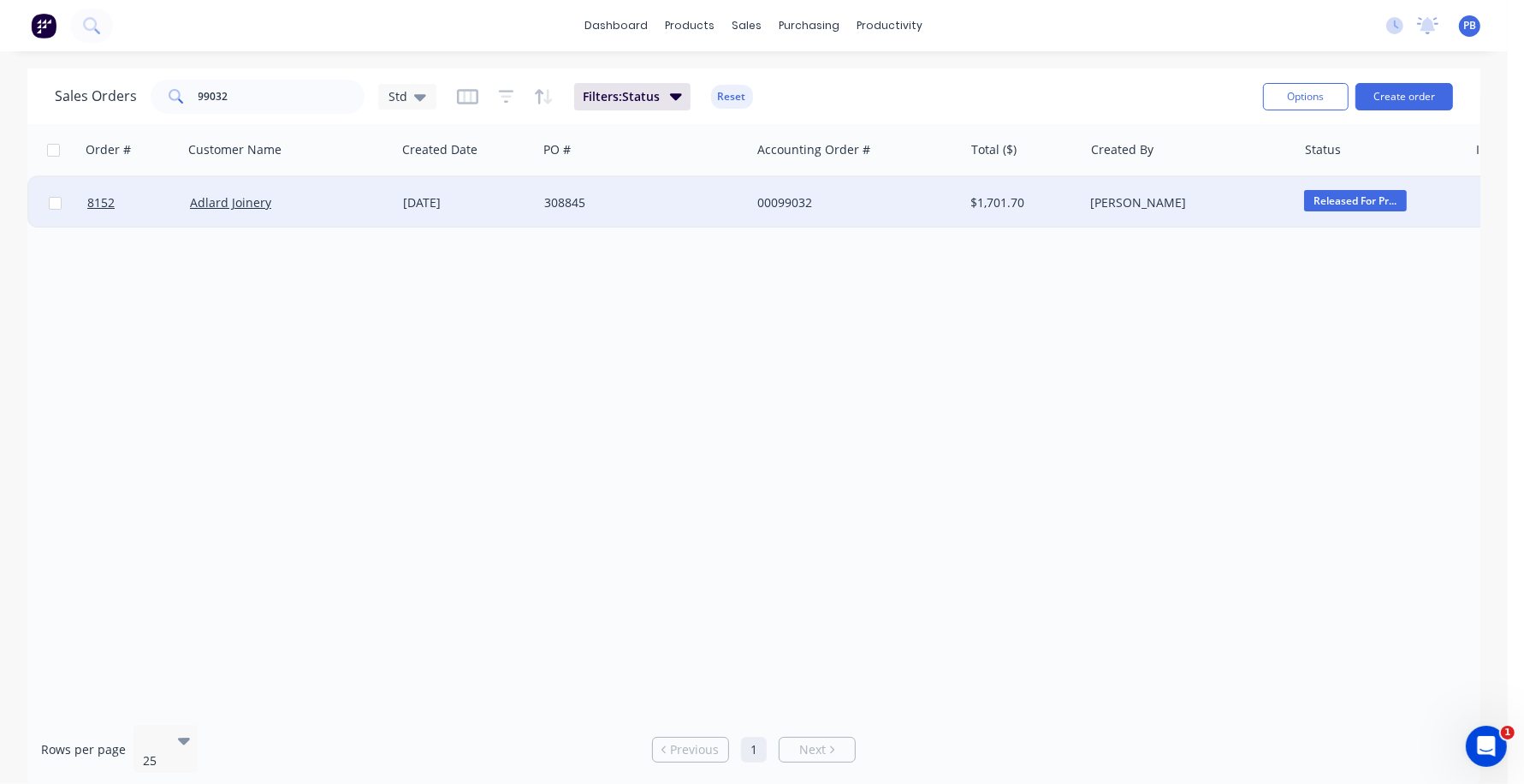
click at [1377, 191] on span "Released For Pr..." at bounding box center [1355, 200] width 103 height 22
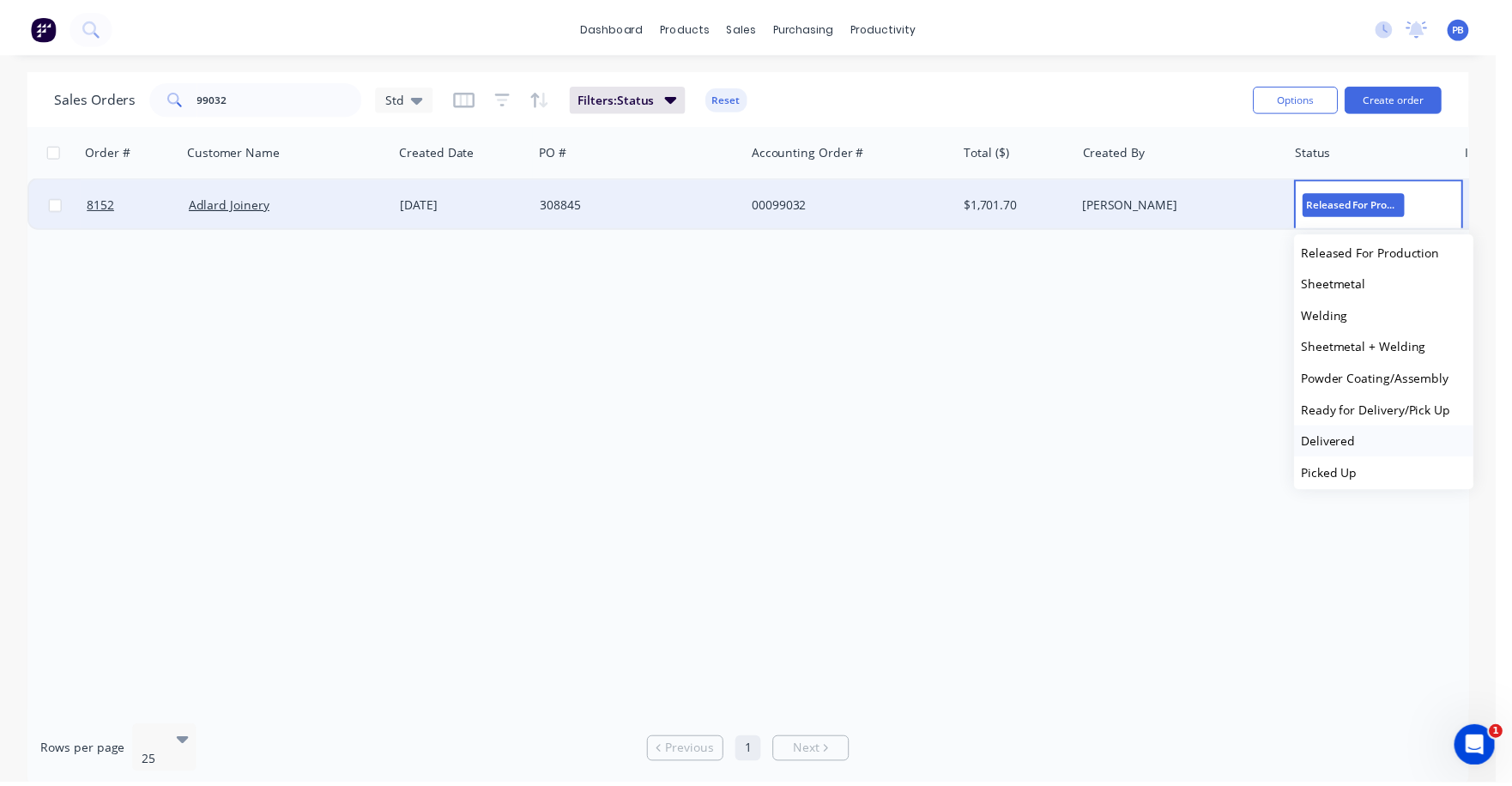
scroll to position [168, 0]
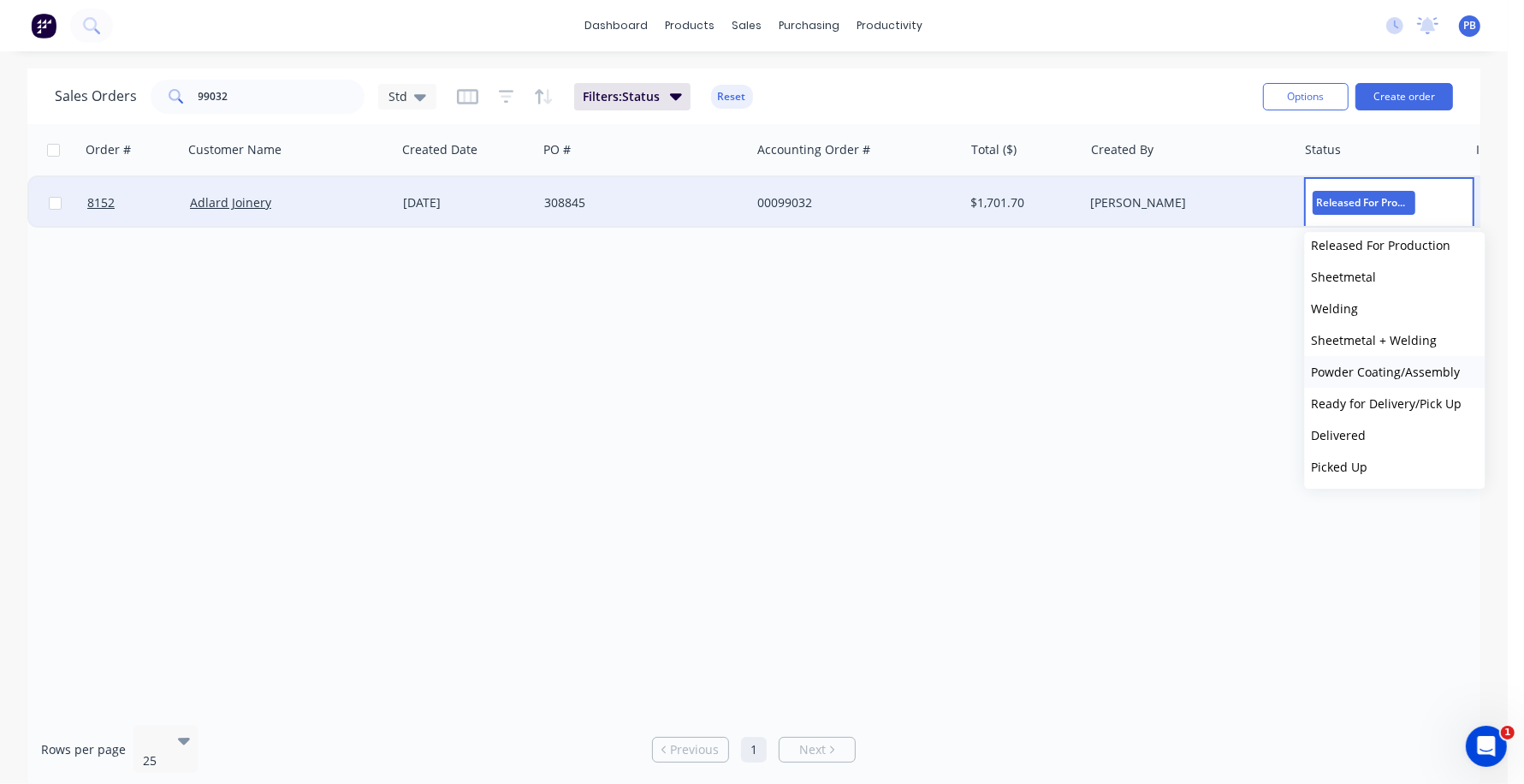
click at [1376, 364] on span "Powder Coating/Assembly" at bounding box center [1386, 372] width 149 height 16
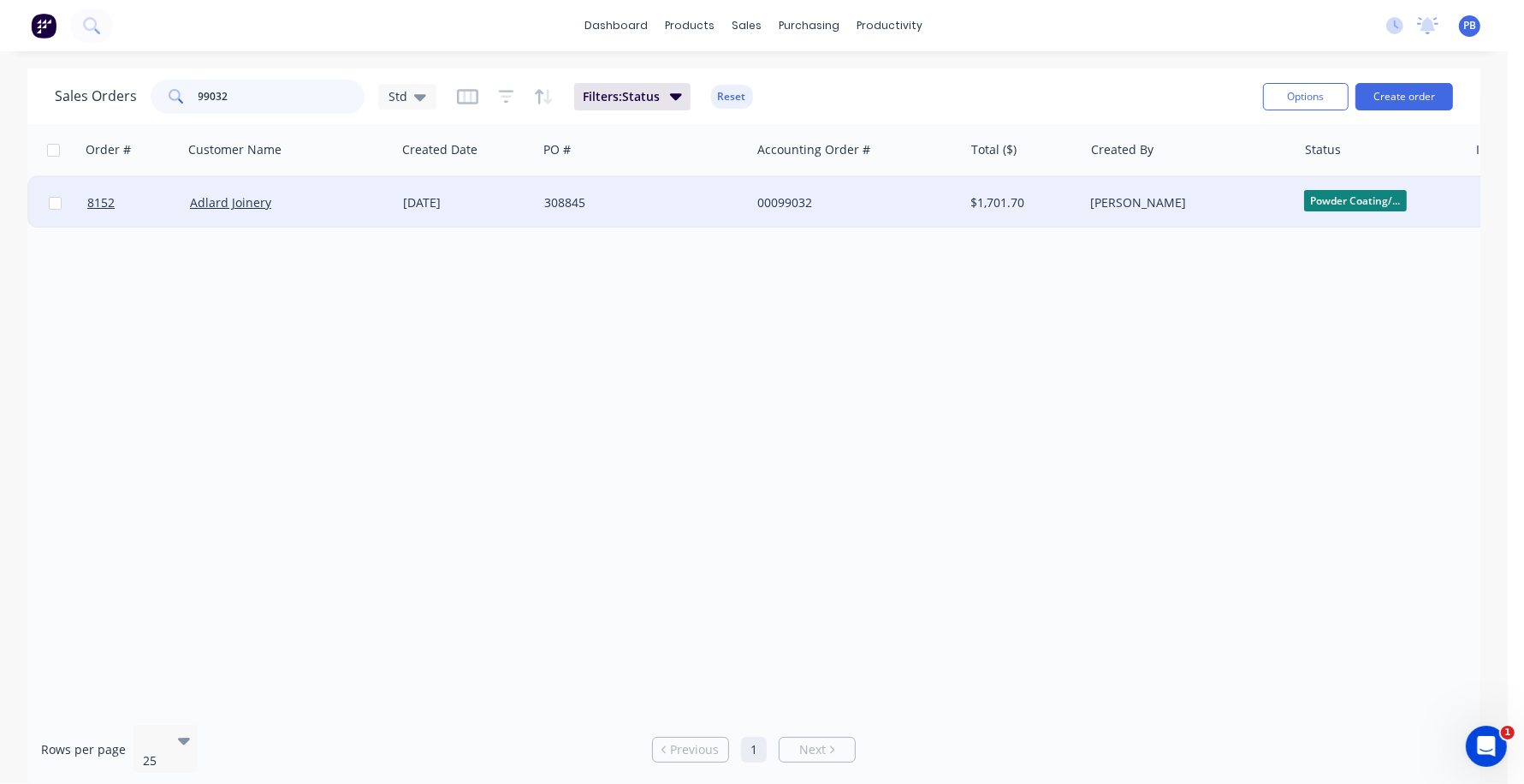
drag, startPoint x: 259, startPoint y: 102, endPoint x: 149, endPoint y: 88, distance: 110.9
click at [151, 88] on div "99032" at bounding box center [257, 97] width 214 height 35
type input "99225"
click at [786, 200] on div "00099225" at bounding box center [852, 203] width 190 height 17
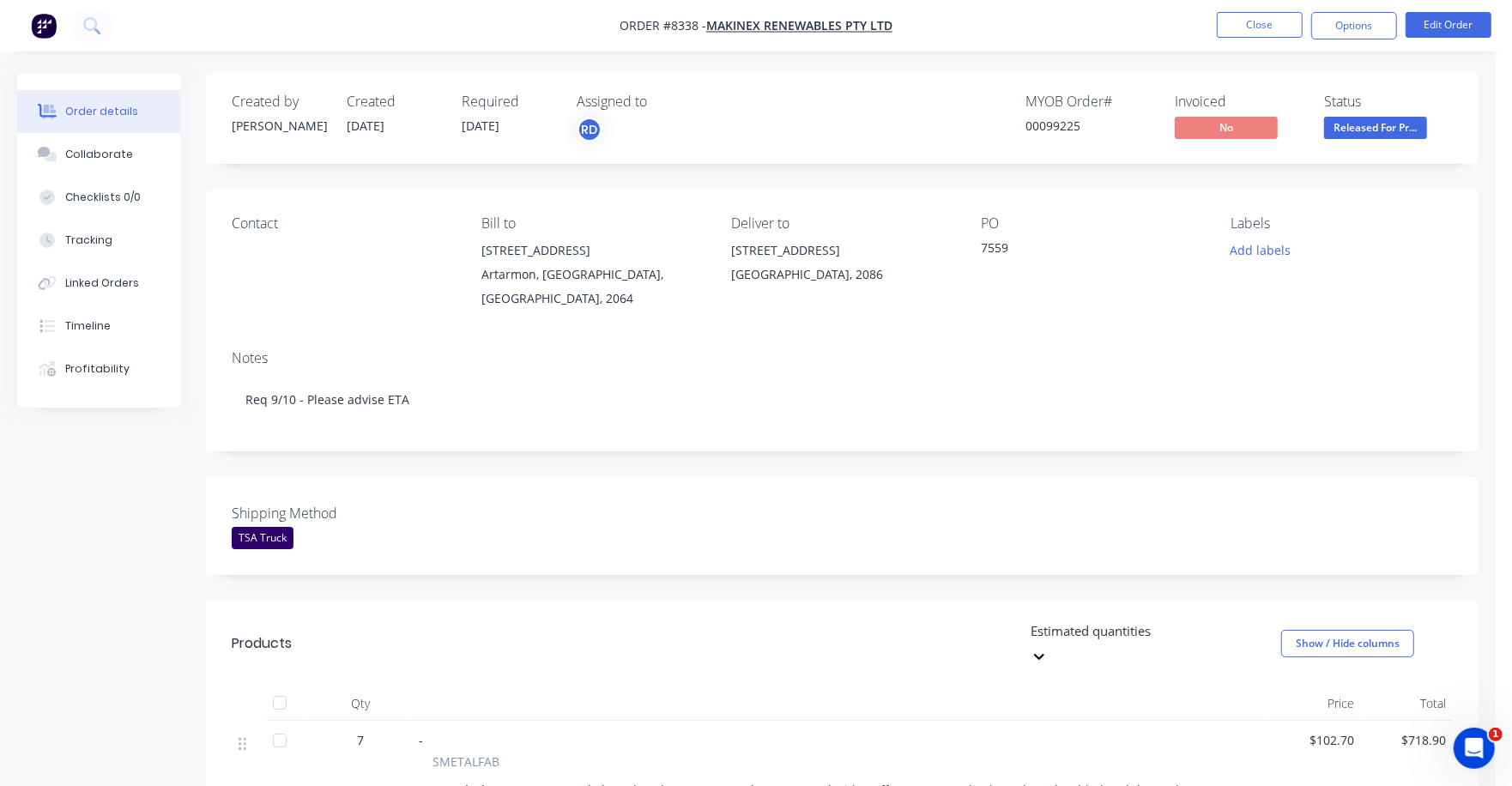
click at [1364, 128] on span "Released For Pr..." at bounding box center [1376, 127] width 103 height 22
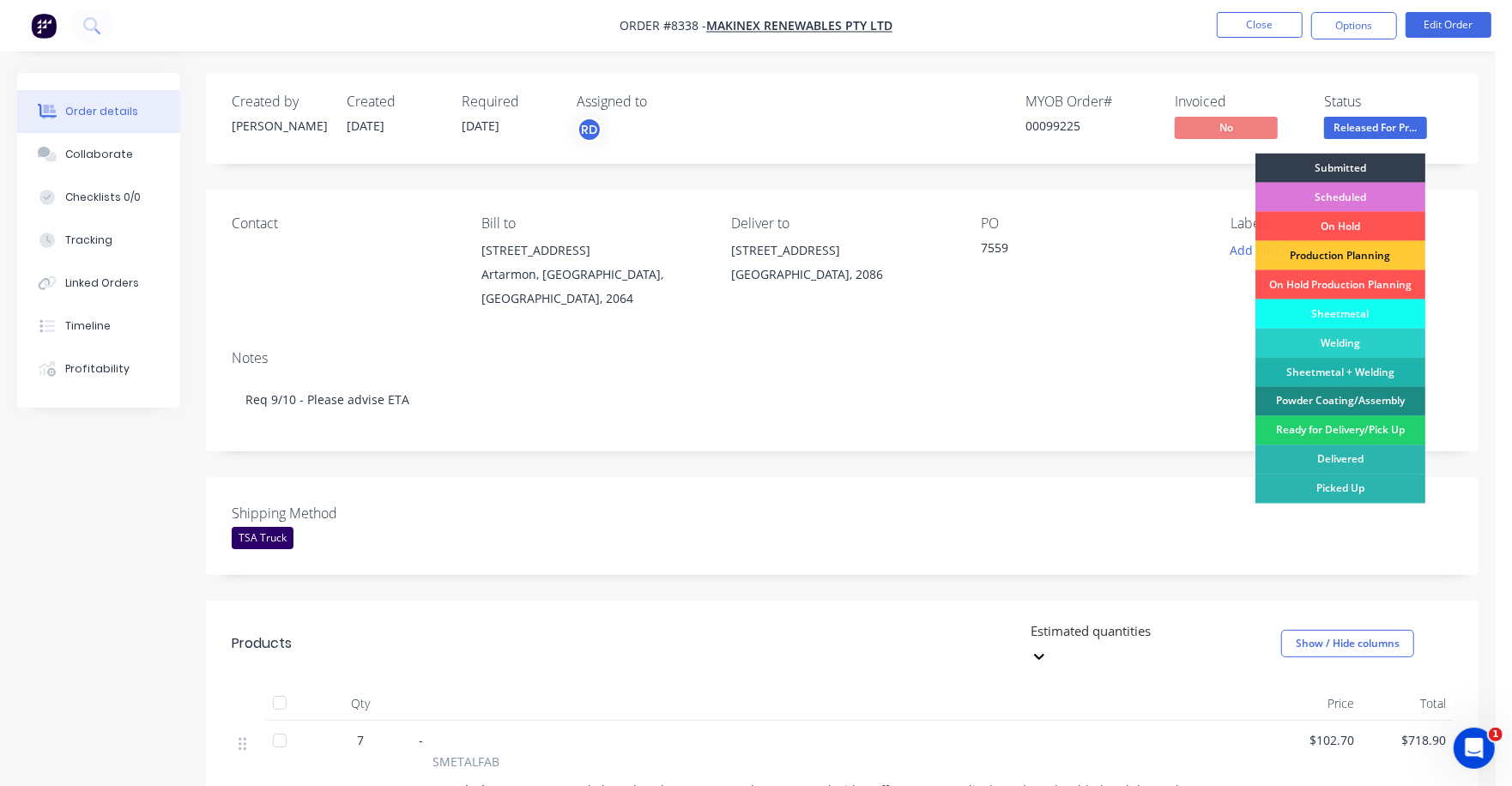
click at [1346, 335] on div "Welding" at bounding box center [1341, 343] width 170 height 30
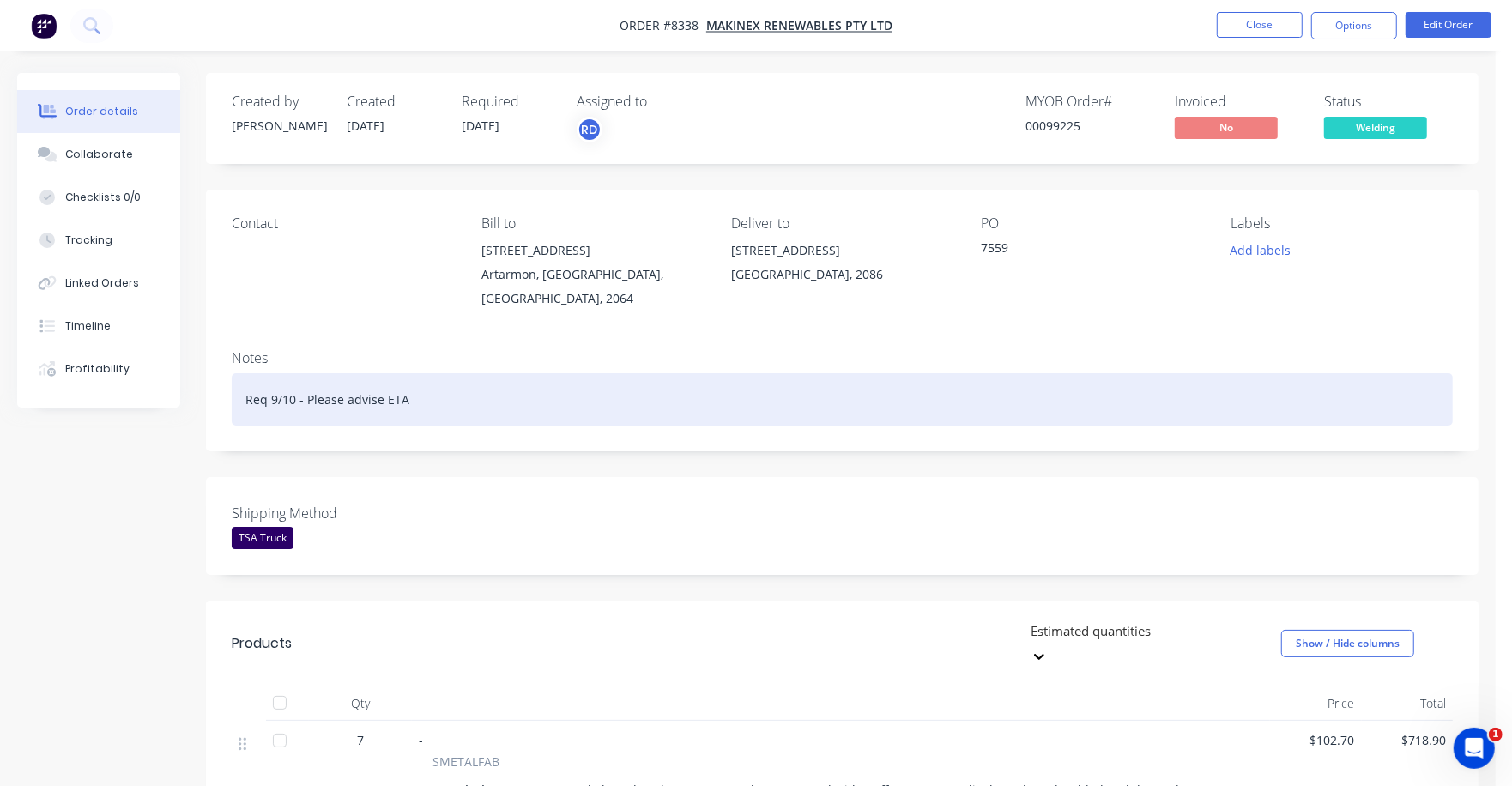
click at [1189, 384] on div "Req 9/10 - Please advise ETA" at bounding box center [843, 400] width 1222 height 52
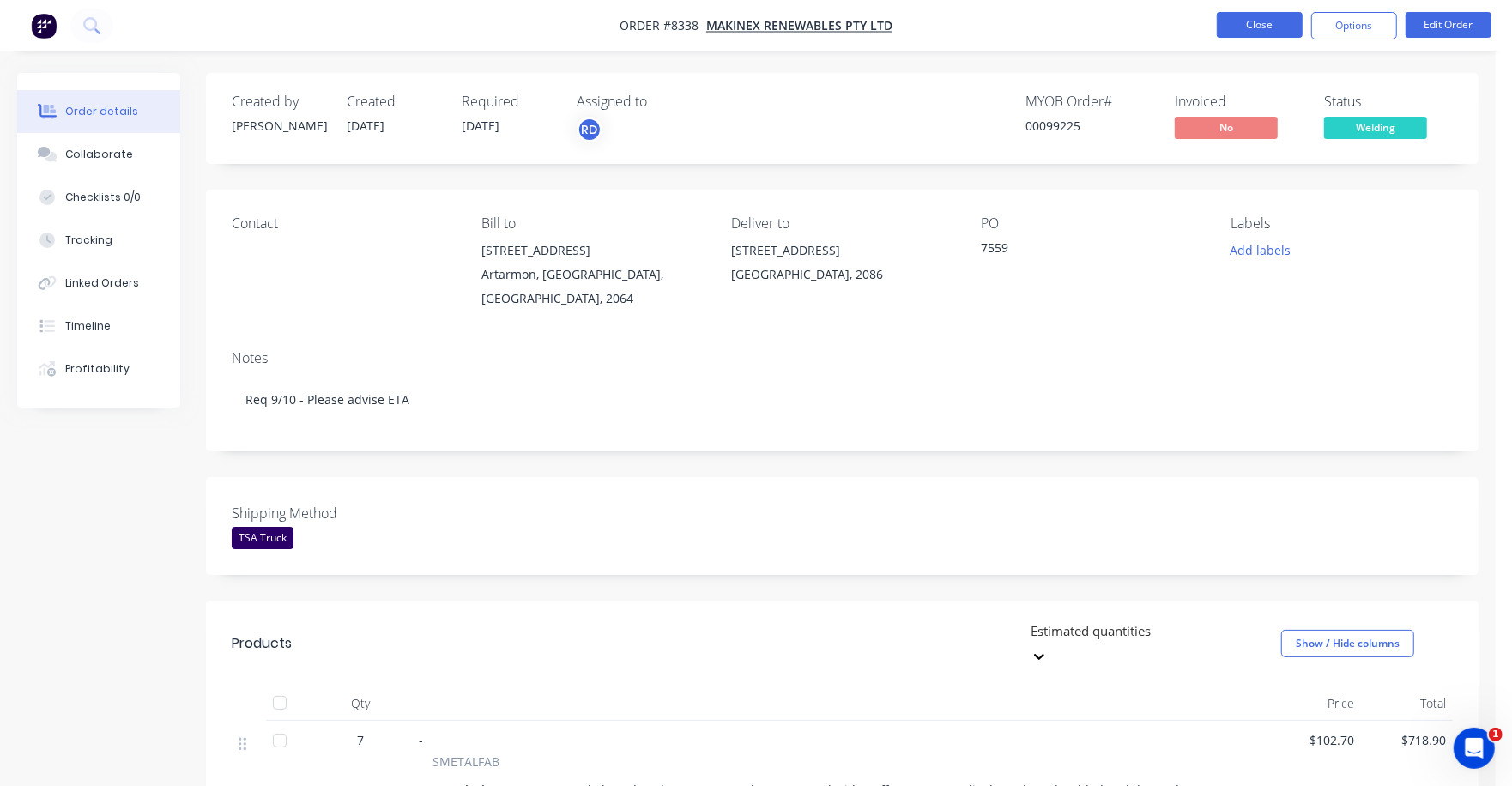
click at [1250, 23] on button "Close" at bounding box center [1260, 25] width 86 height 26
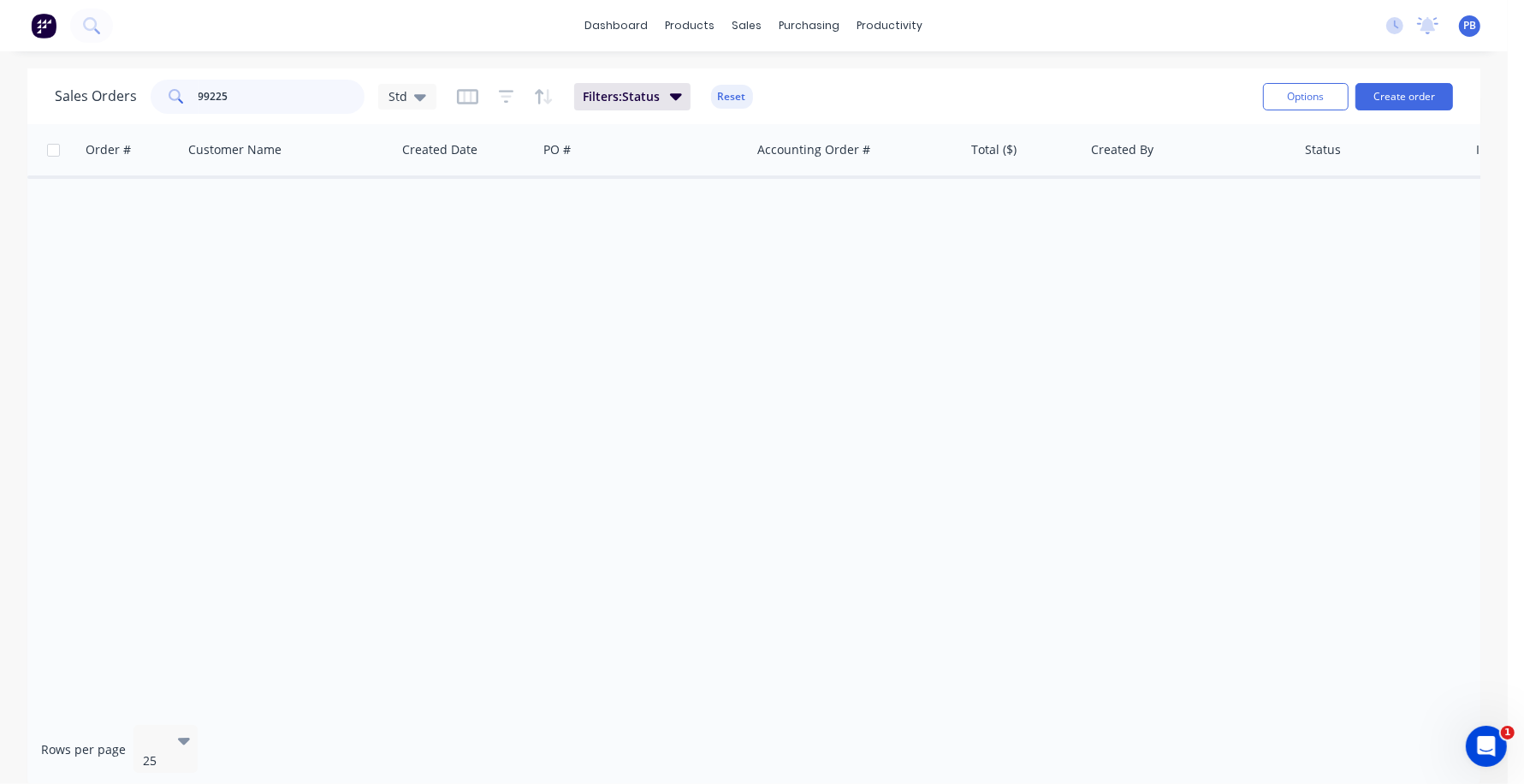
drag, startPoint x: 266, startPoint y: 96, endPoint x: 159, endPoint y: 85, distance: 107.6
click at [159, 85] on div "99225" at bounding box center [257, 97] width 214 height 35
type input "99209"
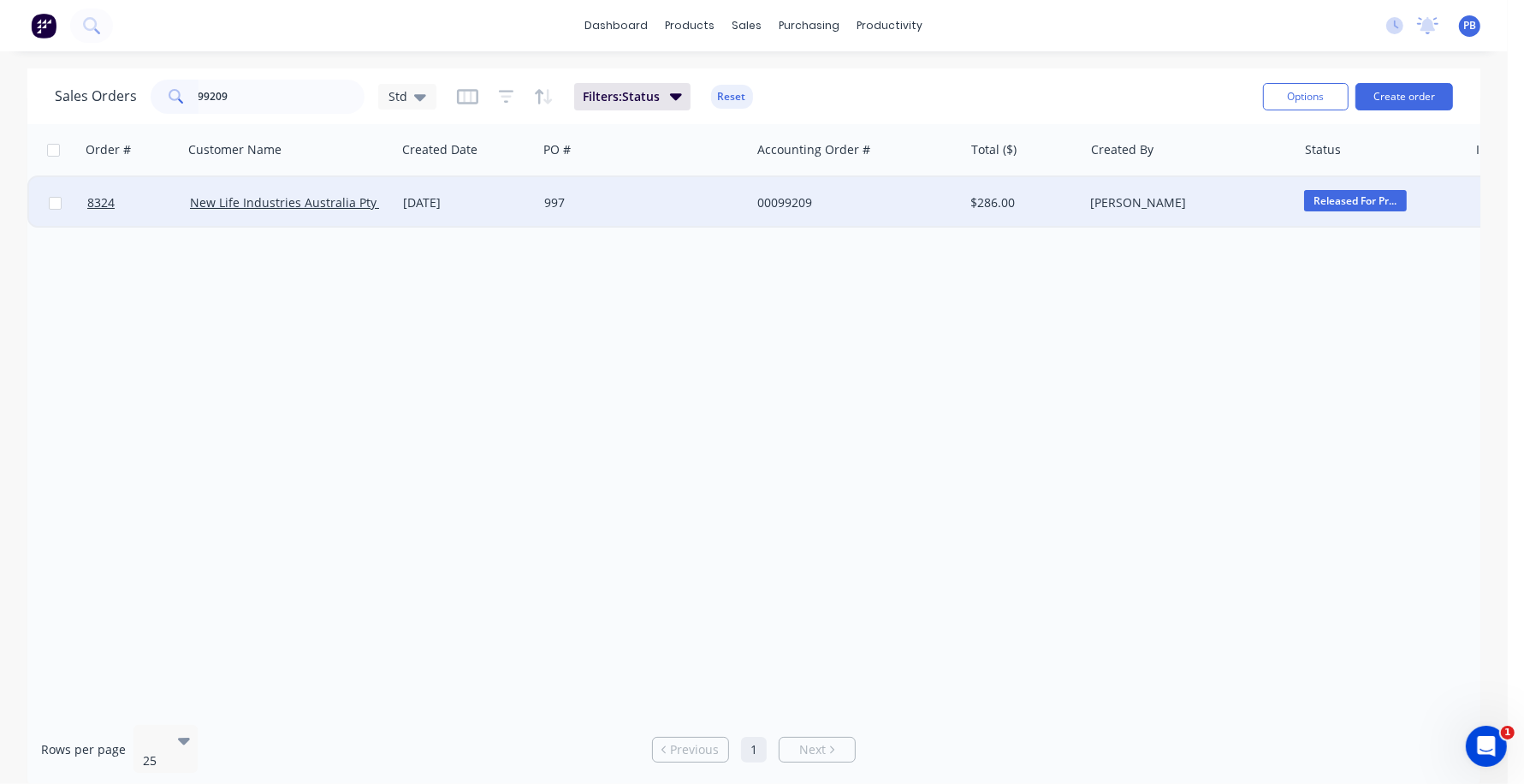
click at [799, 203] on div "00099209" at bounding box center [852, 203] width 190 height 17
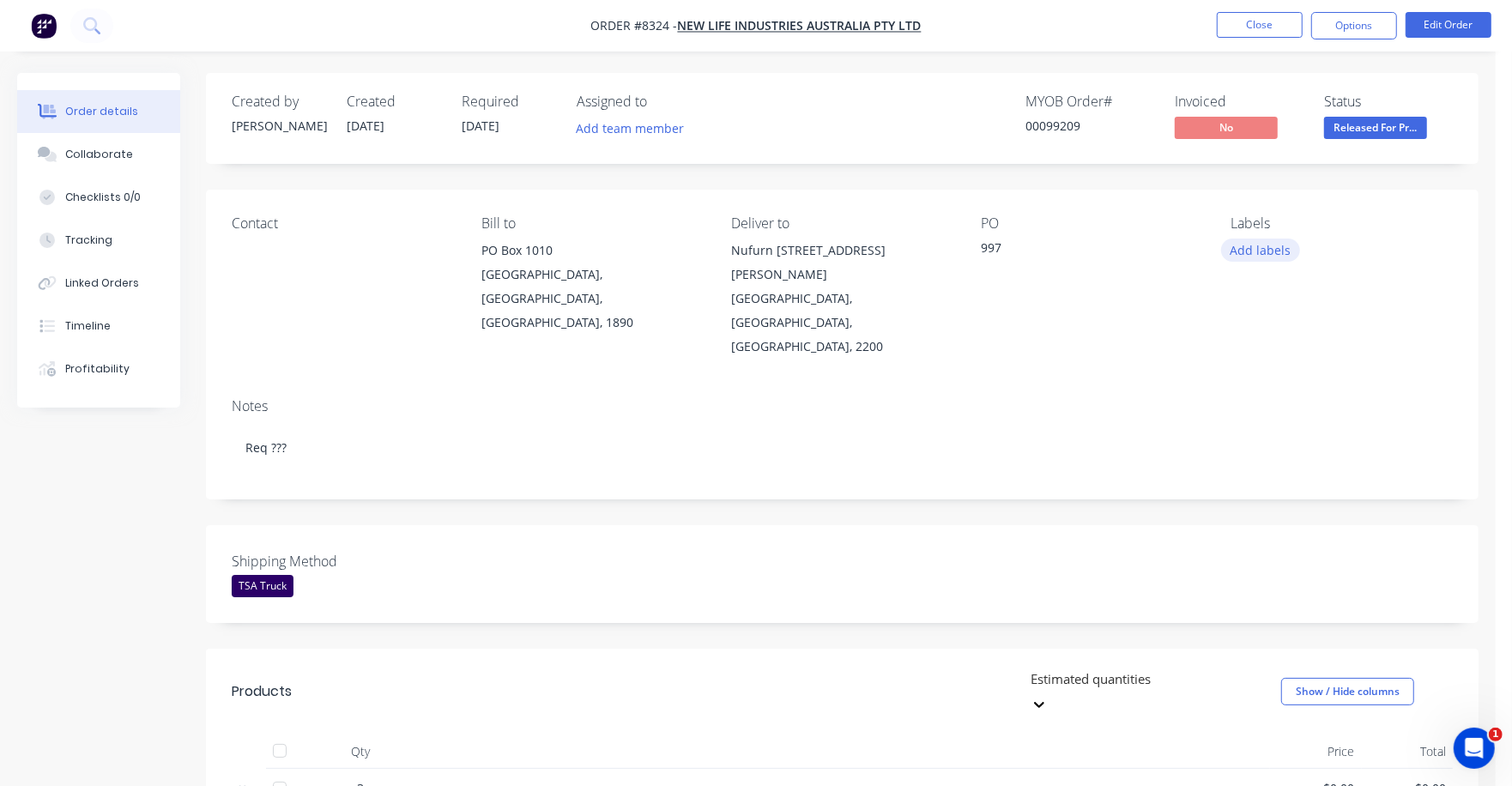
click at [1251, 246] on button "Add labels" at bounding box center [1261, 250] width 79 height 23
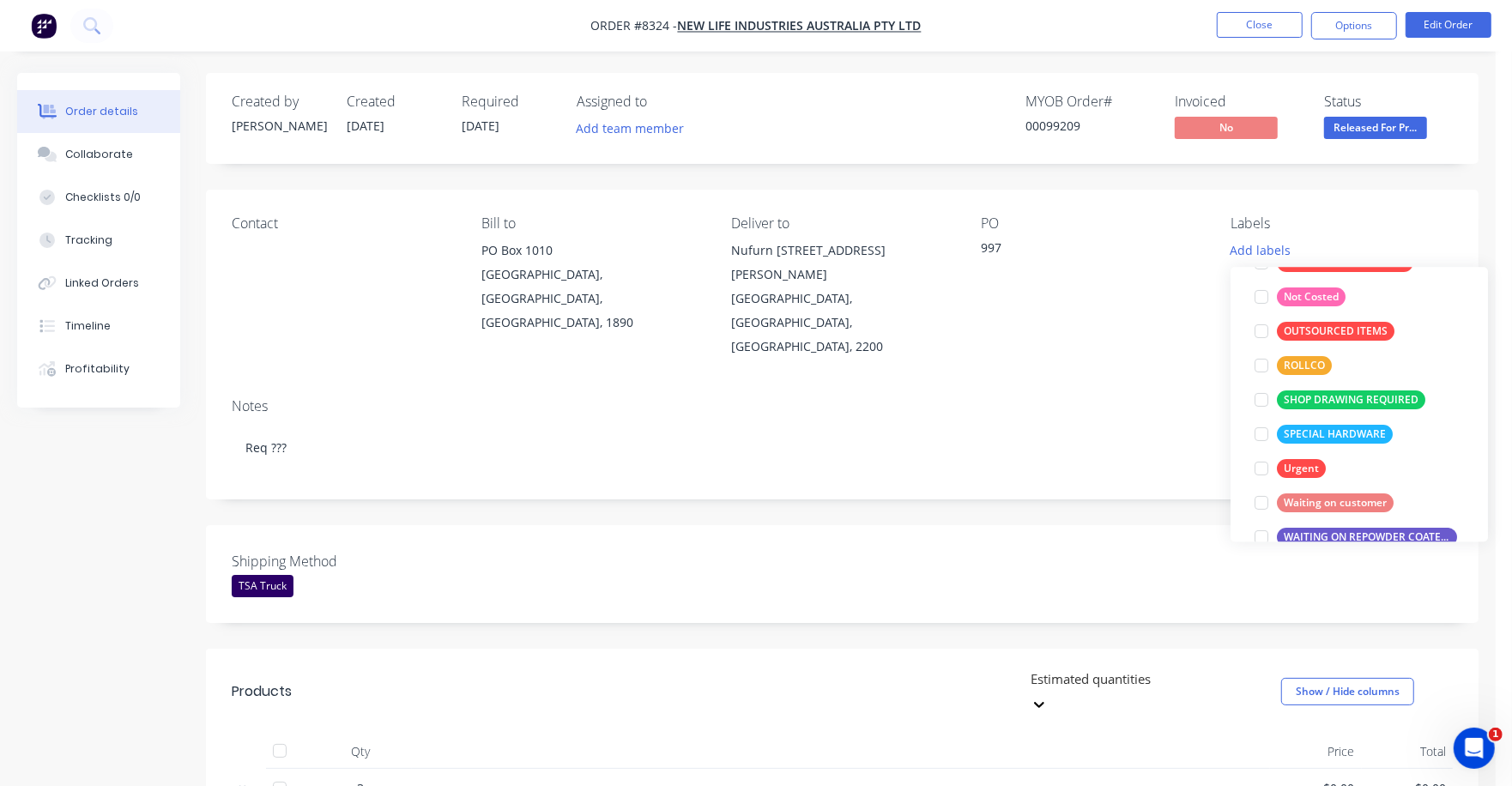
scroll to position [241, 0]
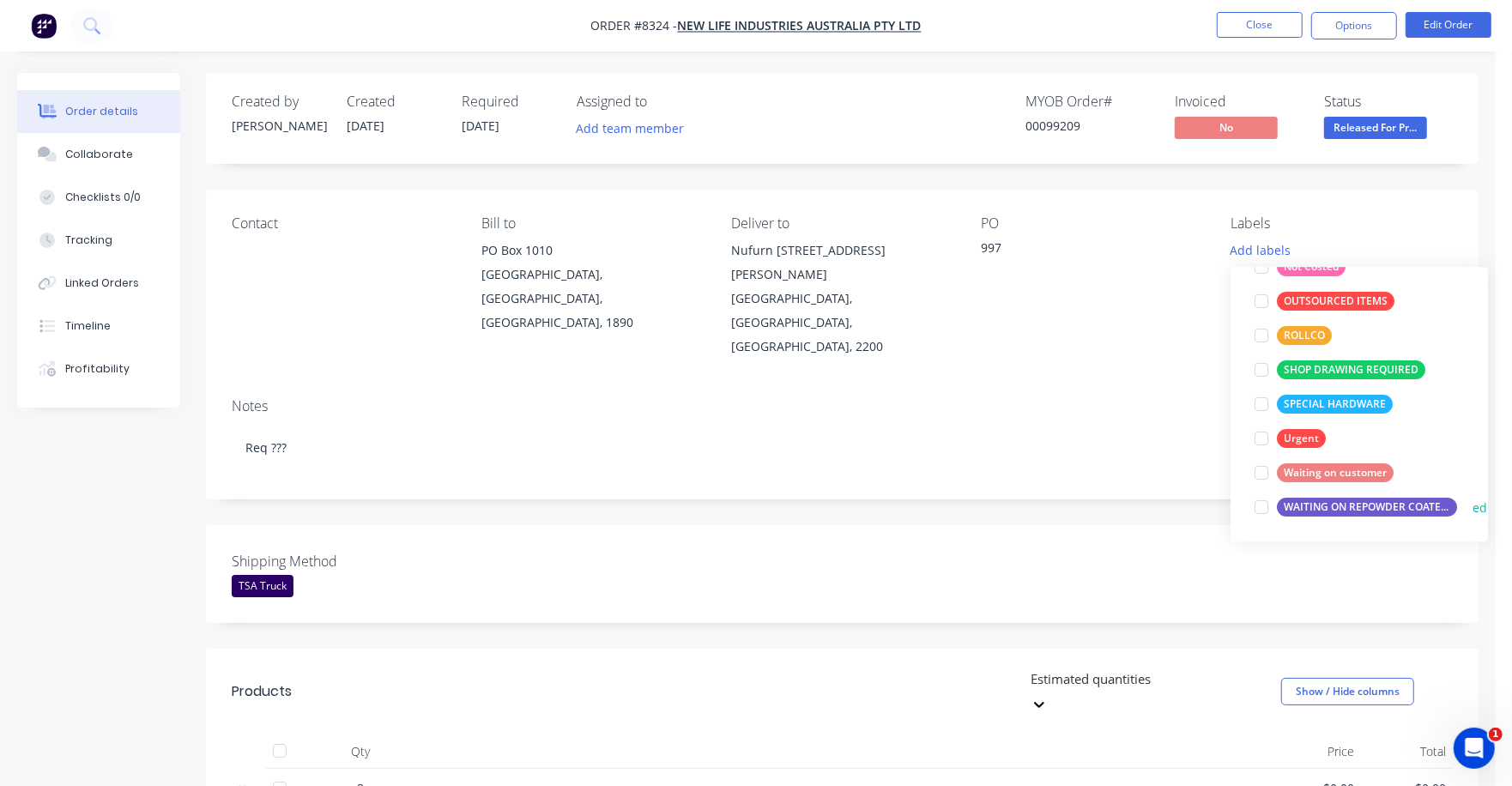
click at [1354, 508] on div "WAITING ON REPOWDER COATED PRODUCT TO ARRIVE" at bounding box center [1367, 507] width 180 height 19
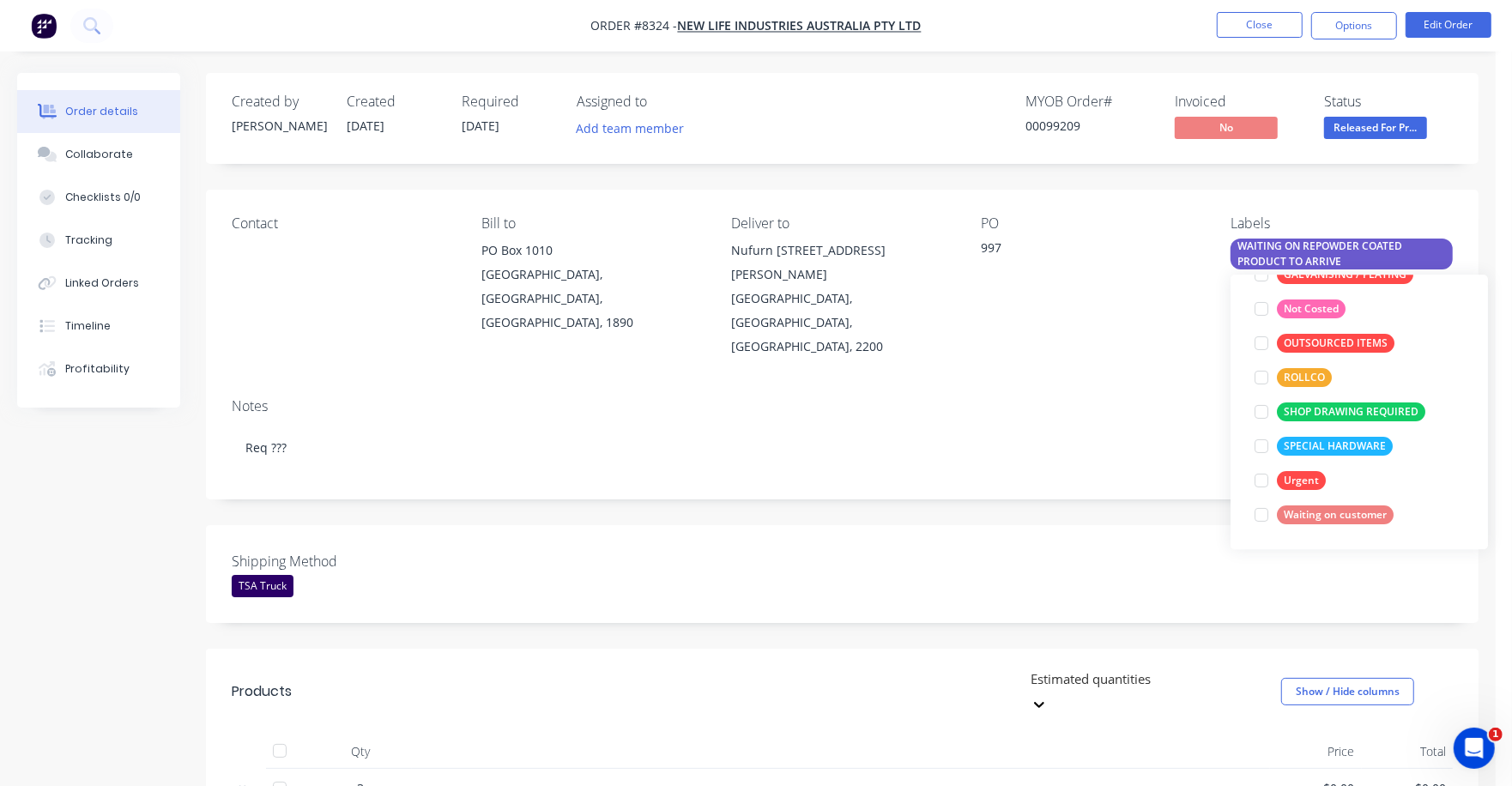
scroll to position [0, 0]
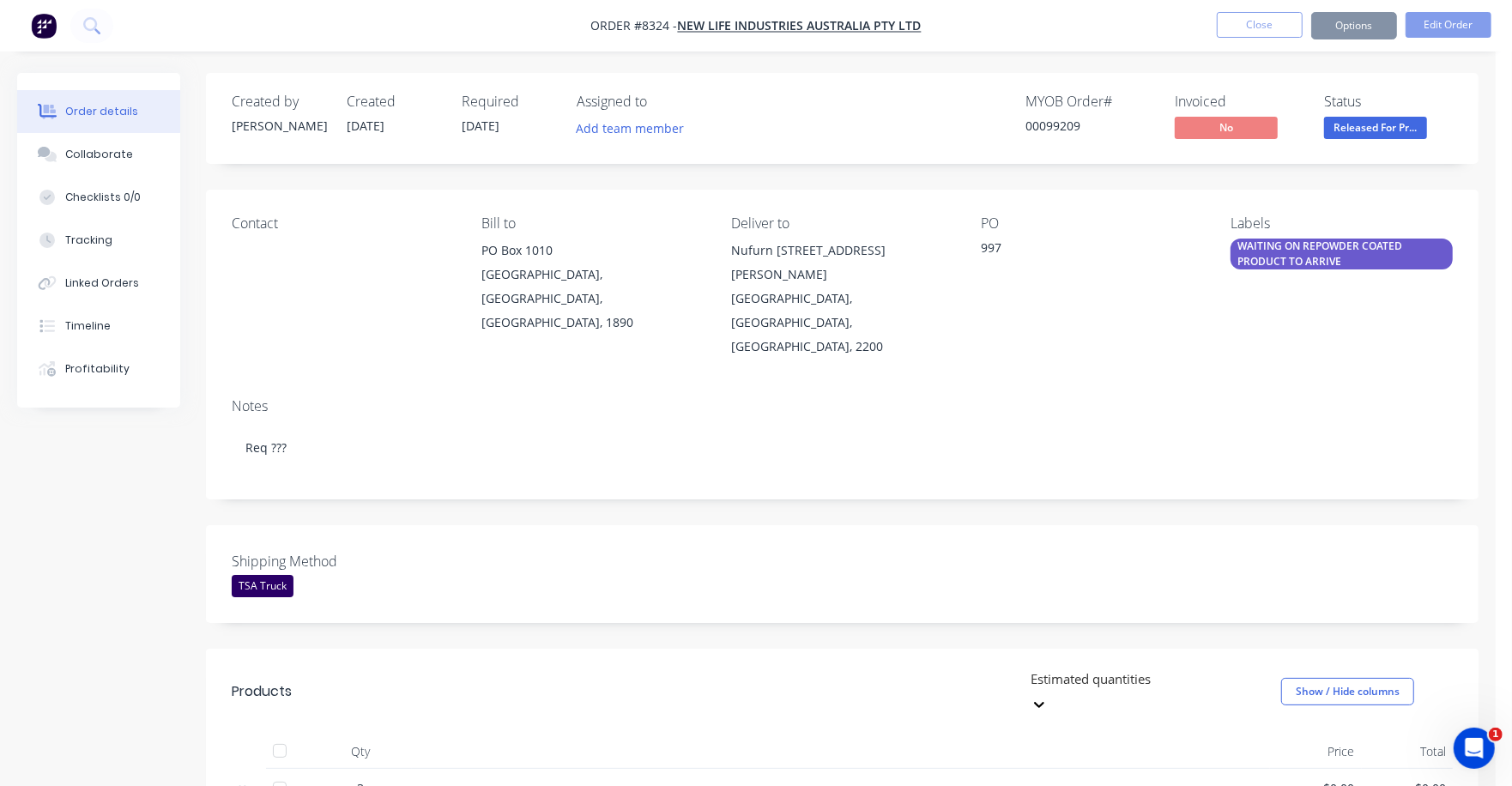
click at [925, 442] on div "Notes Req ???" at bounding box center [842, 442] width 1273 height 115
click at [1257, 24] on button "Close" at bounding box center [1260, 25] width 86 height 26
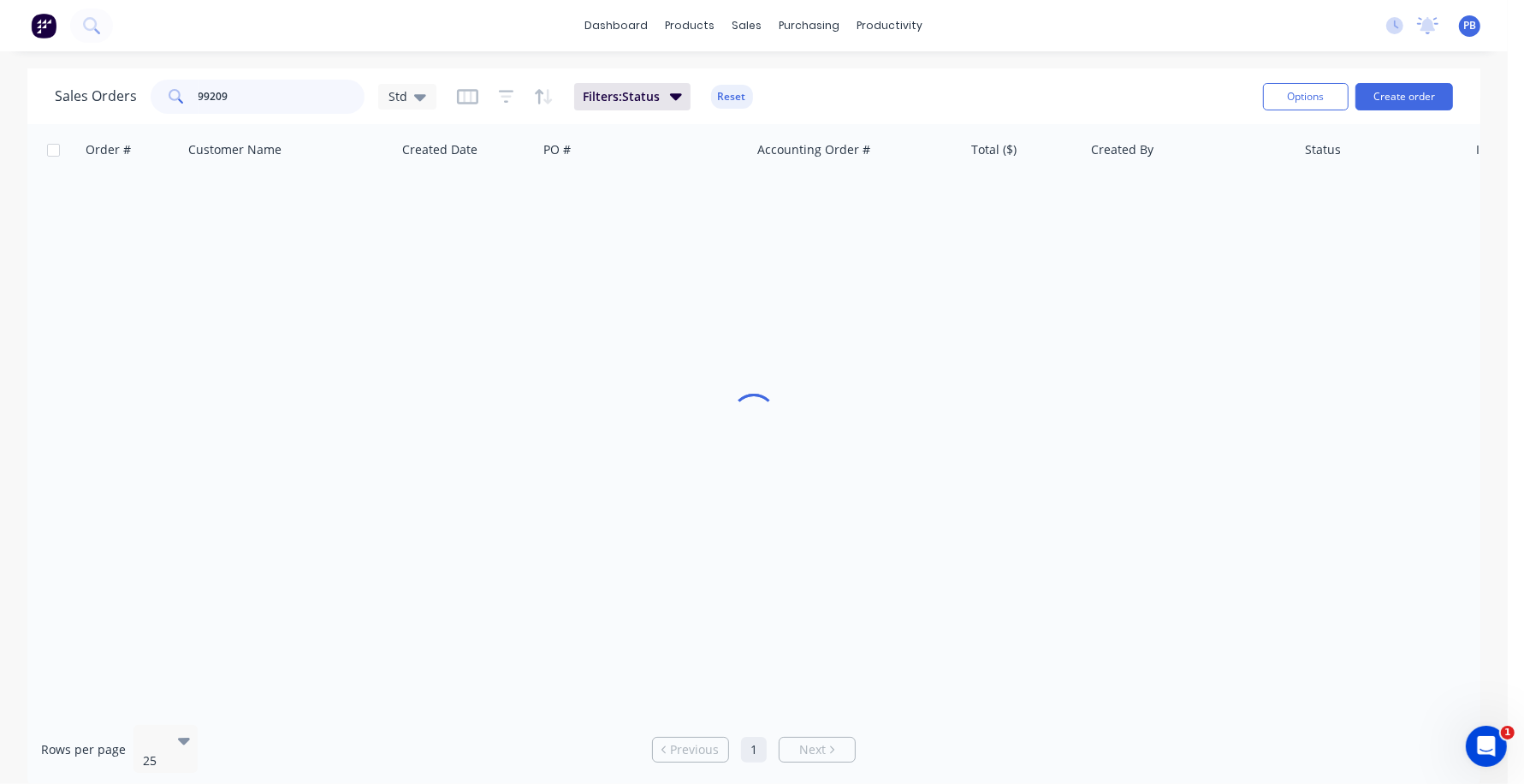
drag, startPoint x: 241, startPoint y: 95, endPoint x: 150, endPoint y: 86, distance: 91.4
click at [151, 86] on div "99209" at bounding box center [257, 97] width 214 height 35
type input "99006"
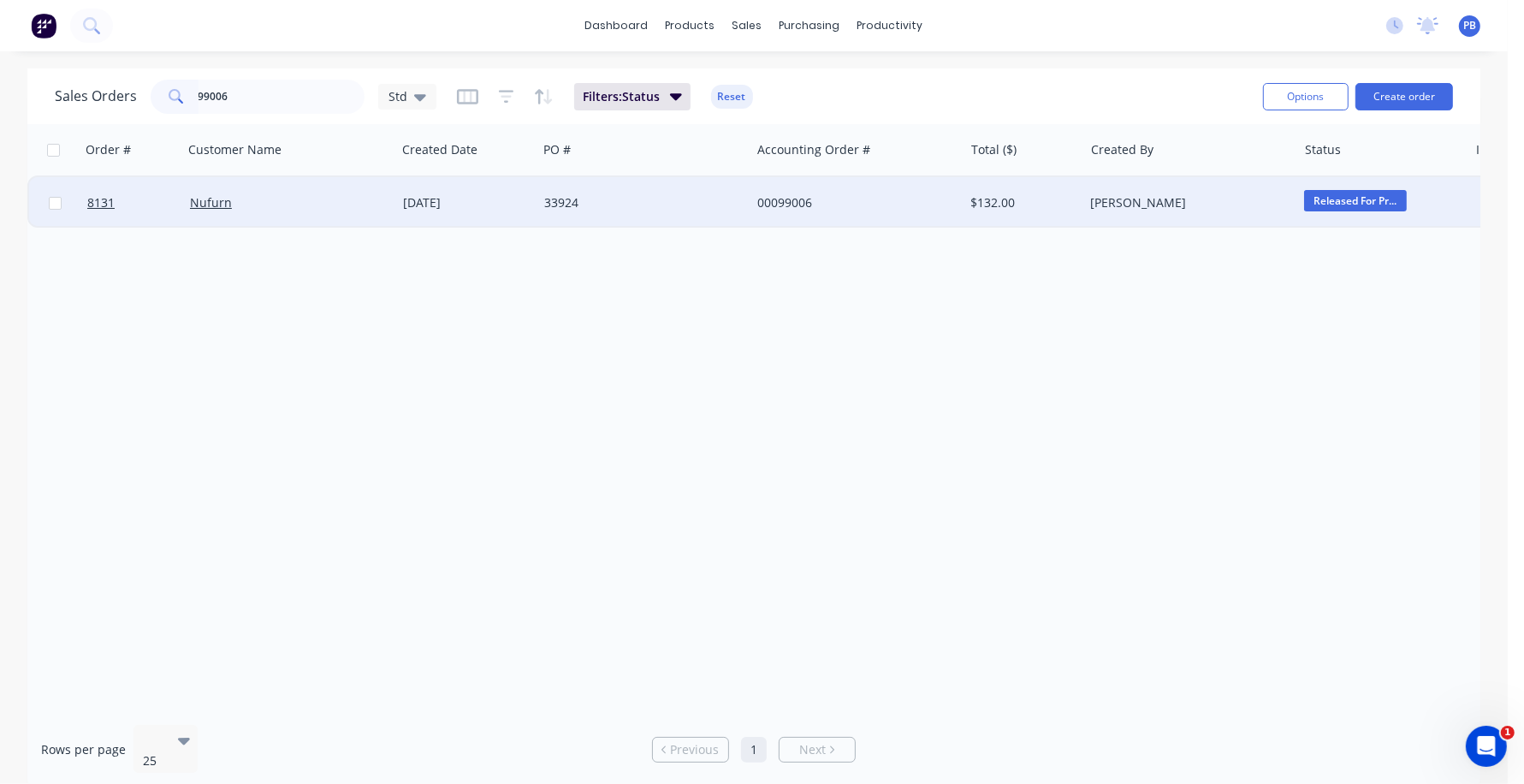
click at [785, 194] on div "00099006" at bounding box center [852, 203] width 190 height 17
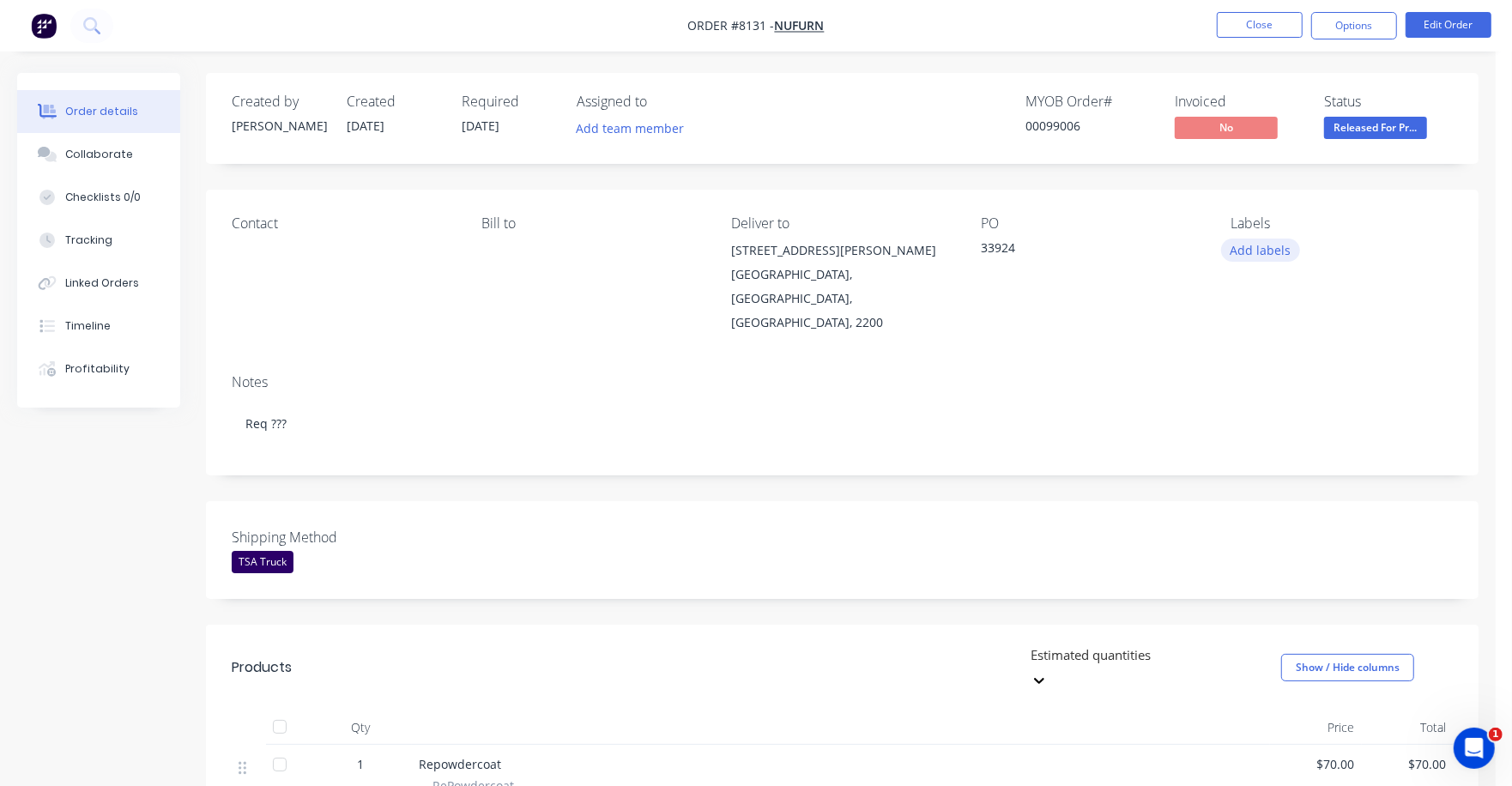
click at [1273, 247] on button "Add labels" at bounding box center [1261, 250] width 79 height 23
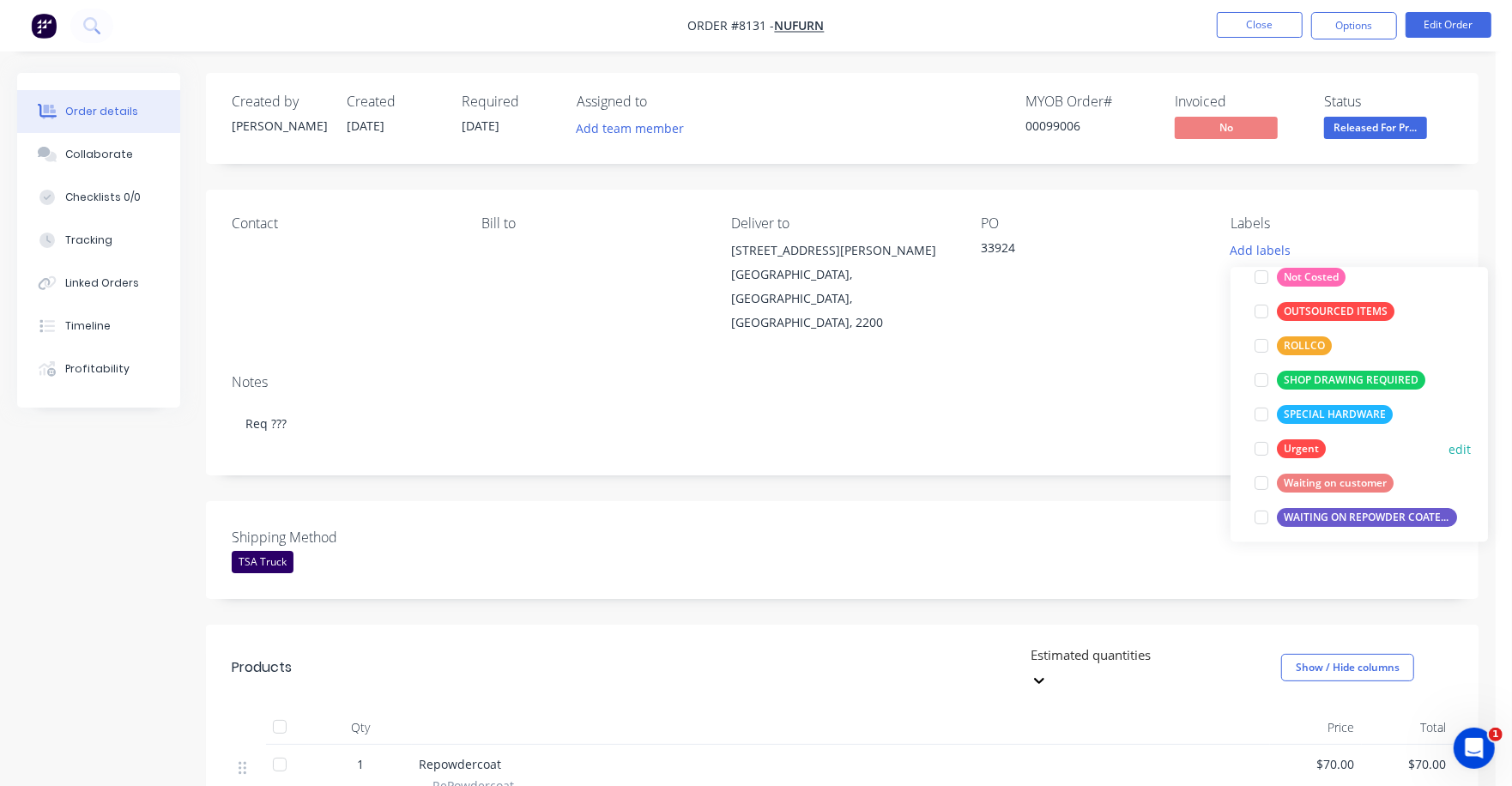
scroll to position [241, 0]
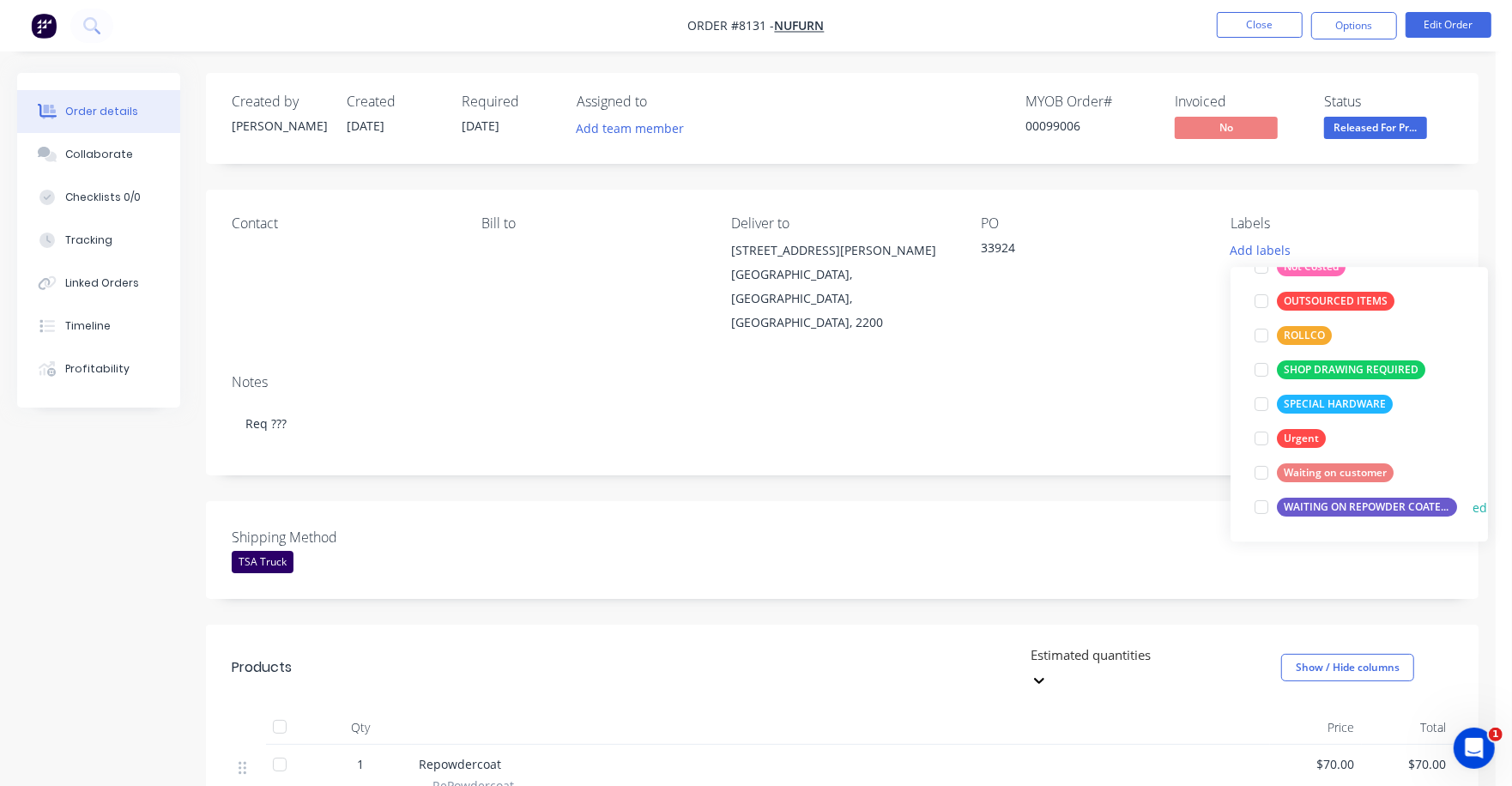
click at [1343, 507] on div "WAITING ON REPOWDER COATED PRODUCT TO ARRIVE" at bounding box center [1367, 507] width 180 height 19
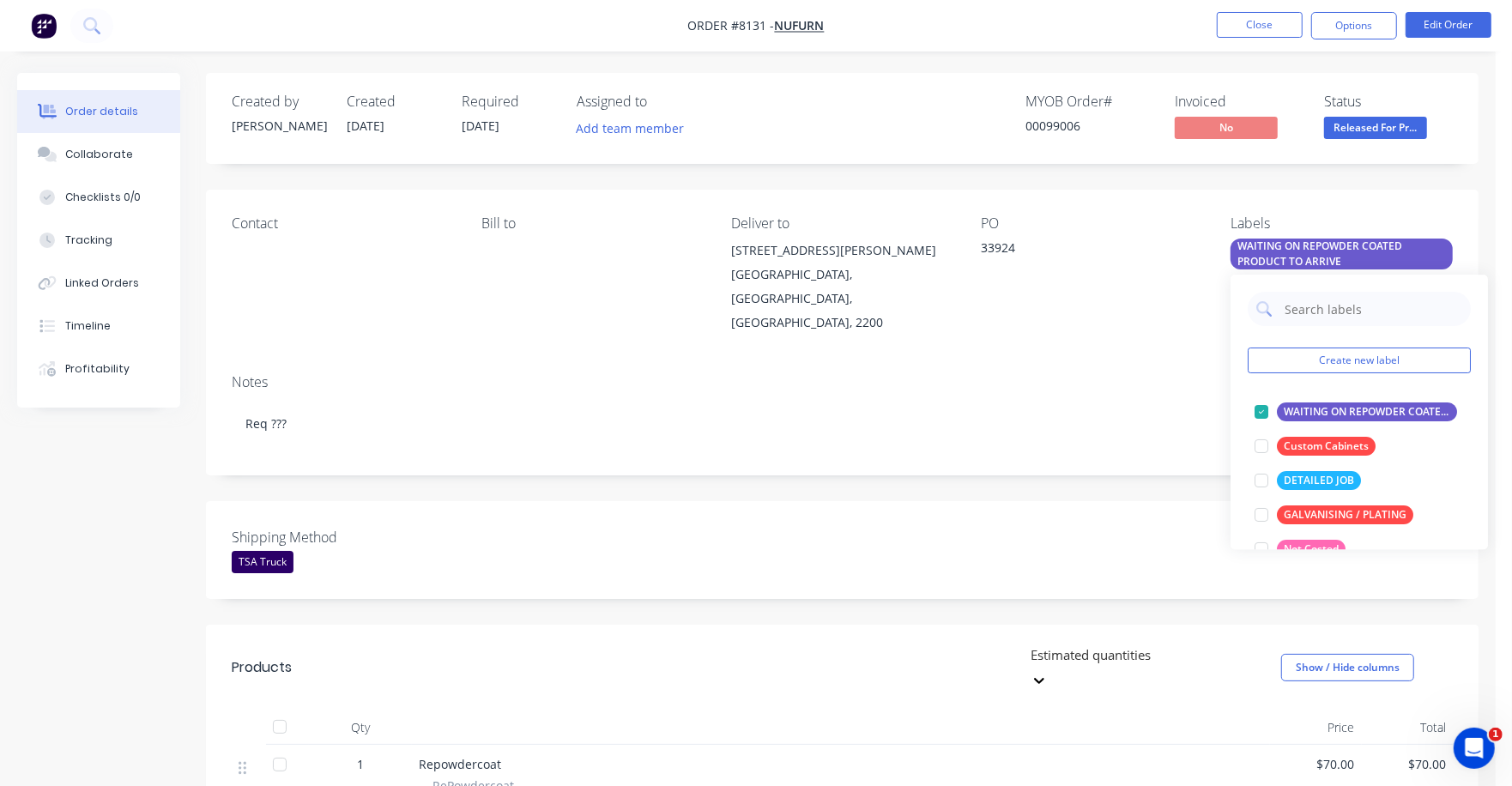
click at [1132, 436] on div "Notes Req ???" at bounding box center [842, 418] width 1273 height 115
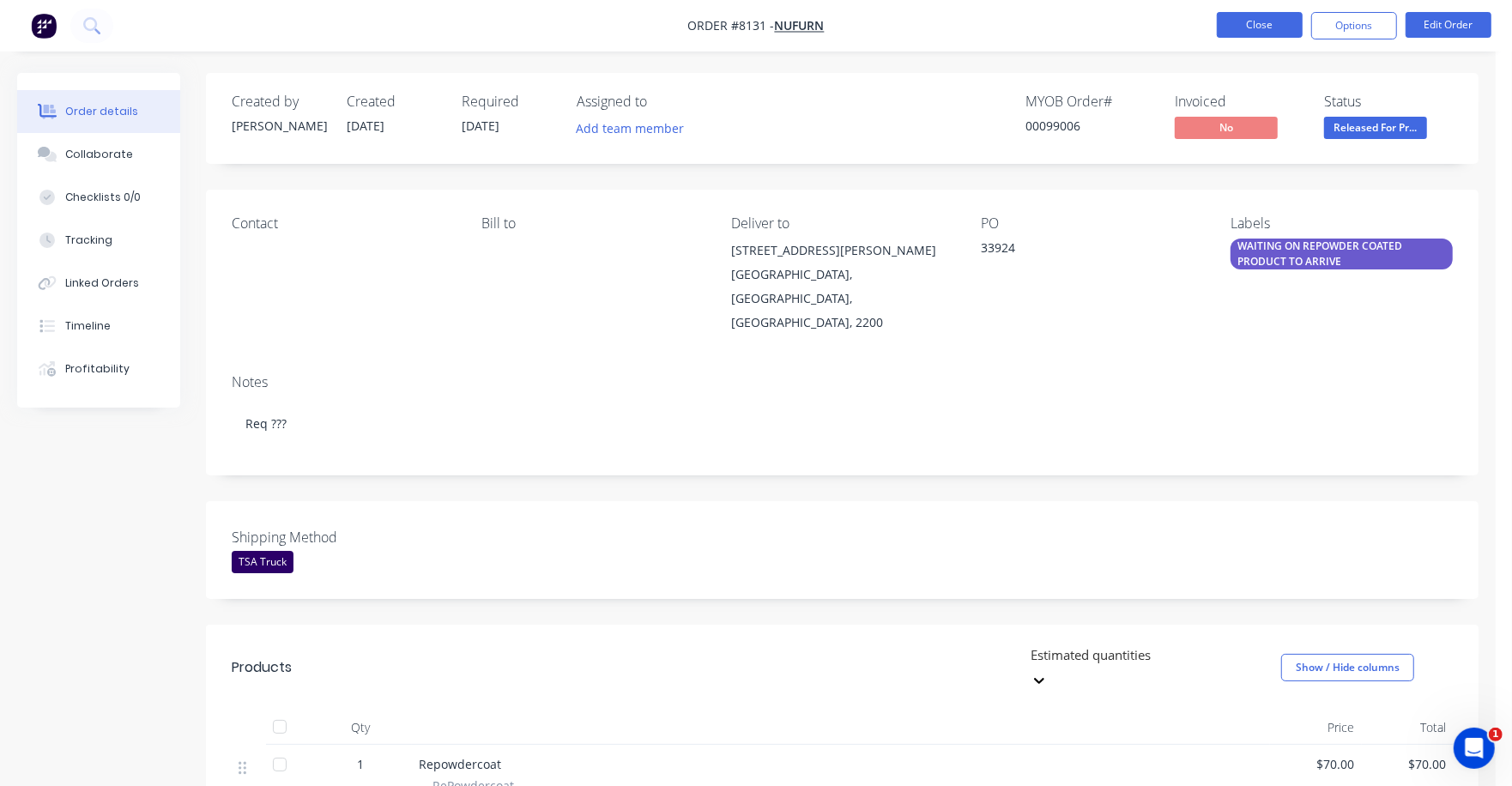
click at [1259, 23] on button "Close" at bounding box center [1260, 25] width 86 height 26
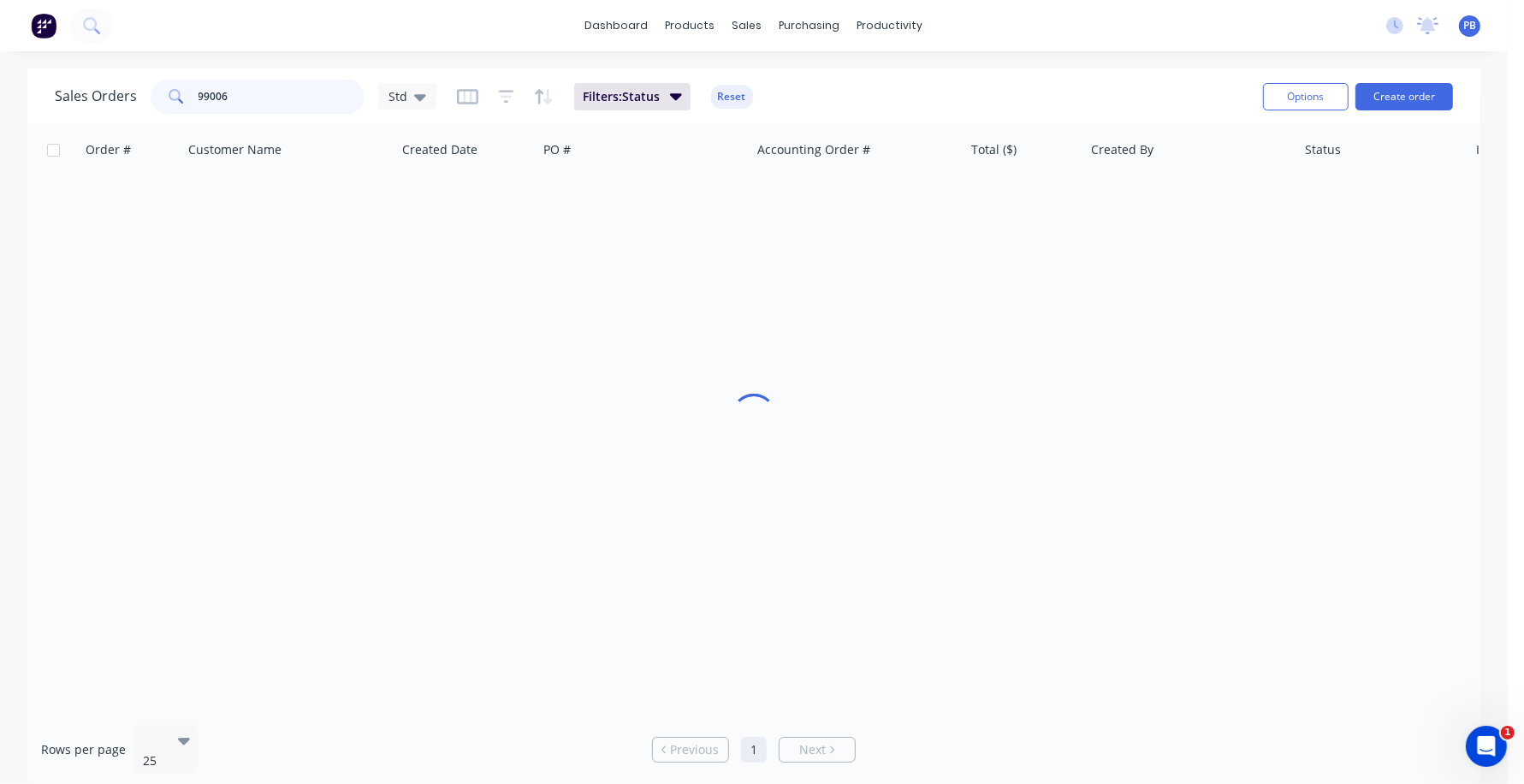
drag, startPoint x: 259, startPoint y: 106, endPoint x: 149, endPoint y: 97, distance: 110.4
click at [151, 97] on div "99006" at bounding box center [257, 97] width 214 height 35
type input "99198"
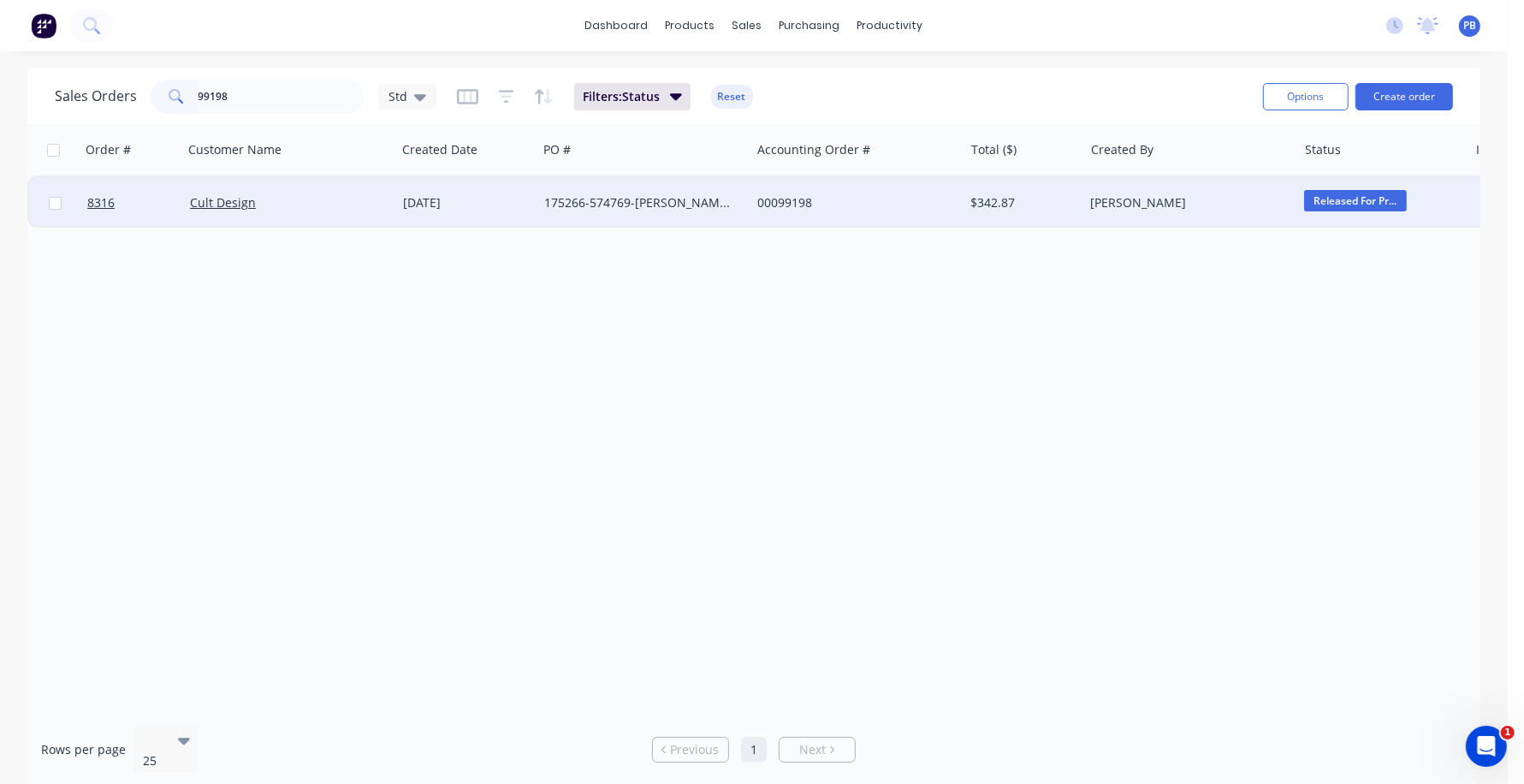
click at [781, 199] on div "00099198" at bounding box center [852, 203] width 190 height 17
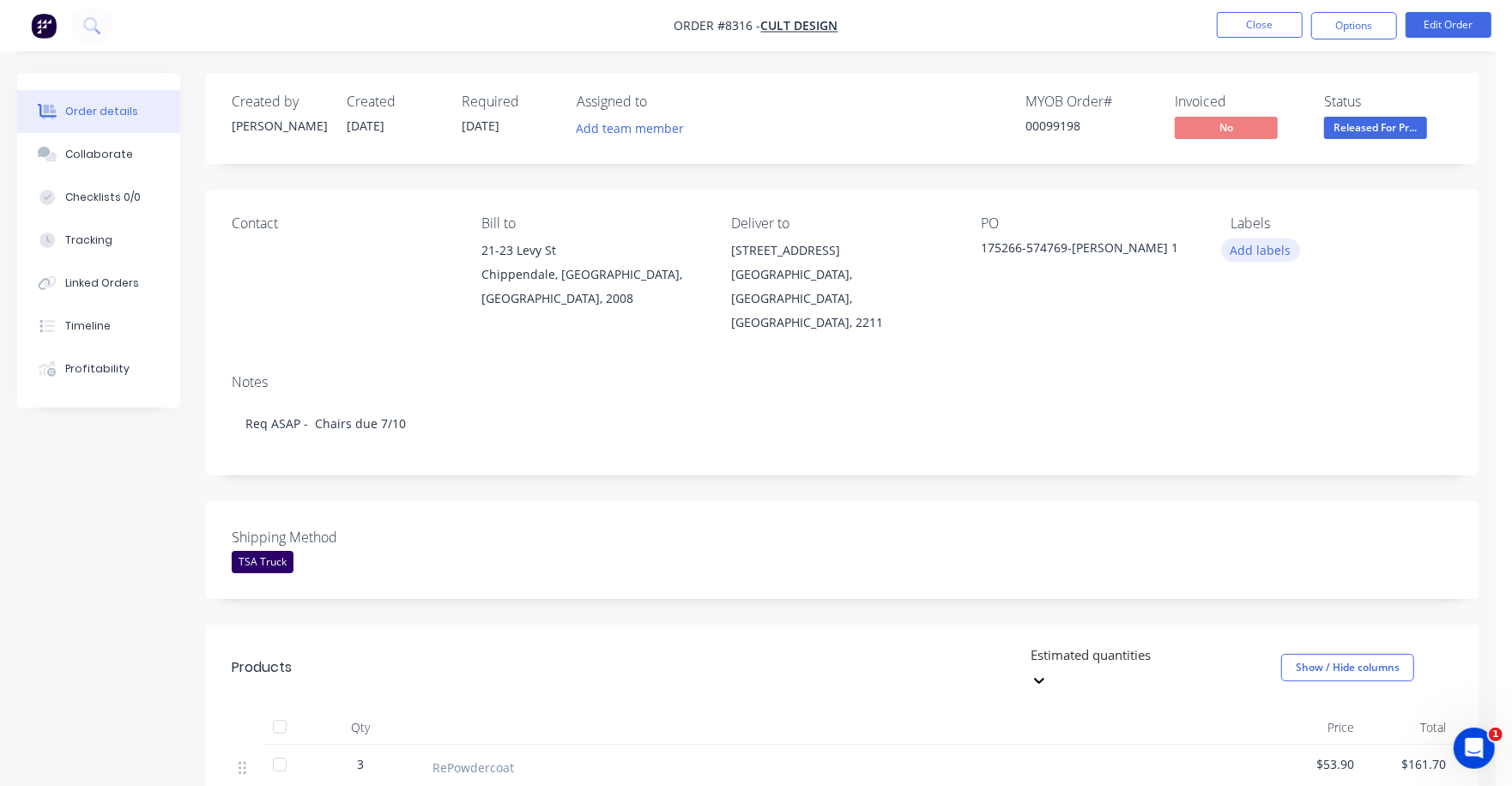
click at [1276, 252] on button "Add labels" at bounding box center [1261, 250] width 79 height 23
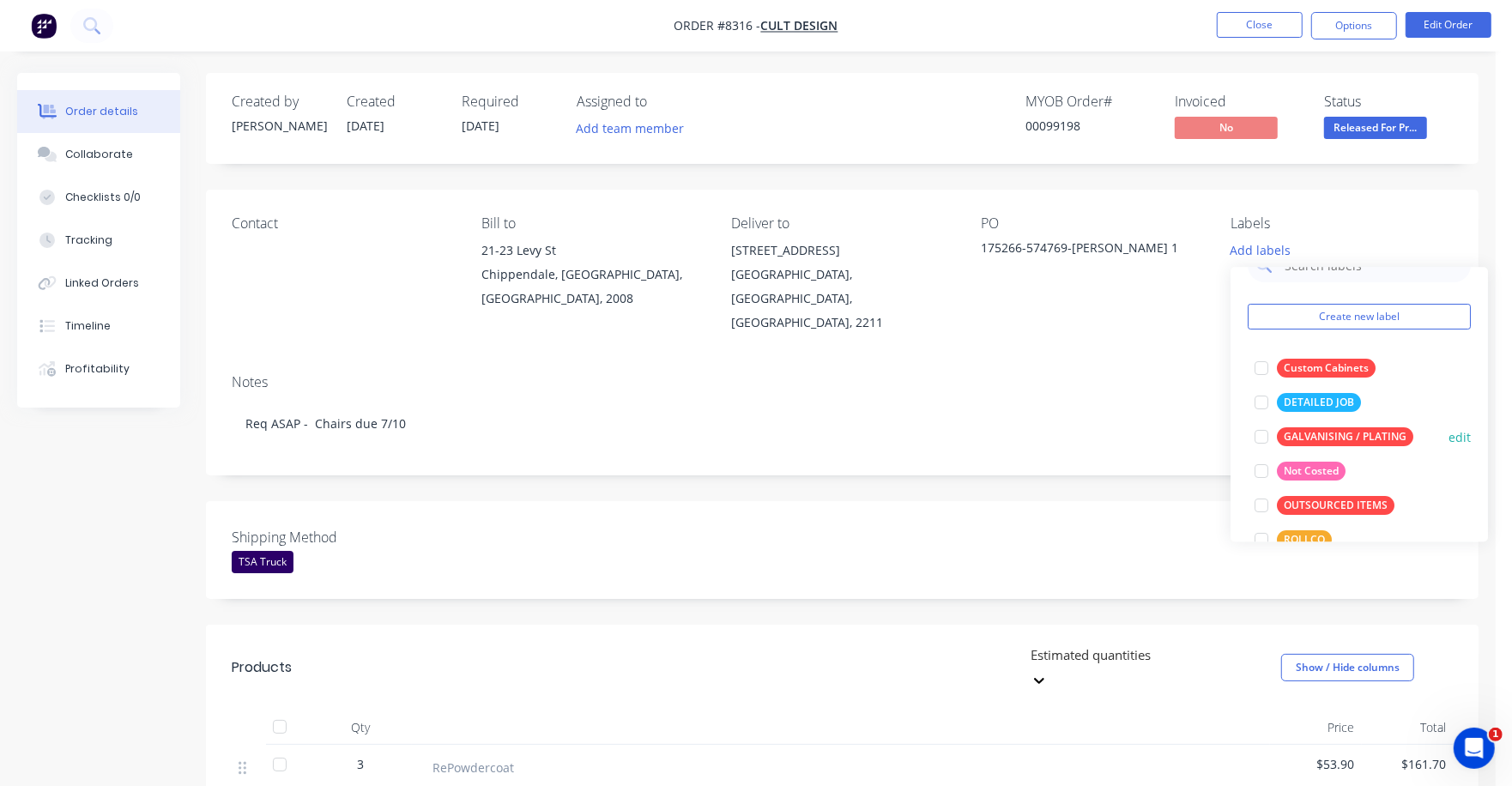
scroll to position [241, 0]
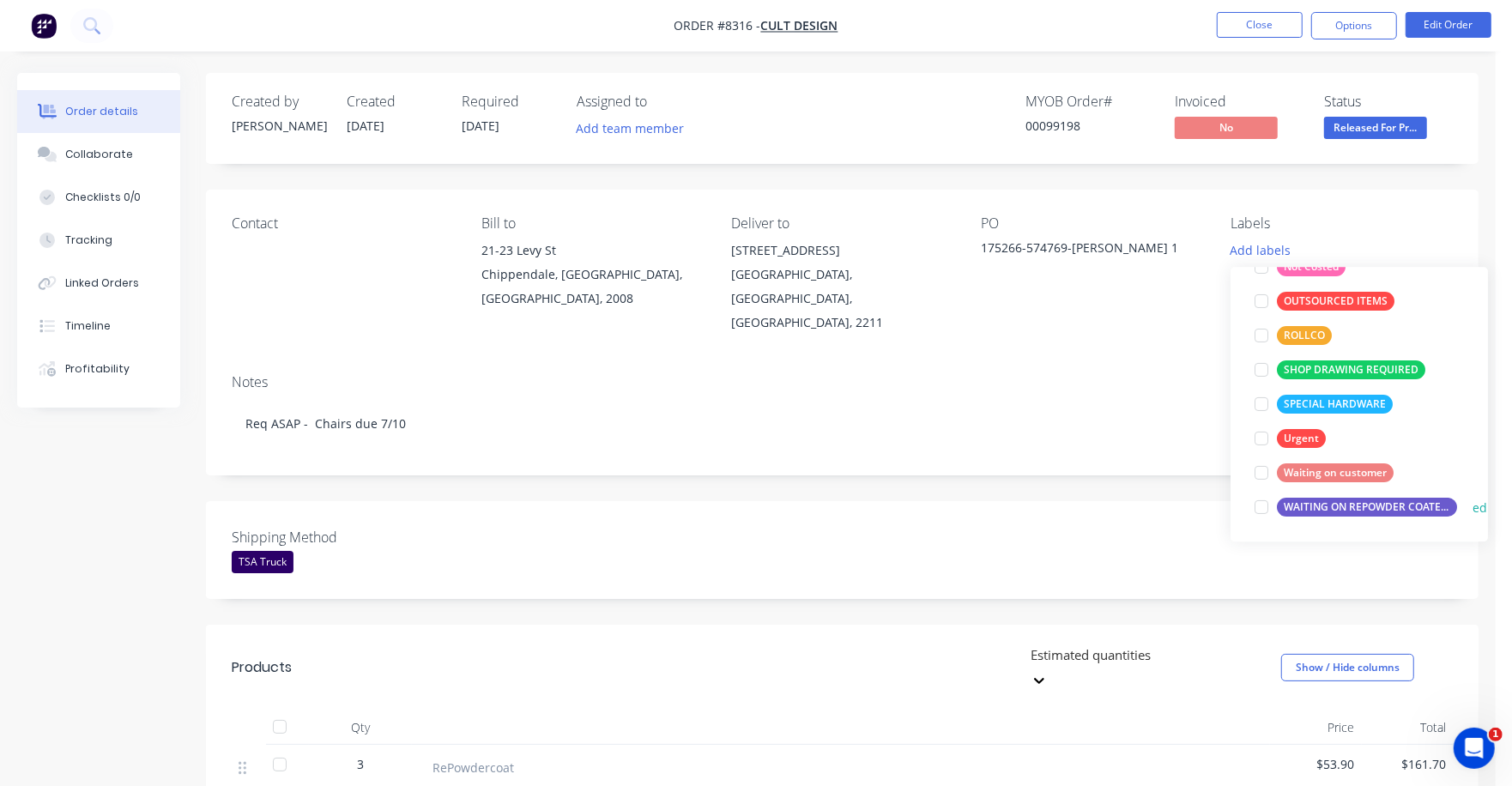
click at [1327, 505] on div "WAITING ON REPOWDER COATED PRODUCT TO ARRIVE" at bounding box center [1367, 507] width 180 height 19
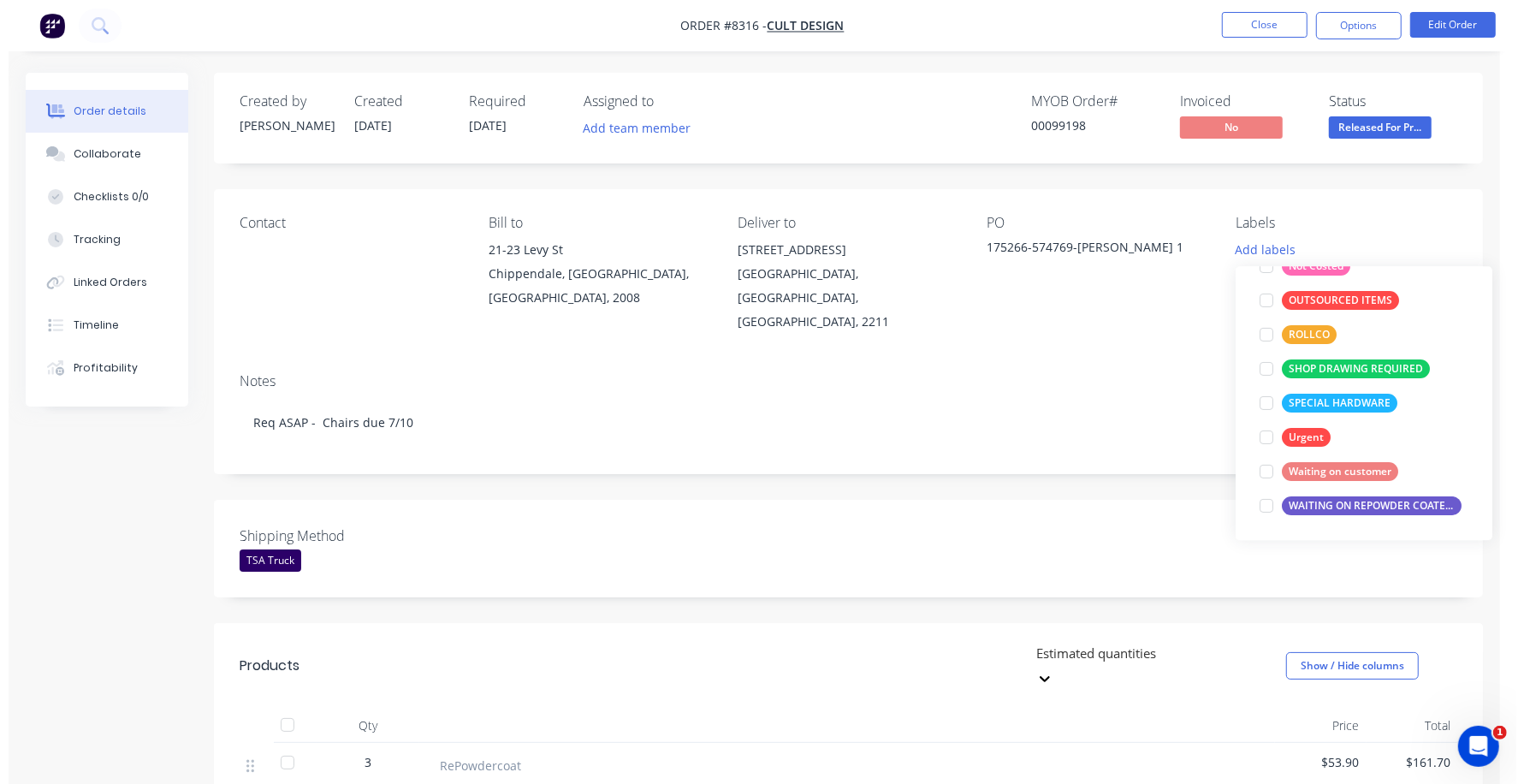
scroll to position [0, 0]
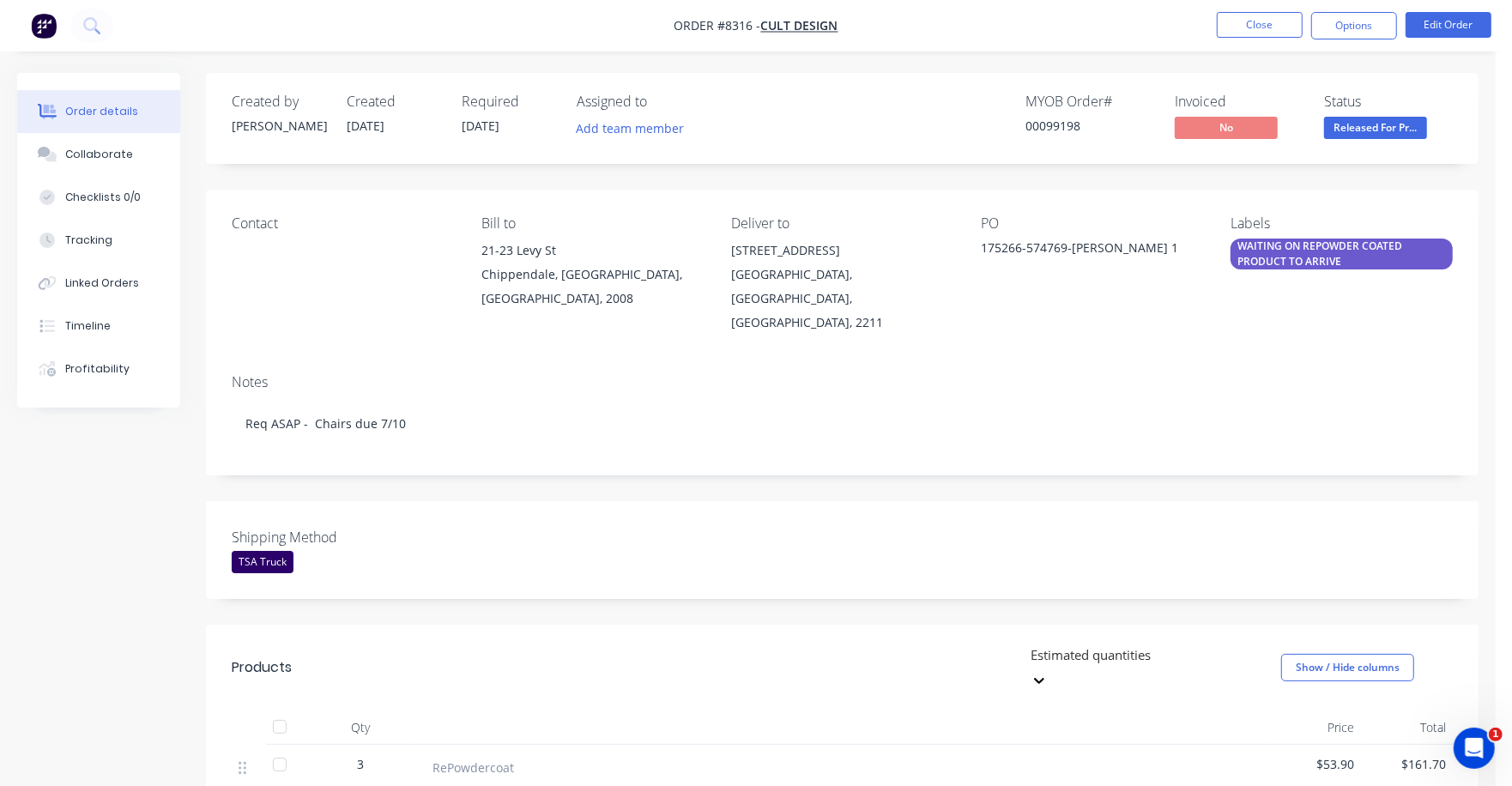
click at [1074, 442] on div "Notes Req ASAP - Chairs due 7/10" at bounding box center [842, 418] width 1273 height 115
click at [1243, 35] on button "Close" at bounding box center [1260, 25] width 86 height 26
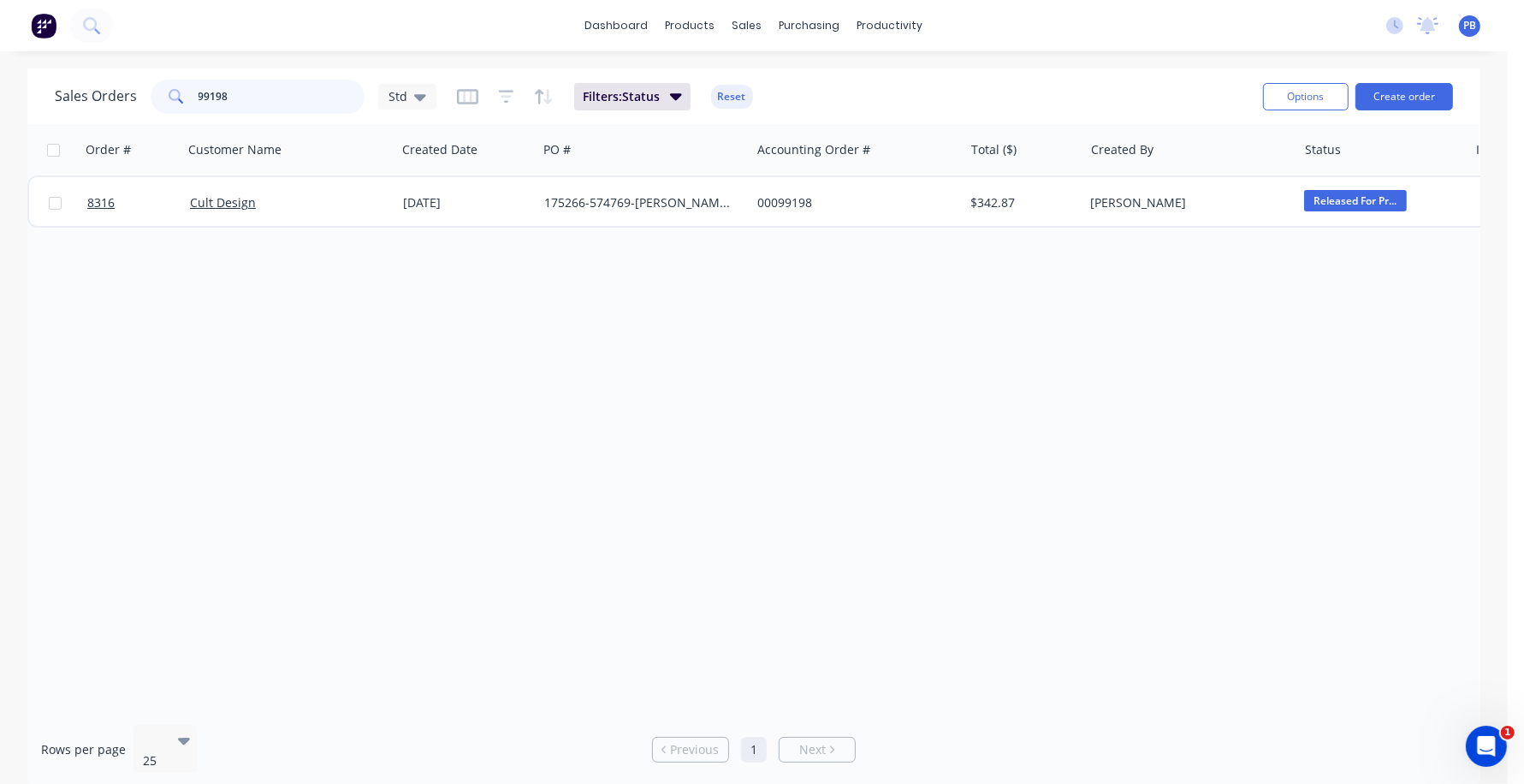
drag, startPoint x: 276, startPoint y: 95, endPoint x: 119, endPoint y: 80, distance: 157.7
click at [119, 80] on div "Sales Orders 99198 Std" at bounding box center [245, 97] width 382 height 35
type input "99006"
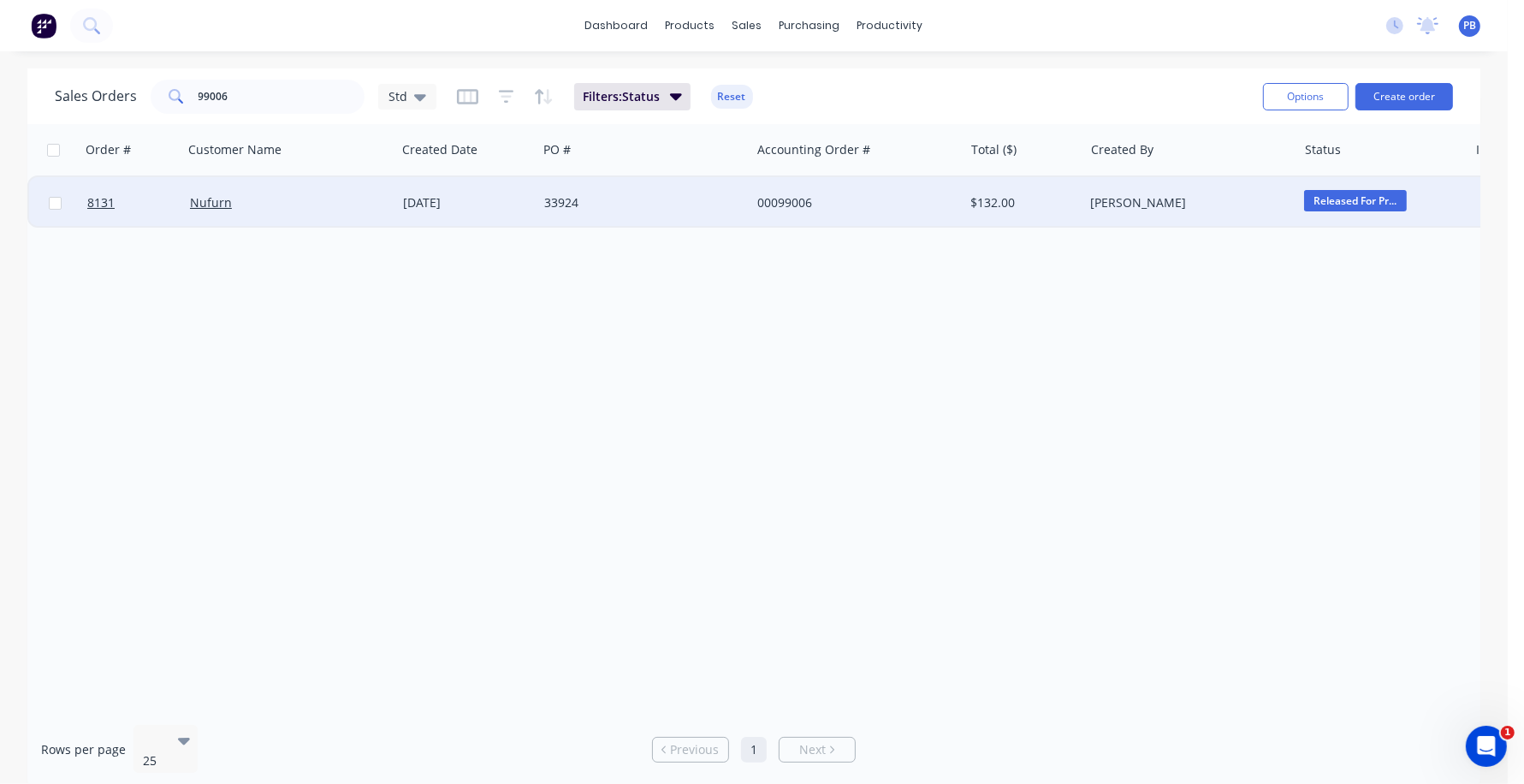
click at [786, 196] on div "00099006" at bounding box center [852, 203] width 190 height 17
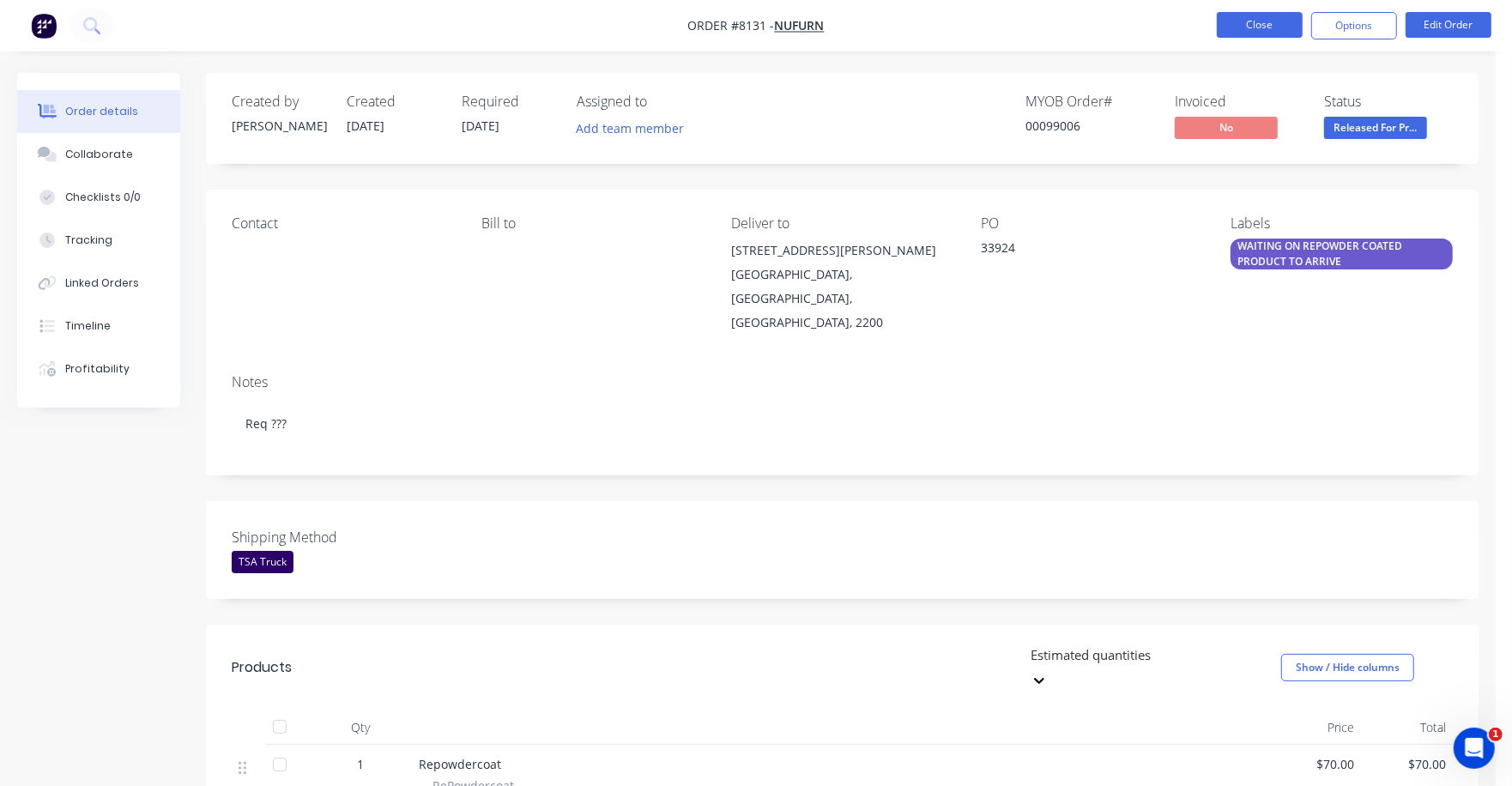
click at [1257, 25] on button "Close" at bounding box center [1260, 25] width 86 height 26
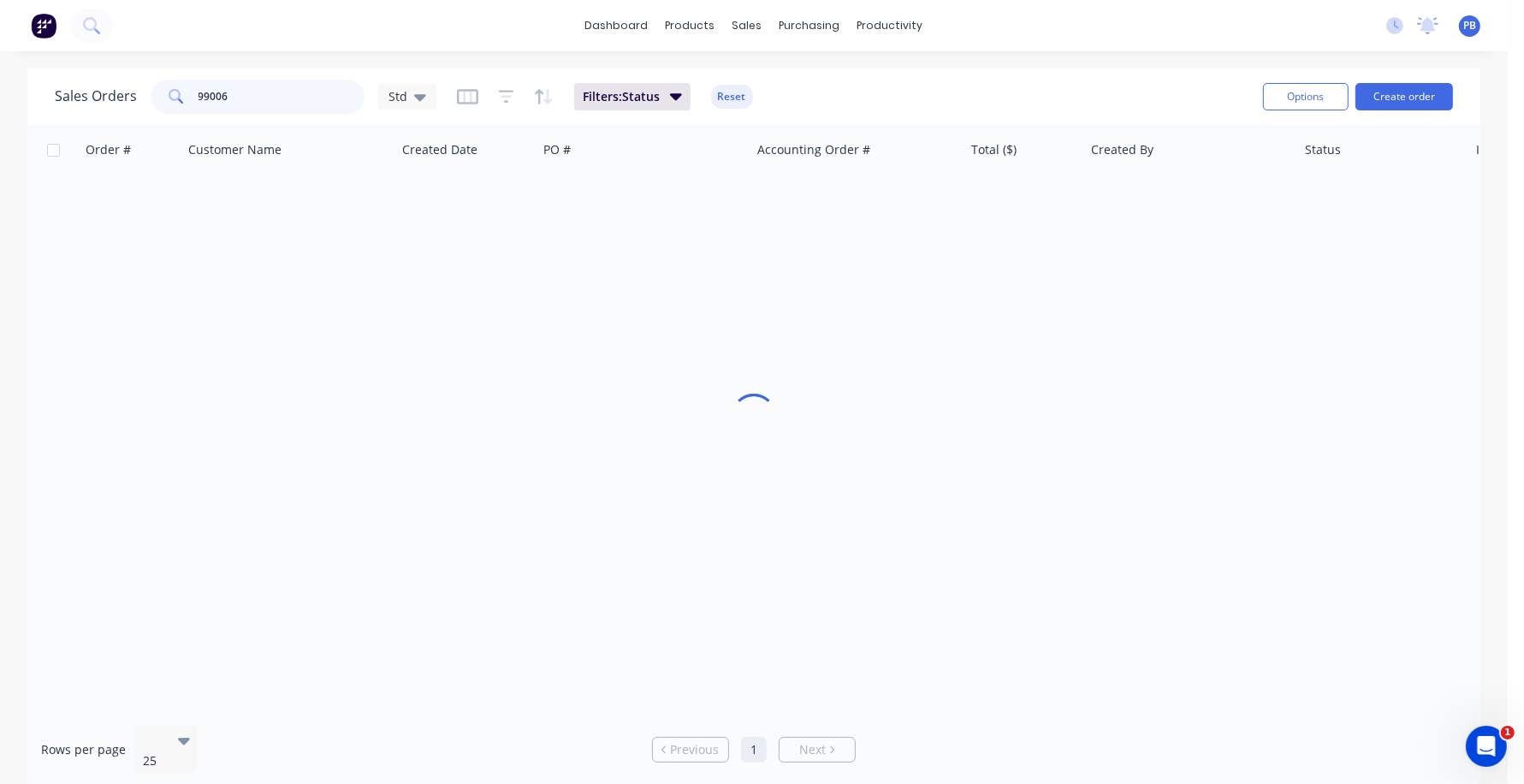
drag, startPoint x: 256, startPoint y: 93, endPoint x: 144, endPoint y: 88, distance: 112.1
click at [144, 88] on div "Sales Orders 99006 Std" at bounding box center [245, 97] width 382 height 35
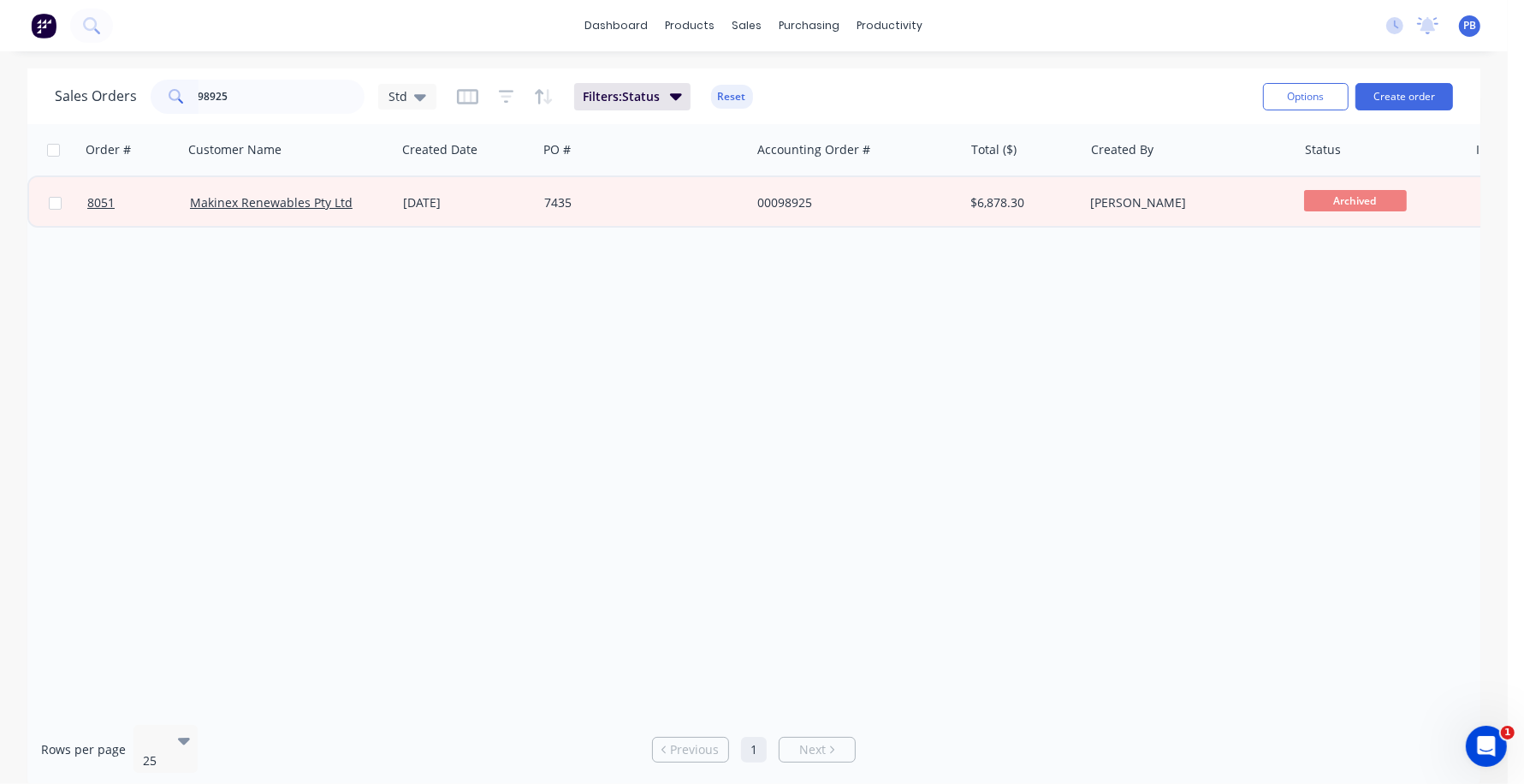
click at [730, 91] on button "Reset" at bounding box center [732, 97] width 42 height 24
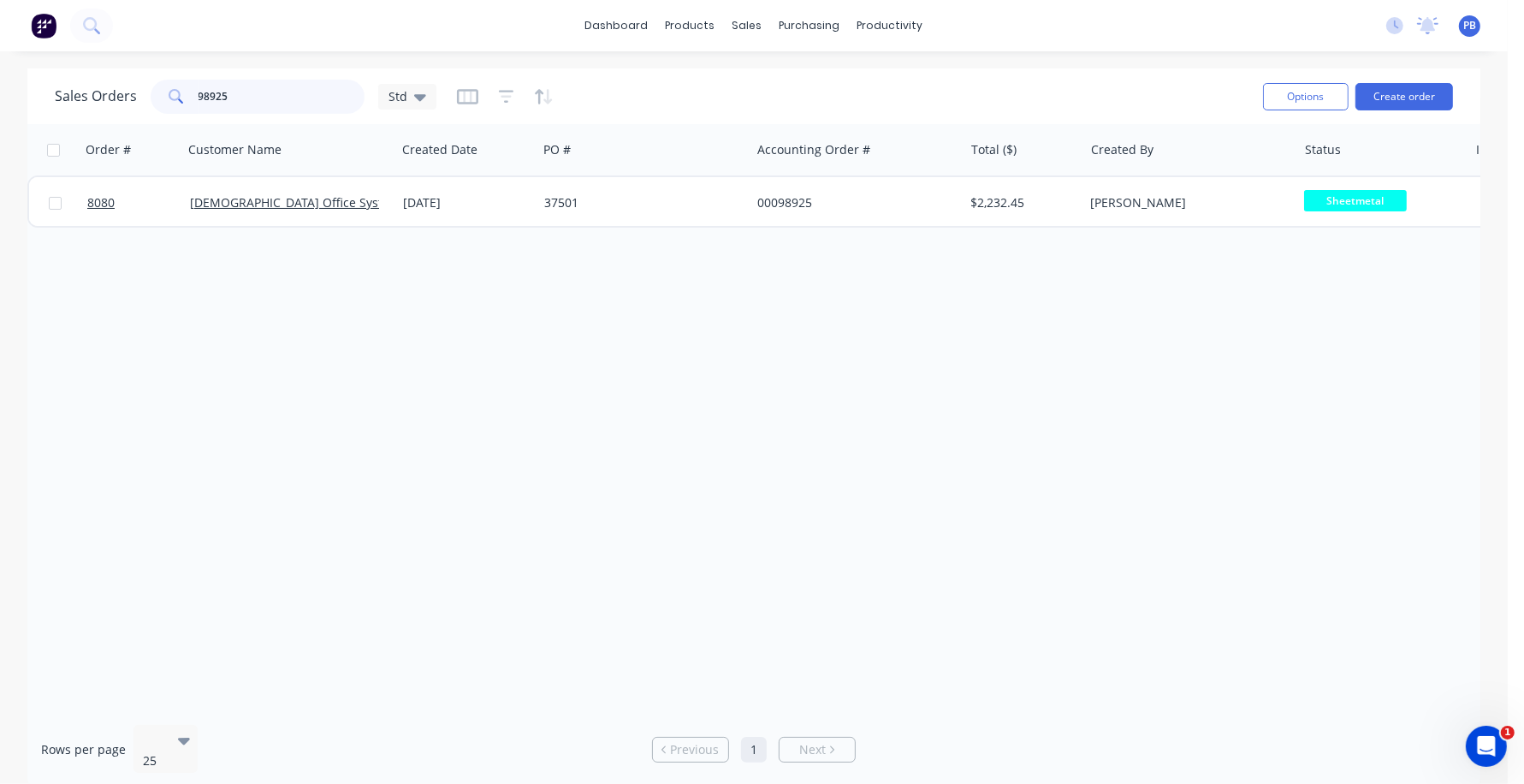
click at [308, 88] on input "98925" at bounding box center [282, 97] width 167 height 35
type input "98832"
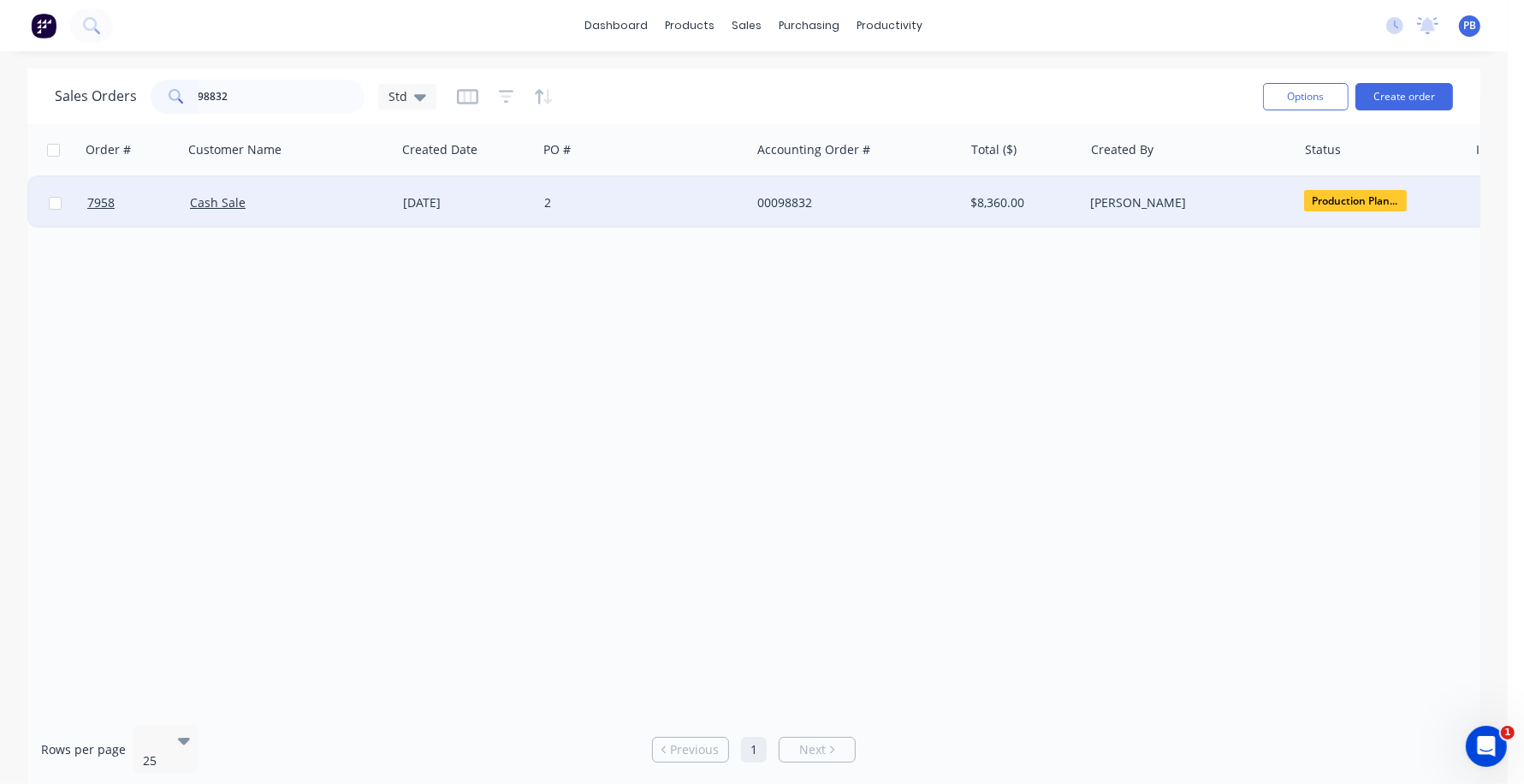
click at [794, 203] on div "00098832" at bounding box center [852, 203] width 190 height 17
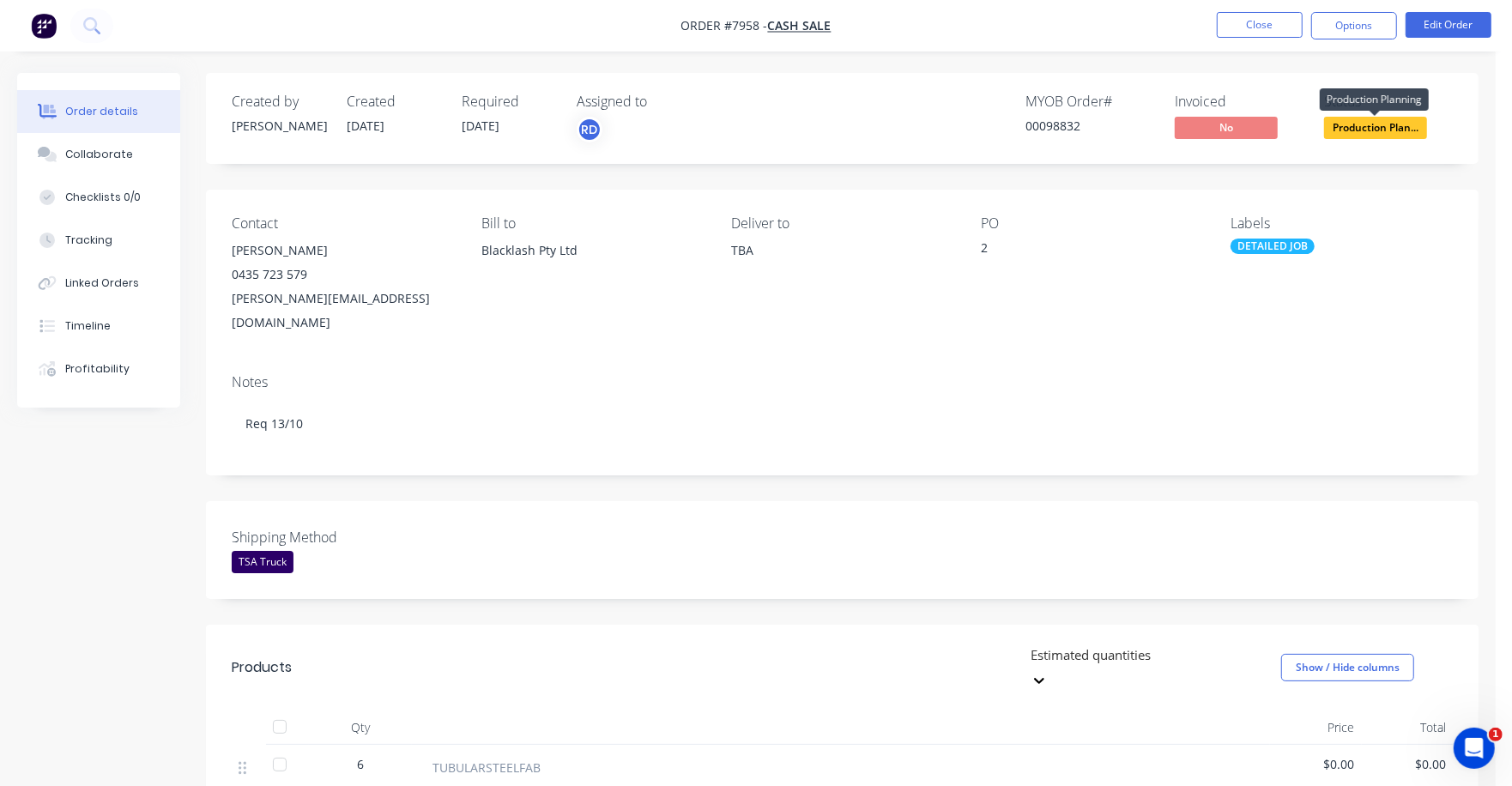
click at [1365, 123] on span "Production Plan..." at bounding box center [1376, 127] width 103 height 22
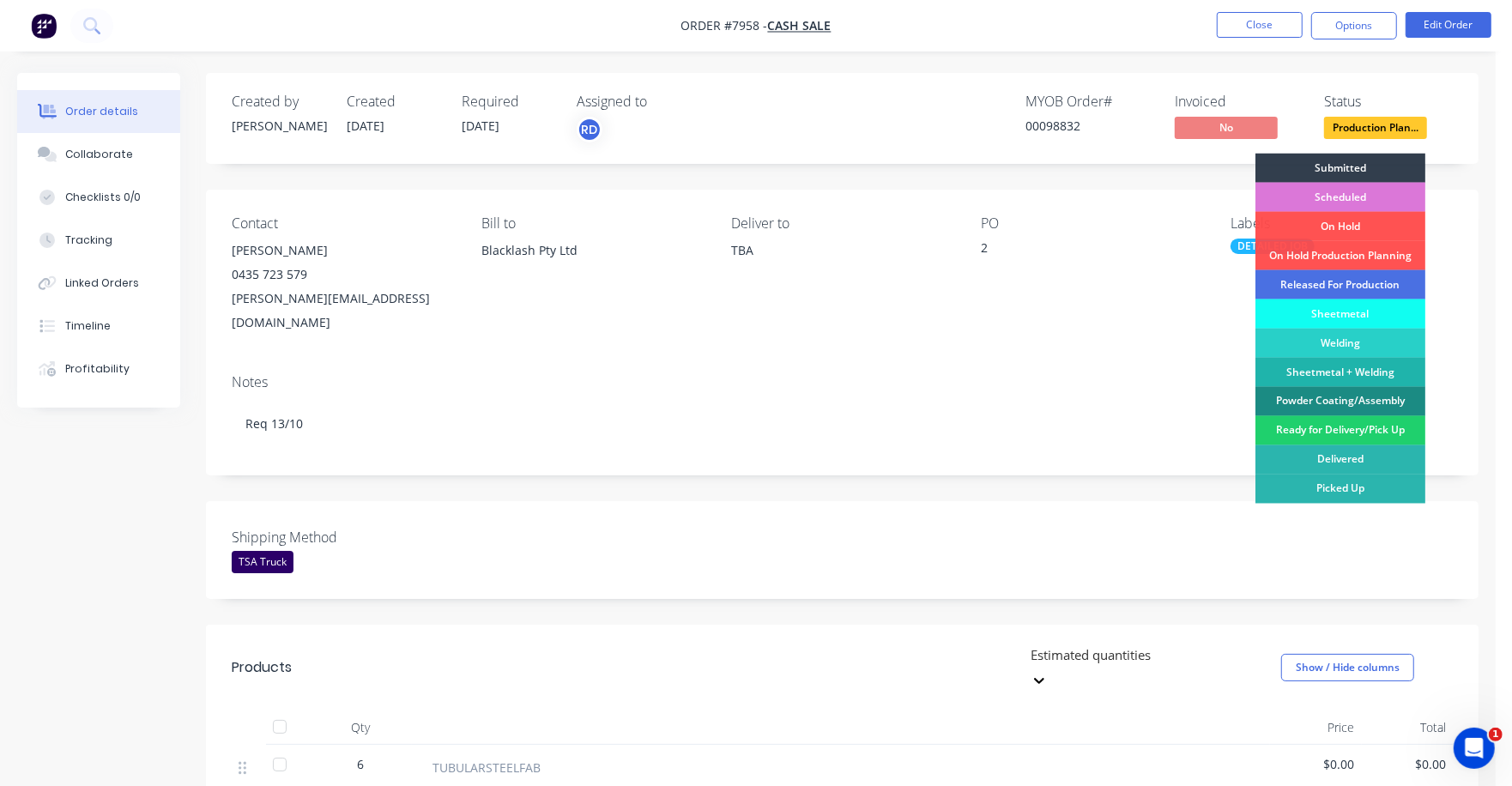
click at [1364, 347] on div "Welding" at bounding box center [1341, 343] width 170 height 30
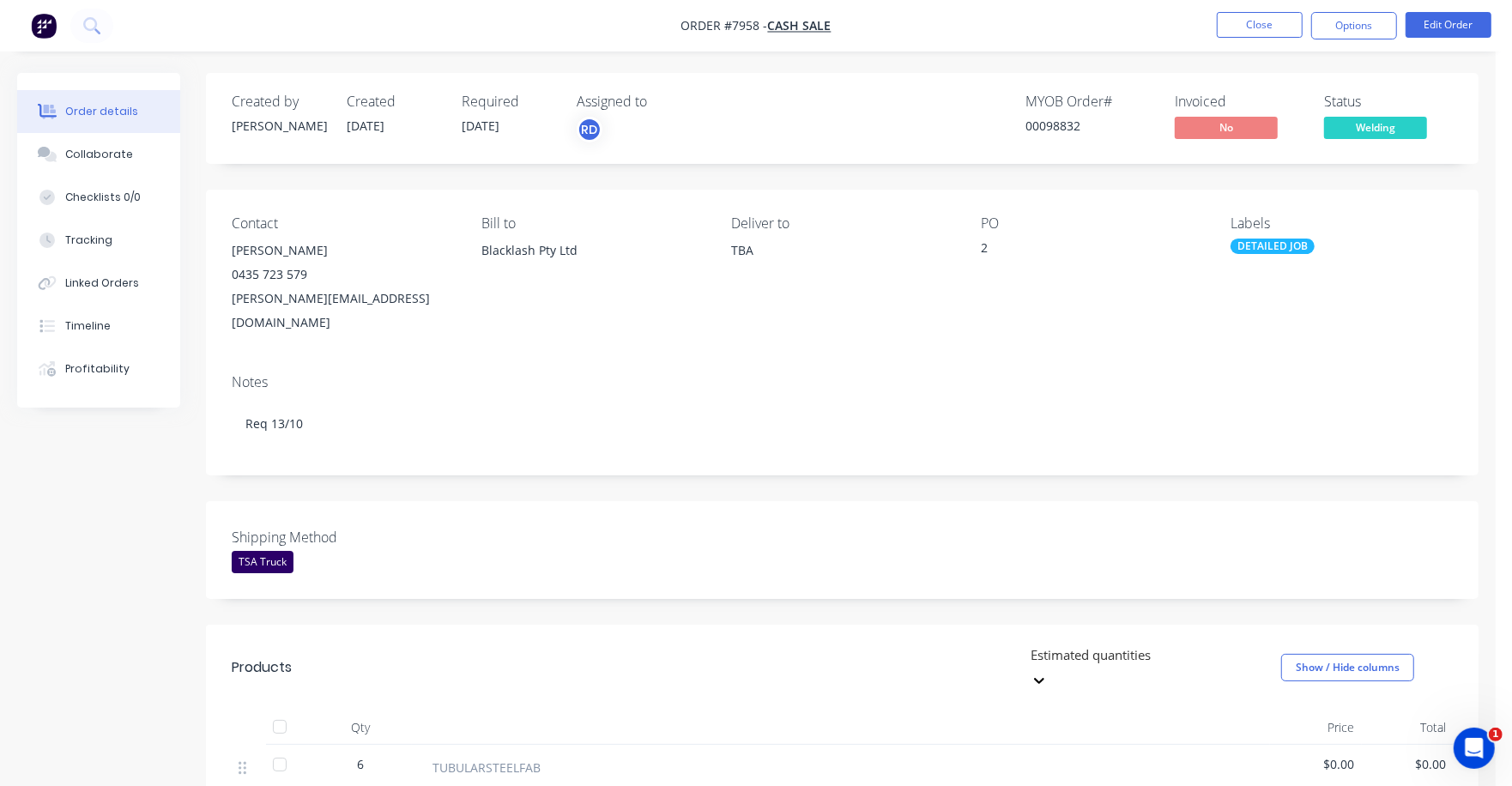
click at [1368, 122] on span "Welding" at bounding box center [1376, 127] width 103 height 22
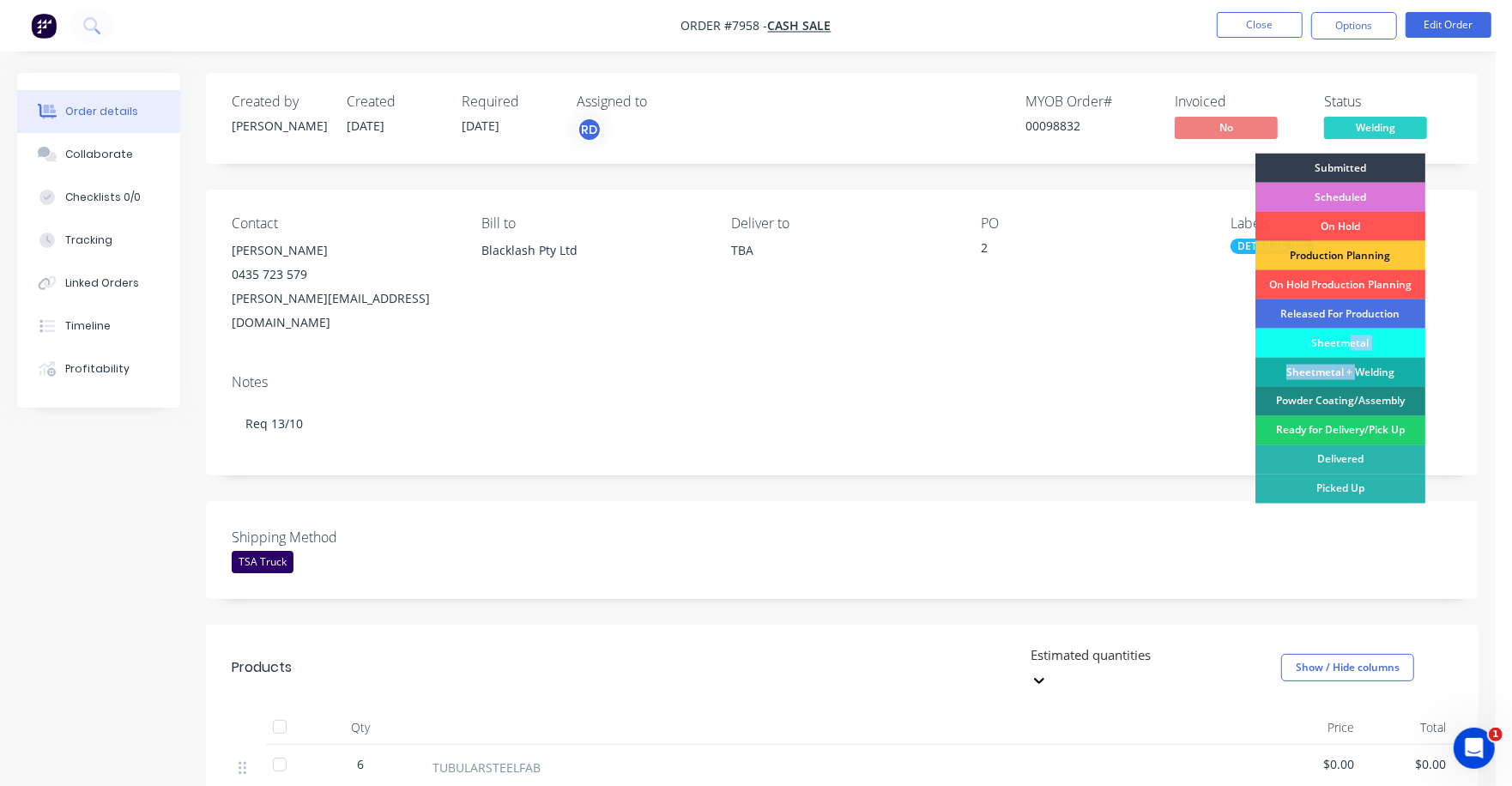
drag, startPoint x: 1347, startPoint y: 340, endPoint x: 1360, endPoint y: 370, distance: 32.7
click at [1360, 370] on div "Submitted Scheduled On Hold Production Planning On Hold Production Planning Rel…" at bounding box center [1341, 350] width 170 height 393
drag, startPoint x: 1360, startPoint y: 370, endPoint x: 1326, endPoint y: 340, distance: 45.3
click at [1326, 340] on div "Sheetmetal" at bounding box center [1341, 343] width 170 height 30
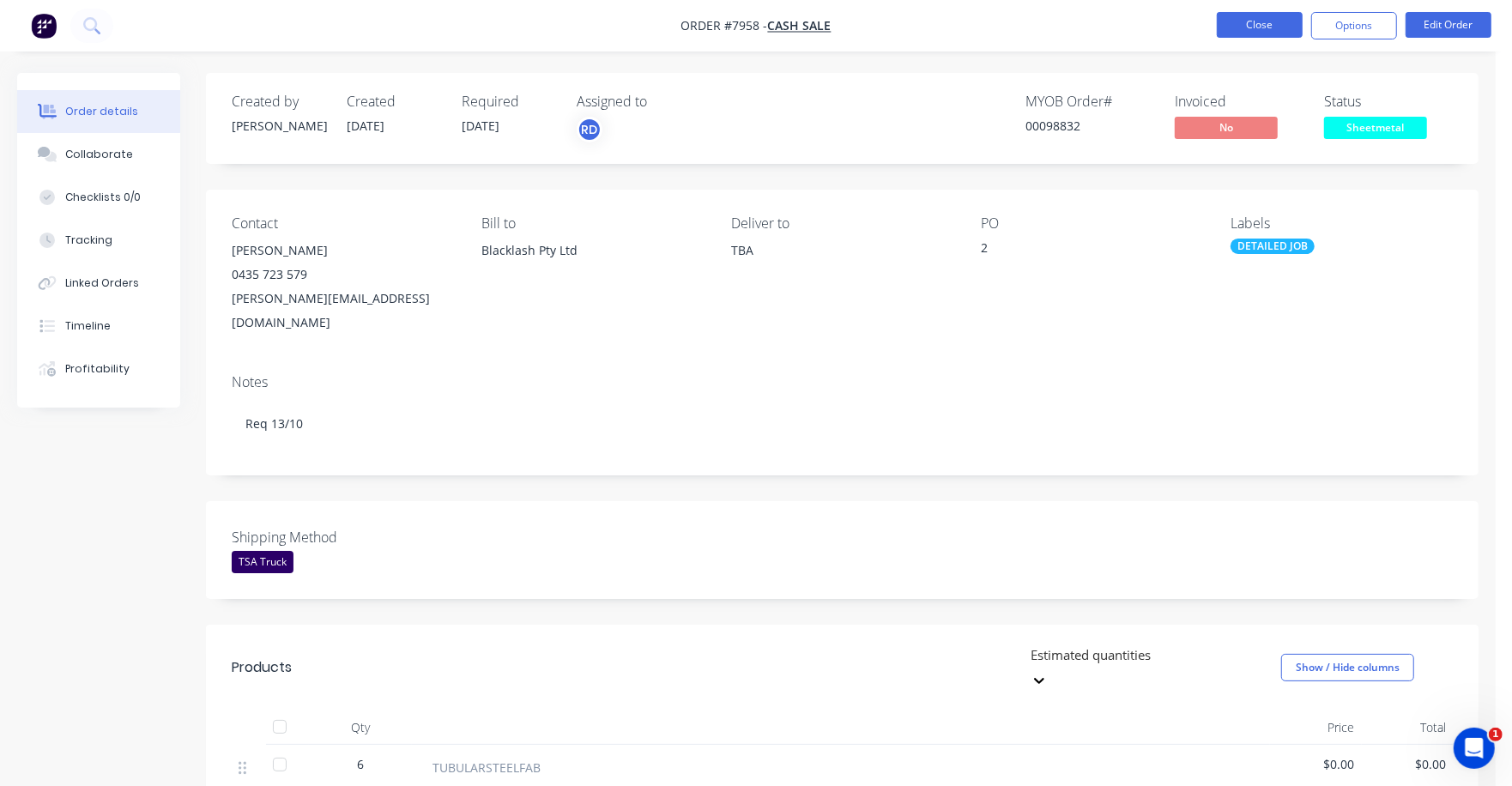
click at [1261, 19] on button "Close" at bounding box center [1260, 25] width 86 height 26
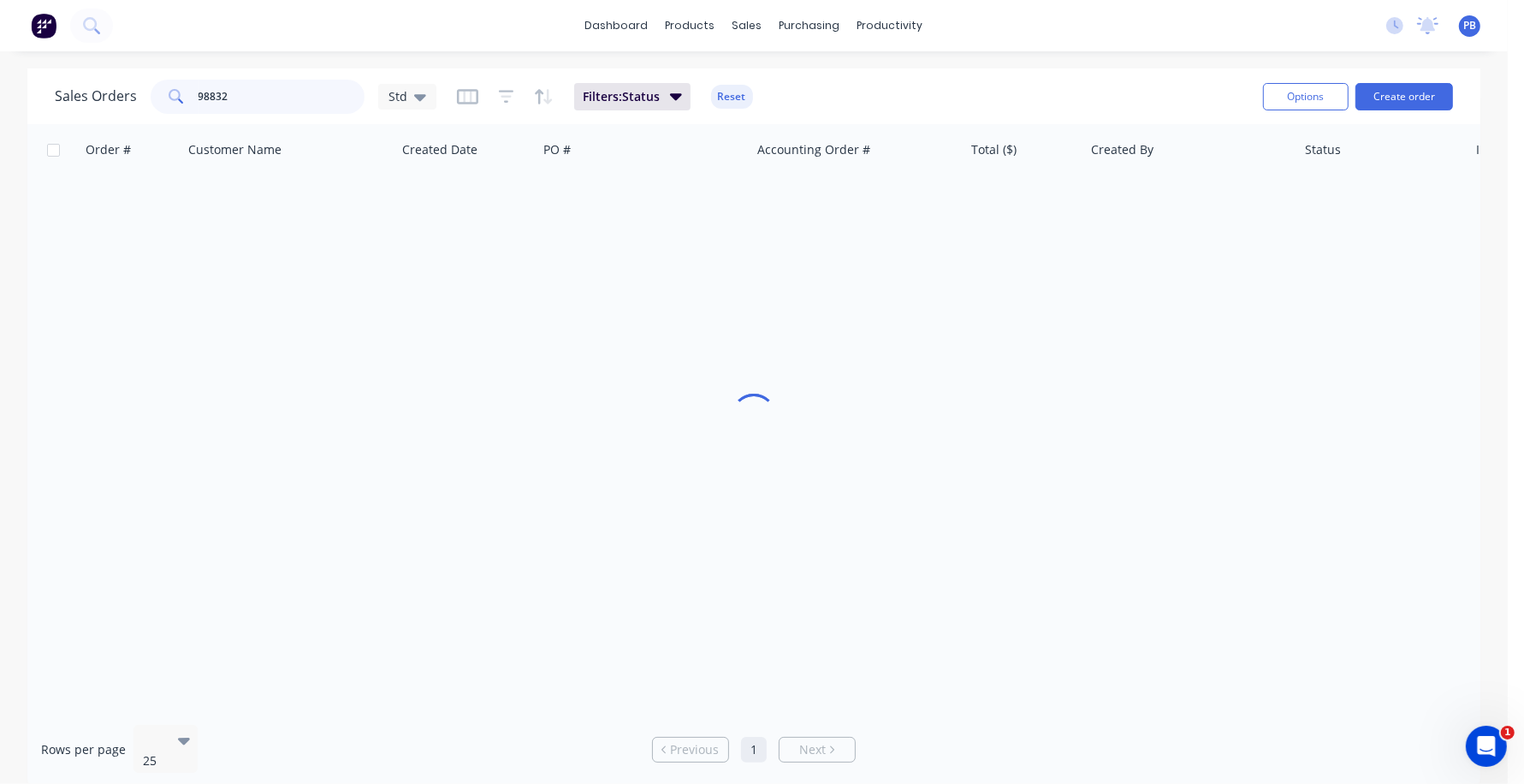
click at [162, 86] on div "98832" at bounding box center [257, 97] width 214 height 35
type input "99246"
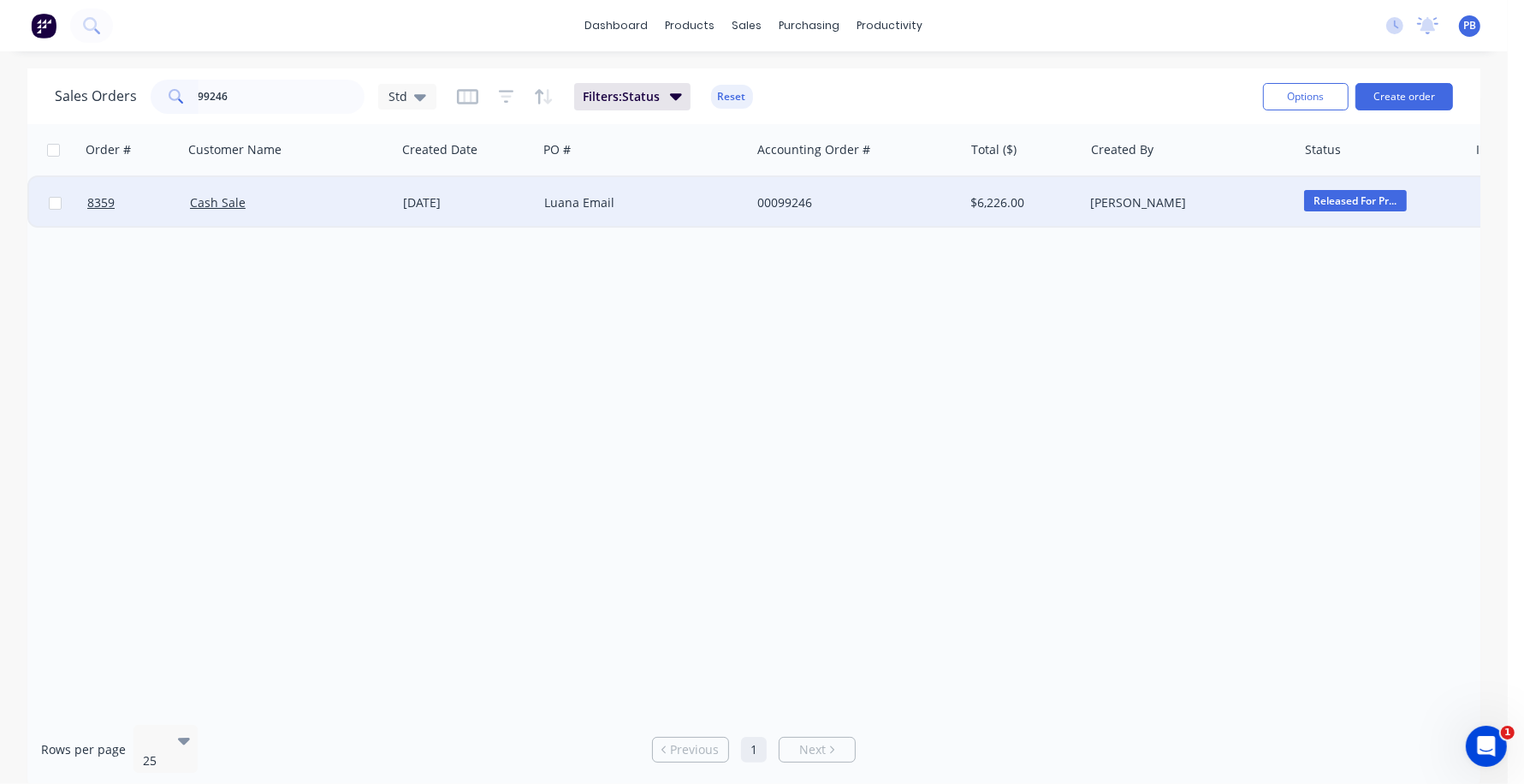
click at [794, 202] on div "00099246" at bounding box center [852, 203] width 190 height 17
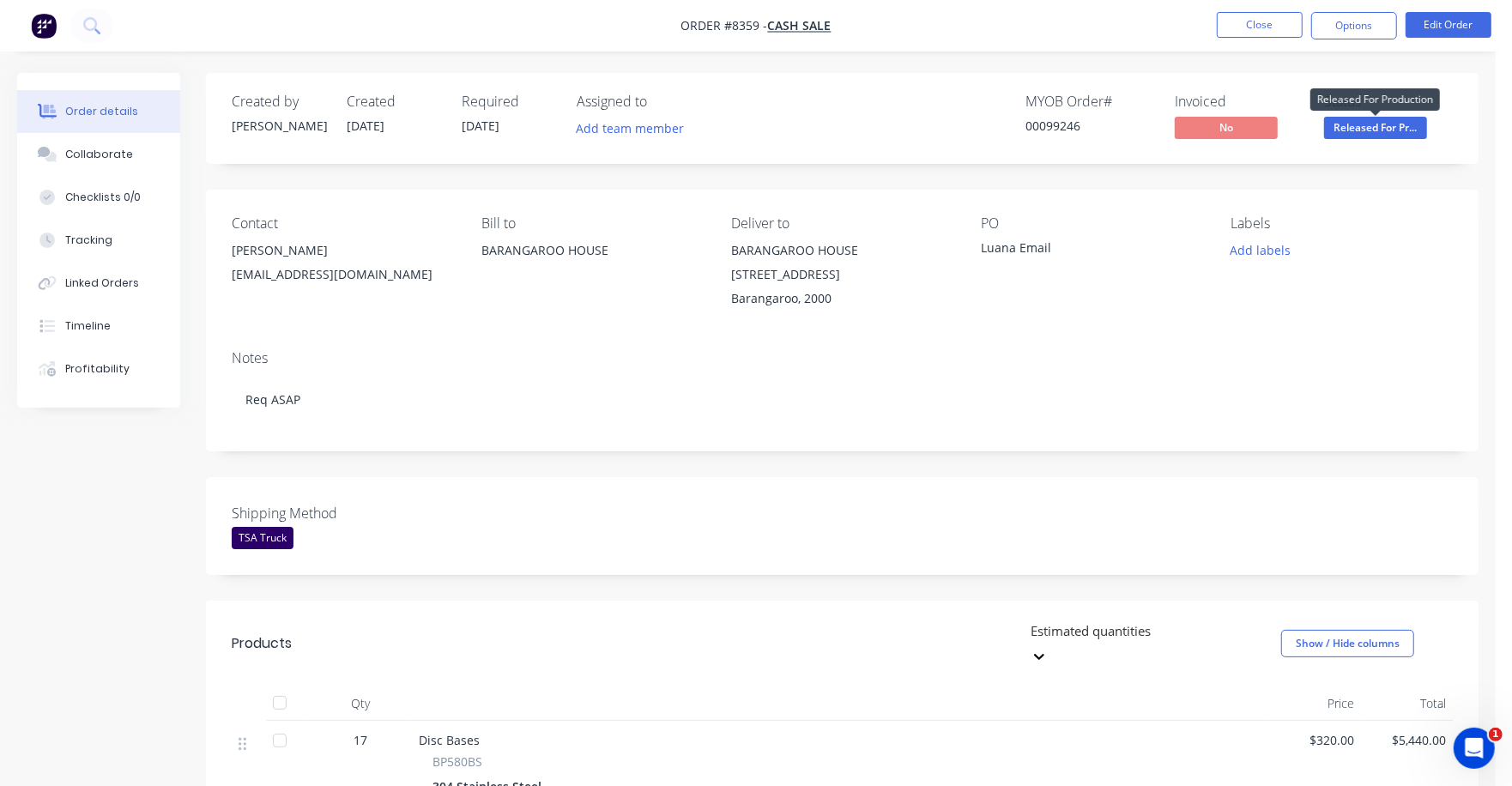
click at [1372, 122] on span "Released For Pr..." at bounding box center [1376, 127] width 103 height 22
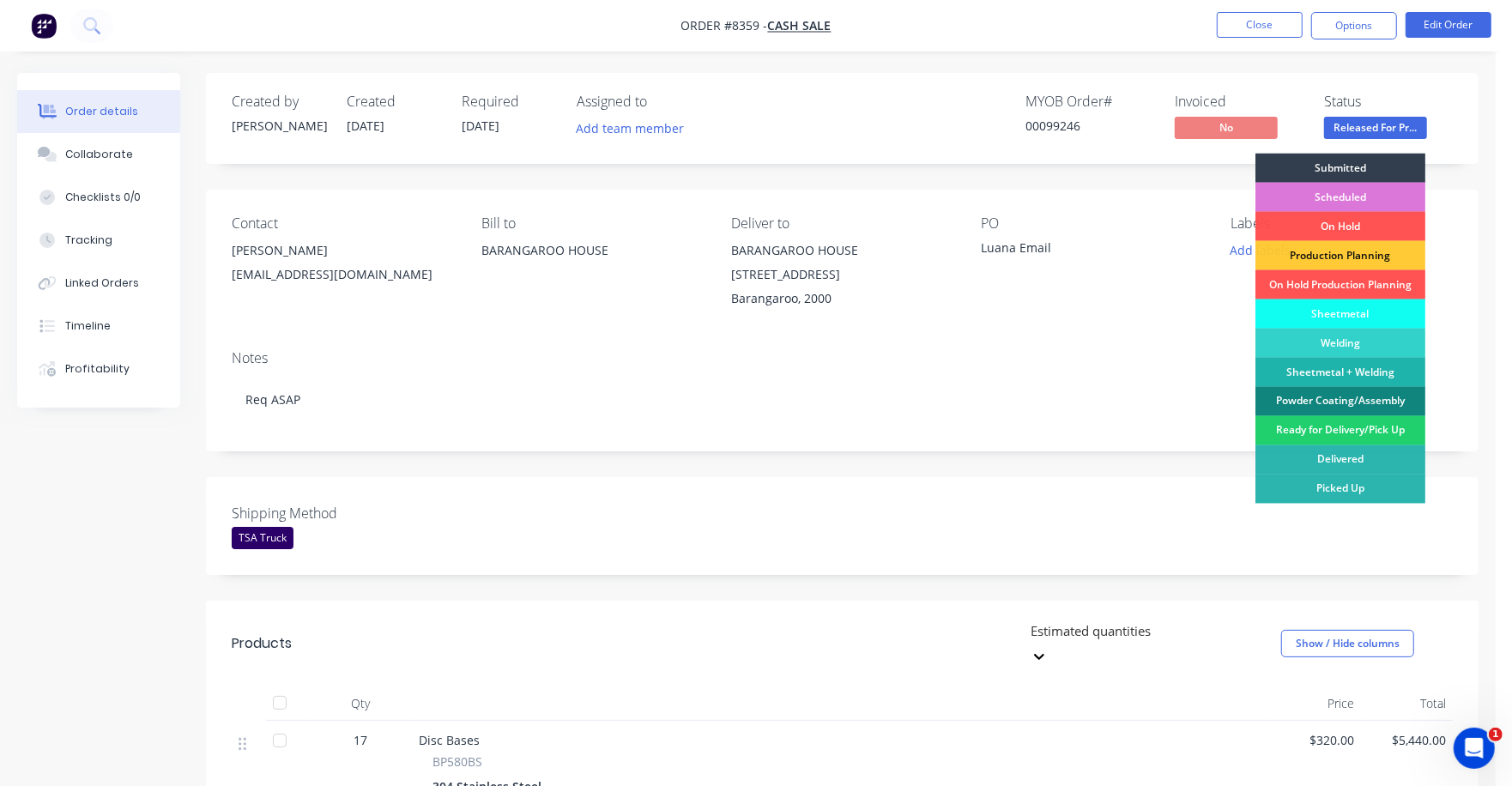
click at [1343, 394] on div "Powder Coating/Assembly" at bounding box center [1341, 401] width 170 height 30
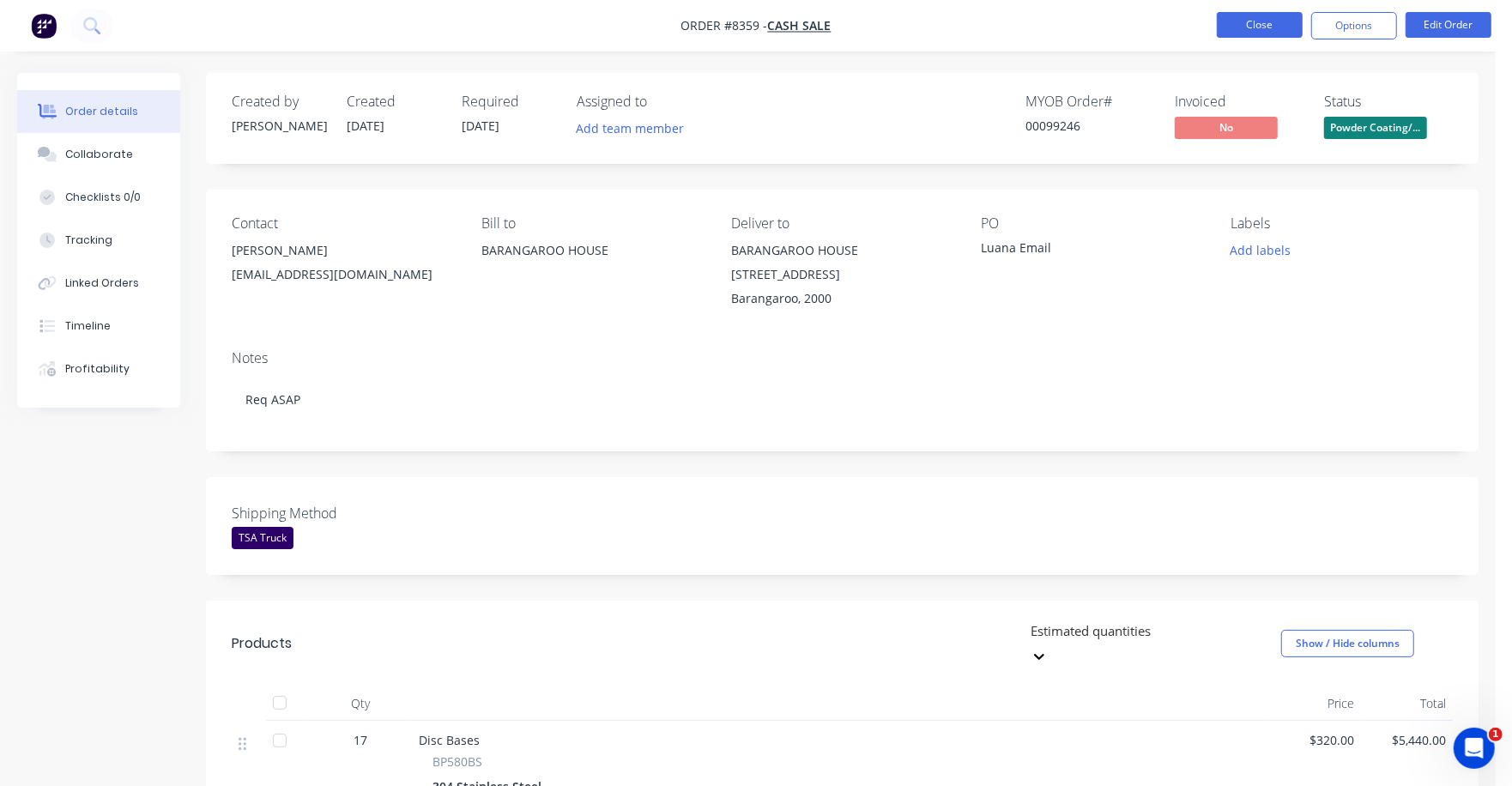
click at [1250, 16] on button "Close" at bounding box center [1260, 25] width 86 height 26
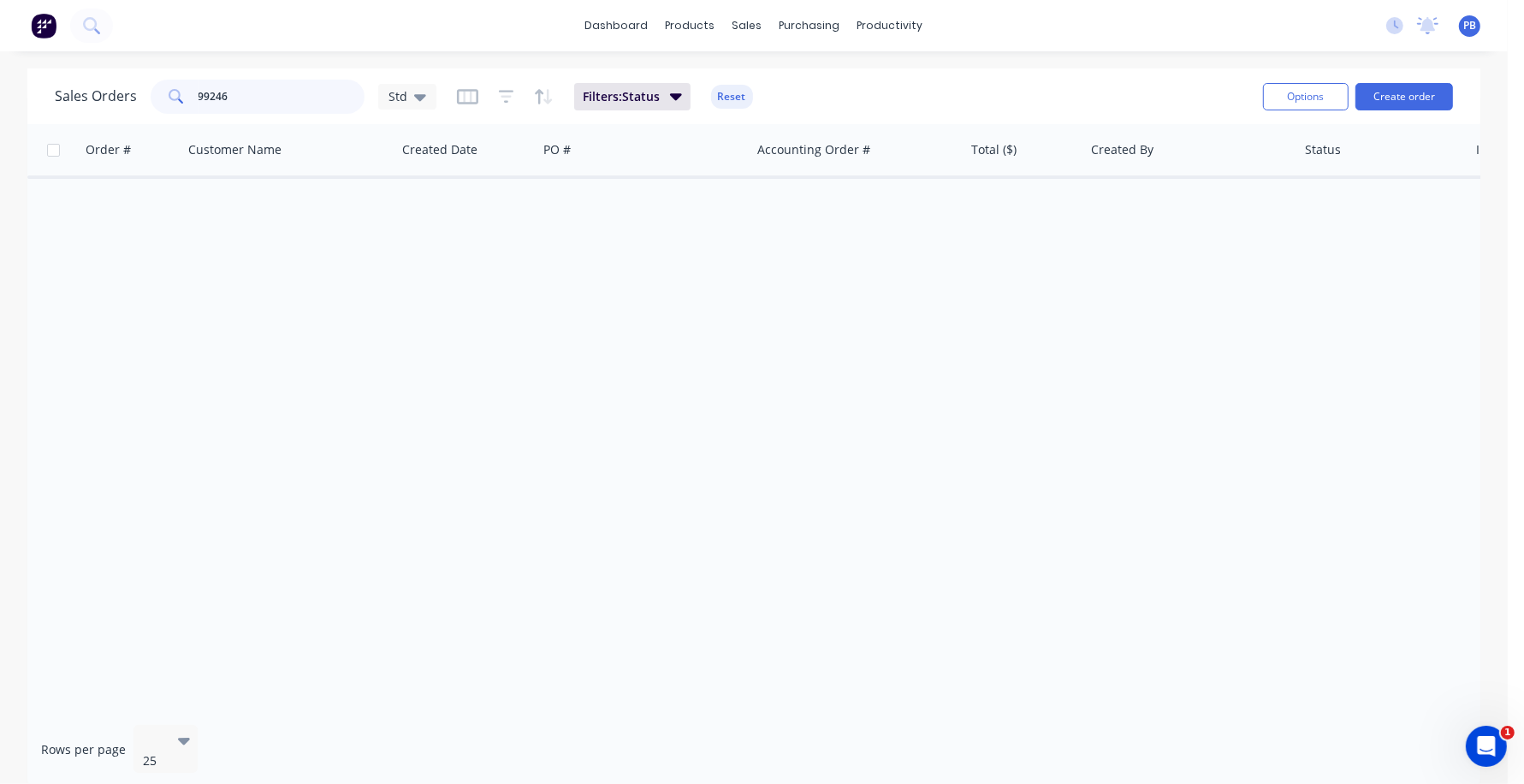
drag, startPoint x: 269, startPoint y: 97, endPoint x: 146, endPoint y: 89, distance: 123.3
click at [146, 89] on div "Sales Orders [STREET_ADDRESS]" at bounding box center [245, 97] width 382 height 35
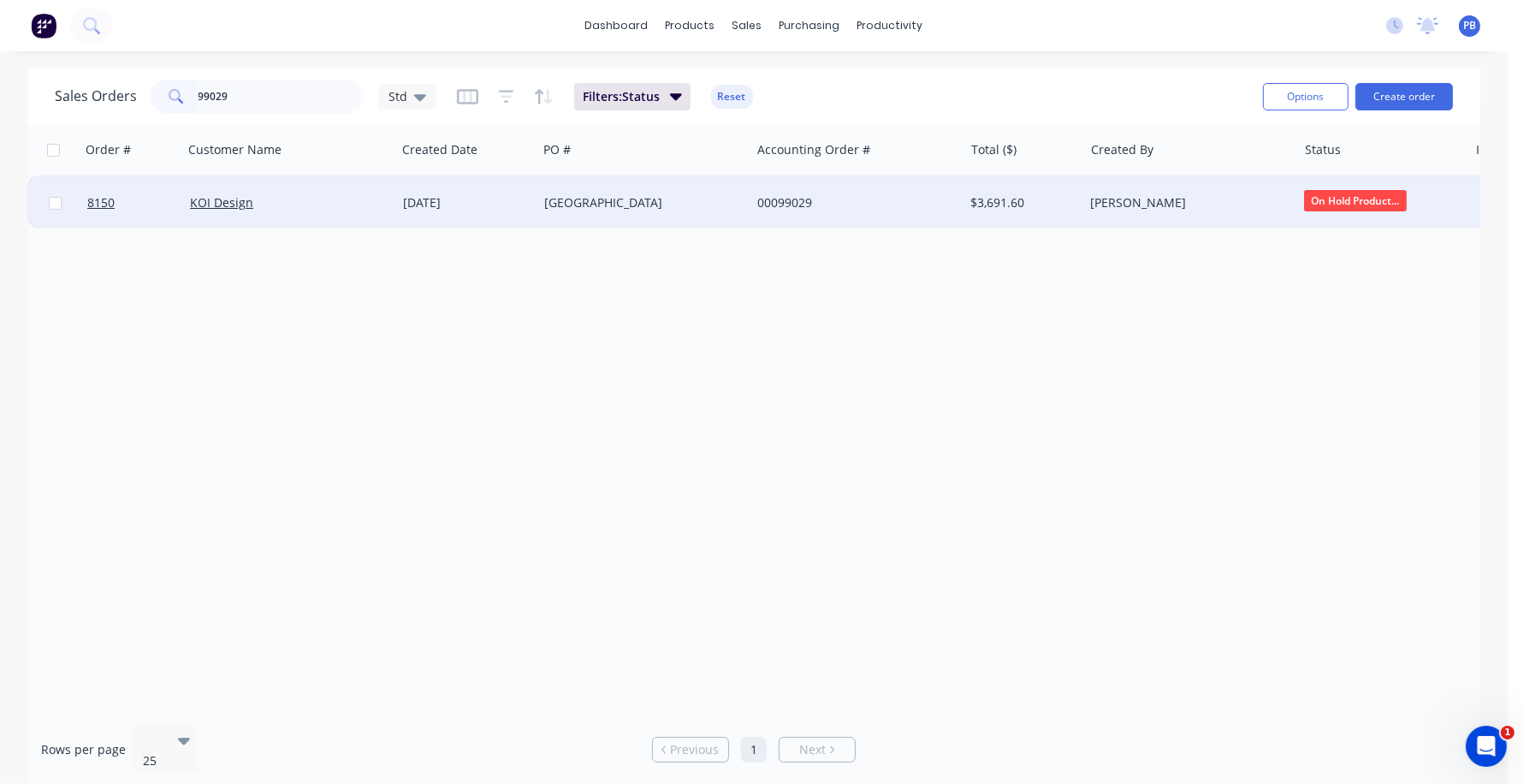
click at [1357, 202] on span "On Hold Product..." at bounding box center [1355, 200] width 103 height 22
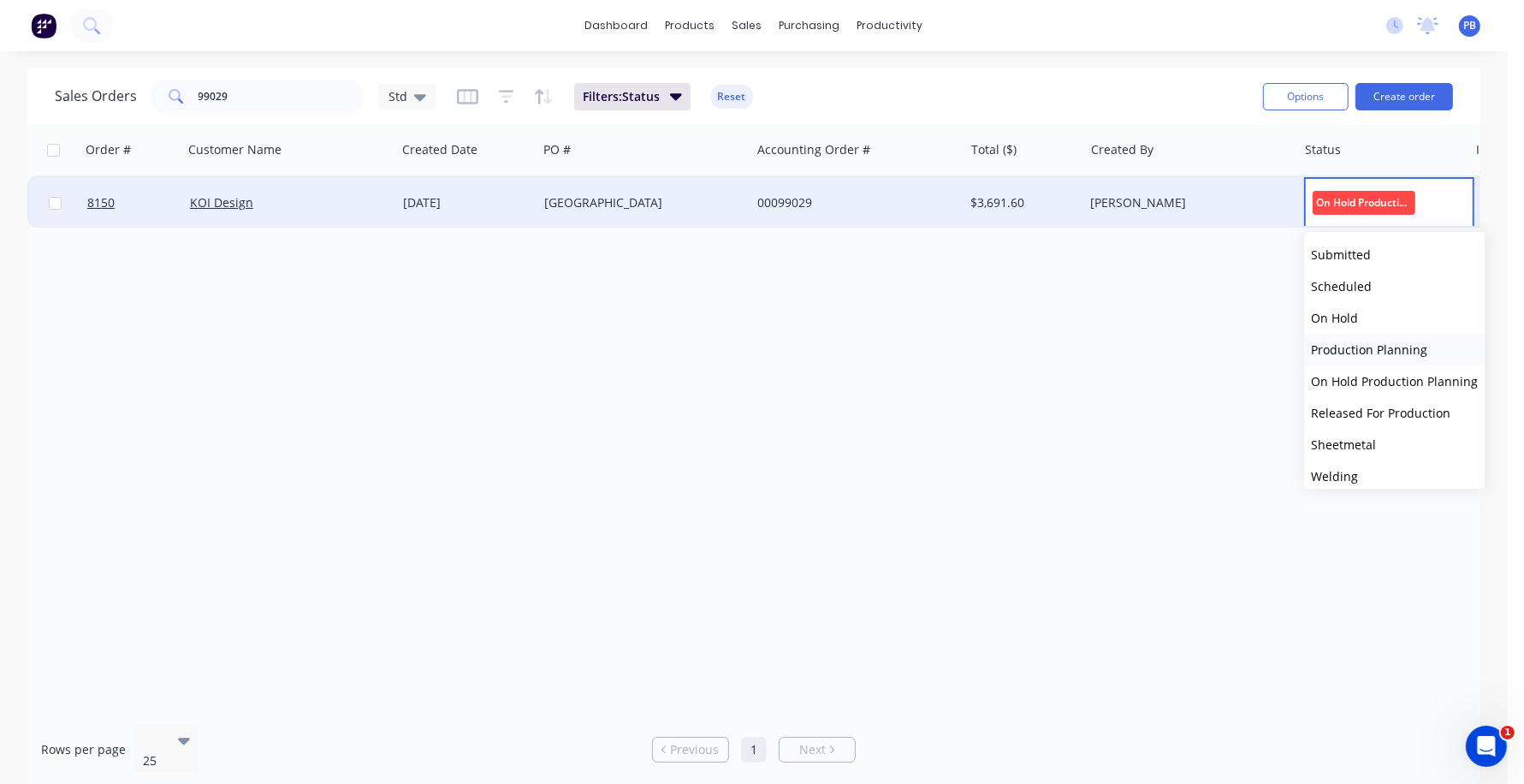
click at [1385, 352] on span "Production Planning" at bounding box center [1370, 349] width 116 height 16
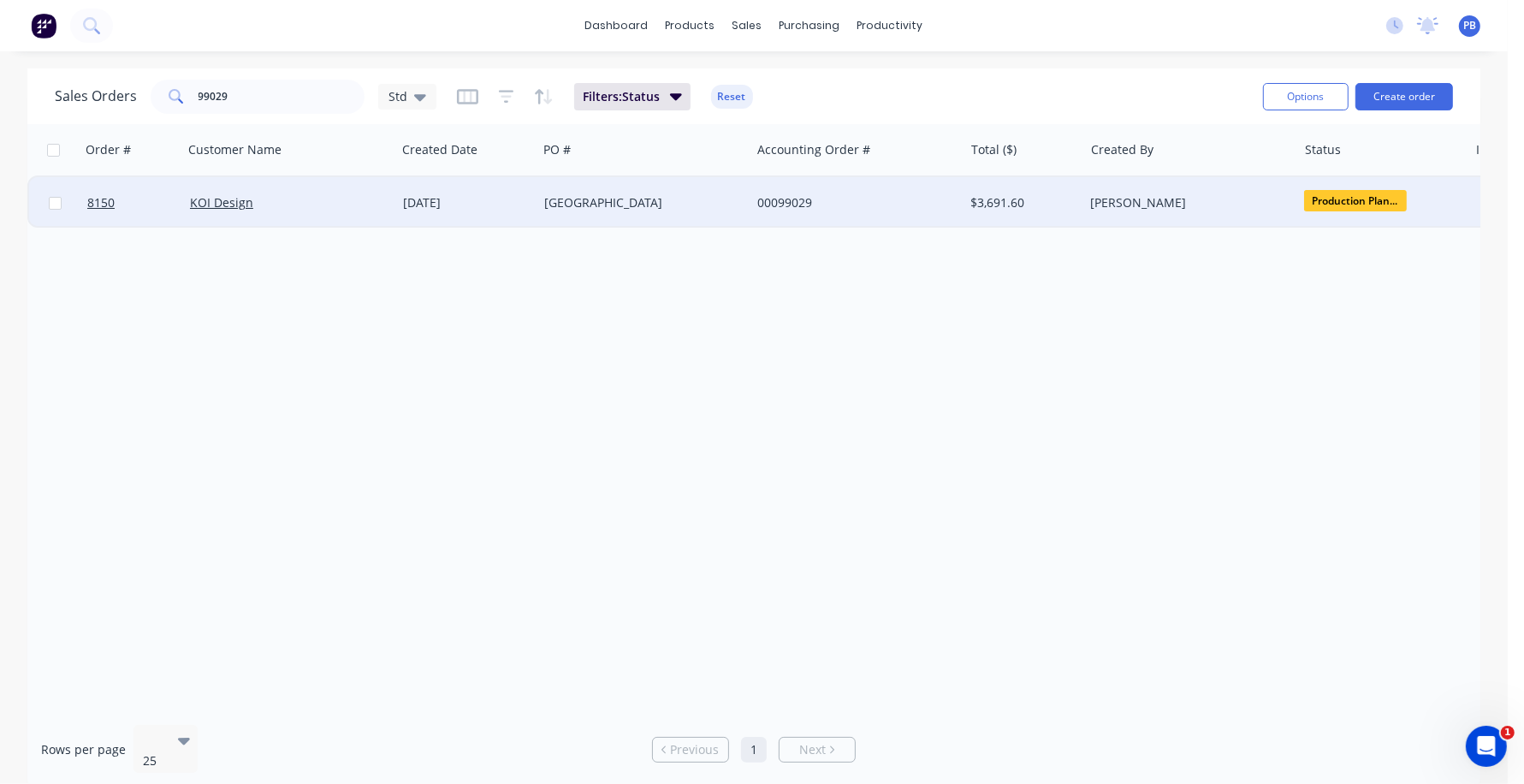
click at [1133, 335] on div "Order # Customer Name Created Date PO # Accounting Order # Total ($) Created By…" at bounding box center [754, 418] width 1453 height 587
click at [224, 88] on input "99029" at bounding box center [282, 97] width 167 height 35
click at [224, 88] on input "99029" at bounding box center [282, 97] width 167 height 35
type input "98815"
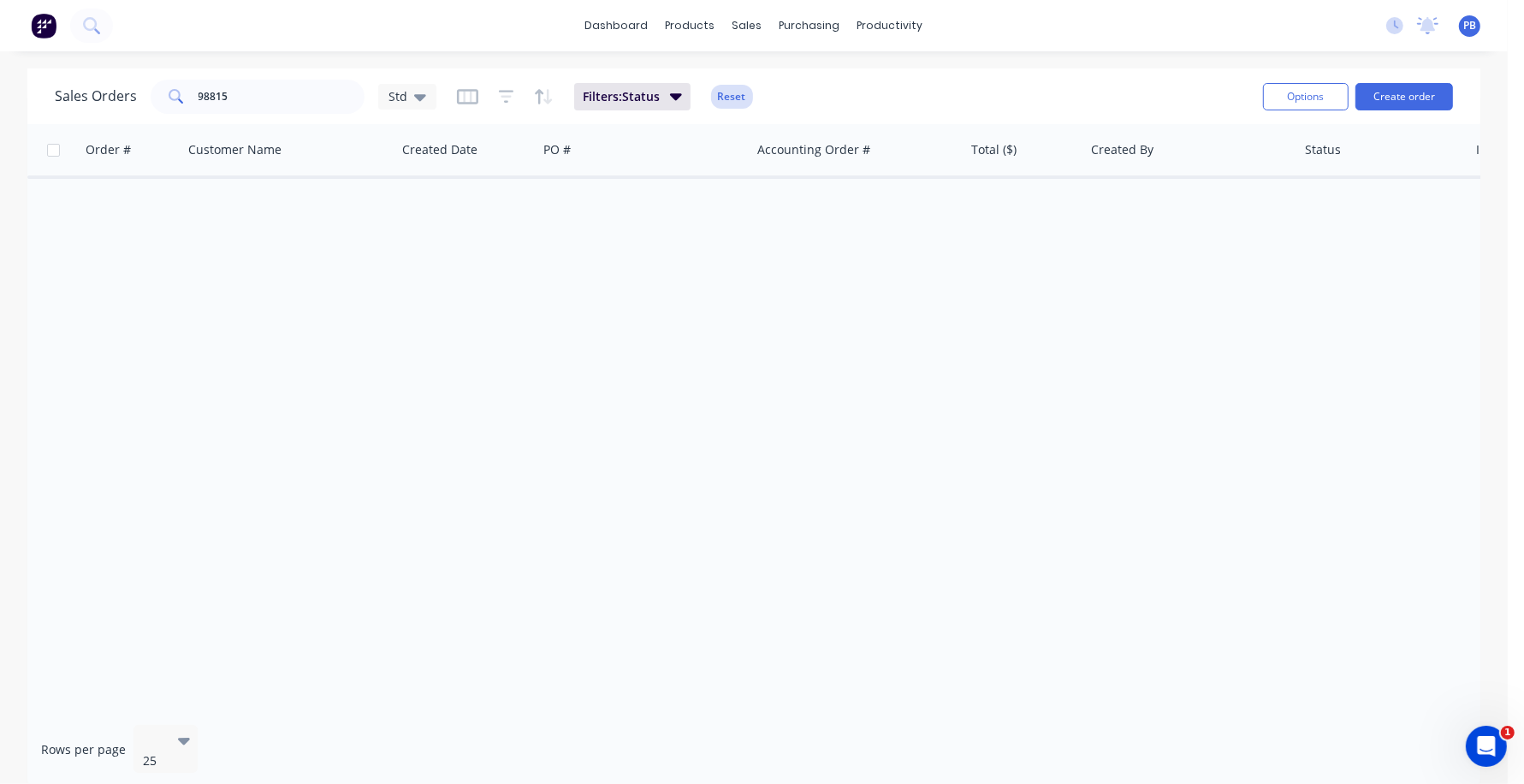
click at [735, 96] on button "Reset" at bounding box center [732, 97] width 42 height 24
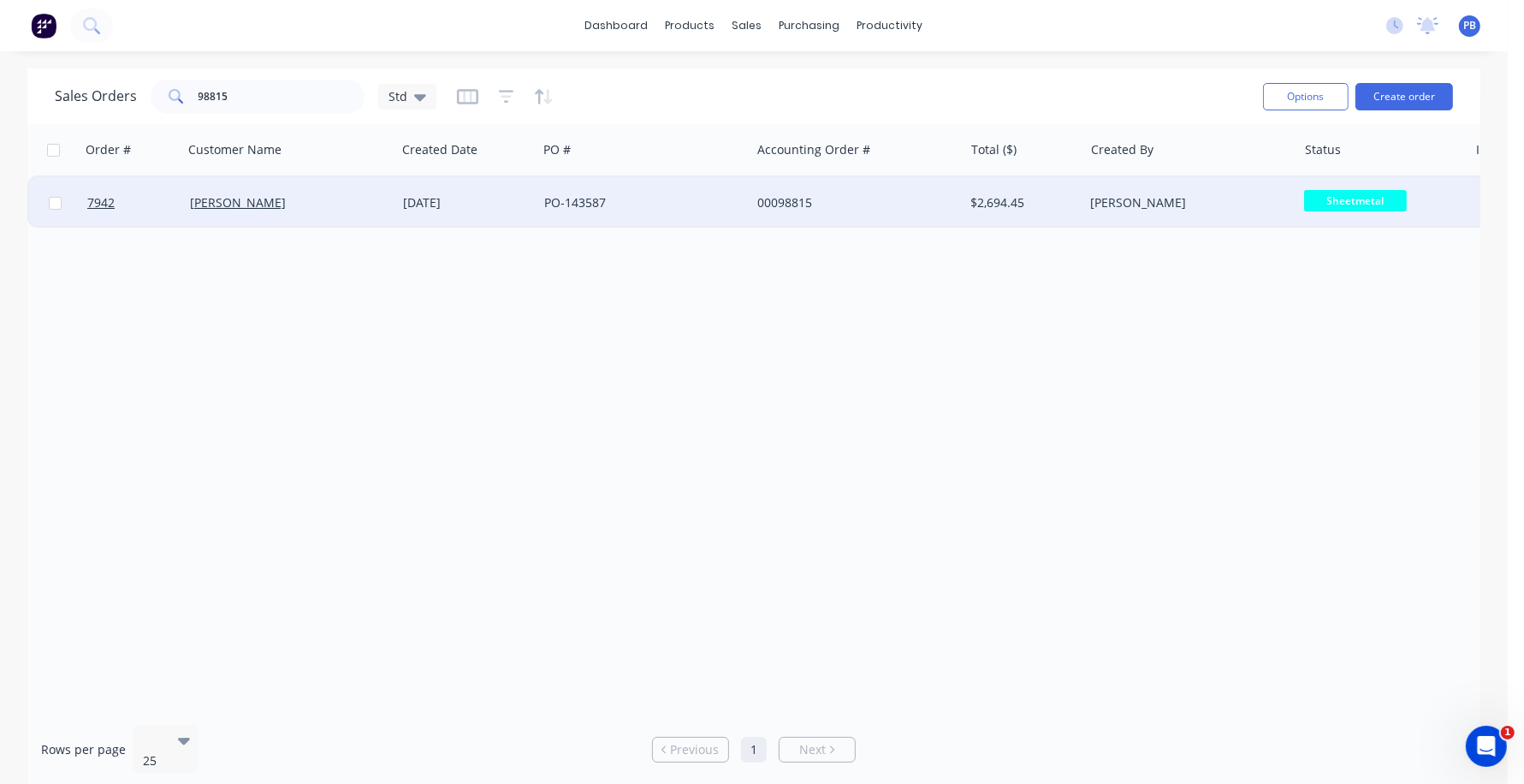
click at [793, 198] on div "00098815" at bounding box center [852, 203] width 190 height 17
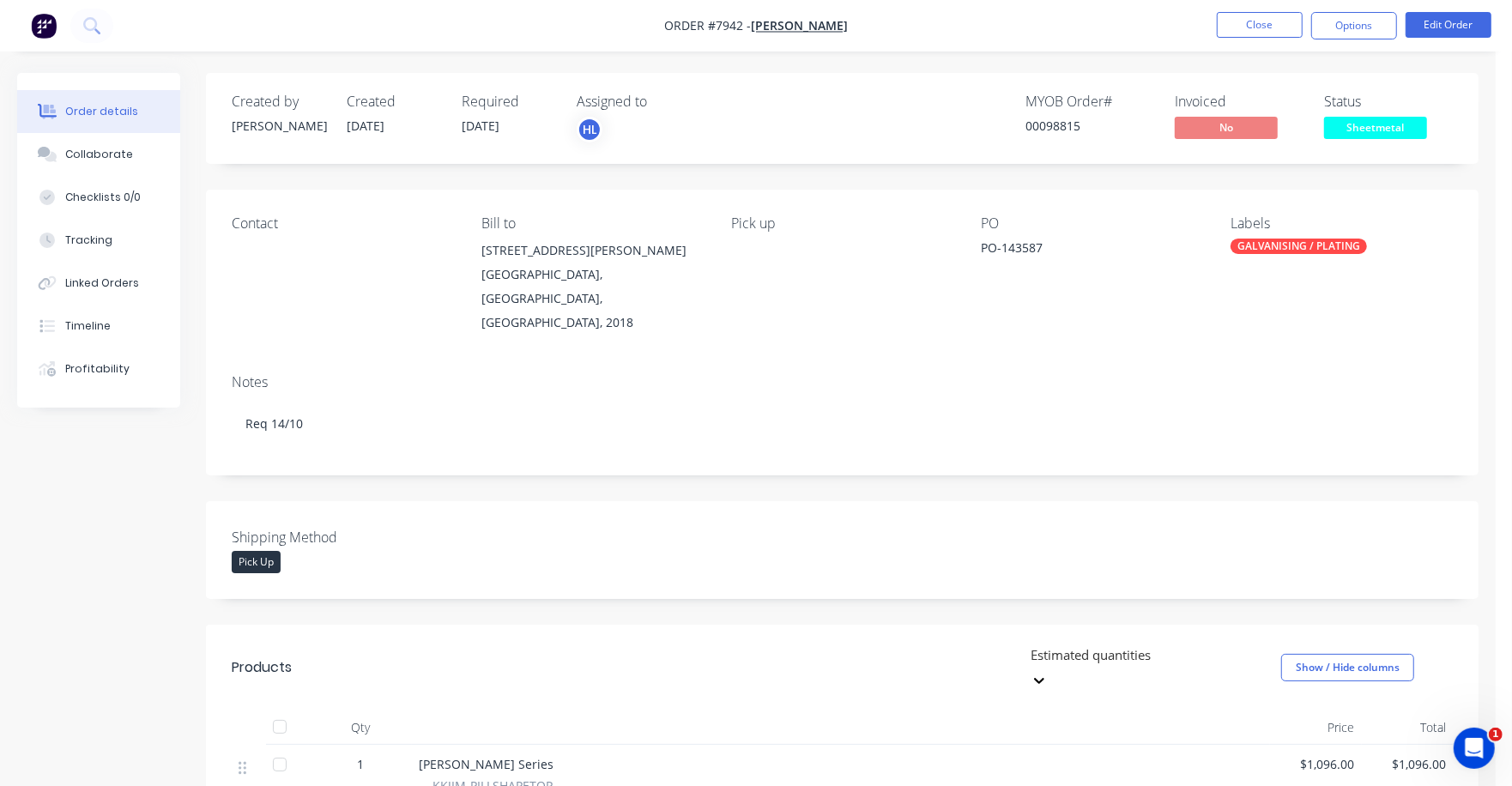
click at [1360, 129] on span "Sheetmetal" at bounding box center [1376, 127] width 103 height 22
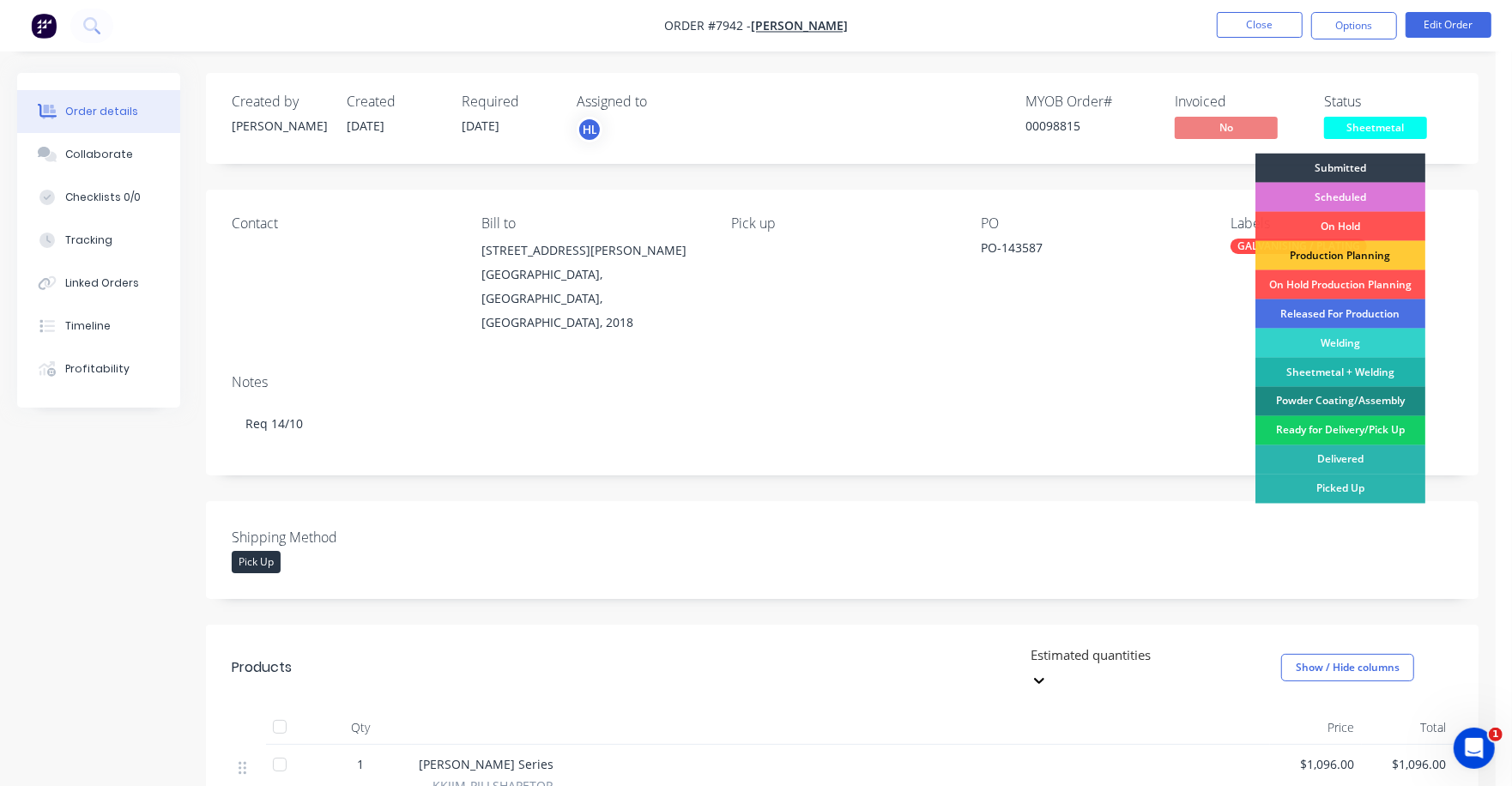
click at [1354, 426] on div "Ready for Delivery/Pick Up" at bounding box center [1341, 431] width 170 height 30
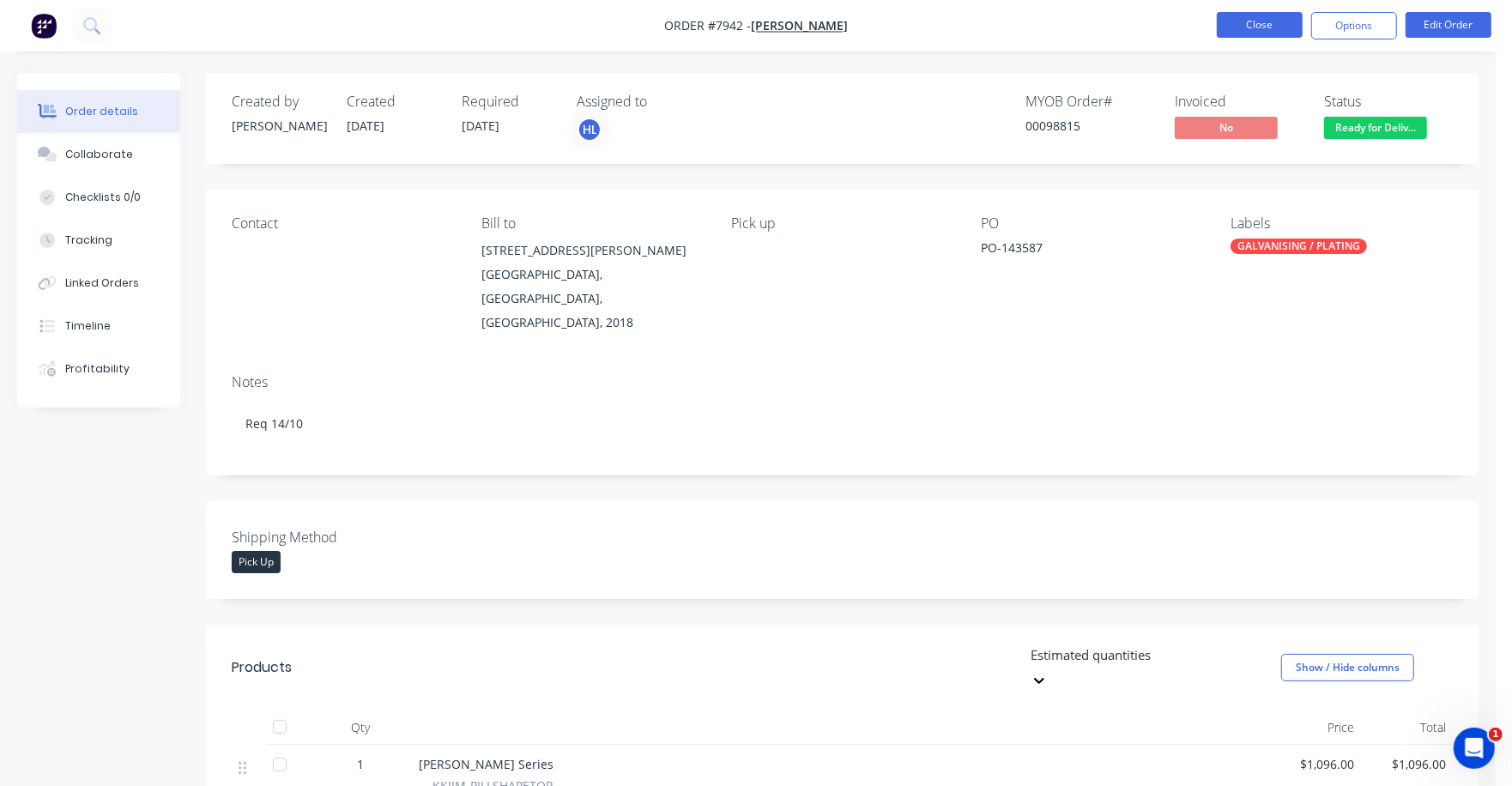
click at [1269, 22] on button "Close" at bounding box center [1260, 25] width 86 height 26
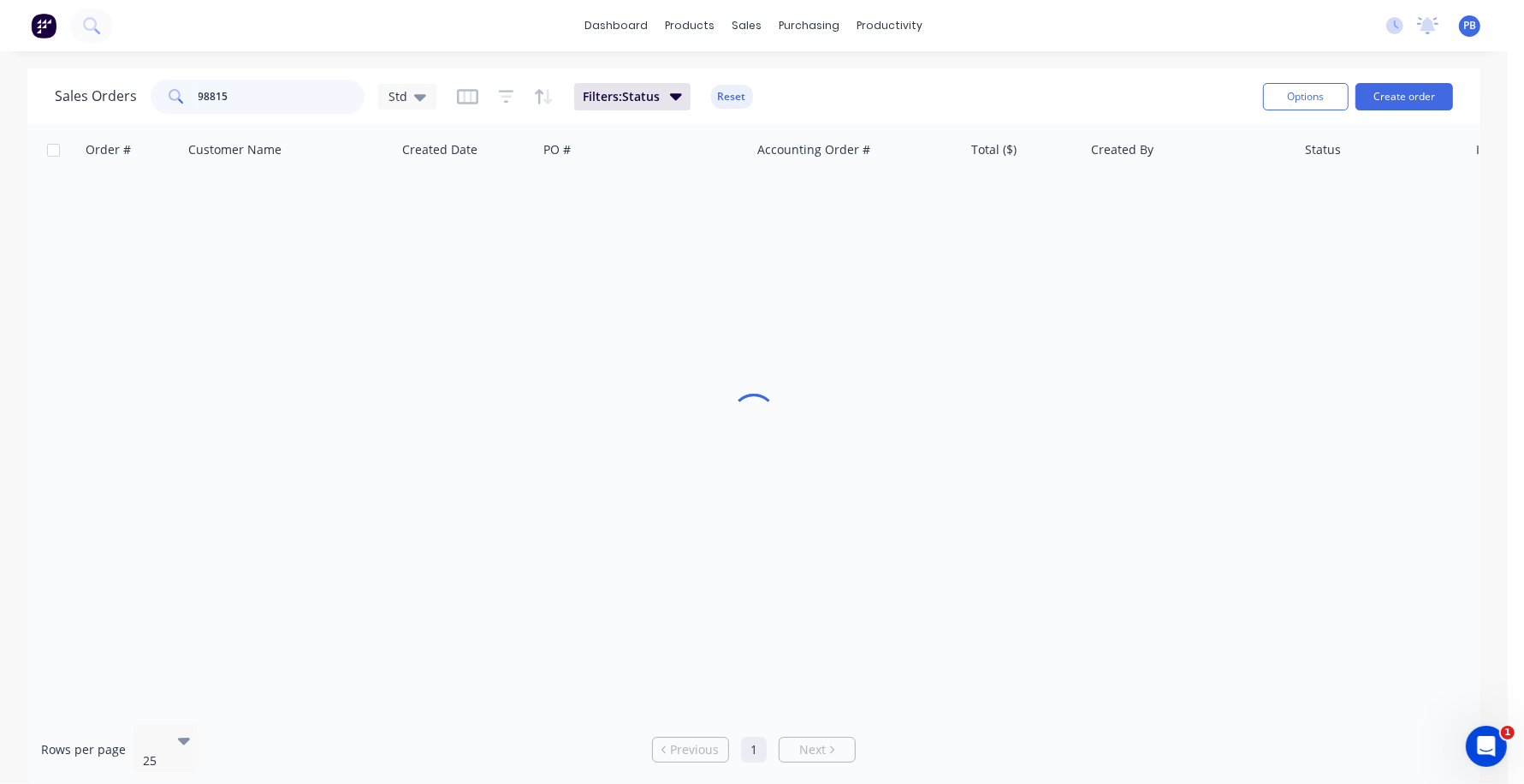
drag, startPoint x: 282, startPoint y: 112, endPoint x: 149, endPoint y: 87, distance: 135.3
click at [151, 87] on div "98815" at bounding box center [257, 97] width 214 height 35
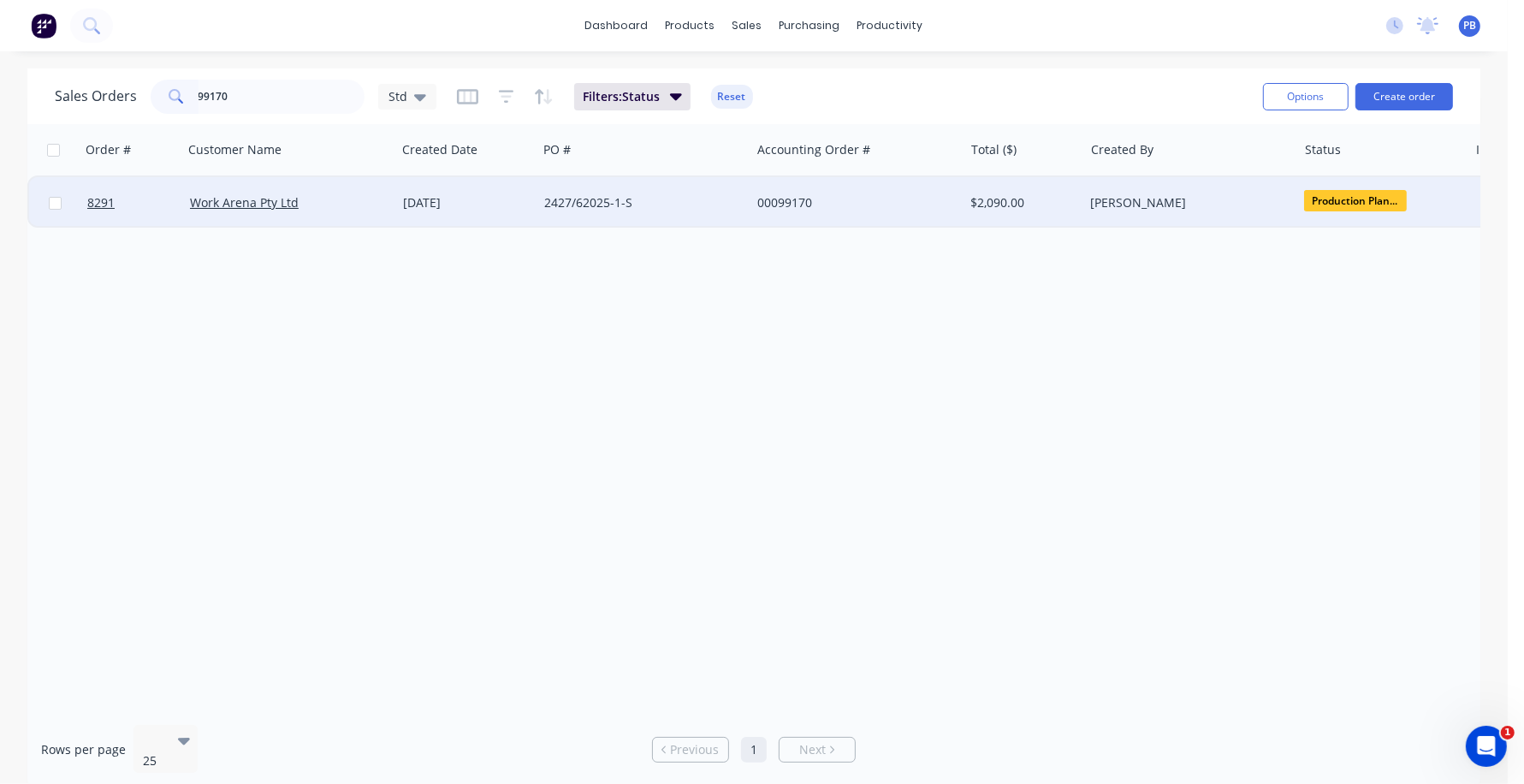
click at [1336, 195] on span "Production Plan..." at bounding box center [1355, 200] width 103 height 22
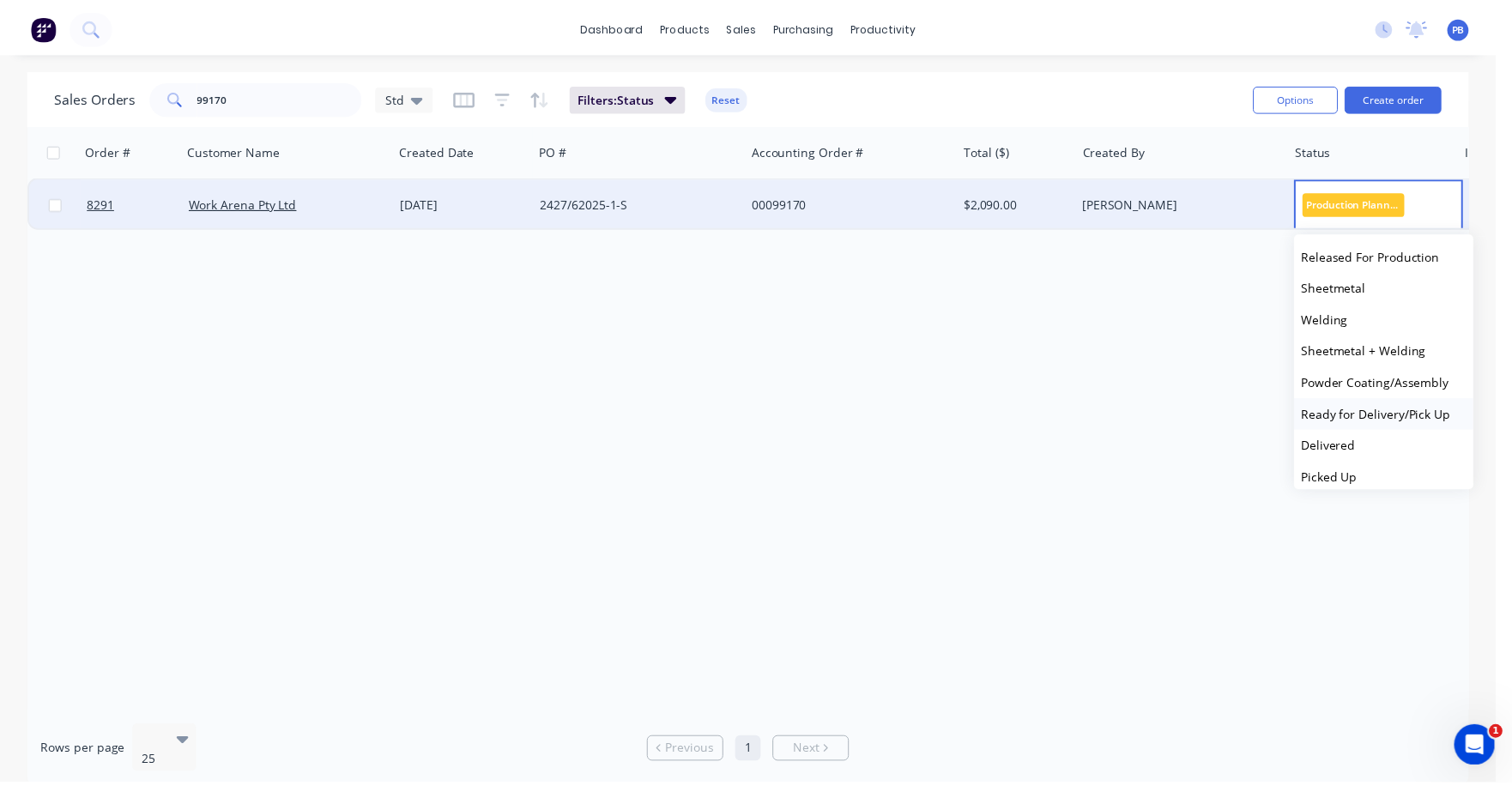
scroll to position [168, 0]
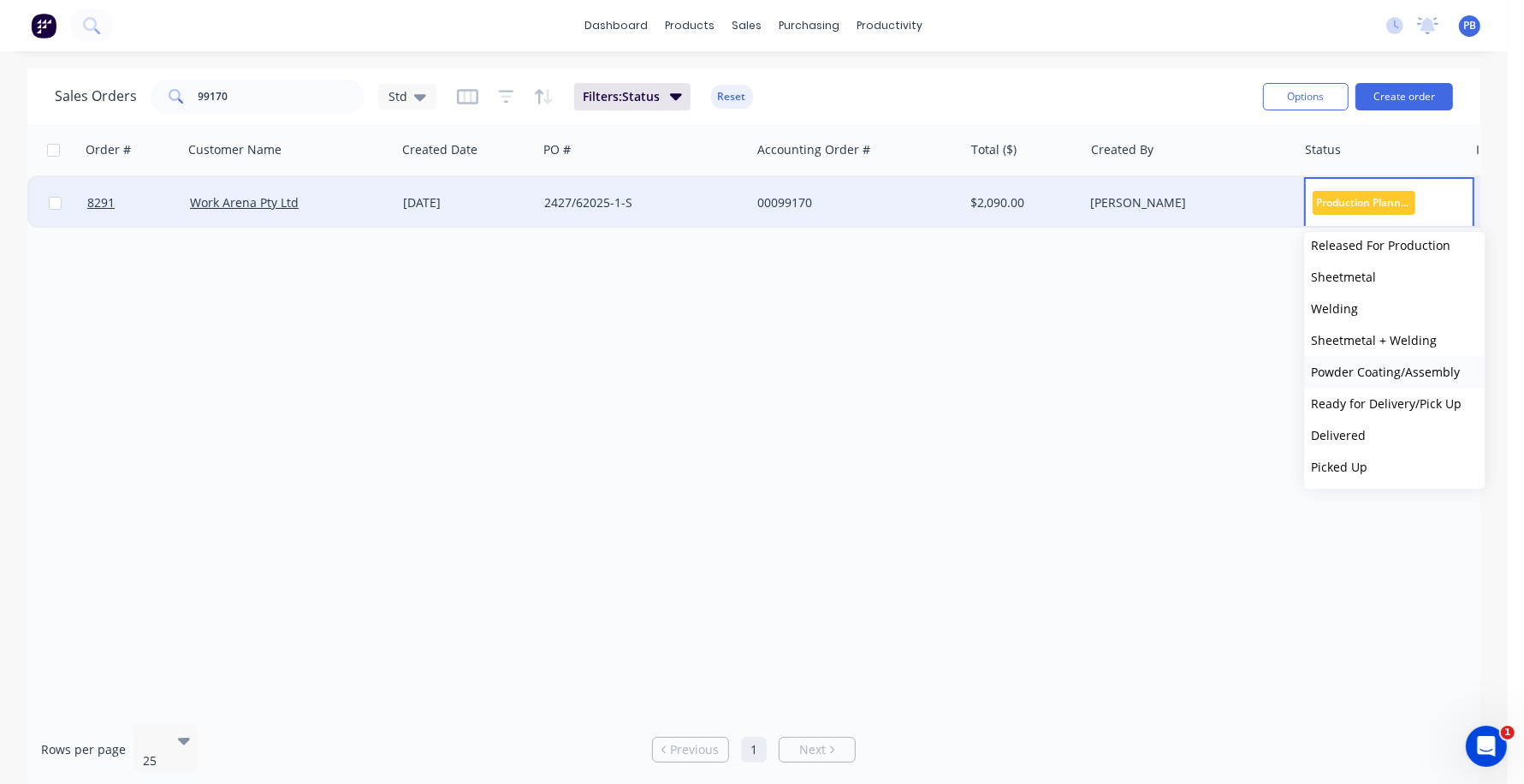
click at [1377, 368] on span "Powder Coating/Assembly" at bounding box center [1386, 372] width 149 height 16
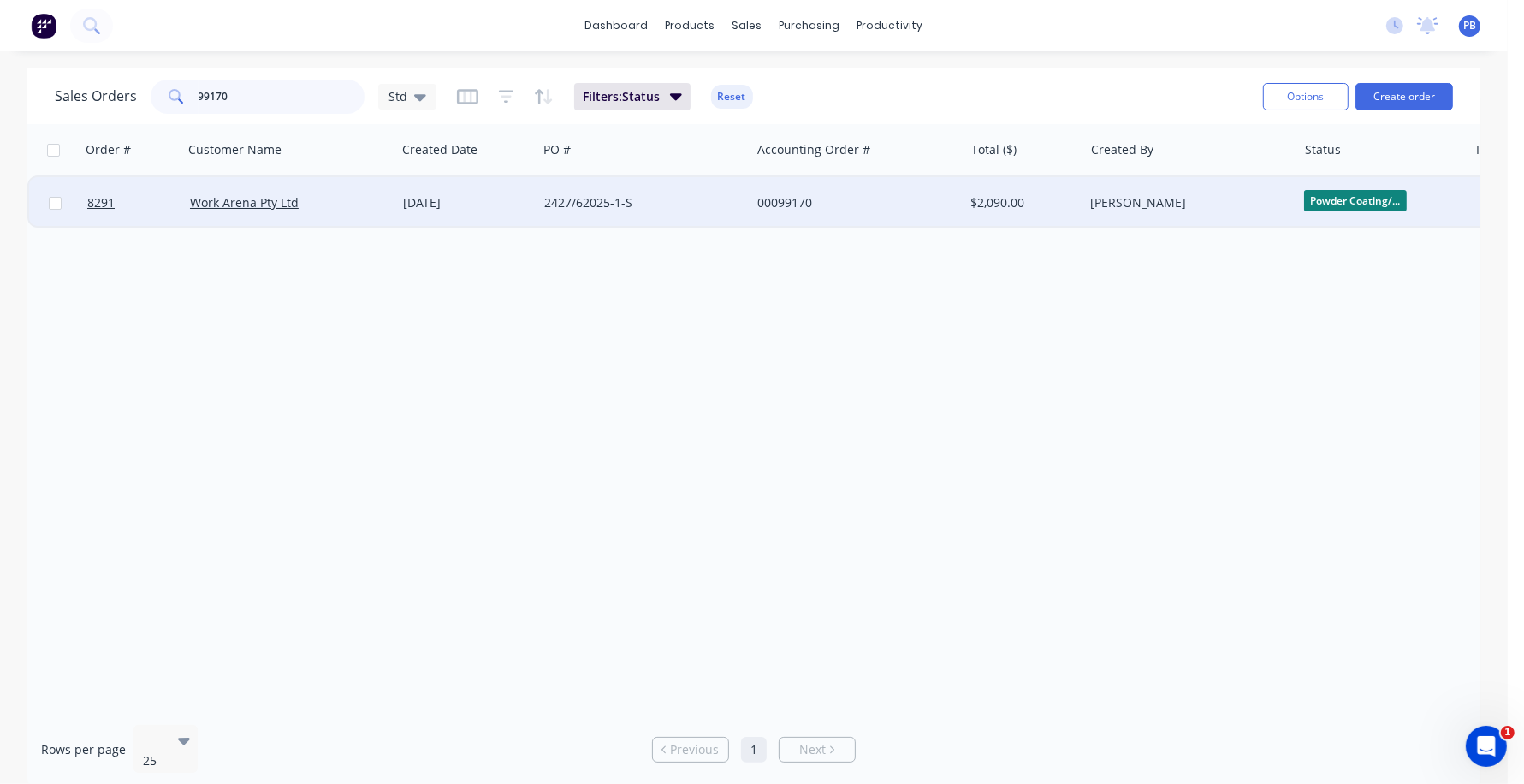
drag, startPoint x: 338, startPoint y: 88, endPoint x: 120, endPoint y: 71, distance: 218.7
click at [120, 71] on div "Sales Orders 99170 Std Filters: Status Reset Options Create order" at bounding box center [754, 96] width 1453 height 55
click at [1346, 203] on span "Production Plan..." at bounding box center [1355, 200] width 103 height 22
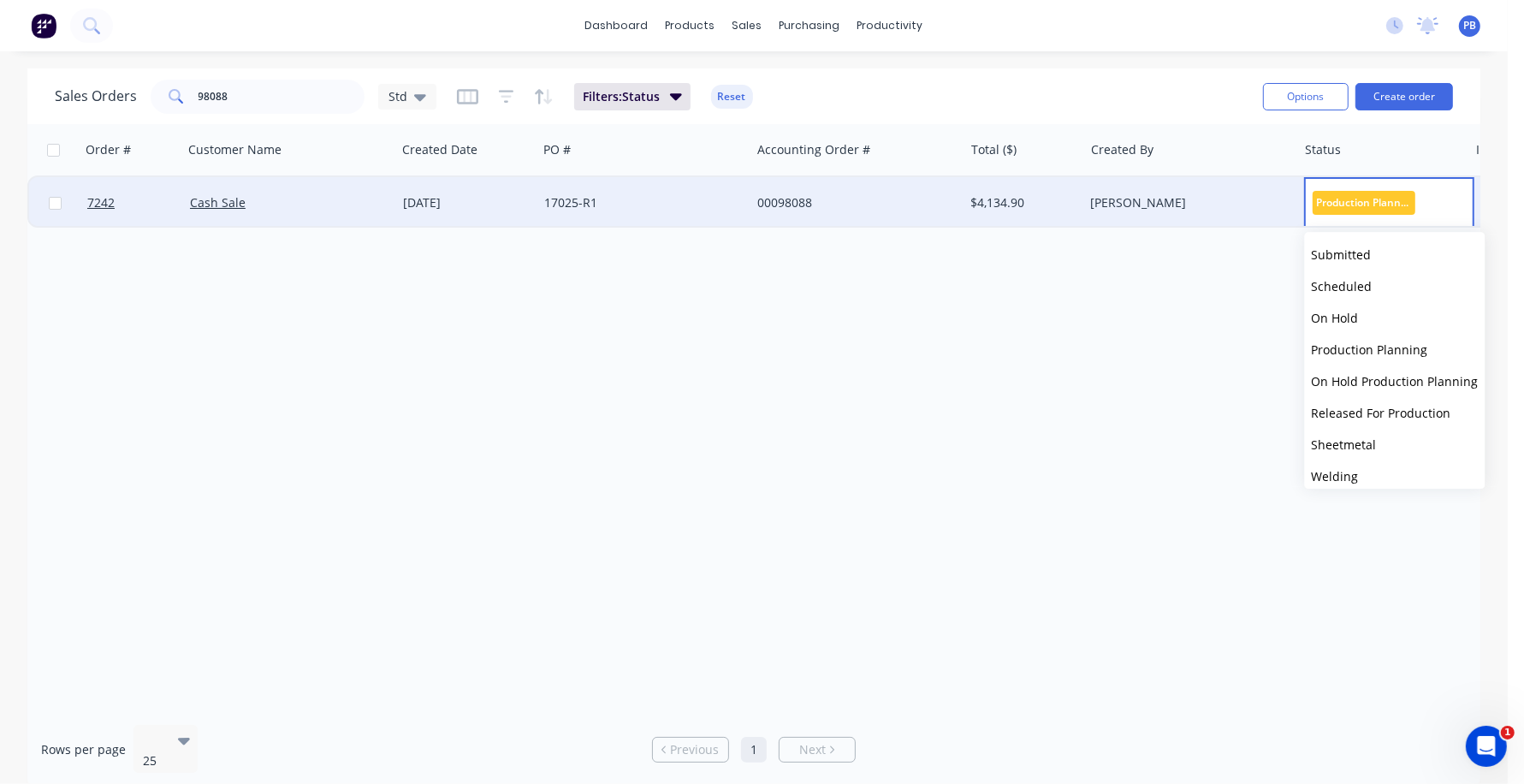
click at [1348, 474] on span "Welding" at bounding box center [1335, 476] width 47 height 16
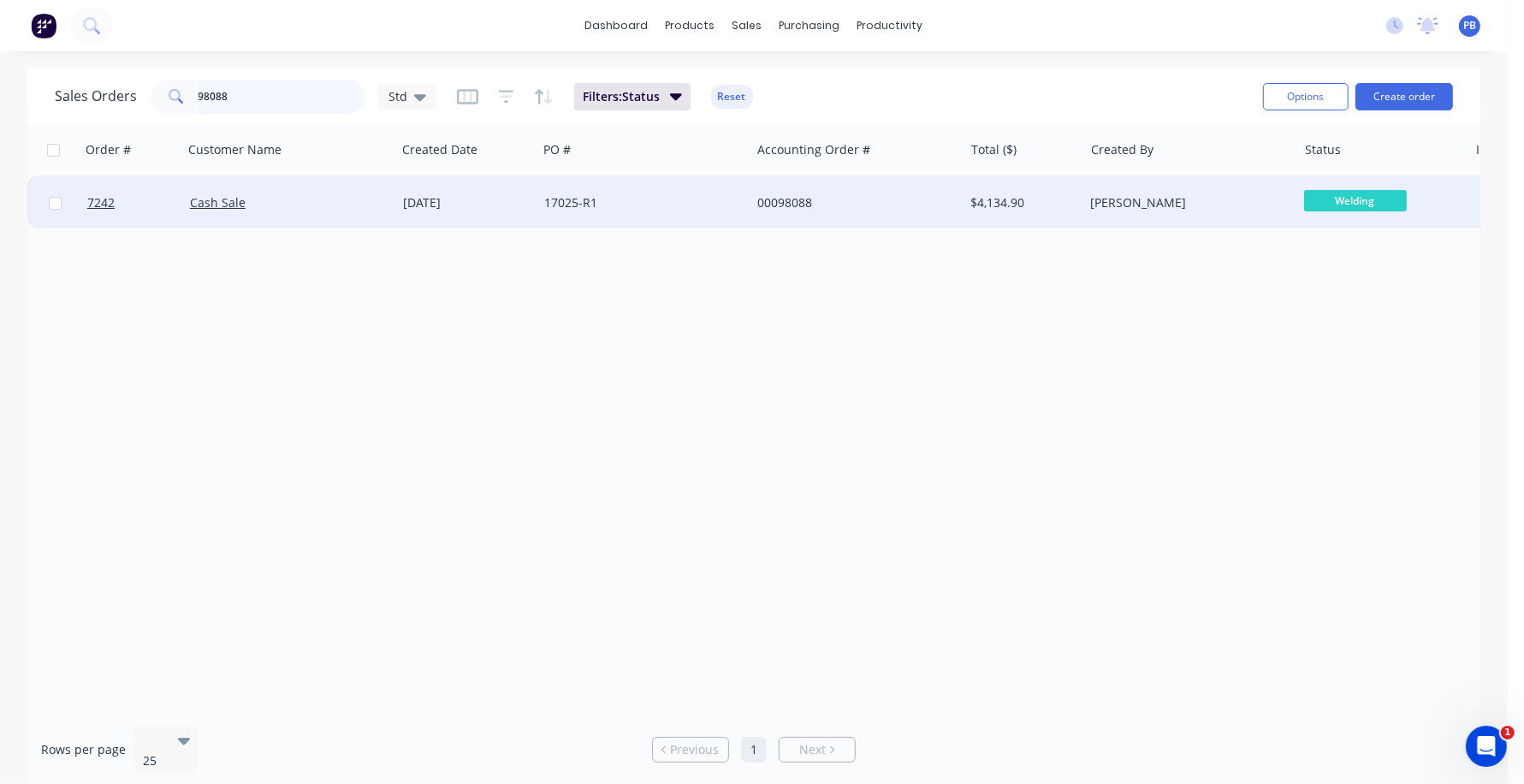
click at [241, 89] on input "98088" at bounding box center [282, 97] width 167 height 35
type input "98871"
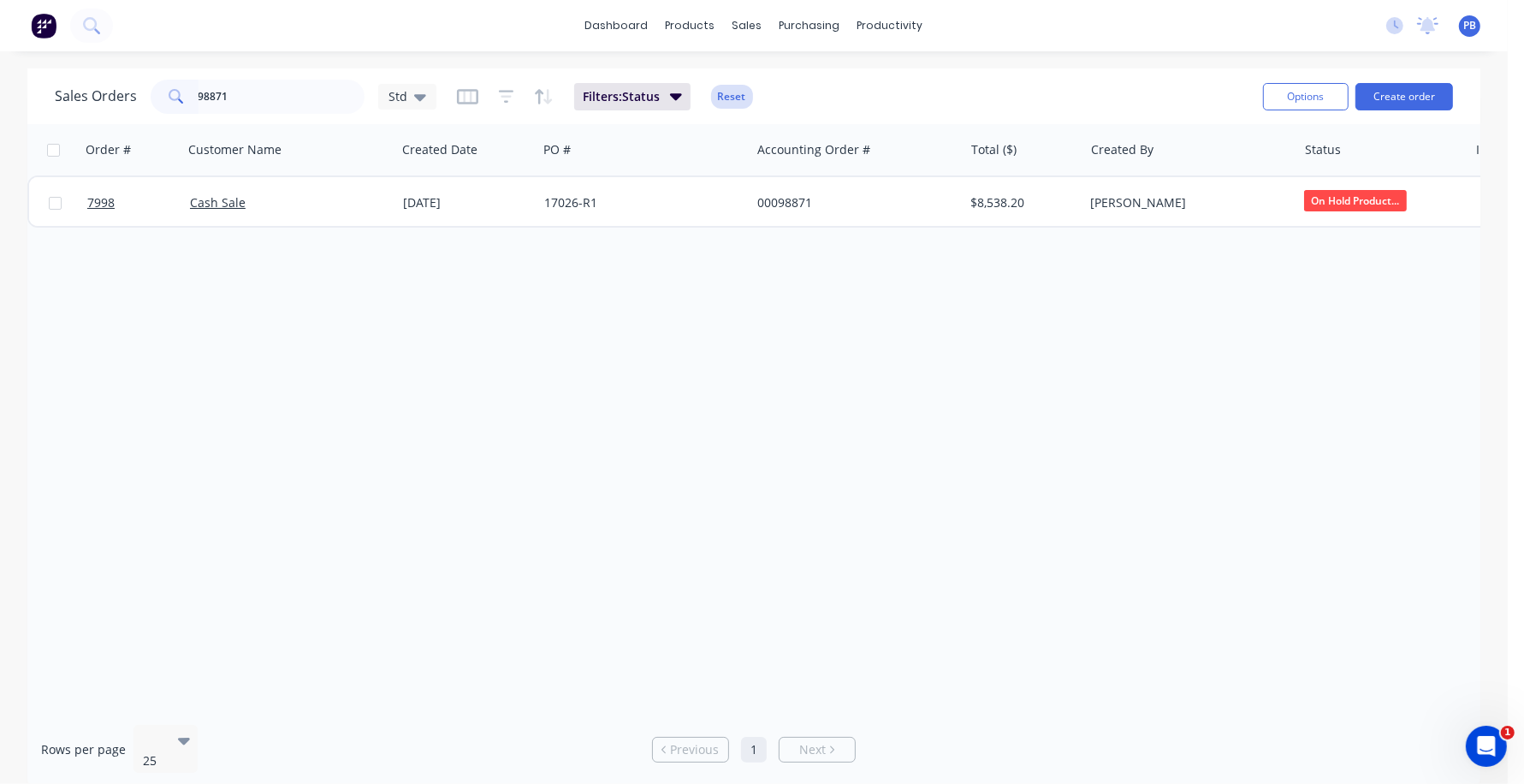
click at [729, 94] on button "Reset" at bounding box center [732, 97] width 42 height 24
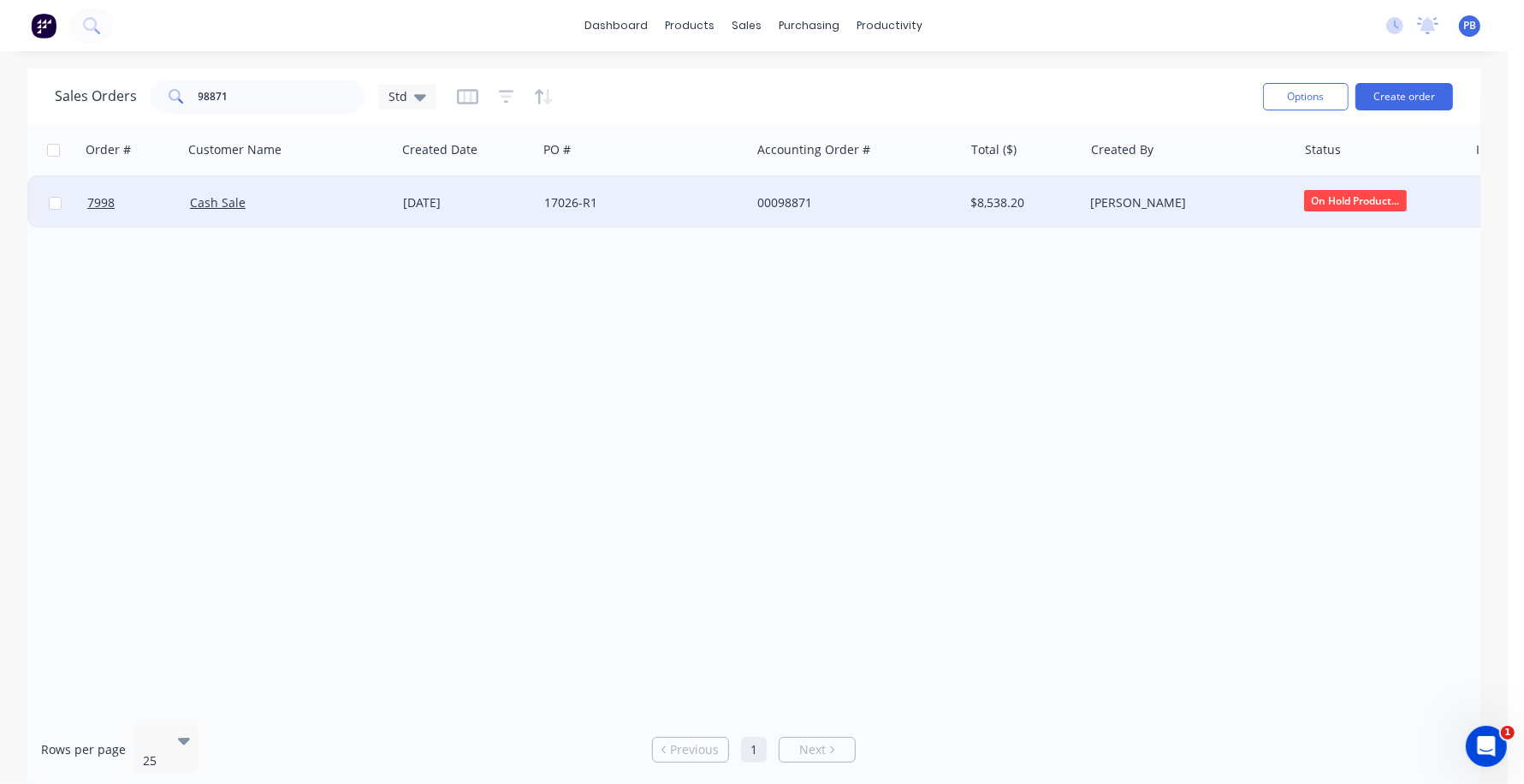
click at [785, 196] on div "00098871" at bounding box center [852, 203] width 190 height 17
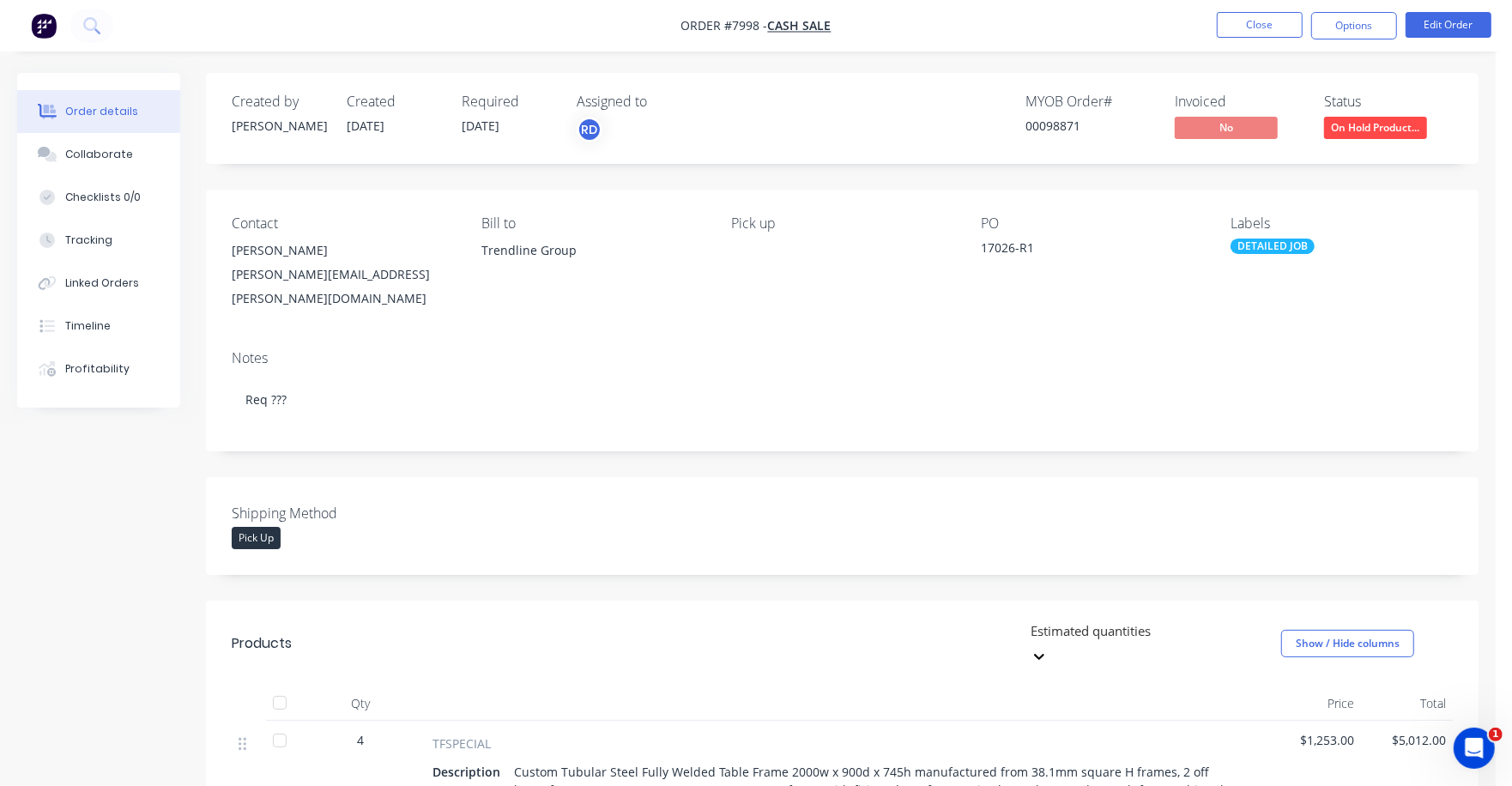
click at [1394, 132] on span "On Hold Product..." at bounding box center [1376, 127] width 103 height 22
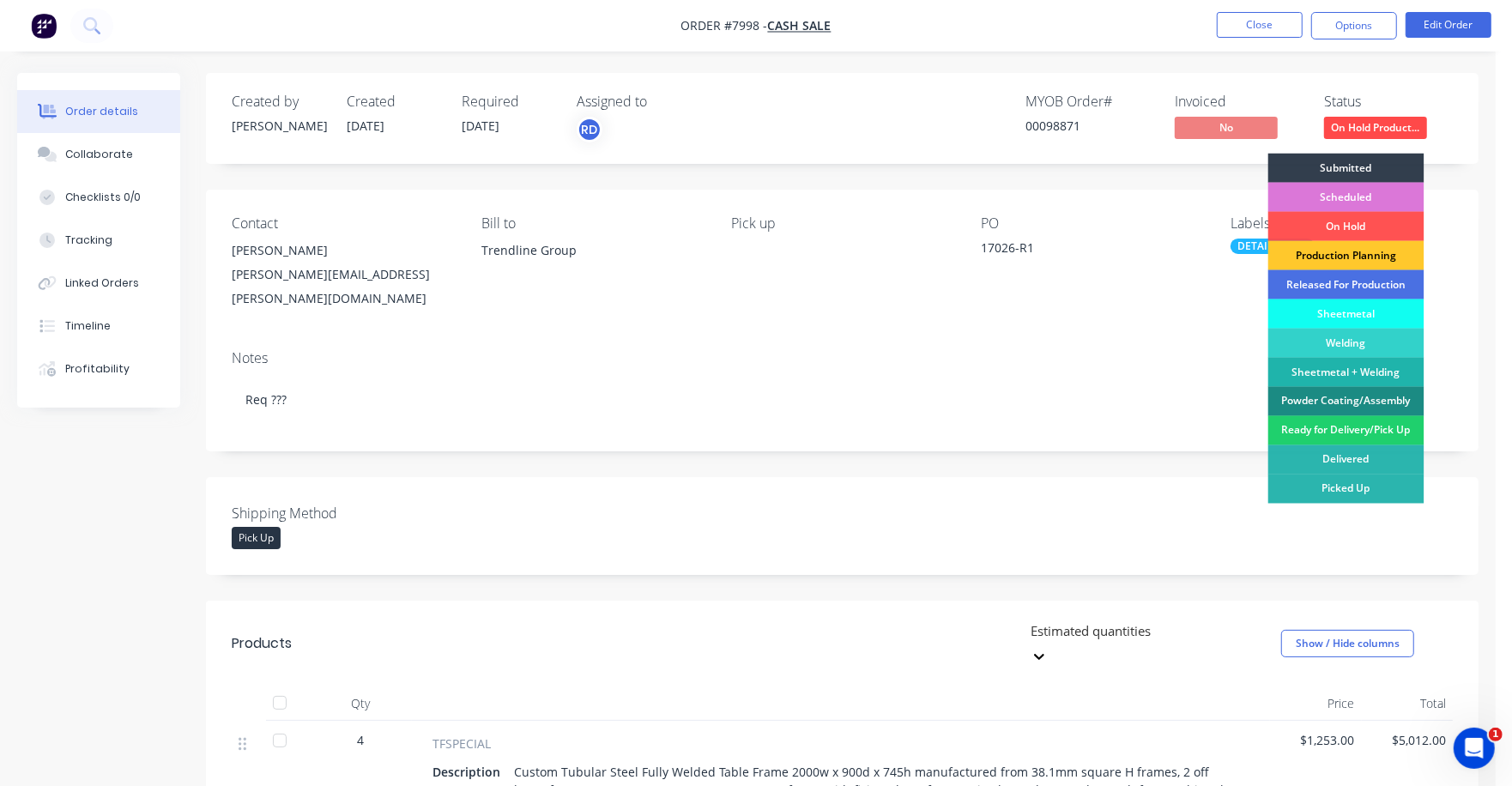
click at [1373, 253] on div "Production Planning" at bounding box center [1347, 256] width 156 height 30
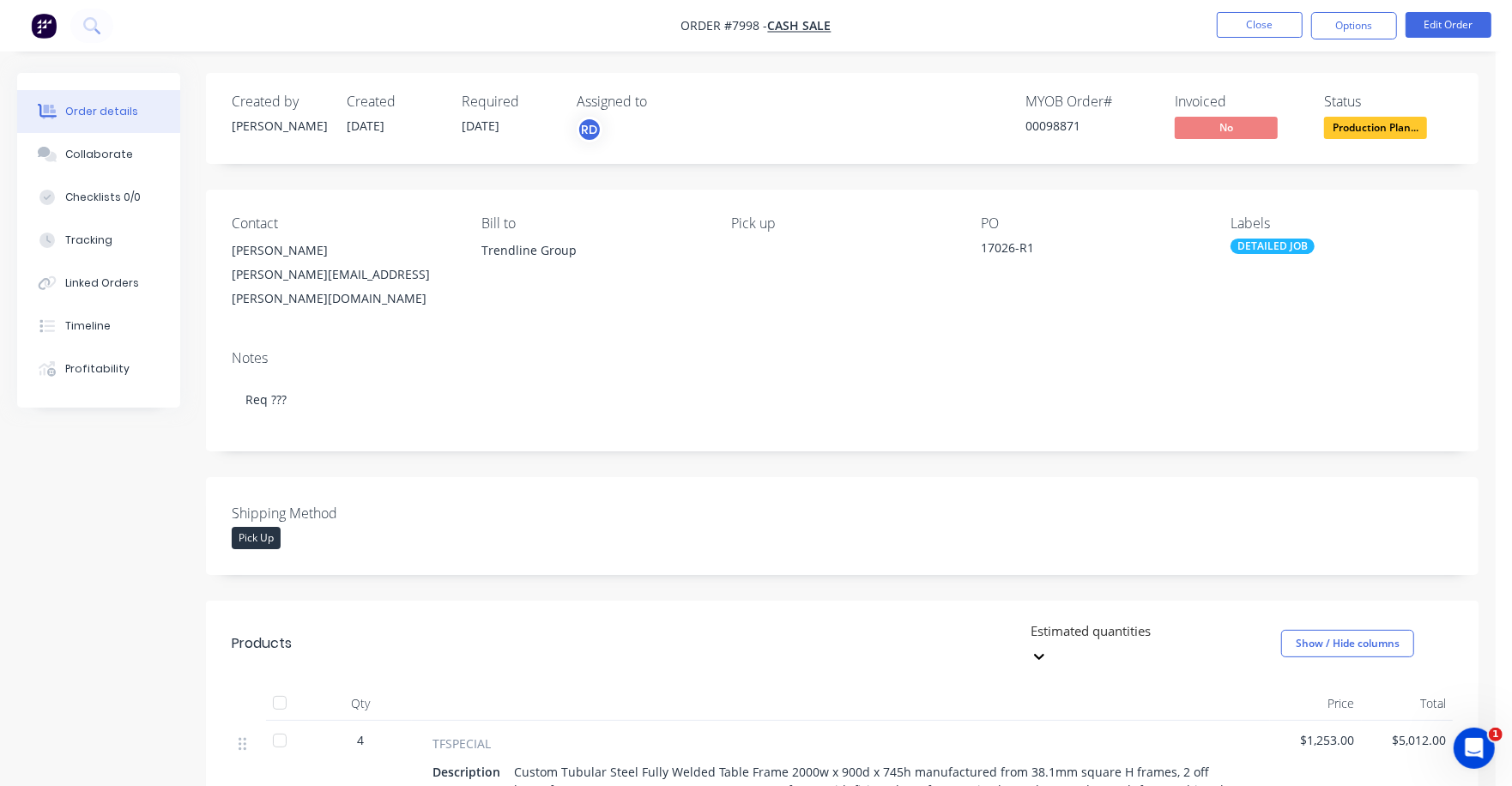
click at [1144, 258] on div "17026-R1" at bounding box center [1088, 251] width 215 height 24
click at [1257, 21] on button "Close" at bounding box center [1260, 25] width 86 height 26
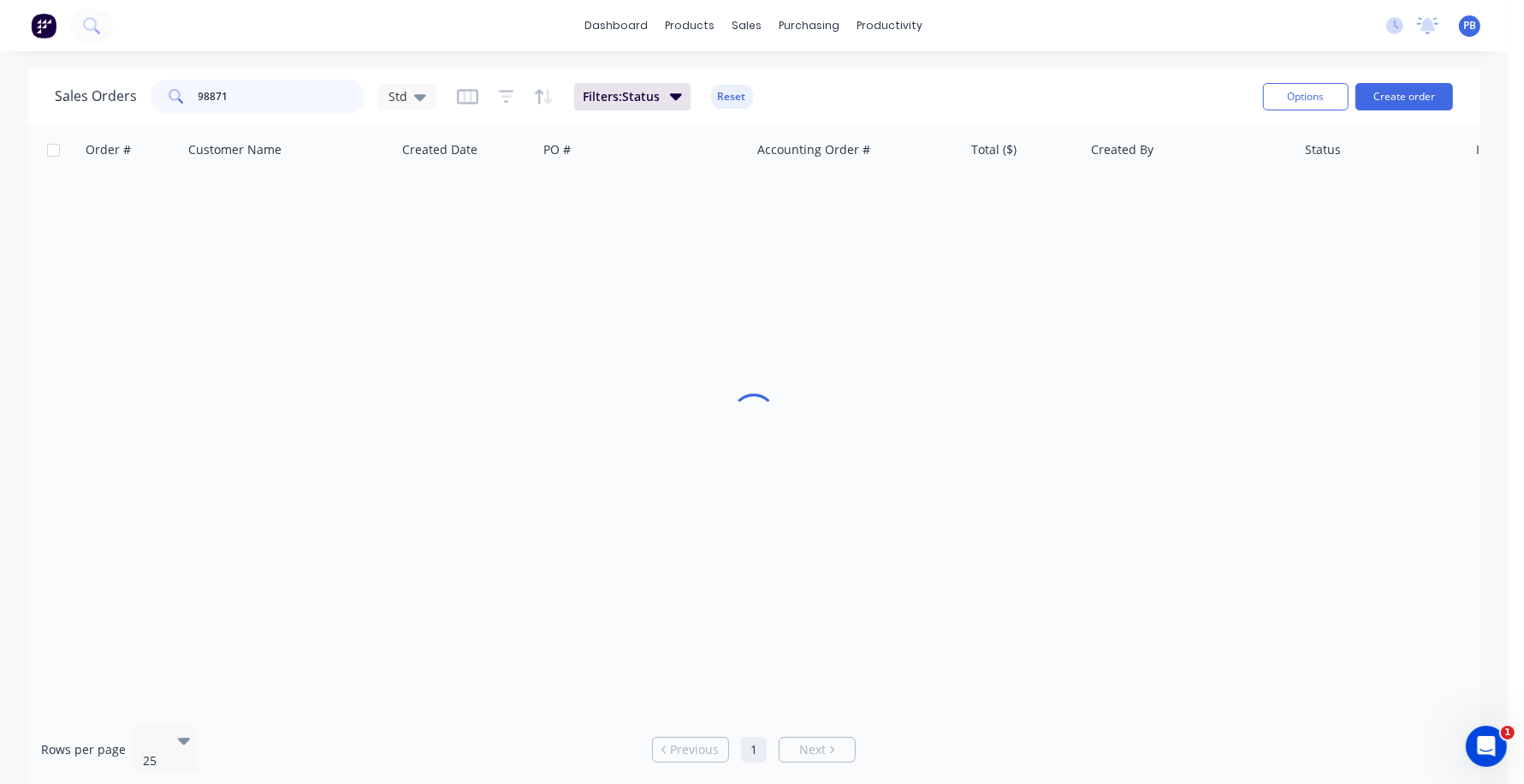
drag, startPoint x: 262, startPoint y: 81, endPoint x: 182, endPoint y: 78, distance: 80.1
click at [182, 78] on div "Sales Orders 98871 Std Filters: Status Reset" at bounding box center [652, 96] width 1195 height 42
type input "99257"
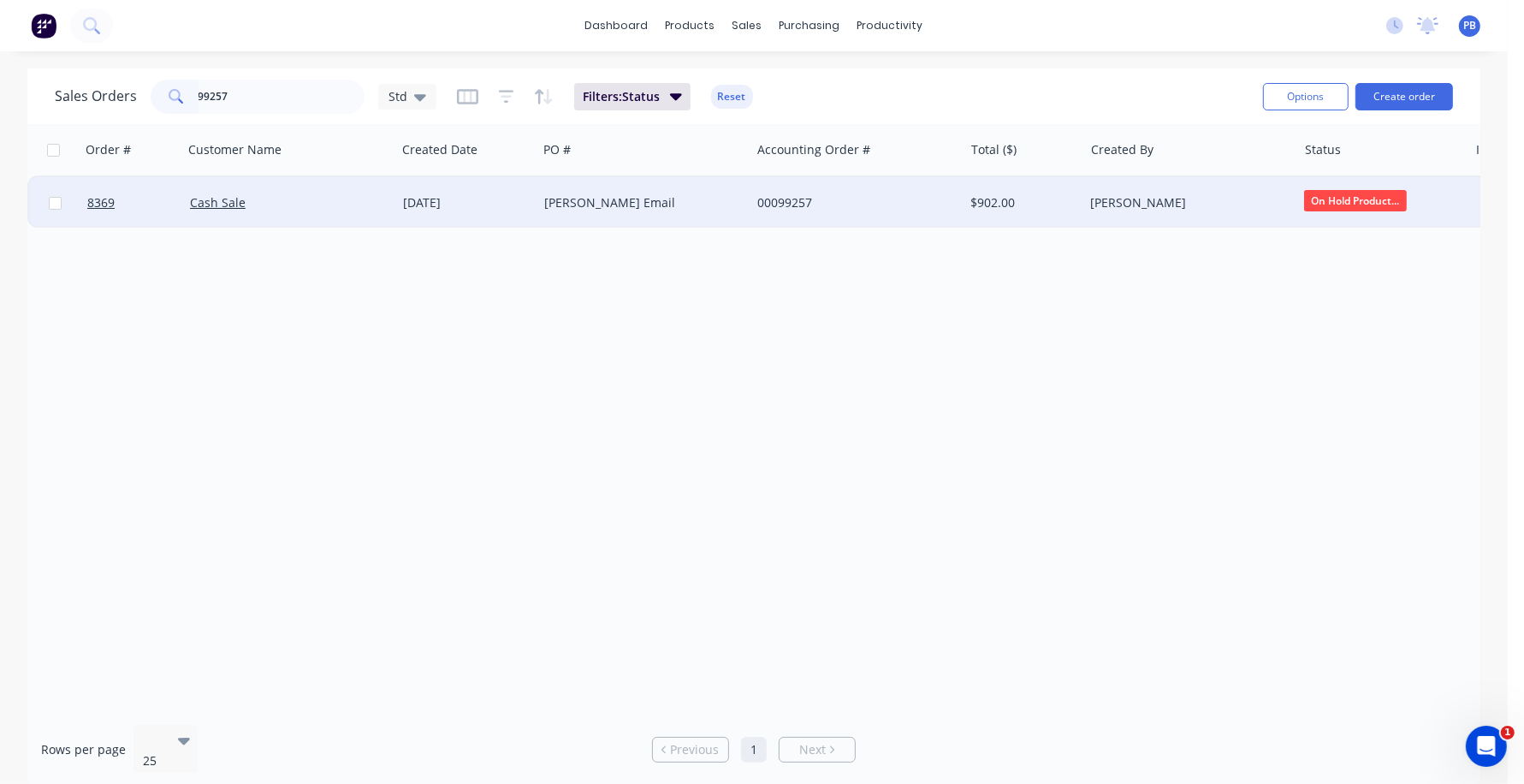
click at [797, 195] on div "00099257" at bounding box center [852, 203] width 190 height 17
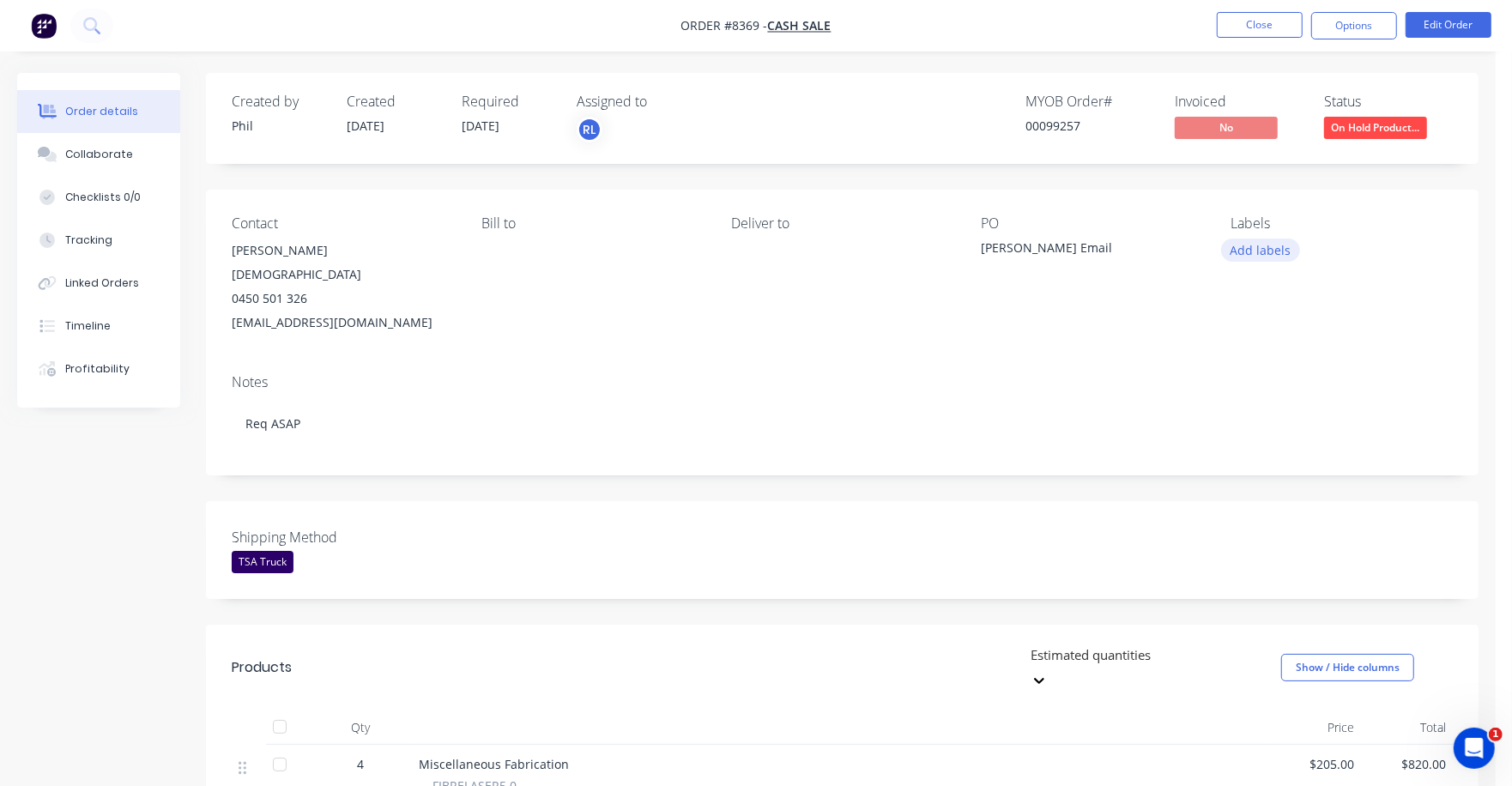
click at [1274, 246] on button "Add labels" at bounding box center [1261, 250] width 79 height 23
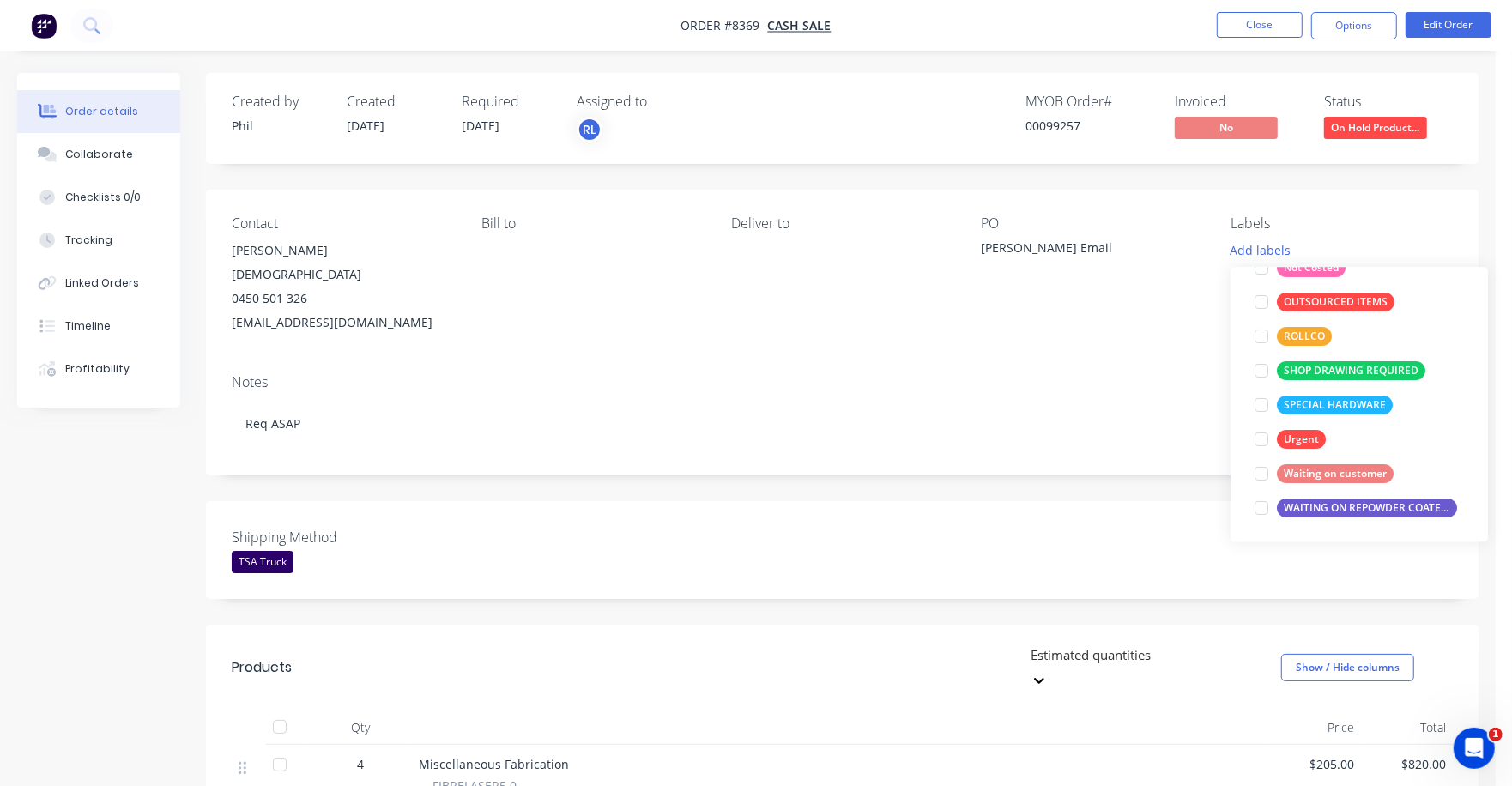
scroll to position [241, 0]
click at [1325, 475] on div "Waiting on customer" at bounding box center [1336, 472] width 116 height 19
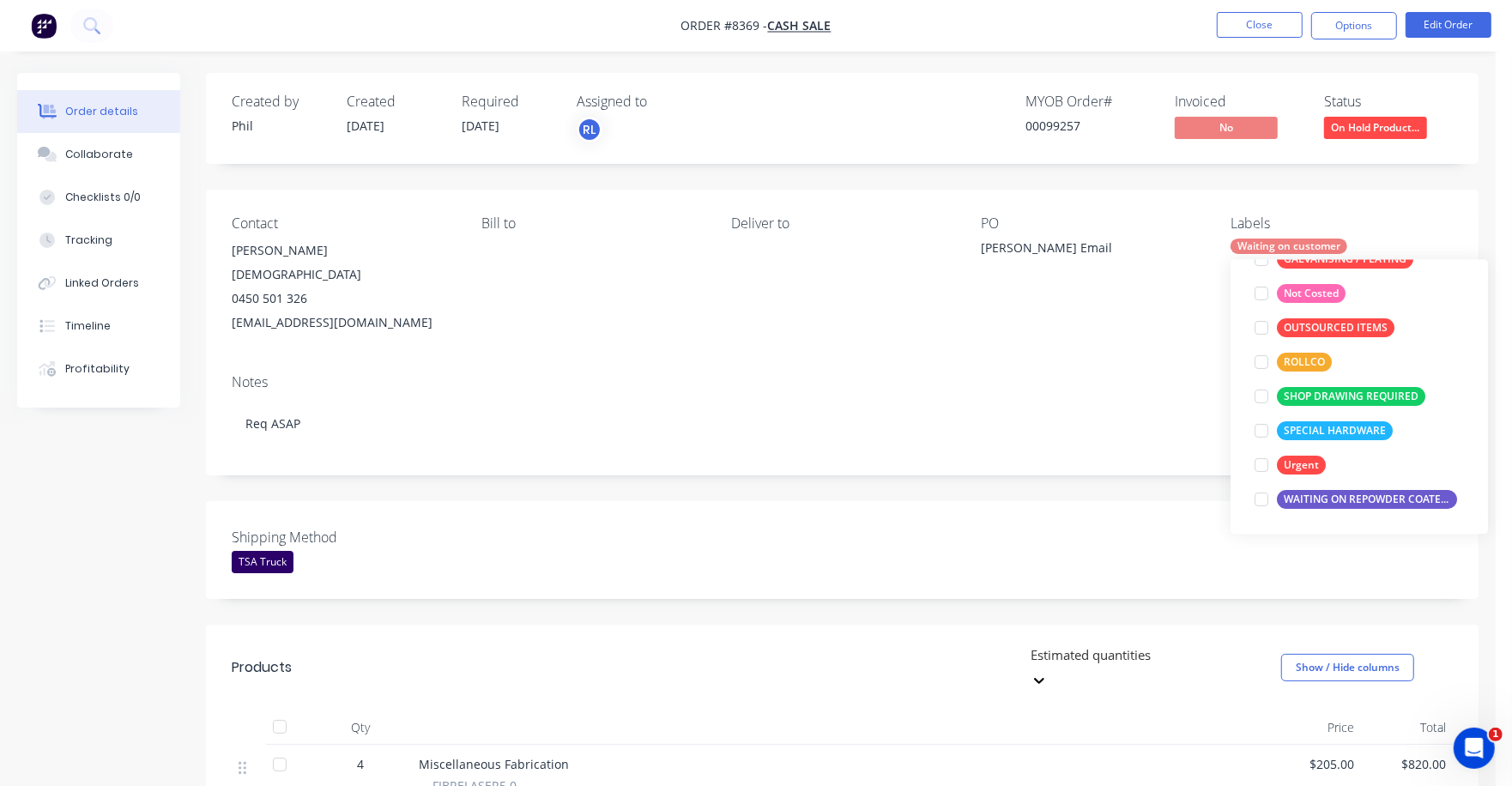
scroll to position [0, 0]
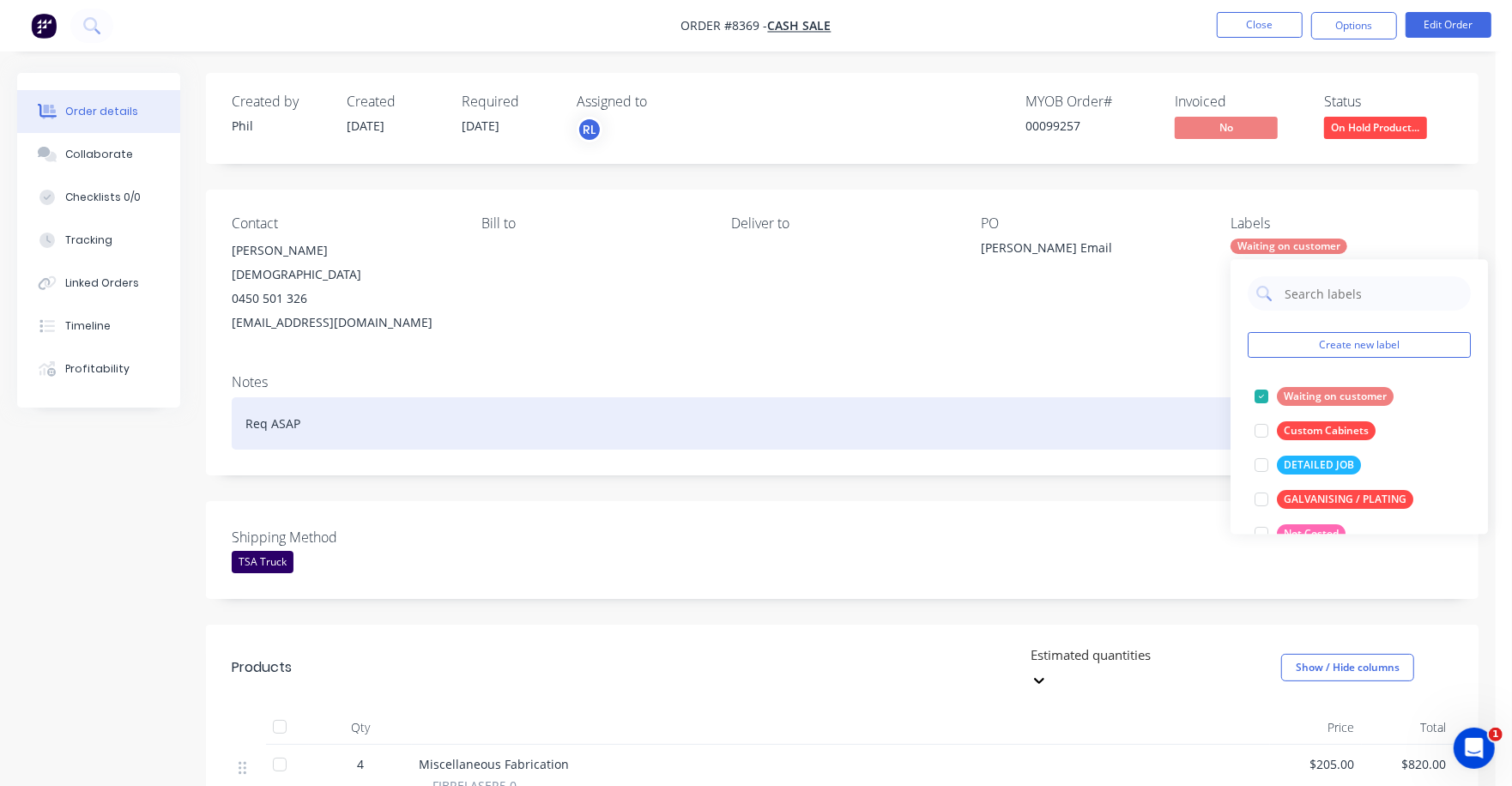
click at [1034, 418] on div "Req ASAP" at bounding box center [843, 423] width 1222 height 52
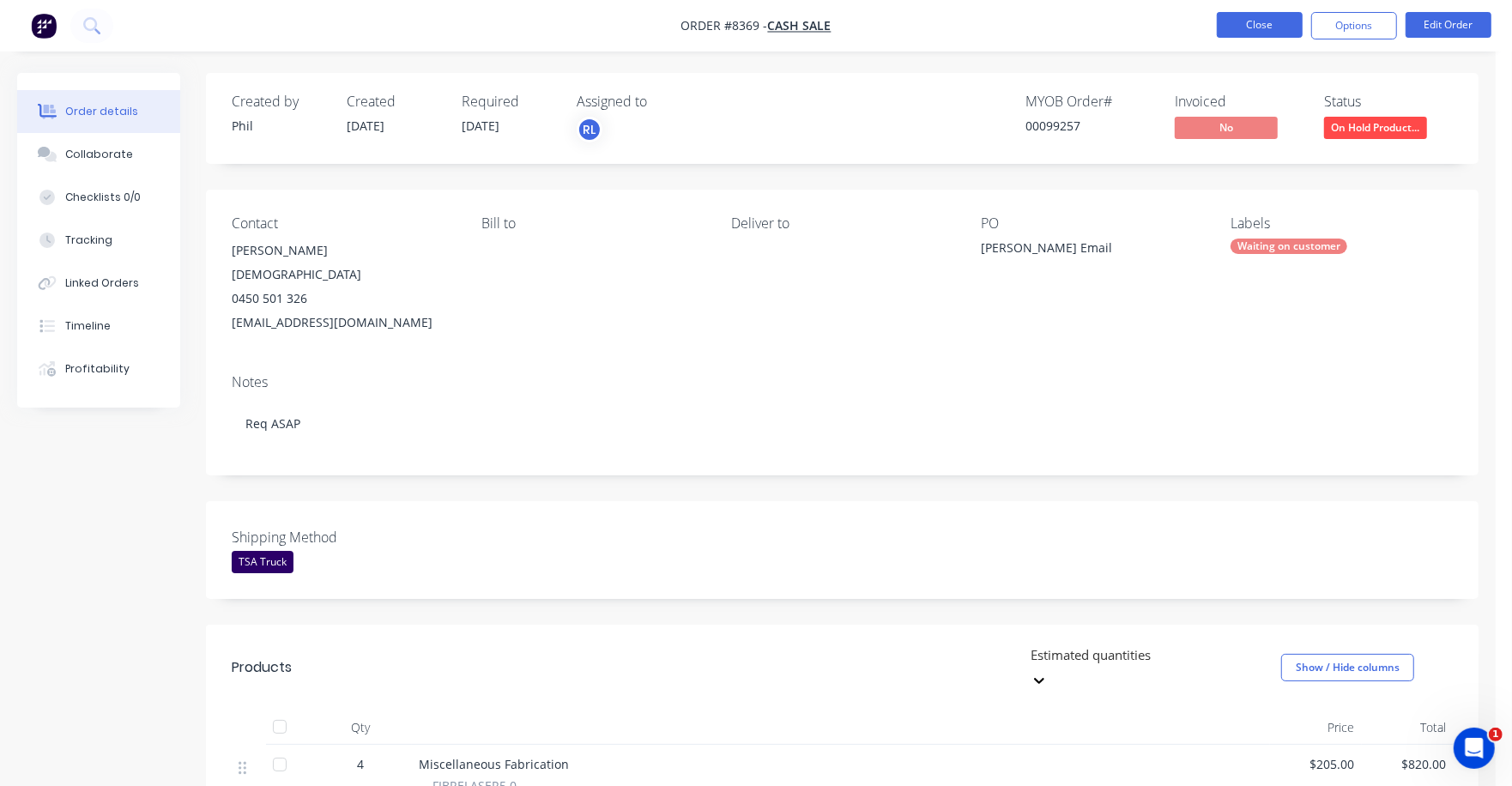
click at [1270, 32] on button "Close" at bounding box center [1260, 25] width 86 height 26
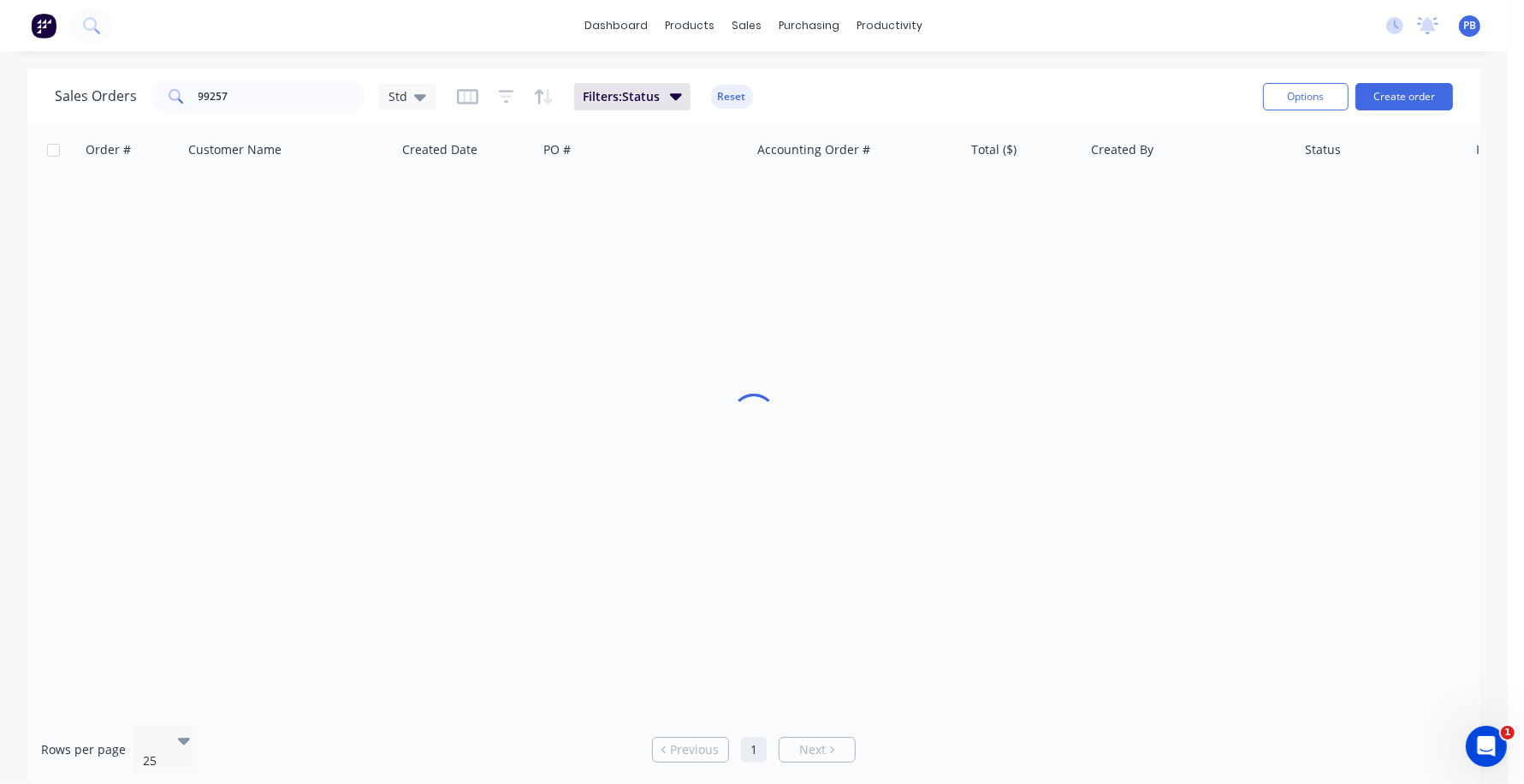
drag, startPoint x: 243, startPoint y: 108, endPoint x: 184, endPoint y: 99, distance: 59.7
click at [184, 99] on div "Sales Orders 99257 Std Filters: Status Reset" at bounding box center [652, 96] width 1195 height 42
click at [253, 100] on input "99257" at bounding box center [282, 97] width 167 height 35
type input "98898"
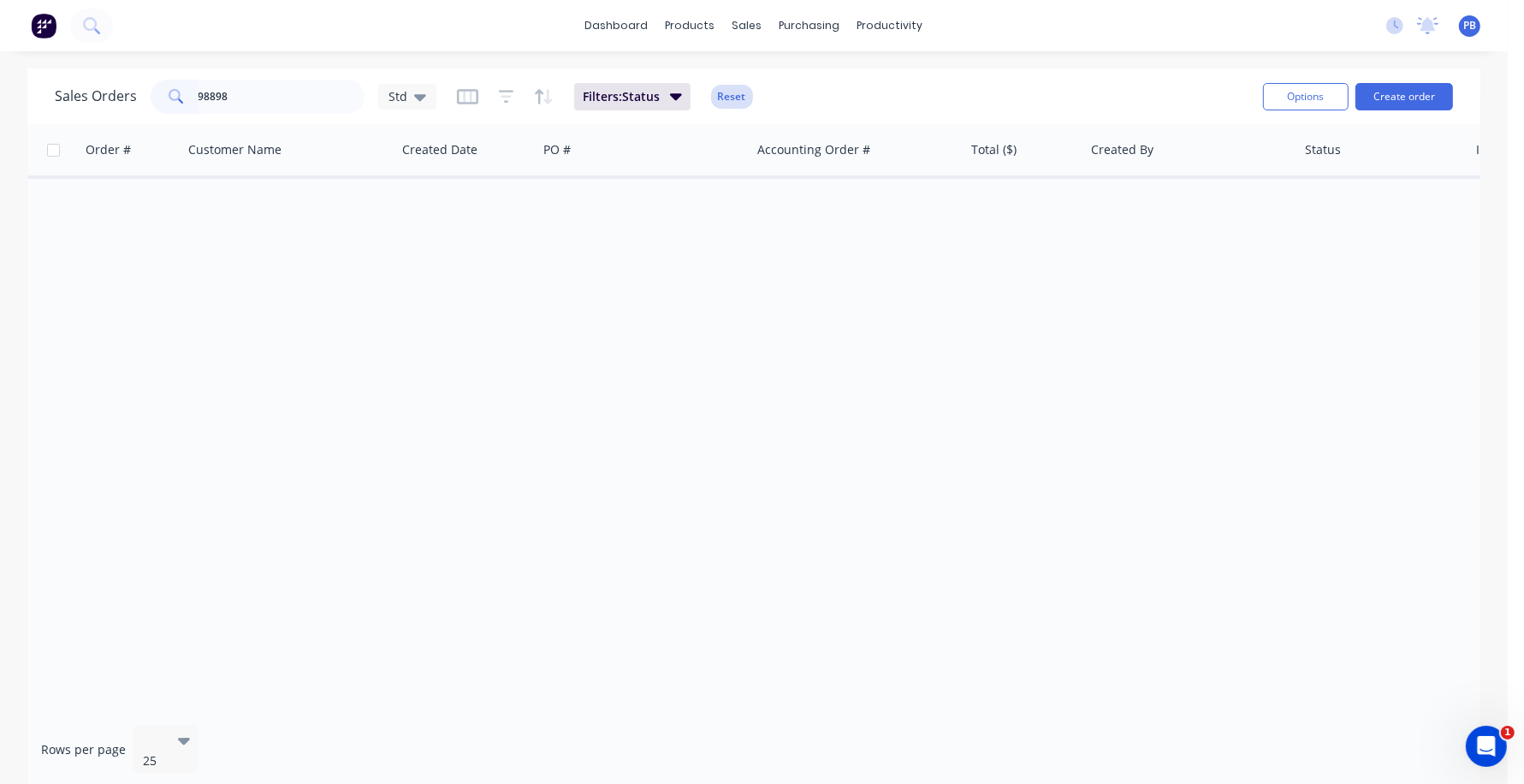
click at [727, 88] on button "Reset" at bounding box center [732, 97] width 42 height 24
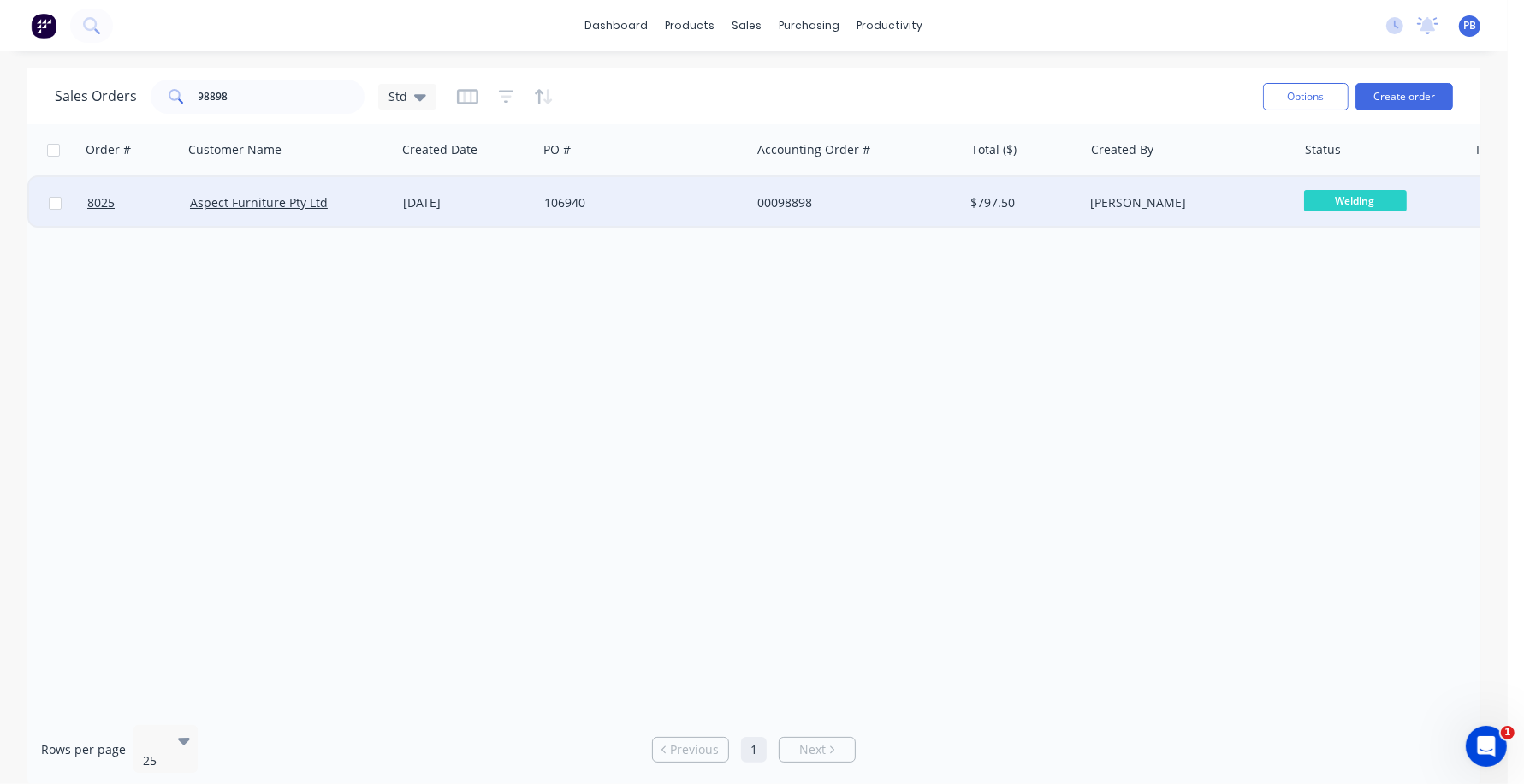
click at [788, 194] on div "00098898" at bounding box center [852, 203] width 190 height 17
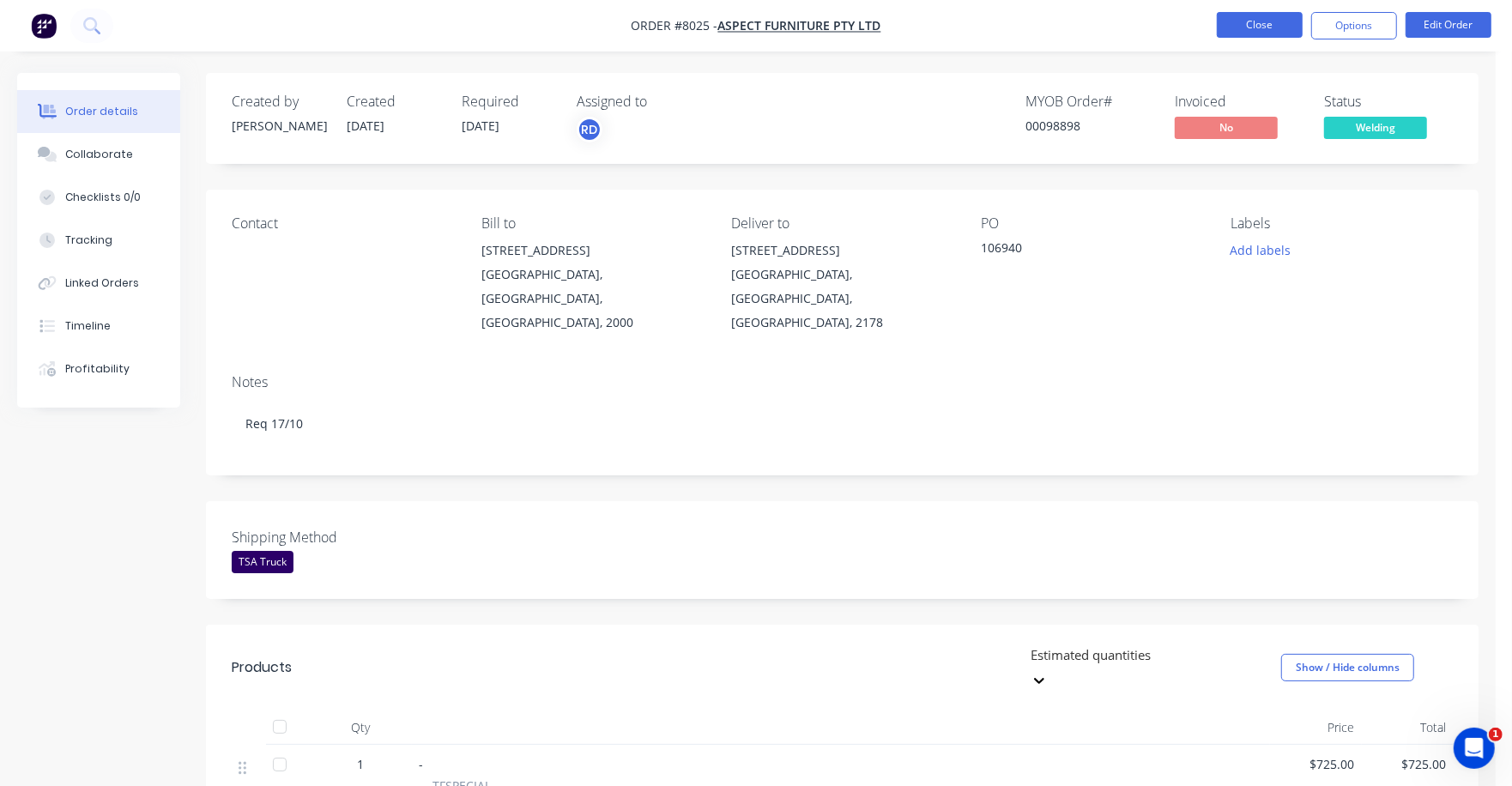
click at [1262, 23] on button "Close" at bounding box center [1260, 25] width 86 height 26
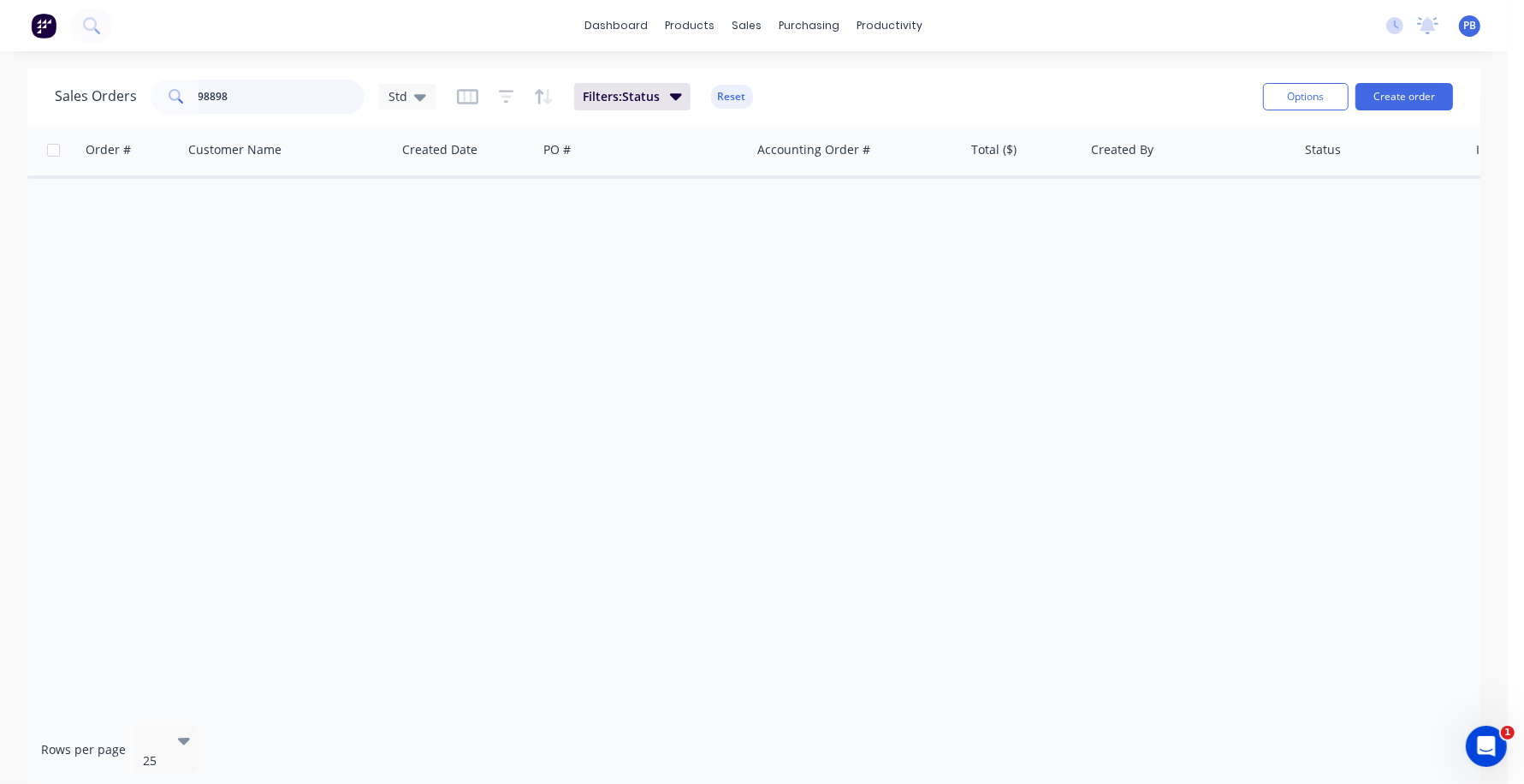
click at [257, 103] on input "98898" at bounding box center [282, 97] width 167 height 35
type input "9"
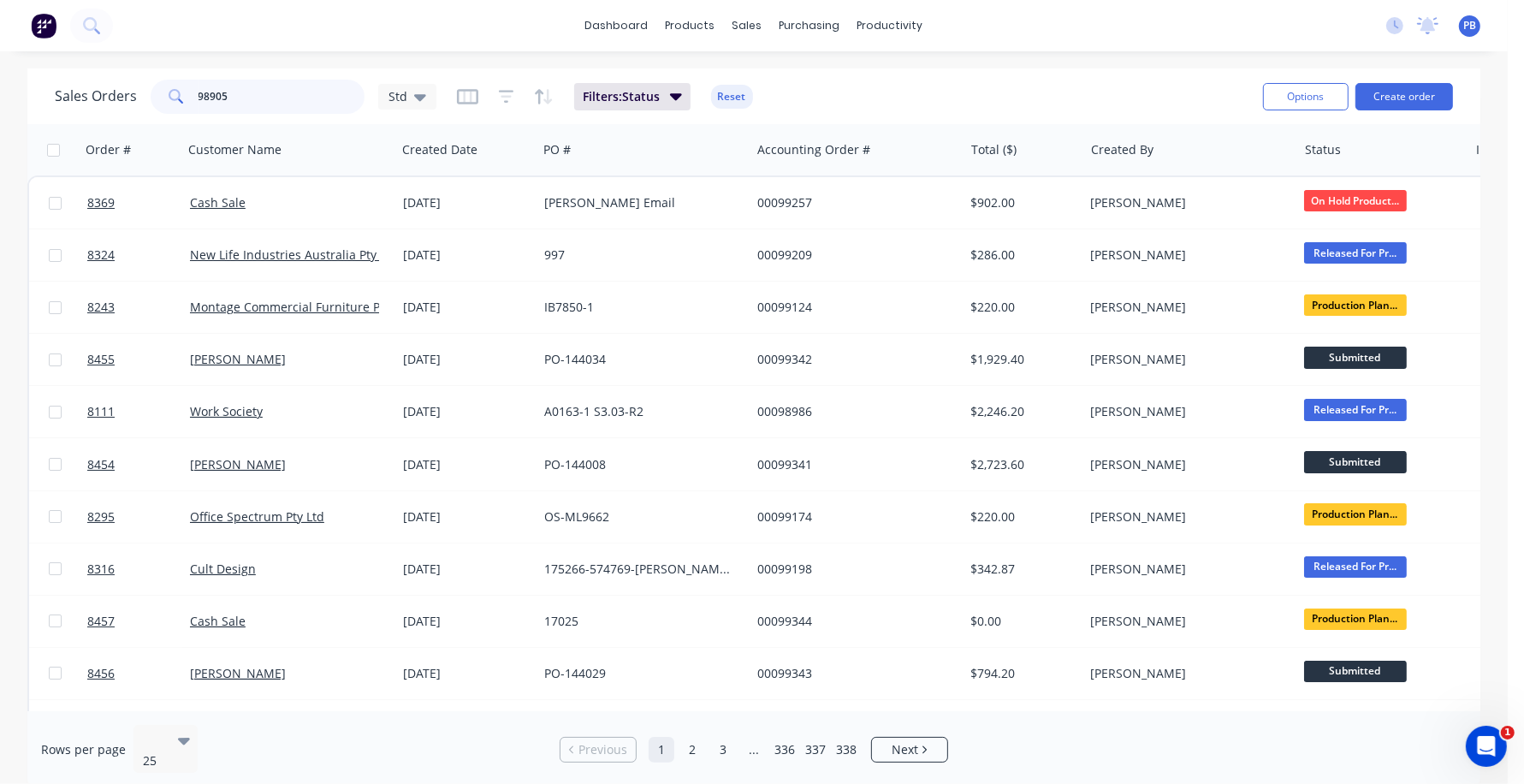
type input "98905"
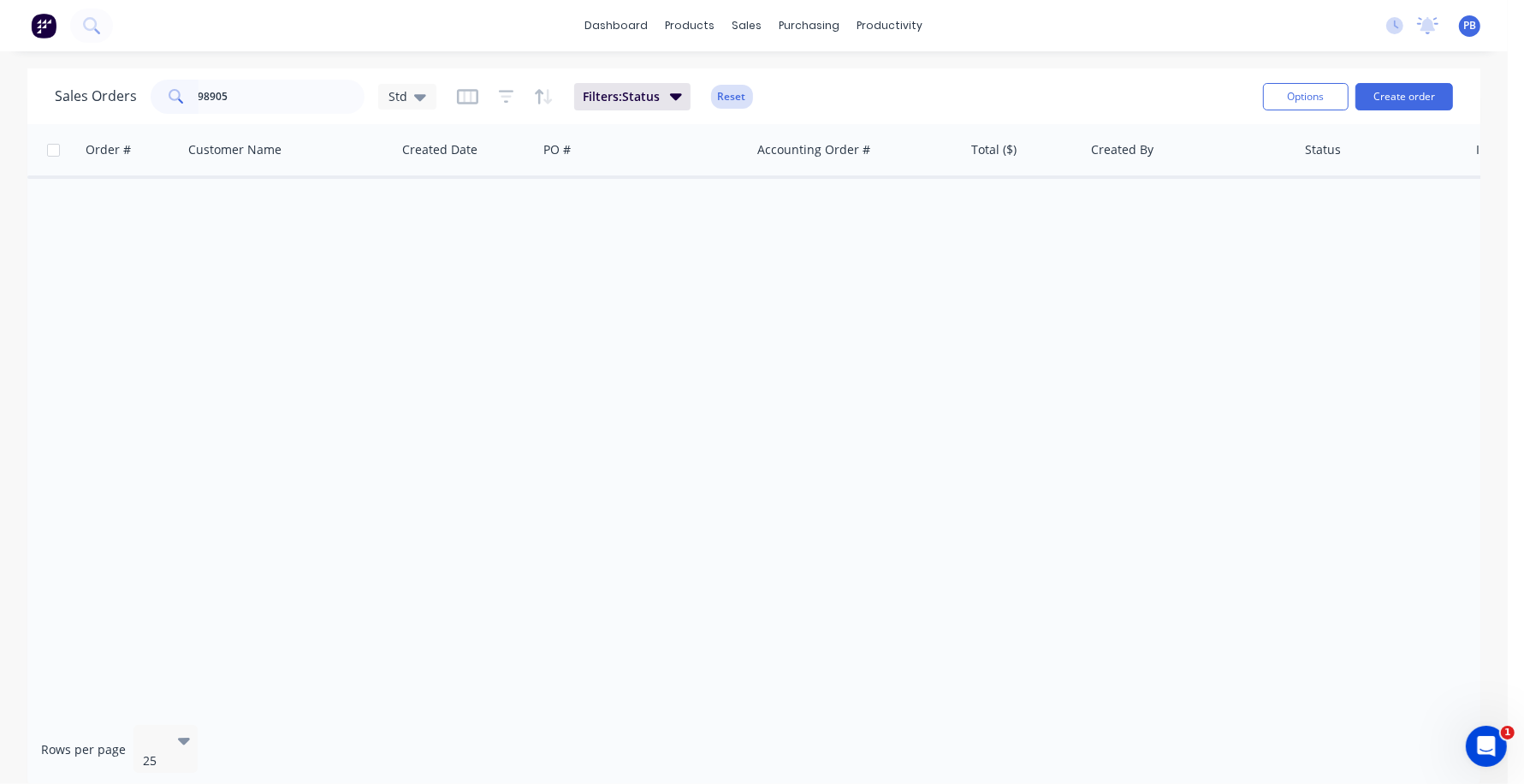
click at [726, 101] on button "Reset" at bounding box center [732, 97] width 42 height 24
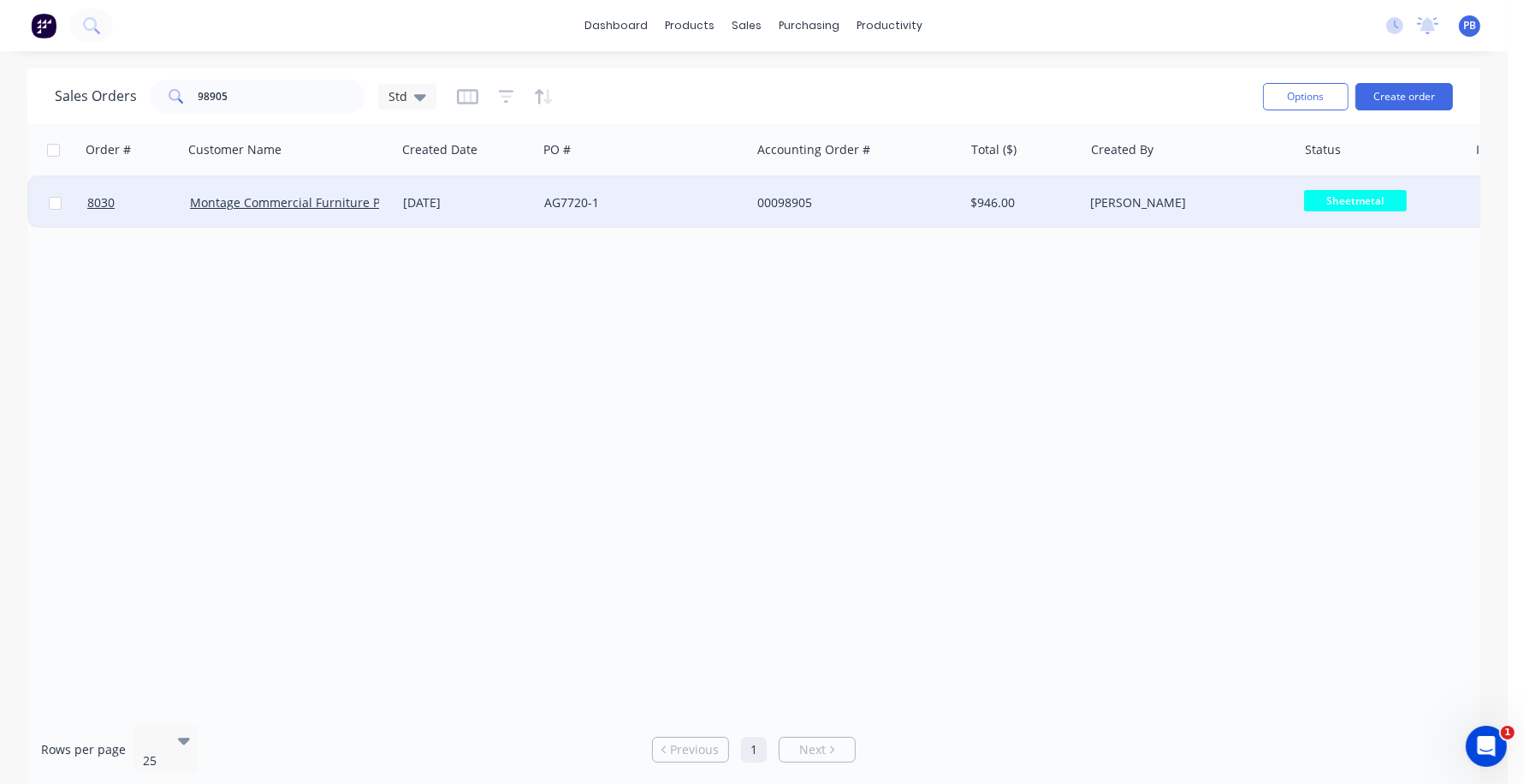
click at [782, 187] on div "00098905" at bounding box center [857, 202] width 213 height 51
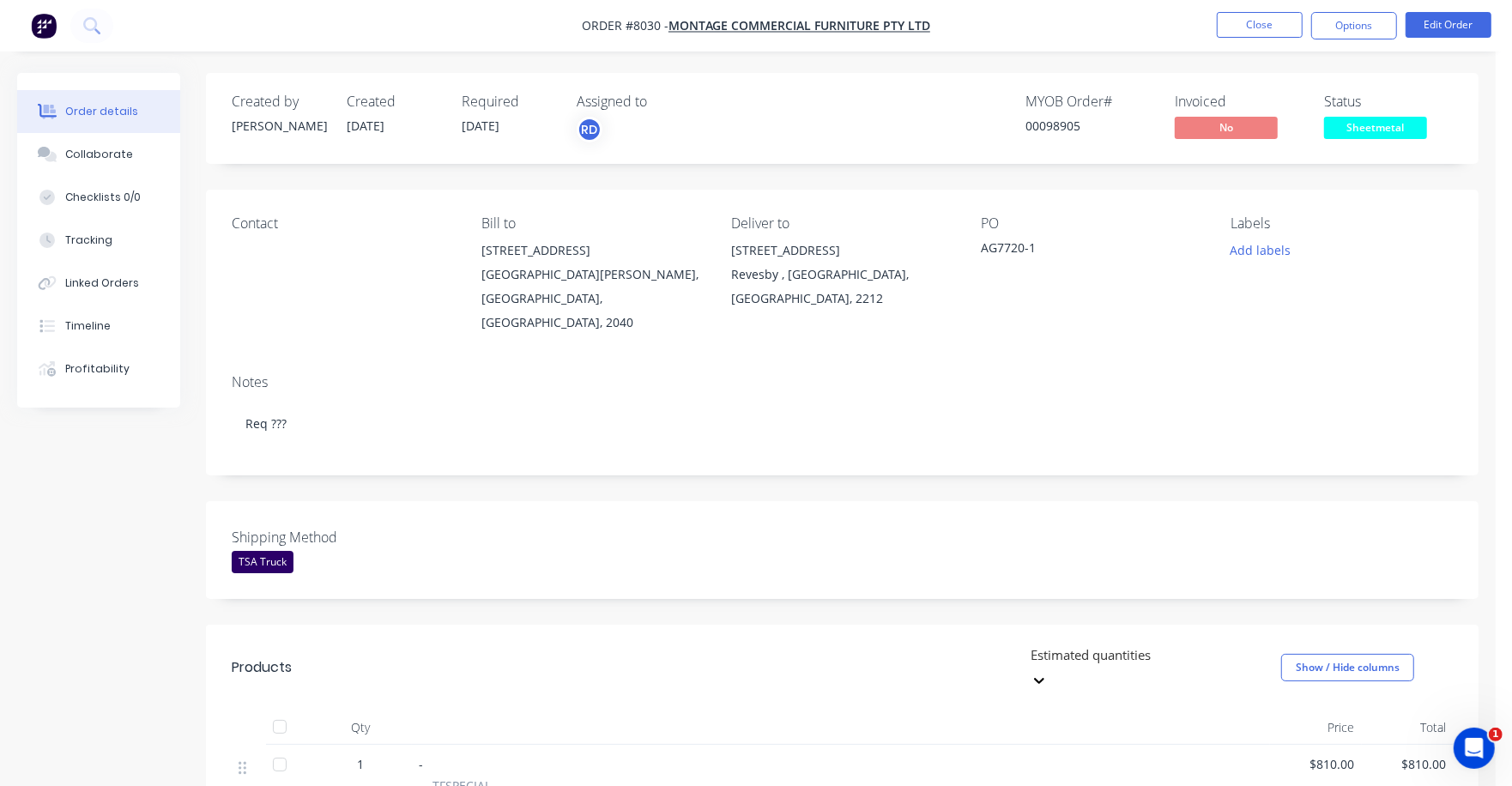
click at [1376, 124] on span "Sheetmetal" at bounding box center [1376, 127] width 103 height 22
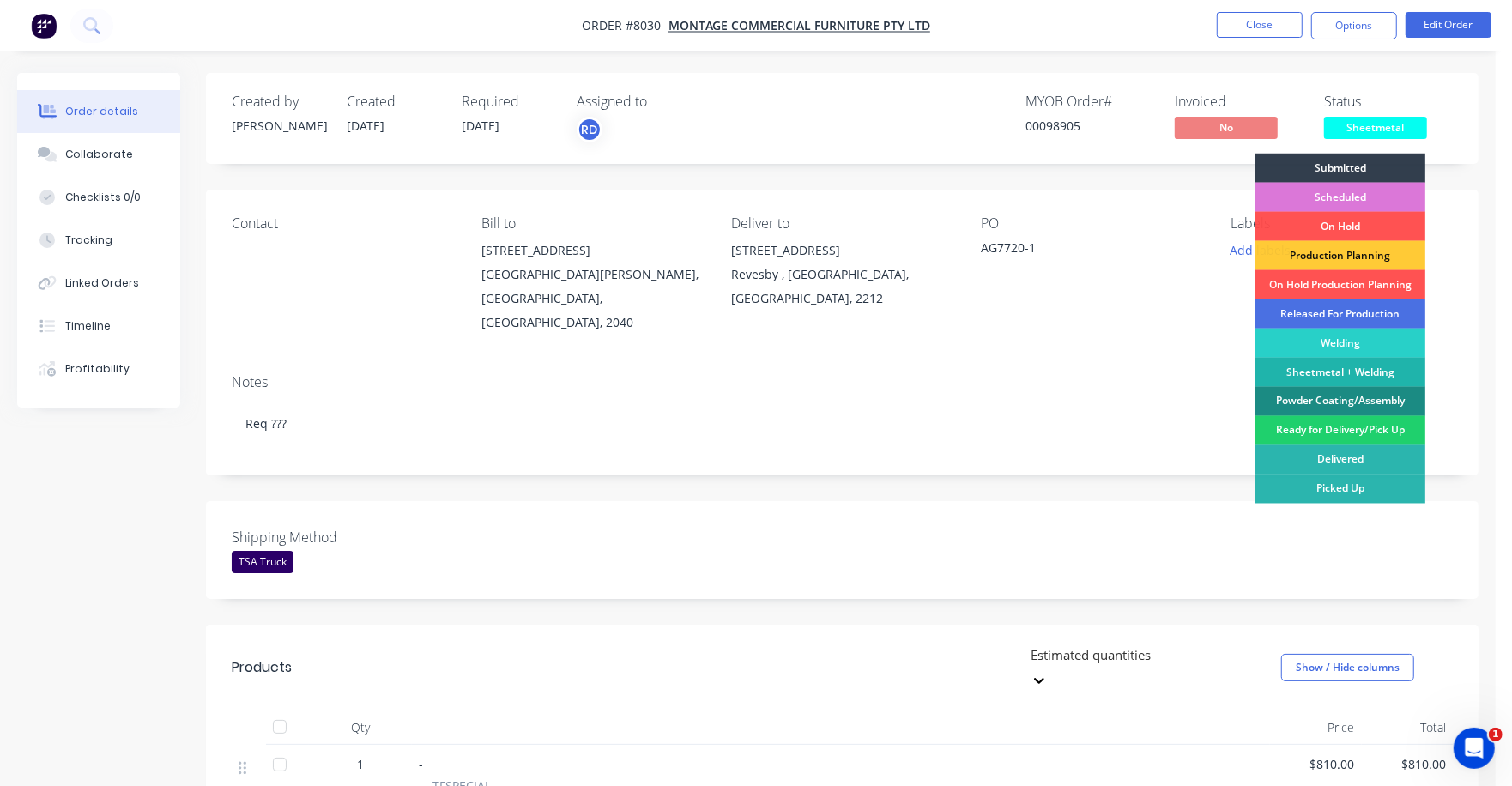
click at [1350, 338] on div "Welding" at bounding box center [1341, 343] width 170 height 30
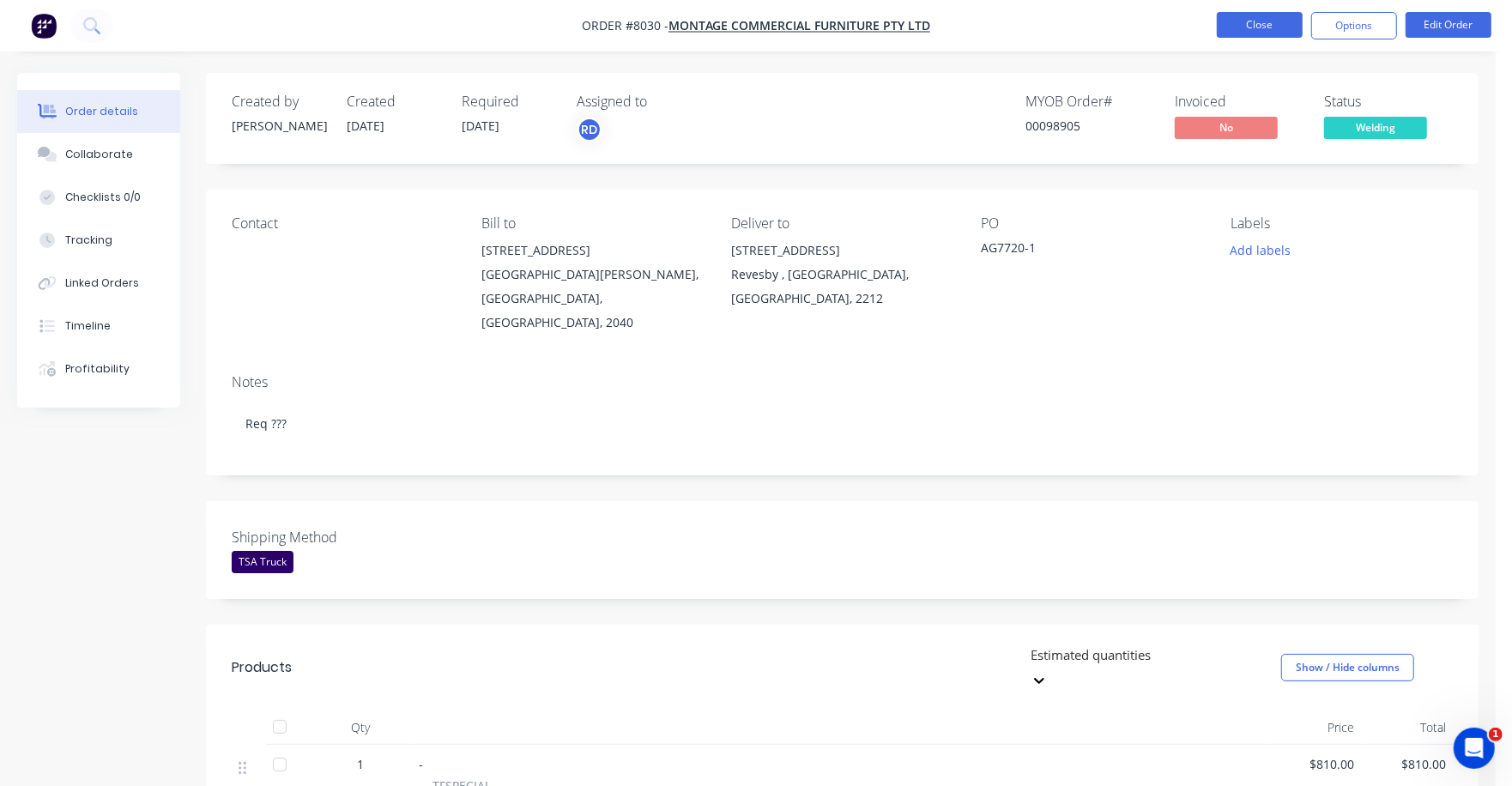
click at [1264, 22] on button "Close" at bounding box center [1260, 25] width 86 height 26
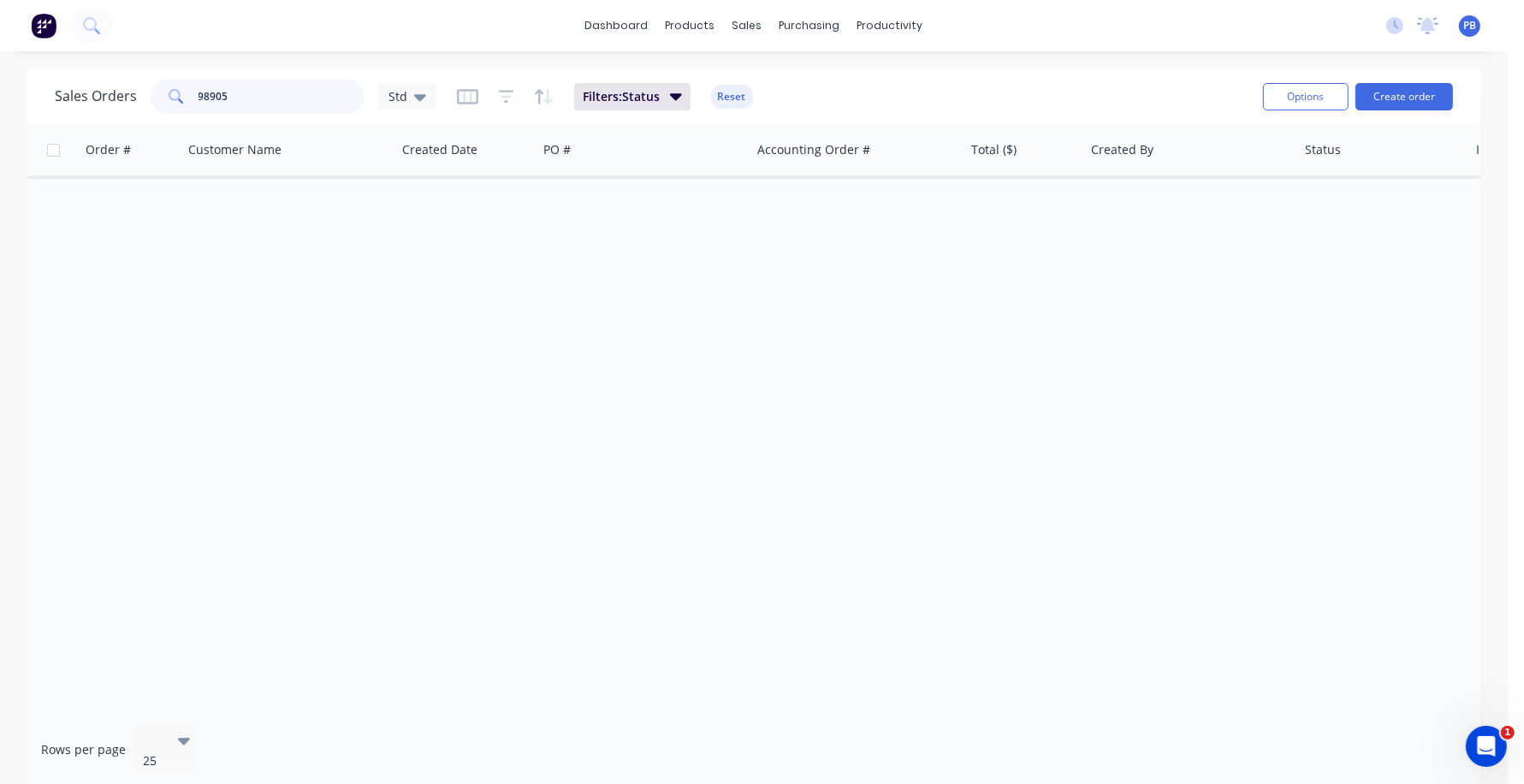
drag, startPoint x: 308, startPoint y: 89, endPoint x: 167, endPoint y: 79, distance: 141.4
click at [167, 80] on div "98905" at bounding box center [257, 97] width 214 height 35
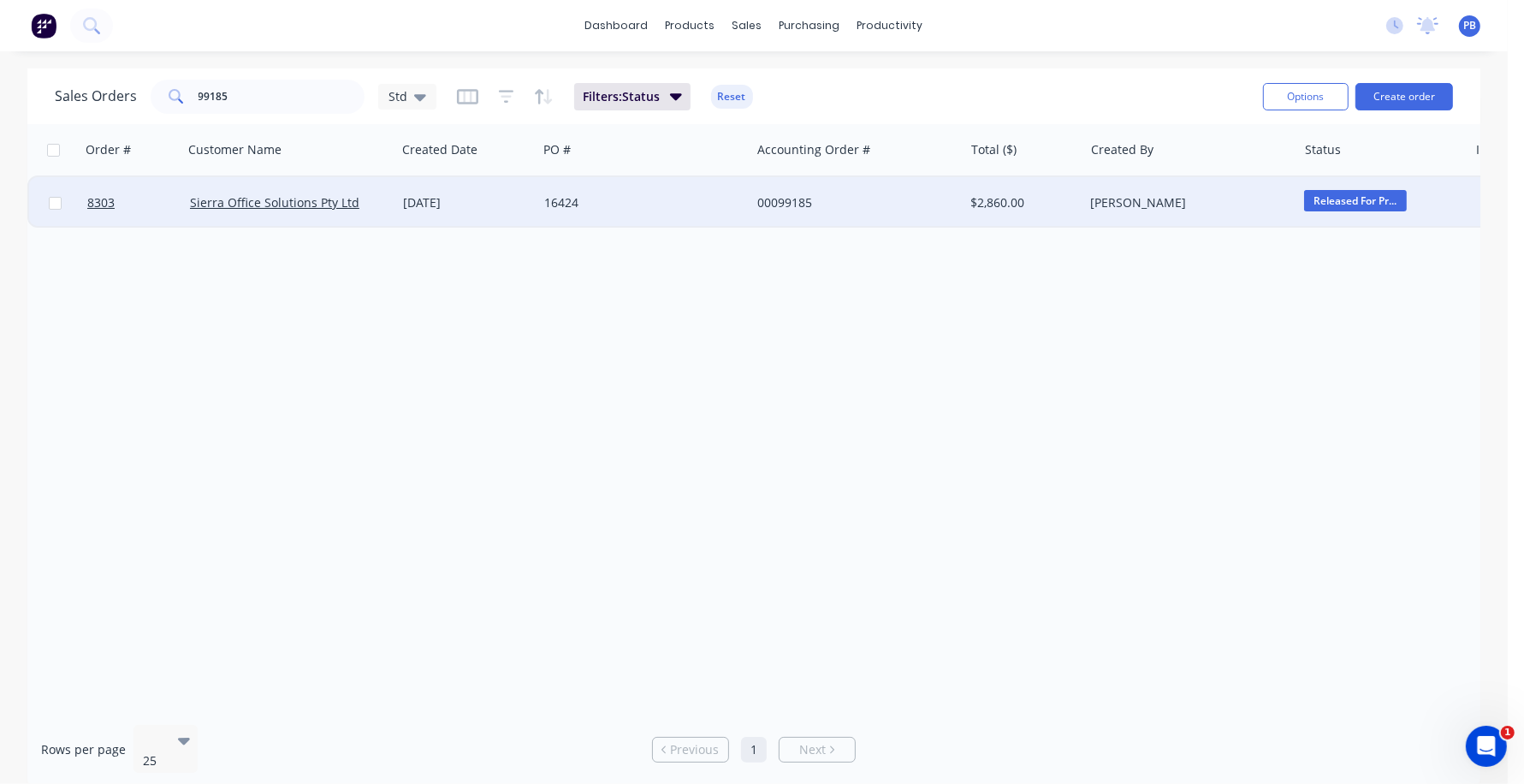
click at [1346, 201] on span "Released For Pr..." at bounding box center [1355, 200] width 103 height 22
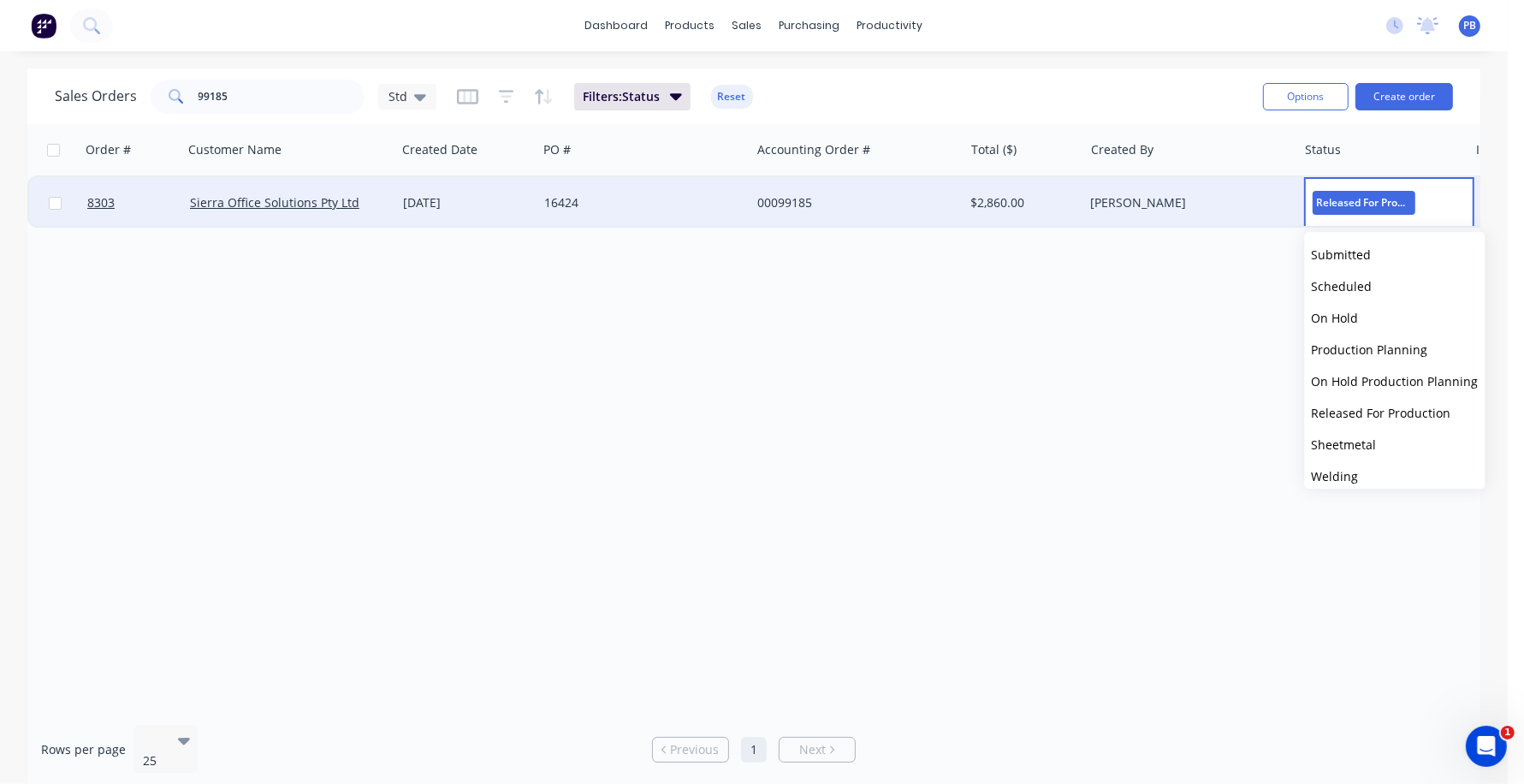
click at [1344, 450] on span "Sheetmetal" at bounding box center [1344, 444] width 65 height 16
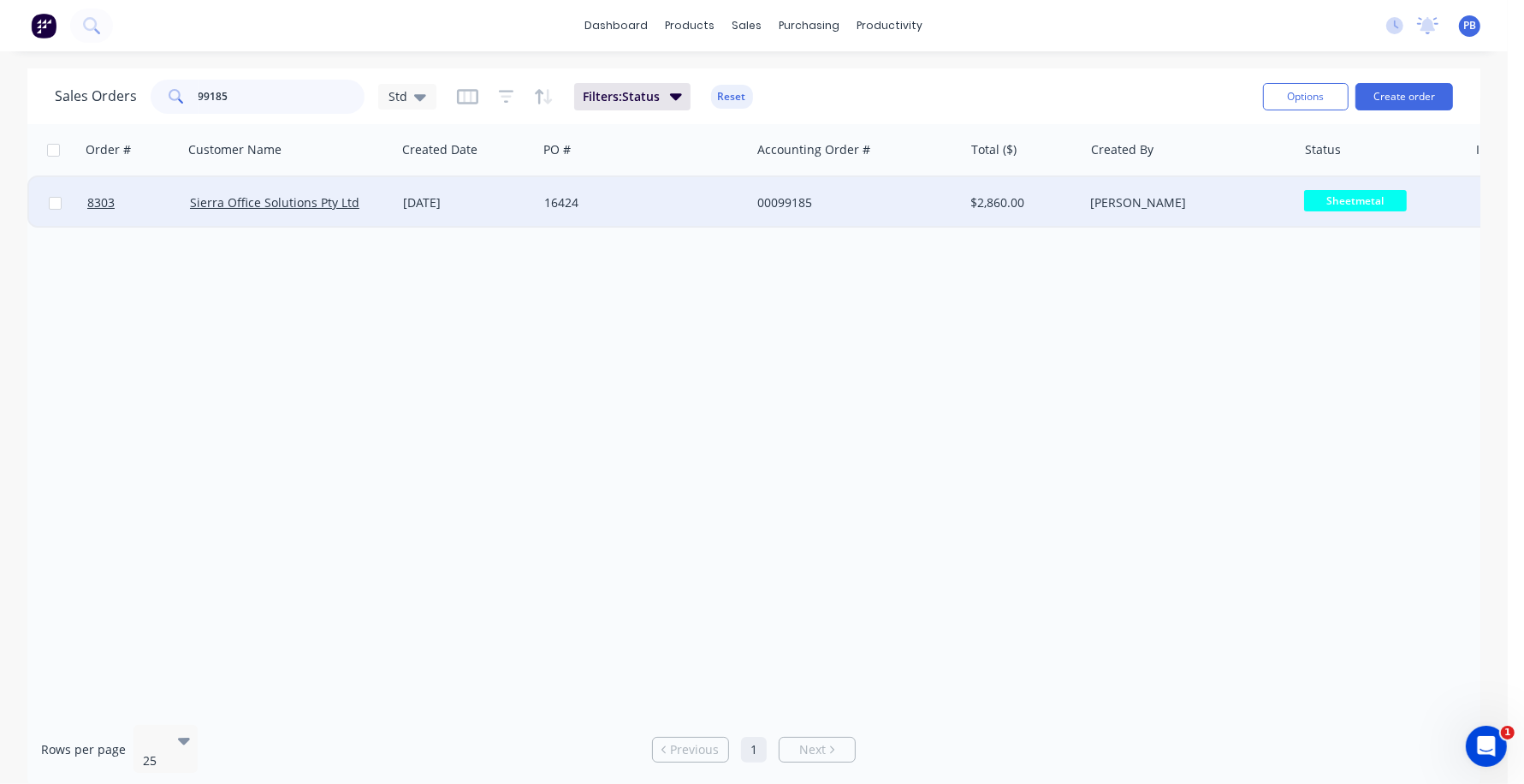
drag, startPoint x: 245, startPoint y: 97, endPoint x: 124, endPoint y: 82, distance: 121.9
click at [124, 82] on div "Sales Orders 99185 Std" at bounding box center [245, 97] width 382 height 35
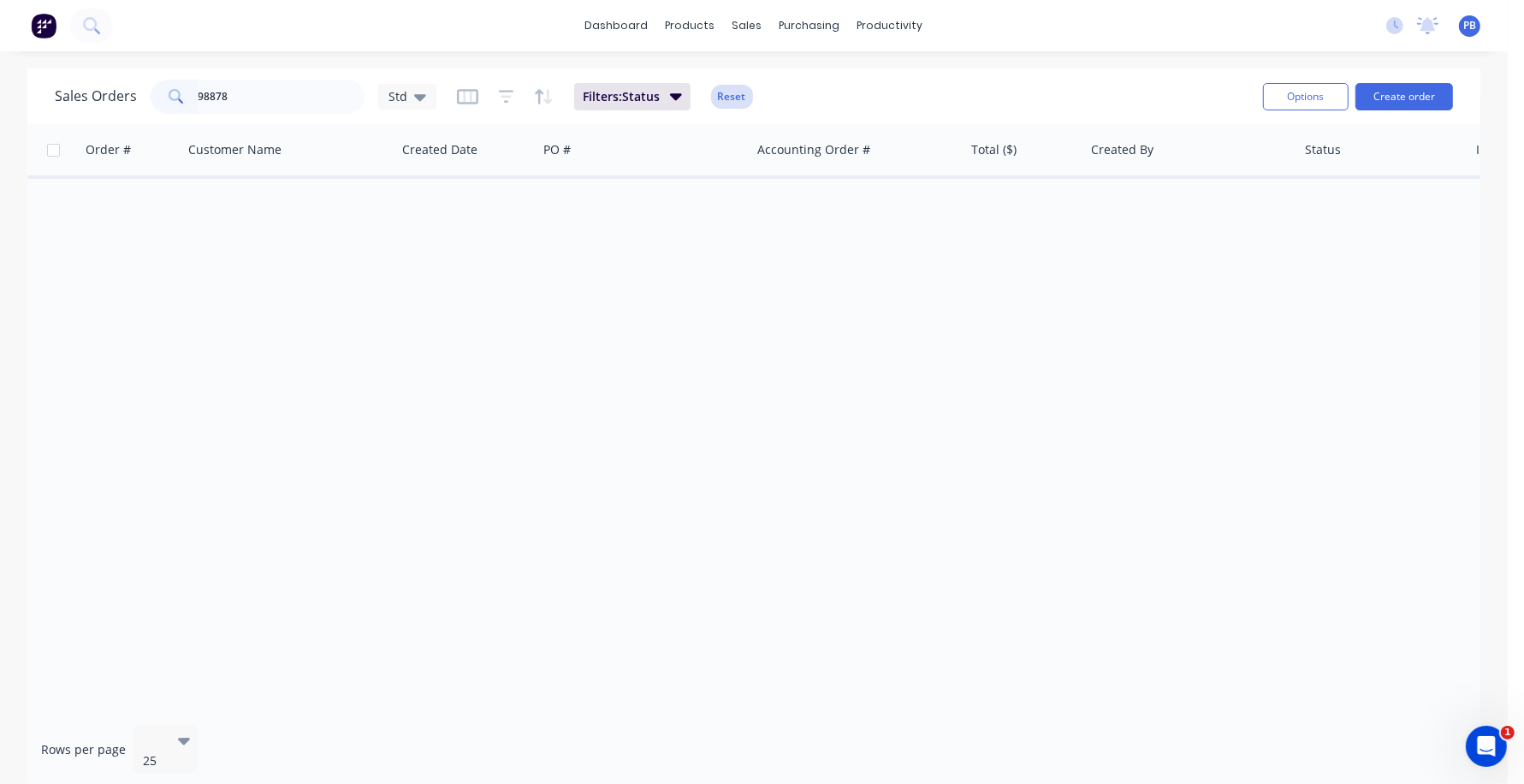
click at [723, 88] on button "Reset" at bounding box center [732, 97] width 42 height 24
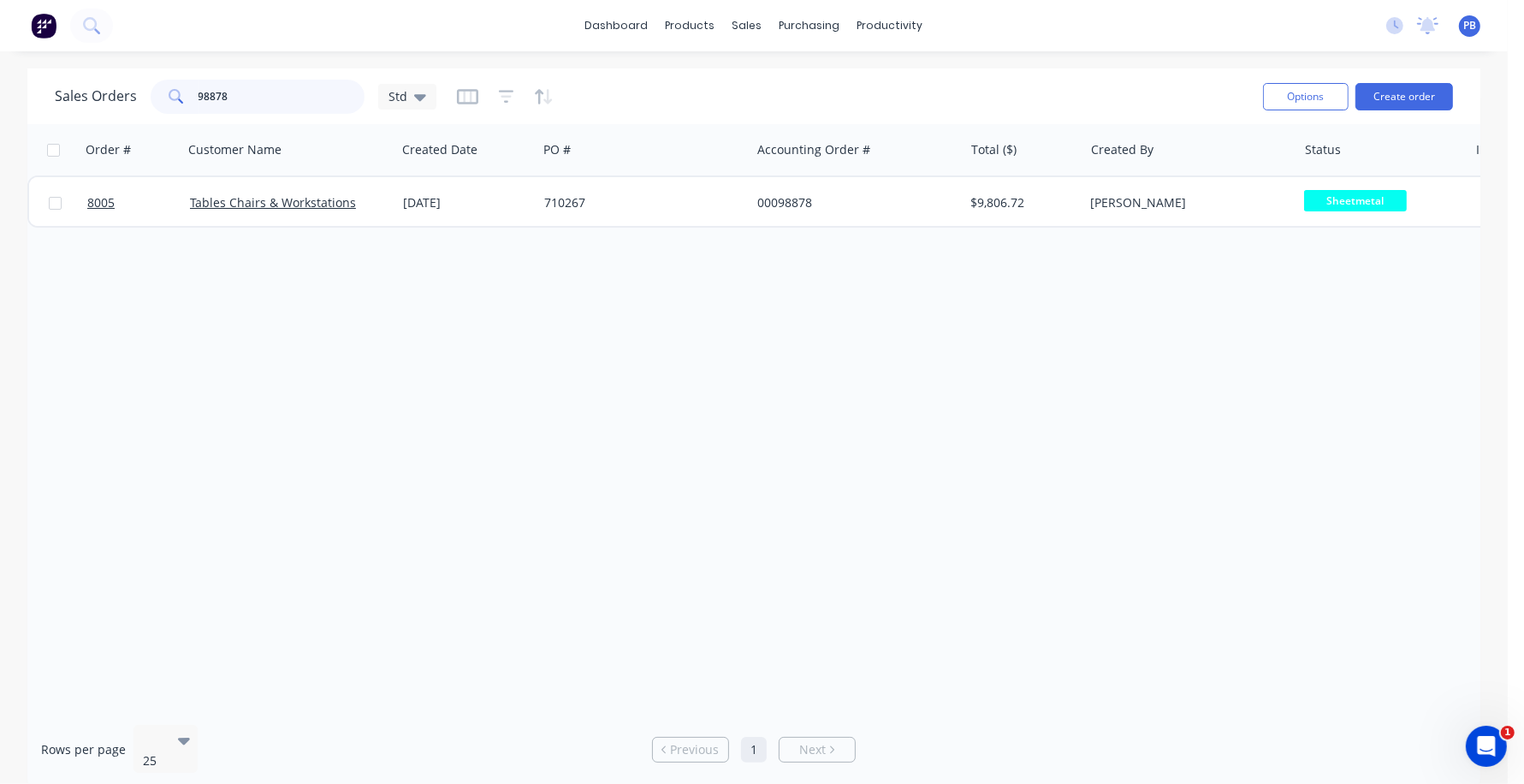
drag, startPoint x: 261, startPoint y: 90, endPoint x: 86, endPoint y: 79, distance: 175.3
click at [86, 80] on div "Sales Orders 98878 Std" at bounding box center [245, 97] width 382 height 35
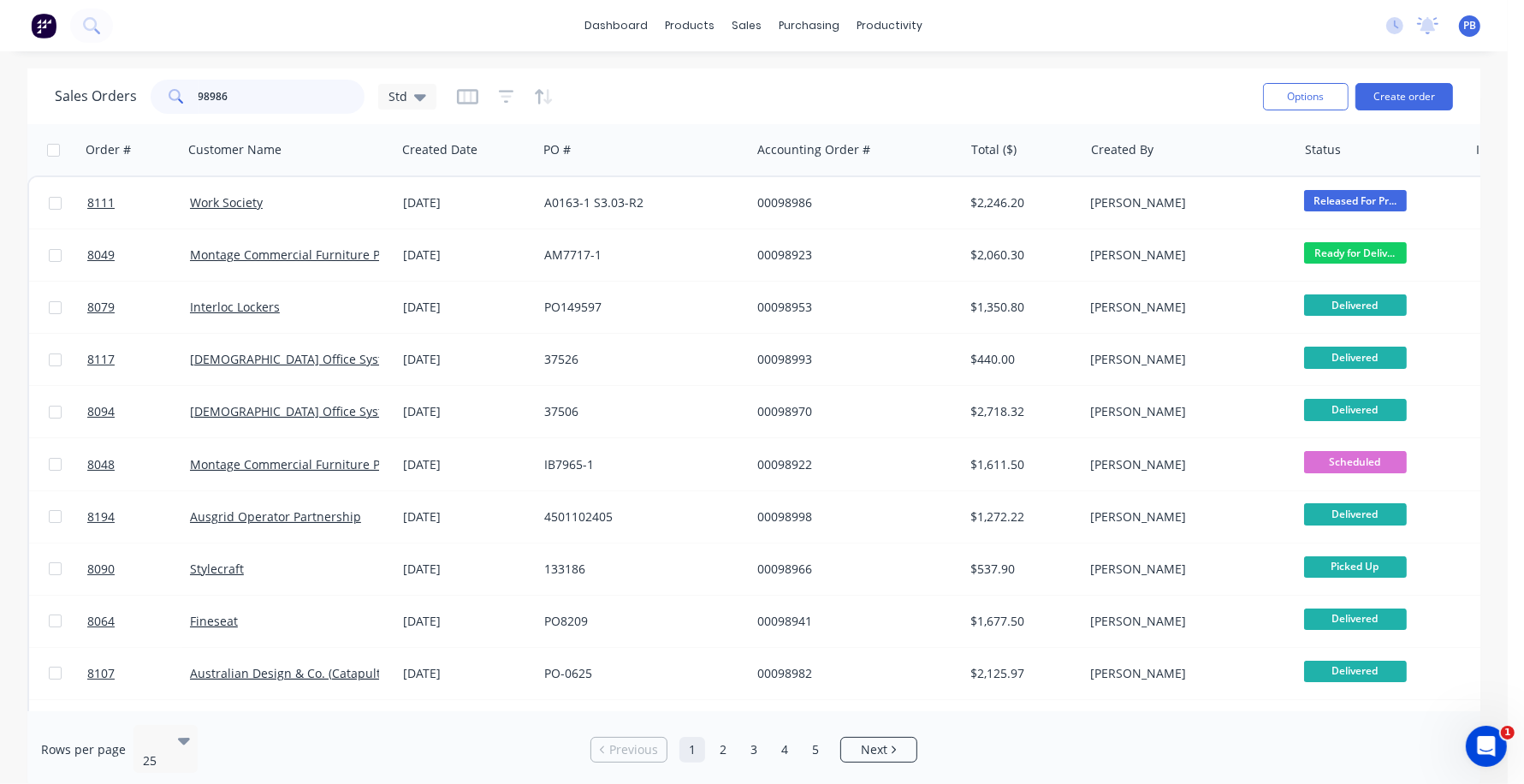
type input "98986"
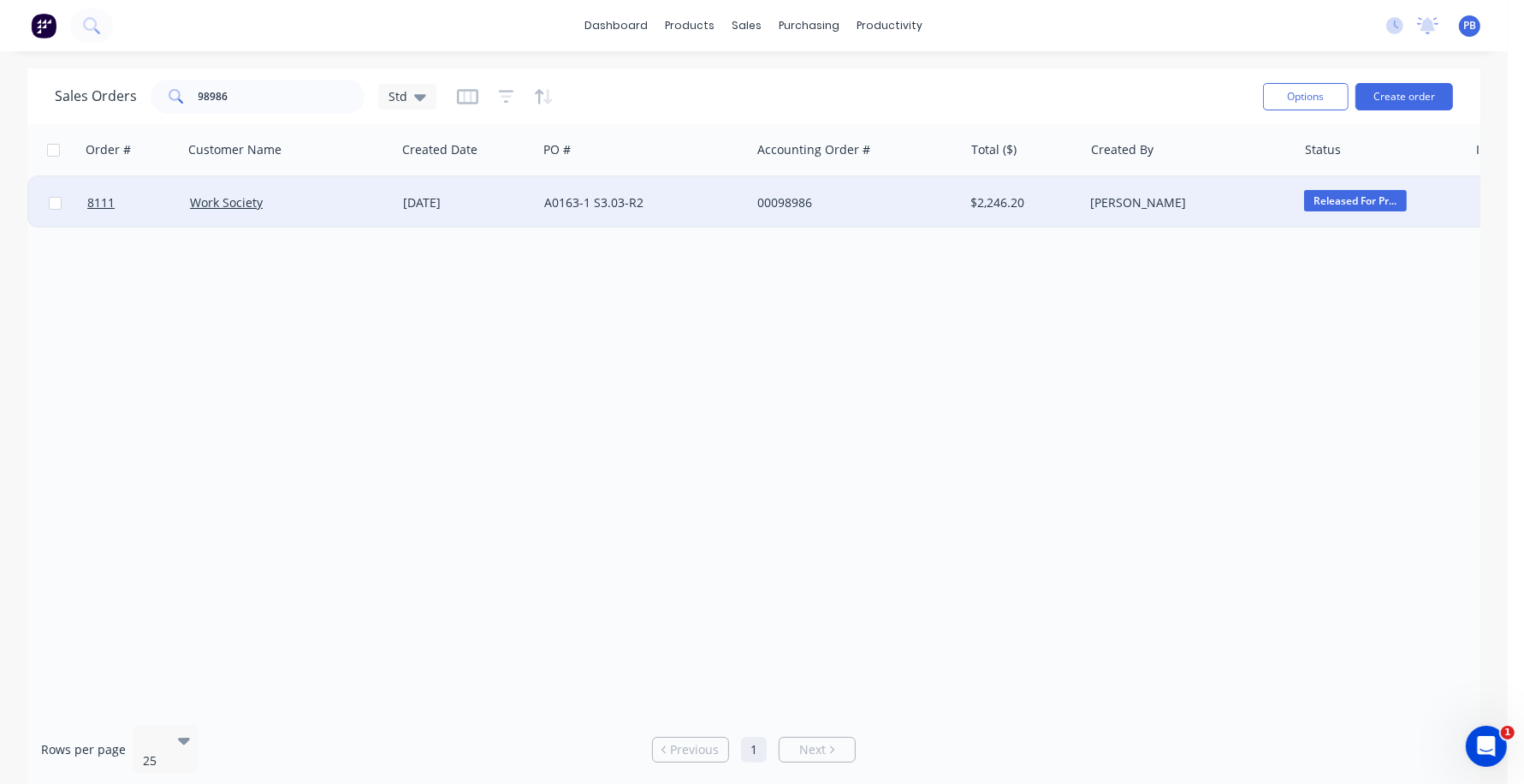
click at [781, 199] on div "00098986" at bounding box center [852, 203] width 190 height 17
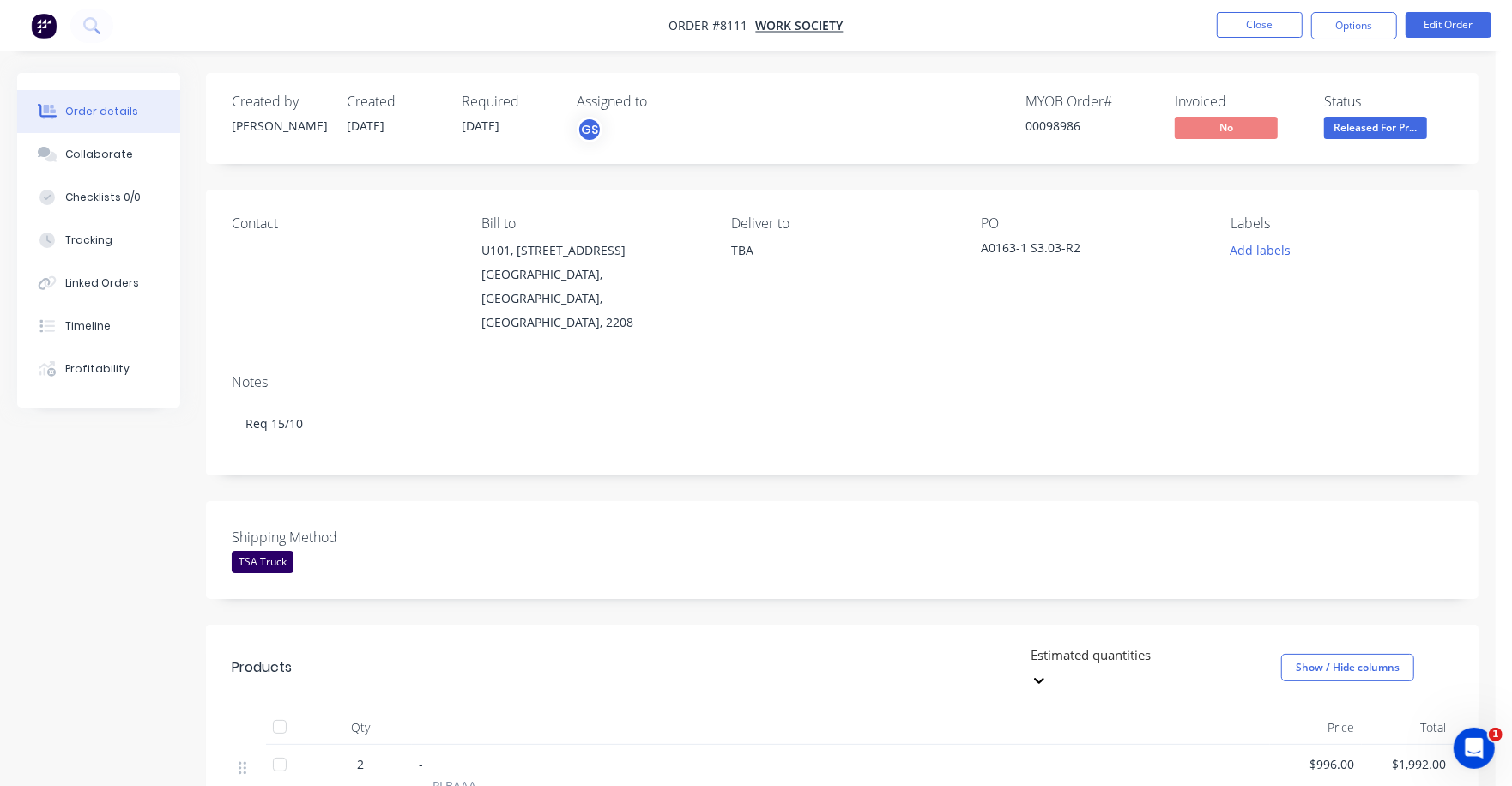
click at [1373, 122] on span "Released For Pr..." at bounding box center [1376, 127] width 103 height 22
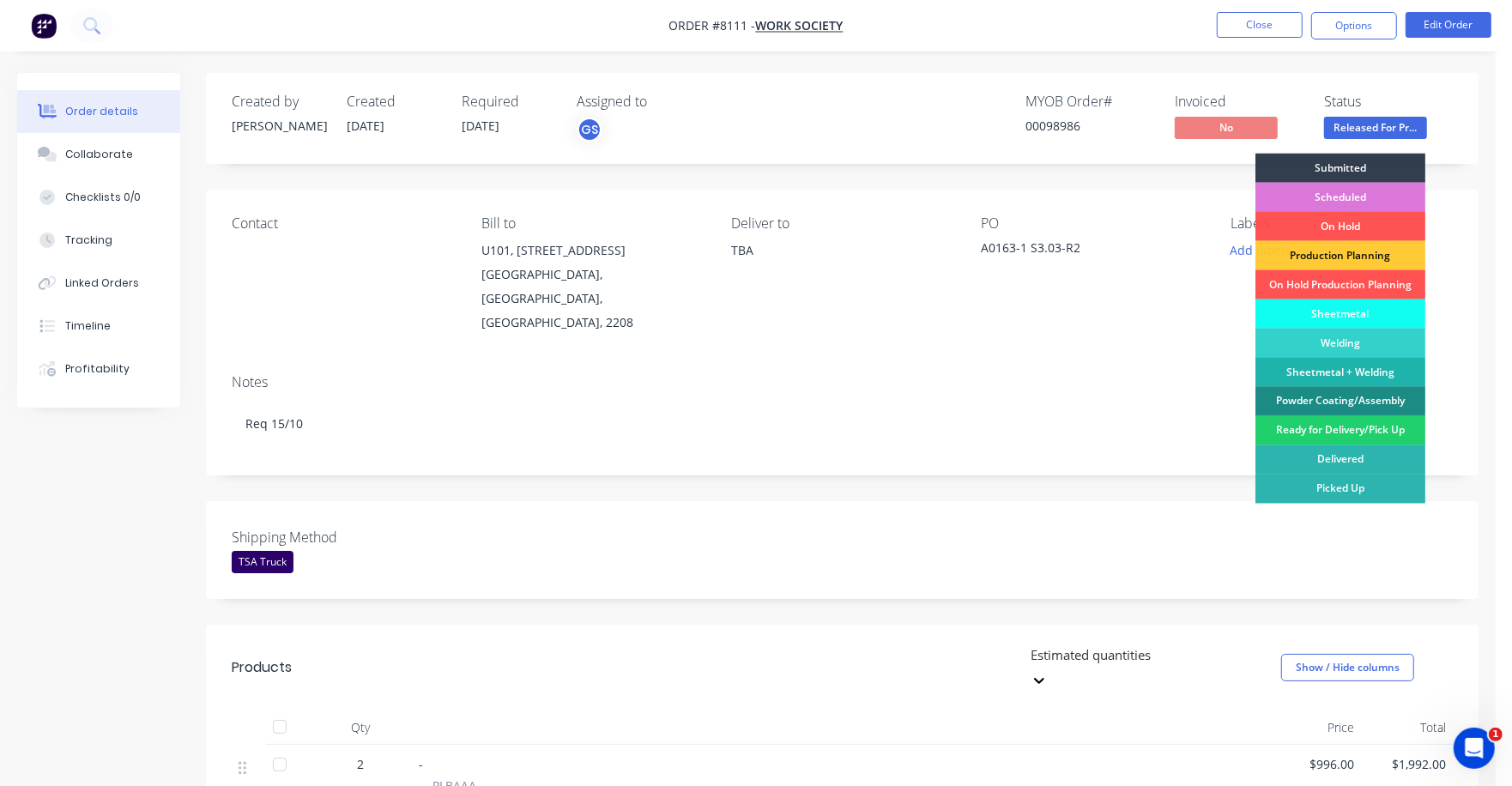
click at [1350, 308] on div "Sheetmetal" at bounding box center [1341, 314] width 170 height 30
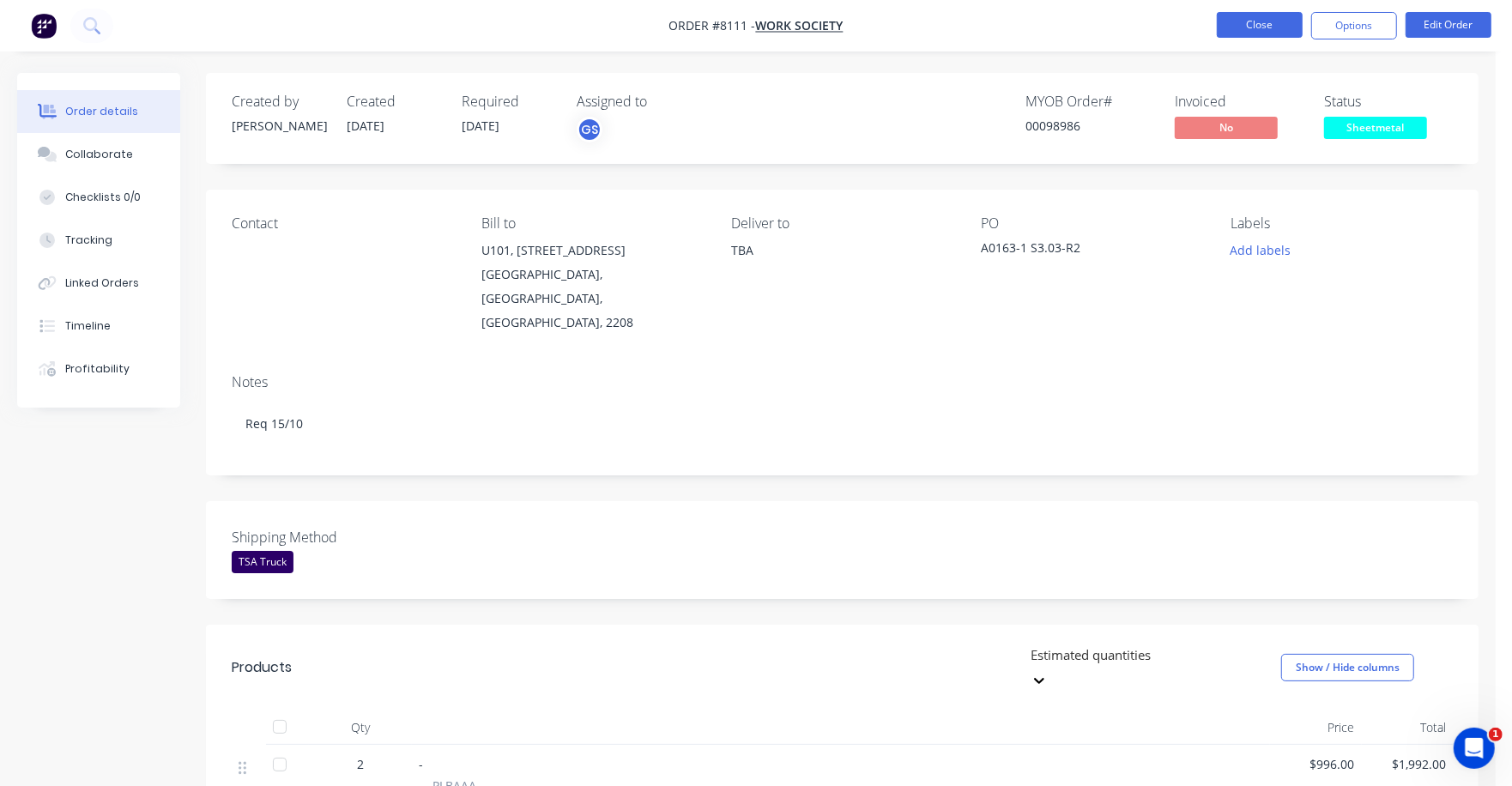
click at [1257, 12] on button "Close" at bounding box center [1260, 25] width 86 height 26
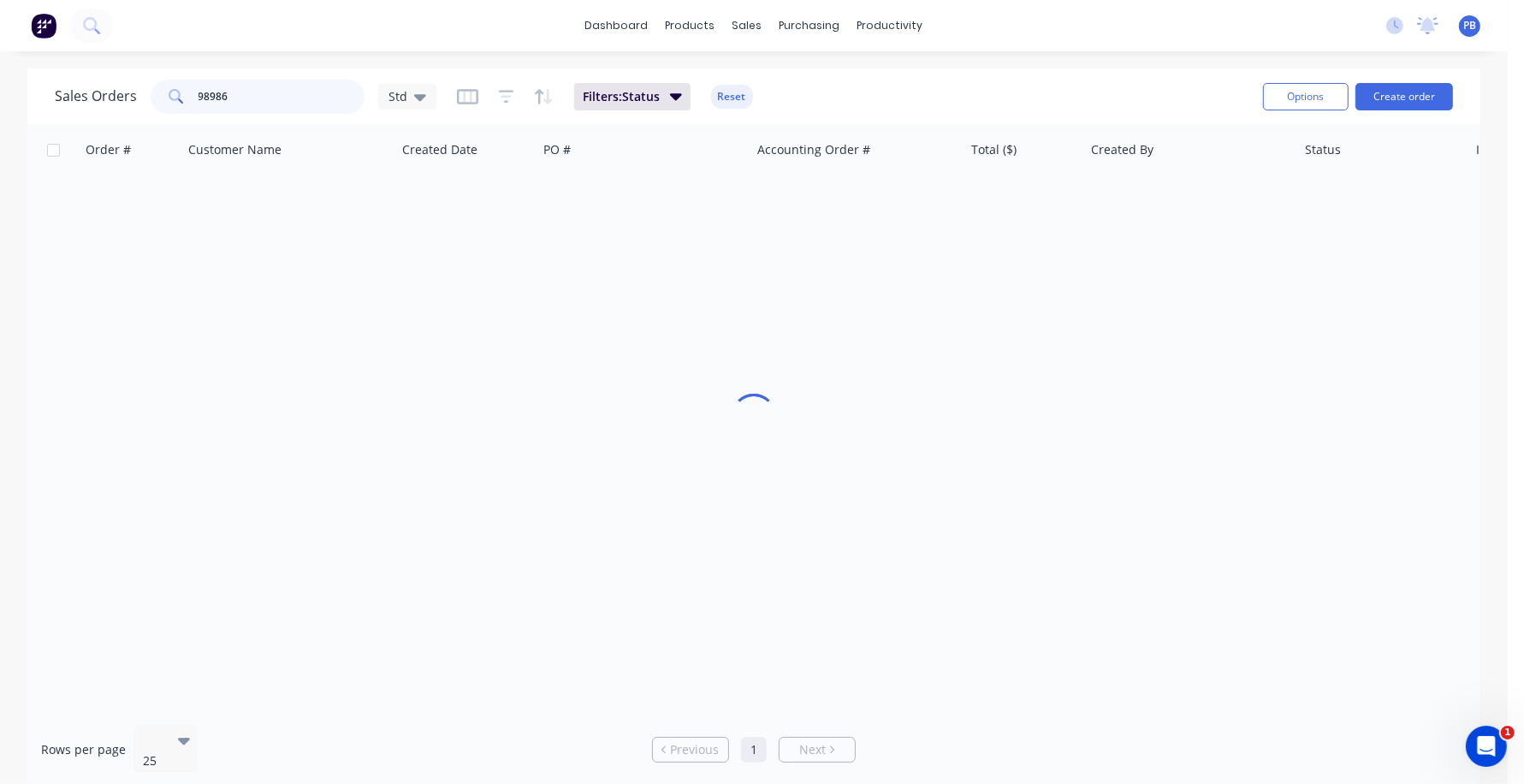
drag, startPoint x: 260, startPoint y: 98, endPoint x: 135, endPoint y: 87, distance: 125.5
click at [135, 87] on div "Sales Orders 98986 Std" at bounding box center [245, 97] width 382 height 35
click at [730, 94] on button "Reset" at bounding box center [732, 97] width 42 height 24
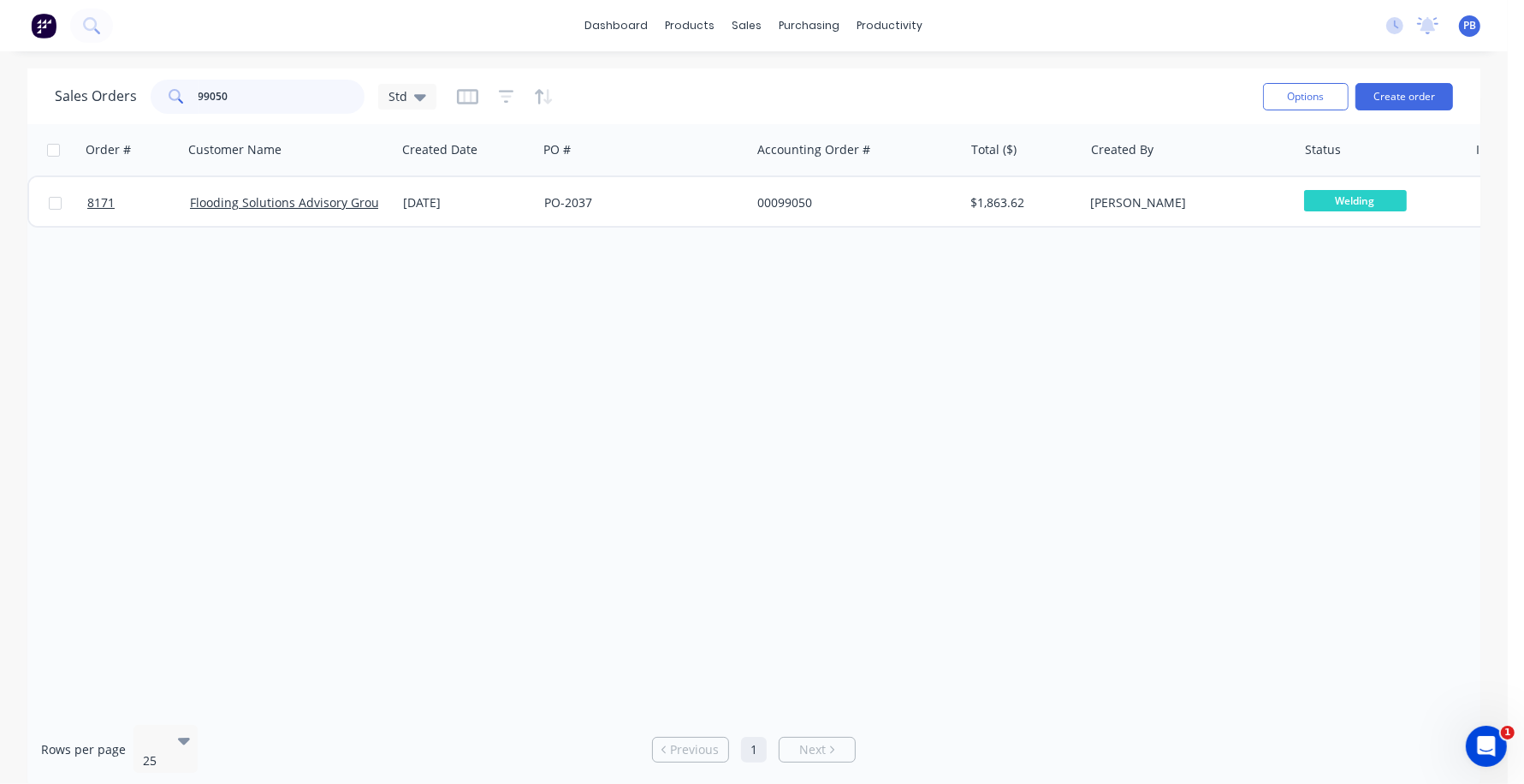
drag, startPoint x: 235, startPoint y: 98, endPoint x: 113, endPoint y: 69, distance: 125.4
click at [113, 69] on div "Sales Orders 99050 Std Options Create order" at bounding box center [754, 96] width 1453 height 55
click at [216, 98] on input "98966" at bounding box center [282, 97] width 167 height 35
type input "98766"
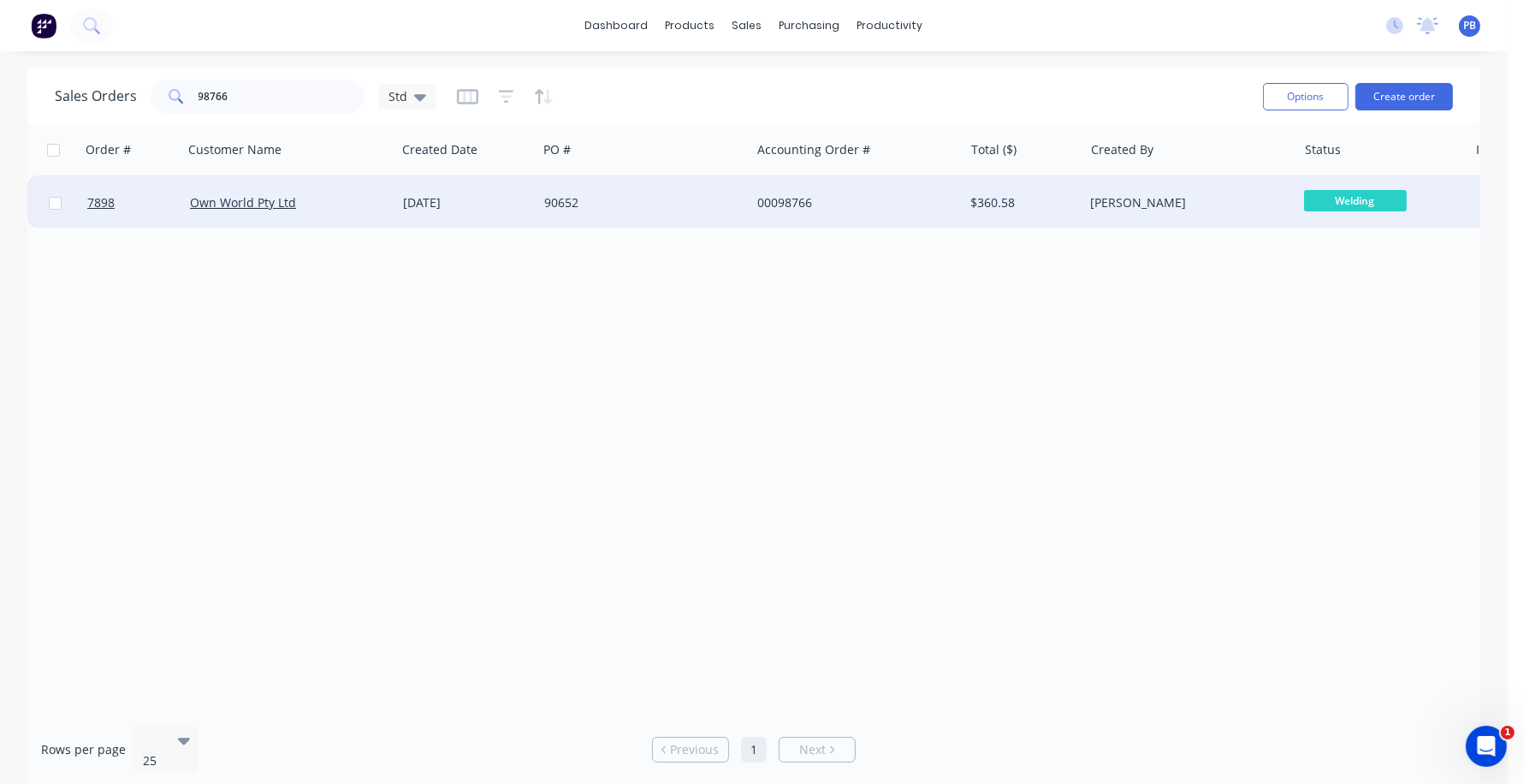
click at [778, 200] on div "00098766" at bounding box center [852, 203] width 190 height 17
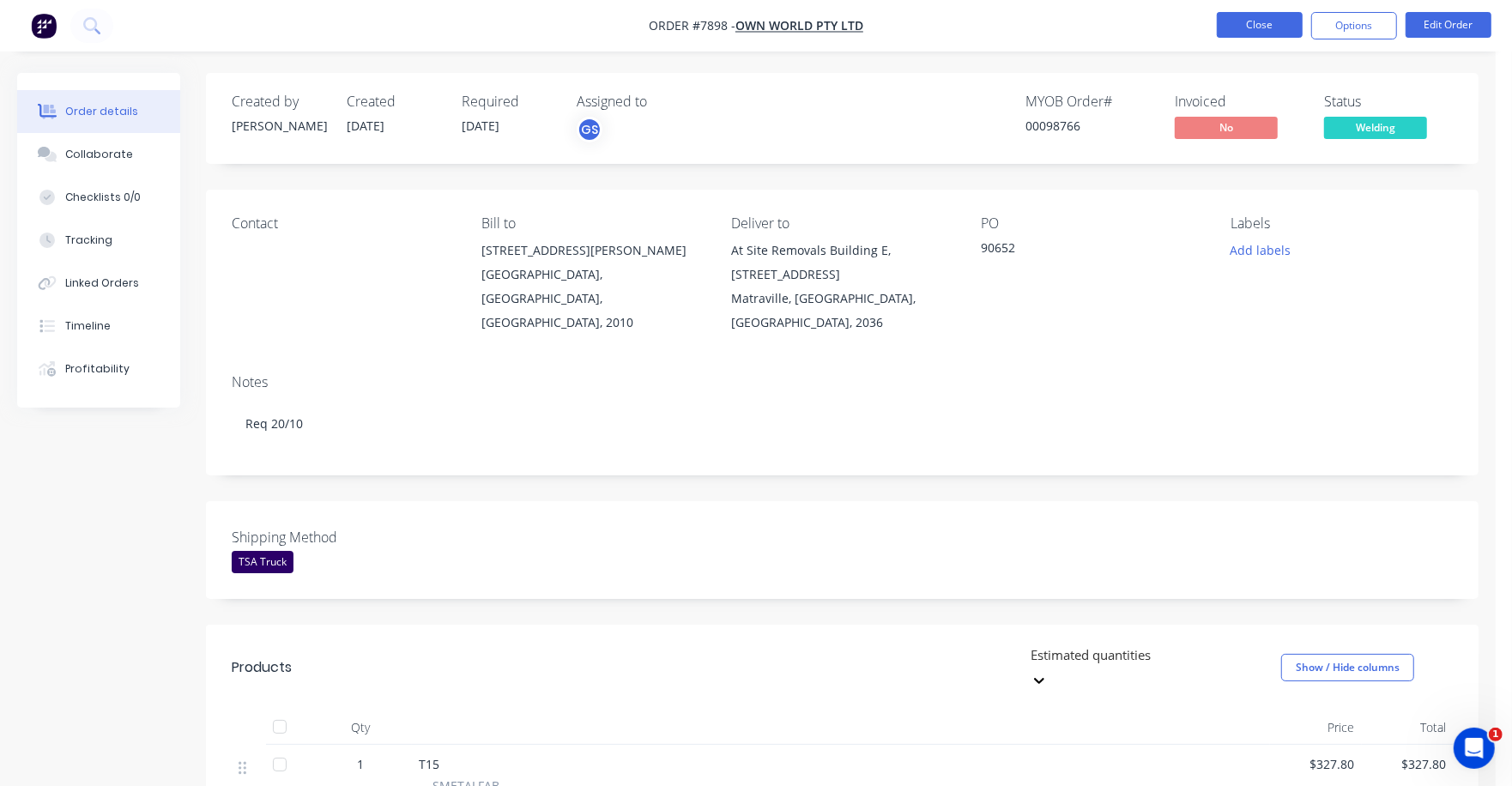
click at [1278, 25] on button "Close" at bounding box center [1260, 25] width 86 height 26
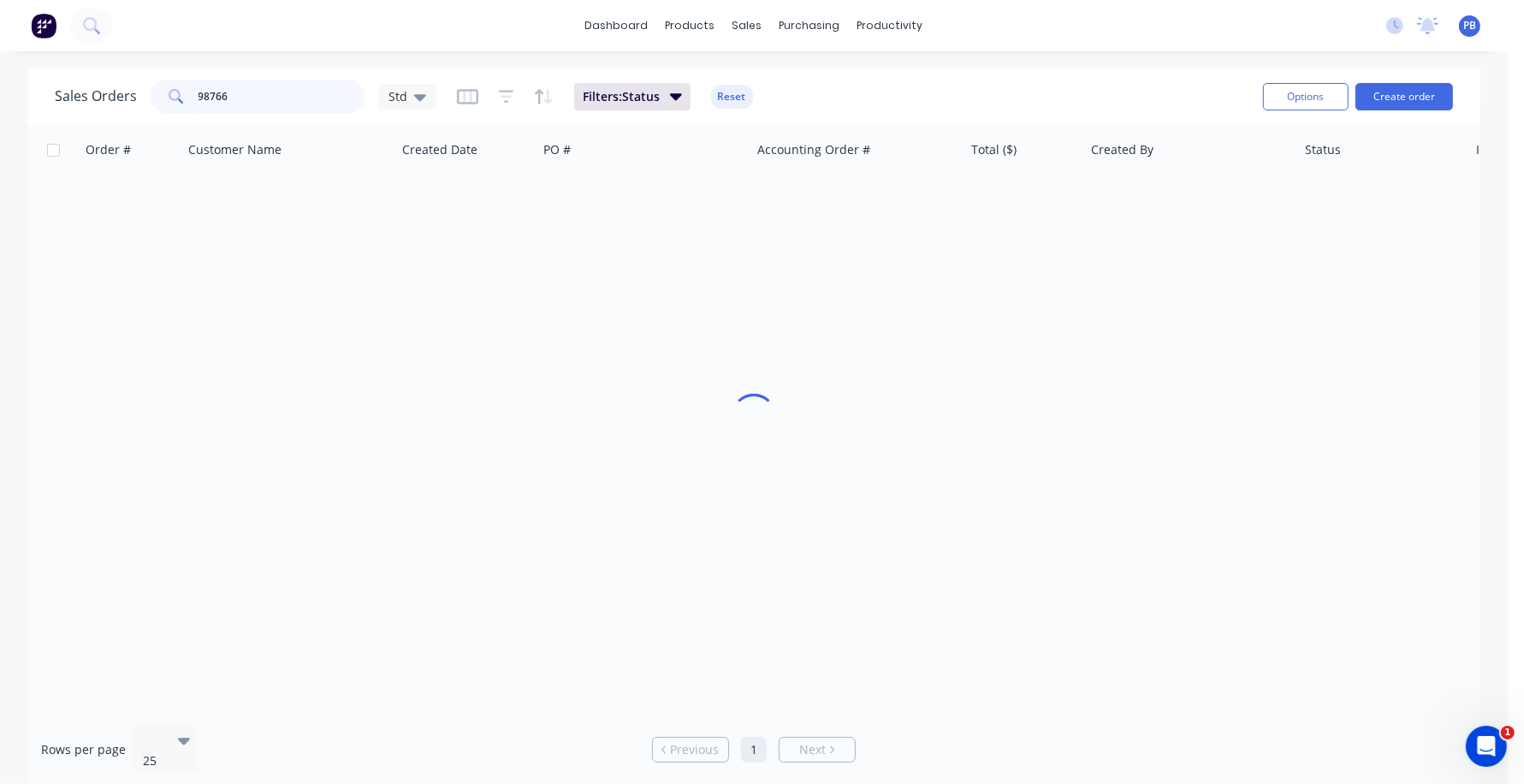
drag, startPoint x: 240, startPoint y: 98, endPoint x: 145, endPoint y: 83, distance: 96.2
click at [145, 83] on div "Sales Orders 98766 Std" at bounding box center [245, 97] width 382 height 35
type input "99250"
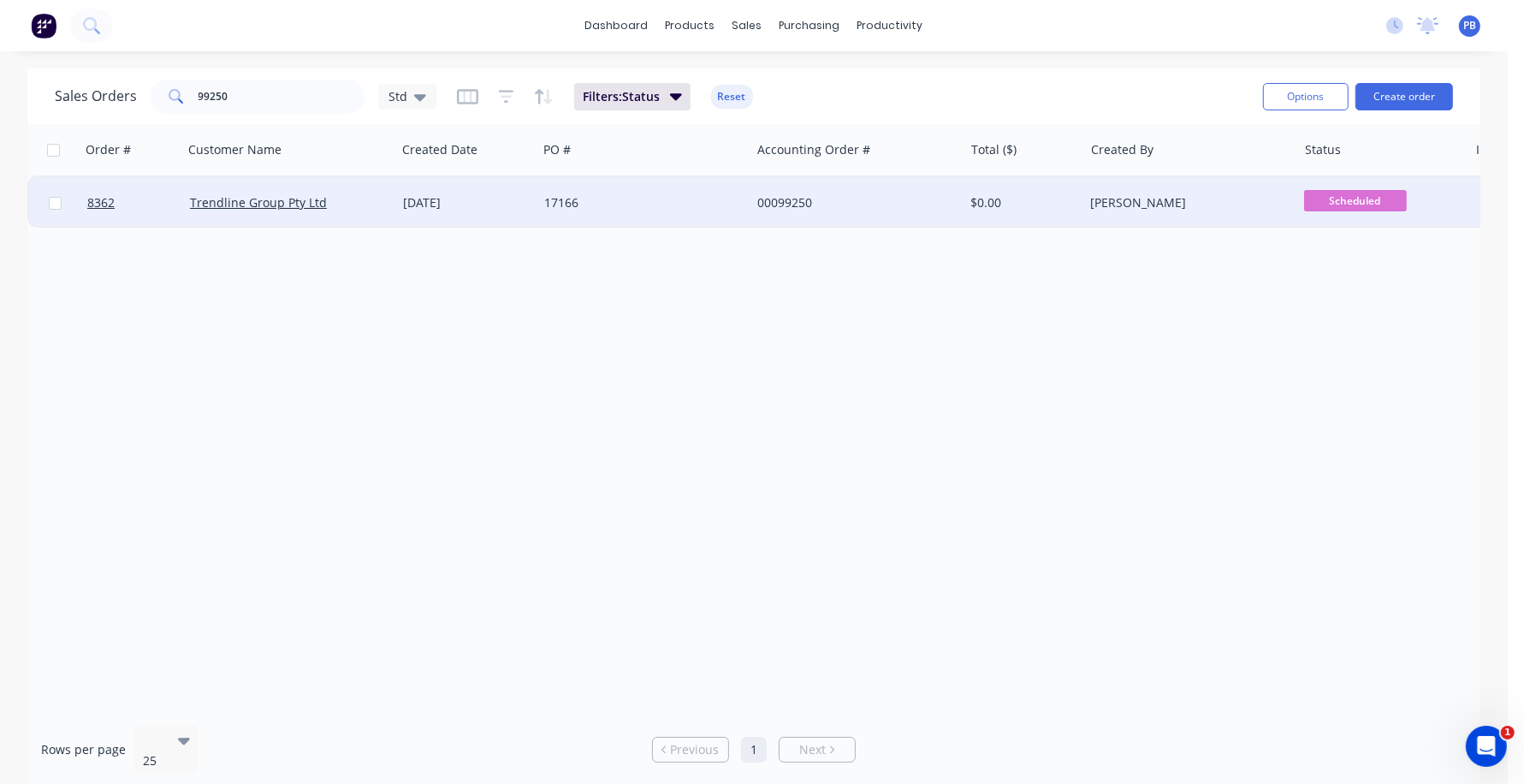
click at [782, 198] on div "00099250" at bounding box center [852, 203] width 190 height 17
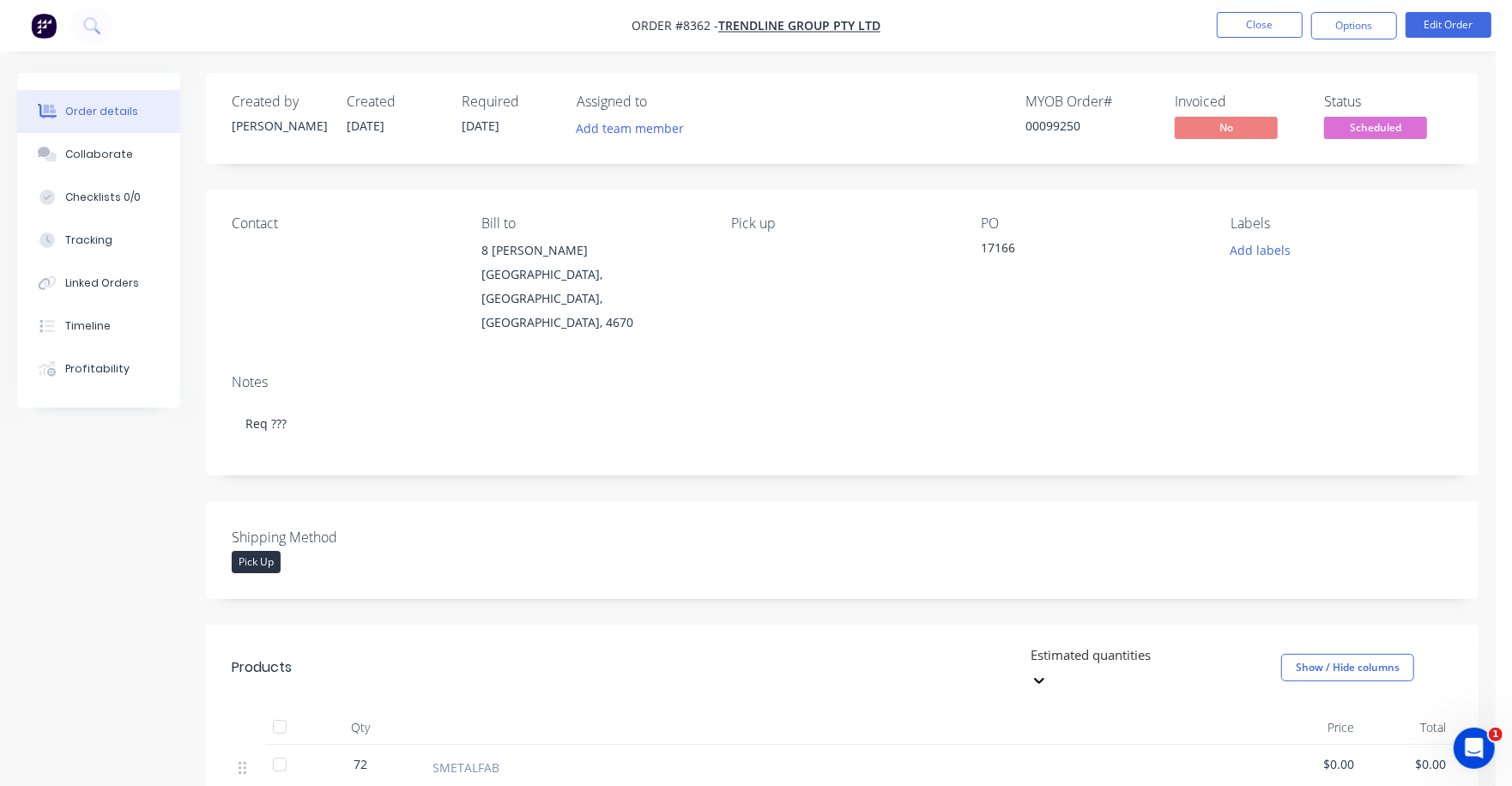
click at [1378, 128] on span "Scheduled" at bounding box center [1376, 127] width 103 height 22
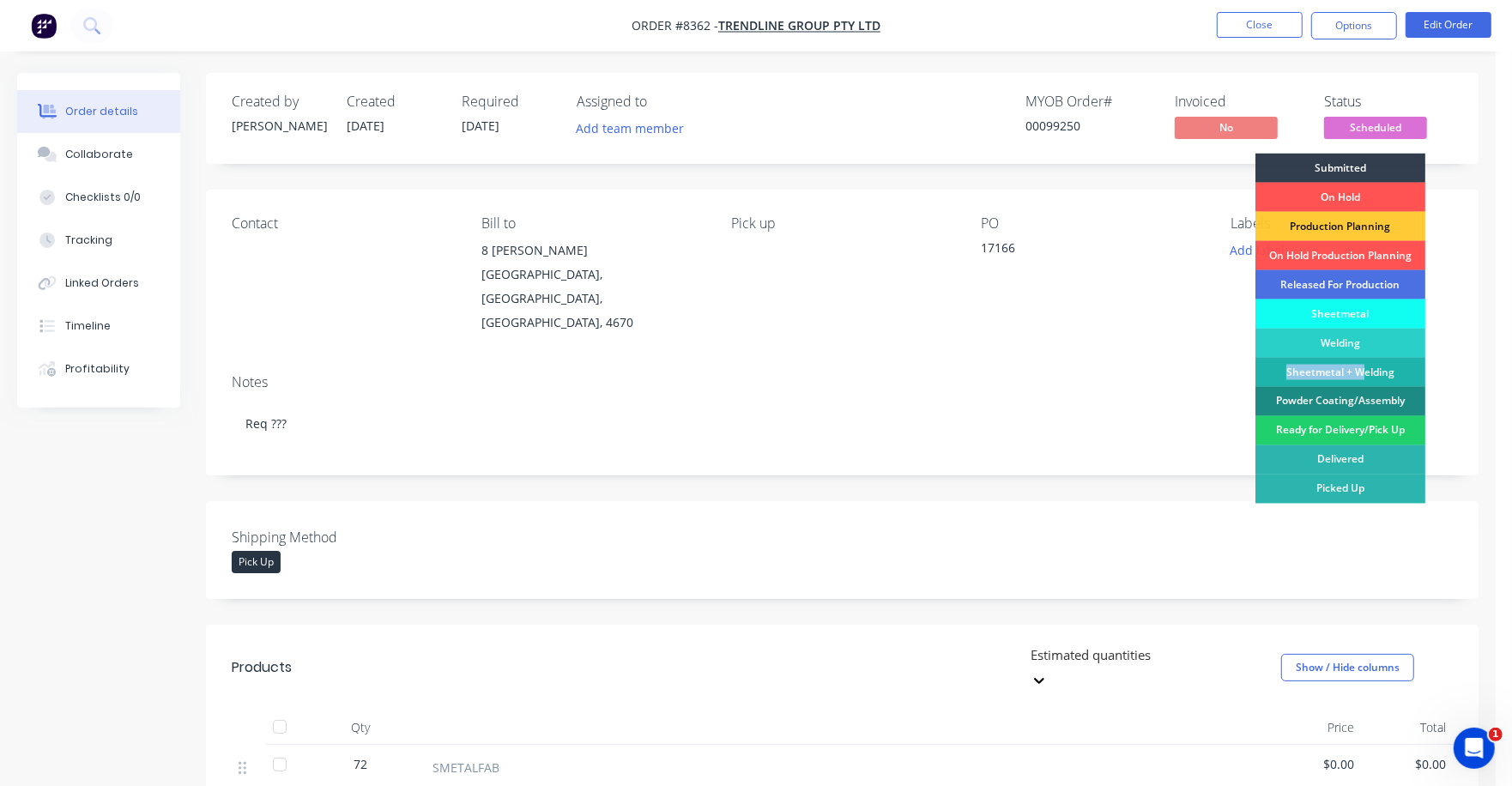
drag, startPoint x: 1367, startPoint y: 369, endPoint x: 1363, endPoint y: 345, distance: 24.3
click at [1363, 345] on div "Submitted On Hold Production Planning On Hold Production Planning Released For …" at bounding box center [1341, 350] width 170 height 393
drag, startPoint x: 1363, startPoint y: 345, endPoint x: 1331, endPoint y: 309, distance: 48.2
click at [1331, 309] on div "Sheetmetal" at bounding box center [1341, 314] width 170 height 30
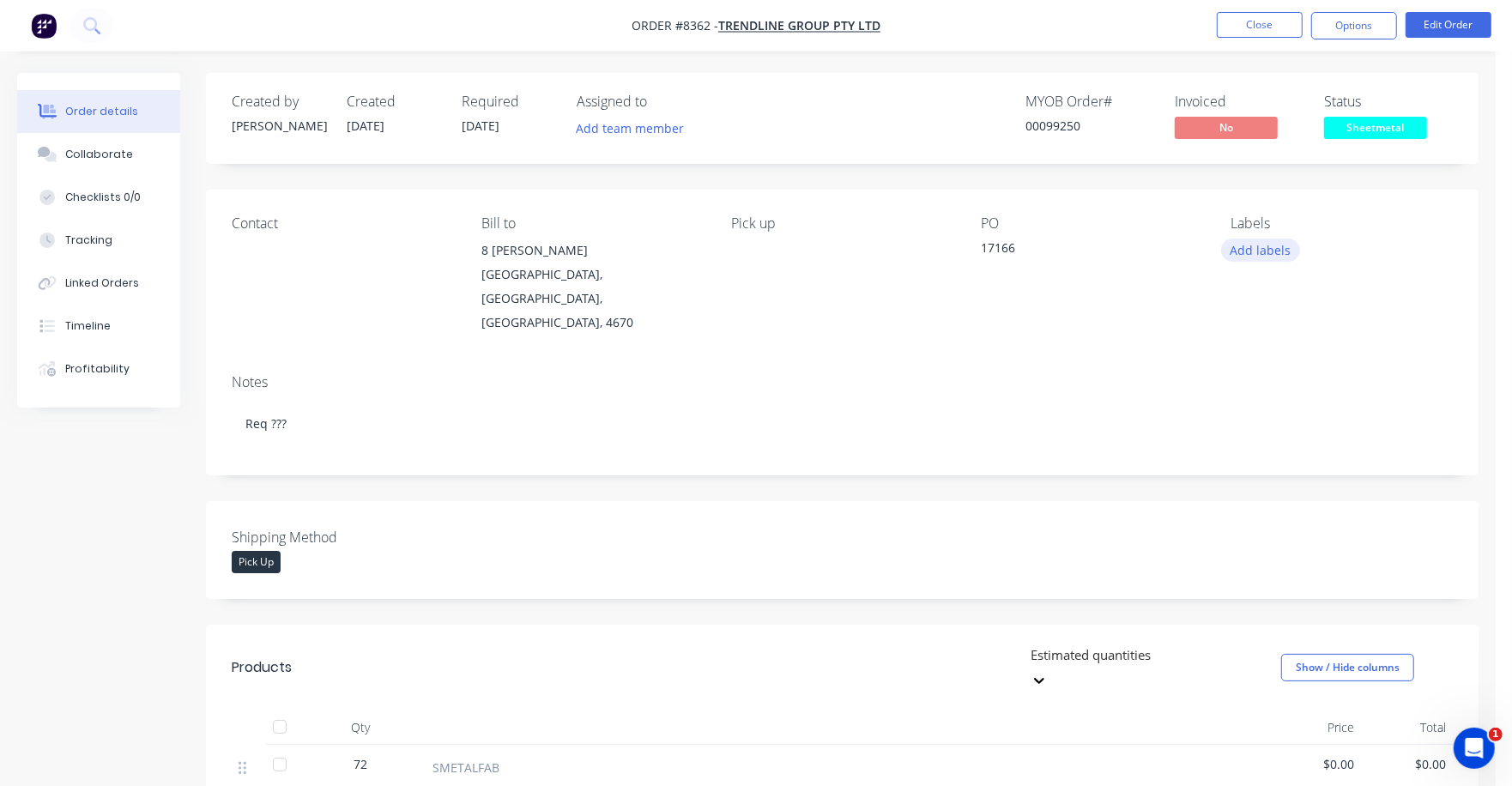
click at [1262, 252] on button "Add labels" at bounding box center [1261, 250] width 79 height 23
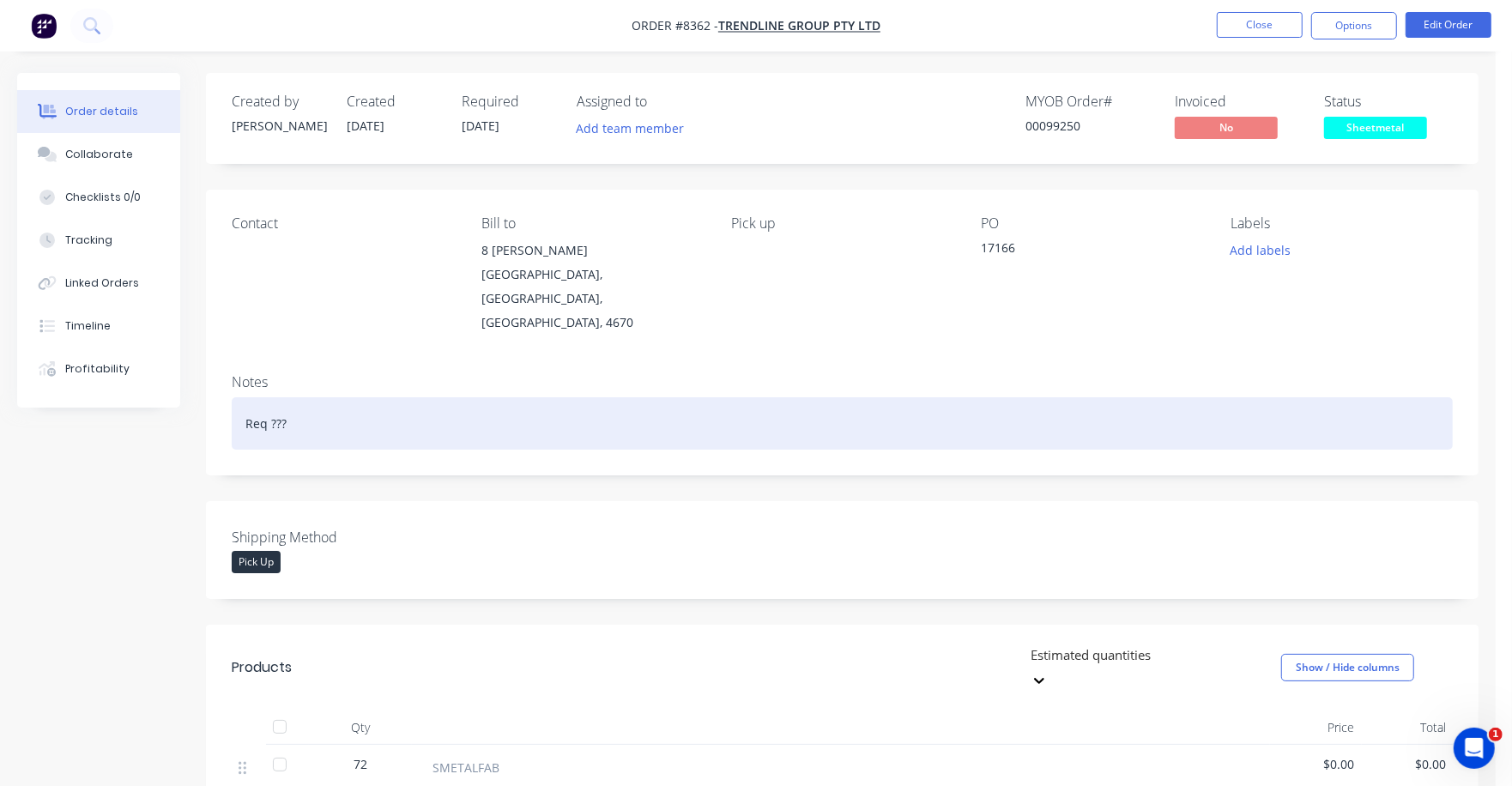
click at [1094, 397] on div "Req ???" at bounding box center [843, 423] width 1222 height 52
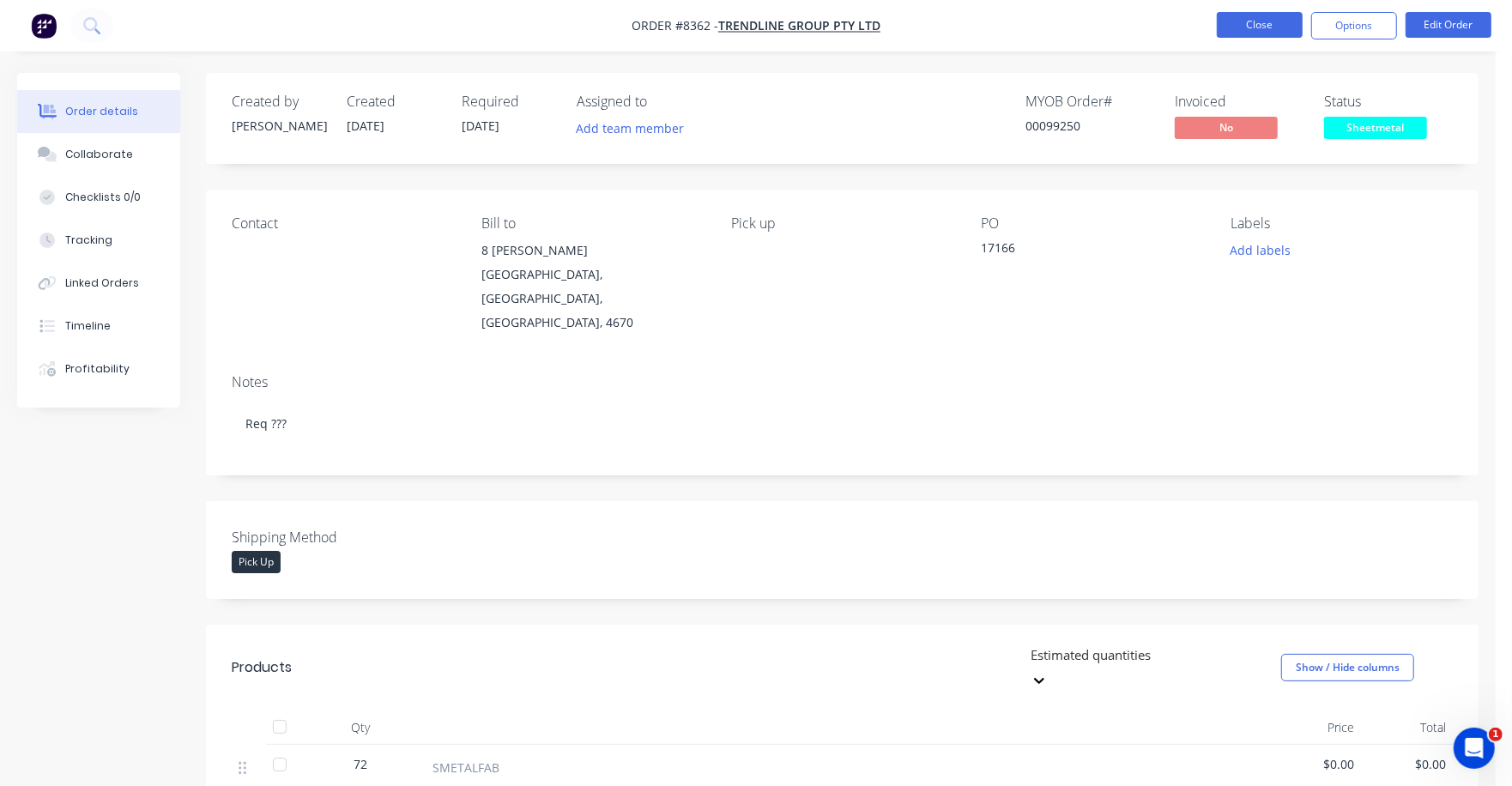
click at [1251, 15] on button "Close" at bounding box center [1260, 25] width 86 height 26
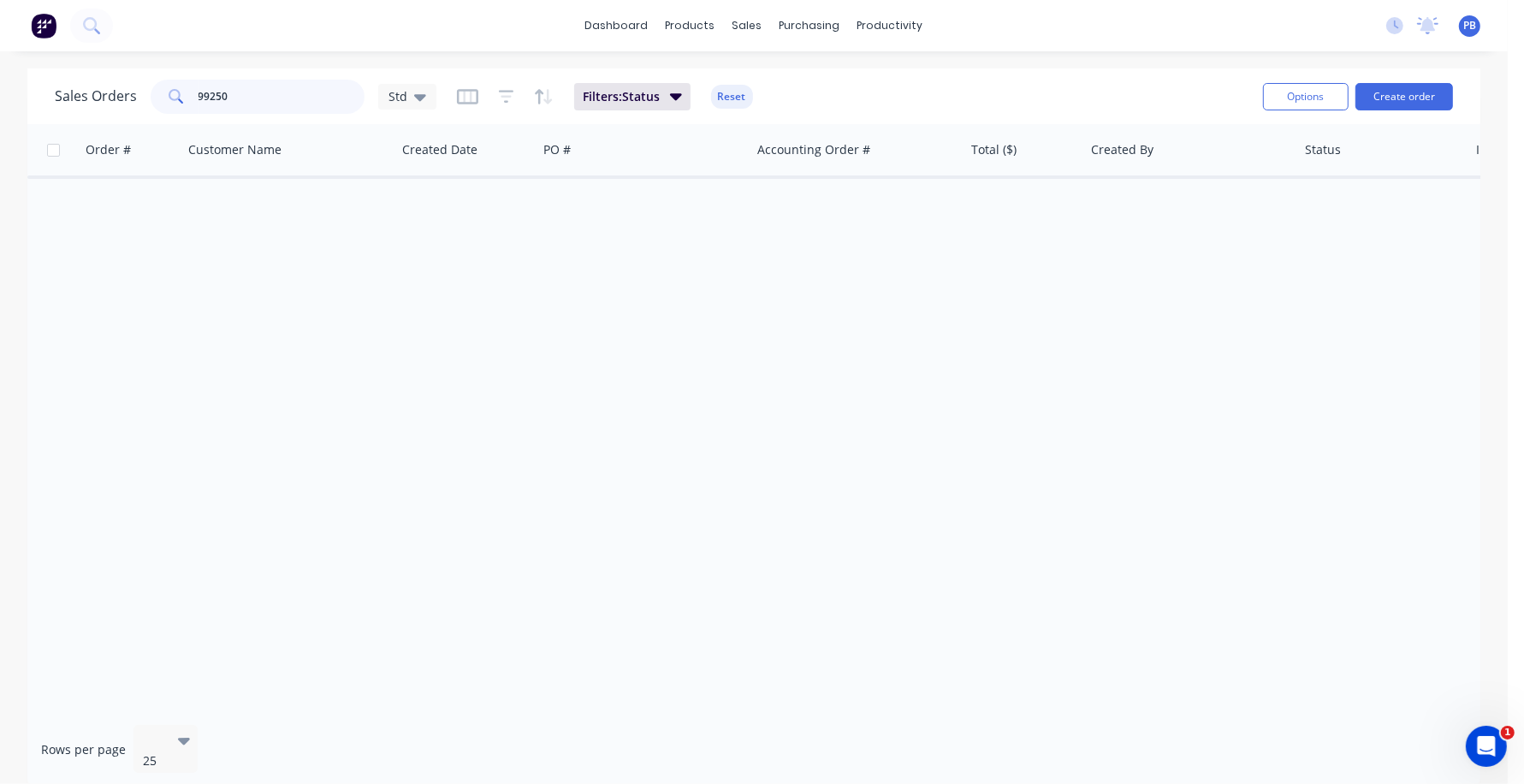
drag, startPoint x: 252, startPoint y: 100, endPoint x: 153, endPoint y: 87, distance: 99.8
click at [153, 87] on div "99250" at bounding box center [257, 97] width 214 height 35
type input "98290"
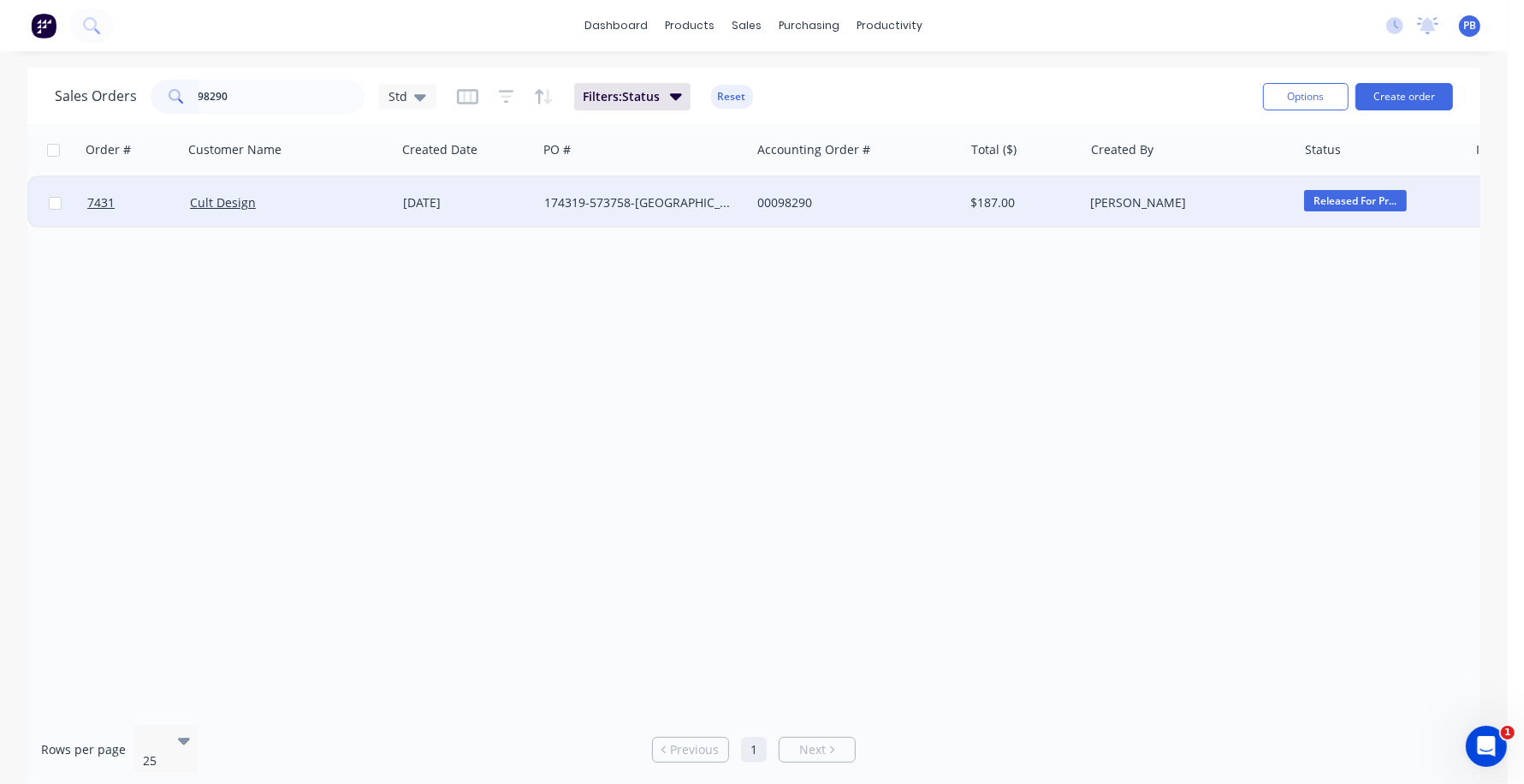
click at [1099, 199] on div "[PERSON_NAME]" at bounding box center [1184, 203] width 190 height 17
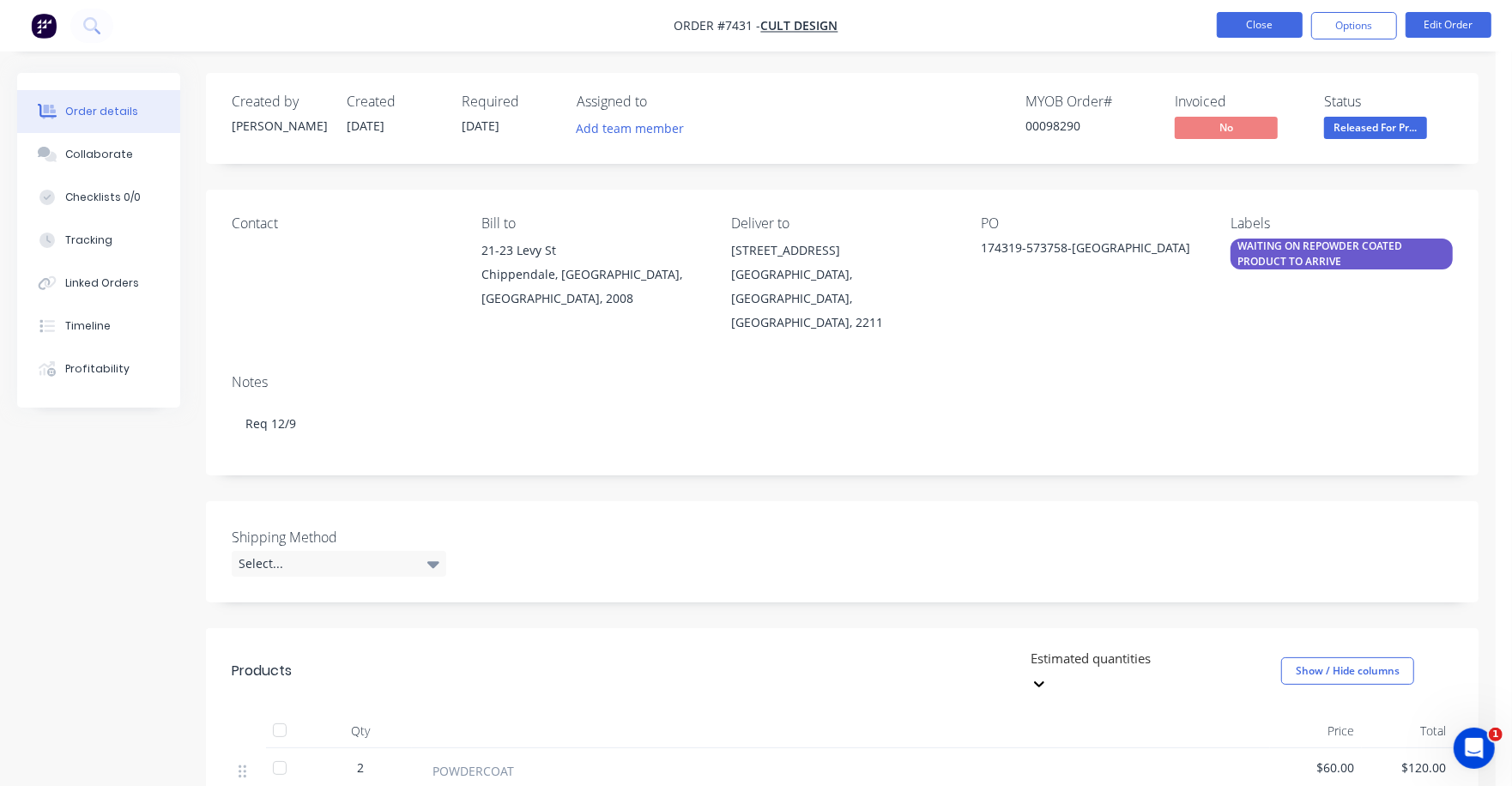
click at [1238, 27] on button "Close" at bounding box center [1260, 25] width 86 height 26
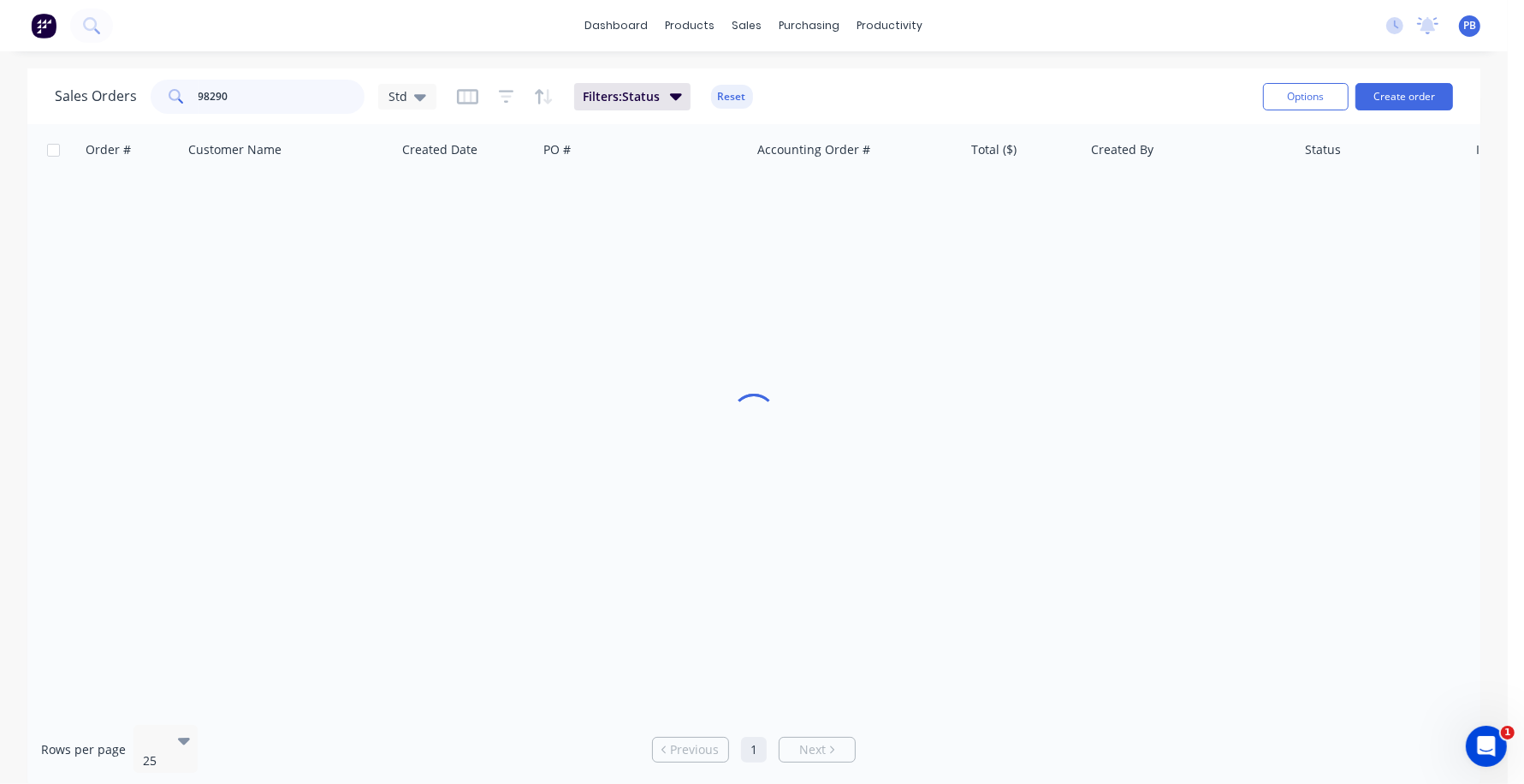
drag, startPoint x: 267, startPoint y: 87, endPoint x: 159, endPoint y: 82, distance: 108.1
click at [159, 82] on div "98290" at bounding box center [257, 97] width 214 height 35
type input "98677"
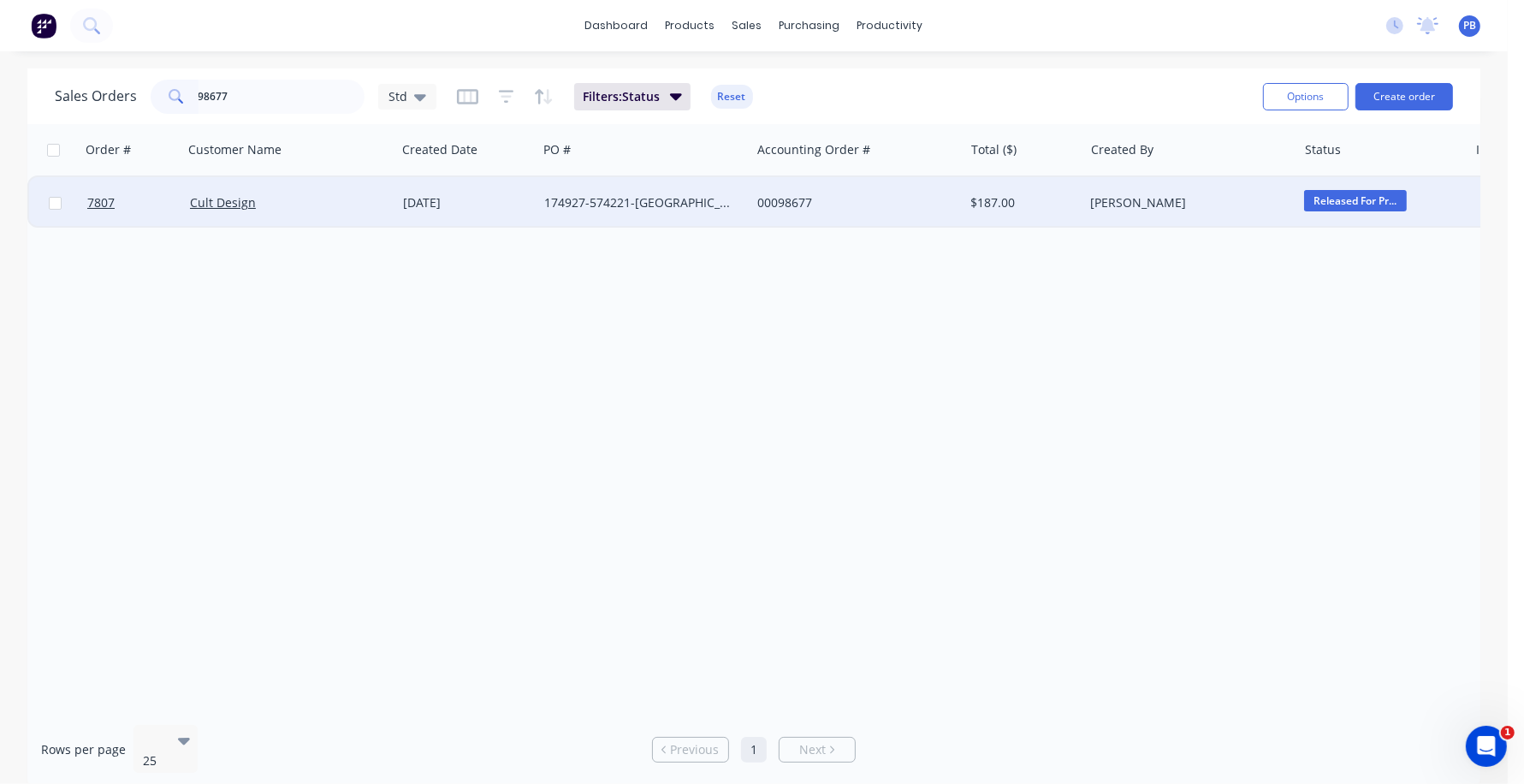
click at [797, 205] on div "00098677" at bounding box center [852, 203] width 190 height 17
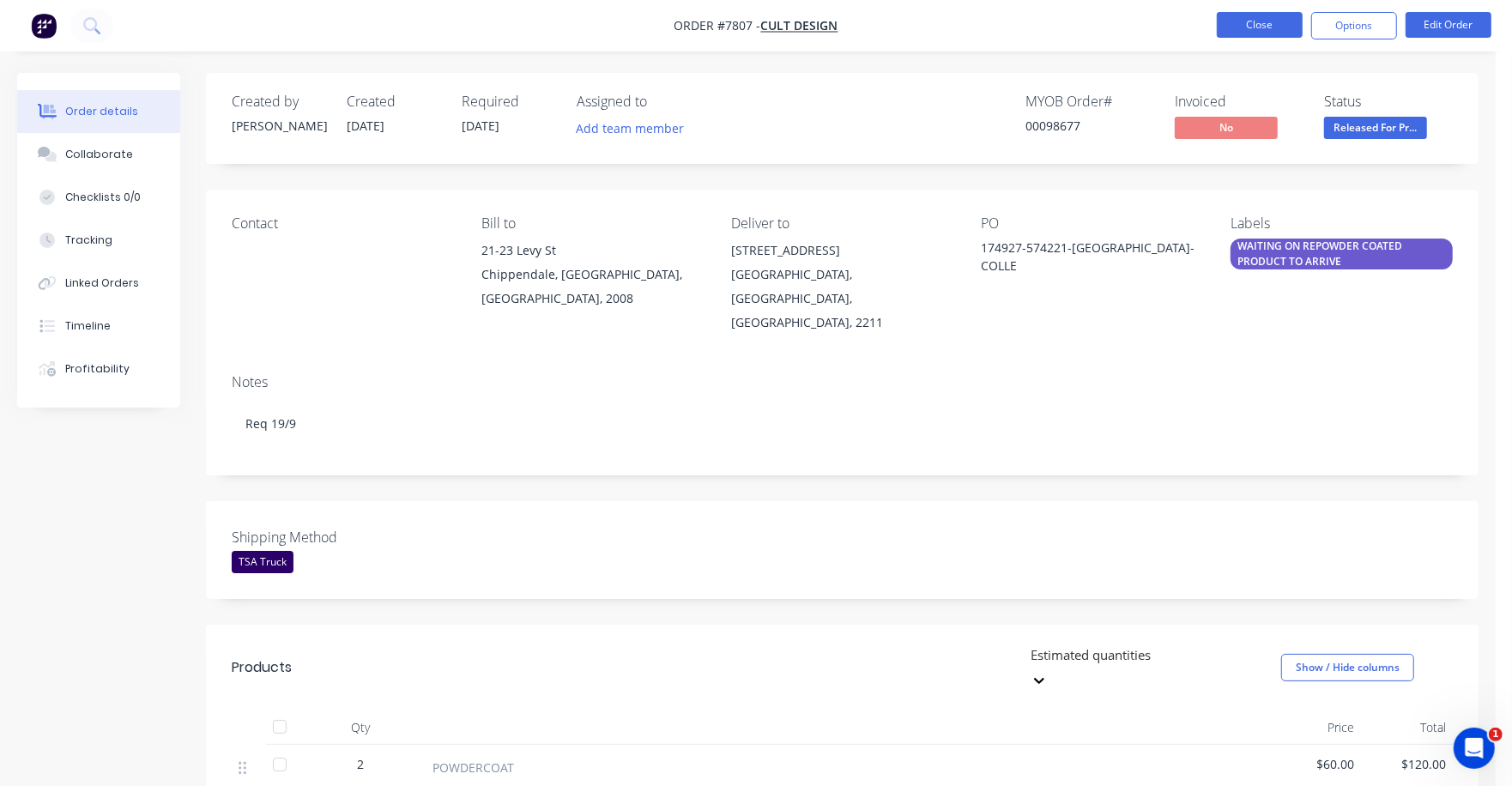
click at [1265, 19] on button "Close" at bounding box center [1260, 25] width 86 height 26
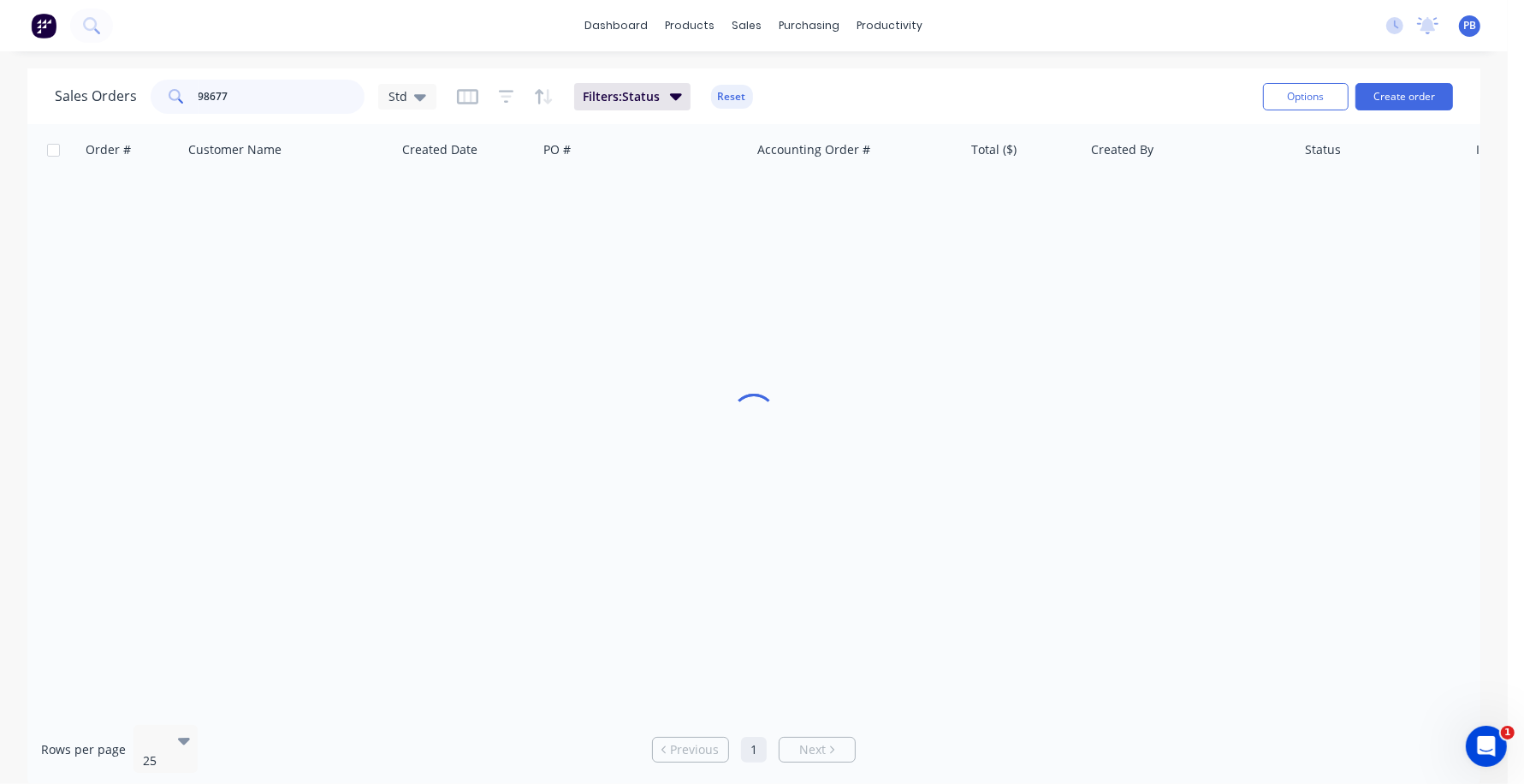
drag, startPoint x: 268, startPoint y: 86, endPoint x: 174, endPoint y: 81, distance: 94.1
click at [174, 82] on div "98677" at bounding box center [257, 97] width 214 height 35
type input "98902"
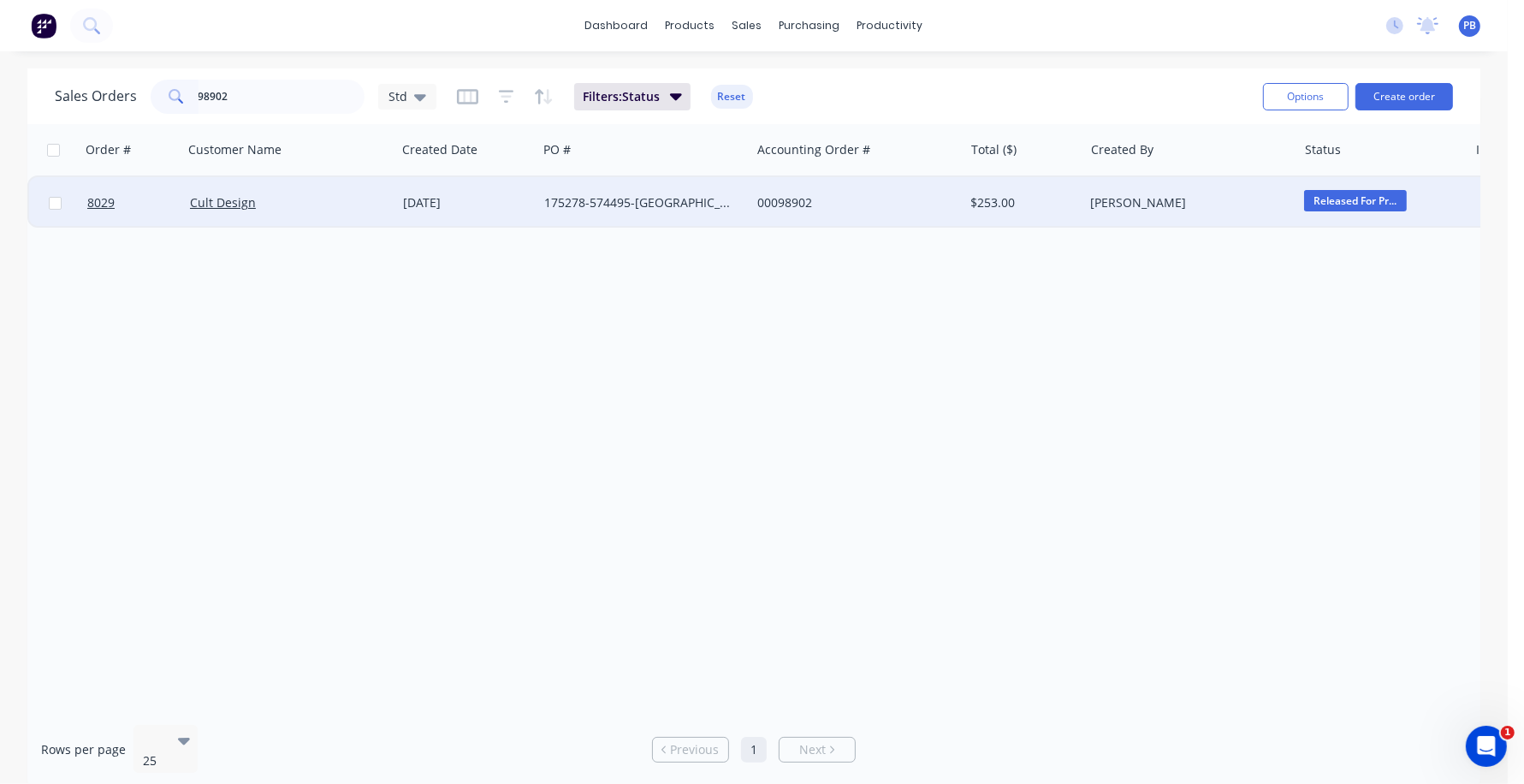
click at [607, 202] on div "175278-574495-[GEOGRAPHIC_DATA]" at bounding box center [639, 203] width 190 height 17
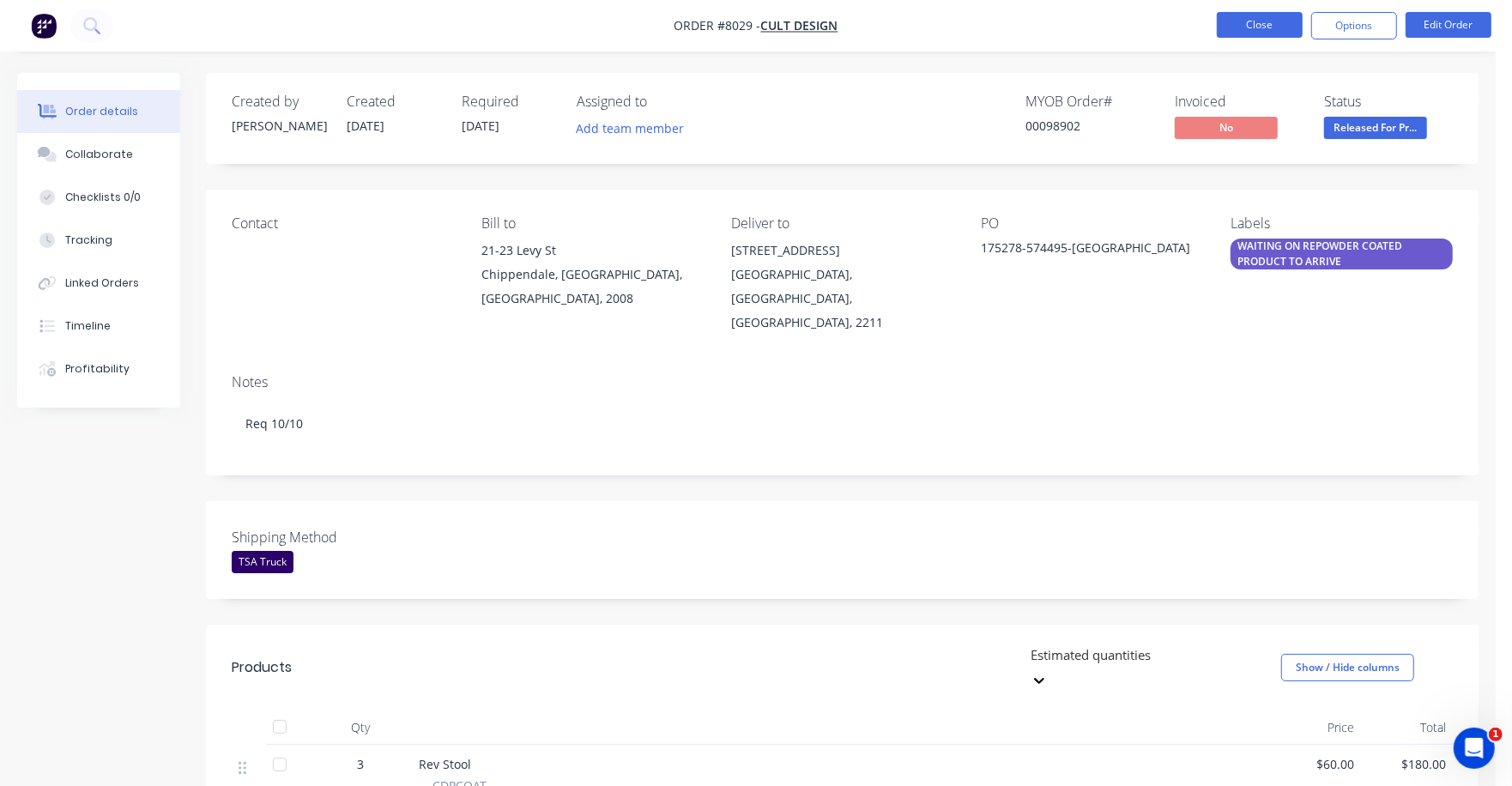
click at [1261, 17] on button "Close" at bounding box center [1260, 25] width 86 height 26
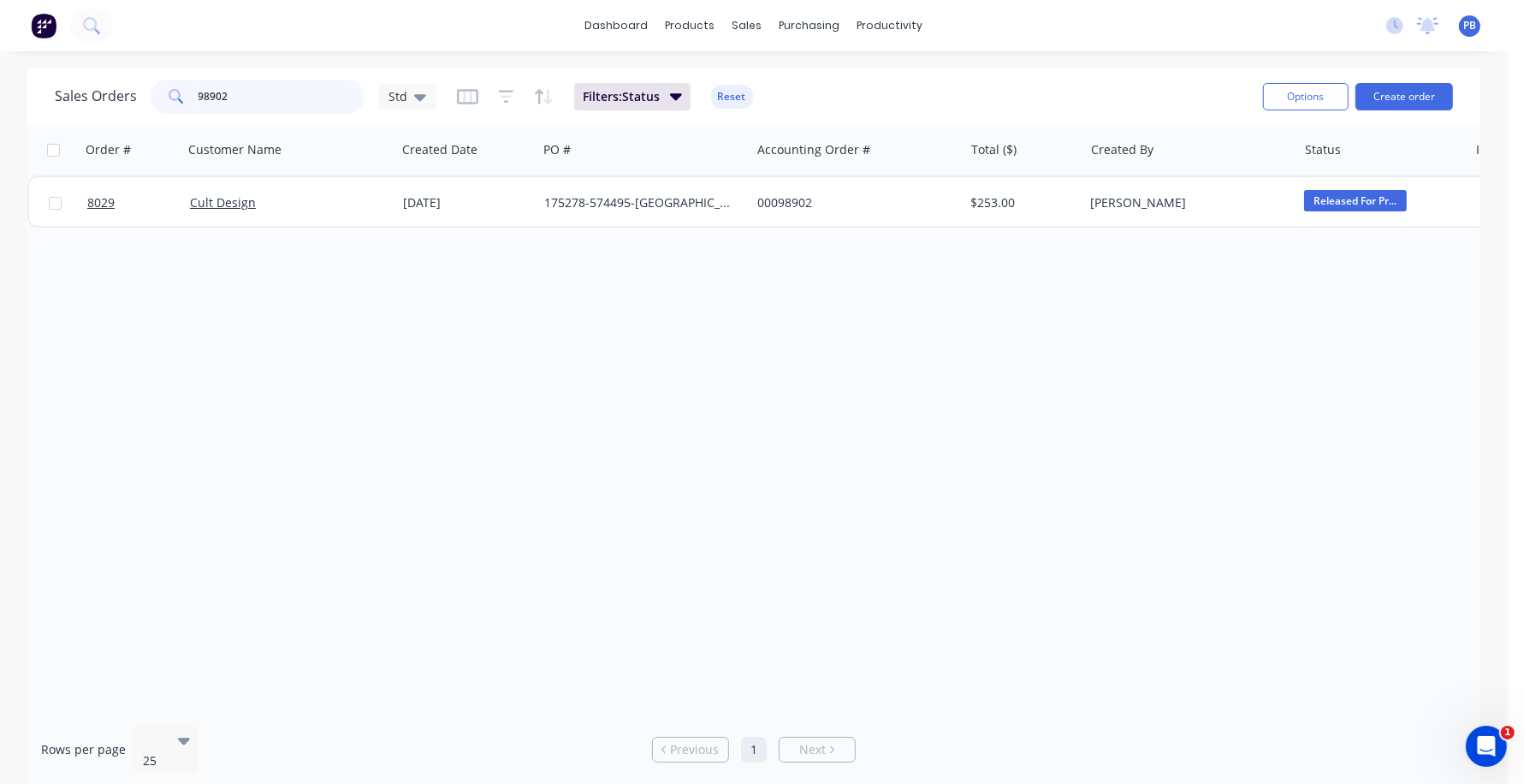
click at [231, 107] on input "98902" at bounding box center [282, 97] width 167 height 35
click at [232, 105] on input "98902" at bounding box center [282, 97] width 167 height 35
drag, startPoint x: 231, startPoint y: 105, endPoint x: 231, endPoint y: 117, distance: 12.0
click at [231, 117] on div "Sales Orders 98902 Std Filters: Status Reset Options Create order" at bounding box center [754, 96] width 1453 height 55
type input "99243"
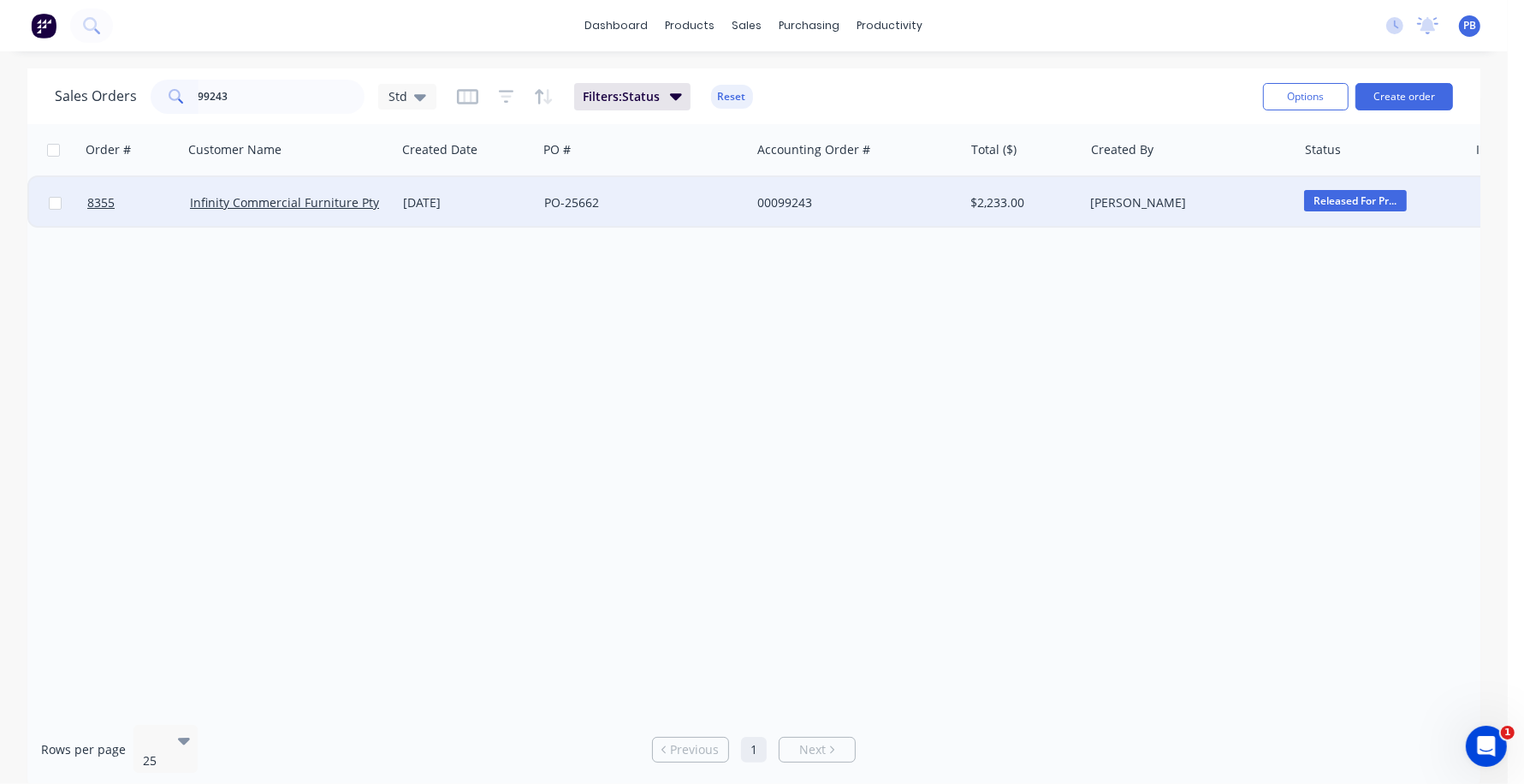
click at [784, 195] on div "00099243" at bounding box center [852, 203] width 190 height 17
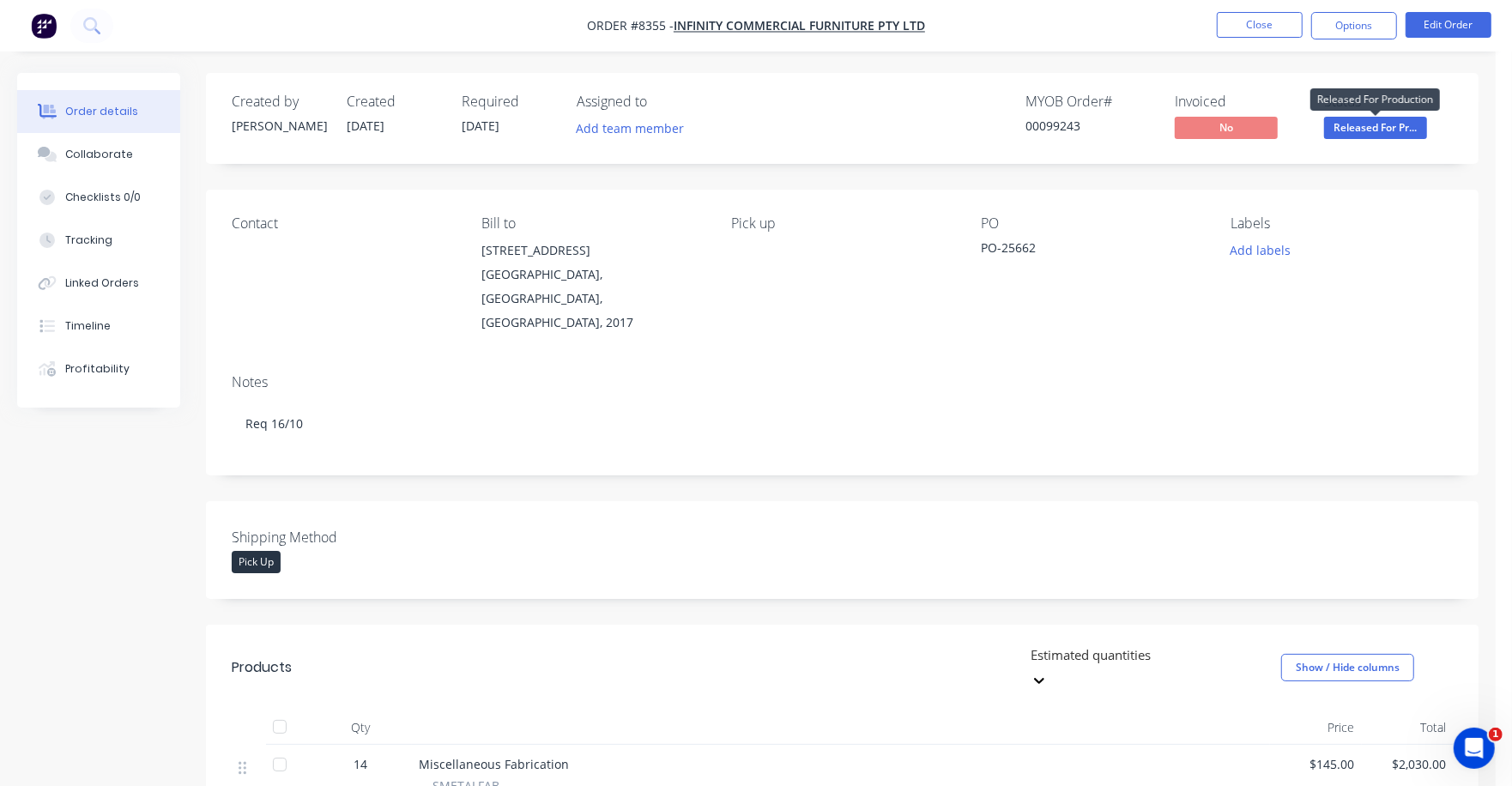
click at [1385, 116] on span "Released For Pr..." at bounding box center [1376, 127] width 103 height 22
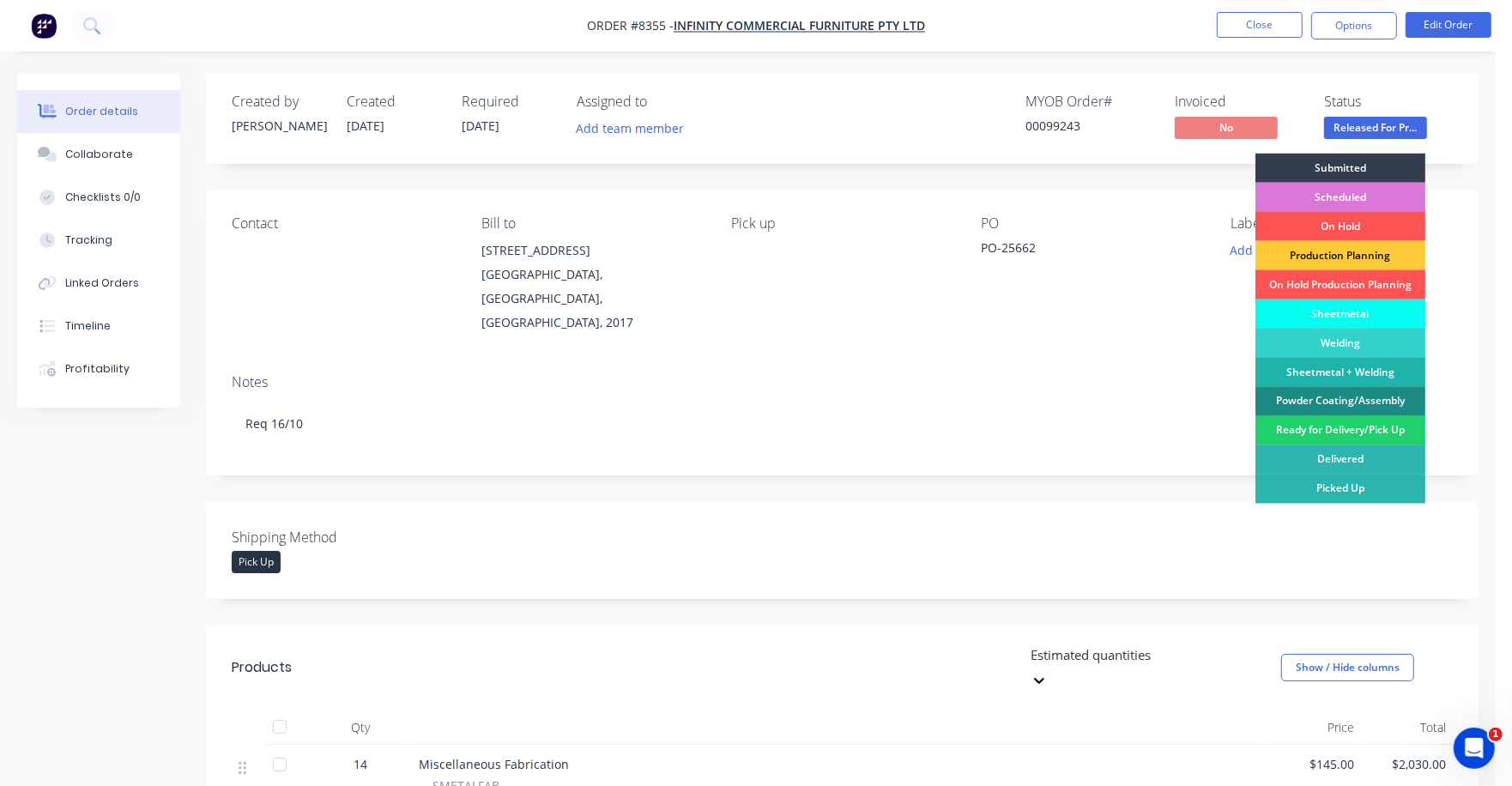
click at [1348, 315] on div "Sheetmetal" at bounding box center [1341, 314] width 170 height 30
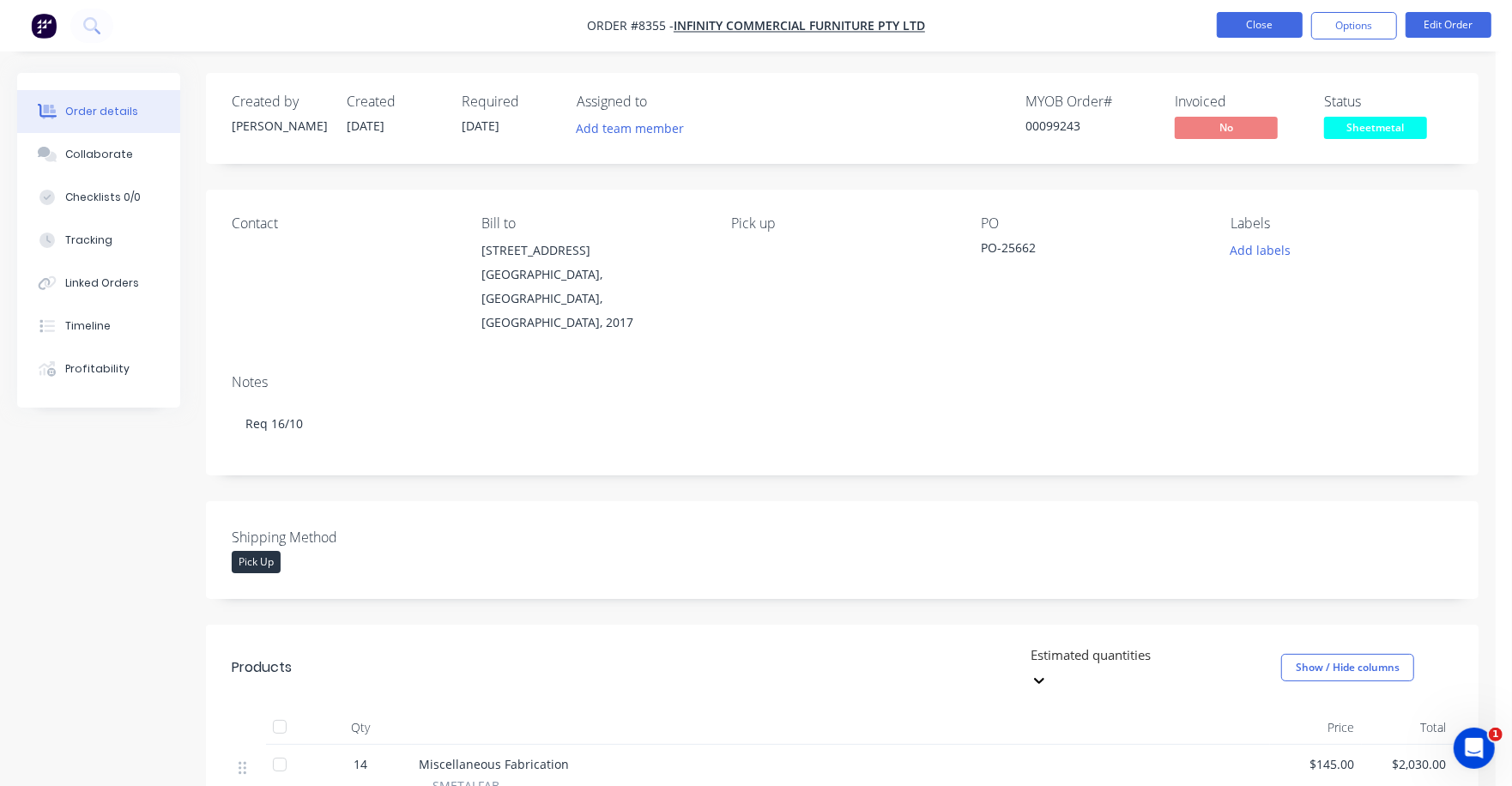
click at [1250, 14] on button "Close" at bounding box center [1260, 25] width 86 height 26
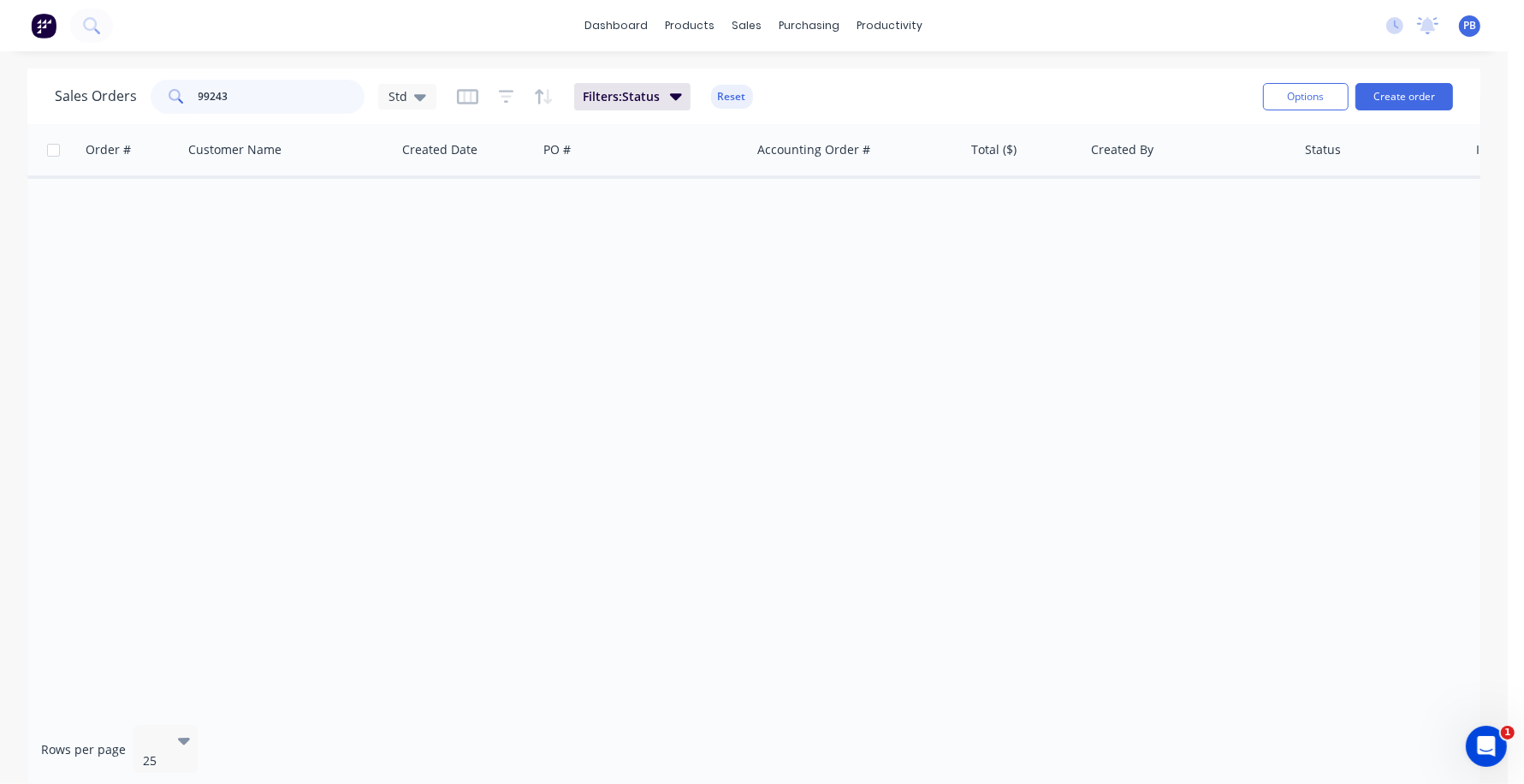
drag, startPoint x: 177, startPoint y: 91, endPoint x: 146, endPoint y: 86, distance: 31.4
click at [146, 86] on div "Sales Orders 99243 Std" at bounding box center [245, 97] width 382 height 35
type input "98295"
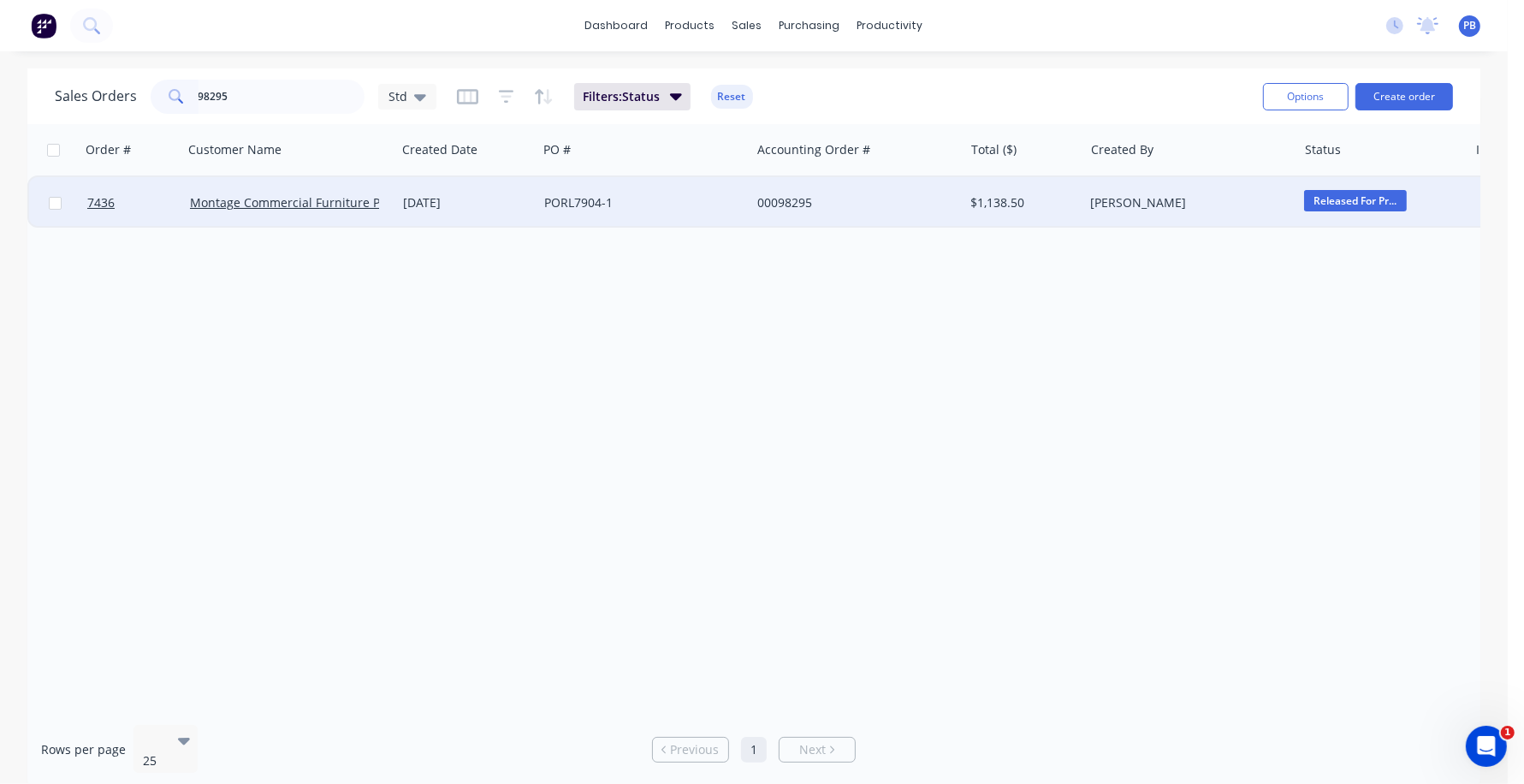
click at [784, 203] on div "00098295" at bounding box center [852, 203] width 190 height 17
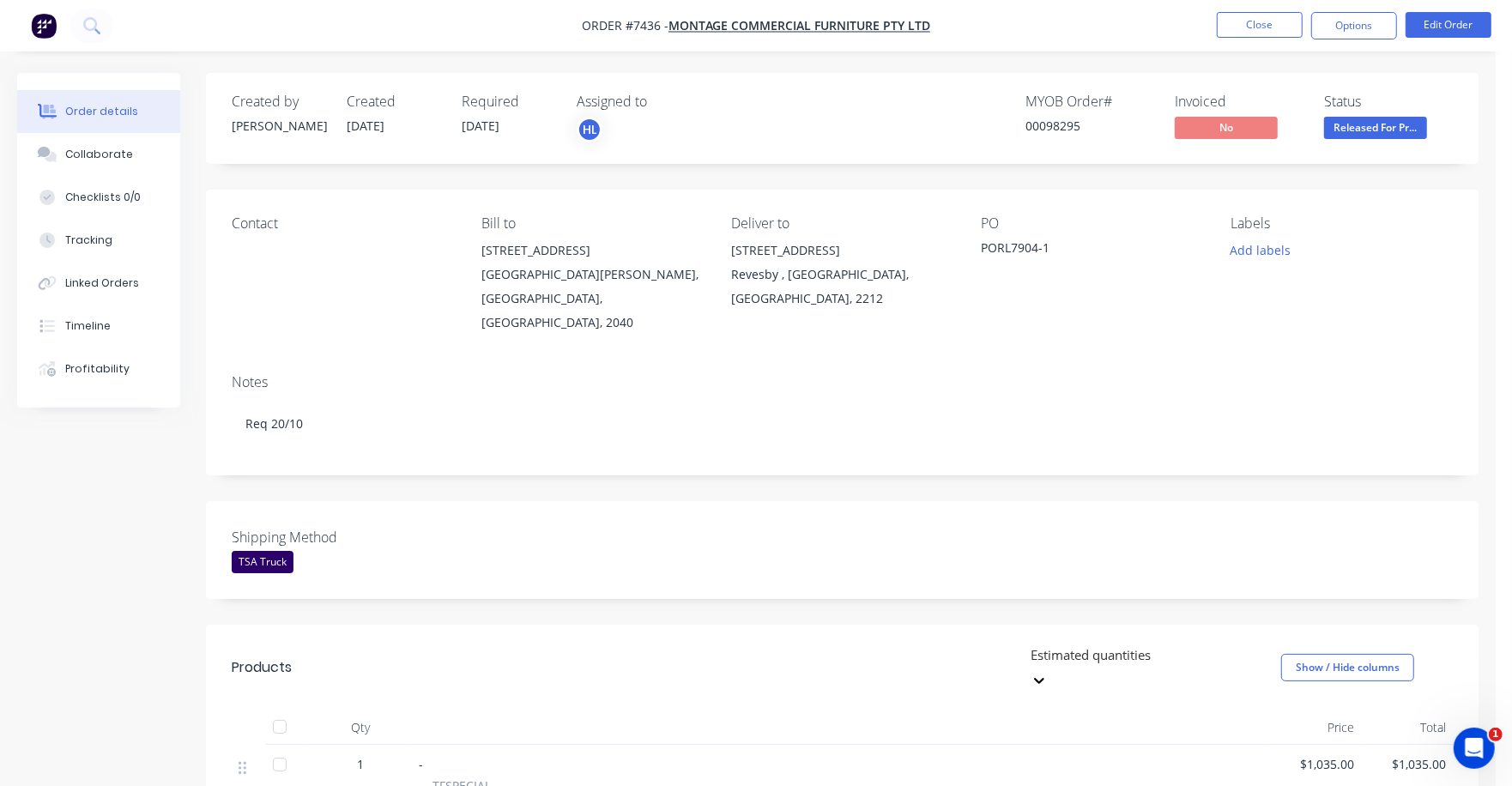
click at [1364, 132] on span "Released For Pr..." at bounding box center [1376, 127] width 103 height 22
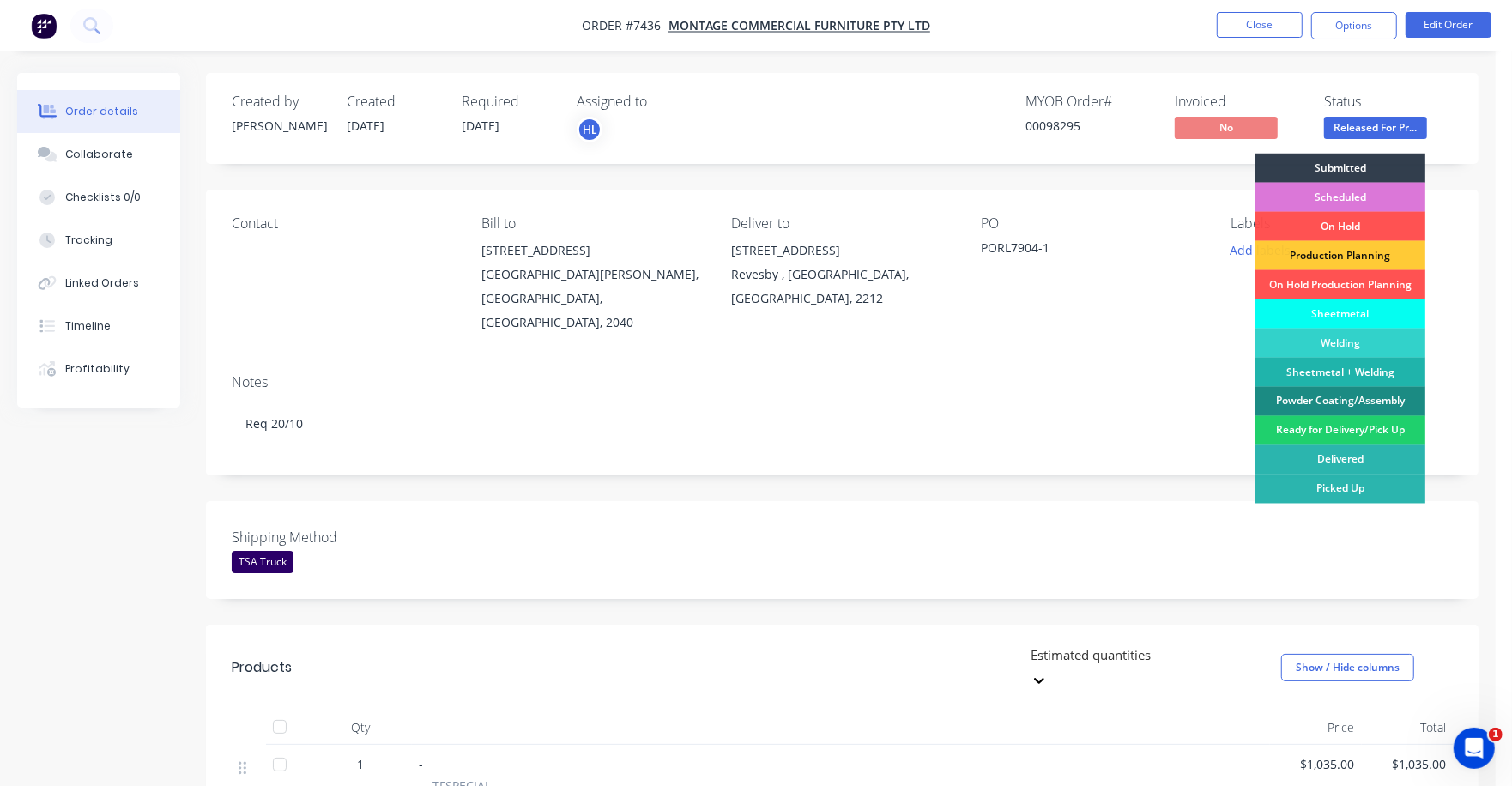
click at [1373, 317] on div "Sheetmetal" at bounding box center [1341, 314] width 170 height 30
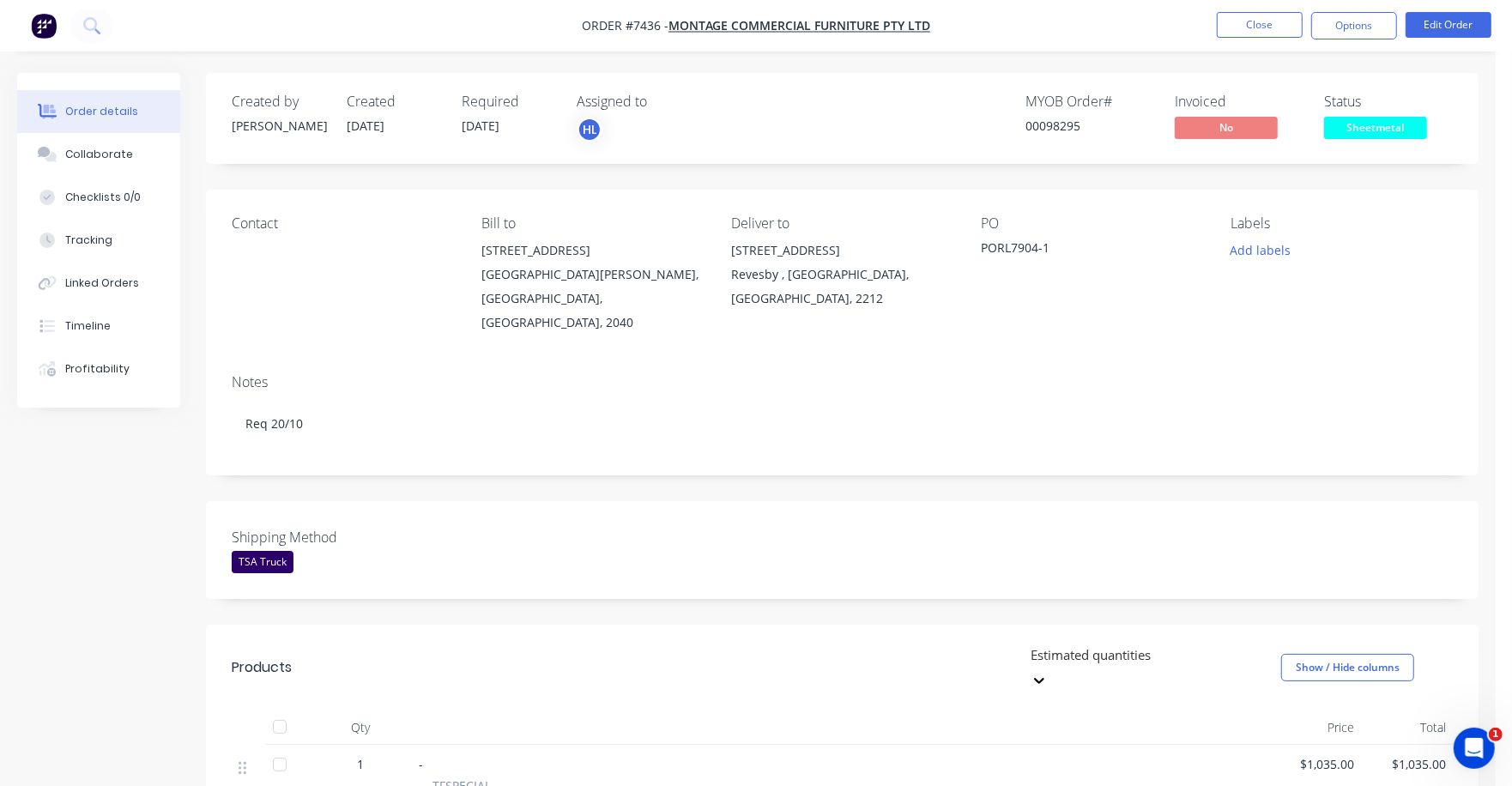
click at [1253, 10] on nav "Order #7436 - Montage Commercial Furniture Pty Ltd Close Options Edit Order" at bounding box center [756, 25] width 1512 height 51
click at [1243, 24] on button "Close" at bounding box center [1260, 25] width 86 height 26
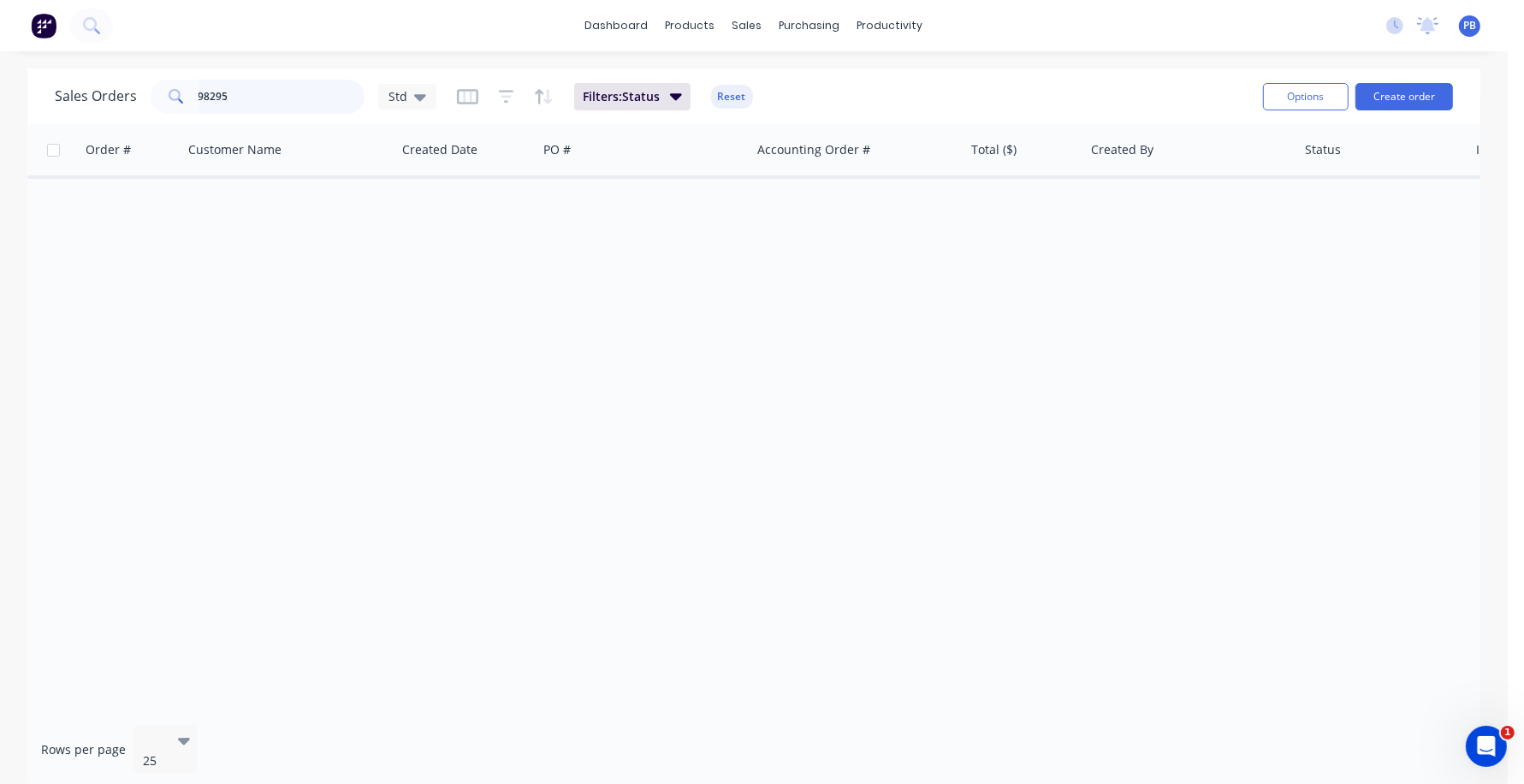
click at [240, 97] on input "98295" at bounding box center [282, 97] width 167 height 35
click at [233, 97] on input "99266" at bounding box center [282, 97] width 167 height 35
type input "99166"
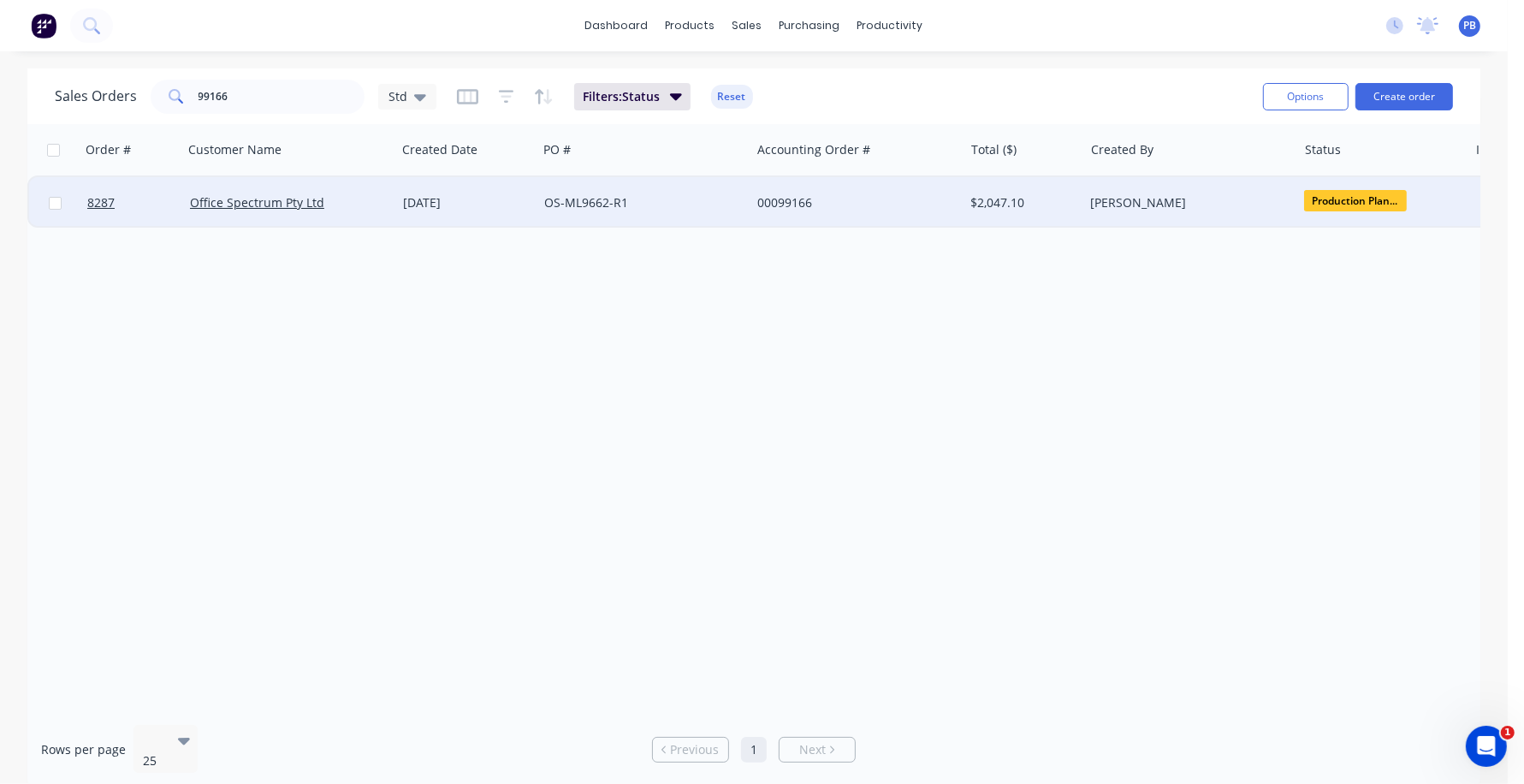
click at [560, 197] on div "OS-ML9662-R1" at bounding box center [639, 203] width 190 height 17
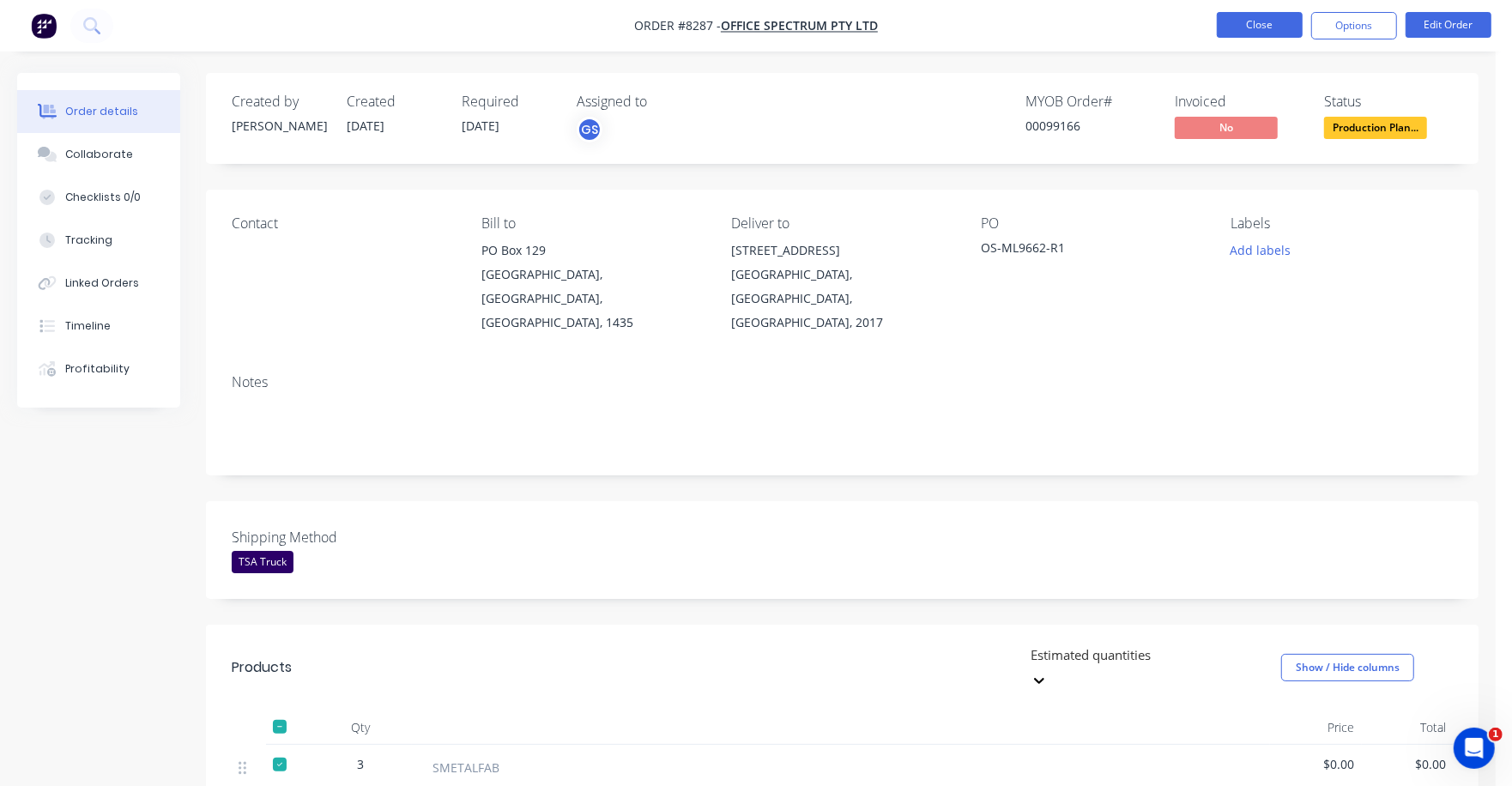
click at [1283, 12] on nav "Order #8287 - Office Spectrum Pty Ltd Close Options Edit Order" at bounding box center [756, 25] width 1512 height 51
click at [1248, 25] on button "Close" at bounding box center [1260, 25] width 86 height 26
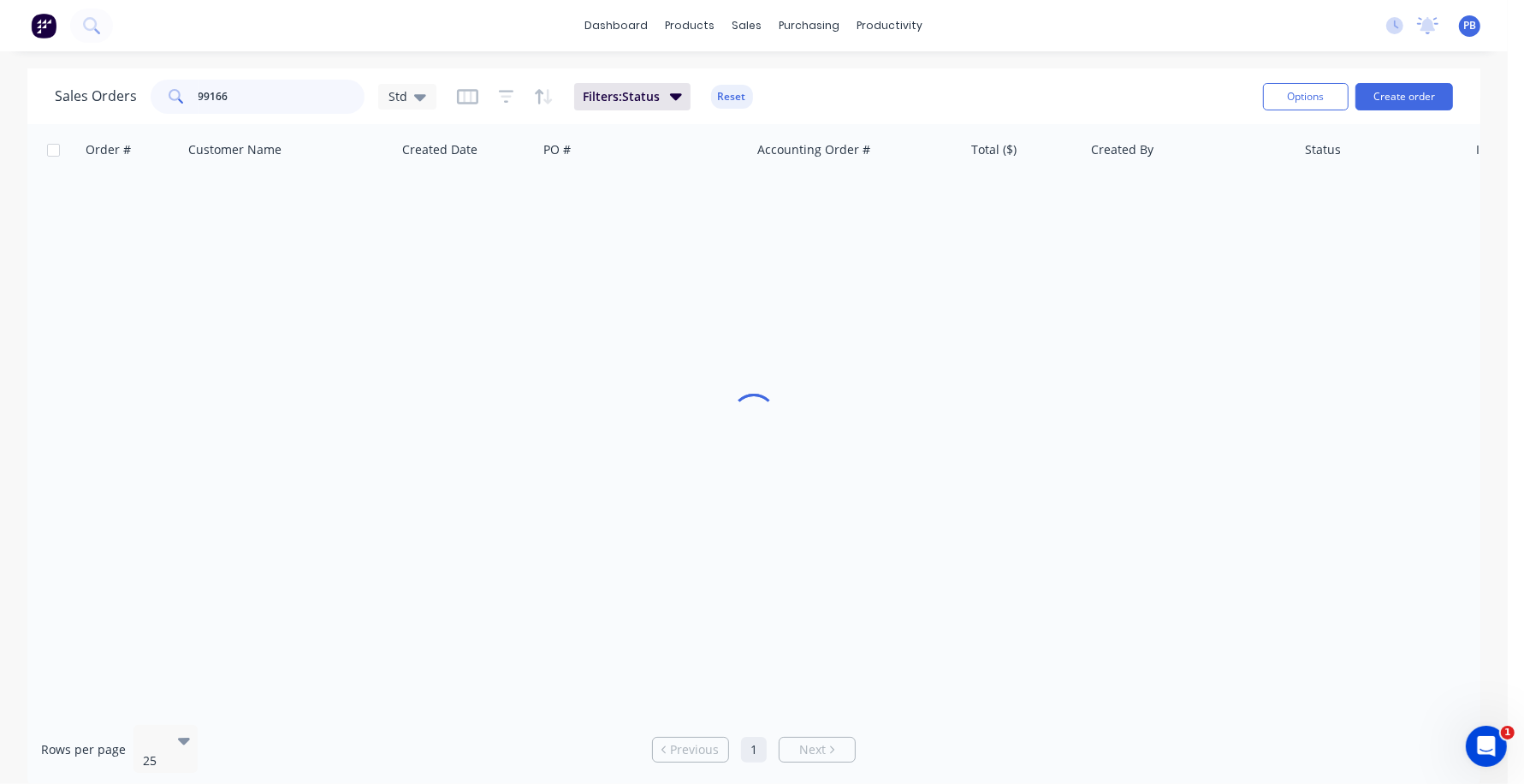
drag, startPoint x: 330, startPoint y: 98, endPoint x: 175, endPoint y: 94, distance: 155.1
click at [175, 94] on div "99166" at bounding box center [257, 97] width 214 height 35
